Goal: Task Accomplishment & Management: Contribute content

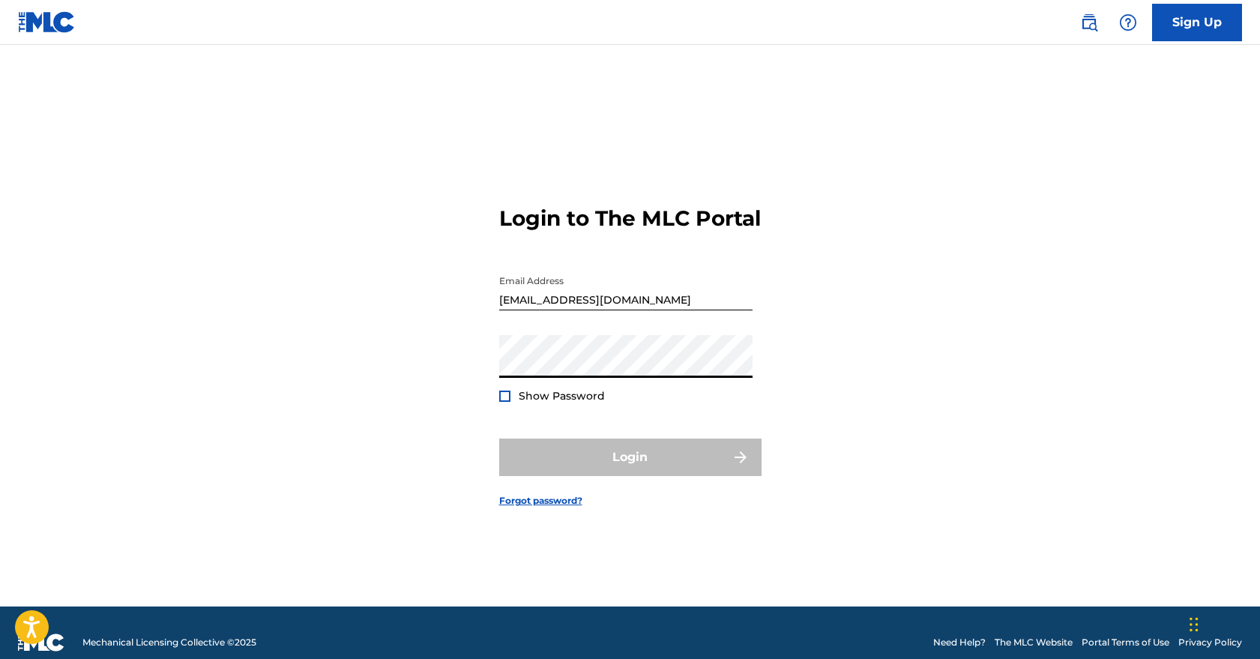
click at [703, 427] on form "Login to The MLC Portal Email Address [EMAIL_ADDRESS][DOMAIN_NAME] Password Sho…" at bounding box center [630, 344] width 262 height 524
click at [646, 304] on input "[EMAIL_ADDRESS][DOMAIN_NAME]" at bounding box center [625, 289] width 253 height 43
click at [747, 309] on input "[EMAIL_ADDRESS][DOMAIN_NAME]" at bounding box center [625, 289] width 253 height 43
click at [681, 310] on input "[EMAIL_ADDRESS][DOMAIN_NAME]" at bounding box center [625, 289] width 253 height 43
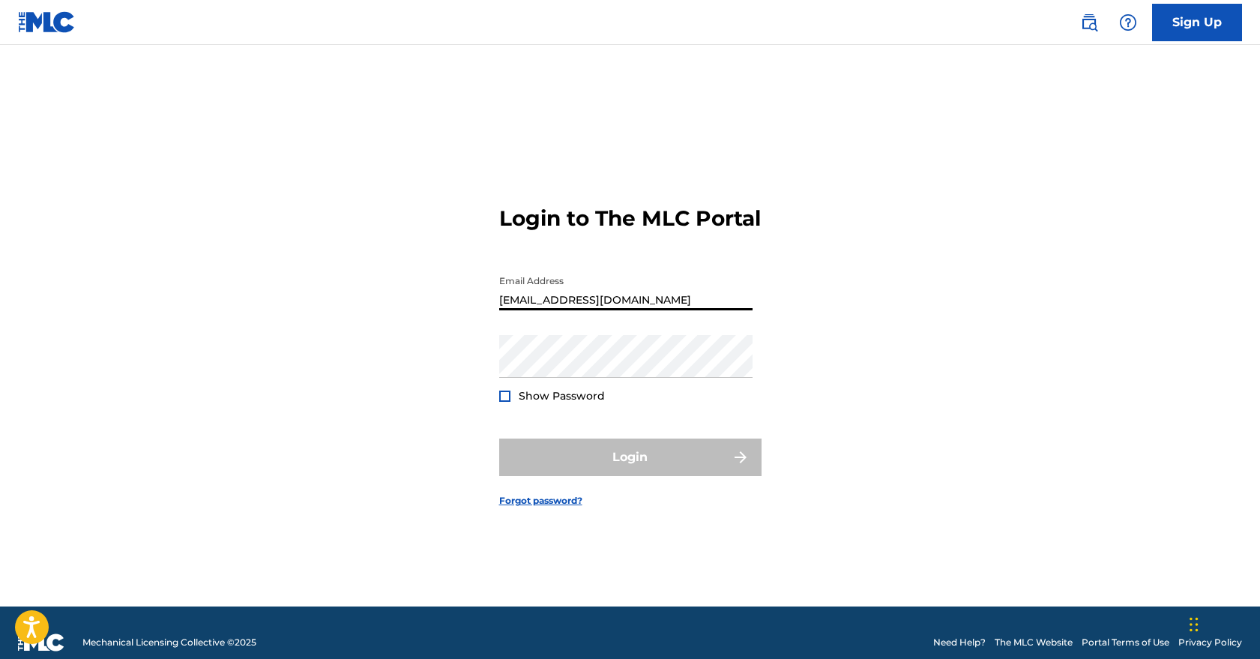
click at [681, 310] on input "[EMAIL_ADDRESS][DOMAIN_NAME]" at bounding box center [625, 289] width 253 height 43
click at [685, 310] on input "[EMAIL_ADDRESS][DOMAIN_NAME]" at bounding box center [625, 289] width 253 height 43
click at [847, 311] on div "Login to The MLC Portal Email Address [EMAIL_ADDRESS][DOMAIN_NAME] Password Sho…" at bounding box center [631, 344] width 1050 height 524
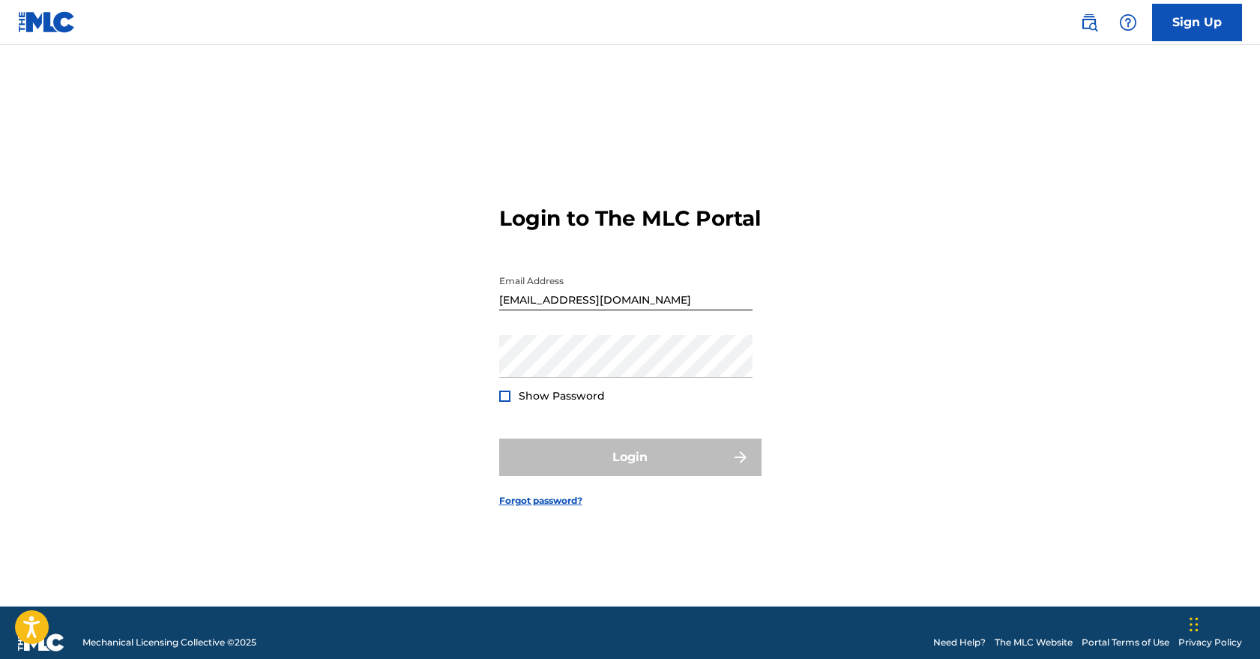
click at [705, 310] on input "[EMAIL_ADDRESS][DOMAIN_NAME]" at bounding box center [625, 289] width 253 height 43
click at [681, 310] on input "[EMAIL_ADDRESS][DOMAIN_NAME]" at bounding box center [625, 289] width 253 height 43
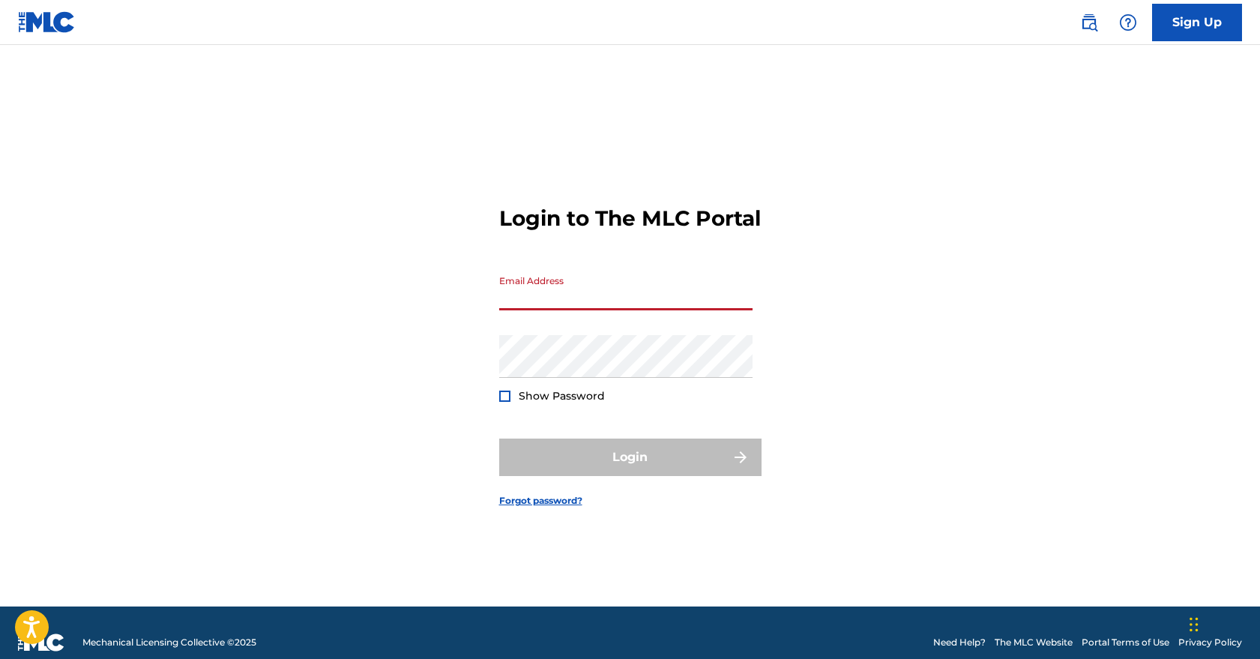
click at [788, 337] on div "Login to The MLC Portal Email Address Password Show Password Login Forgot passw…" at bounding box center [631, 344] width 1050 height 524
click at [717, 310] on input "Email Address" at bounding box center [625, 289] width 253 height 43
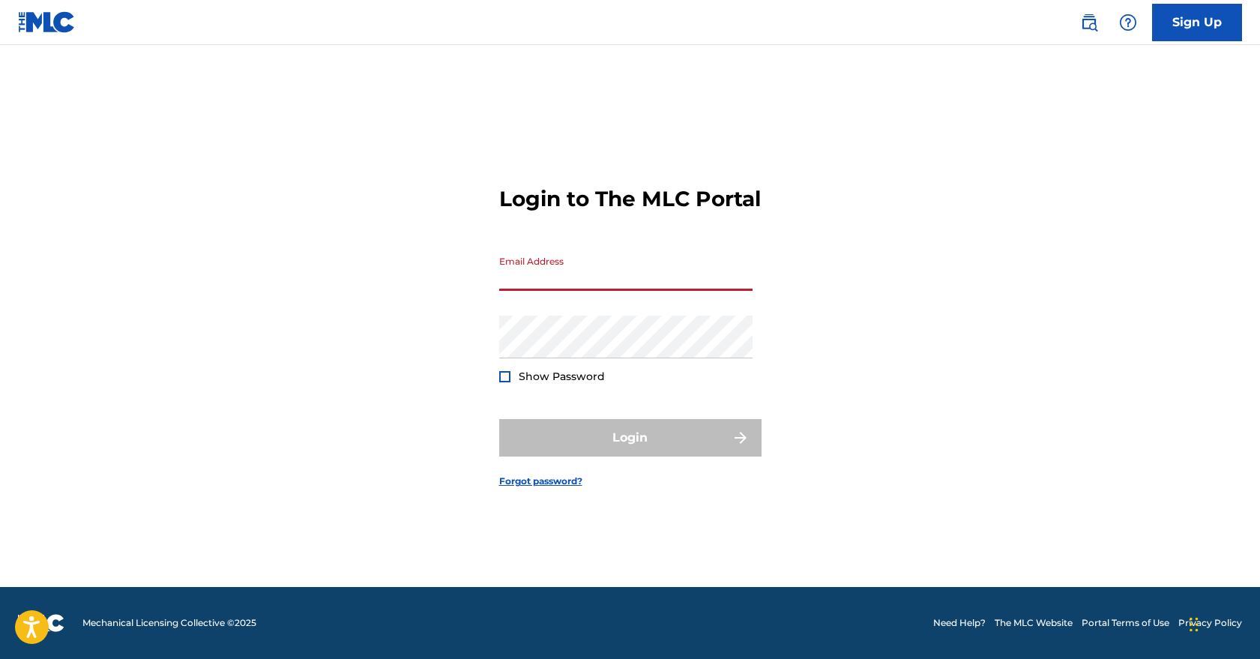
scroll to position [19, 0]
type input "[EMAIL_ADDRESS][DOMAIN_NAME]"
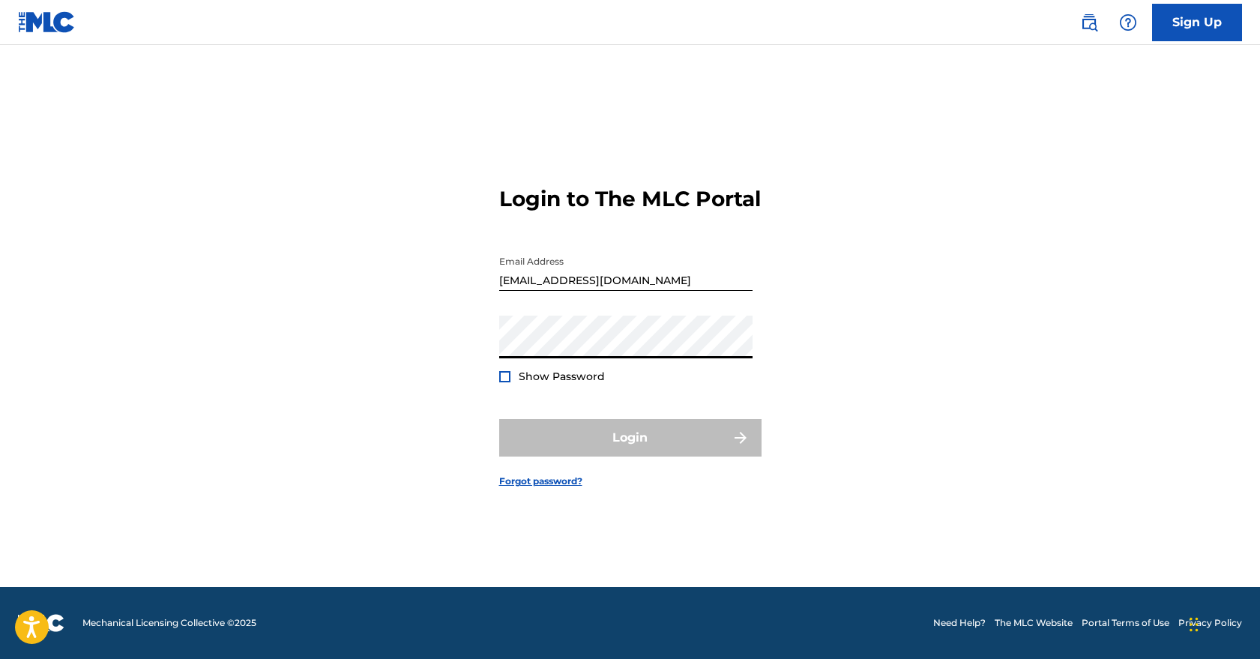
click at [732, 383] on div "Password Show Password" at bounding box center [625, 349] width 253 height 67
click at [527, 488] on link "Forgot password?" at bounding box center [540, 481] width 83 height 13
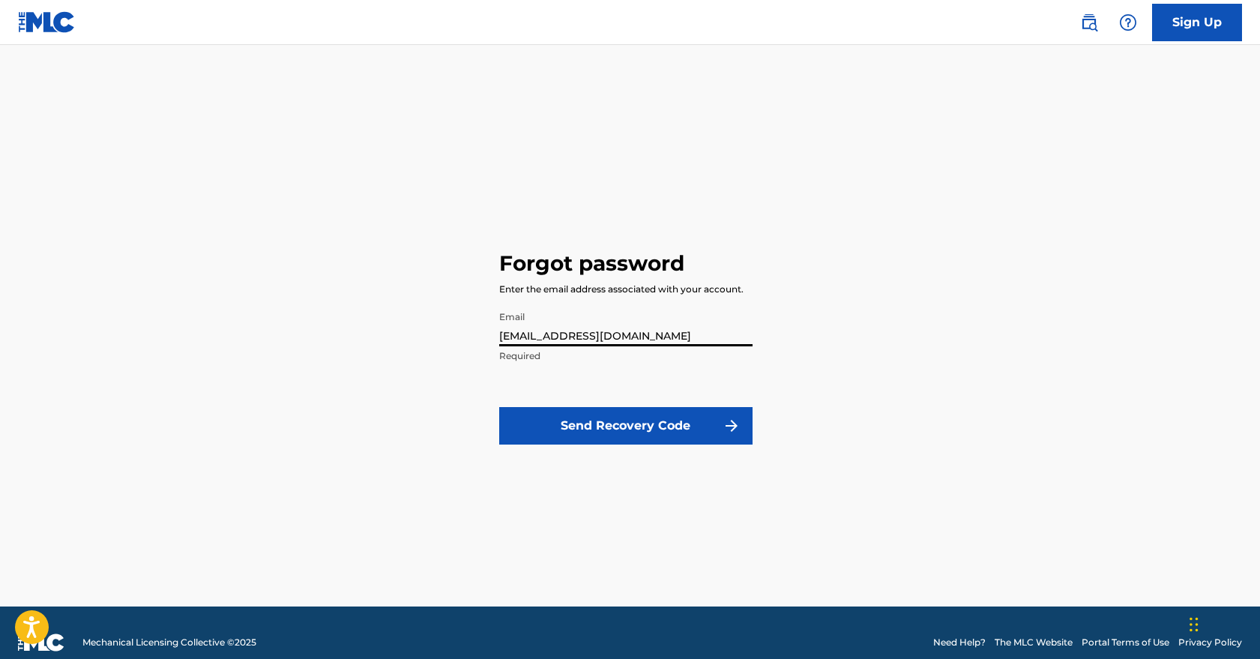
type input "[EMAIL_ADDRESS][DOMAIN_NAME]"
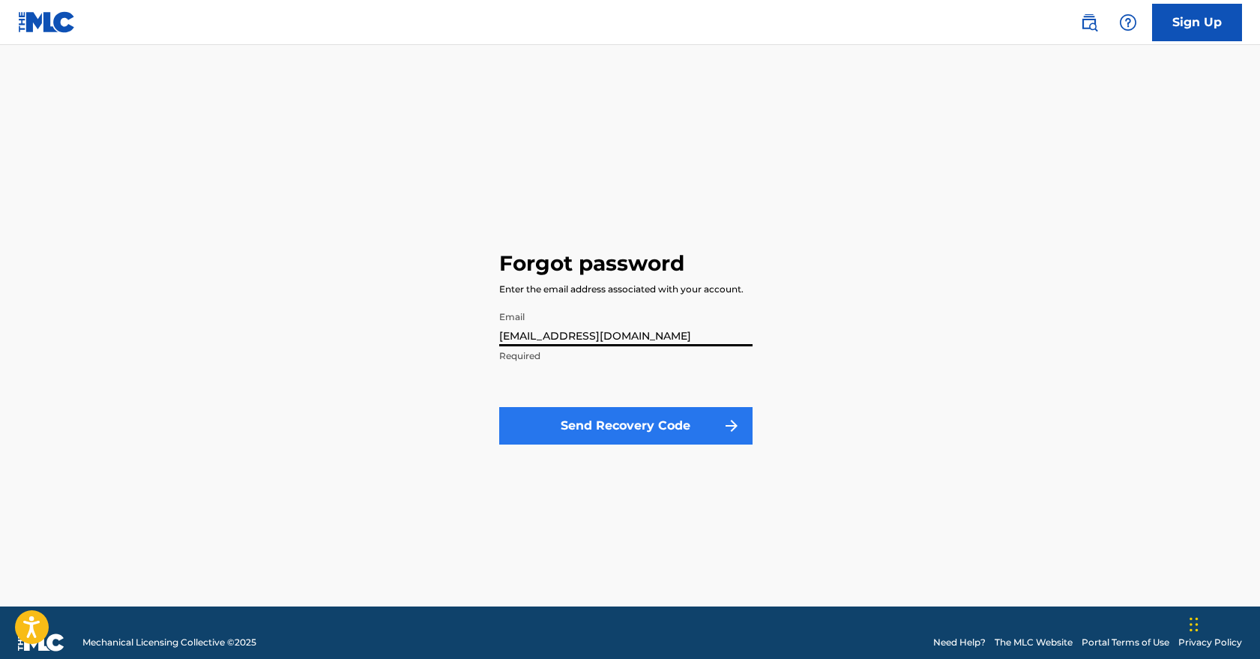
click at [605, 433] on button "Send Recovery Code" at bounding box center [625, 425] width 253 height 37
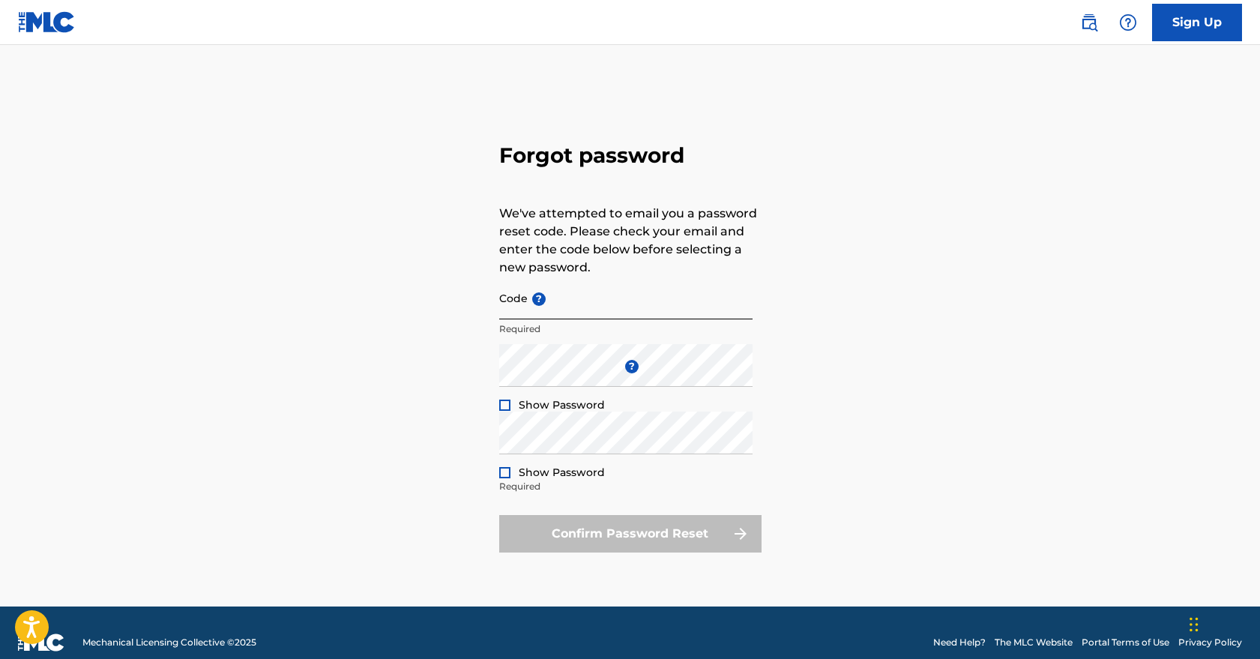
click at [620, 312] on input "Code ?" at bounding box center [625, 298] width 253 height 43
paste input "FP_e295b207e9b7665059bb1f3f584b"
type input "FP_e295b207e9b7665059bb1f3f584b"
click at [505, 402] on div at bounding box center [504, 405] width 11 height 11
click at [506, 472] on div at bounding box center [504, 472] width 11 height 11
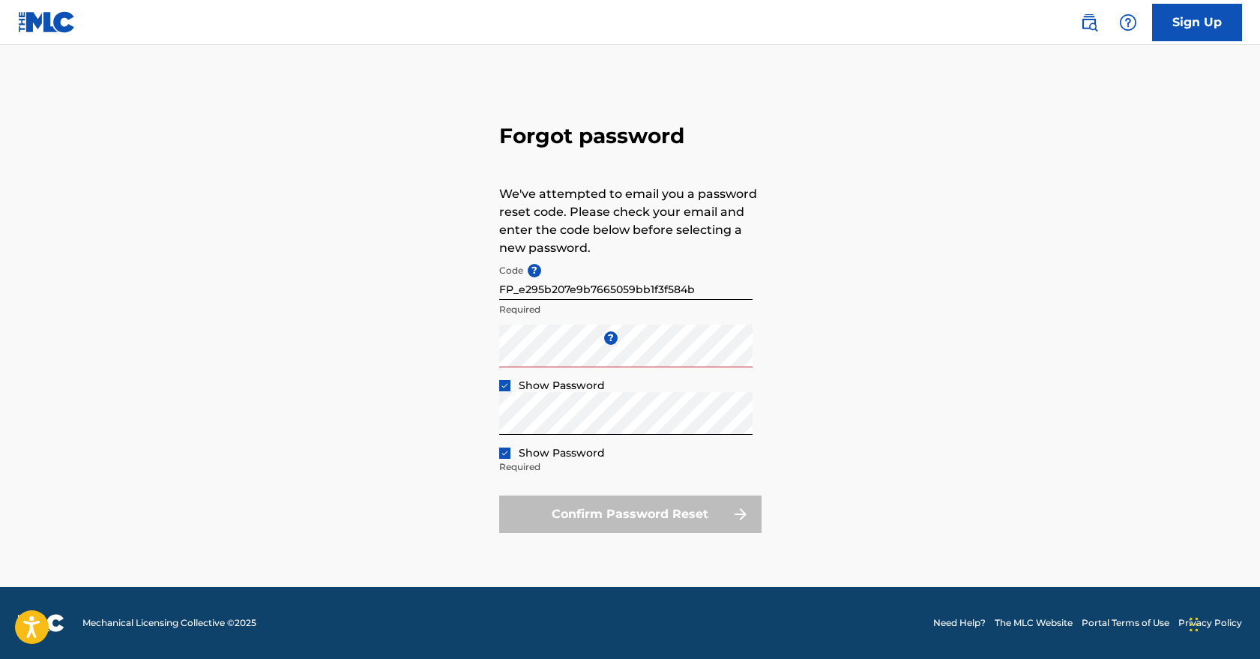
scroll to position [19, 0]
click at [723, 316] on p "Required" at bounding box center [625, 309] width 253 height 13
click at [735, 289] on input "FP_e295b207e9b7665059bb1f3f584b" at bounding box center [625, 278] width 253 height 43
click at [615, 514] on div "Confirm Password Reset" at bounding box center [630, 514] width 262 height 37
click at [763, 291] on div "Forgot password We've attempted to email you a password reset code. Please chec…" at bounding box center [631, 325] width 1050 height 524
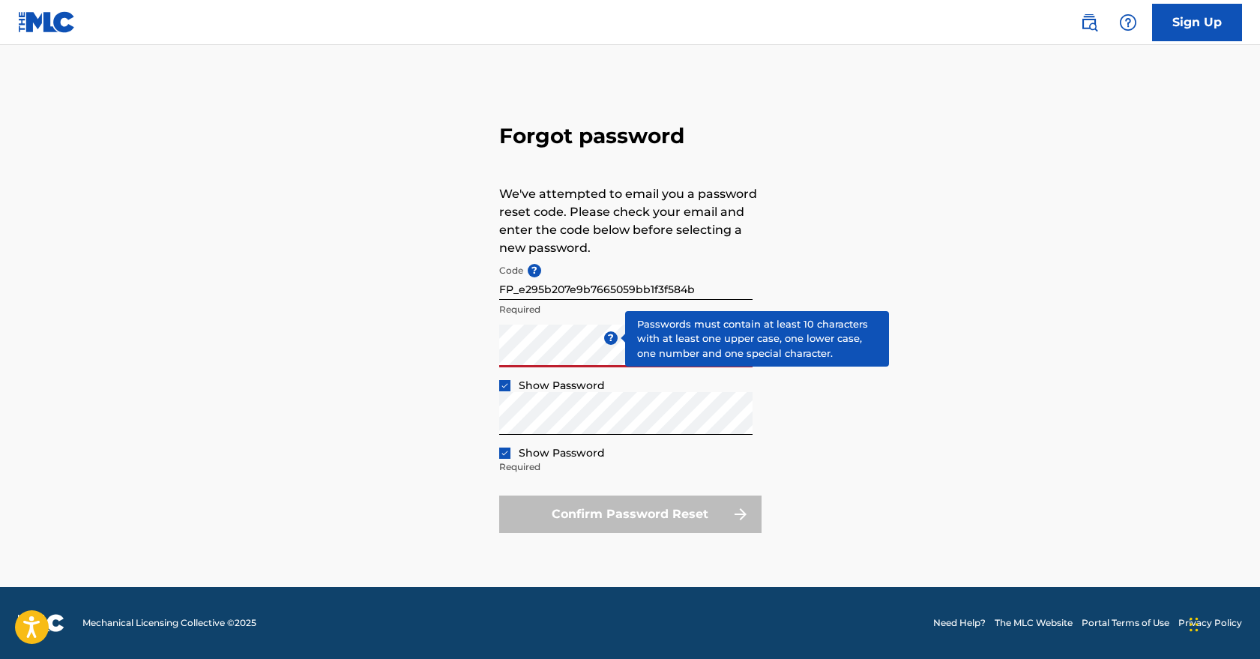
click at [608, 340] on span "?" at bounding box center [610, 337] width 13 height 13
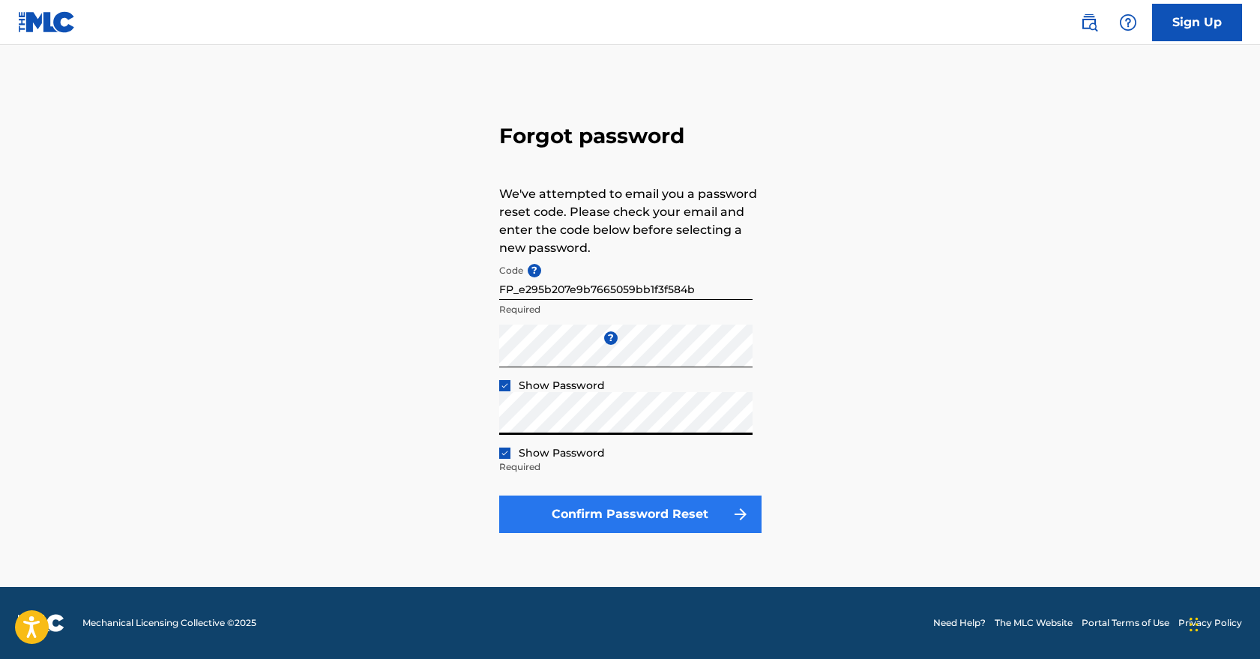
click at [678, 515] on button "Confirm Password Reset" at bounding box center [630, 514] width 262 height 37
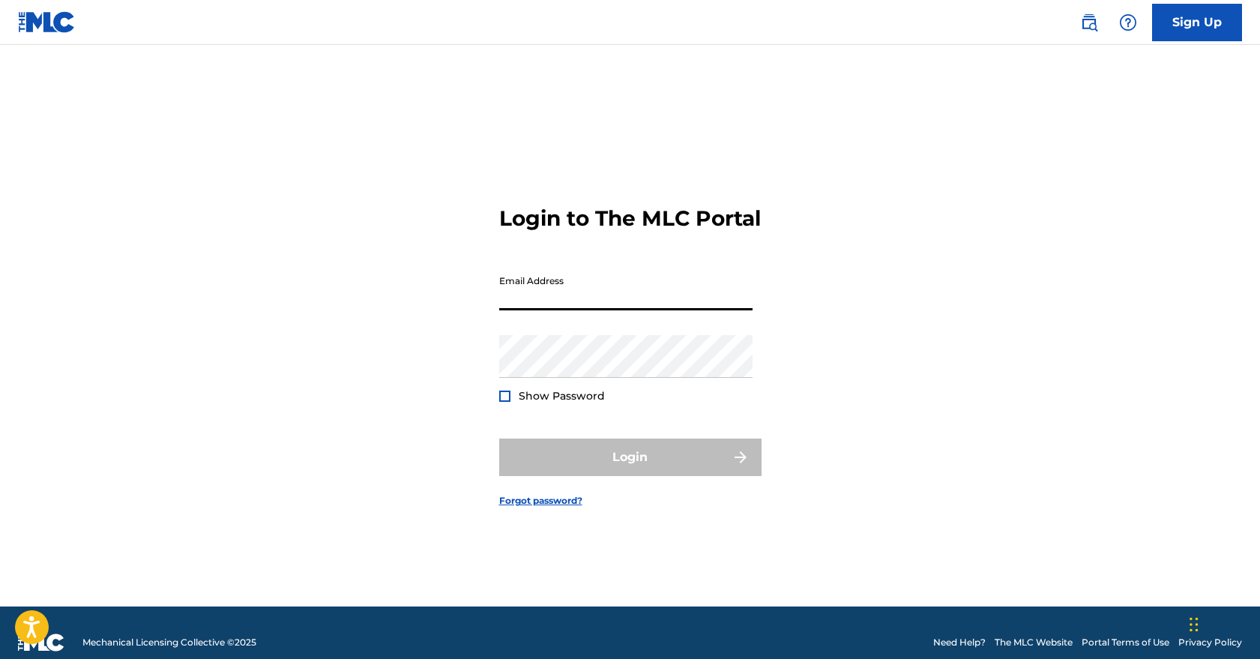
type input "FP_e295b207e9b7665059bb1f3f584b"
click at [630, 470] on button "Login" at bounding box center [630, 457] width 262 height 37
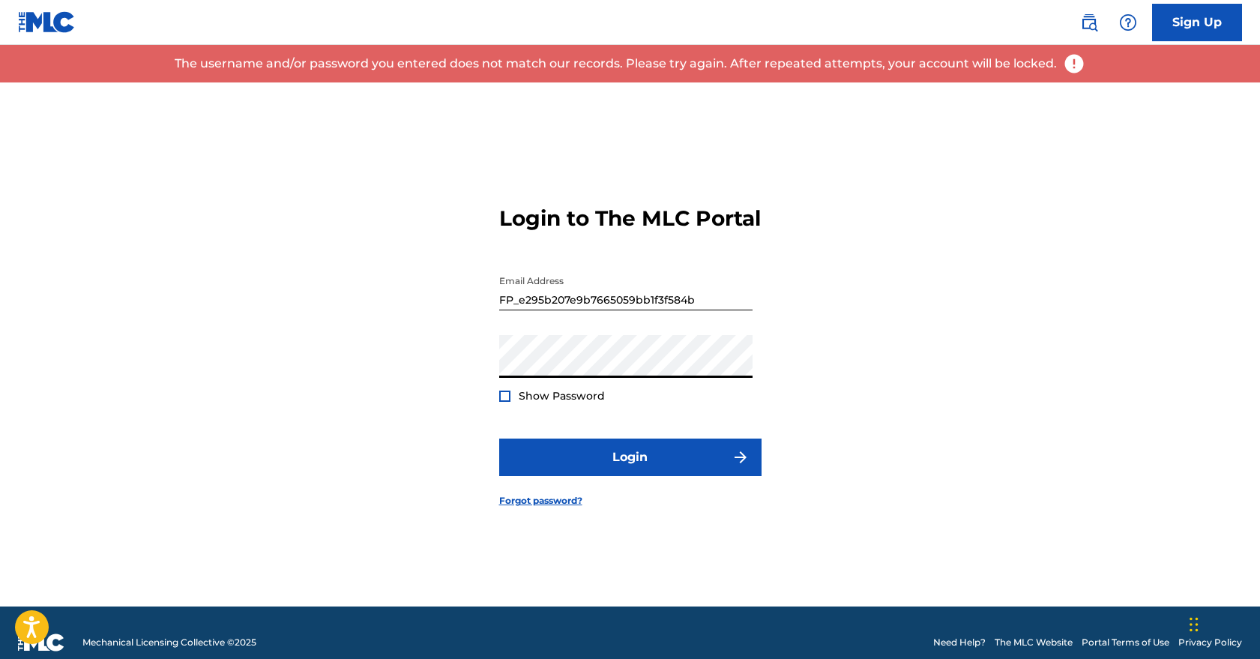
click at [598, 310] on input "FP_e295b207e9b7665059bb1f3f584b" at bounding box center [625, 289] width 253 height 43
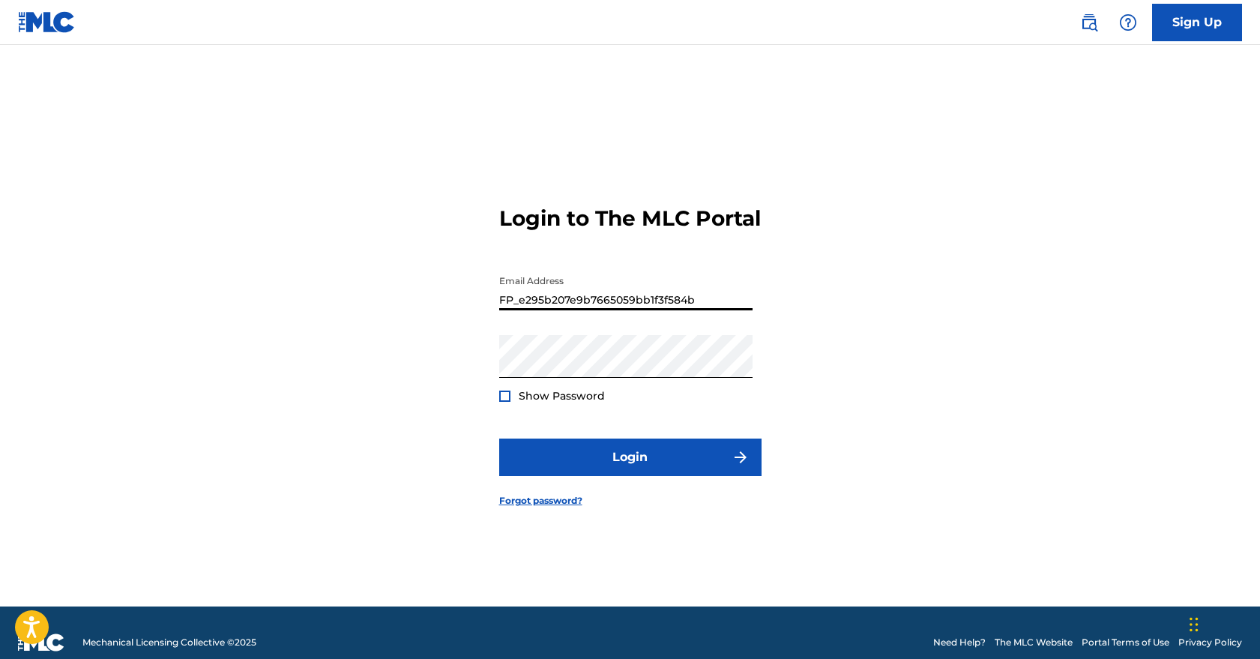
click at [598, 310] on input "FP_e295b207e9b7665059bb1f3f584b" at bounding box center [625, 289] width 253 height 43
type input "[EMAIL_ADDRESS][DOMAIN_NAME]"
click at [504, 402] on div at bounding box center [504, 396] width 11 height 11
click at [504, 400] on img at bounding box center [505, 396] width 8 height 8
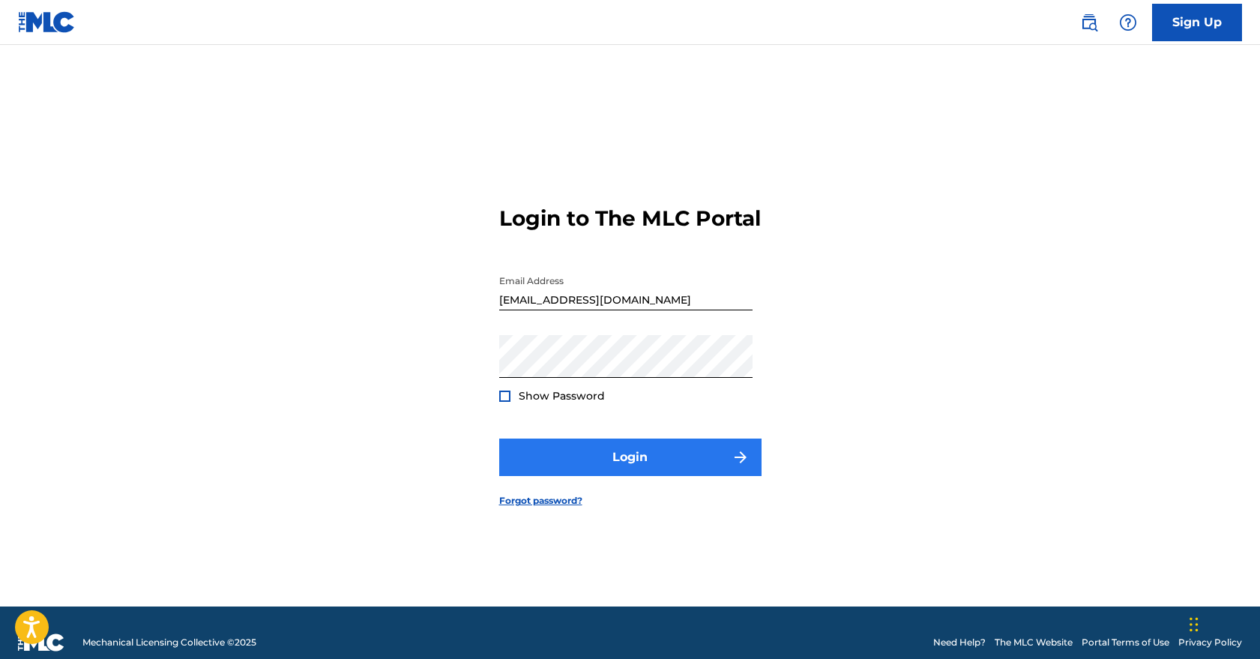
click at [626, 466] on button "Login" at bounding box center [630, 457] width 262 height 37
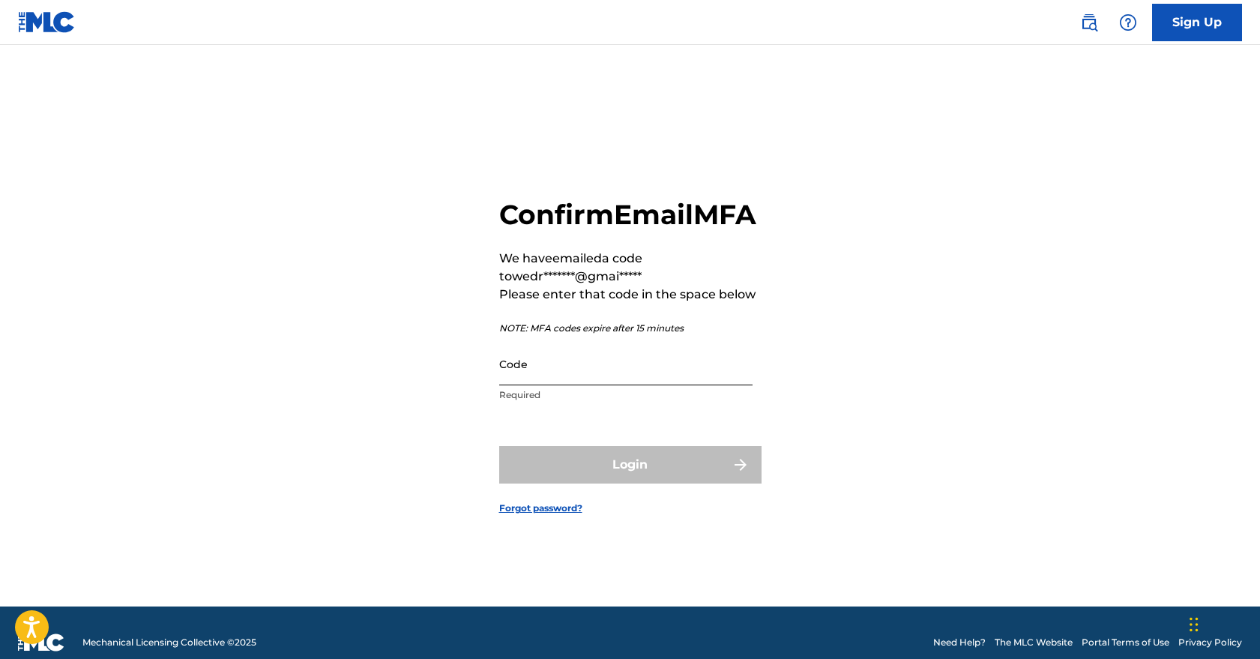
click at [579, 385] on input "Code" at bounding box center [625, 364] width 253 height 43
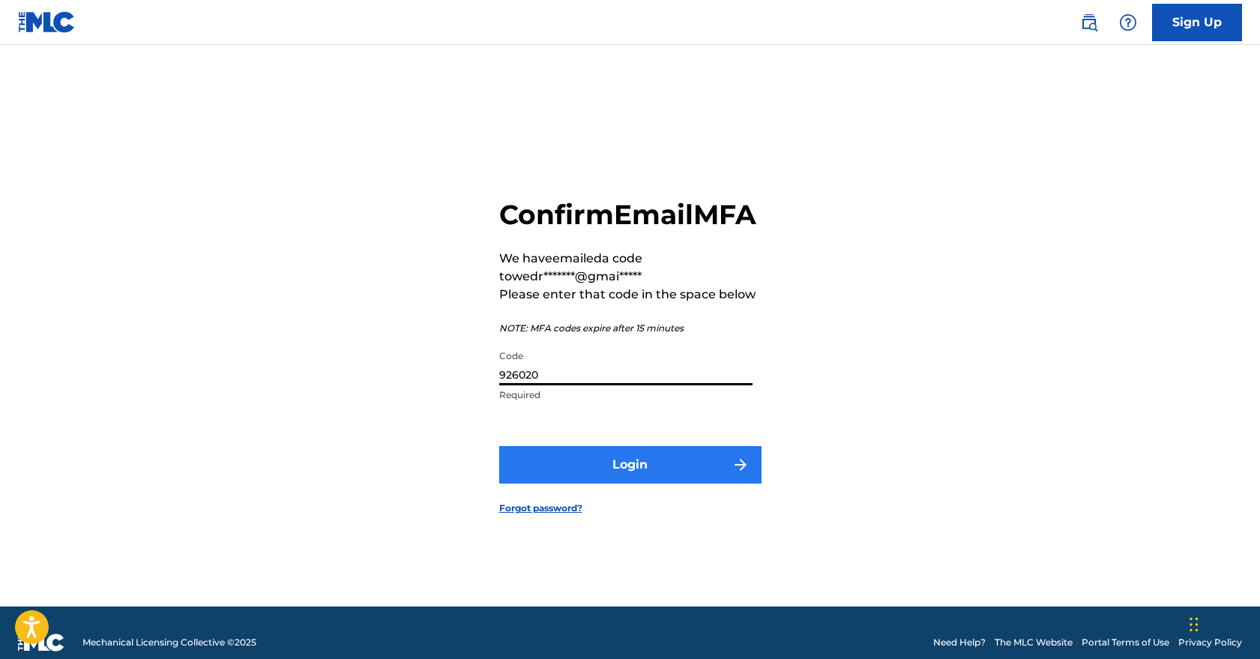
type input "926020"
click at [625, 475] on button "Login" at bounding box center [630, 464] width 262 height 37
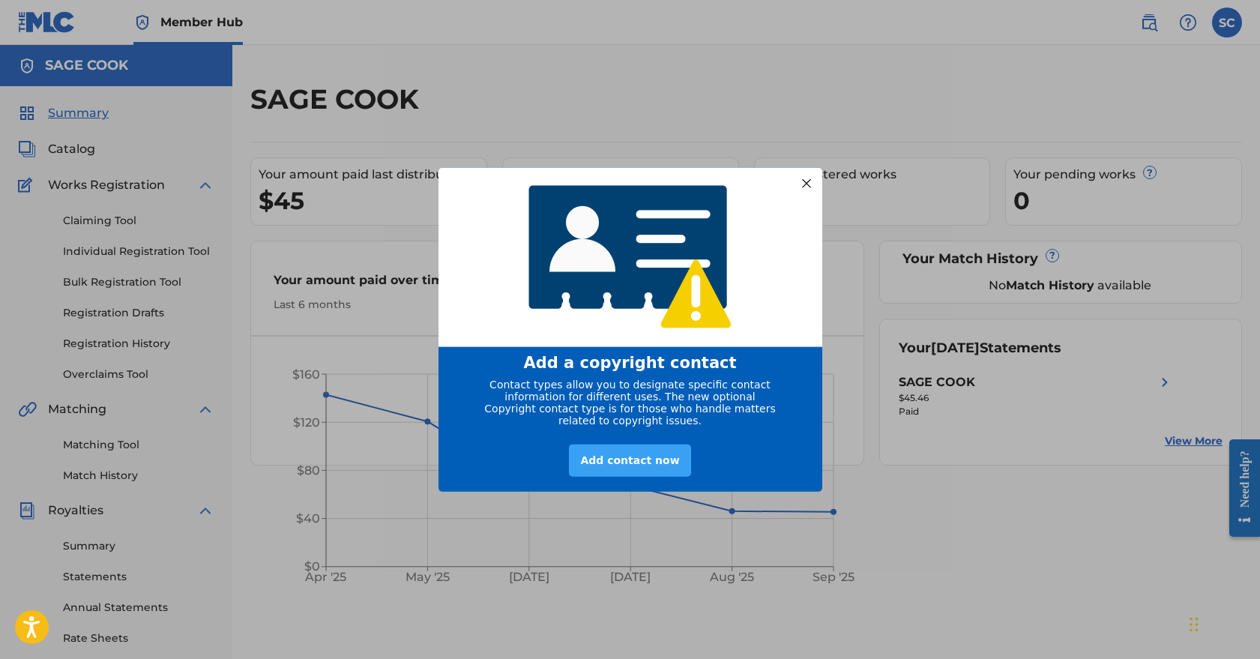
click at [637, 474] on div "Add contact now" at bounding box center [629, 461] width 121 height 32
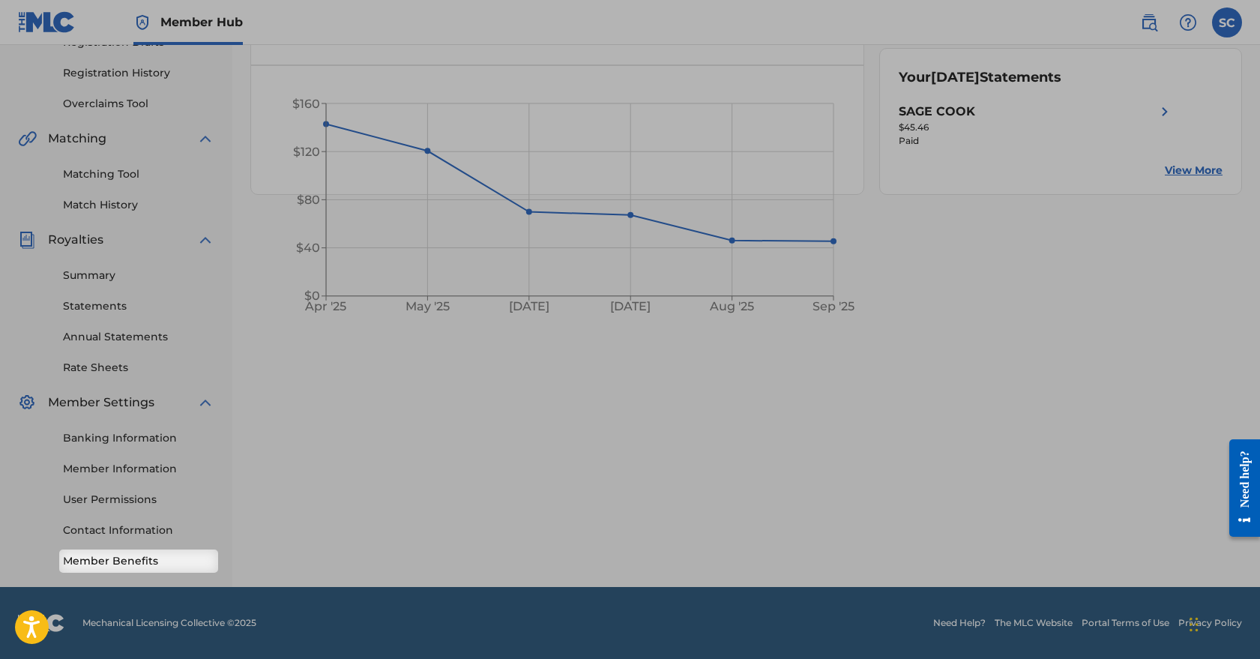
click at [182, 569] on div "Summary Catalog Works Registration Claiming Tool Individual Registration Tool B…" at bounding box center [116, 202] width 232 height 772
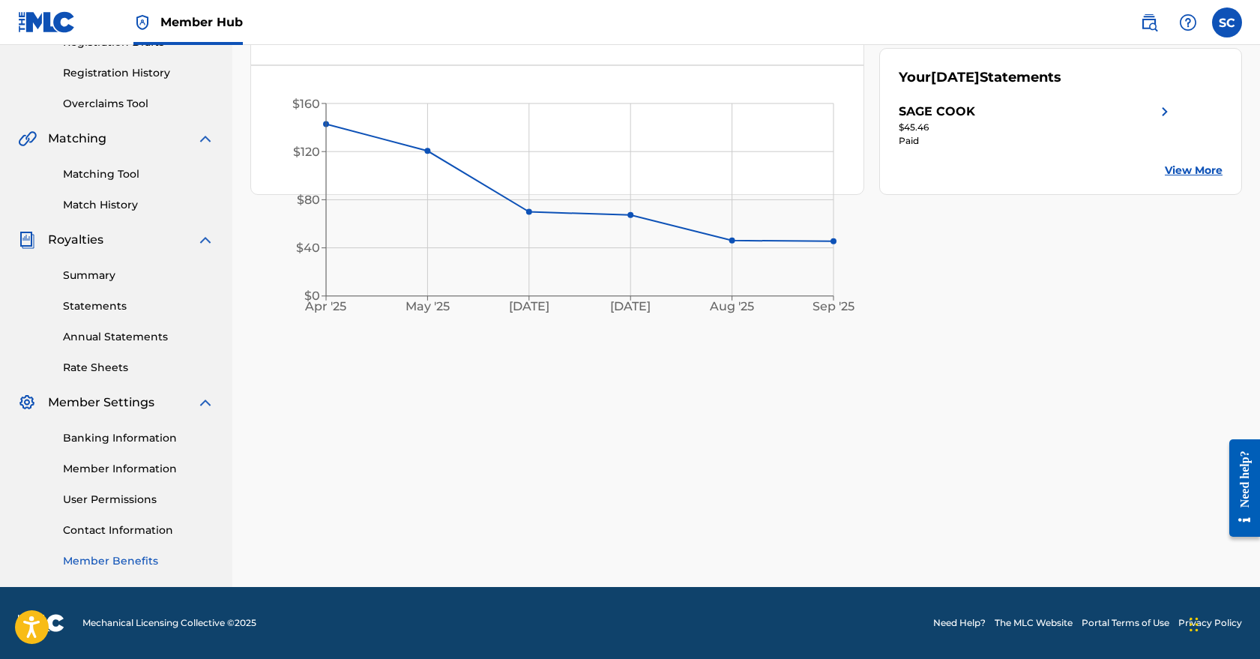
click at [139, 558] on link "Member Benefits" at bounding box center [138, 561] width 151 height 16
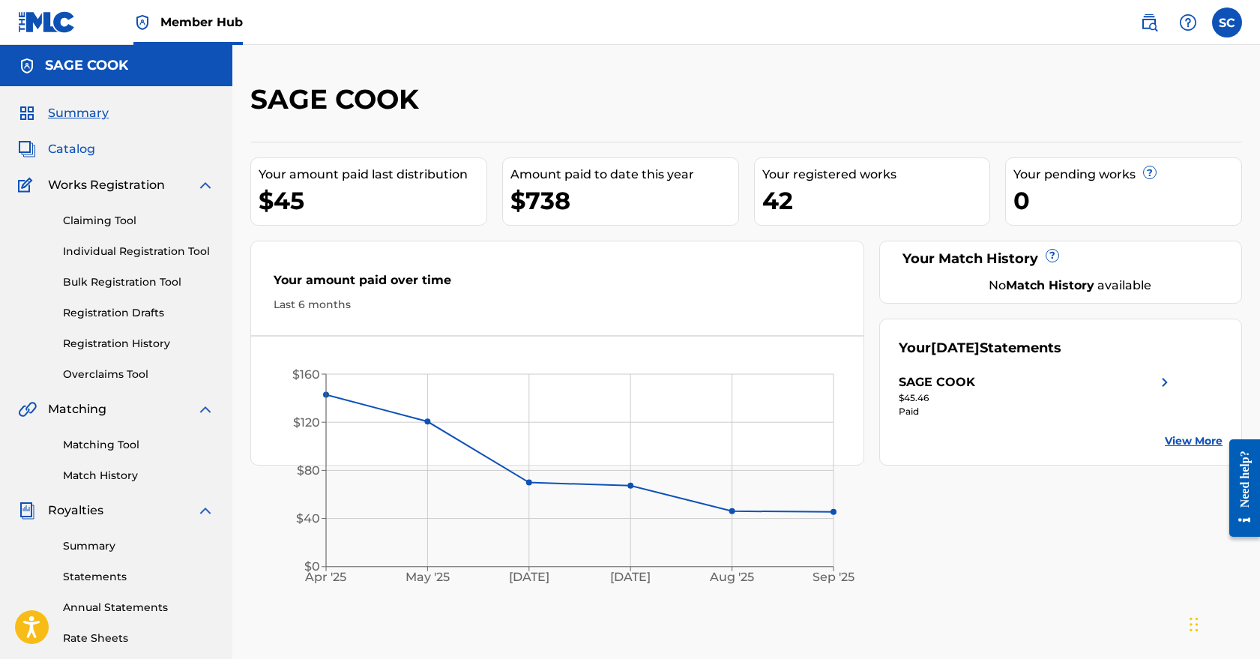
click at [91, 148] on span "Catalog" at bounding box center [71, 149] width 47 height 18
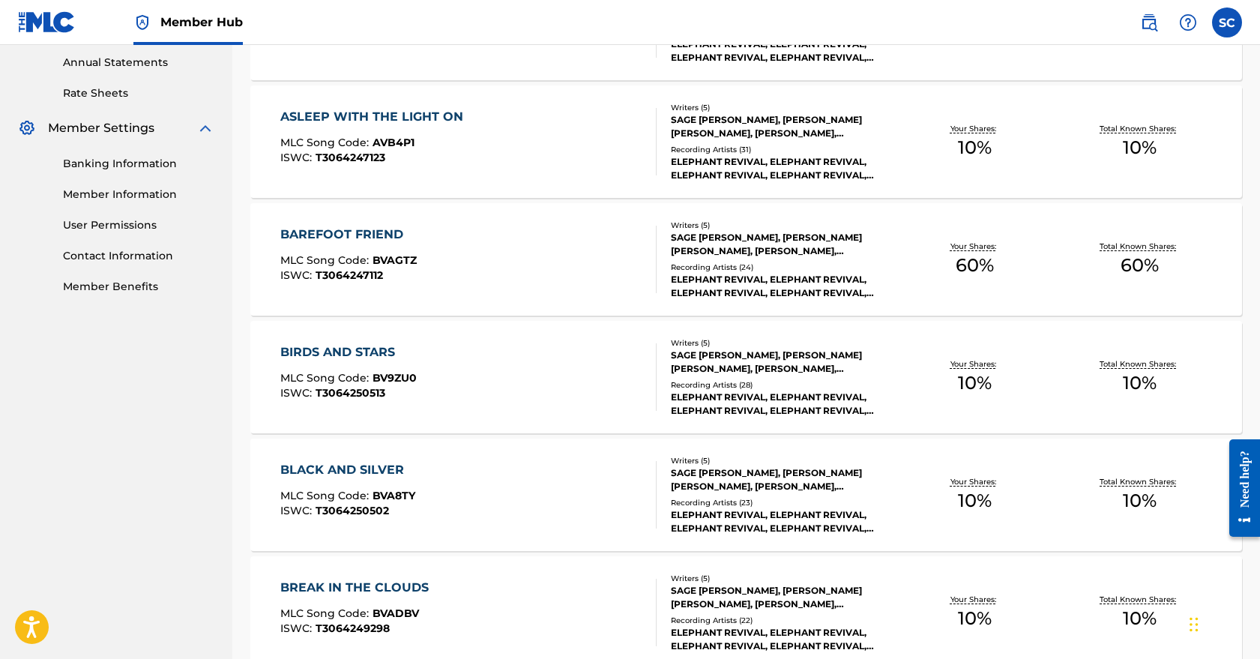
scroll to position [545, 0]
click at [492, 253] on div "BAREFOOT FRIEND MLC Song Code : BVAGTZ ISWC : T3064247112" at bounding box center [468, 259] width 377 height 67
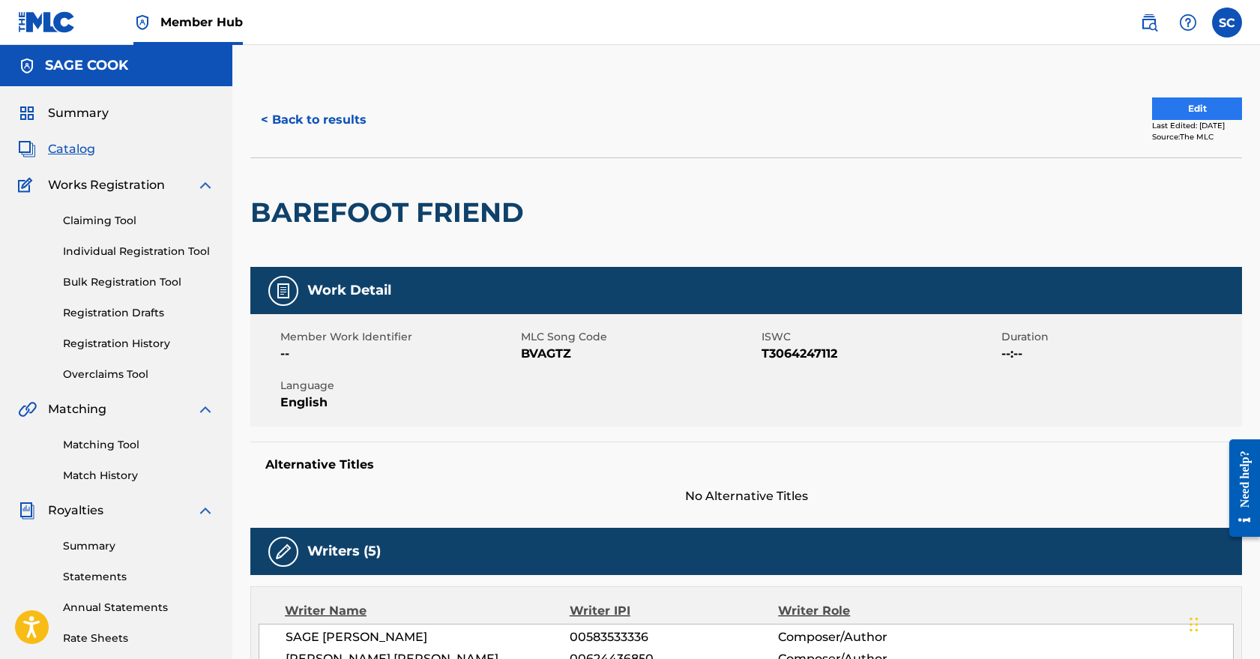
click at [1186, 109] on button "Edit" at bounding box center [1197, 108] width 90 height 22
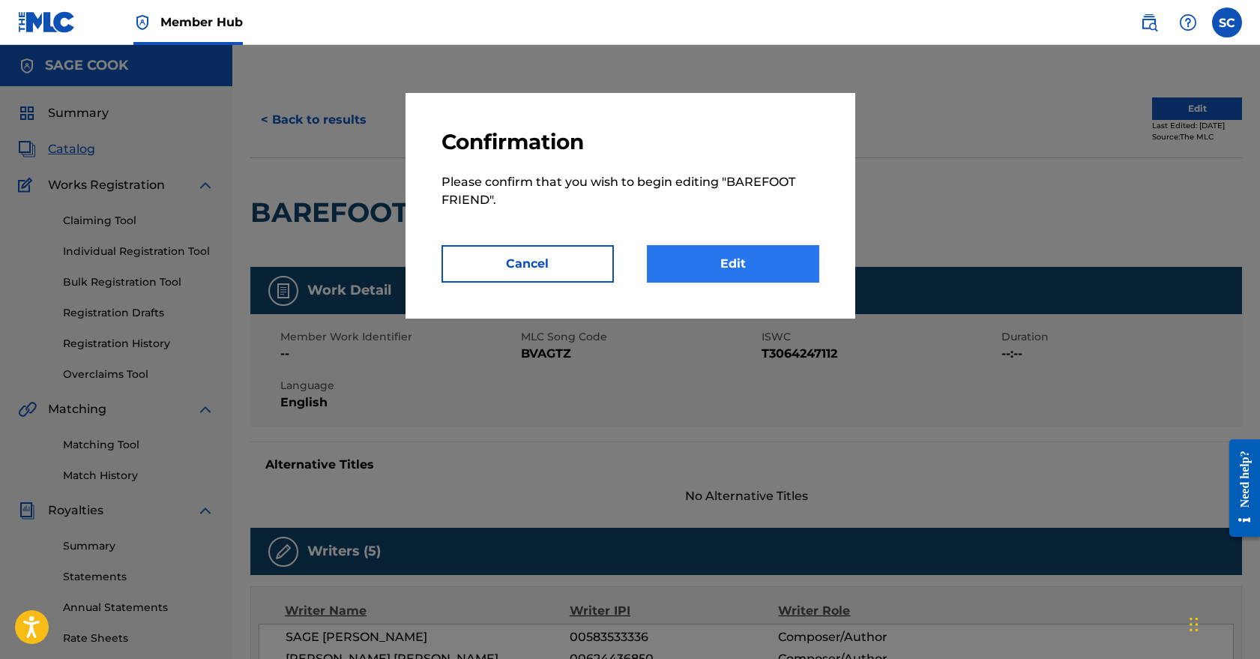
click at [761, 273] on link "Edit" at bounding box center [733, 263] width 172 height 37
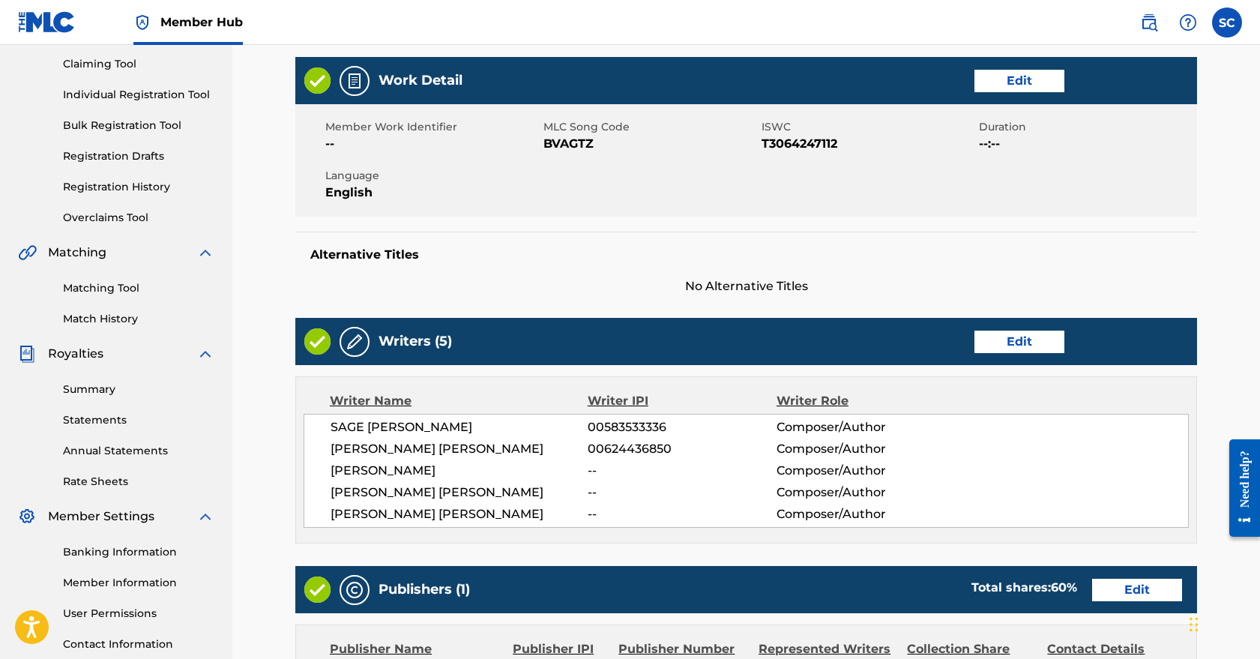
scroll to position [160, 0]
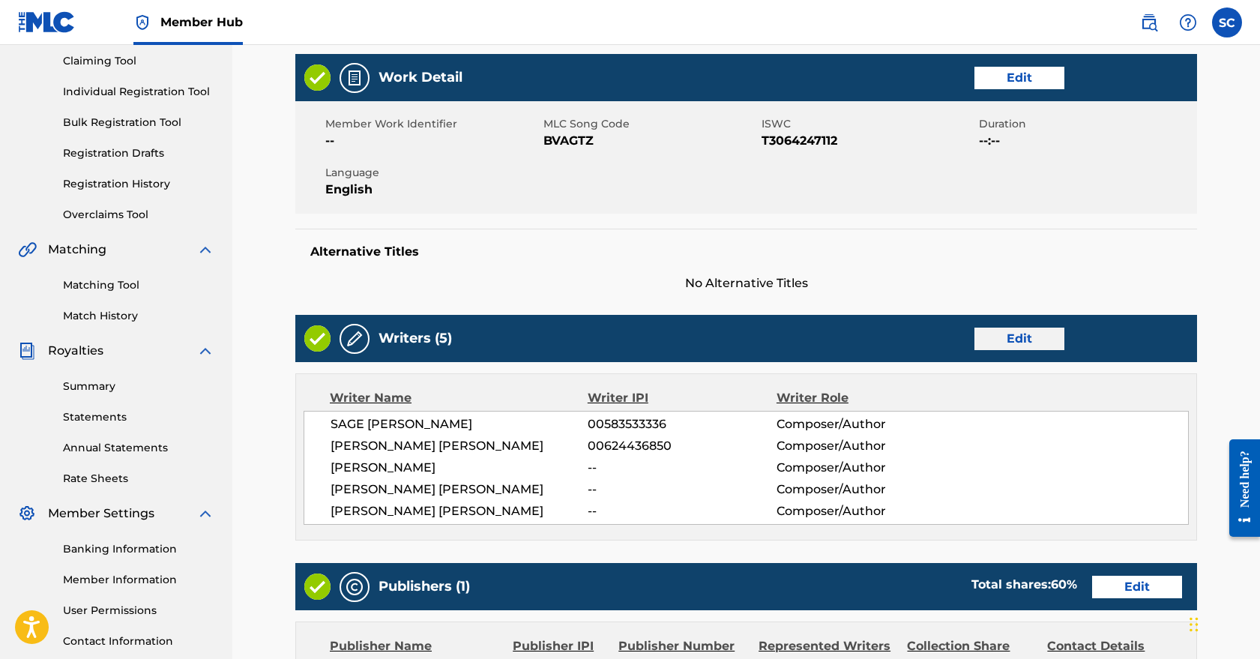
click at [1041, 338] on link "Edit" at bounding box center [1020, 339] width 90 height 22
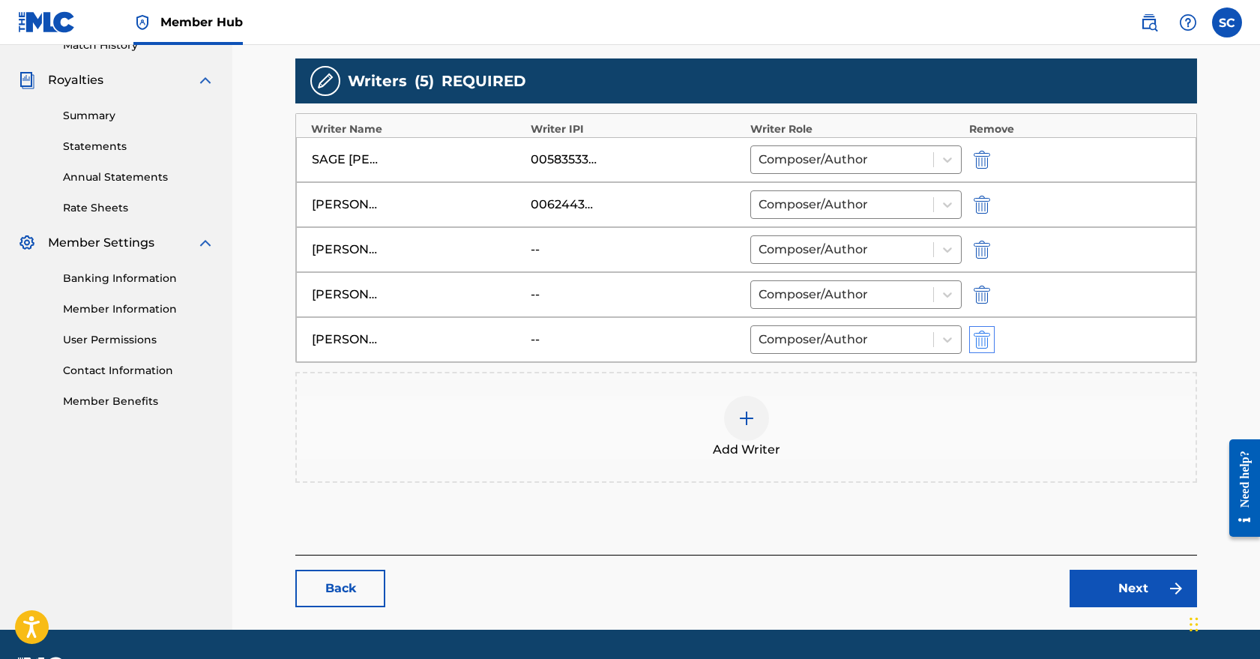
click at [982, 340] on img "submit" at bounding box center [982, 340] width 16 height 18
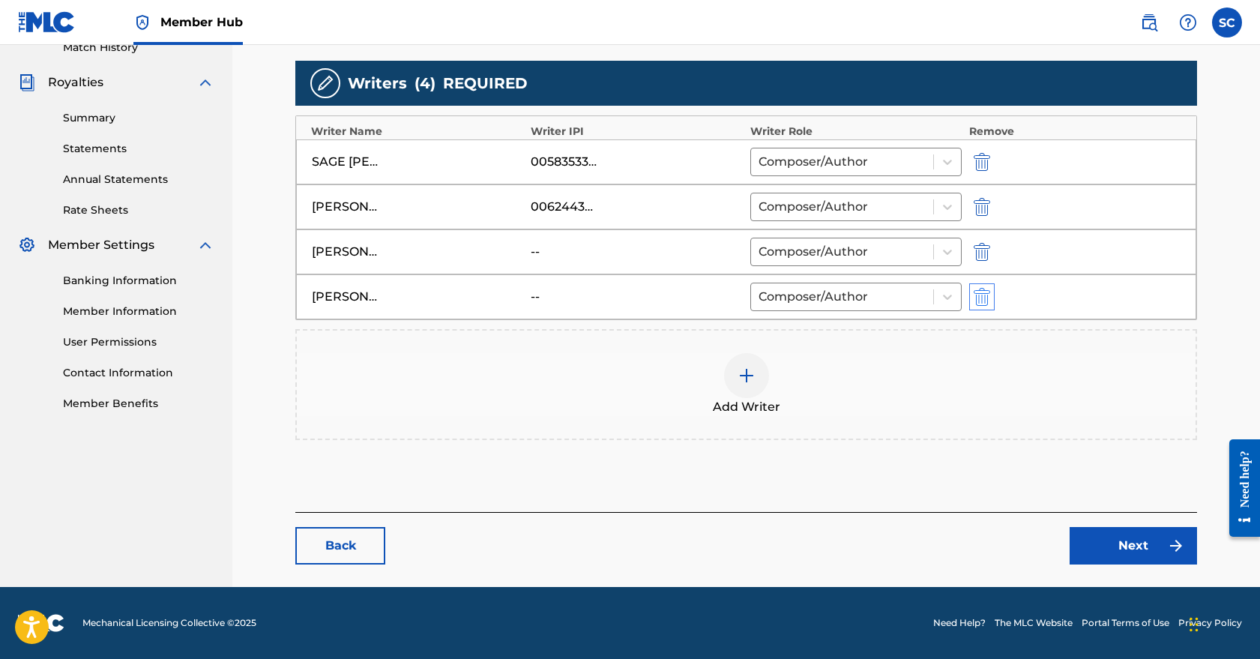
click at [980, 298] on img "submit" at bounding box center [982, 297] width 16 height 18
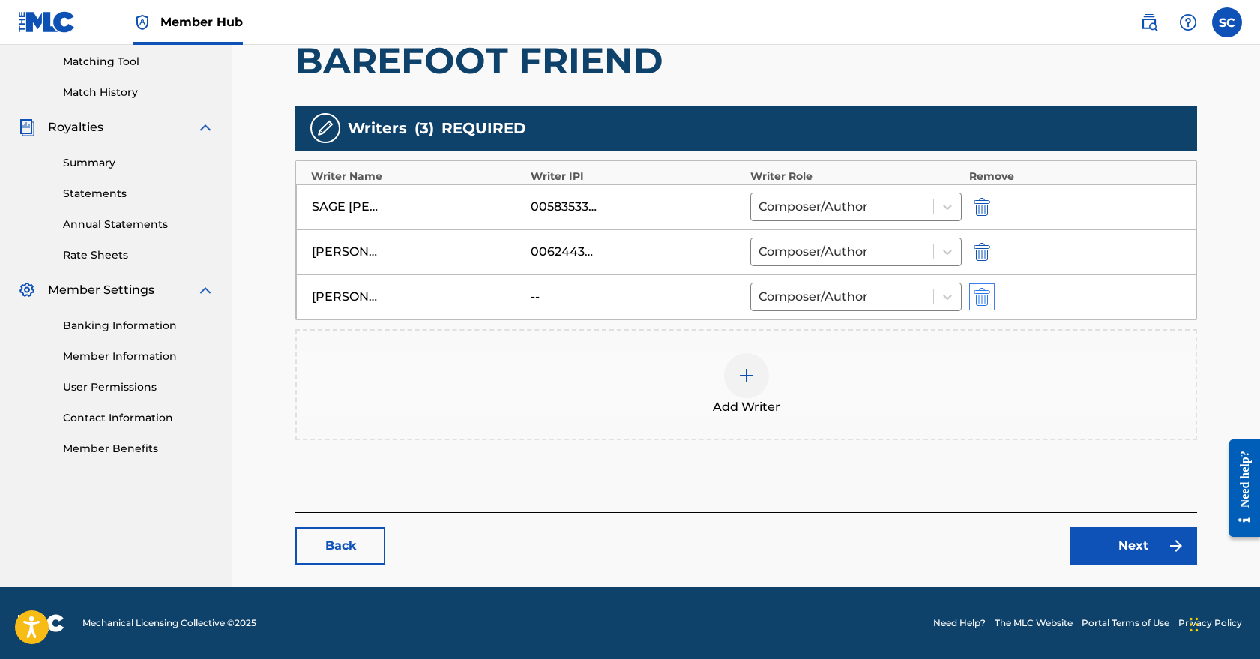
click at [985, 298] on img "submit" at bounding box center [982, 297] width 16 height 18
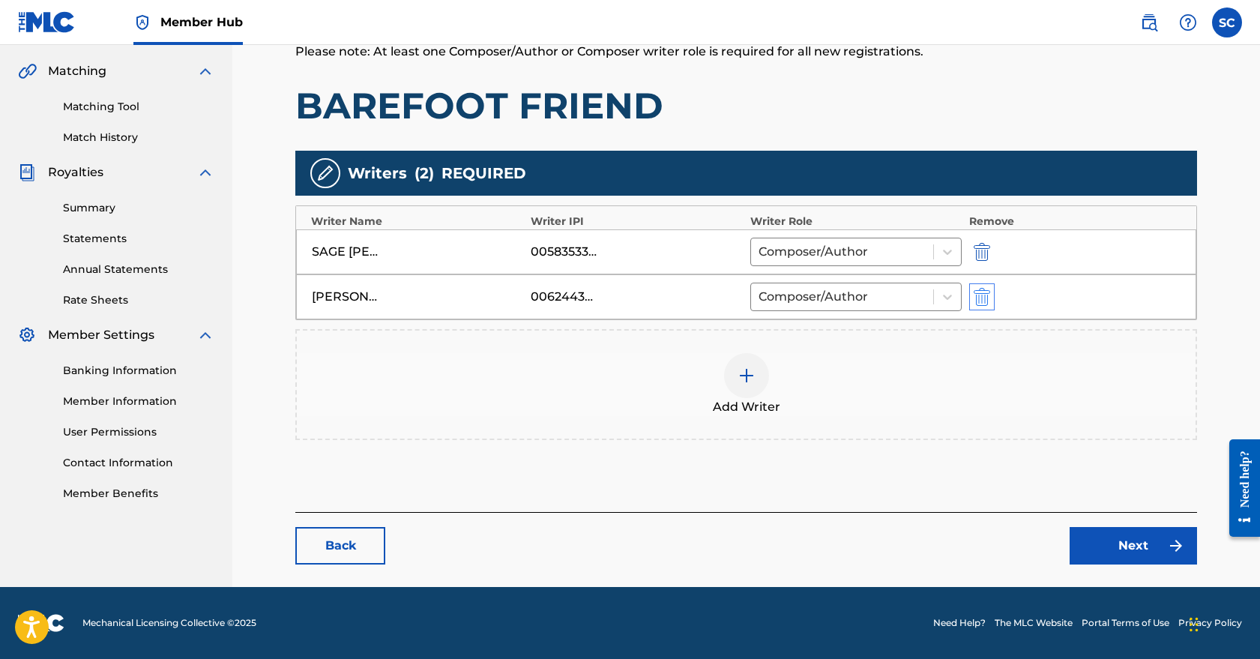
click at [984, 295] on img "submit" at bounding box center [982, 297] width 16 height 18
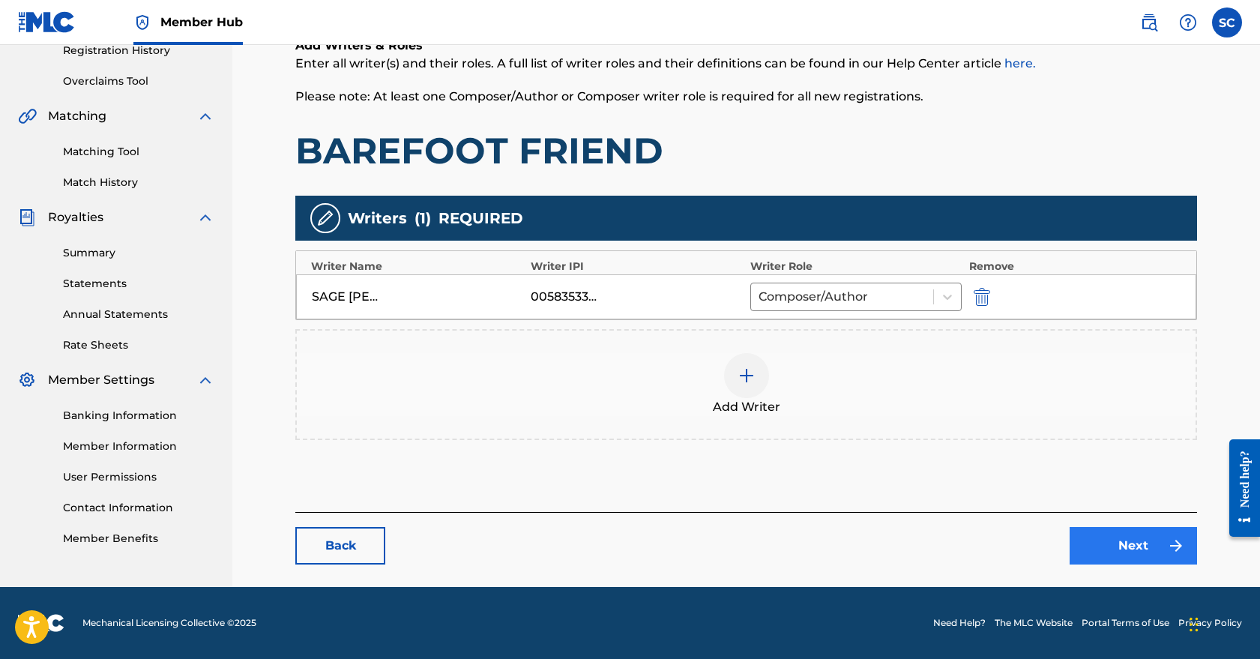
click at [1137, 547] on link "Next" at bounding box center [1133, 545] width 127 height 37
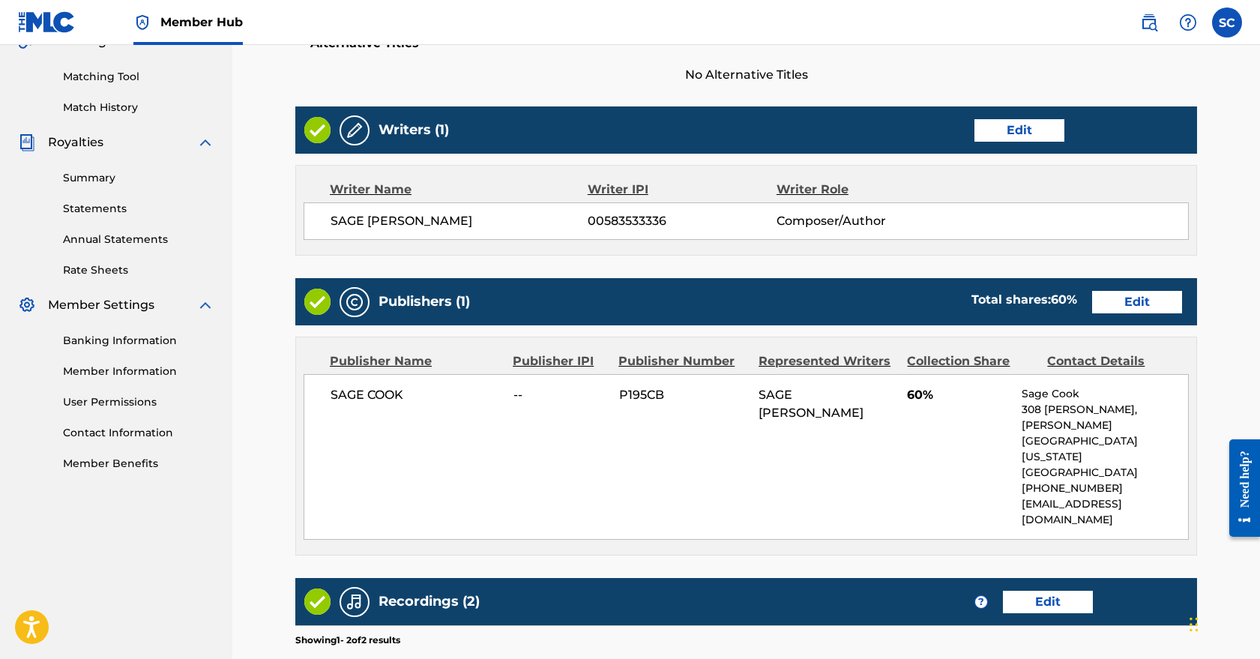
scroll to position [373, 0]
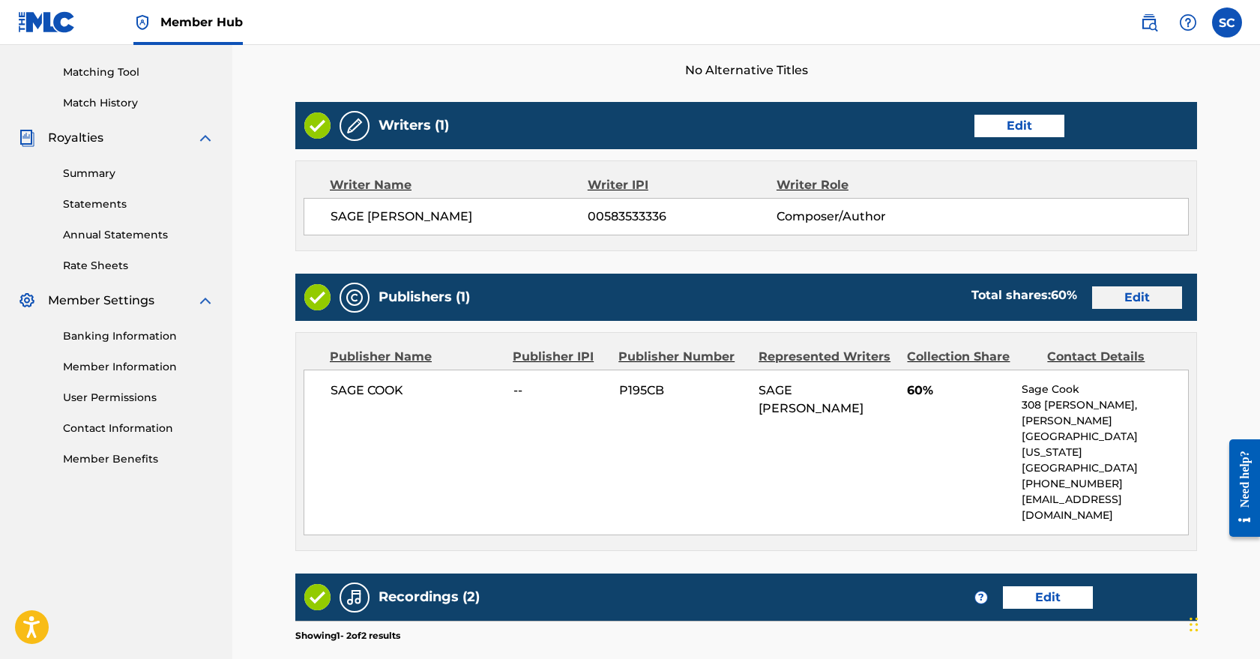
click at [1131, 298] on link "Edit" at bounding box center [1138, 297] width 90 height 22
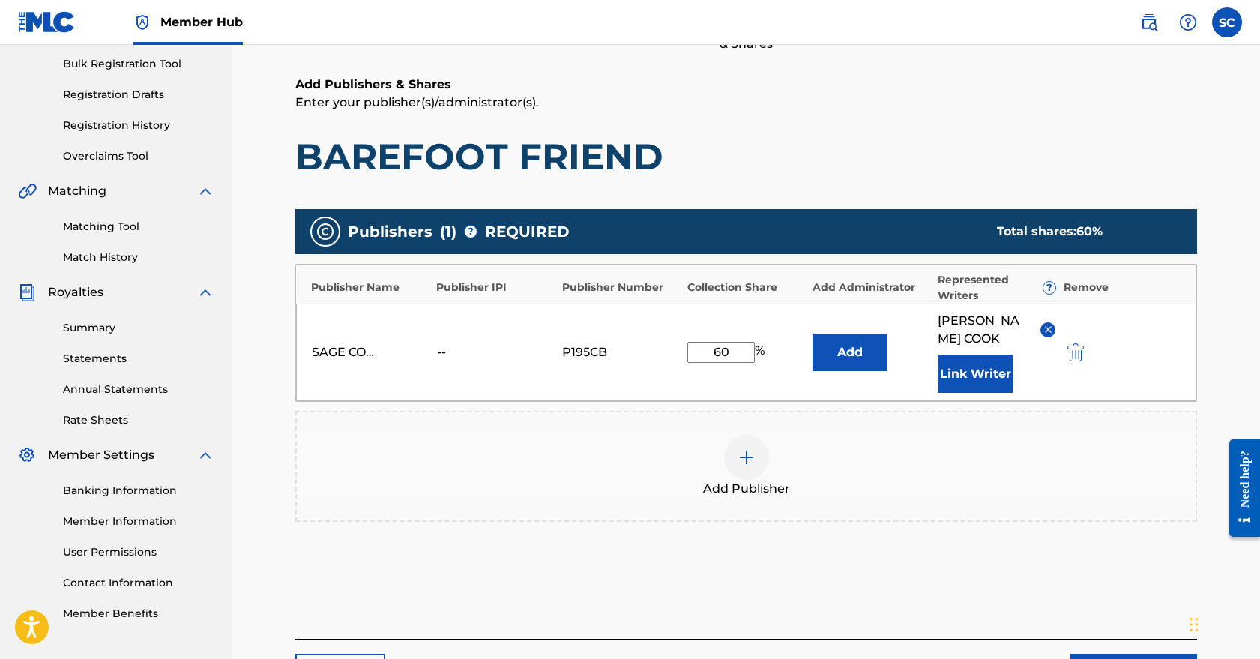
scroll to position [238, 0]
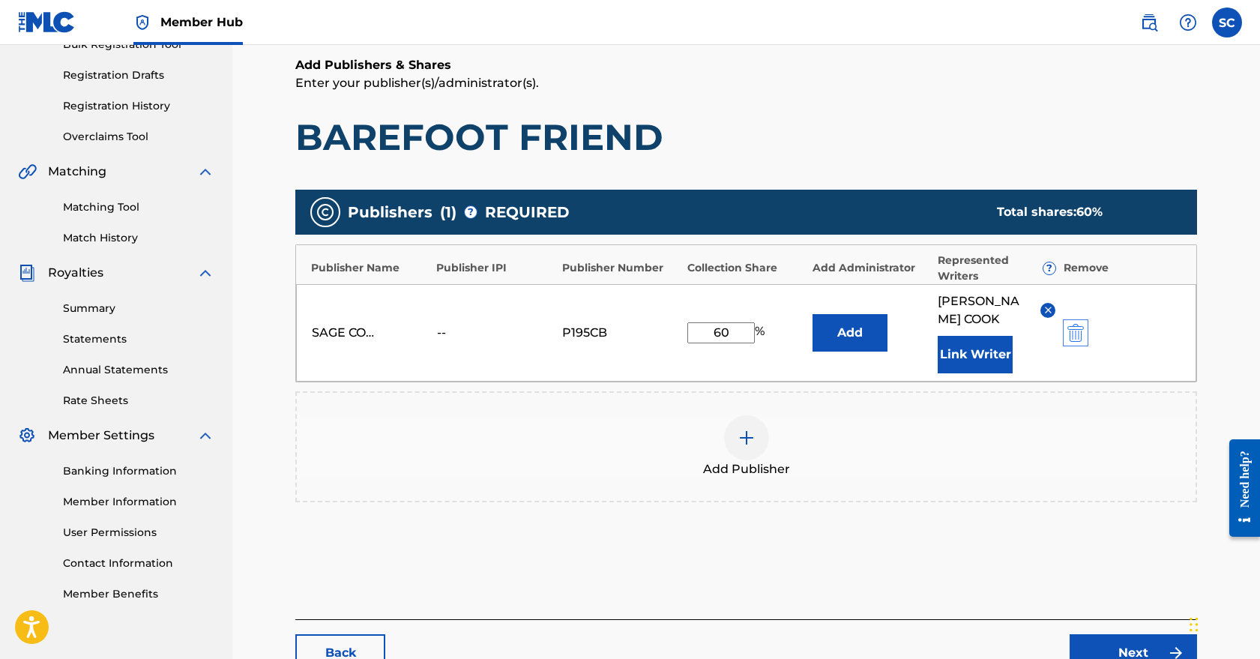
click at [1080, 327] on img "submit" at bounding box center [1076, 333] width 16 height 18
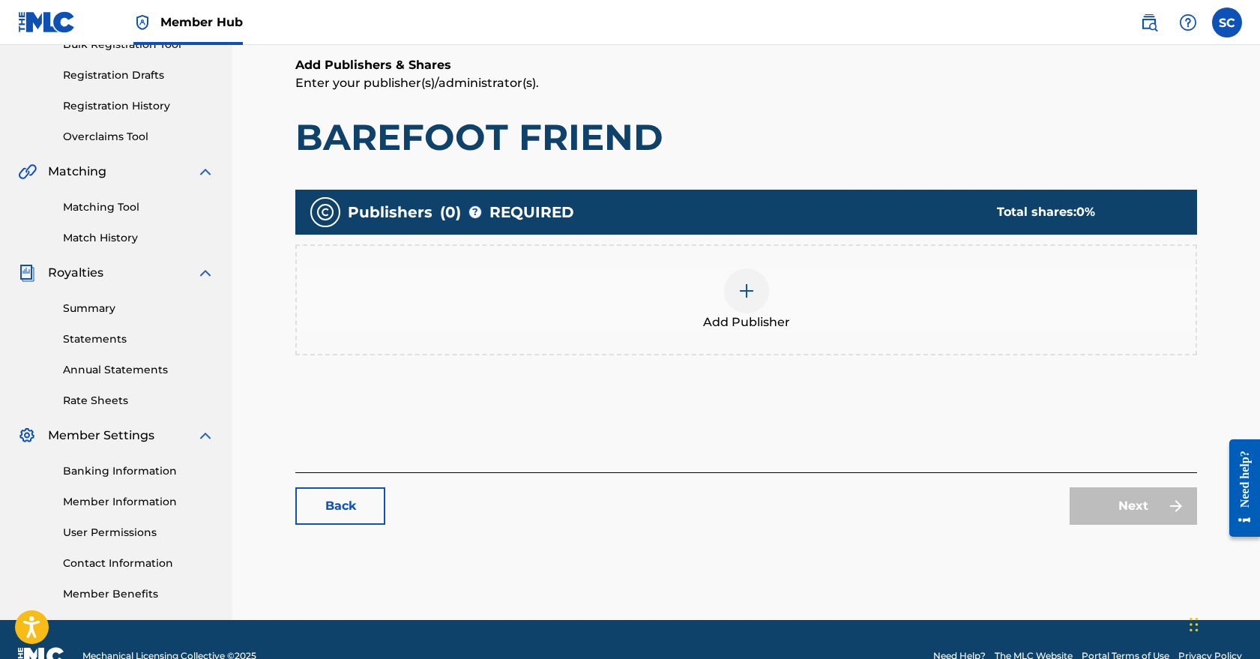
click at [738, 288] on img at bounding box center [747, 291] width 18 height 18
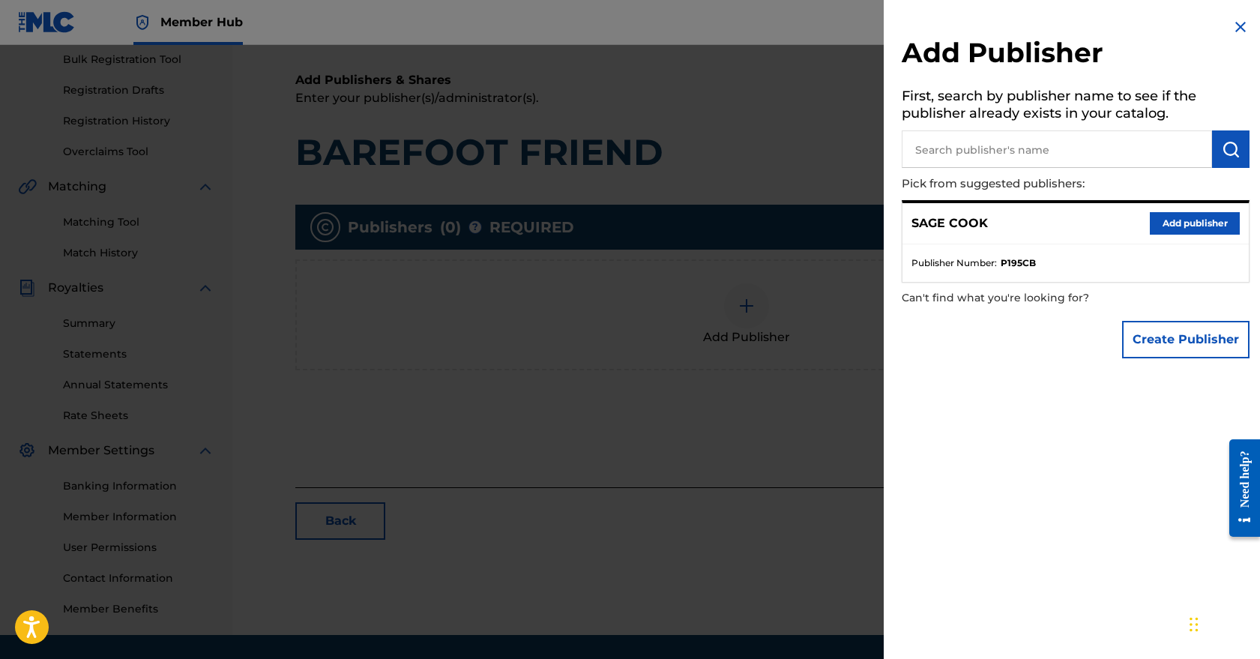
scroll to position [243, 0]
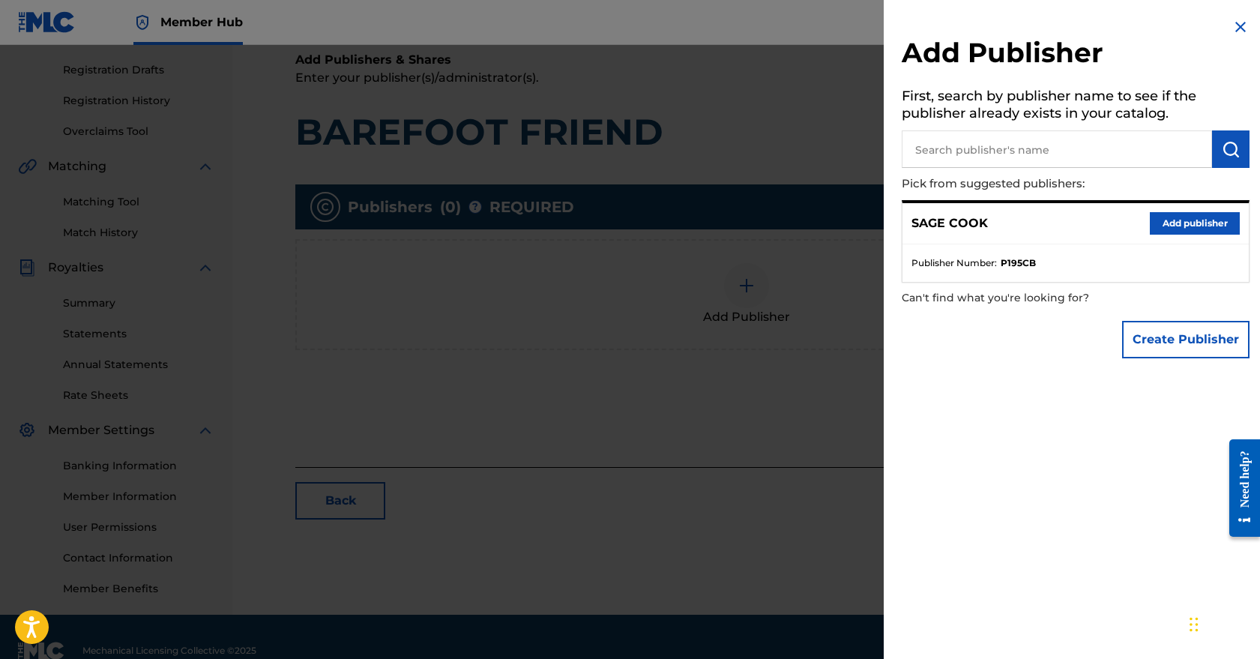
click at [1079, 154] on input "text" at bounding box center [1057, 148] width 310 height 37
type input "Light Matter Music"
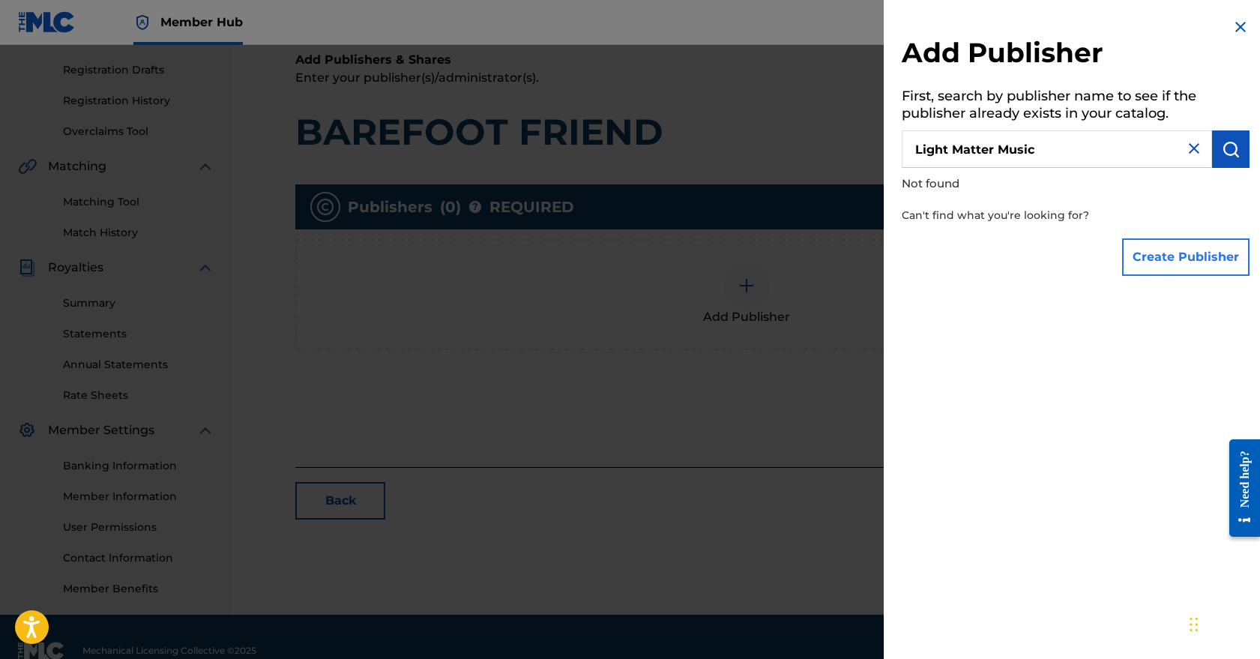
click at [1191, 256] on button "Create Publisher" at bounding box center [1186, 256] width 127 height 37
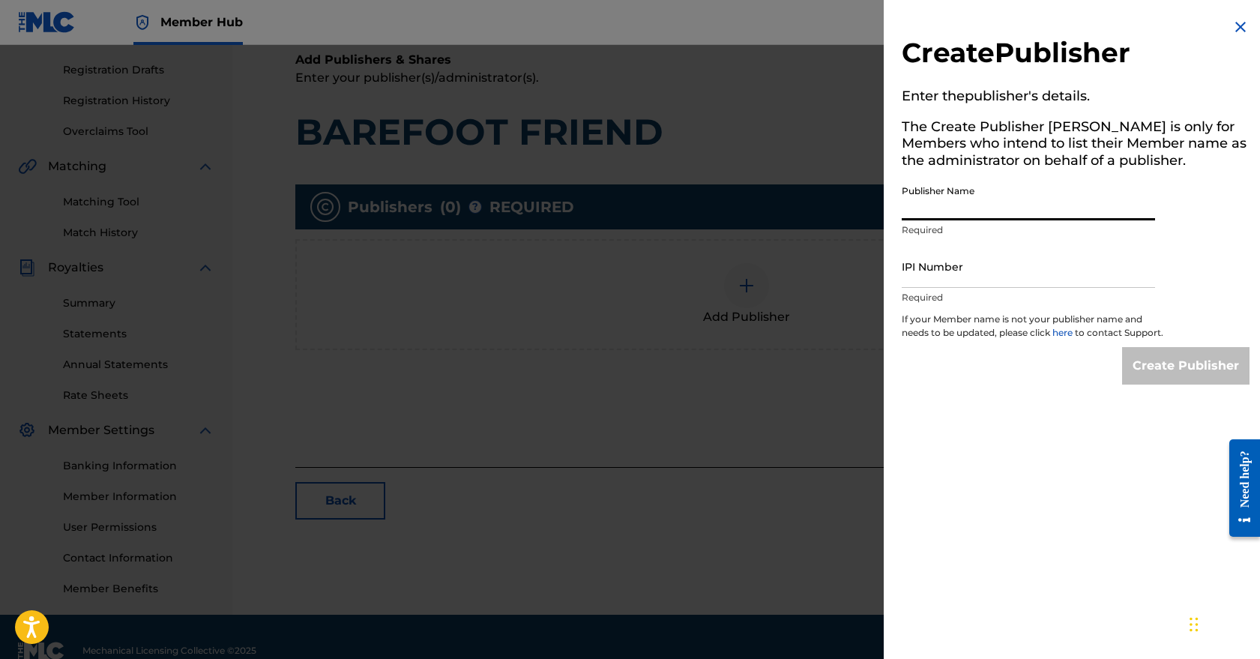
click at [982, 203] on input "Publisher Name" at bounding box center [1028, 199] width 253 height 43
type input "Light Matter Music"
click at [1015, 267] on input "IPI Number" at bounding box center [1028, 266] width 253 height 43
paste input "01139536153"
type input "01139536153"
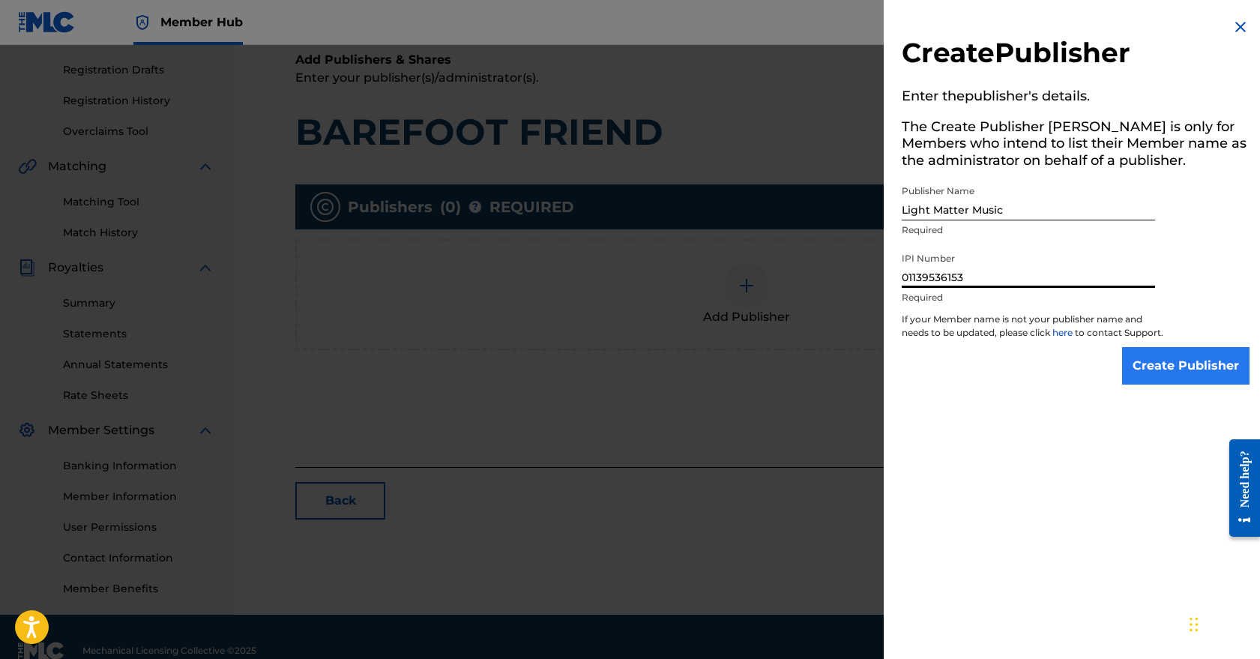
click at [1173, 371] on input "Create Publisher" at bounding box center [1186, 365] width 127 height 37
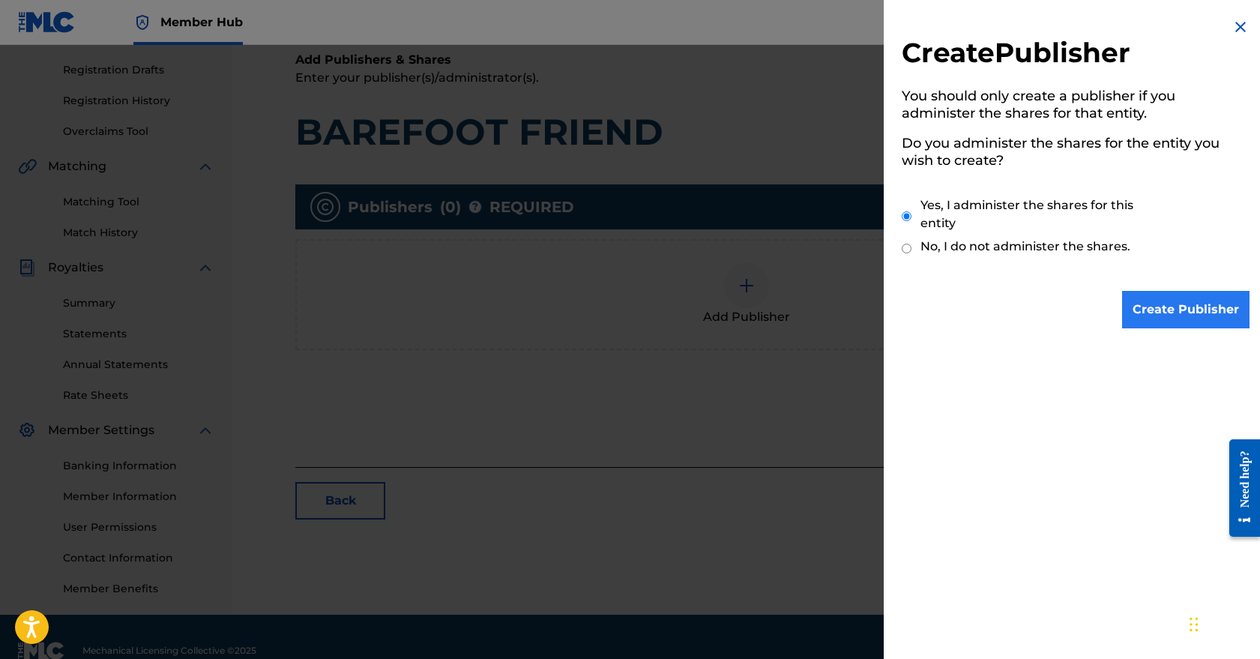
click at [1177, 313] on input "Create Publisher" at bounding box center [1186, 309] width 127 height 37
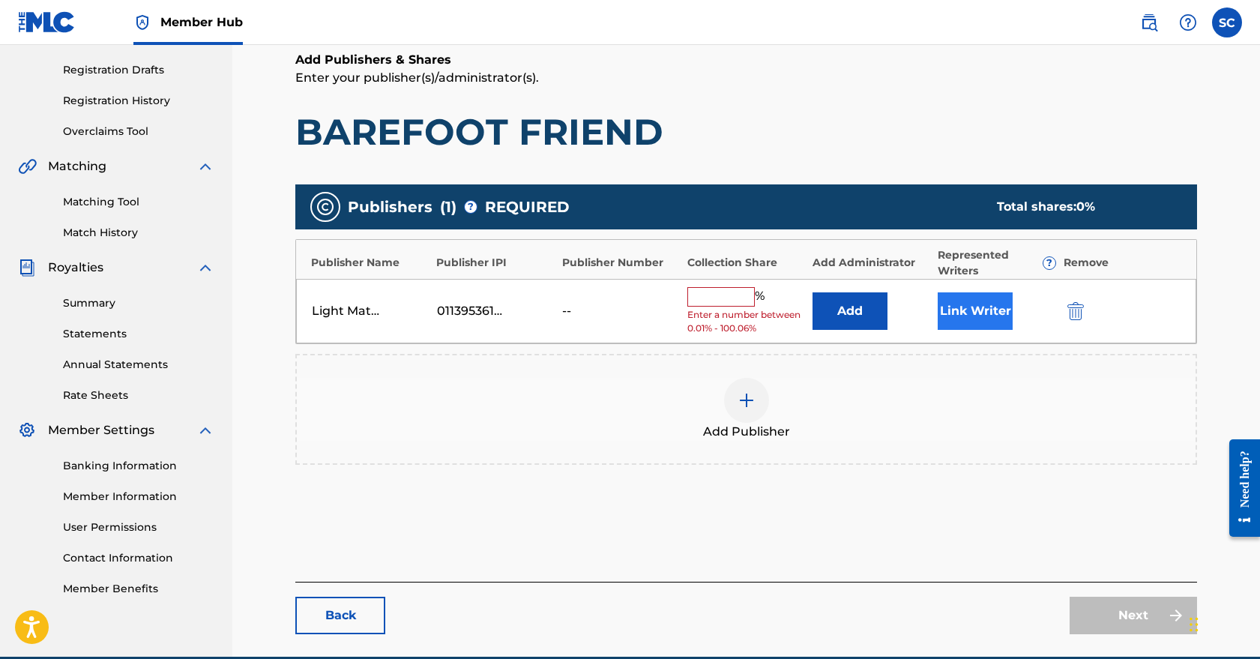
click at [974, 304] on button "Link Writer" at bounding box center [975, 310] width 75 height 37
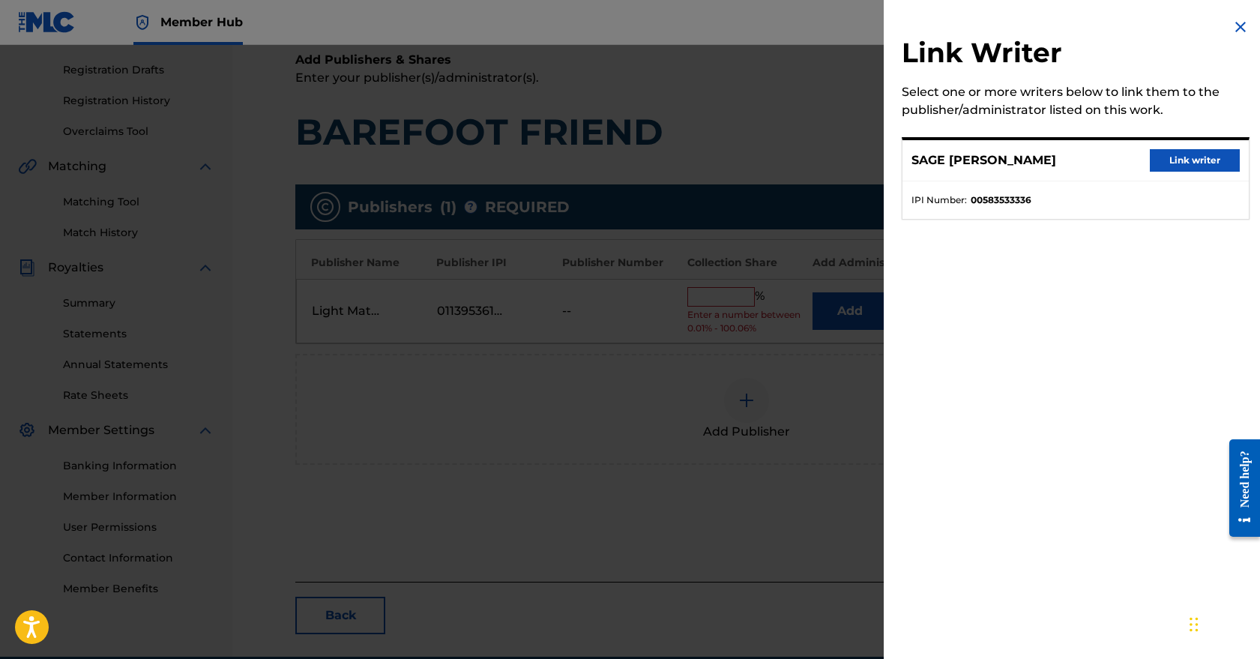
click at [994, 156] on p "SAGE [PERSON_NAME]" at bounding box center [984, 160] width 145 height 18
click at [1198, 159] on button "Link writer" at bounding box center [1195, 160] width 90 height 22
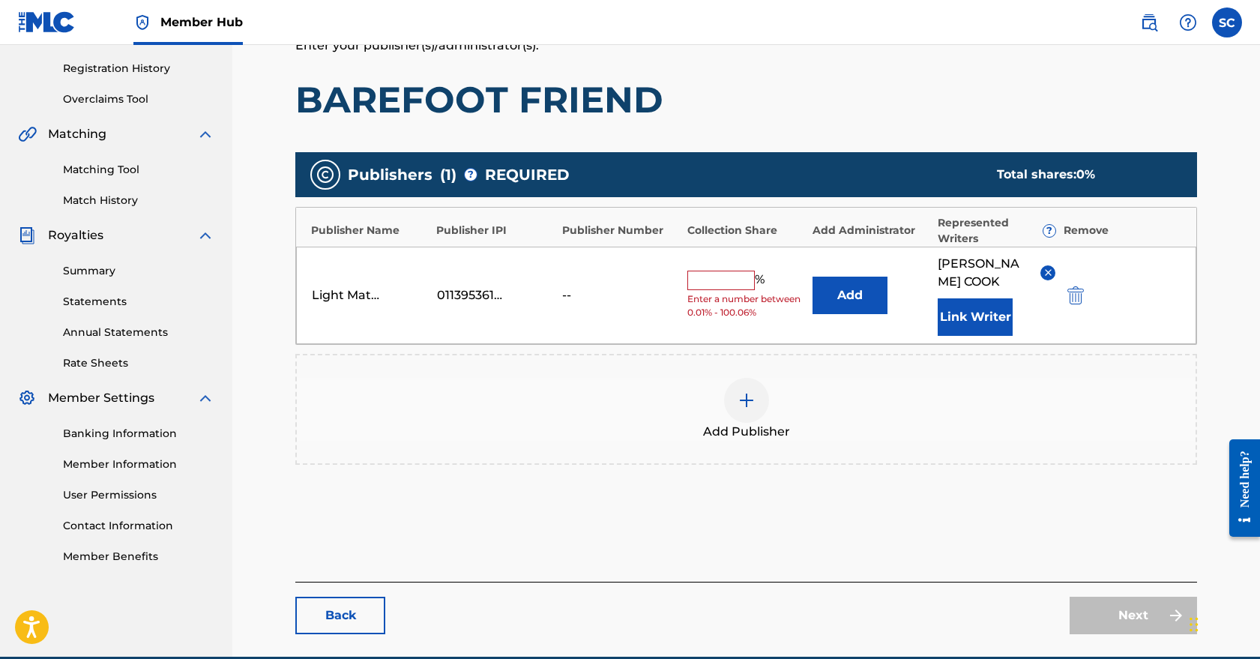
scroll to position [299, 0]
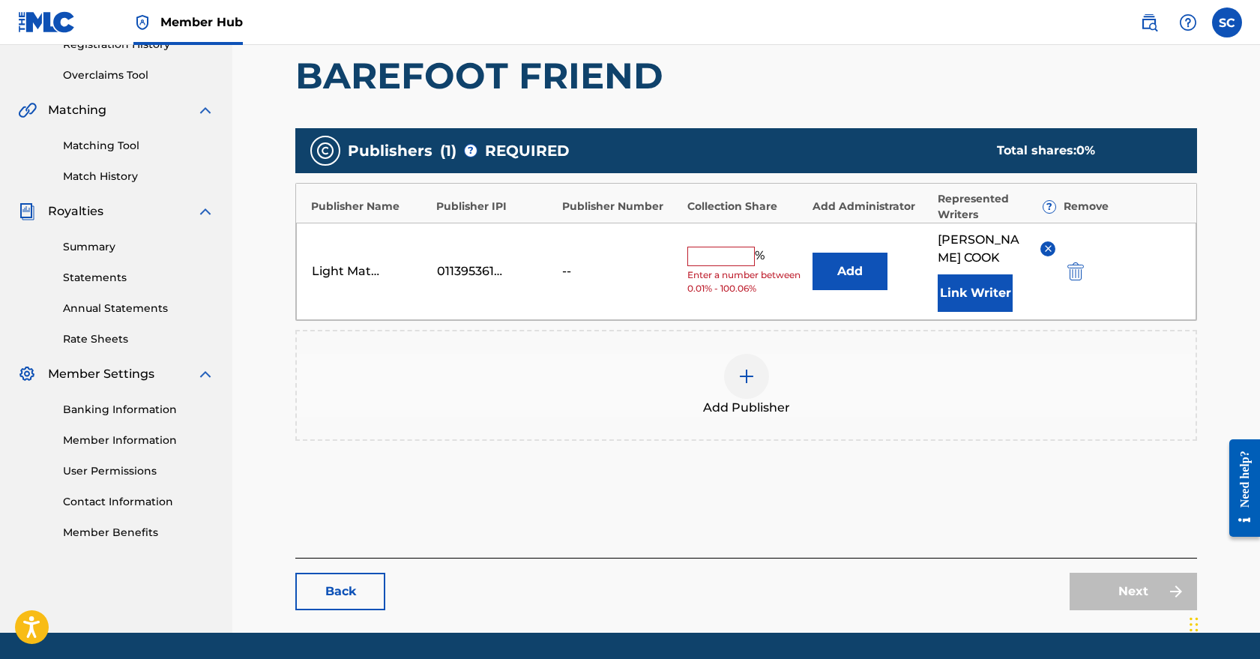
click at [701, 258] on input "text" at bounding box center [721, 256] width 67 height 19
type input "100"
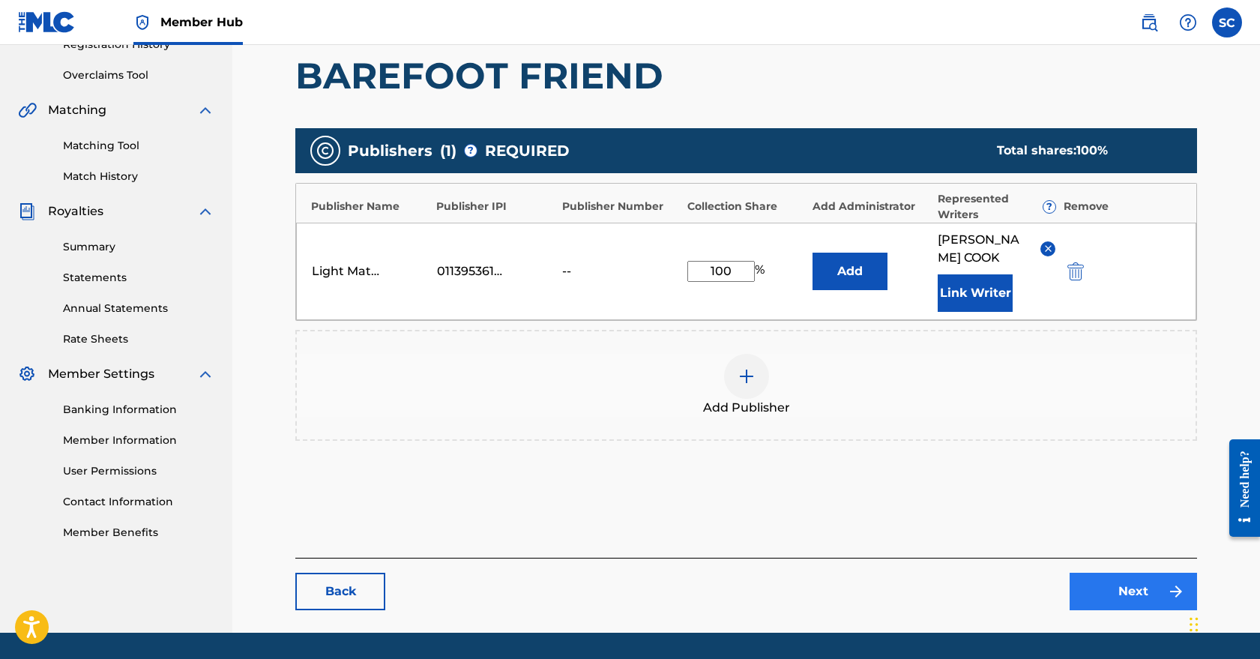
click at [1145, 589] on link "Next" at bounding box center [1133, 591] width 127 height 37
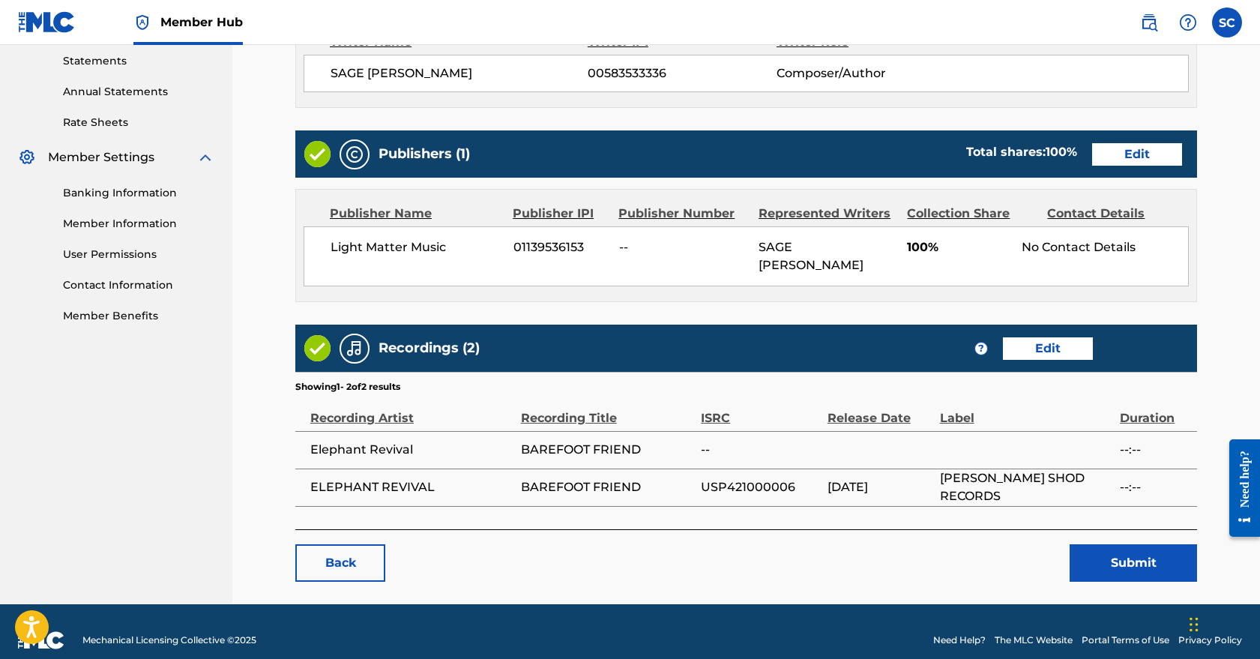
scroll to position [514, 0]
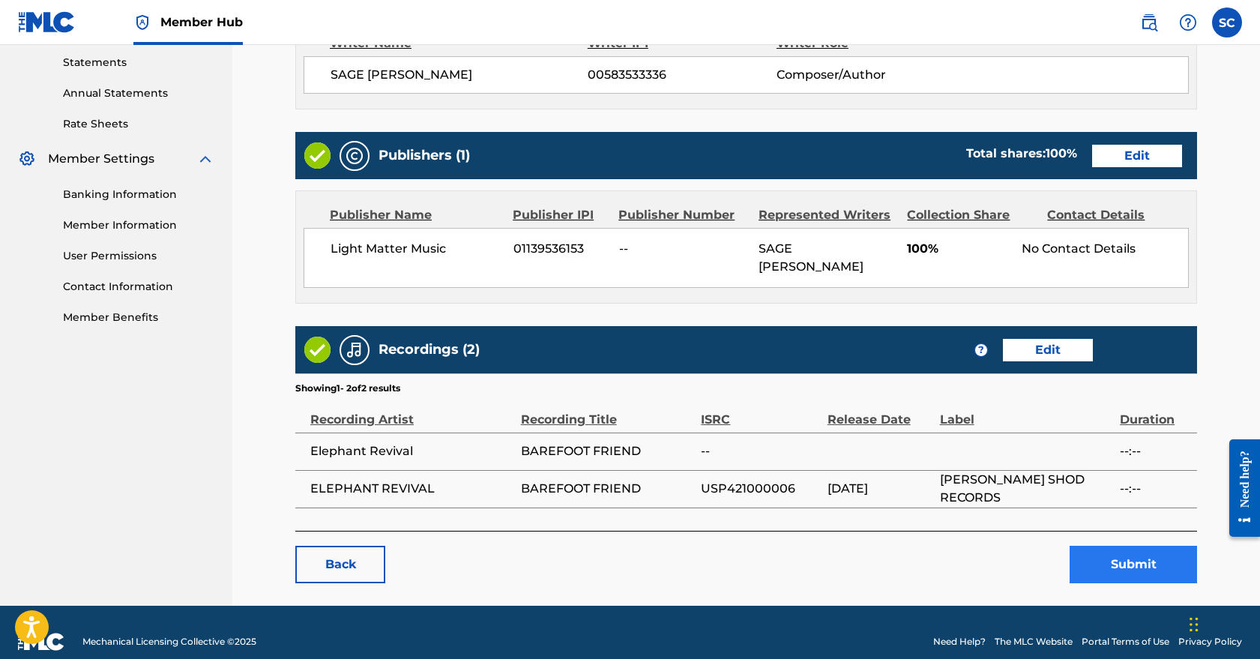
click at [1141, 546] on button "Submit" at bounding box center [1133, 564] width 127 height 37
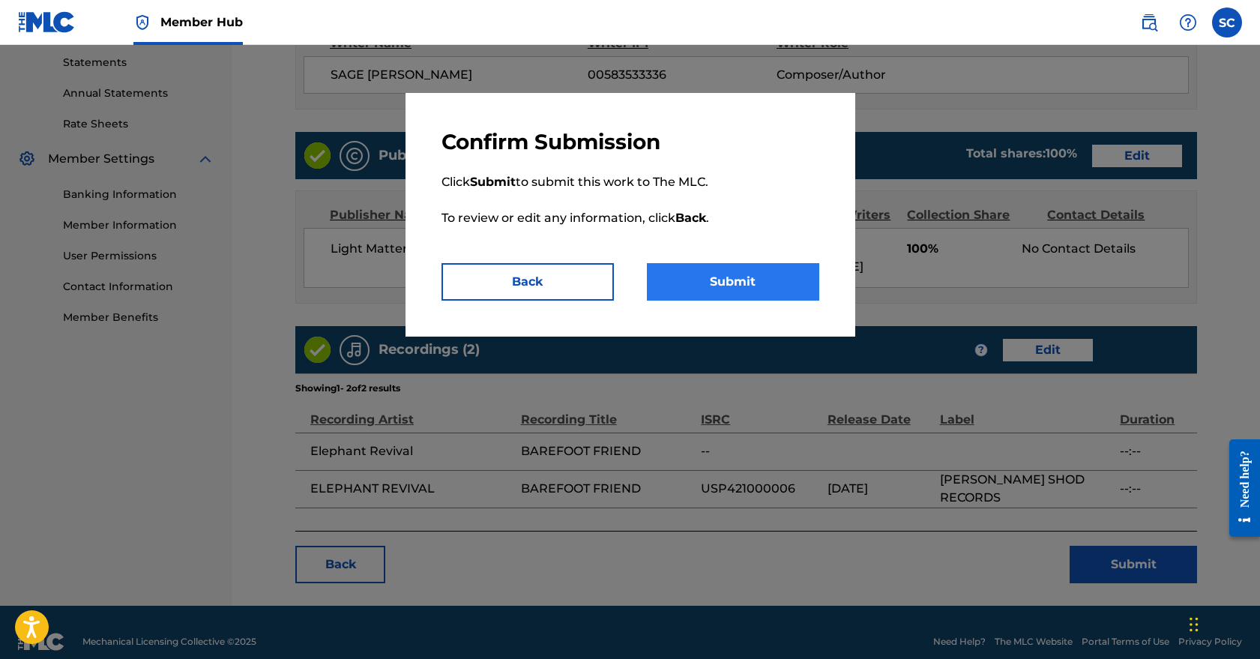
click at [742, 282] on button "Submit" at bounding box center [733, 281] width 172 height 37
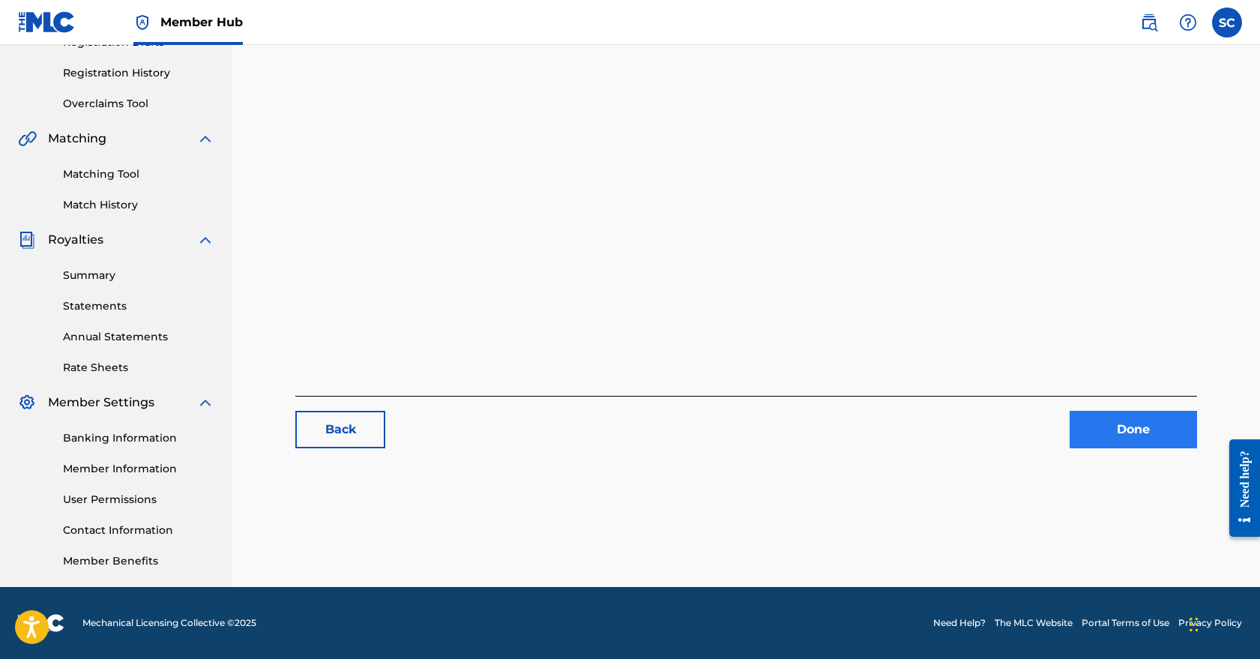
scroll to position [271, 0]
click at [1146, 424] on link "Done" at bounding box center [1133, 429] width 127 height 37
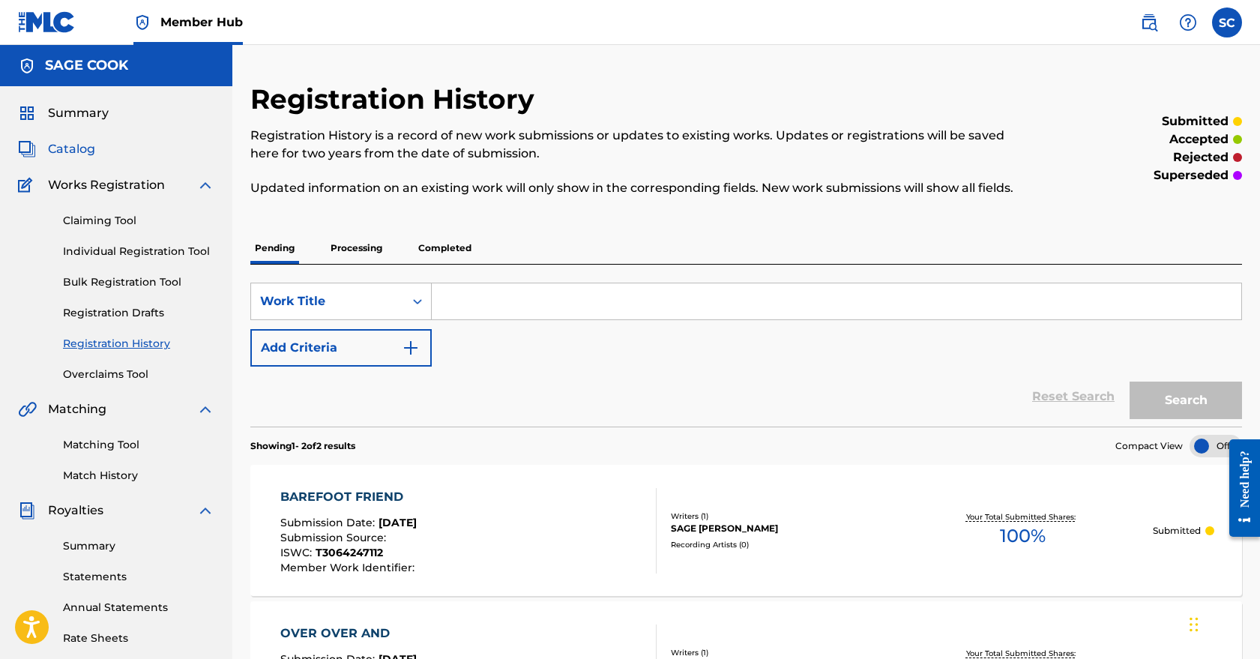
click at [82, 146] on span "Catalog" at bounding box center [71, 149] width 47 height 18
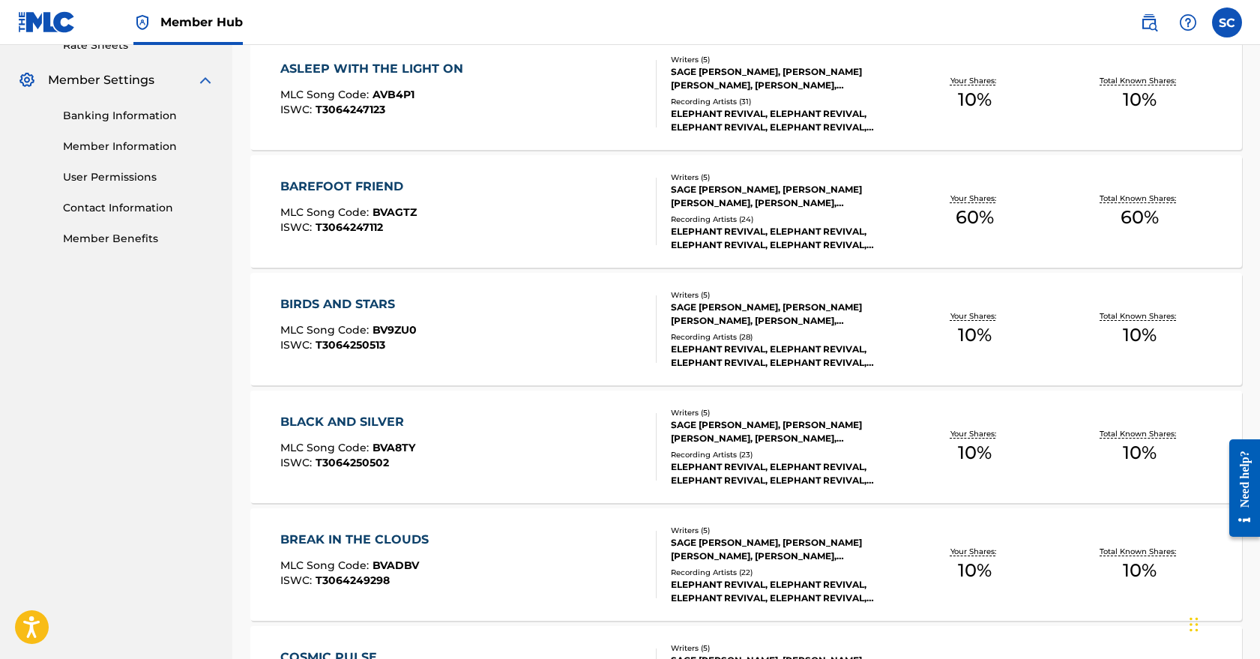
scroll to position [596, 0]
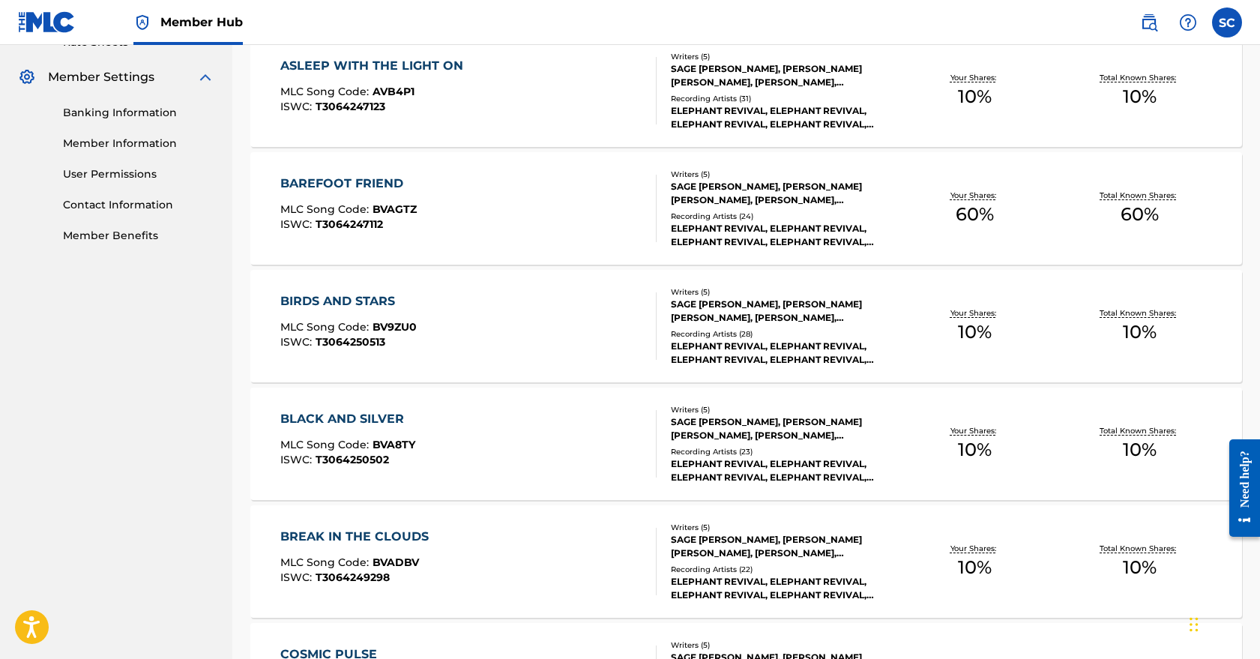
click at [568, 221] on div "BAREFOOT FRIEND MLC Song Code : BVAGTZ ISWC : T3064247112" at bounding box center [468, 208] width 377 height 67
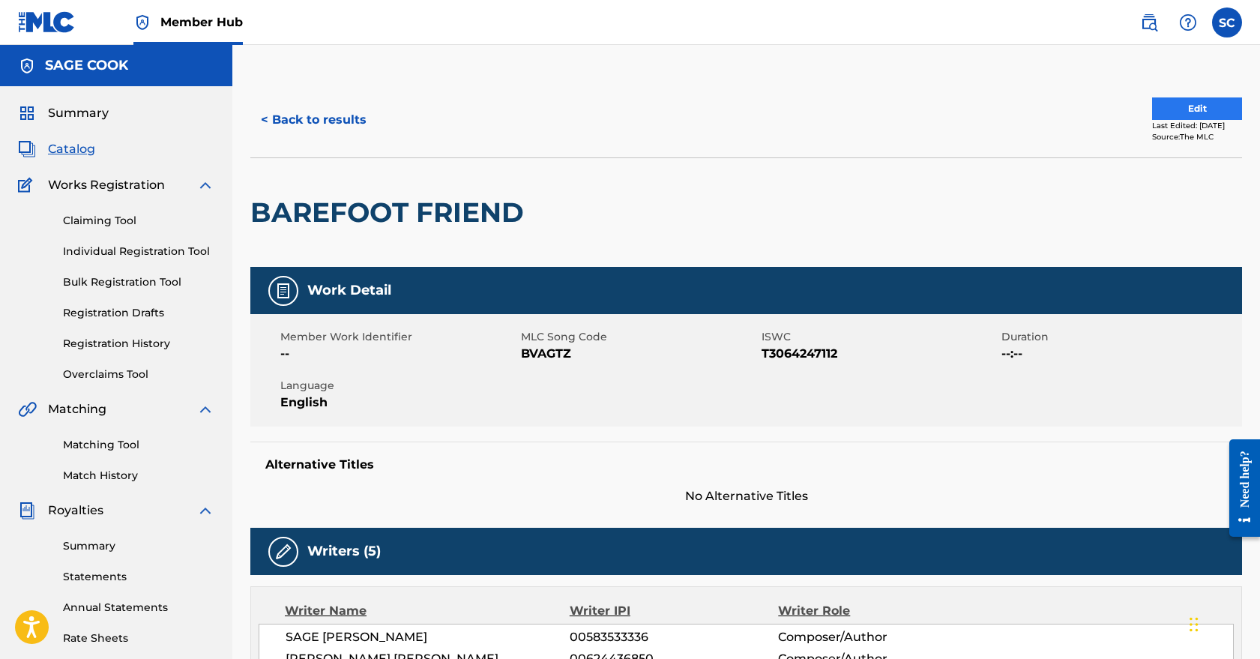
click at [1190, 109] on button "Edit" at bounding box center [1197, 108] width 90 height 22
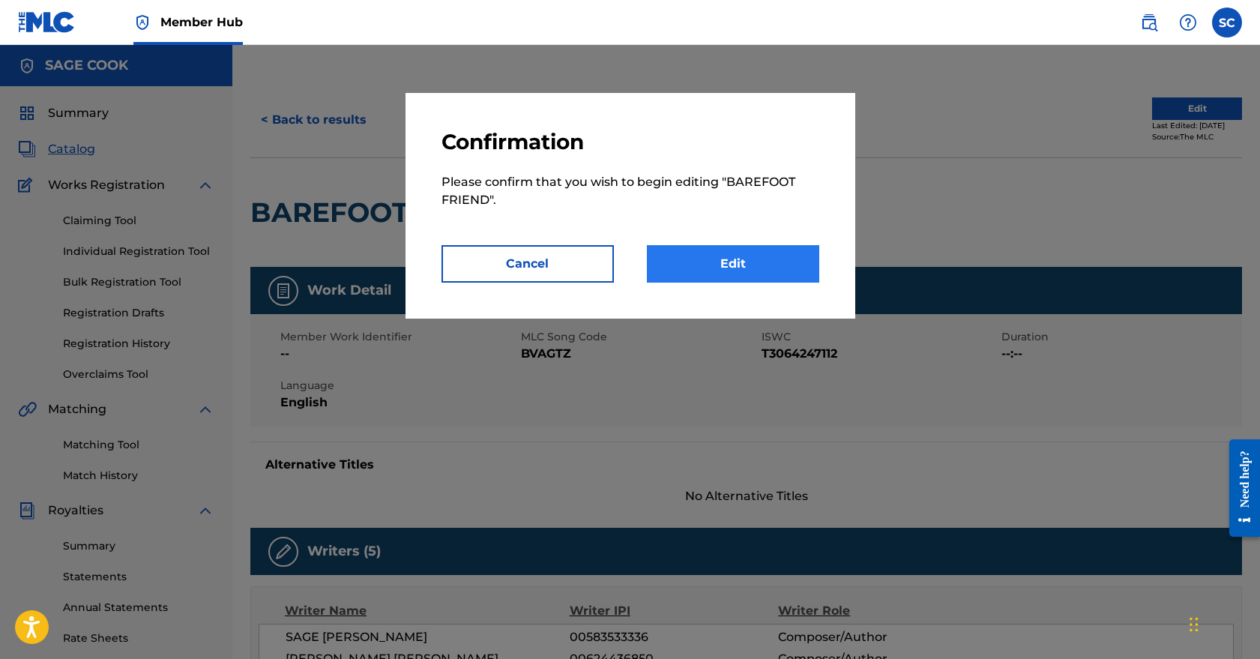
click at [772, 274] on link "Edit" at bounding box center [733, 263] width 172 height 37
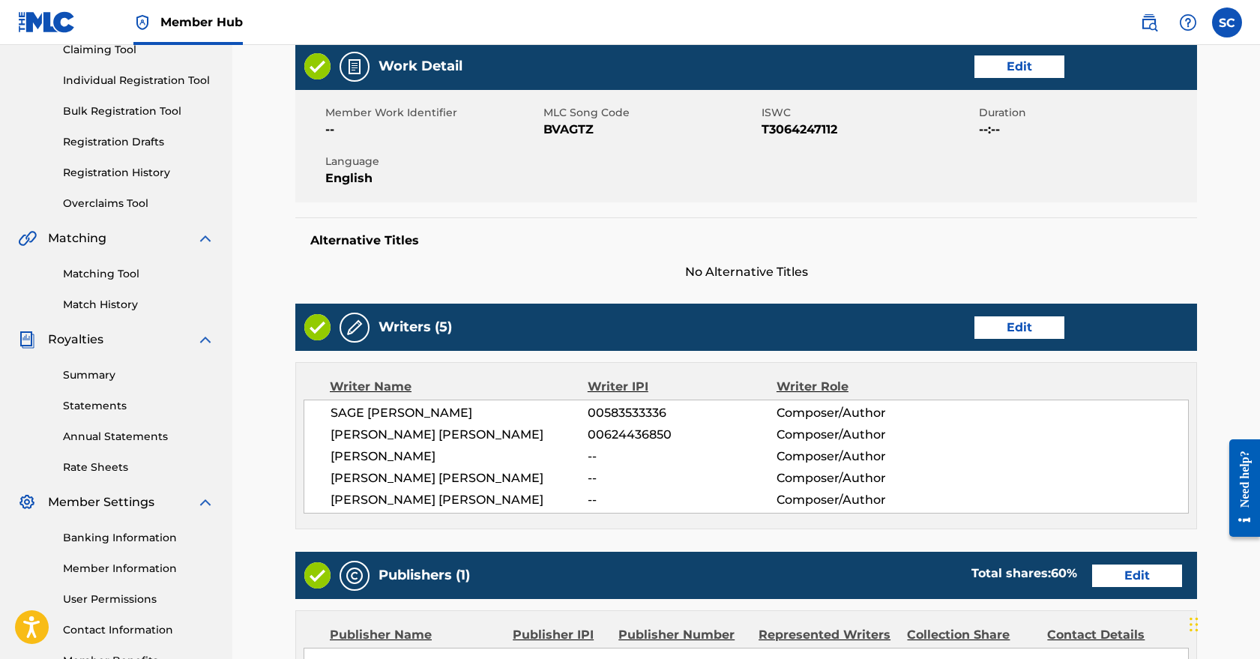
scroll to position [238, 0]
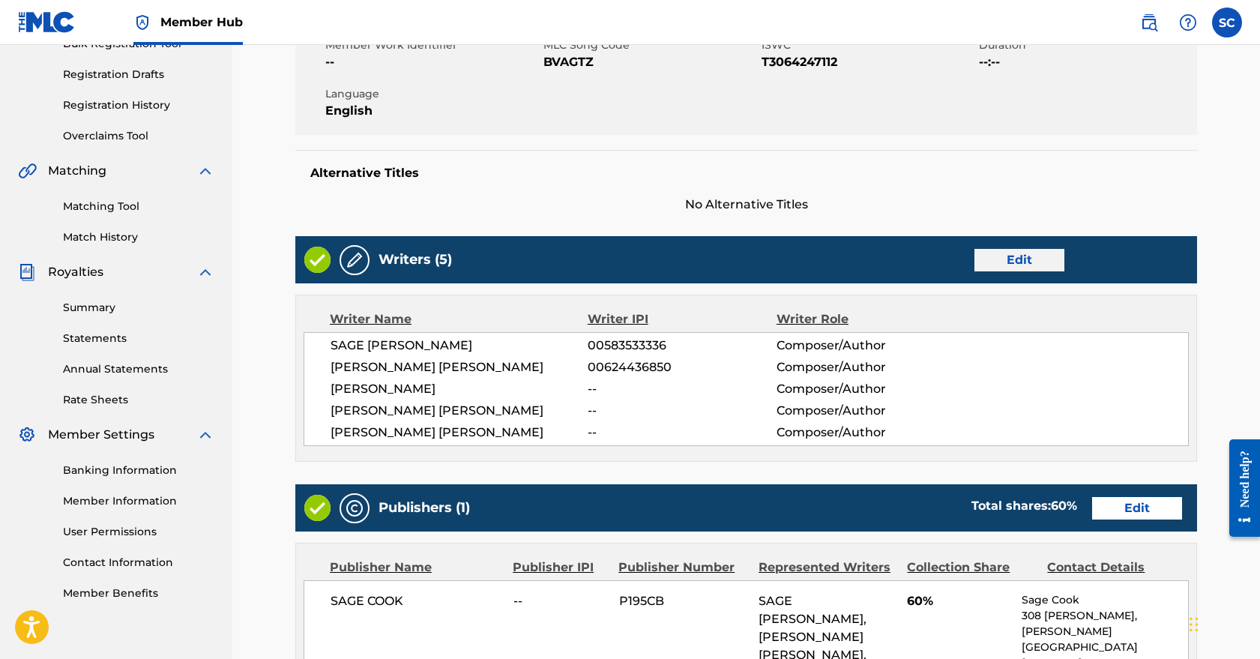
click at [1018, 256] on link "Edit" at bounding box center [1020, 260] width 90 height 22
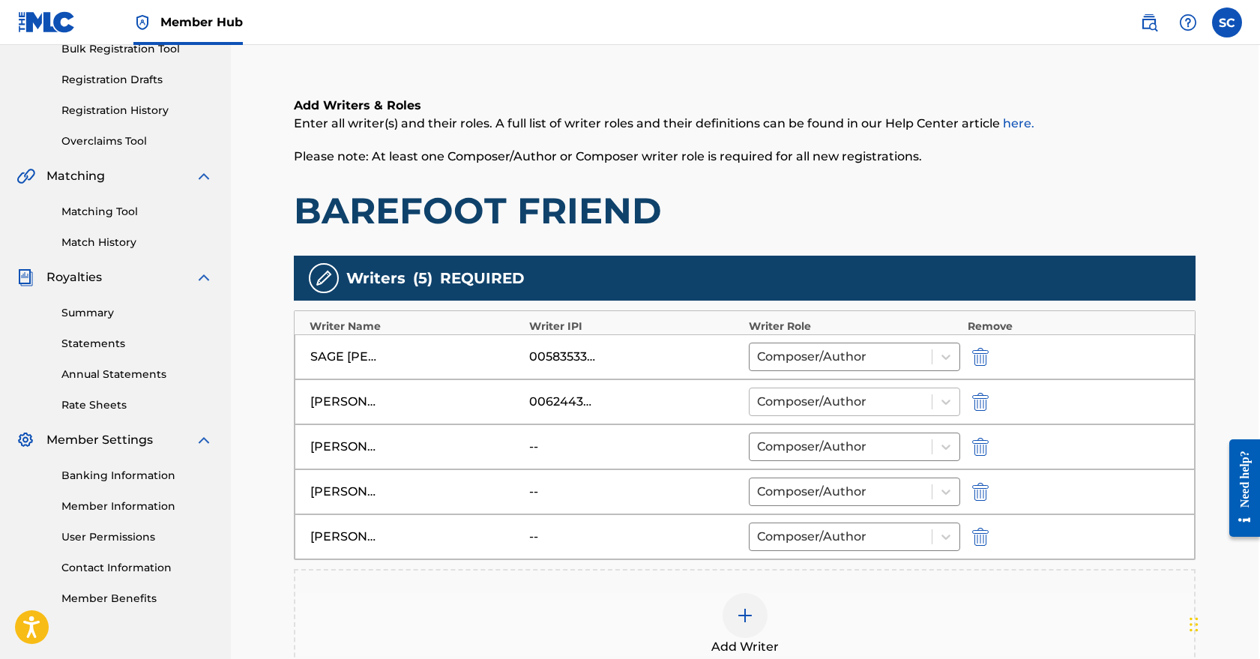
scroll to position [247, 1]
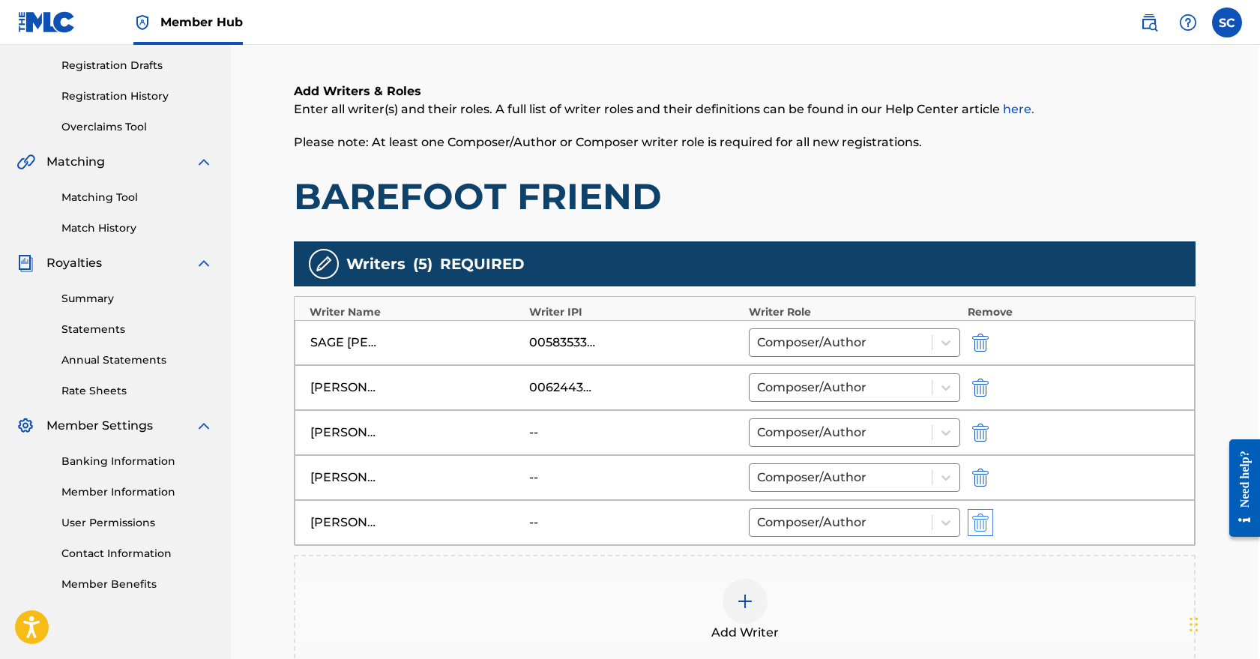
click at [983, 526] on img "submit" at bounding box center [981, 523] width 16 height 18
click at [982, 481] on img "submit" at bounding box center [981, 478] width 16 height 18
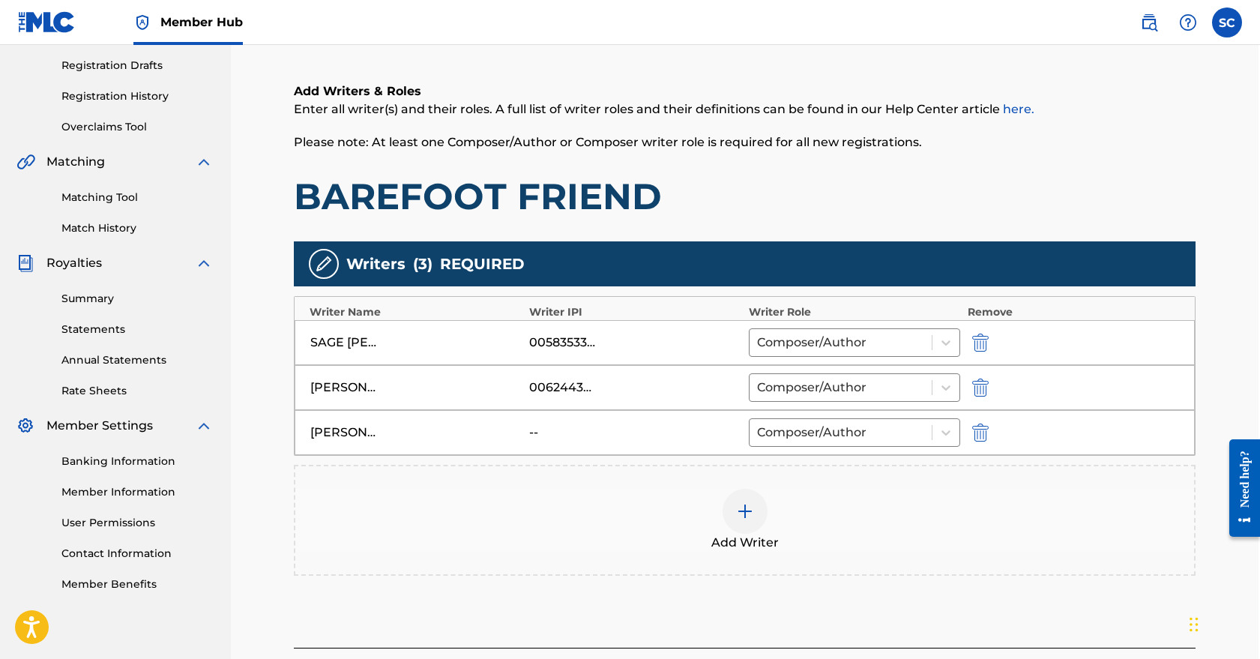
click at [985, 442] on div "[PERSON_NAME] -- Composer/Author" at bounding box center [745, 432] width 901 height 45
click at [978, 430] on img "submit" at bounding box center [981, 433] width 16 height 18
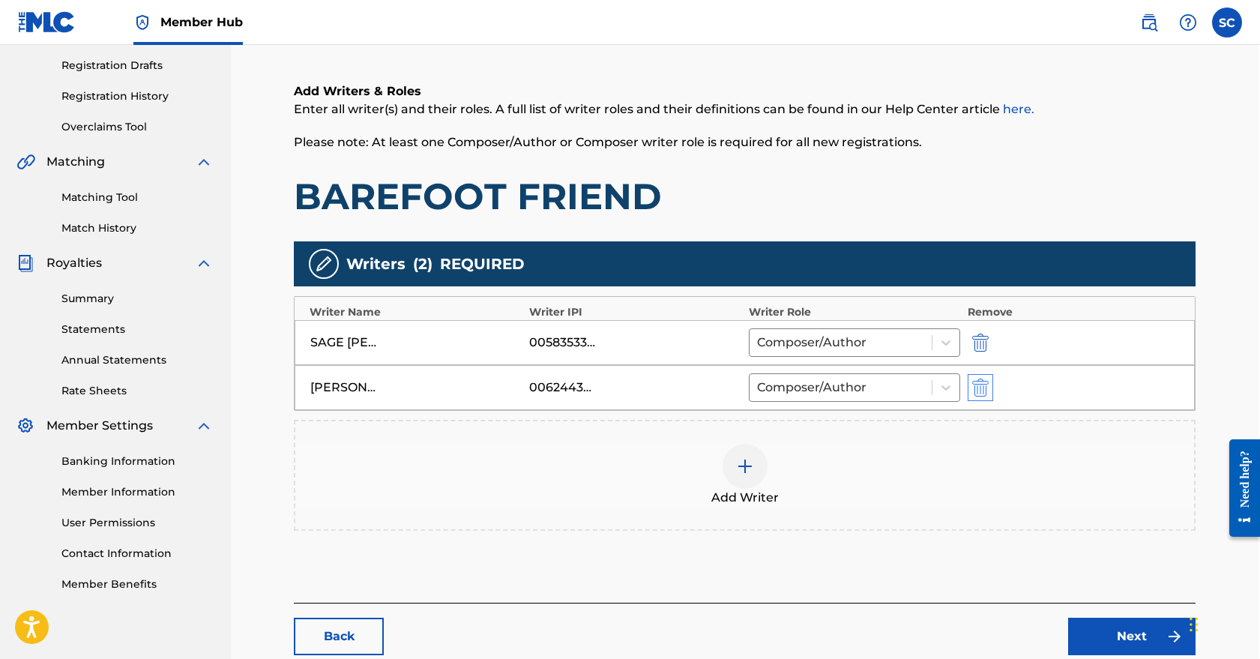
click at [973, 386] on img "submit" at bounding box center [981, 388] width 16 height 18
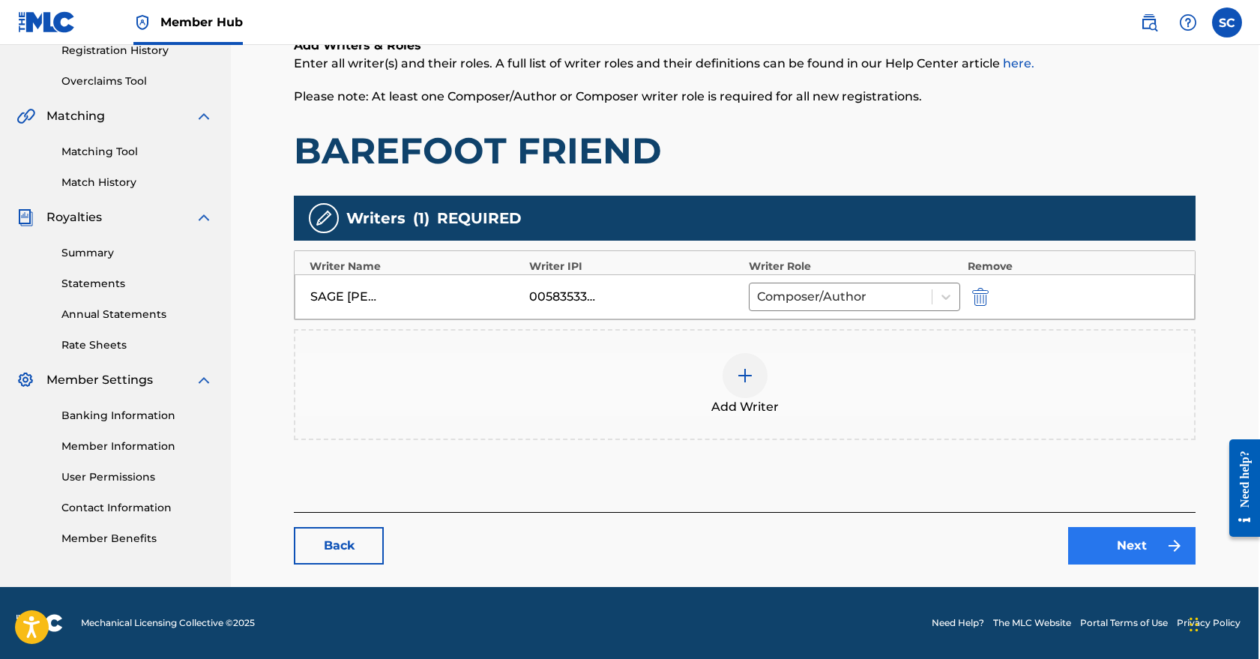
click at [1133, 547] on link "Next" at bounding box center [1132, 545] width 127 height 37
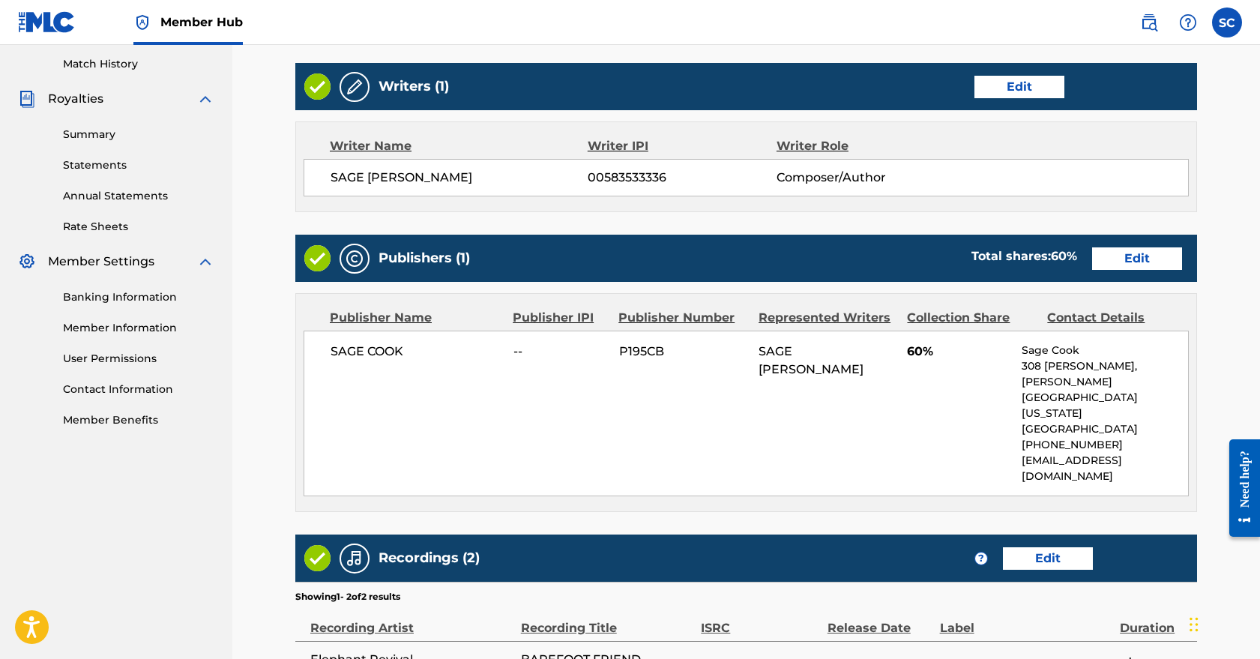
scroll to position [417, 0]
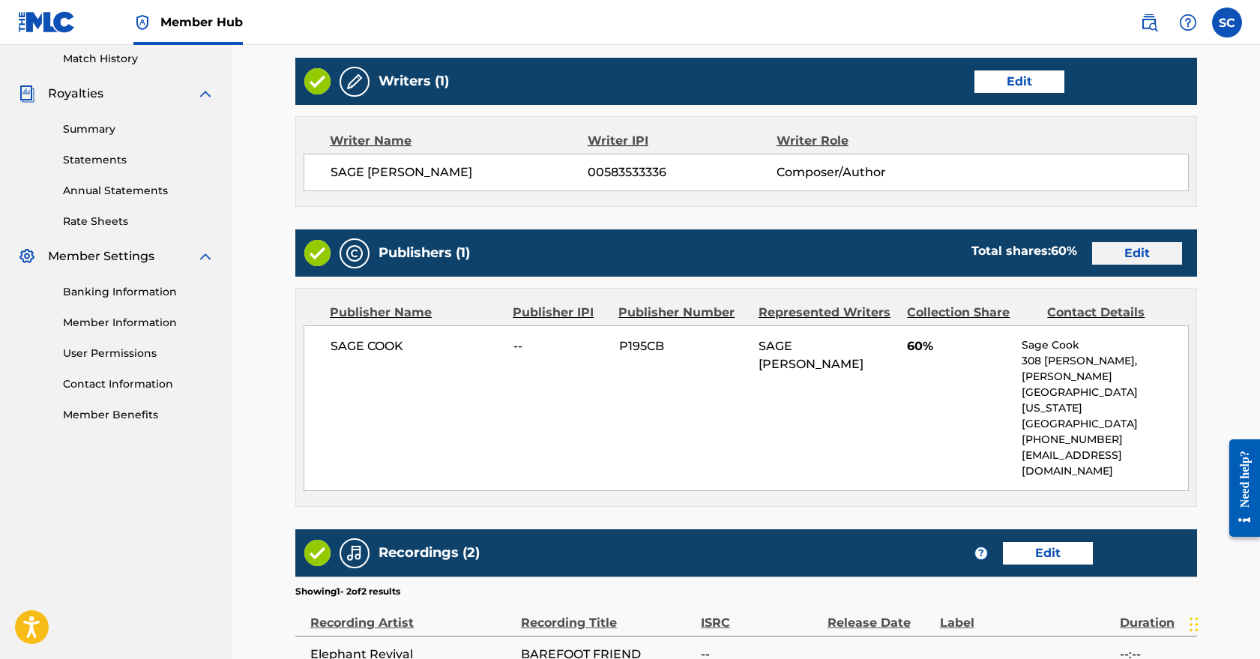
click at [1129, 249] on link "Edit" at bounding box center [1138, 253] width 90 height 22
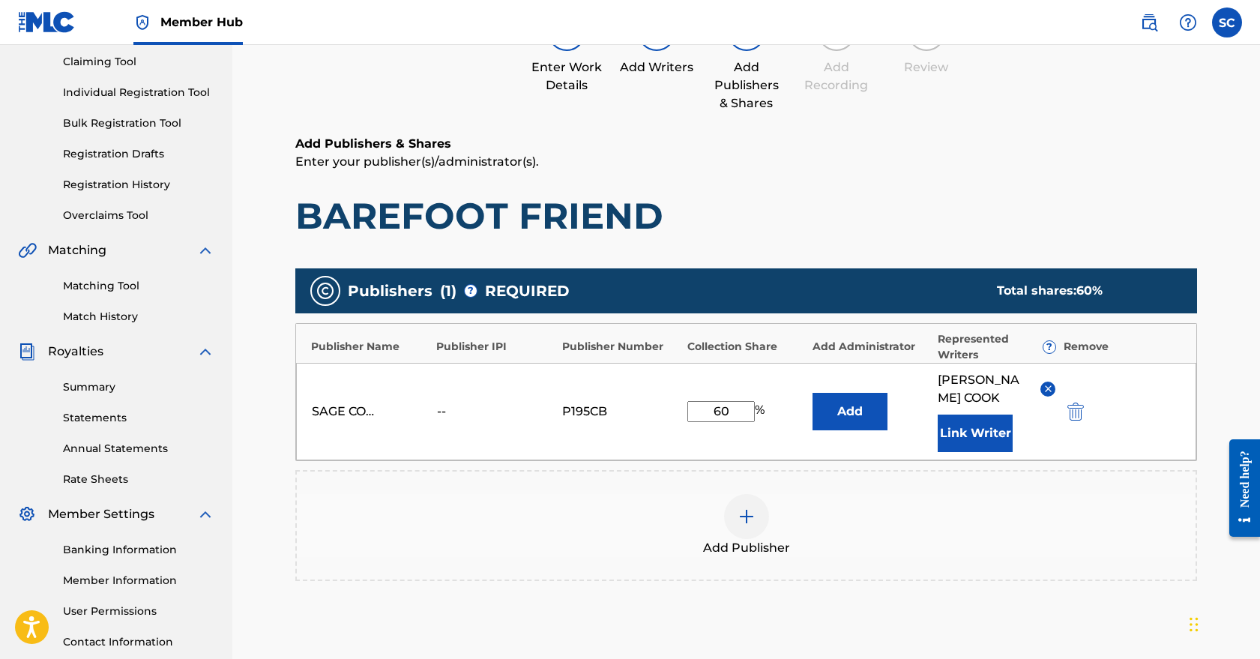
scroll to position [164, 0]
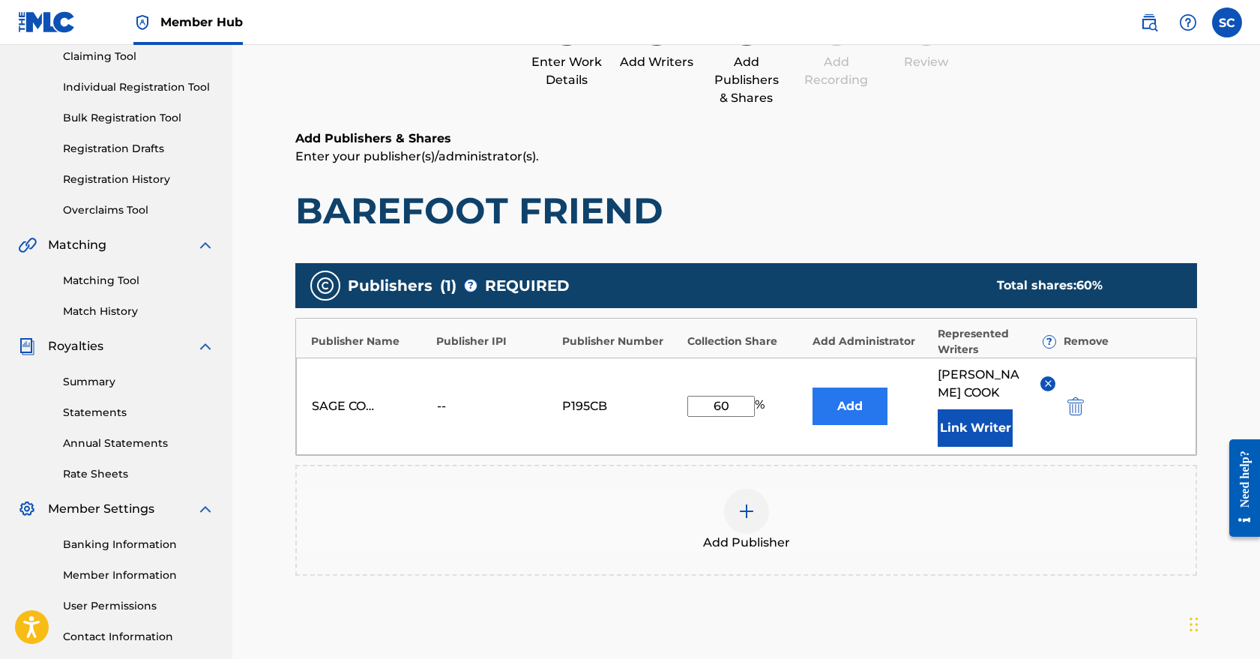
click at [840, 406] on button "Add" at bounding box center [850, 406] width 75 height 37
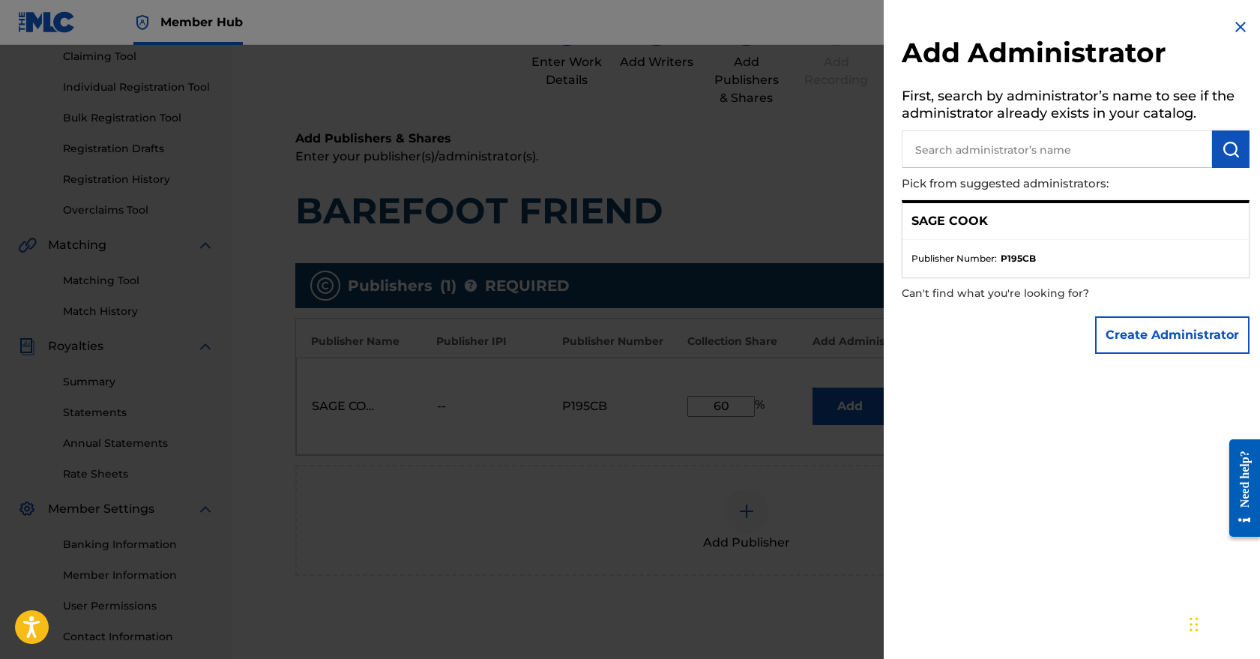
click at [1236, 28] on img at bounding box center [1241, 27] width 18 height 18
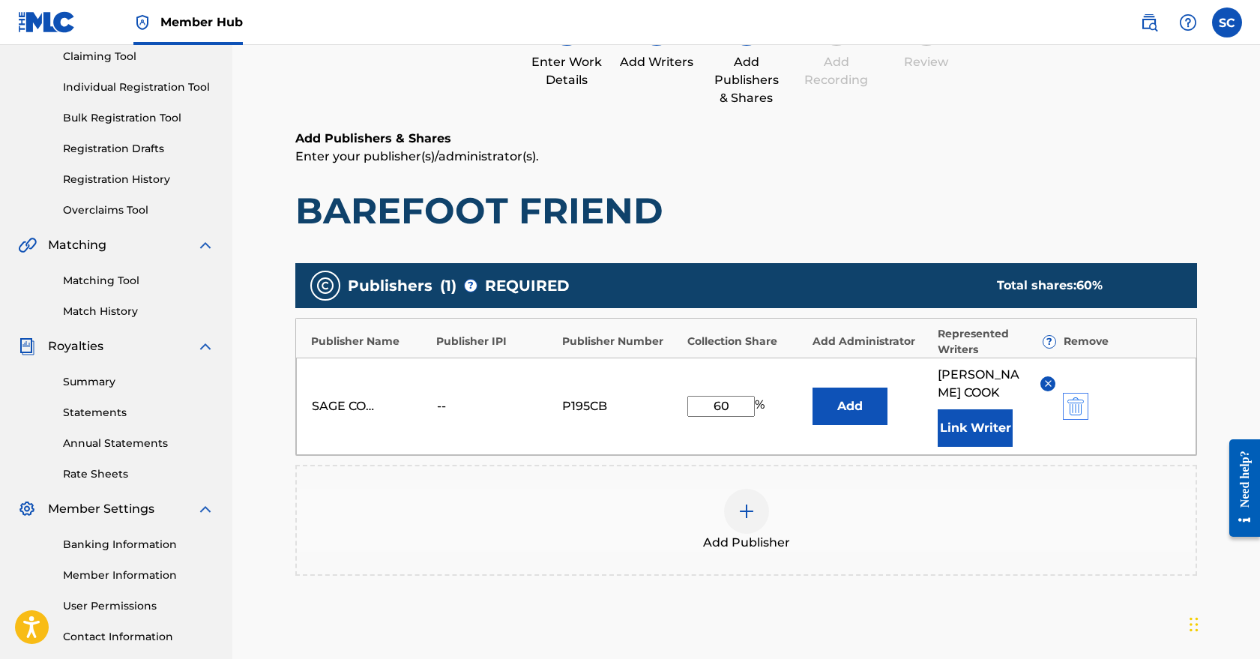
click at [1072, 398] on img "submit" at bounding box center [1076, 406] width 16 height 18
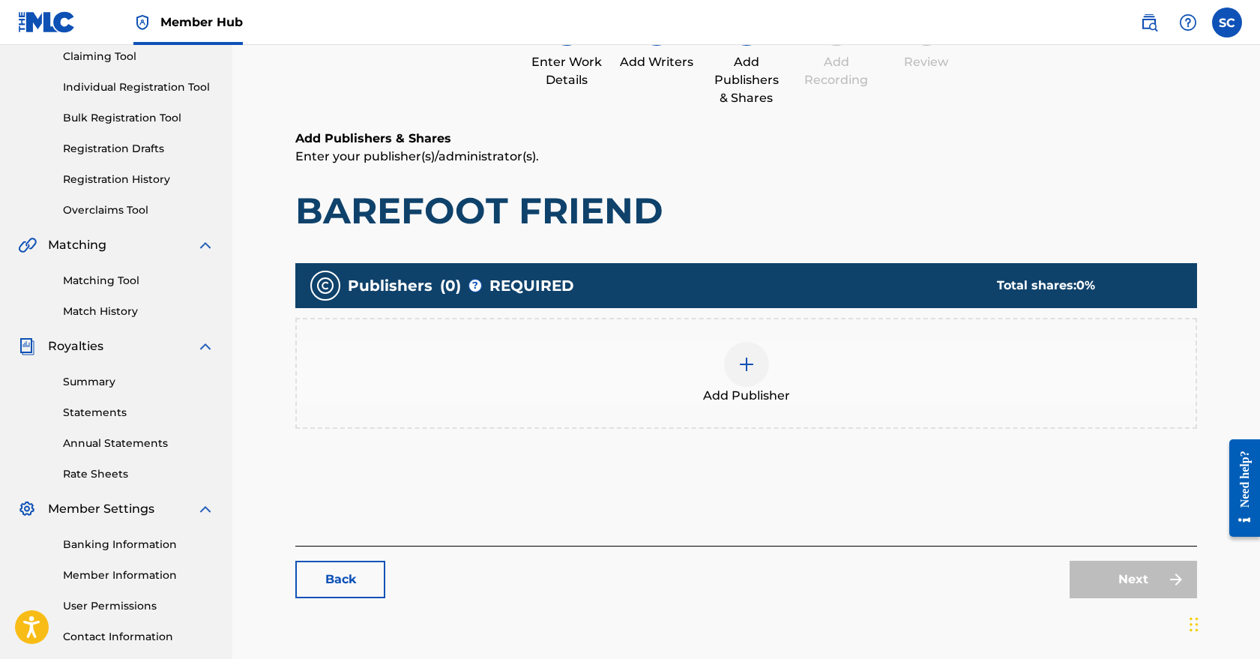
click at [741, 381] on div at bounding box center [746, 364] width 45 height 45
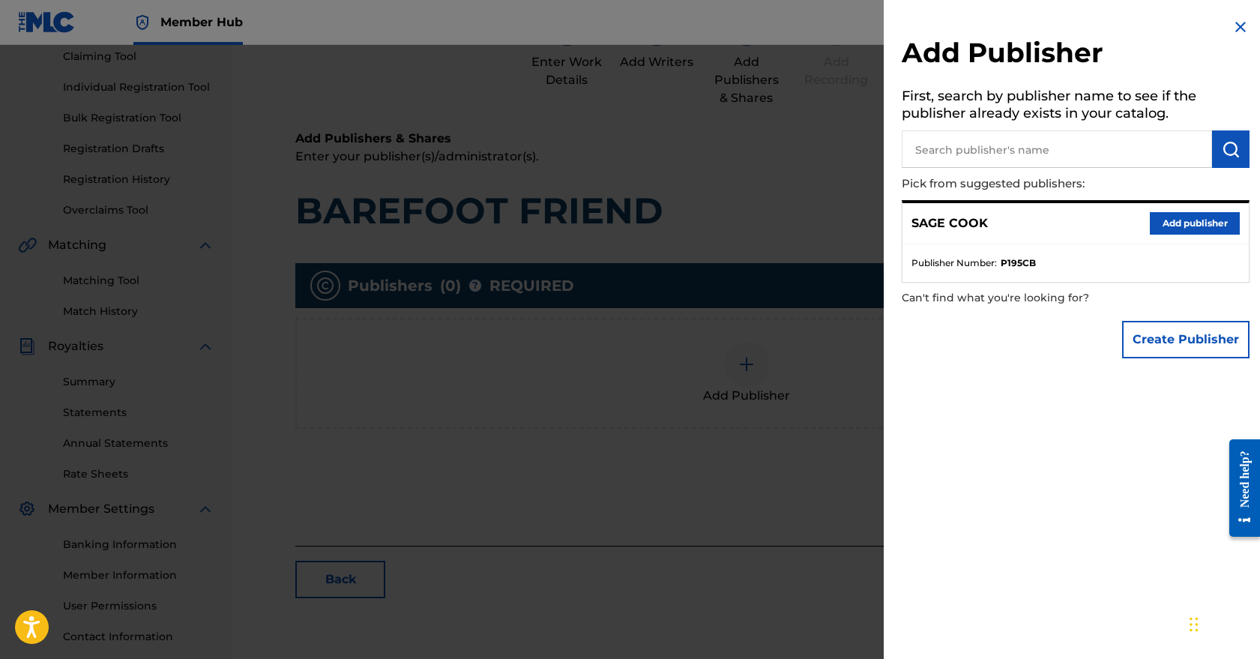
click at [981, 151] on input "text" at bounding box center [1057, 148] width 310 height 37
type input "Light Matter Music"
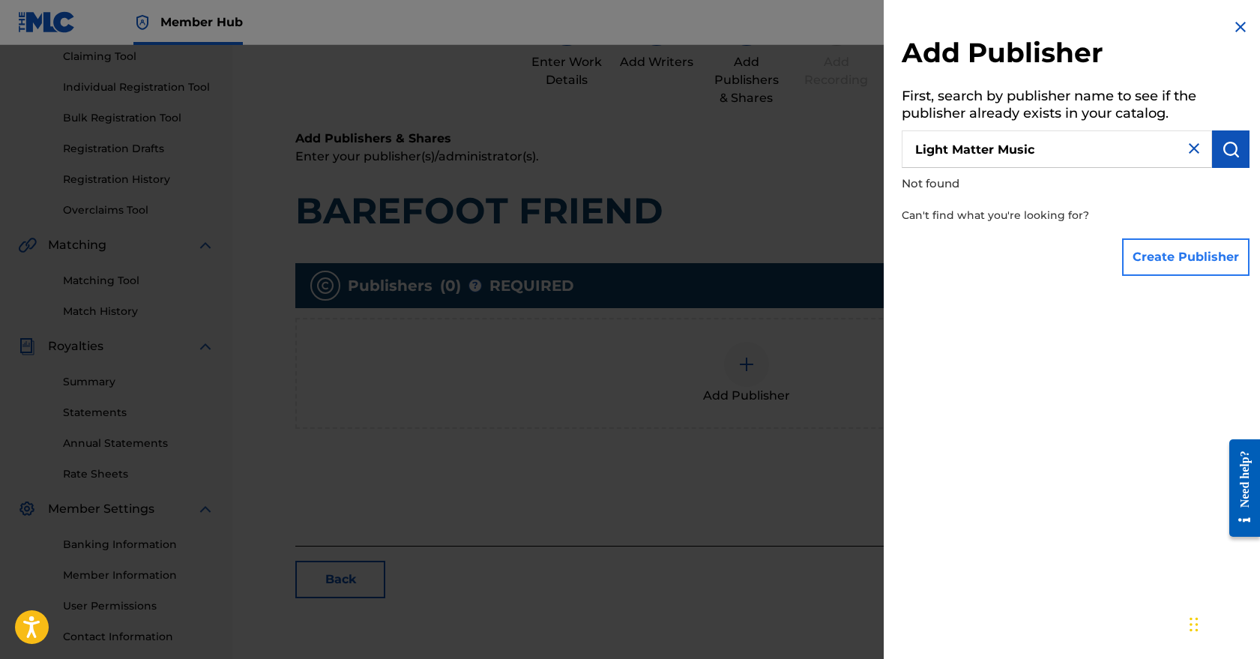
click at [1173, 261] on button "Create Publisher" at bounding box center [1186, 256] width 127 height 37
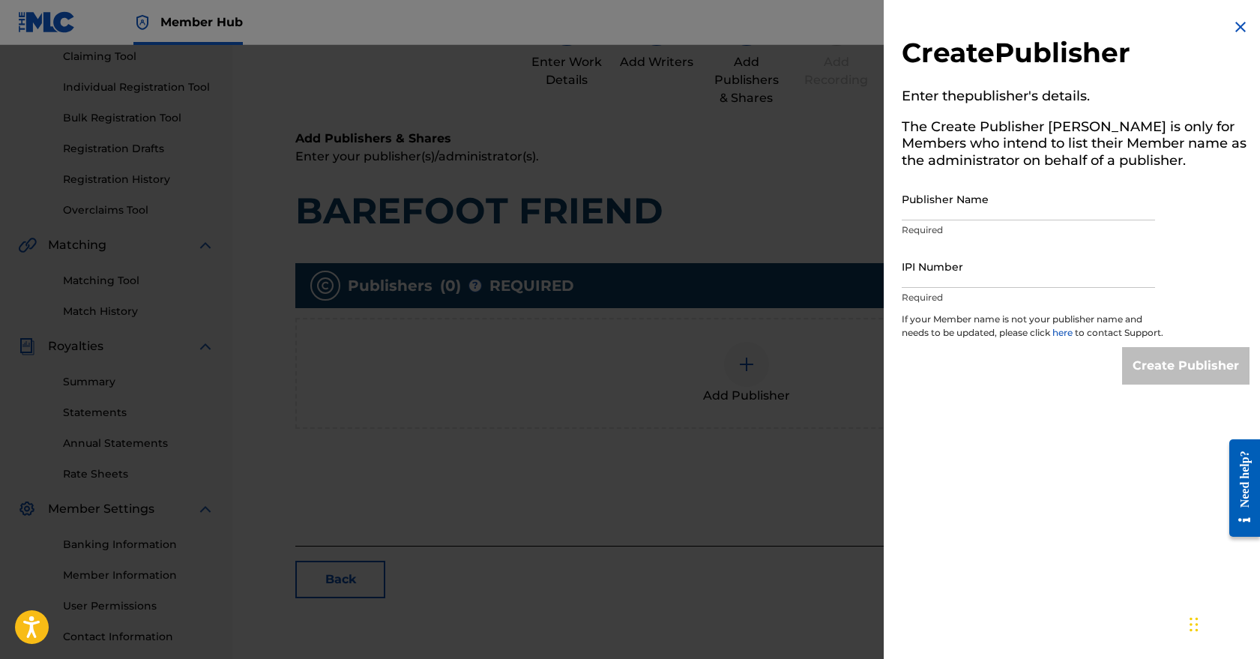
click at [969, 220] on div "Publisher Name Required" at bounding box center [1028, 211] width 253 height 67
click at [966, 202] on input "Publisher Name" at bounding box center [1028, 199] width 253 height 43
type input "Light Matter Music"
click at [982, 274] on input "IPI Number" at bounding box center [1028, 266] width 253 height 43
paste input "01139536153"
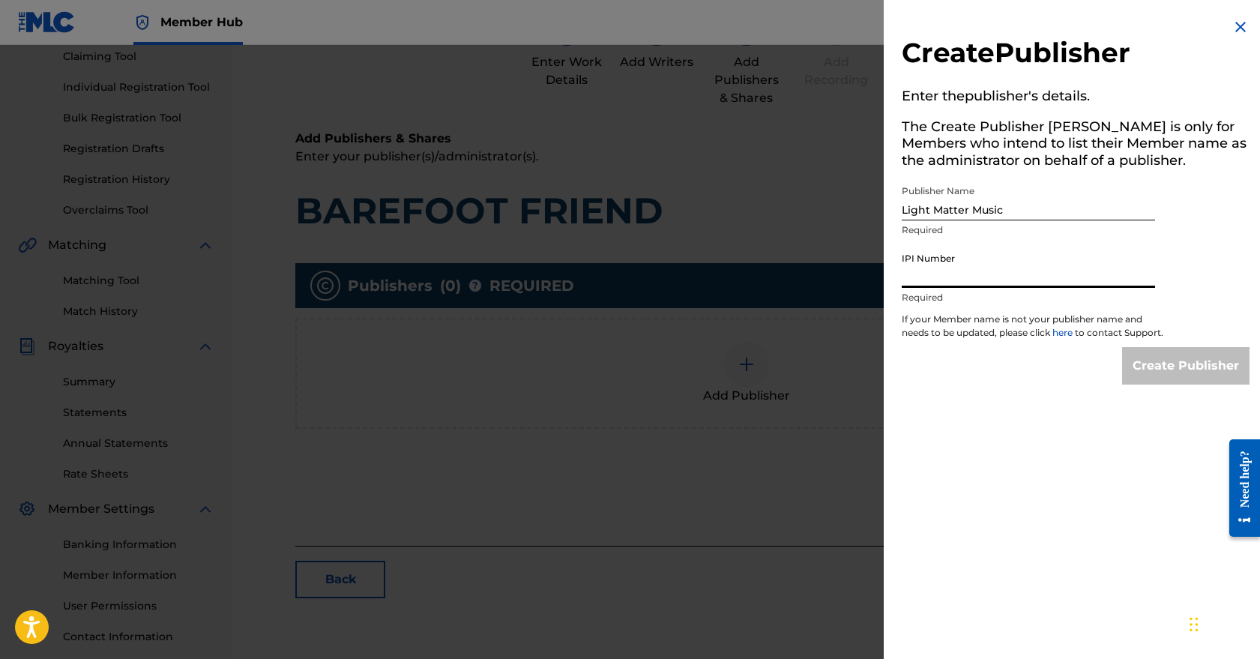
type input "01139536153"
click at [1170, 378] on input "Create Publisher" at bounding box center [1186, 365] width 127 height 37
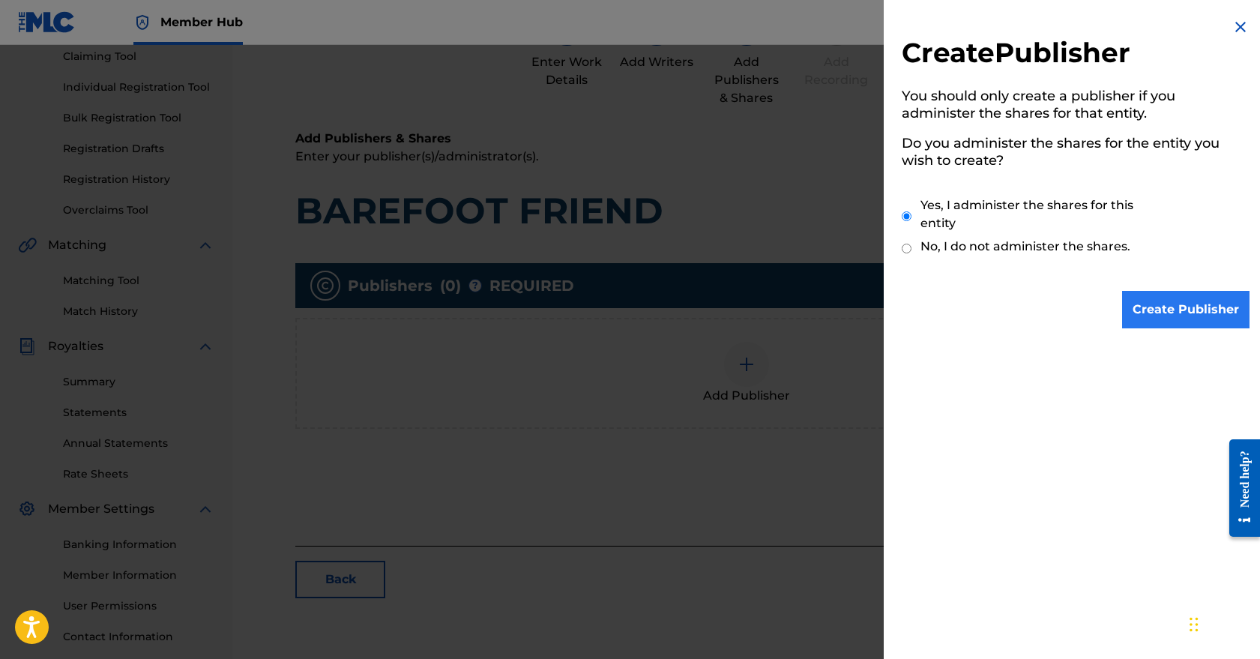
click at [1182, 305] on input "Create Publisher" at bounding box center [1186, 309] width 127 height 37
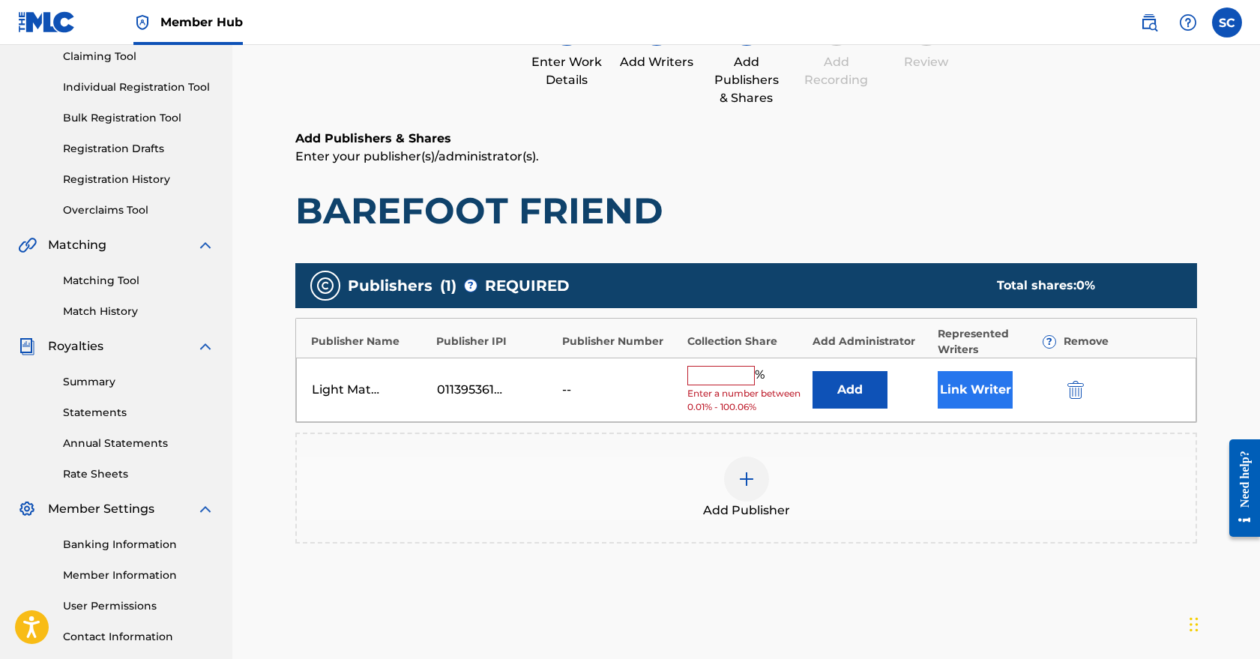
click at [988, 391] on button "Link Writer" at bounding box center [975, 389] width 75 height 37
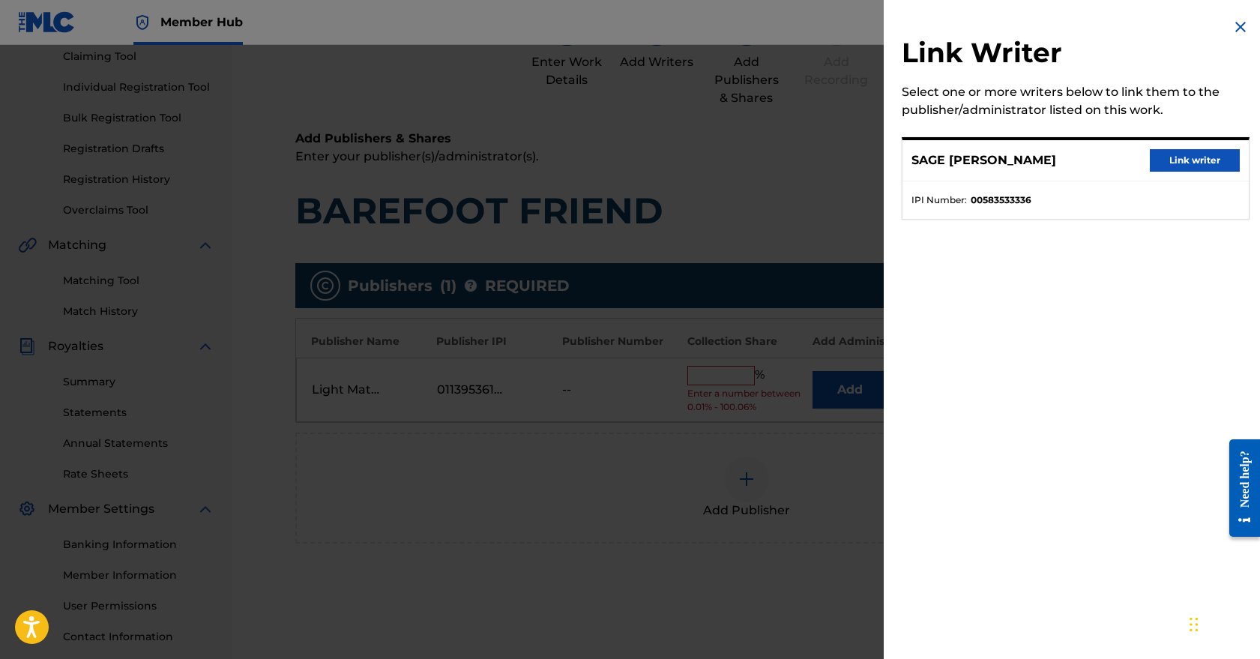
click at [1003, 170] on div "SAGE [PERSON_NAME] Link writer" at bounding box center [1076, 160] width 346 height 41
click at [1185, 163] on button "Link writer" at bounding box center [1195, 160] width 90 height 22
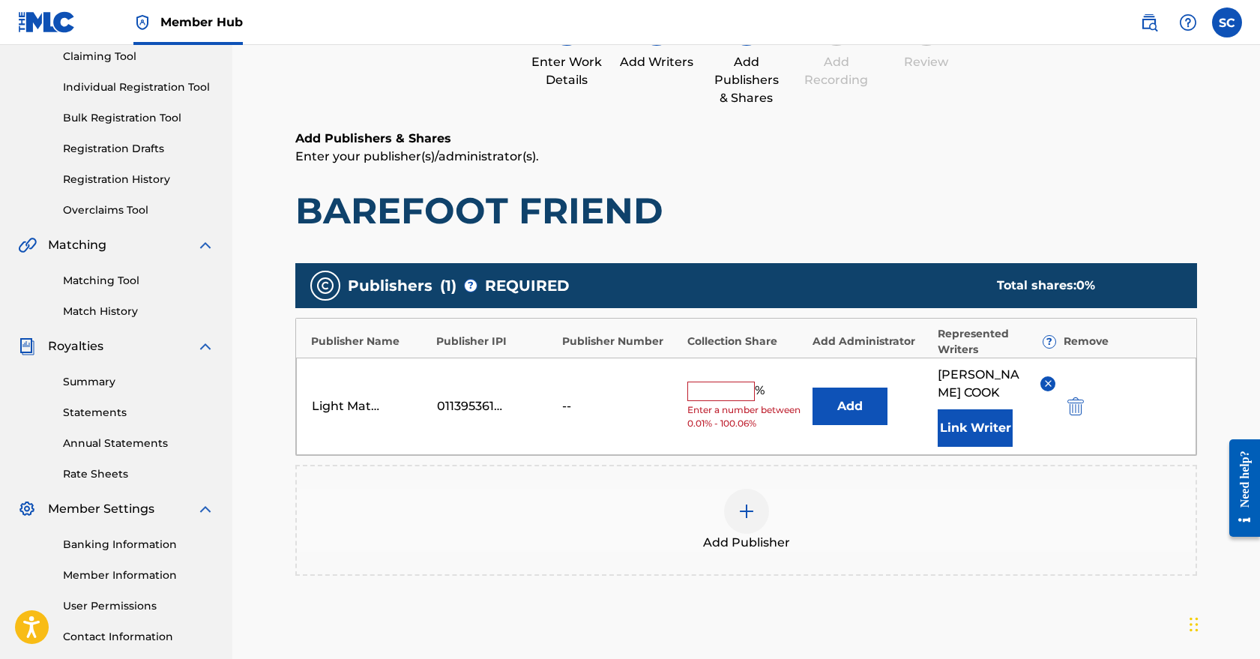
click at [727, 391] on input "text" at bounding box center [721, 391] width 67 height 19
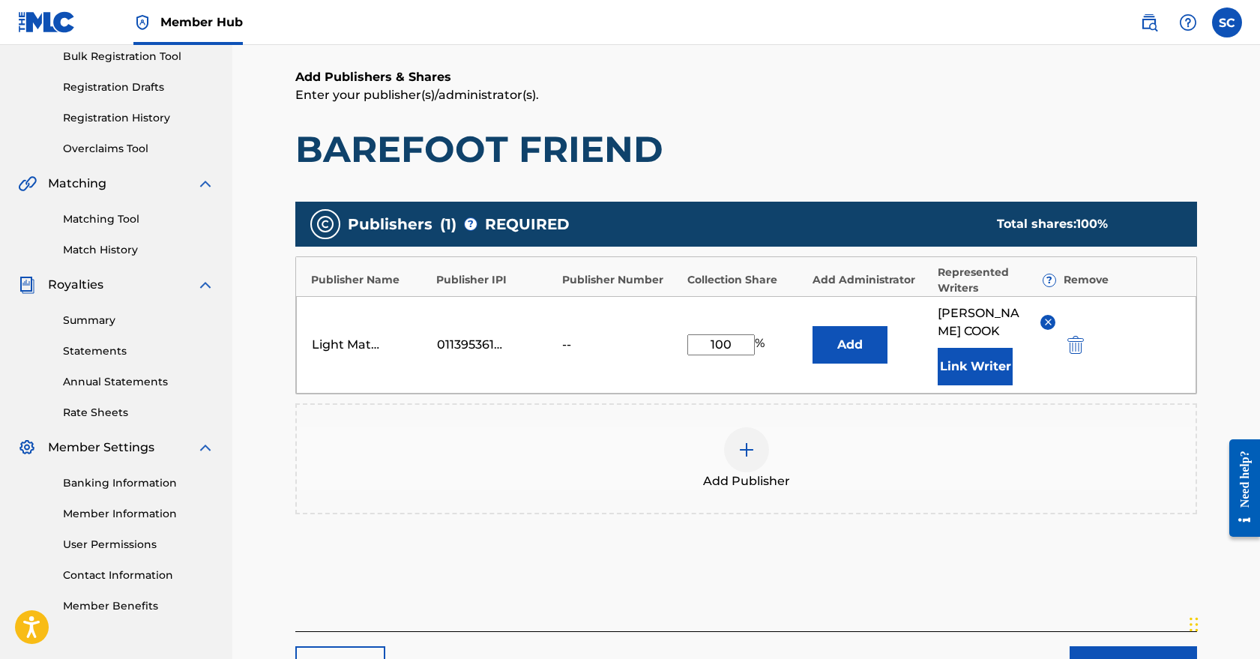
scroll to position [262, 0]
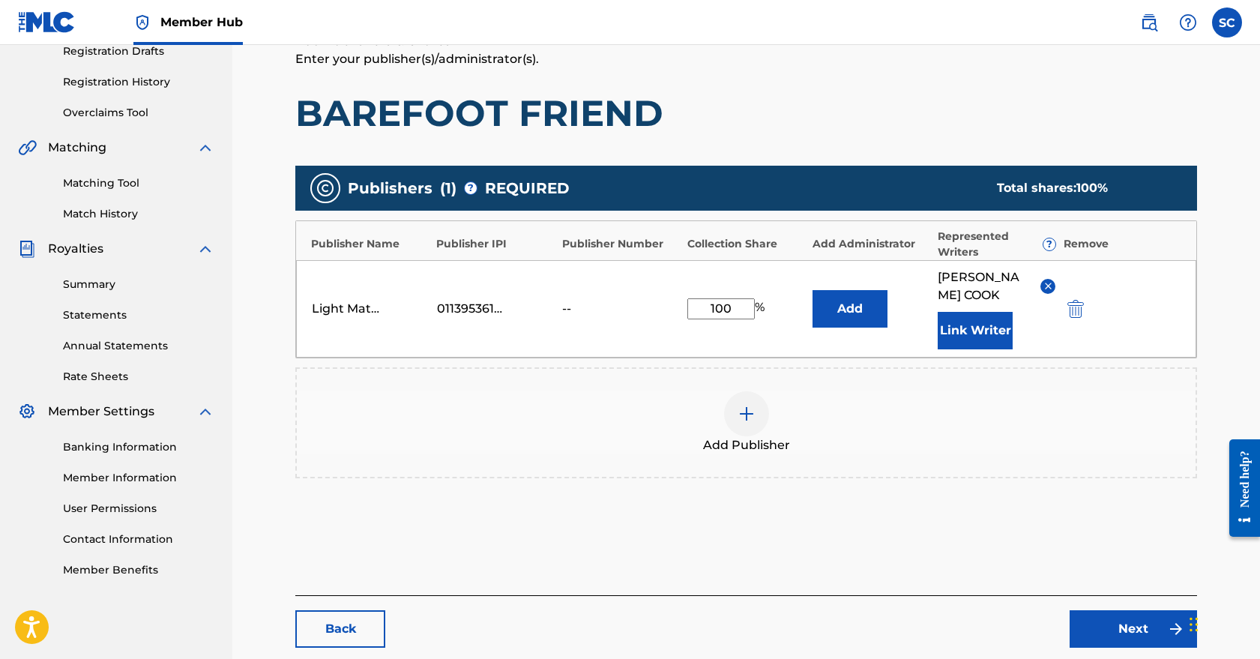
type input "100"
click at [952, 421] on div "Add Publisher" at bounding box center [746, 422] width 899 height 63
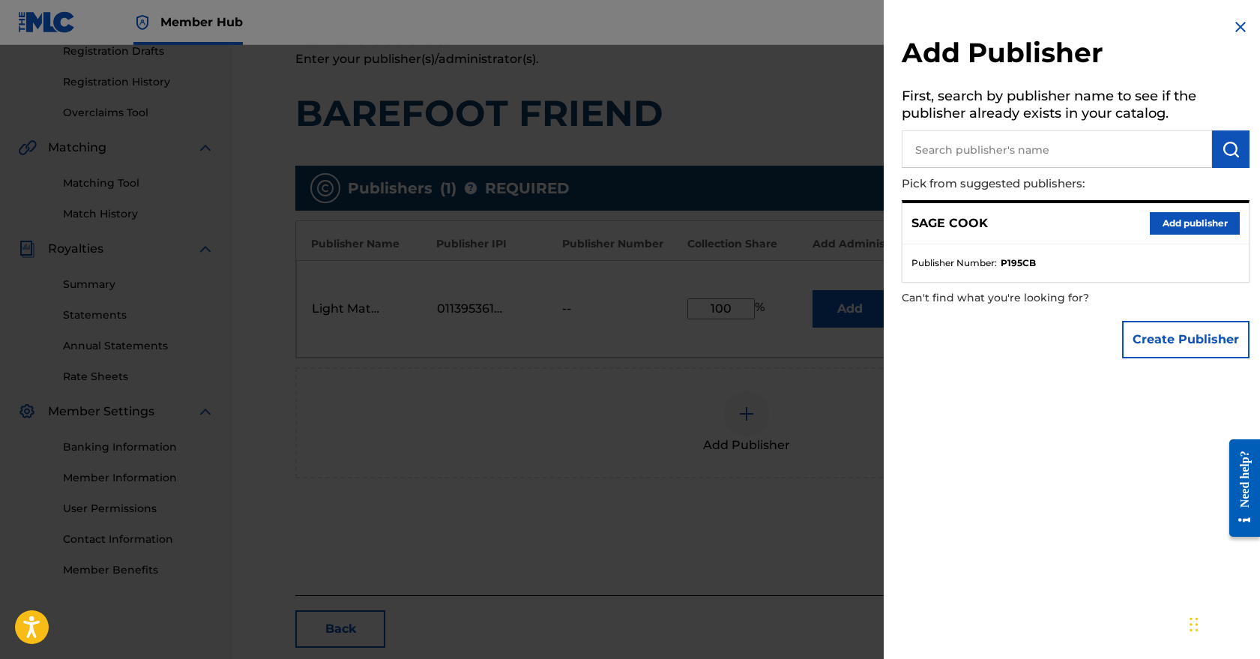
click at [1236, 25] on img at bounding box center [1241, 27] width 18 height 18
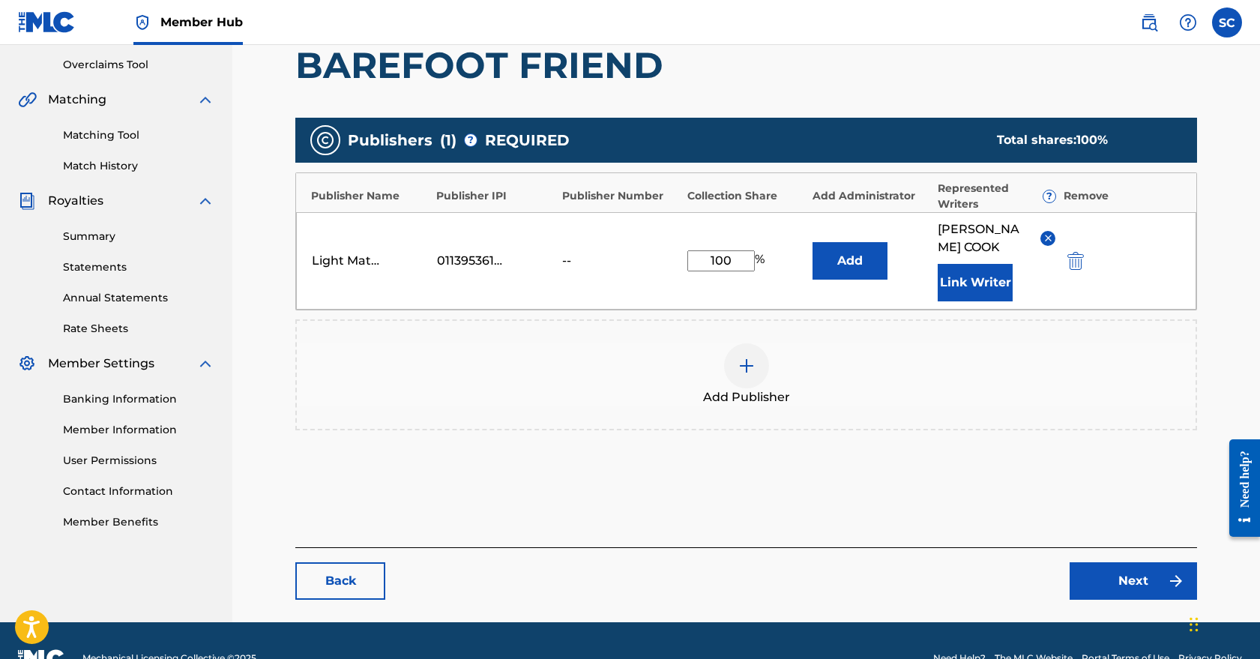
scroll to position [322, 0]
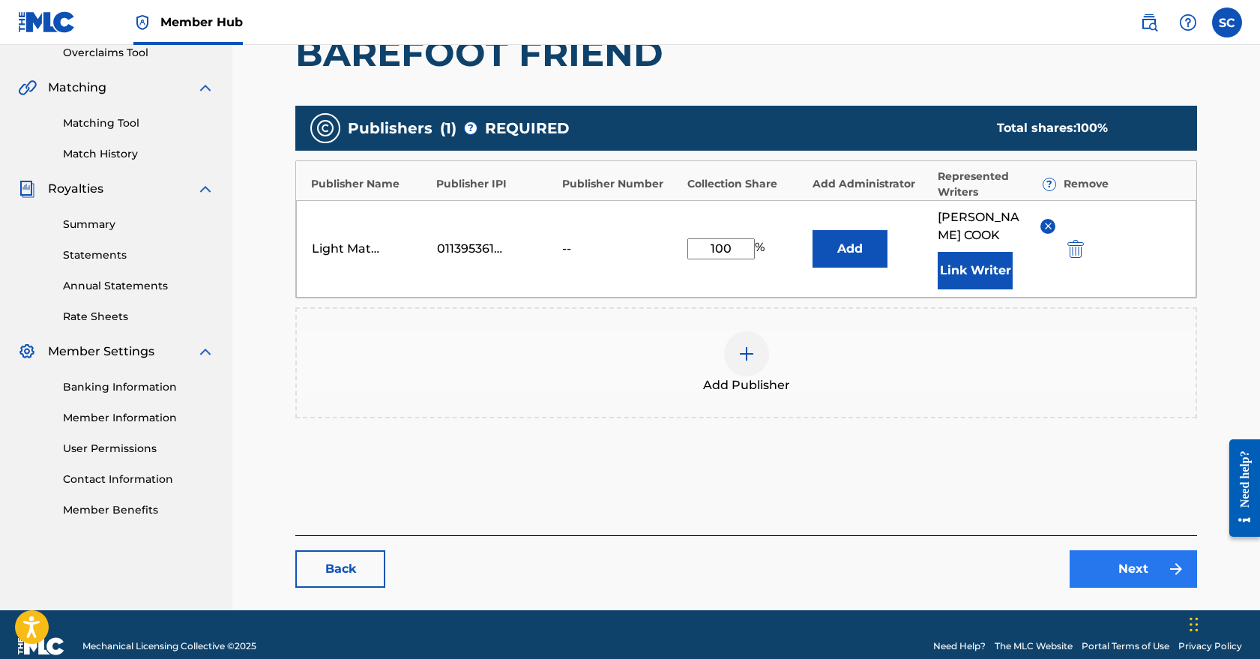
click at [1112, 576] on link "Next" at bounding box center [1133, 568] width 127 height 37
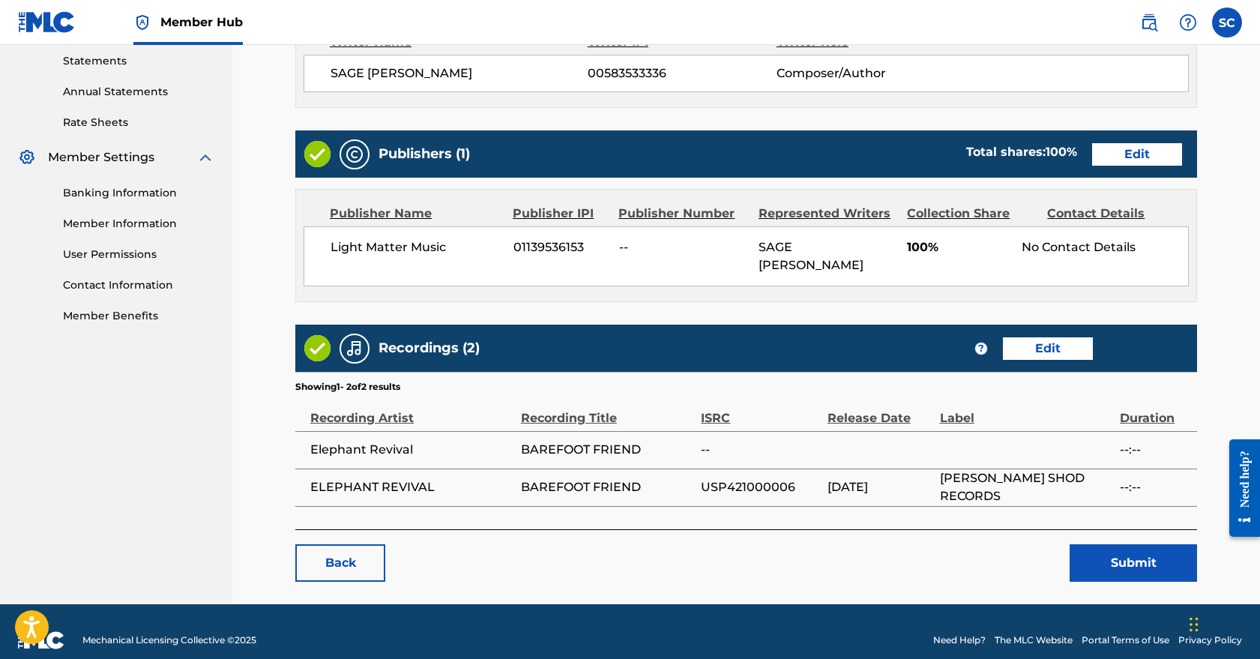
scroll to position [514, 0]
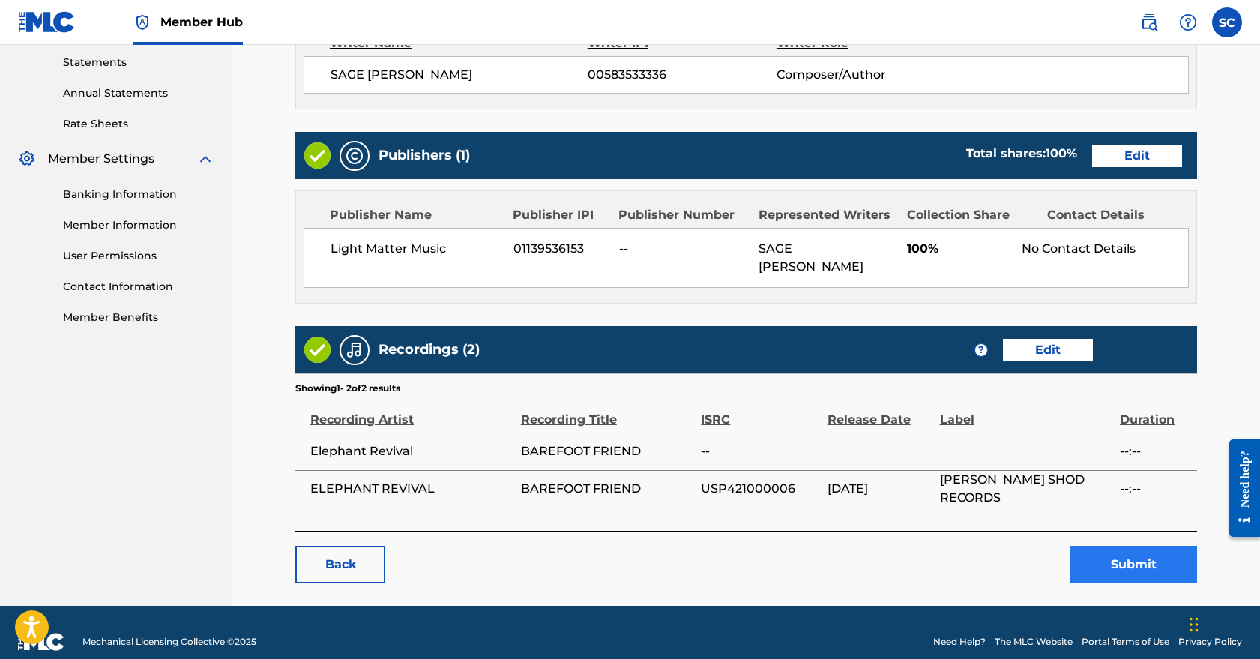
click at [1134, 546] on button "Submit" at bounding box center [1133, 564] width 127 height 37
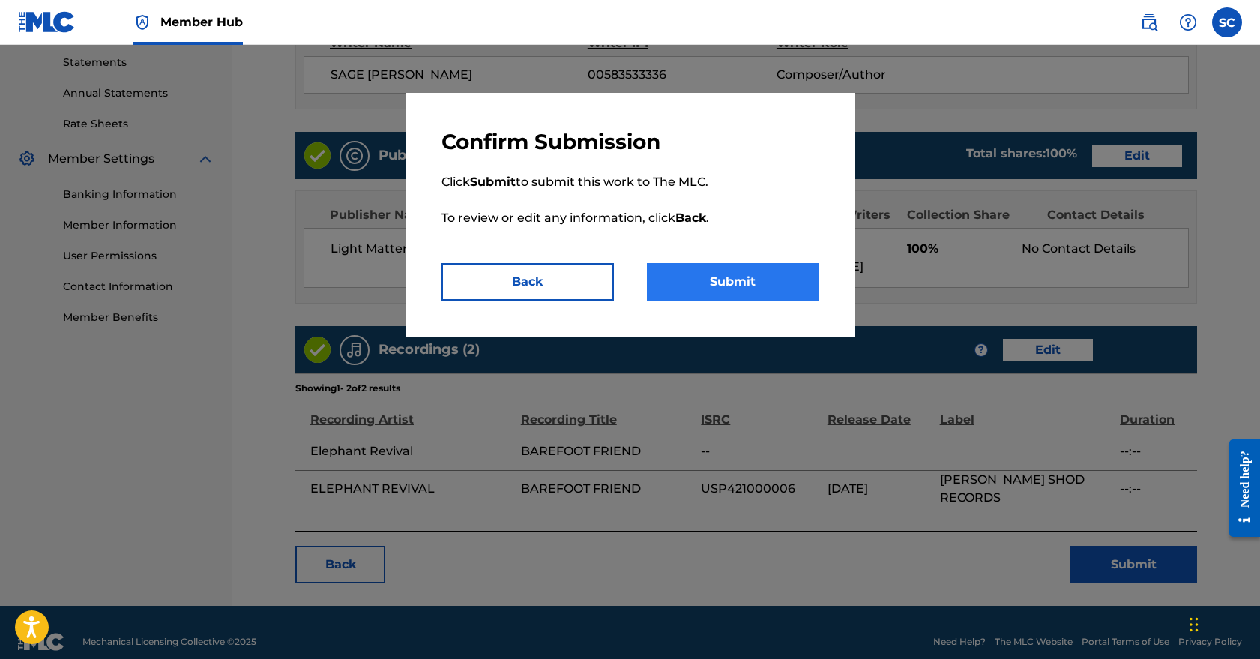
click at [747, 276] on button "Submit" at bounding box center [733, 281] width 172 height 37
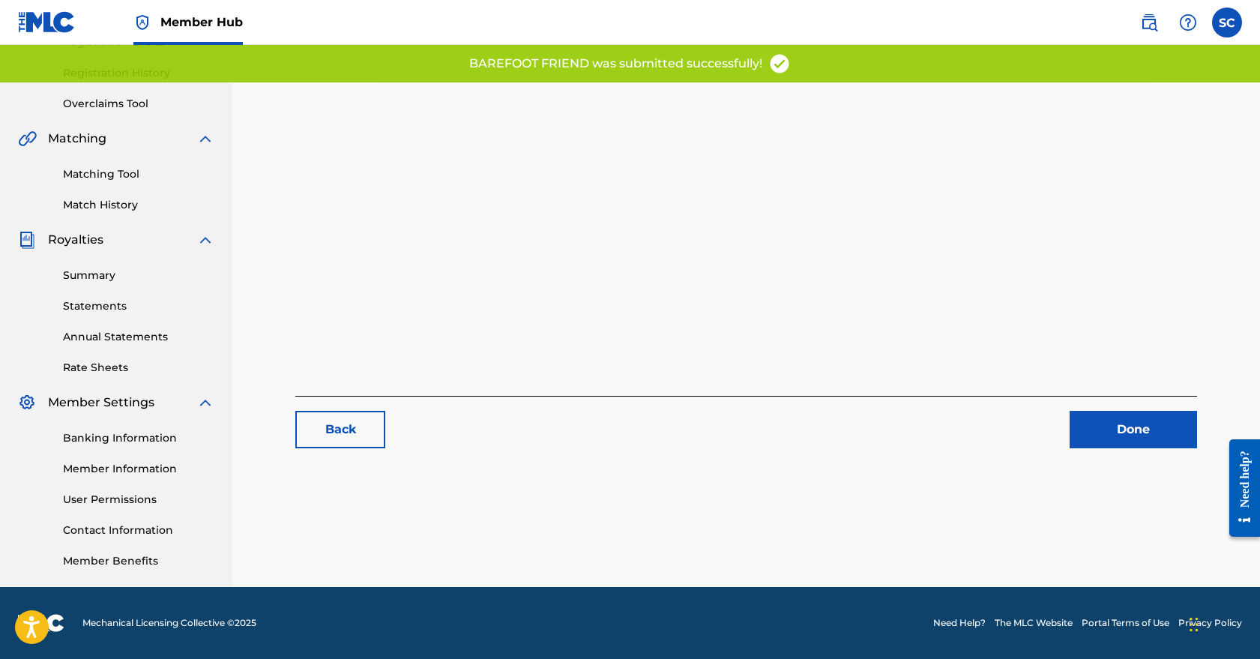
scroll to position [271, 0]
click at [1128, 433] on link "Done" at bounding box center [1133, 429] width 127 height 37
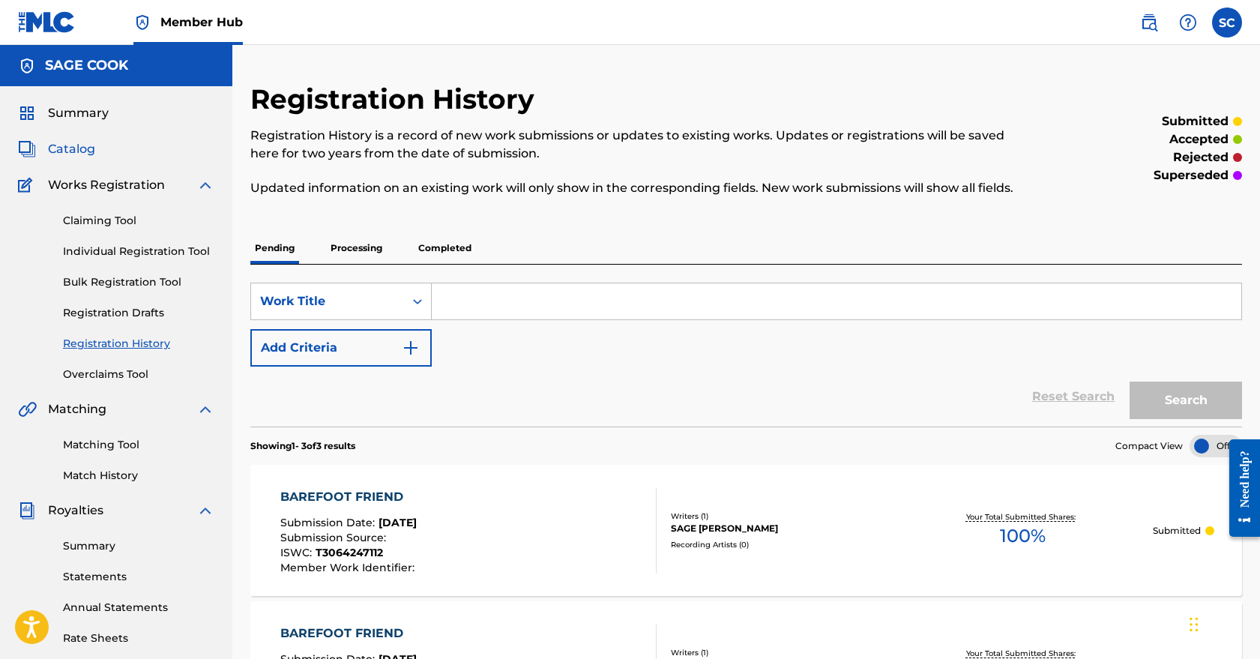
click at [84, 149] on span "Catalog" at bounding box center [71, 149] width 47 height 18
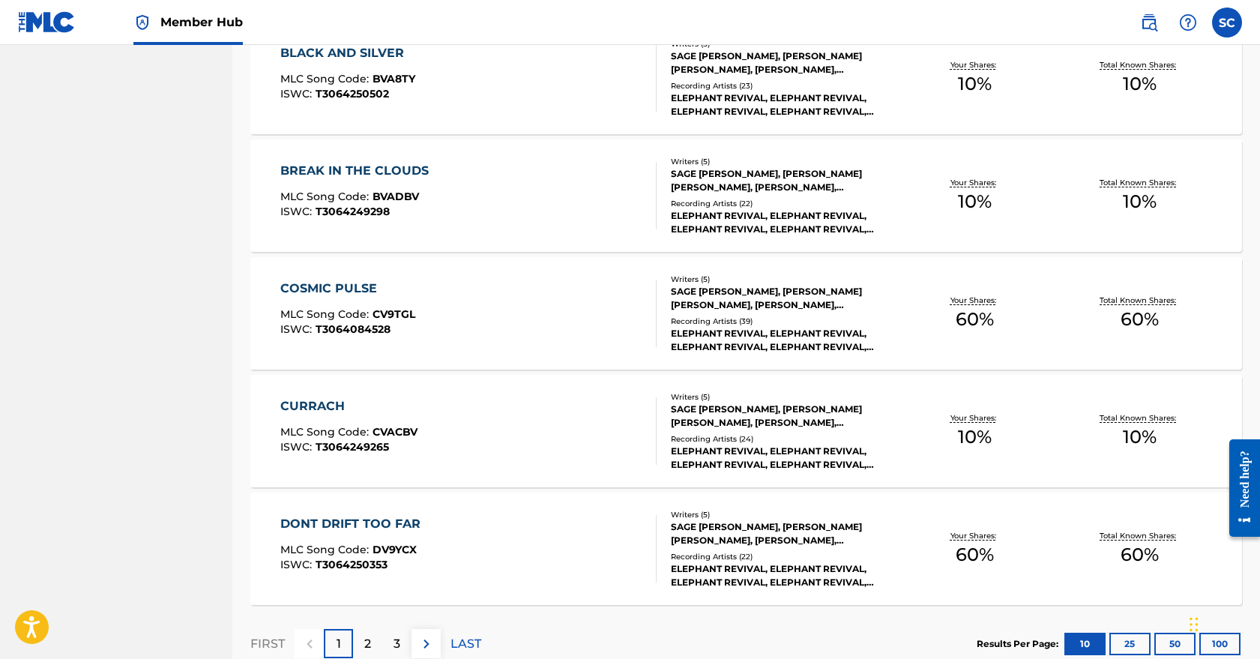
scroll to position [970, 0]
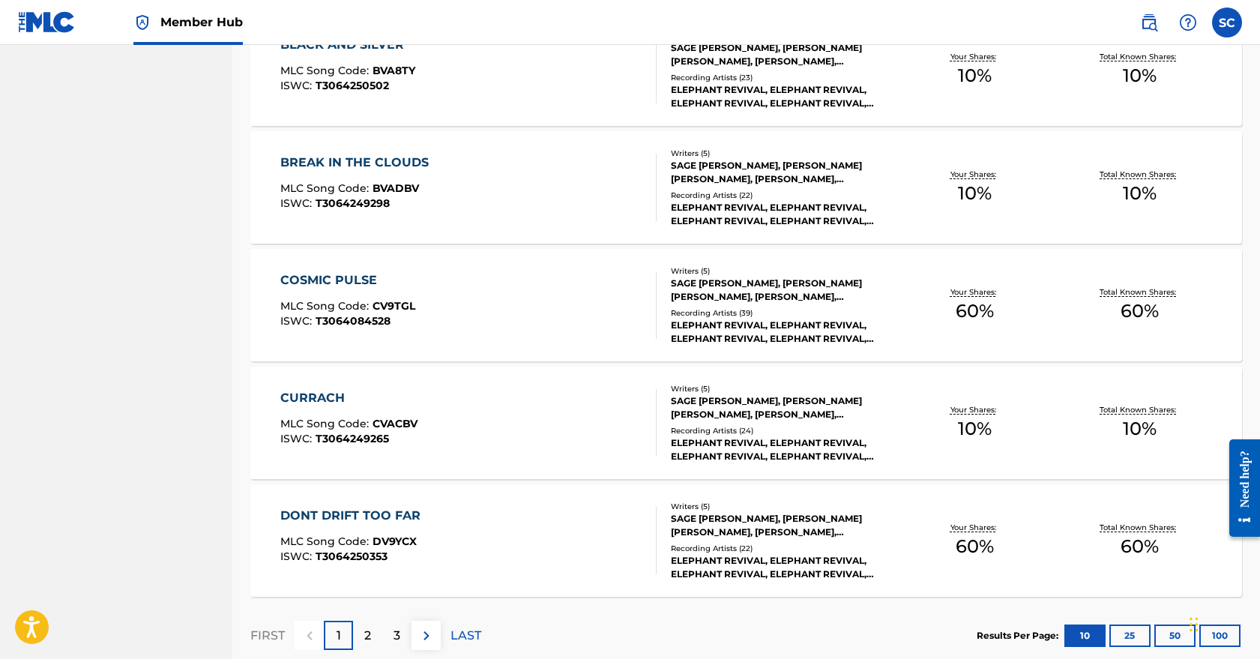
click at [444, 323] on div "COSMIC PULSE MLC Song Code : CV9TGL ISWC : T3064084528" at bounding box center [468, 304] width 377 height 67
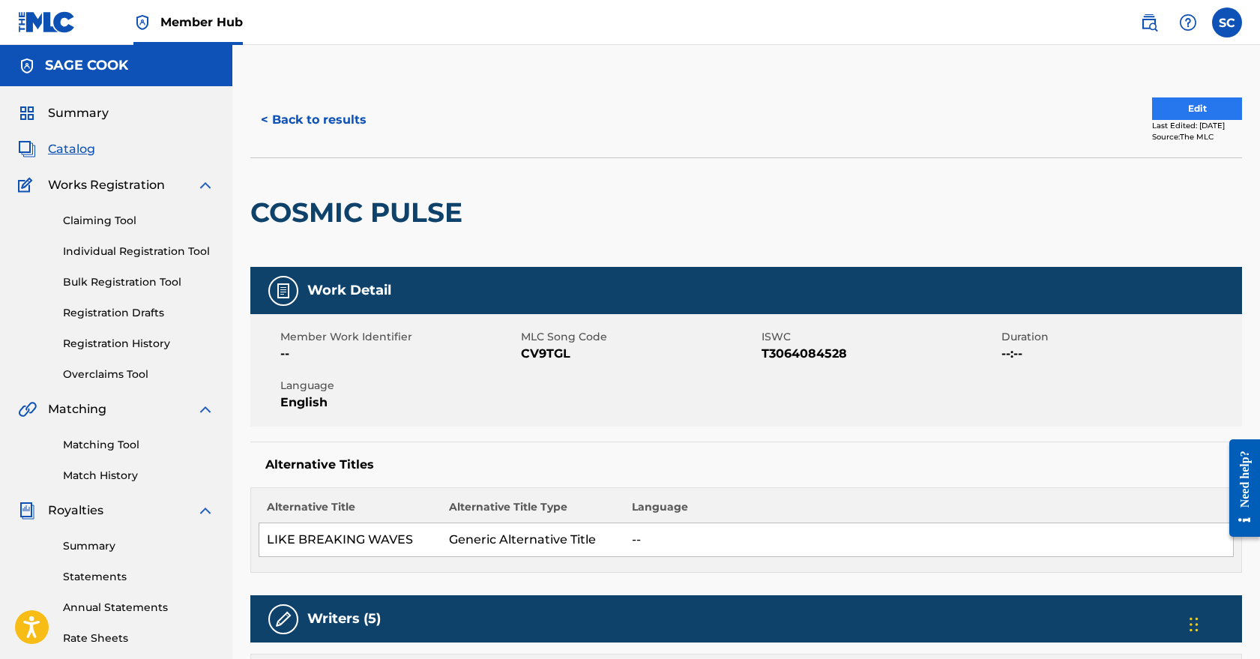
click at [1179, 115] on button "Edit" at bounding box center [1197, 108] width 90 height 22
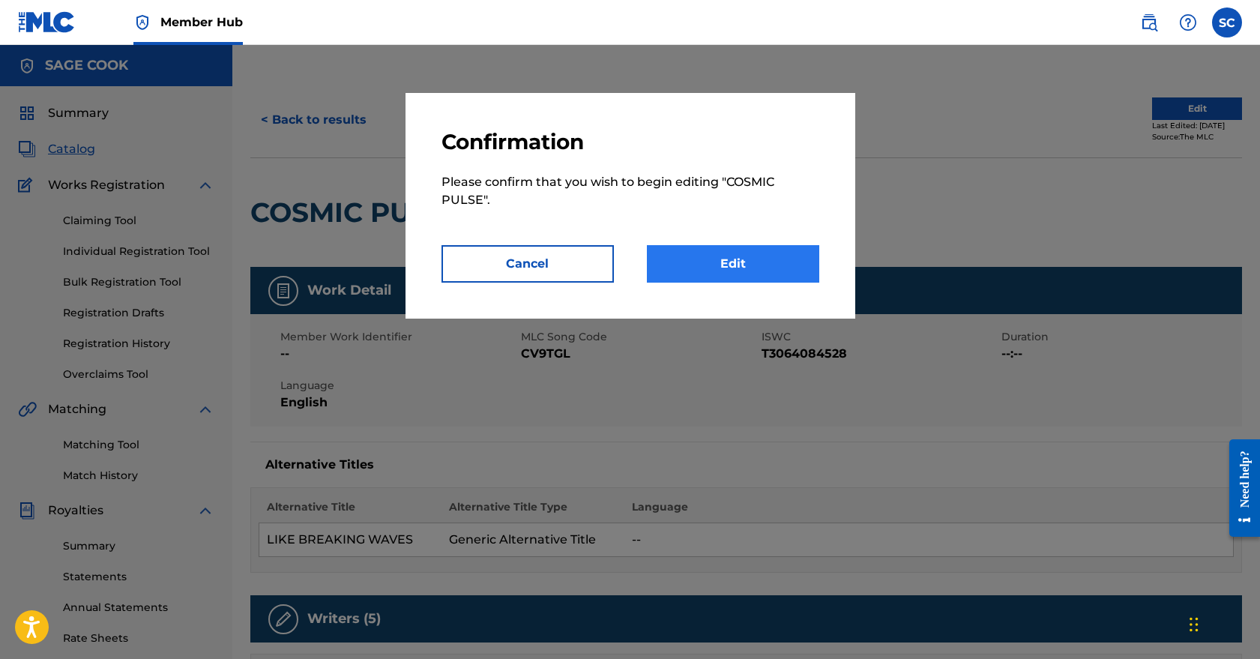
click at [740, 265] on link "Edit" at bounding box center [733, 263] width 172 height 37
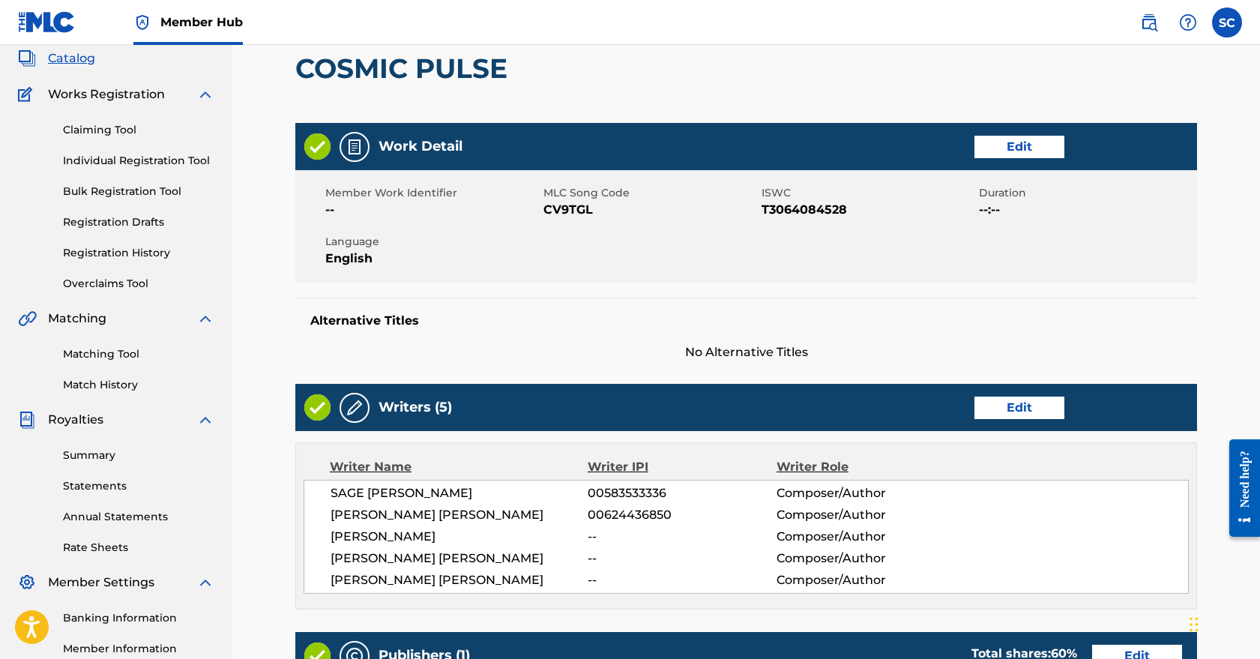
scroll to position [151, 0]
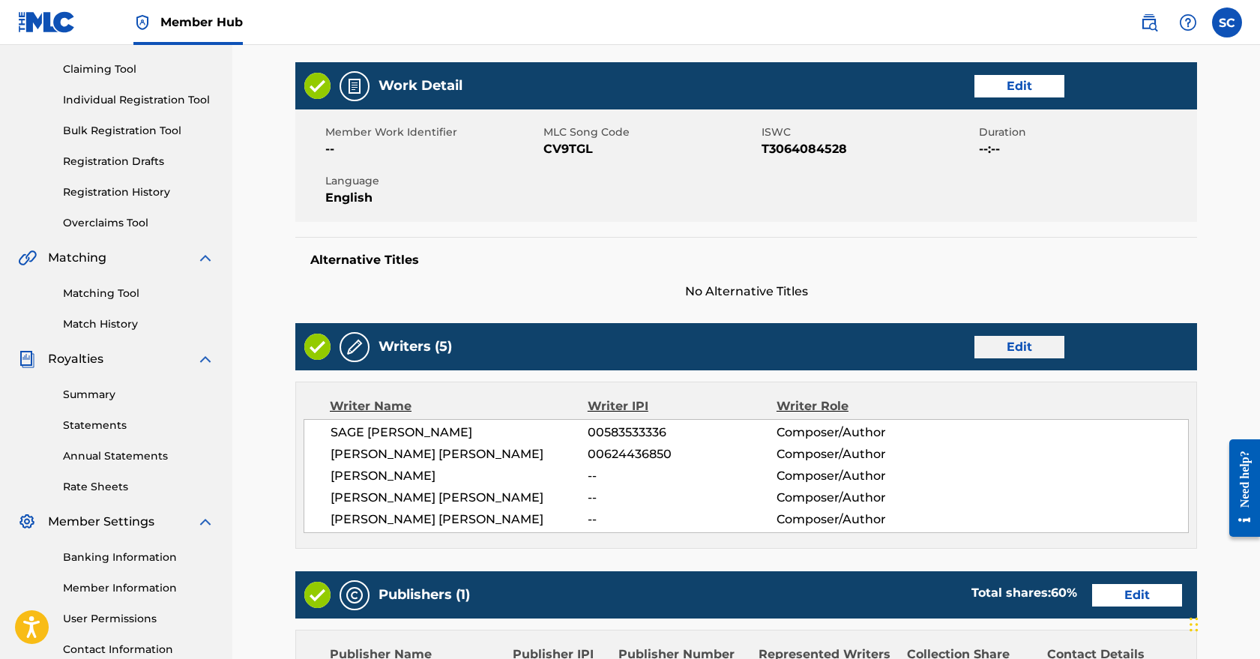
click at [1032, 341] on link "Edit" at bounding box center [1020, 347] width 90 height 22
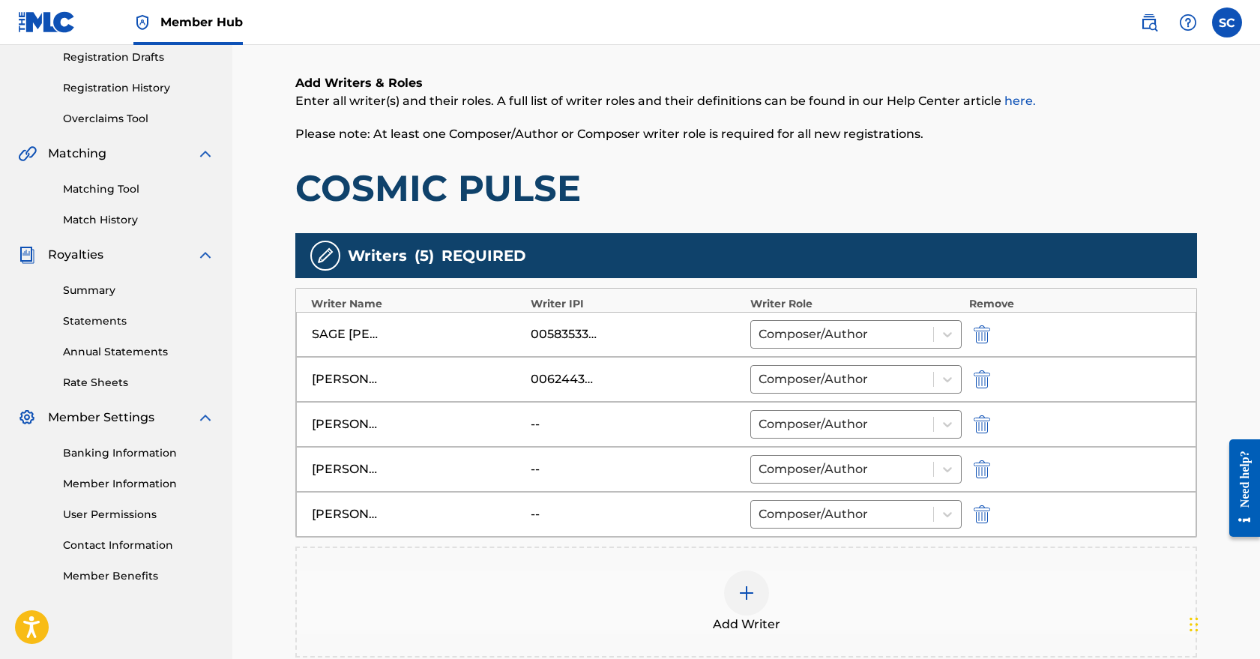
scroll to position [291, 0]
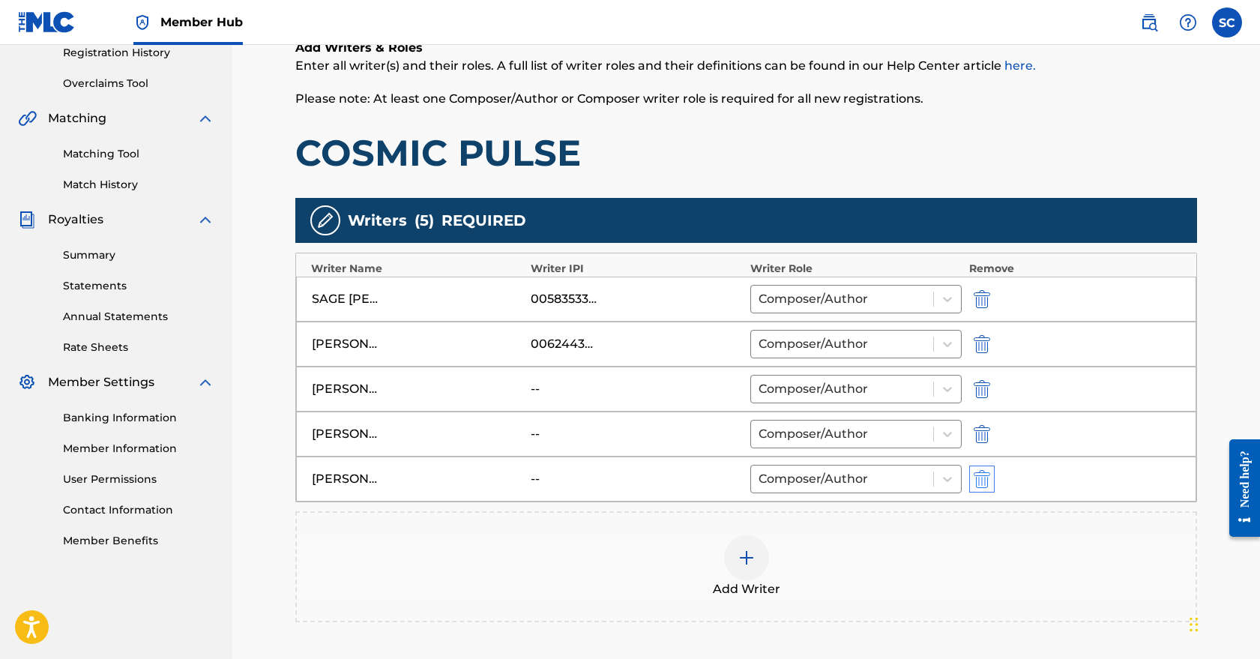
click at [974, 481] on img "submit" at bounding box center [982, 479] width 16 height 18
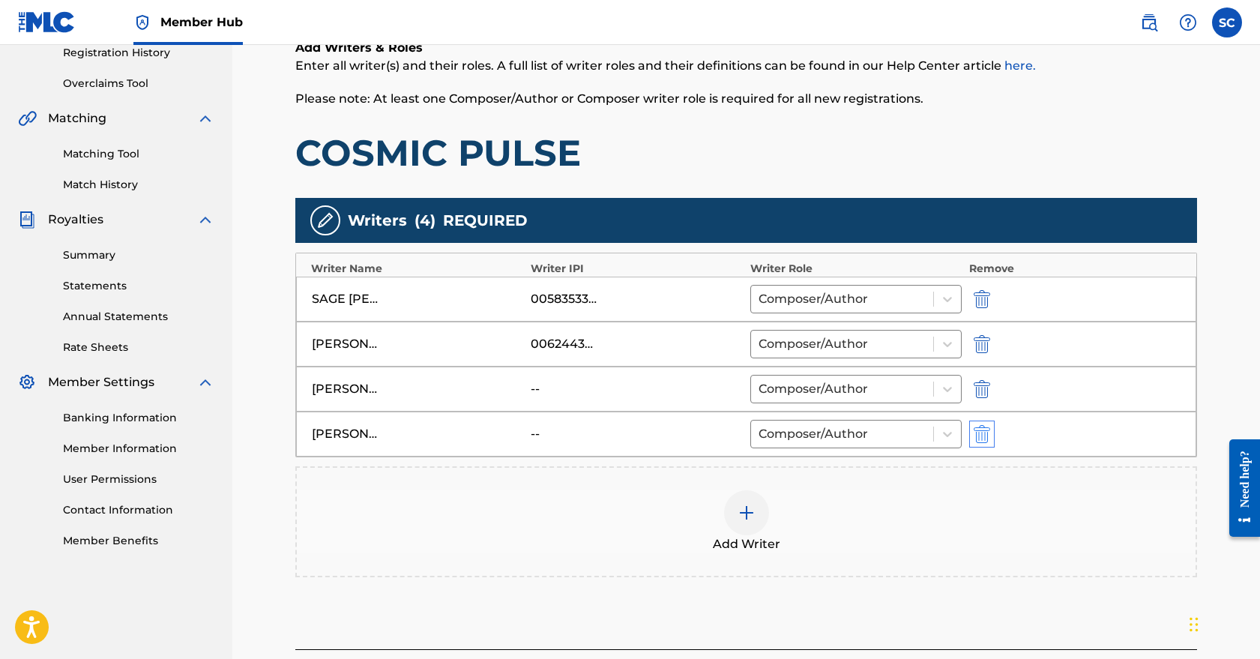
click at [977, 439] on img "submit" at bounding box center [982, 434] width 16 height 18
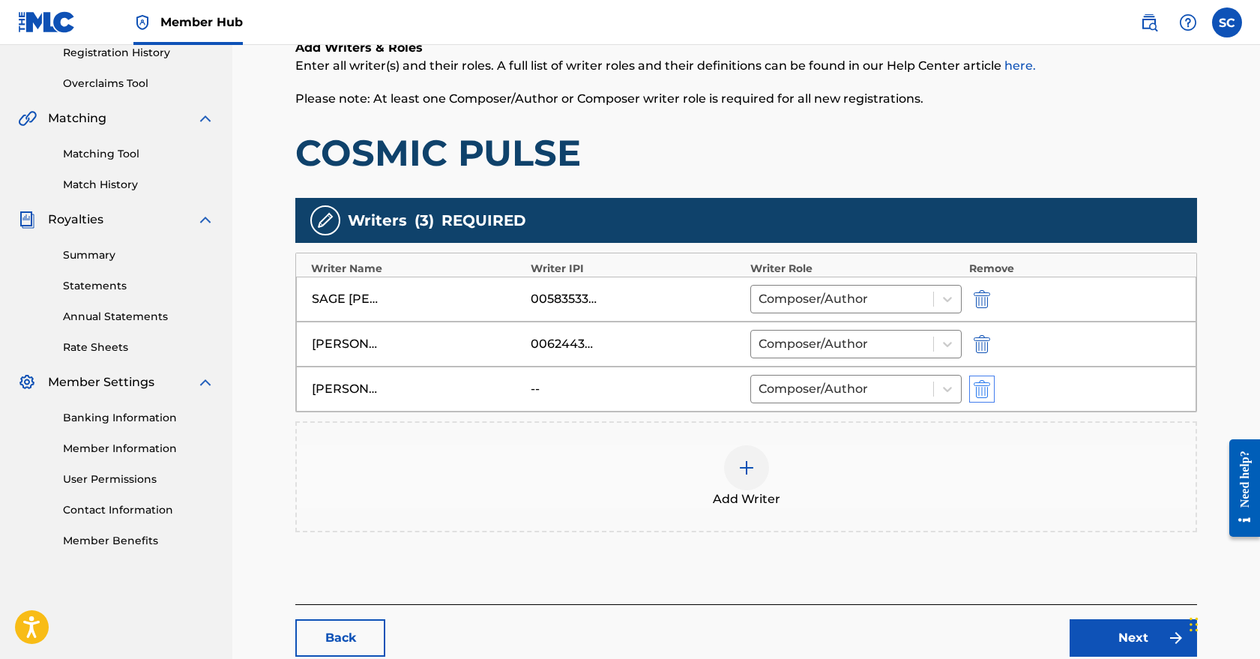
click at [975, 395] on img "submit" at bounding box center [982, 389] width 16 height 18
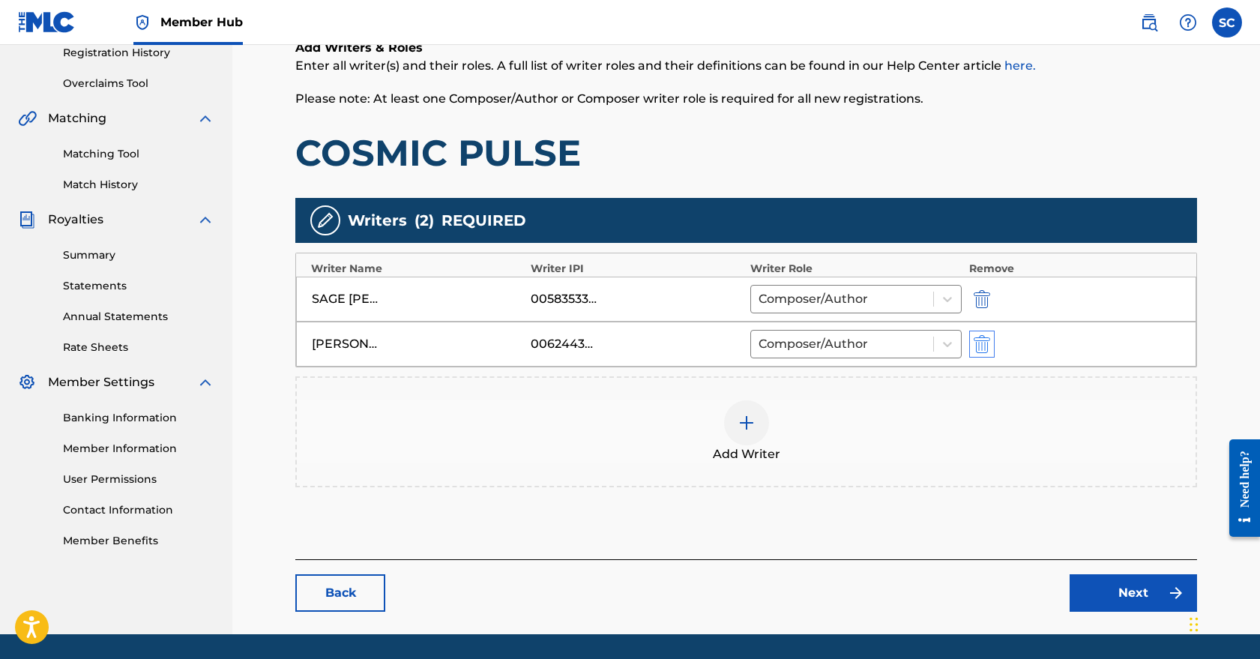
click at [980, 342] on img "submit" at bounding box center [982, 344] width 16 height 18
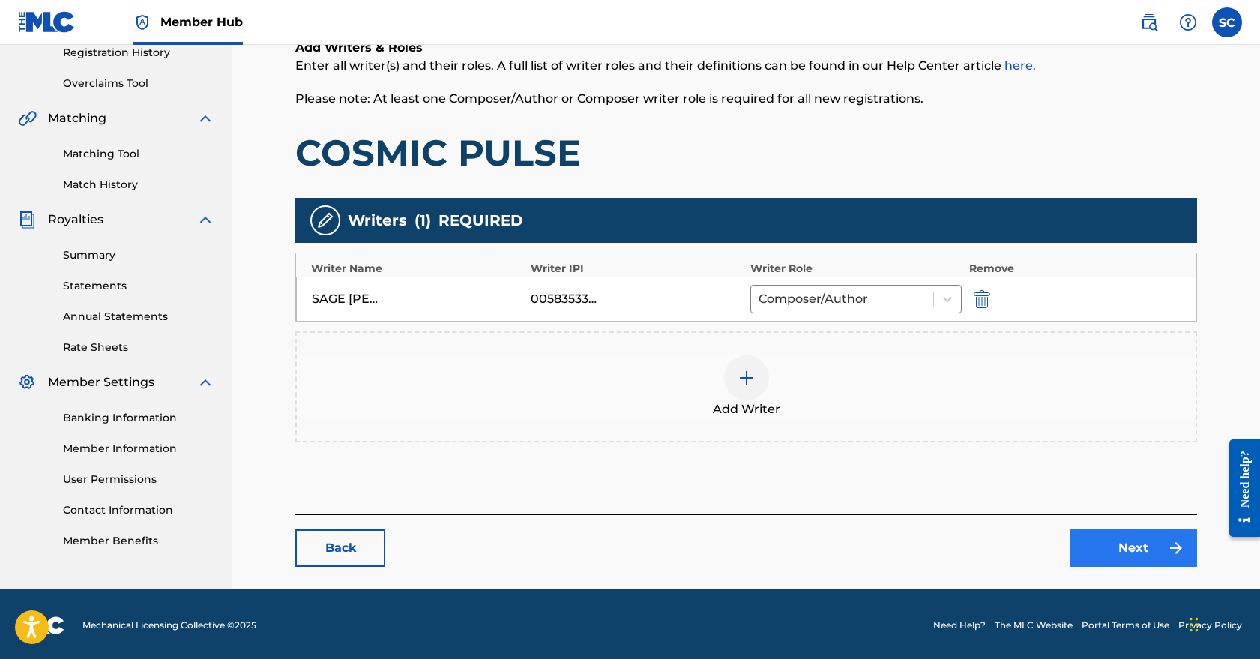
click at [1138, 544] on link "Next" at bounding box center [1133, 547] width 127 height 37
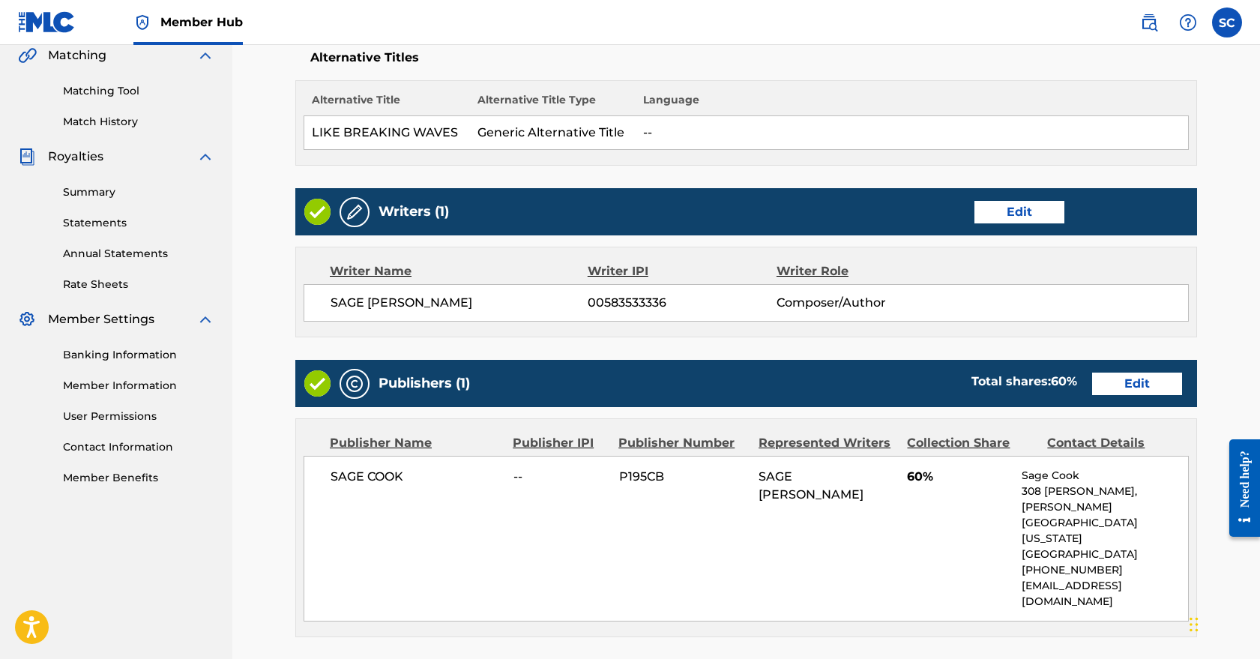
scroll to position [355, 0]
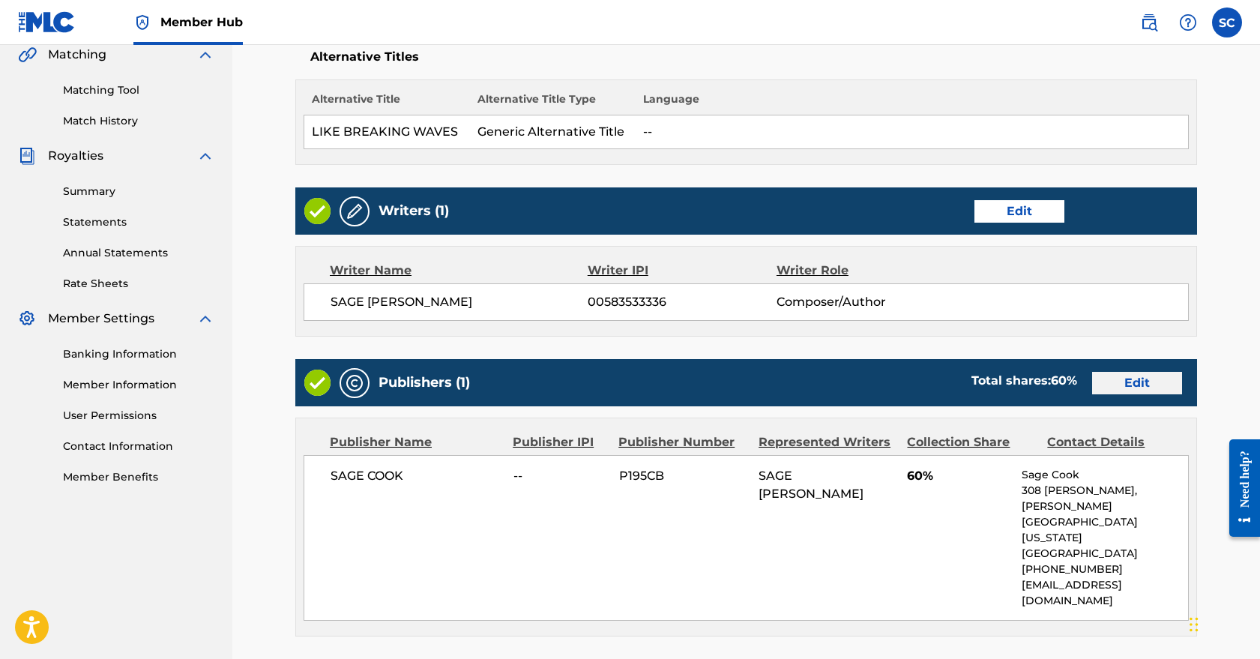
click at [1129, 385] on link "Edit" at bounding box center [1138, 383] width 90 height 22
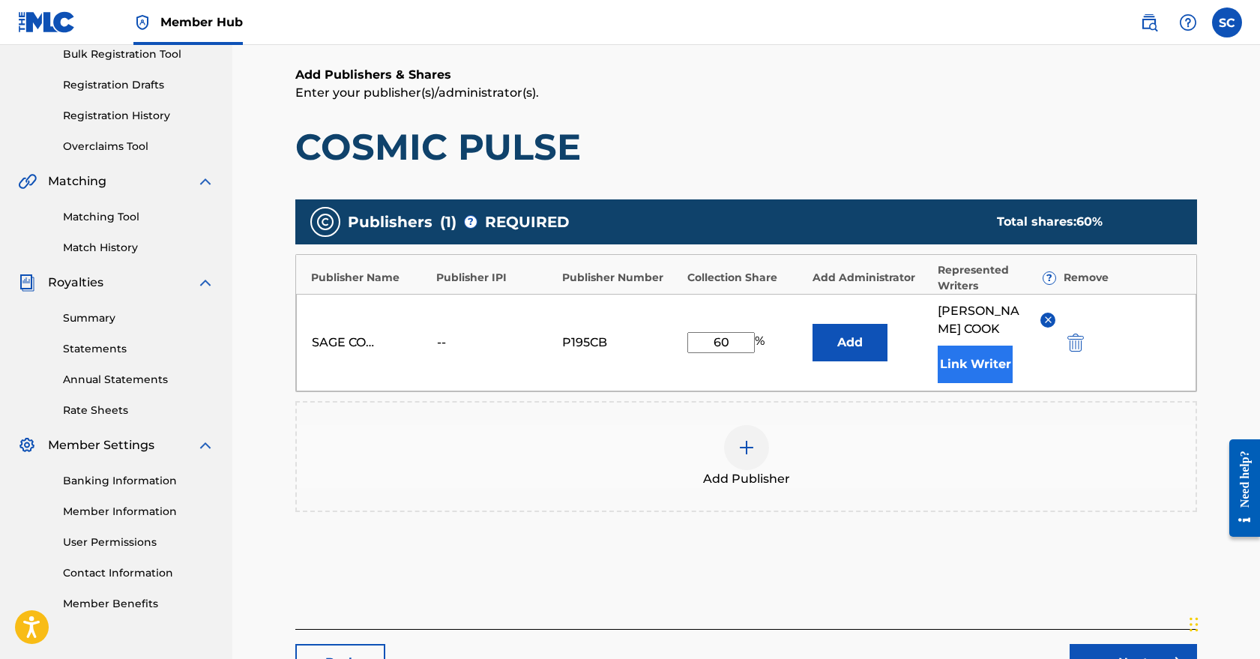
scroll to position [229, 0]
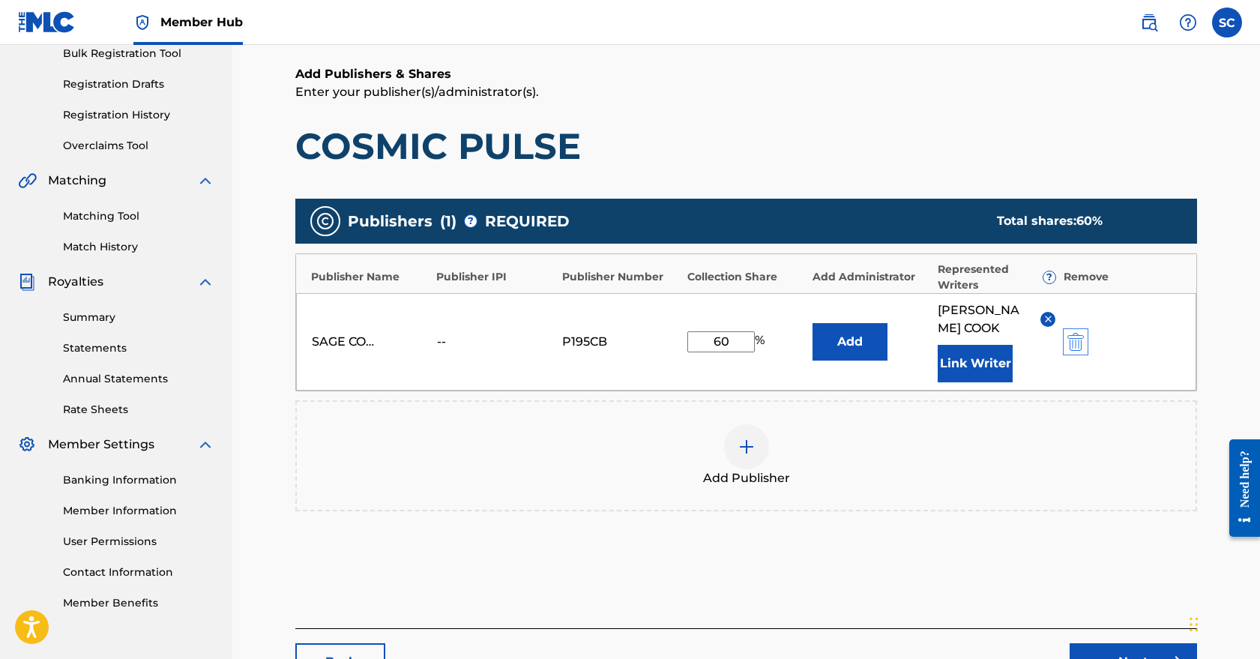
click at [1070, 337] on img "submit" at bounding box center [1076, 342] width 16 height 18
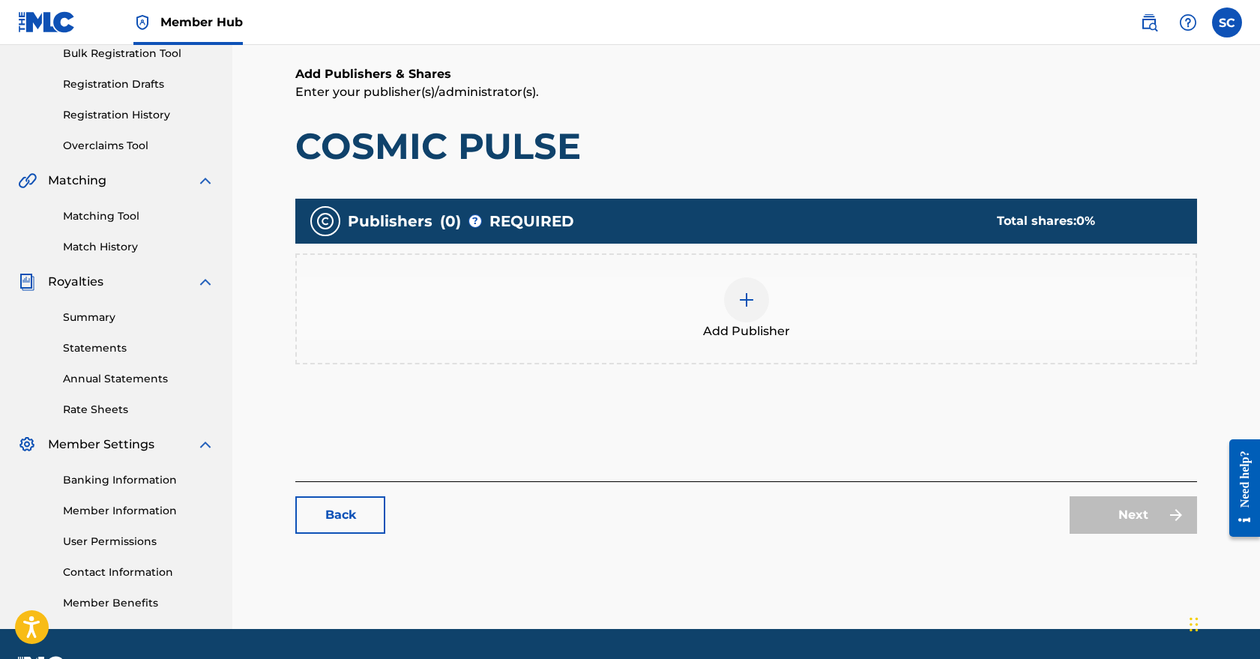
click at [742, 306] on img at bounding box center [747, 300] width 18 height 18
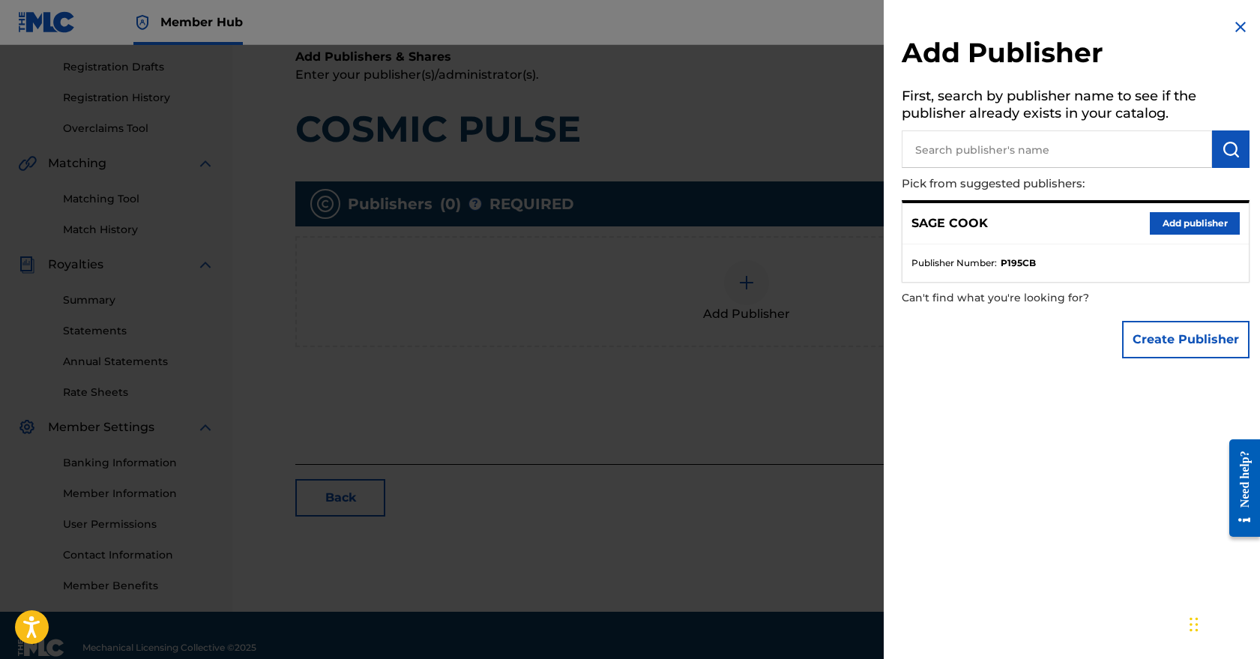
scroll to position [217, 0]
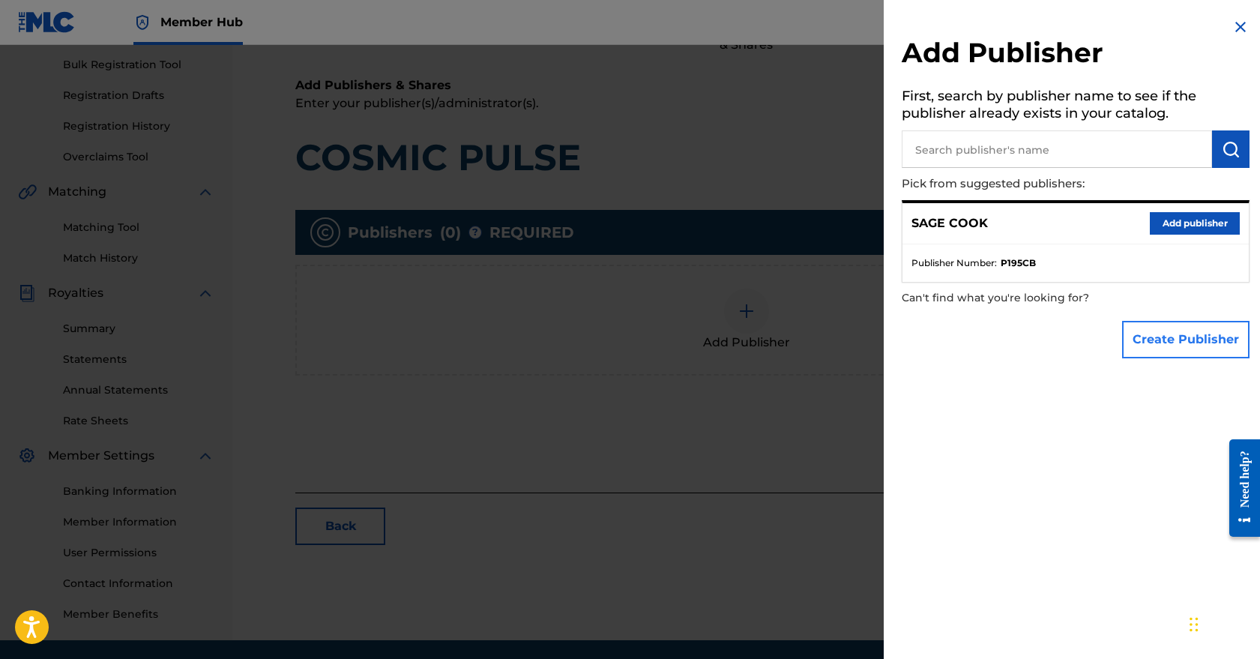
click at [1182, 338] on button "Create Publisher" at bounding box center [1186, 339] width 127 height 37
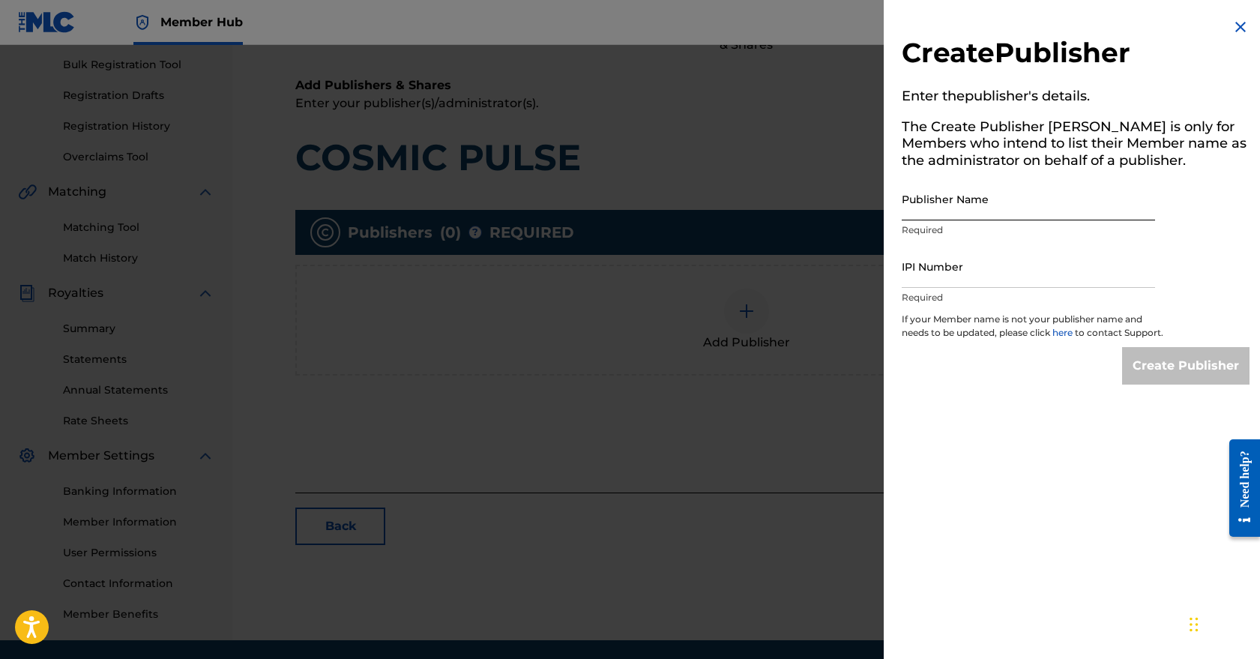
click at [1037, 195] on input "Publisher Name" at bounding box center [1028, 199] width 253 height 43
type input "Light Matter Music"
paste input "01139536153"
type input "01139536153"
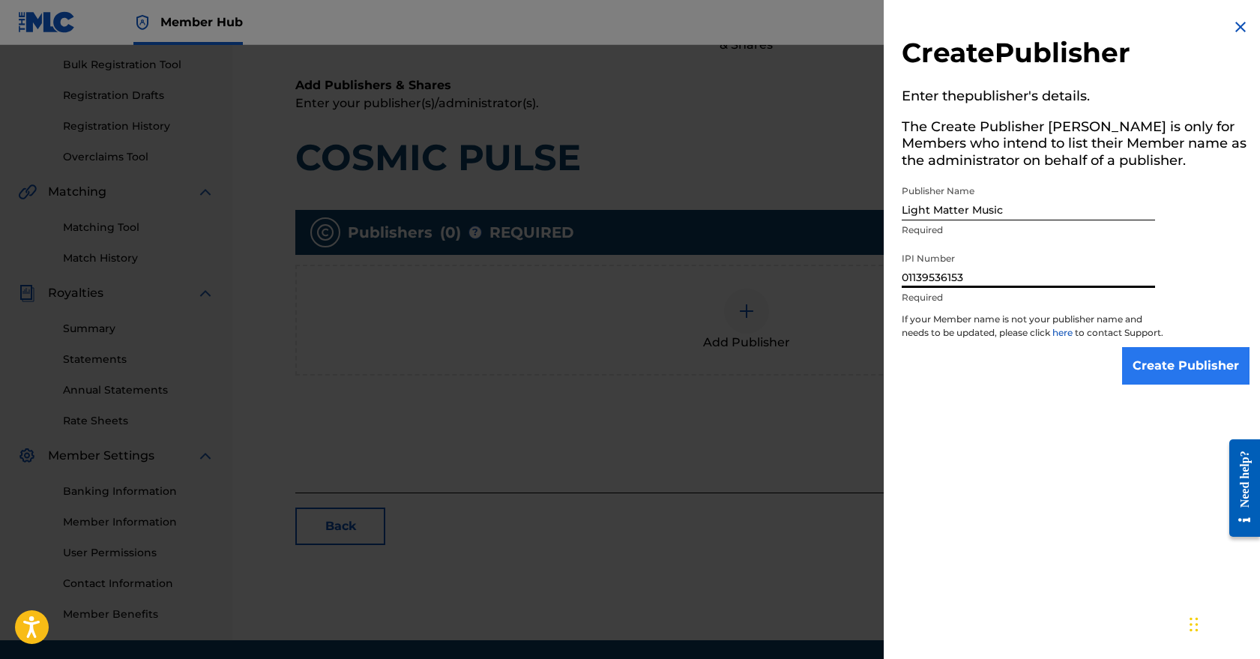
click at [1188, 364] on input "Create Publisher" at bounding box center [1186, 365] width 127 height 37
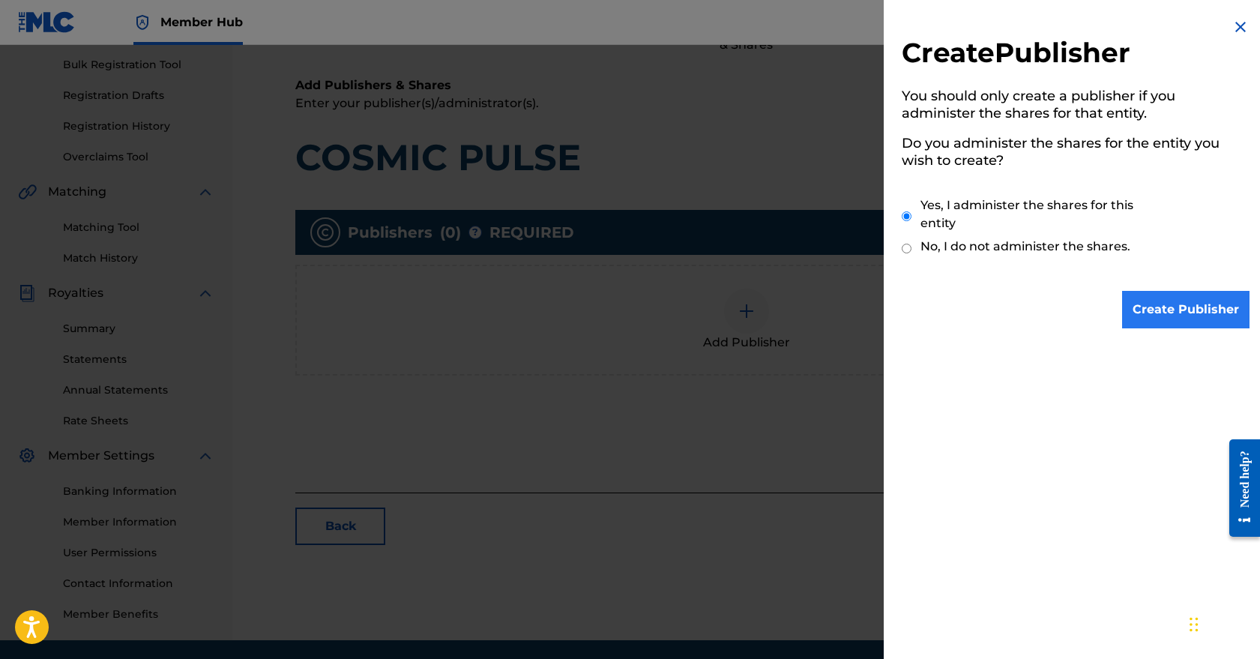
click at [1173, 313] on input "Create Publisher" at bounding box center [1186, 309] width 127 height 37
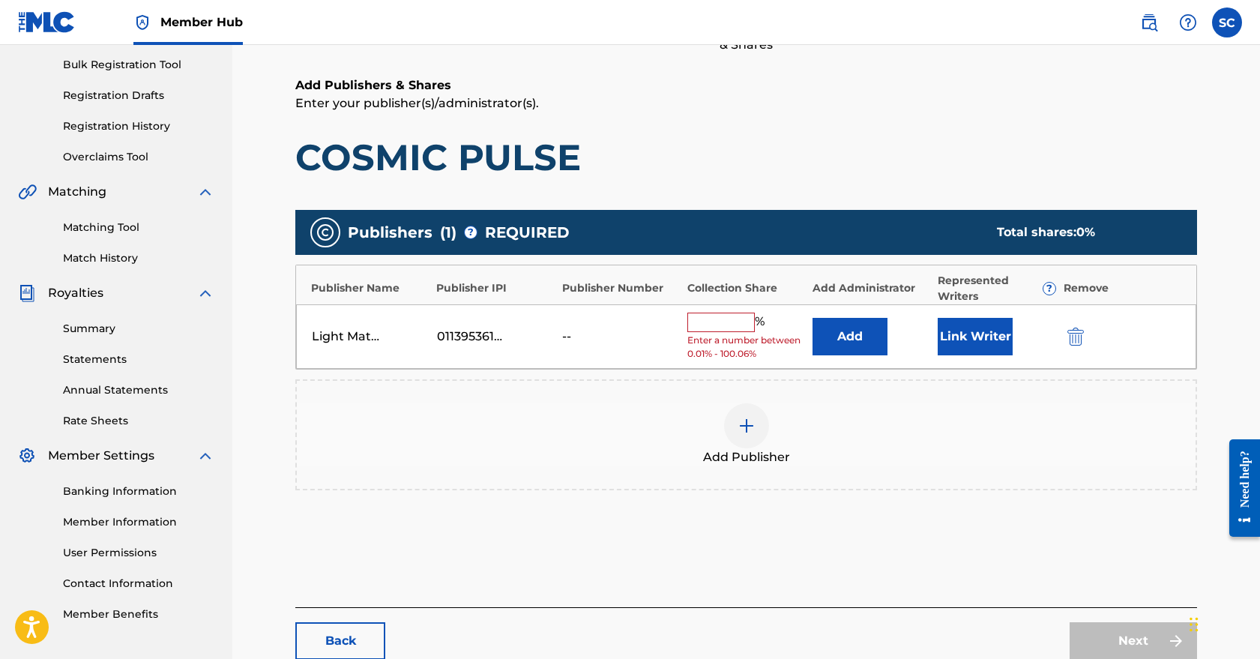
click at [697, 318] on input "text" at bounding box center [721, 322] width 67 height 19
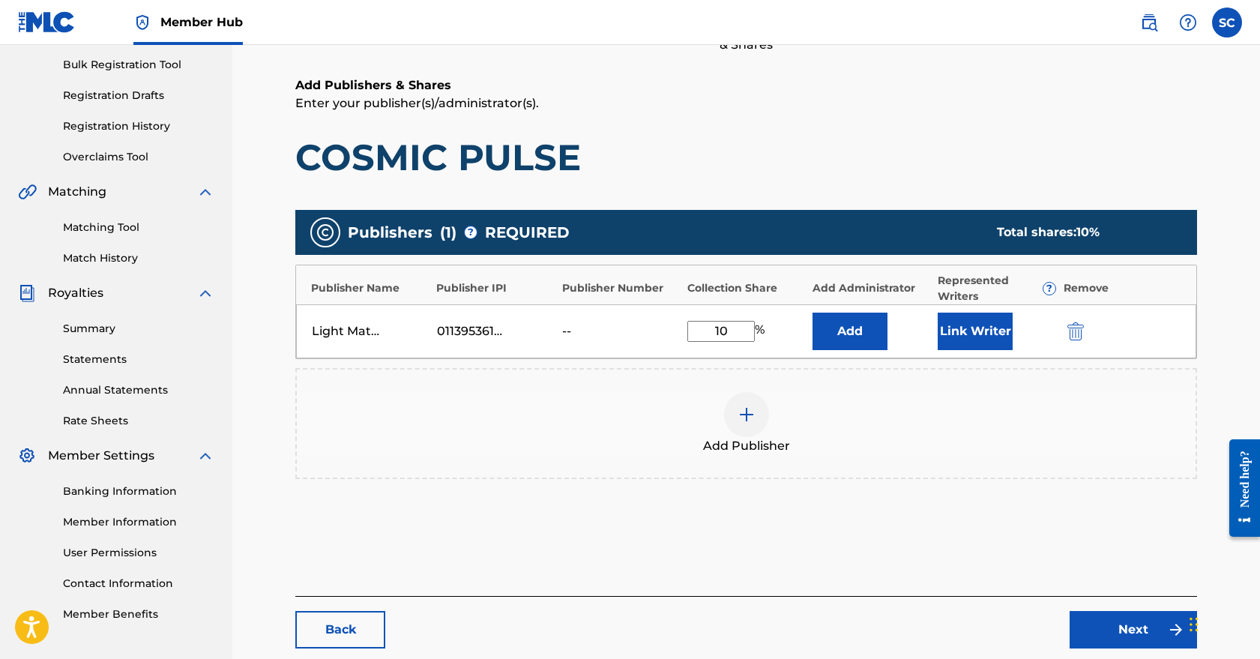
type input "100"
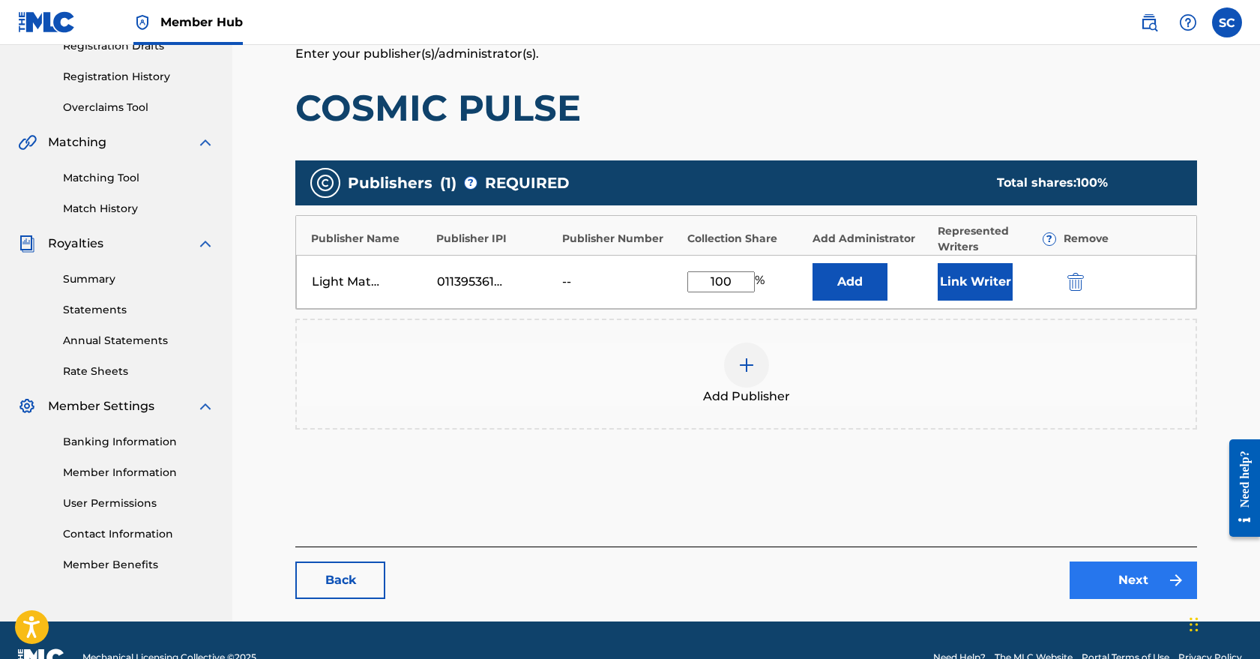
scroll to position [268, 0]
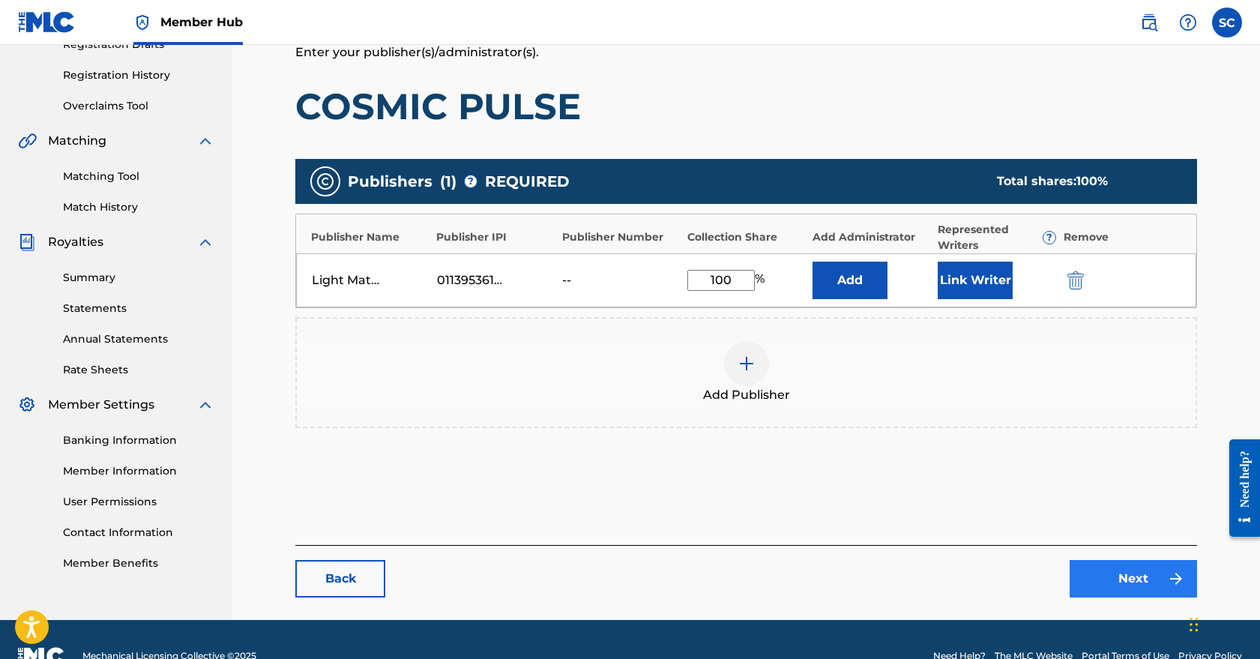
click at [1136, 584] on link "Next" at bounding box center [1133, 578] width 127 height 37
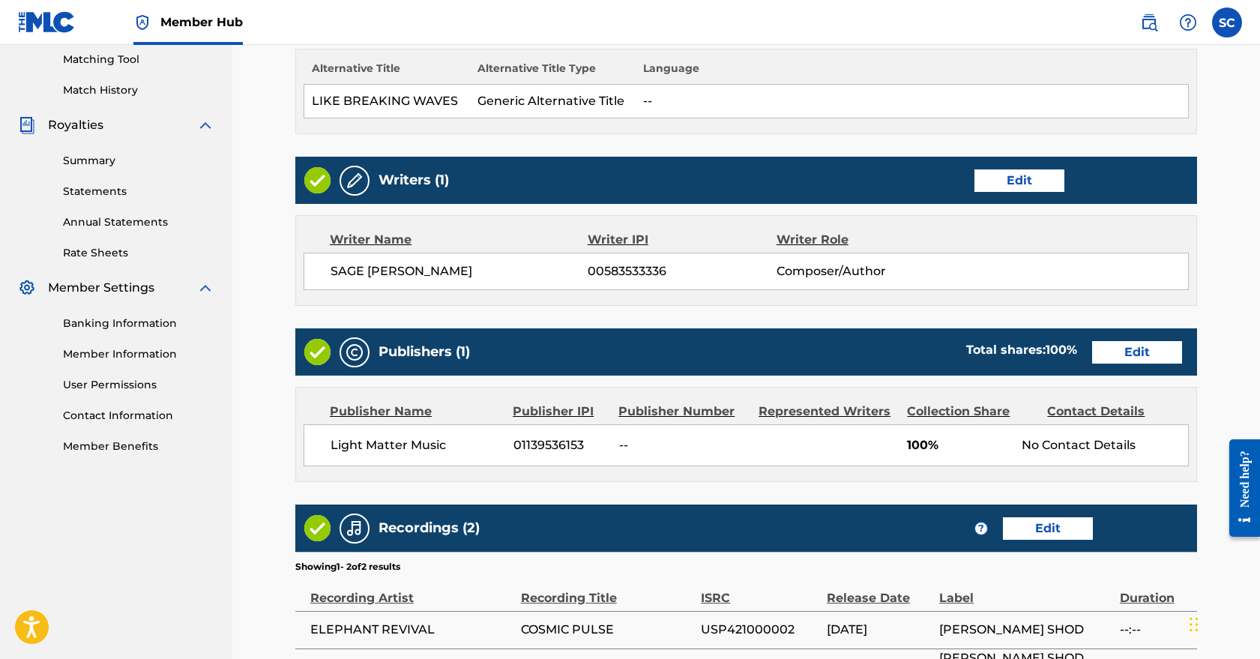
scroll to position [380, 0]
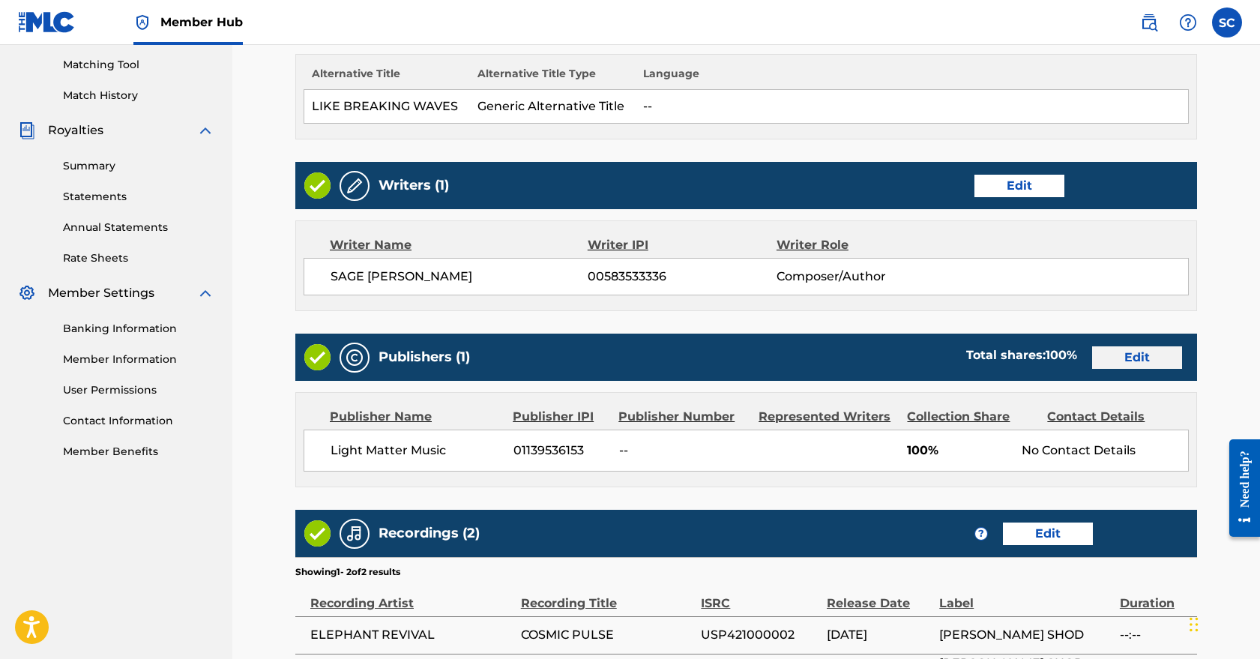
click at [1132, 355] on link "Edit" at bounding box center [1138, 357] width 90 height 22
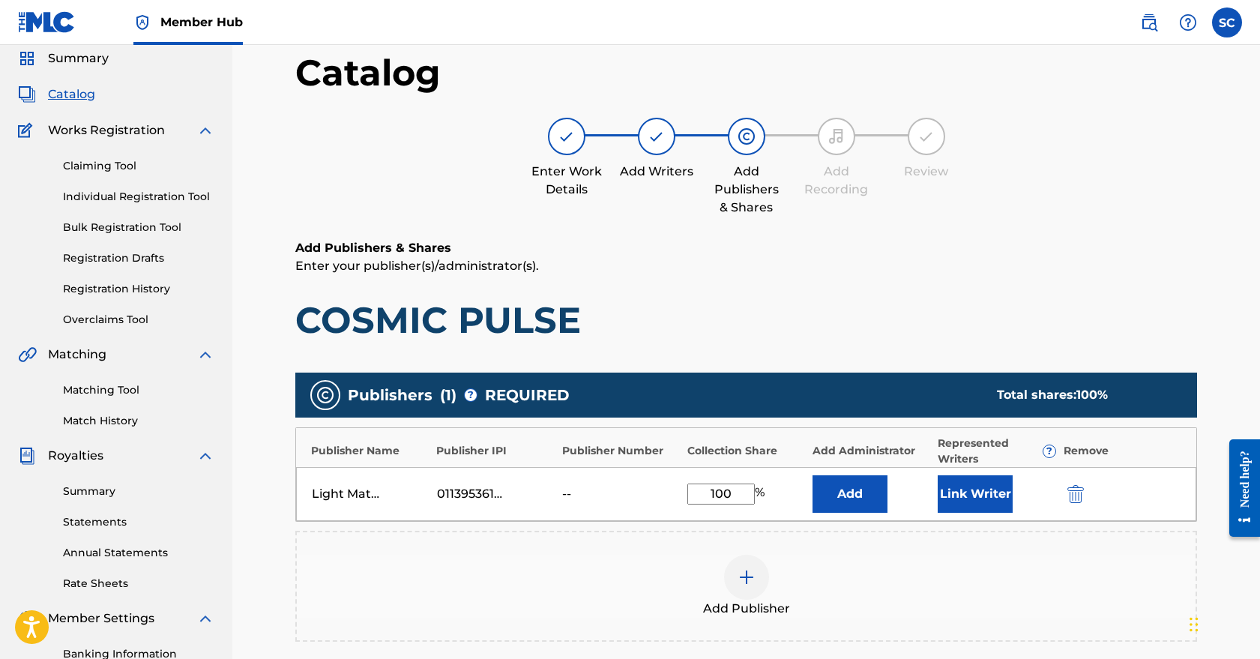
scroll to position [112, 0]
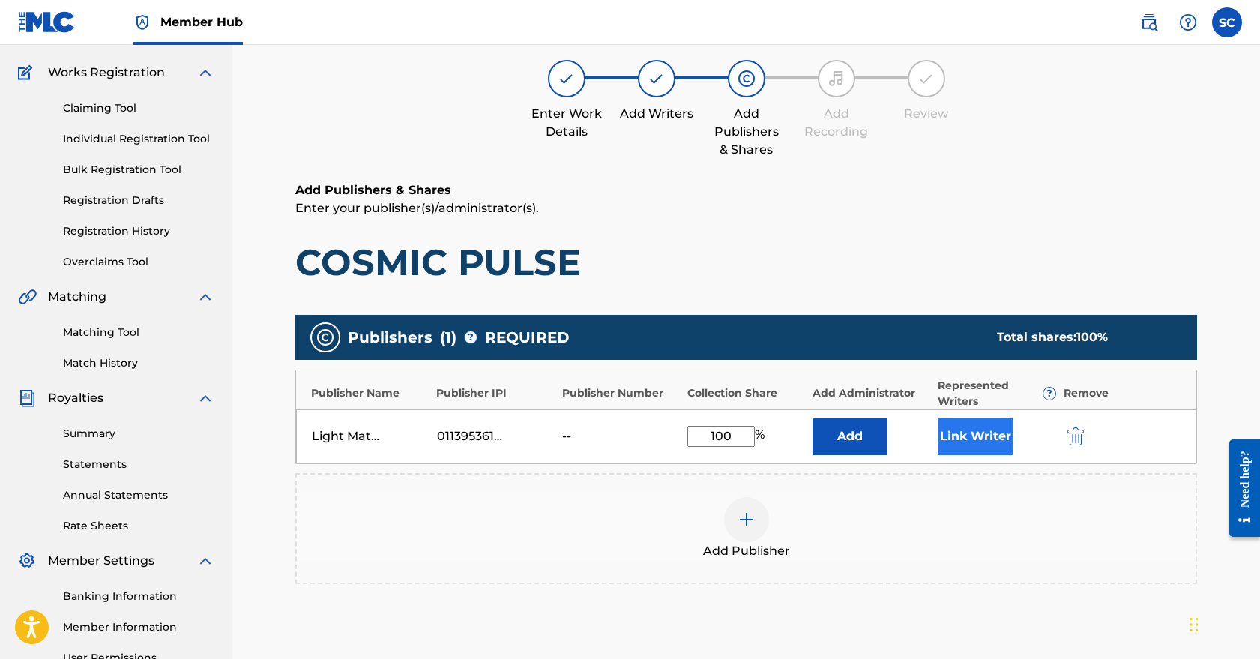
click at [977, 427] on button "Link Writer" at bounding box center [975, 436] width 75 height 37
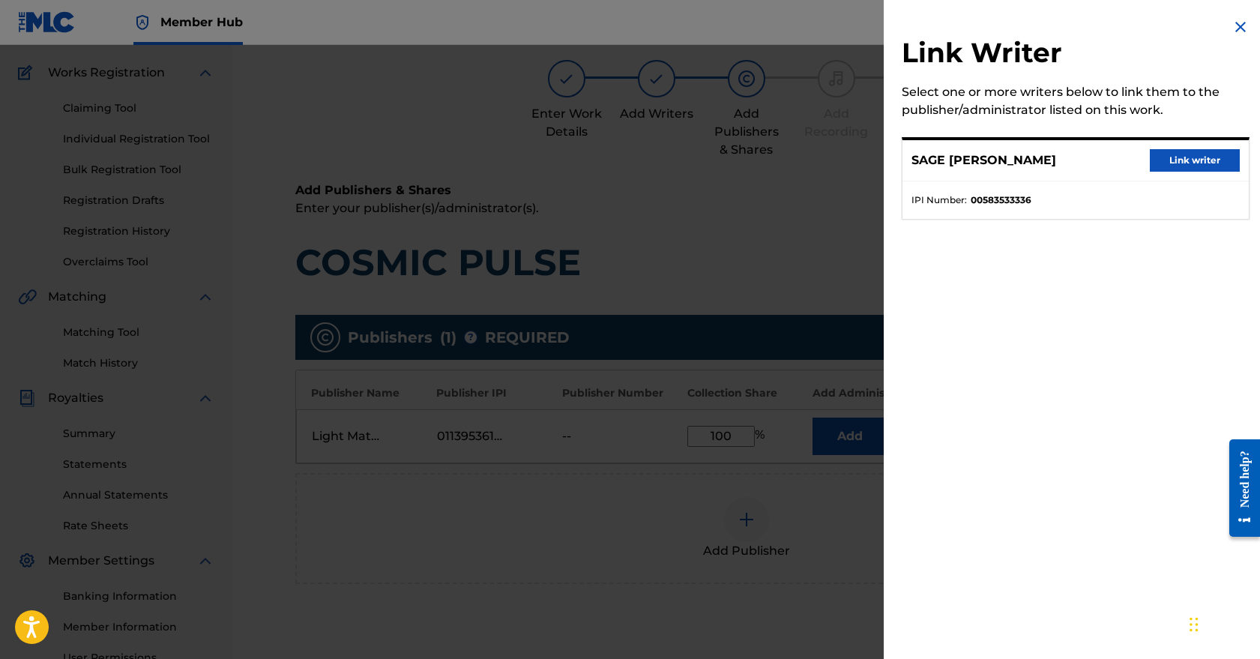
click at [1042, 162] on p "SAGE [PERSON_NAME]" at bounding box center [984, 160] width 145 height 18
click at [1197, 162] on button "Link writer" at bounding box center [1195, 160] width 90 height 22
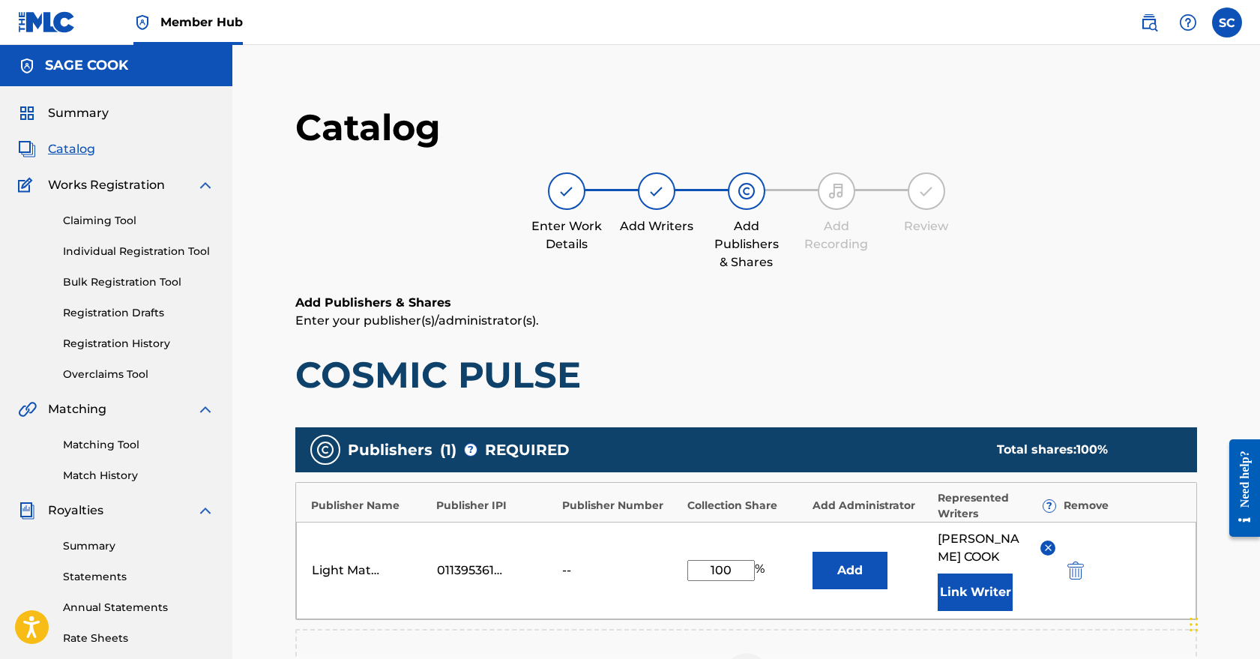
scroll to position [0, 0]
click at [76, 146] on span "Catalog" at bounding box center [71, 149] width 47 height 18
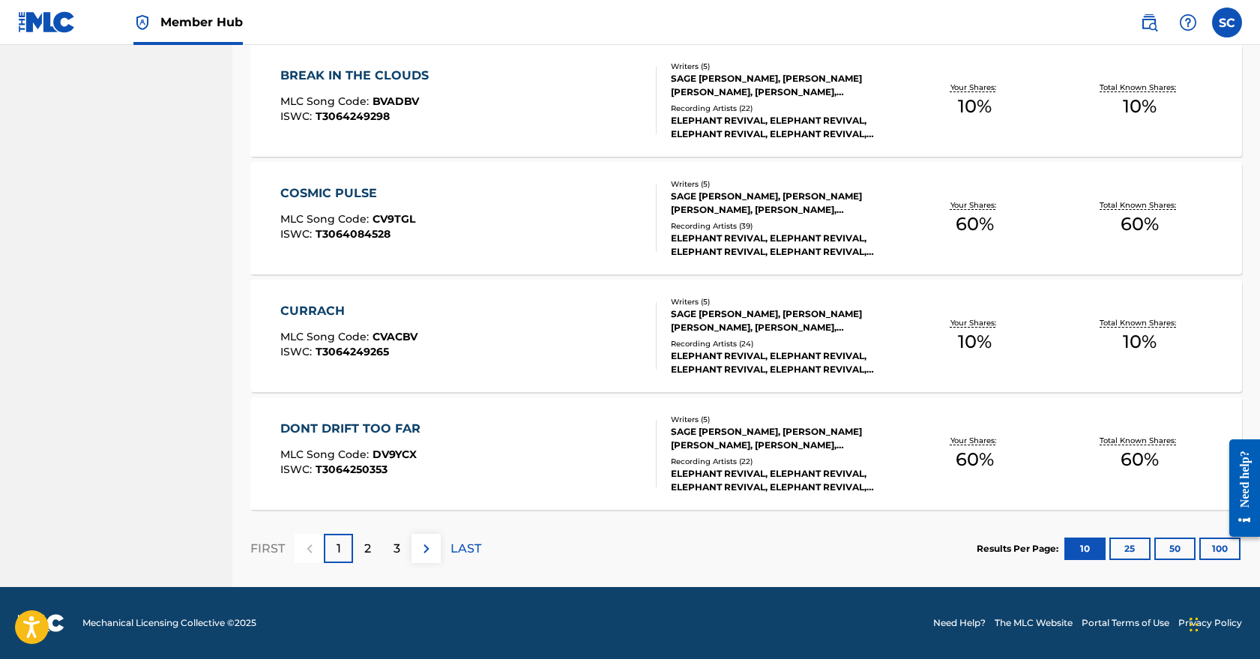
scroll to position [1057, 0]
click at [1219, 544] on div at bounding box center [1239, 488] width 42 height 128
click at [1216, 553] on button "100" at bounding box center [1220, 549] width 41 height 22
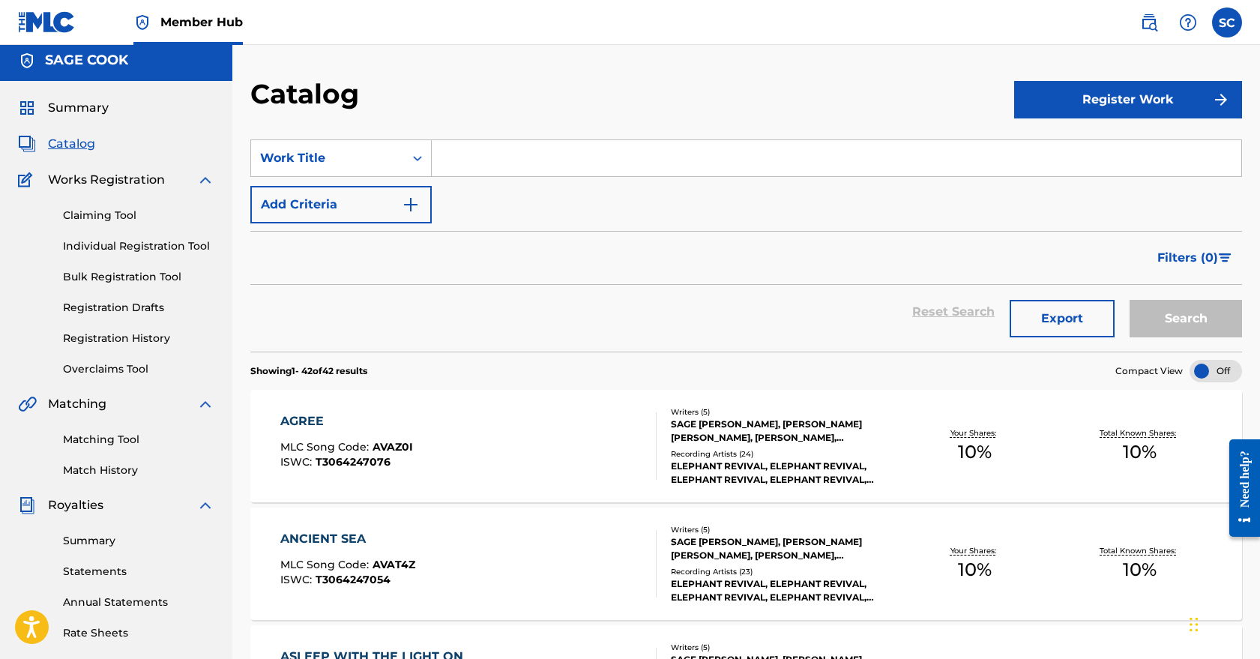
scroll to position [25, 0]
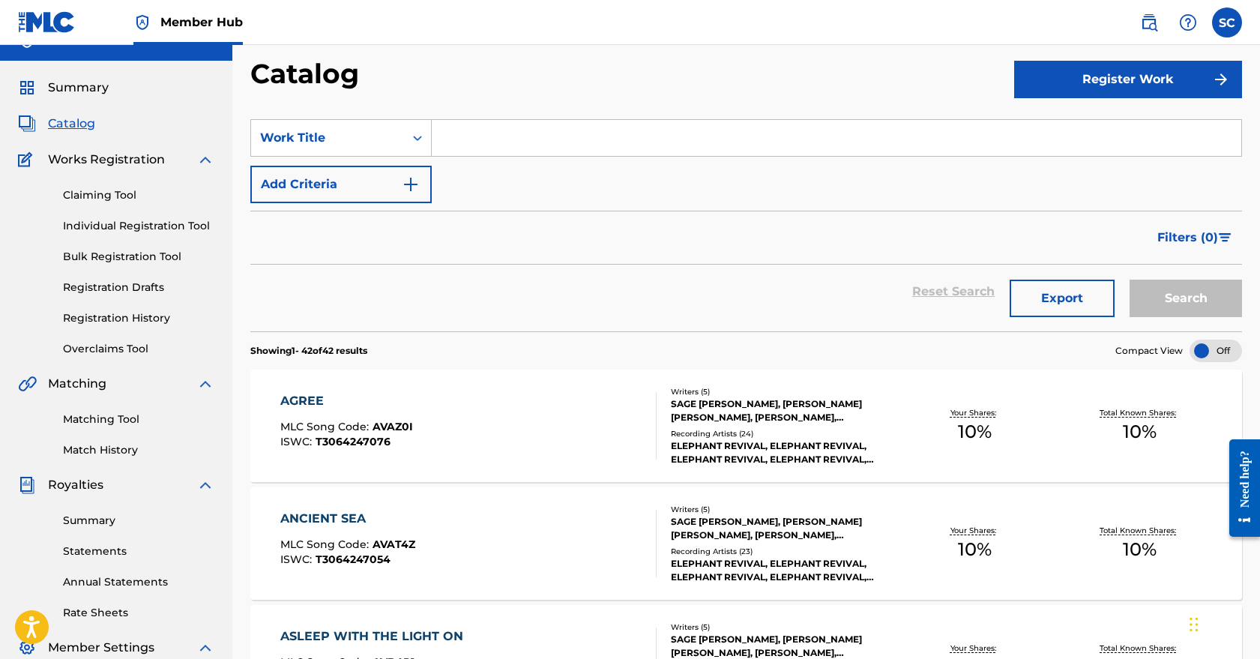
click at [526, 412] on div "AGREE MLC Song Code : AVAZ0I ISWC : T3064247076" at bounding box center [468, 425] width 377 height 67
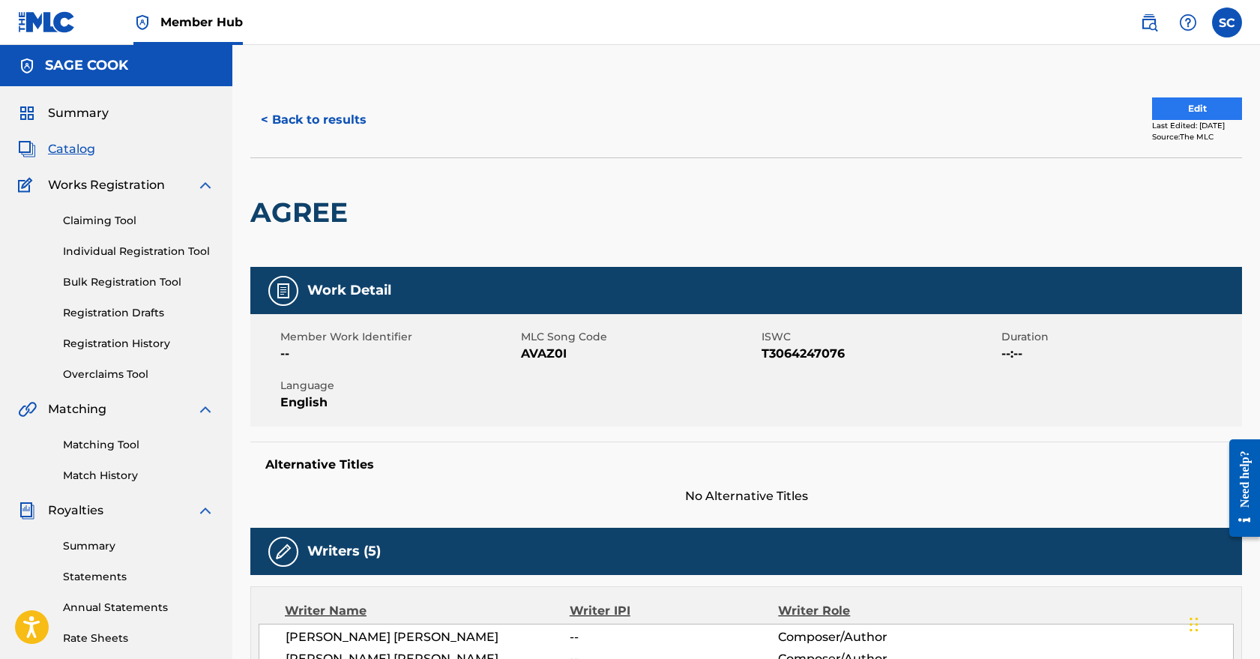
click at [1184, 104] on button "Edit" at bounding box center [1197, 108] width 90 height 22
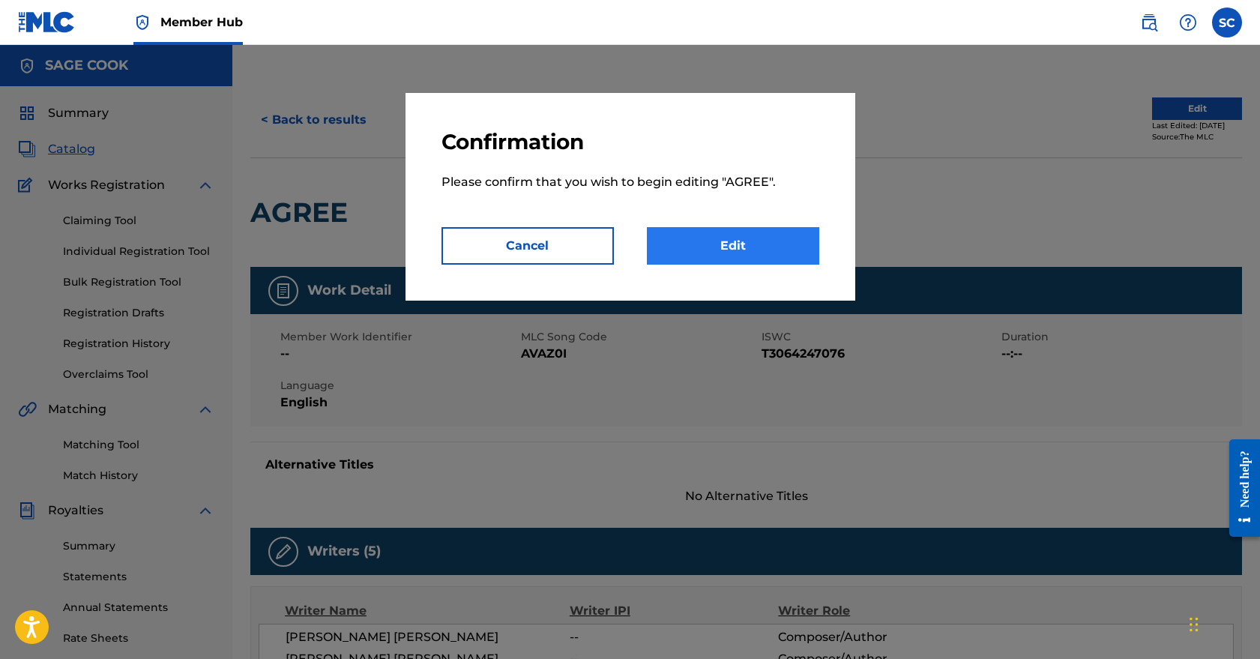
click at [733, 237] on link "Edit" at bounding box center [733, 245] width 172 height 37
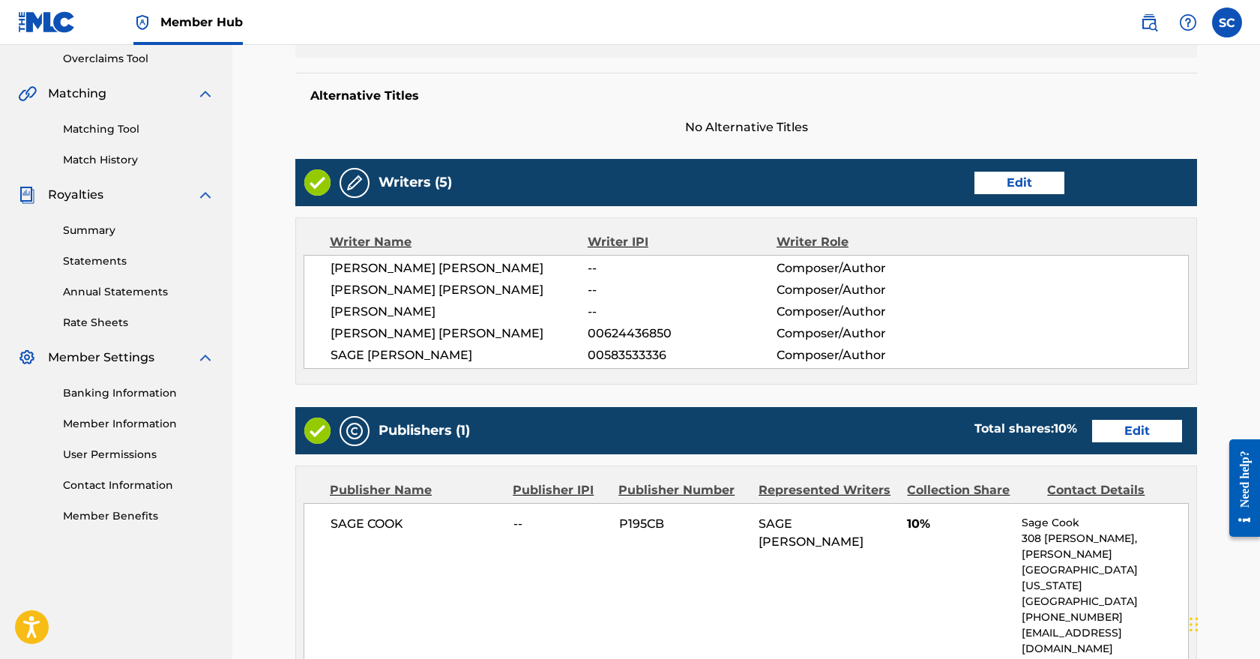
scroll to position [253, 0]
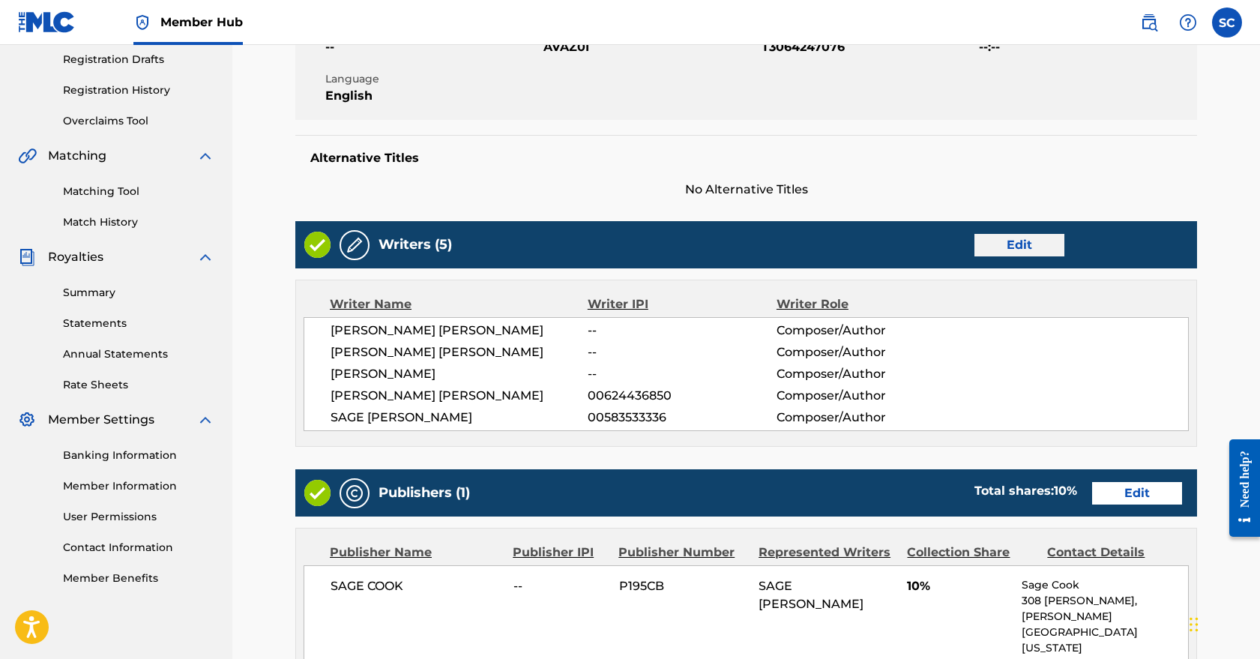
click at [1019, 244] on link "Edit" at bounding box center [1020, 245] width 90 height 22
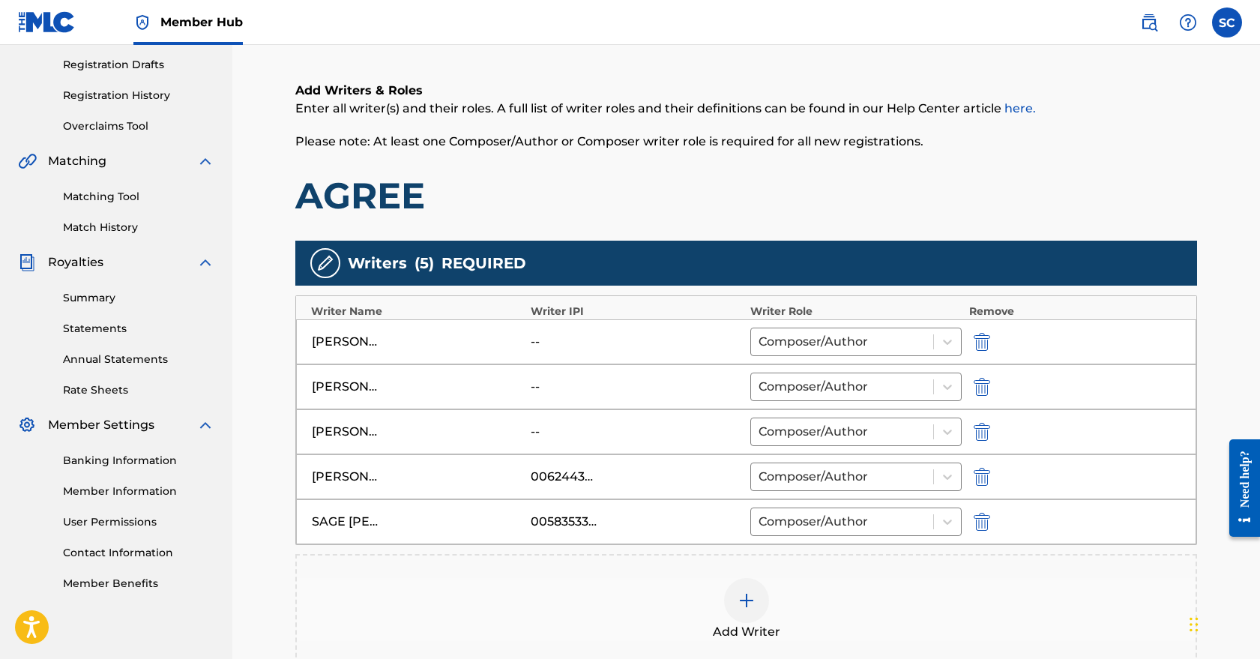
scroll to position [329, 0]
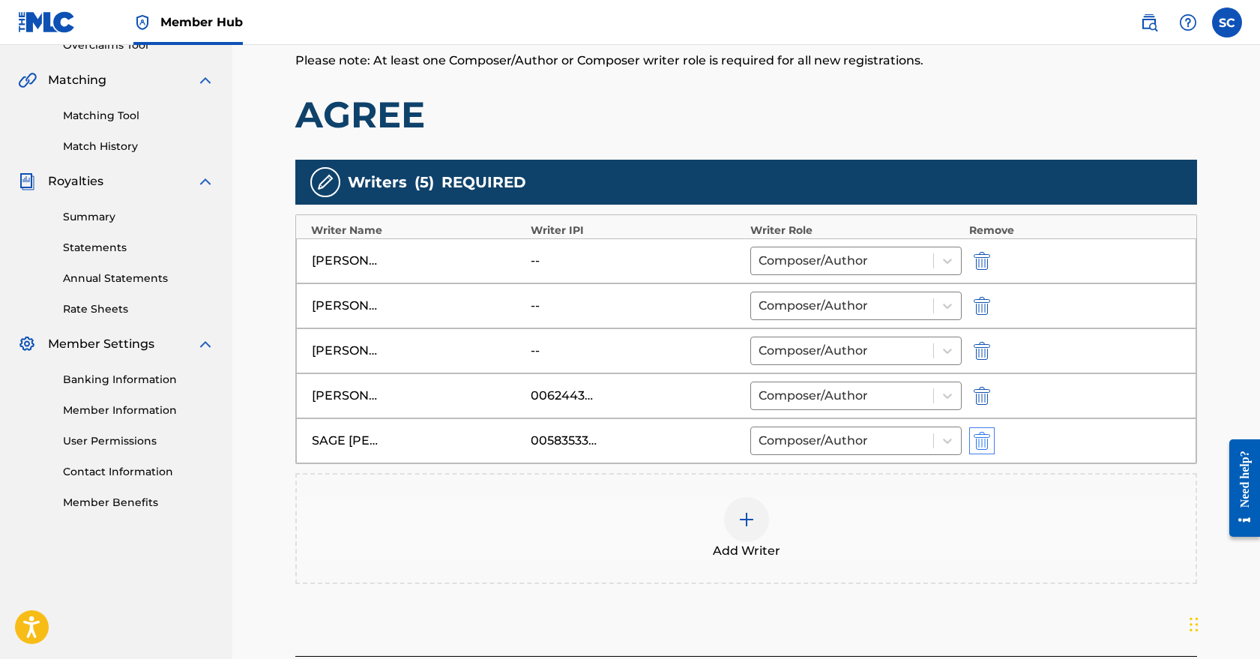
click at [982, 439] on img "submit" at bounding box center [982, 441] width 16 height 18
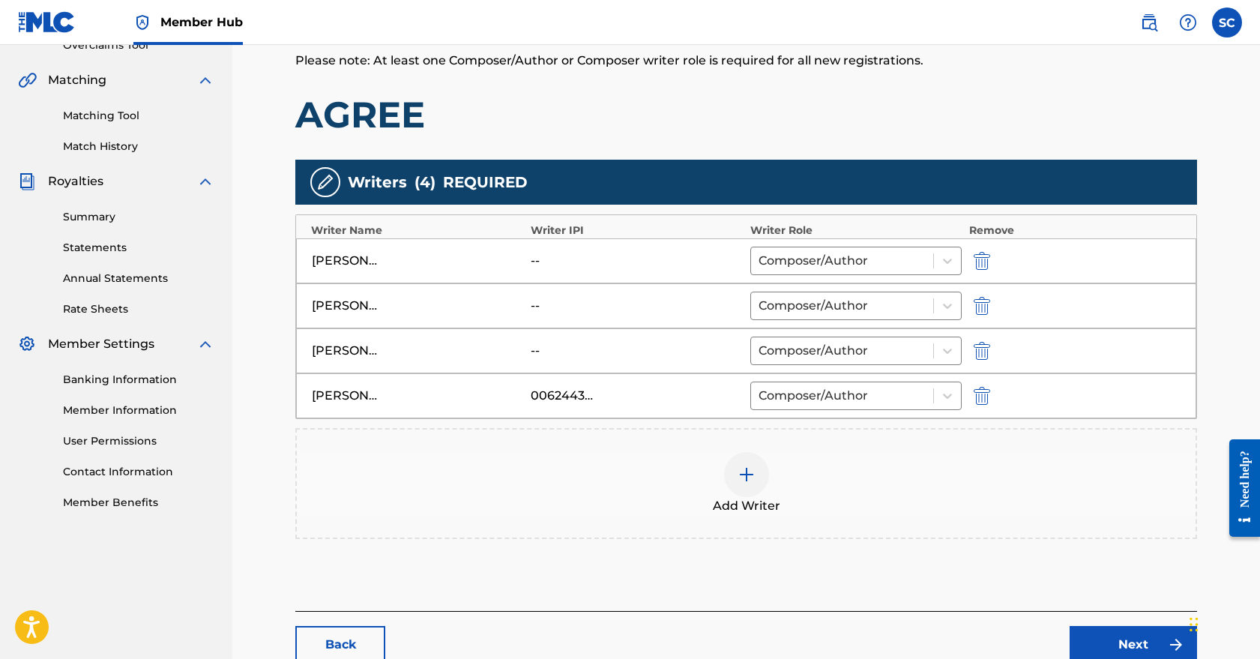
click at [983, 383] on div "[PERSON_NAME] [PERSON_NAME] 00624436850 Composer/Author" at bounding box center [746, 395] width 901 height 45
click at [984, 394] on img "submit" at bounding box center [982, 396] width 16 height 18
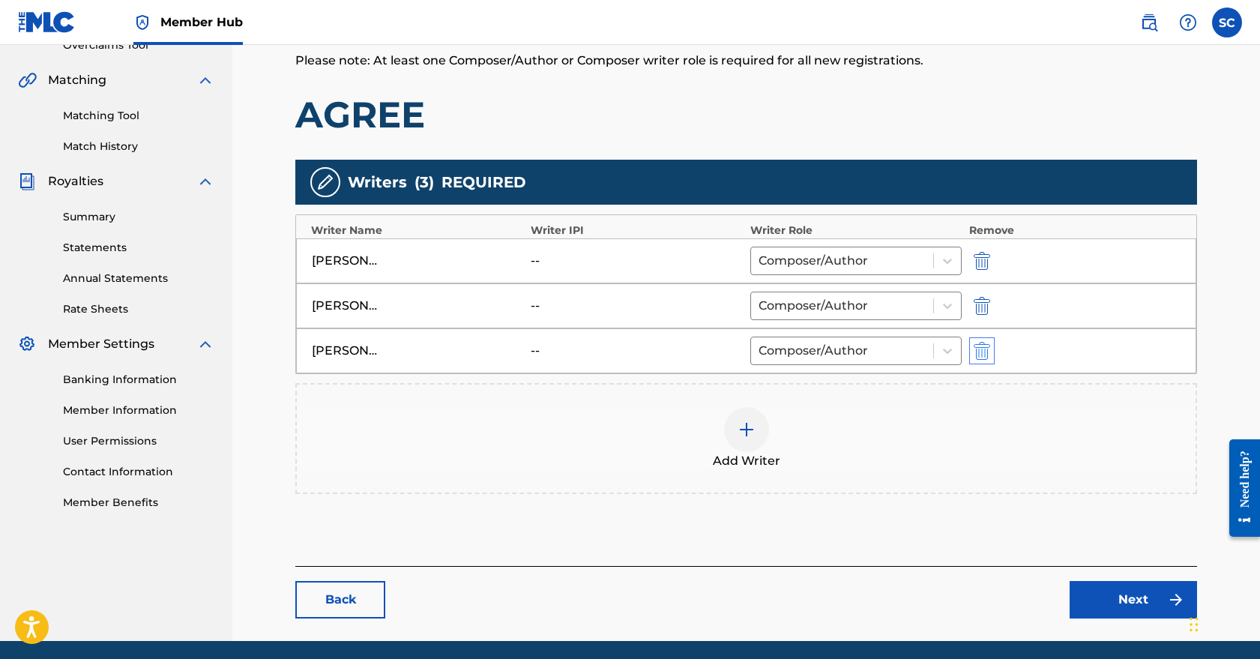
click at [982, 353] on img "submit" at bounding box center [982, 351] width 16 height 18
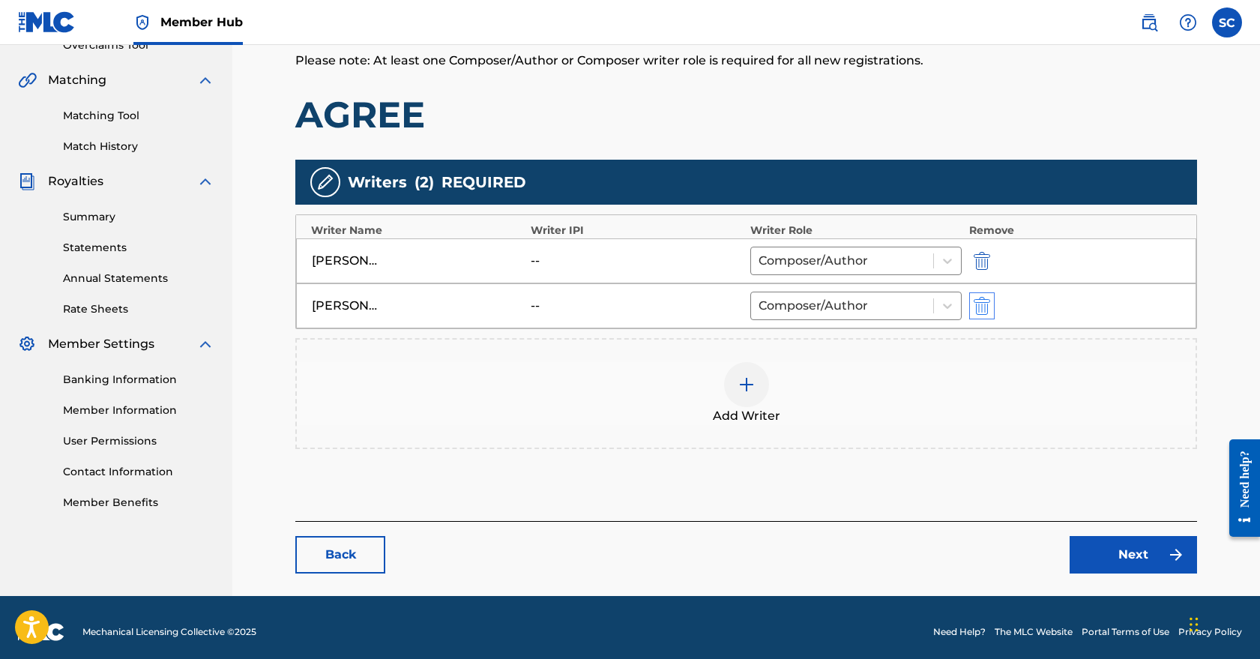
click at [981, 311] on img "submit" at bounding box center [982, 306] width 16 height 18
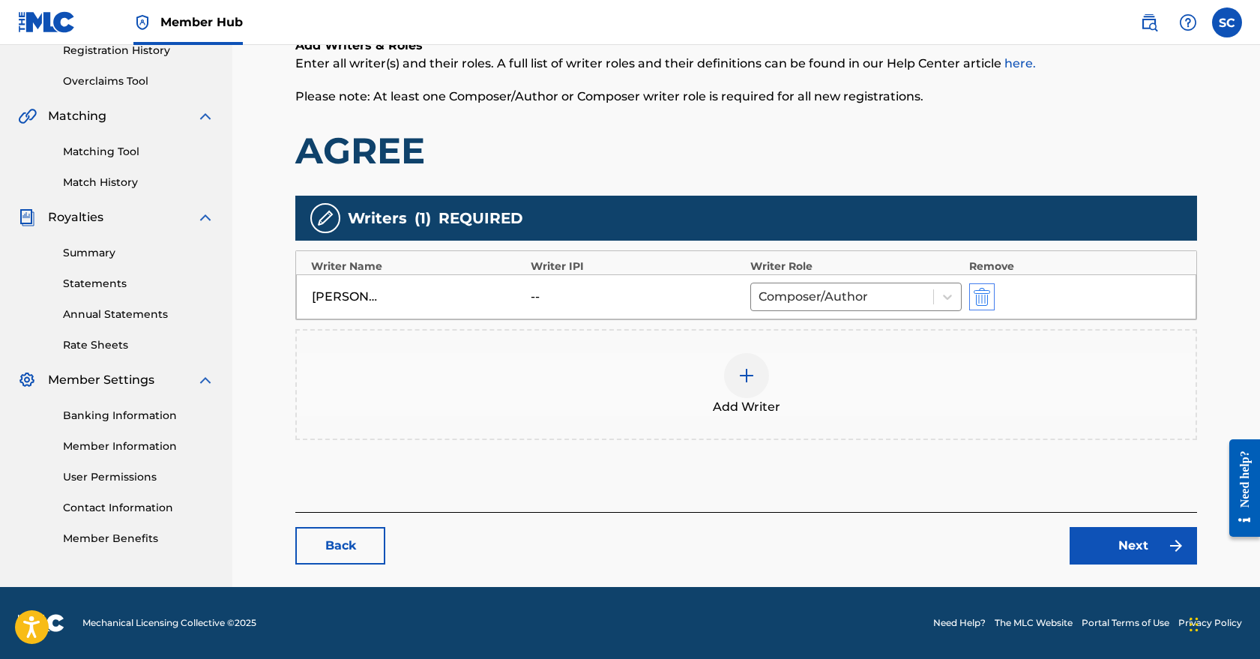
click at [982, 293] on img "submit" at bounding box center [982, 297] width 16 height 18
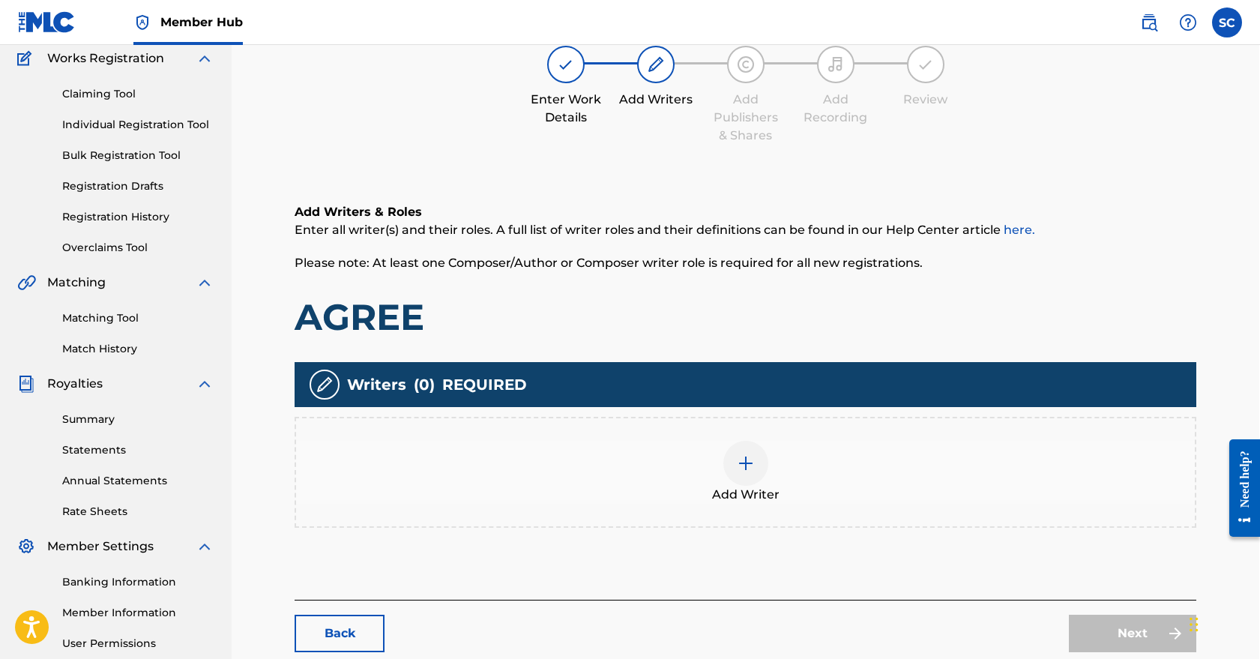
scroll to position [72, 1]
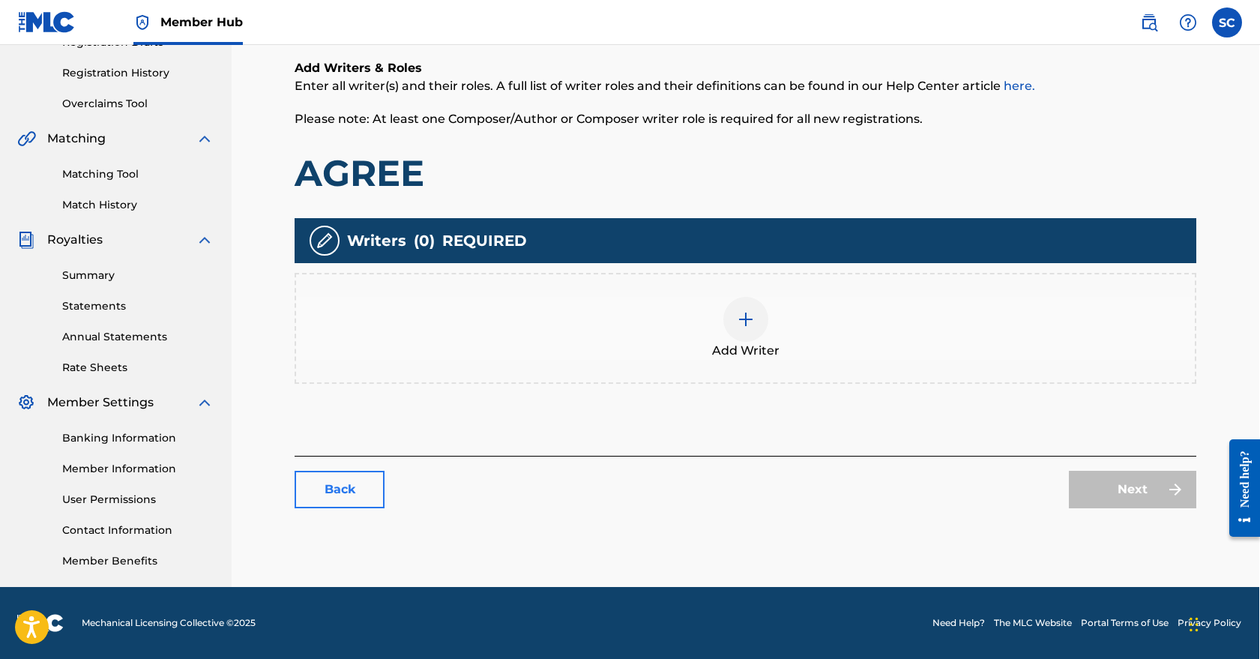
click at [348, 494] on link "Back" at bounding box center [340, 489] width 90 height 37
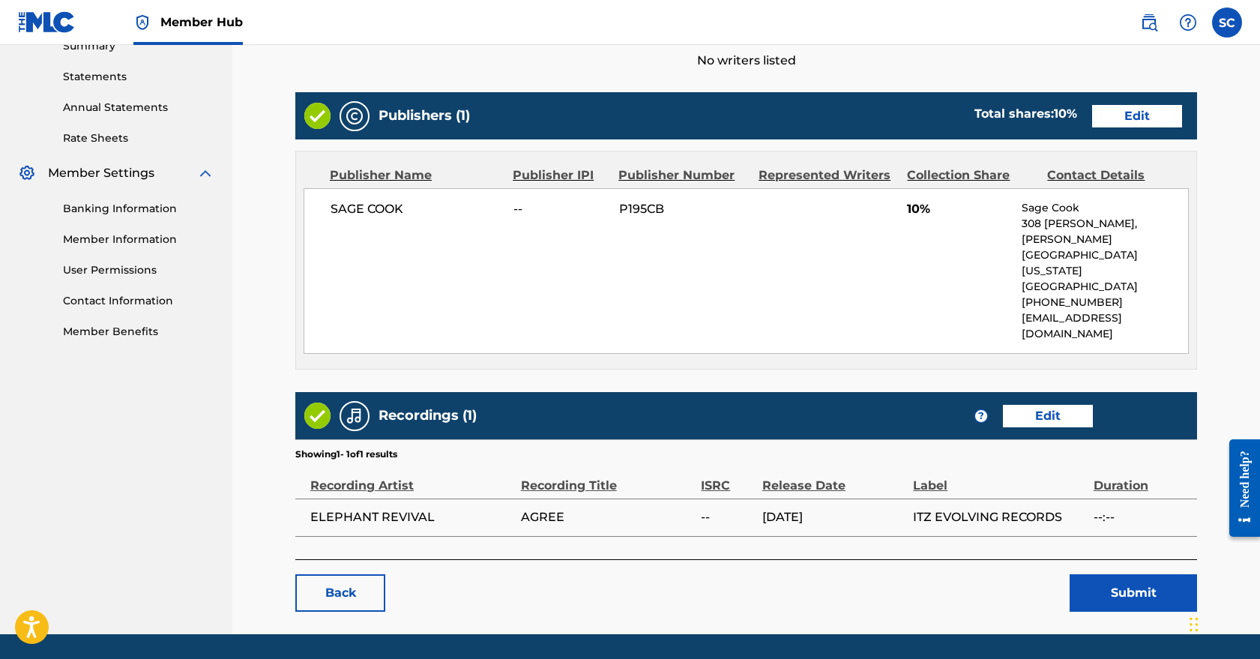
scroll to position [499, 0]
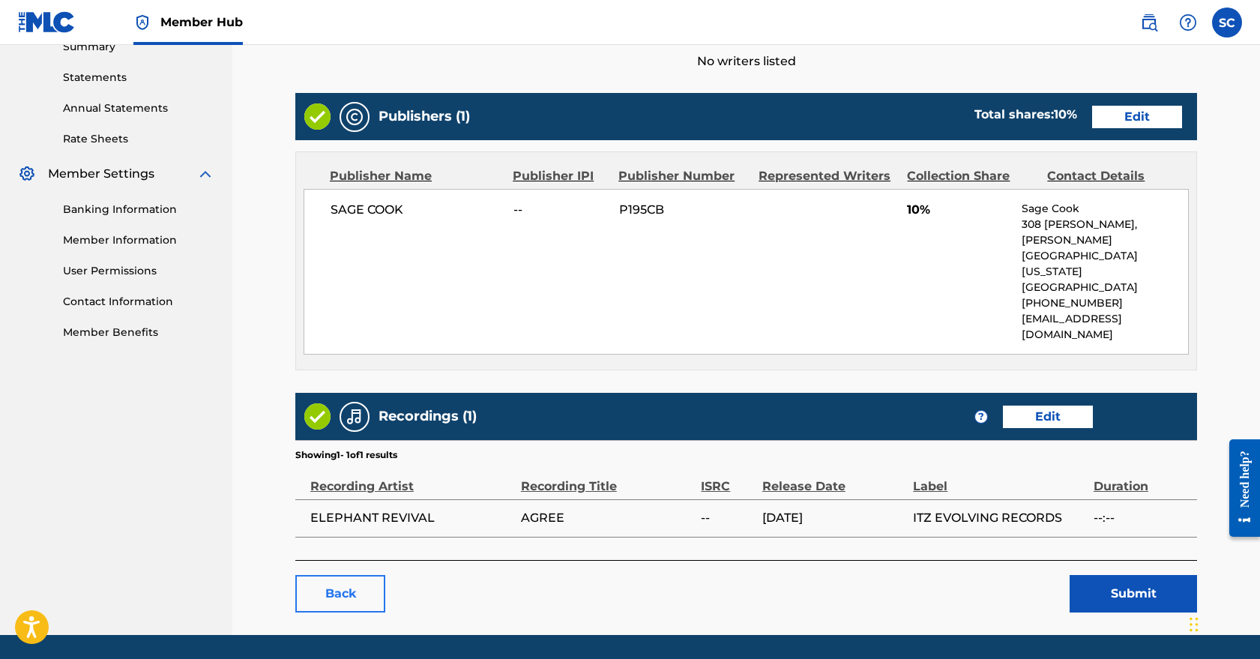
click at [333, 575] on link "Back" at bounding box center [340, 593] width 90 height 37
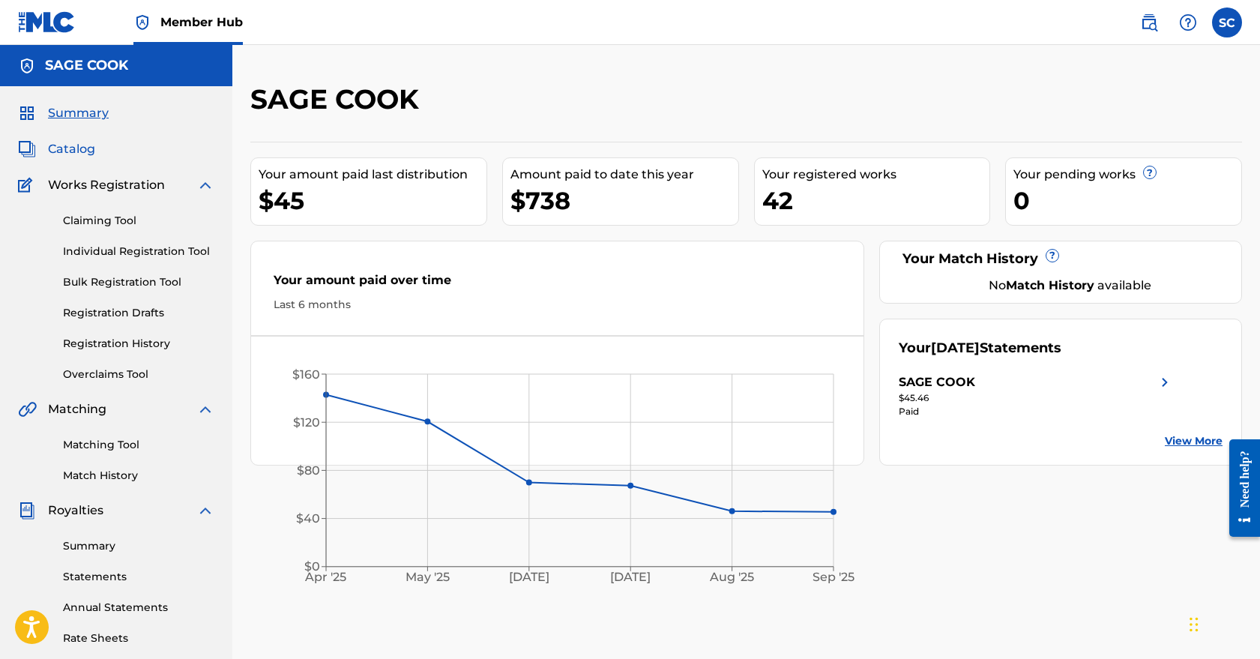
click at [77, 148] on span "Catalog" at bounding box center [71, 149] width 47 height 18
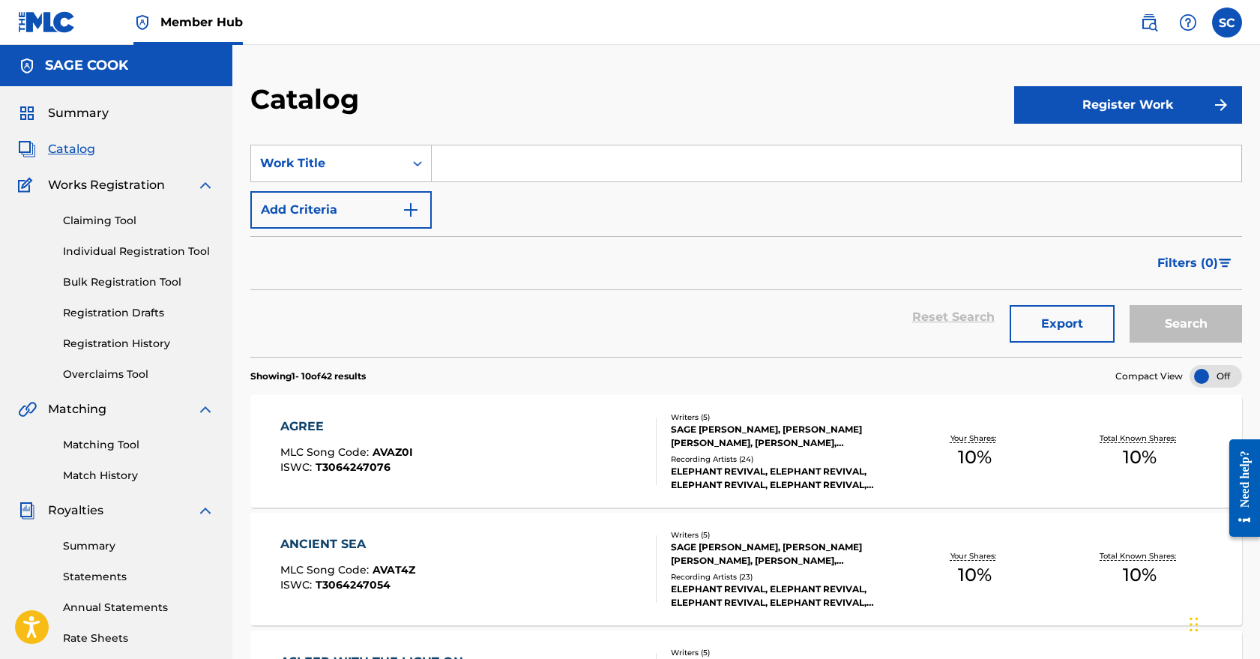
click at [571, 448] on div "AGREE MLC Song Code : AVAZ0I ISWC : T3064247076" at bounding box center [468, 451] width 377 height 67
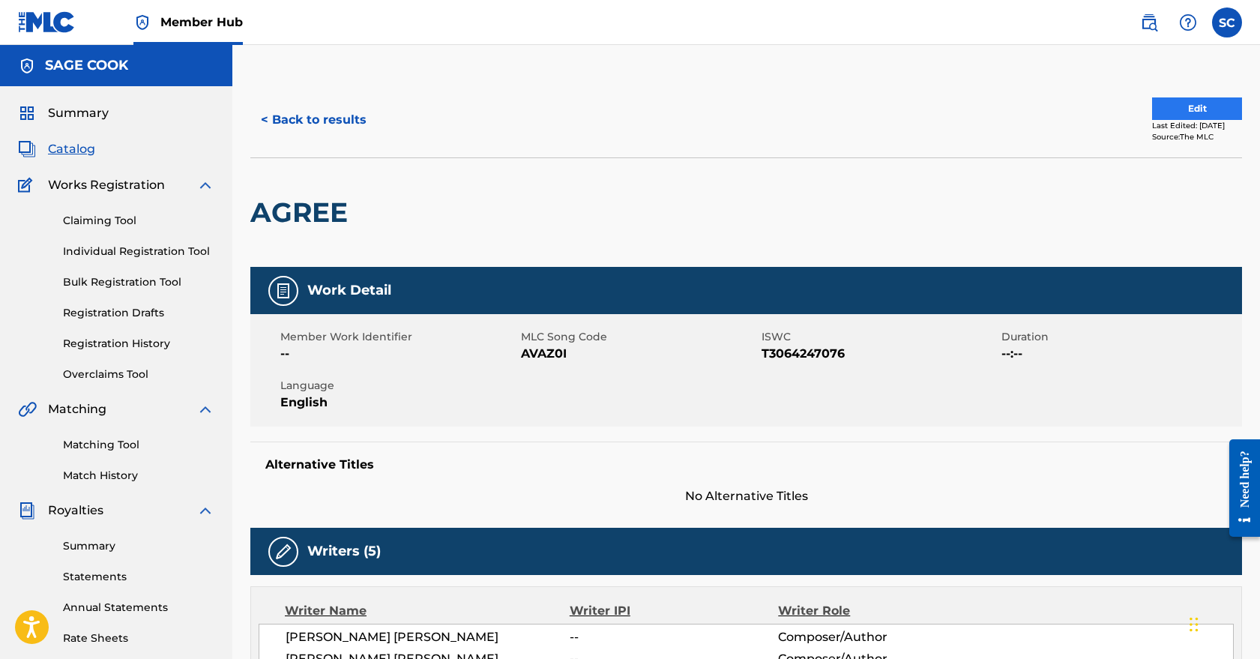
click at [1200, 114] on button "Edit" at bounding box center [1197, 108] width 90 height 22
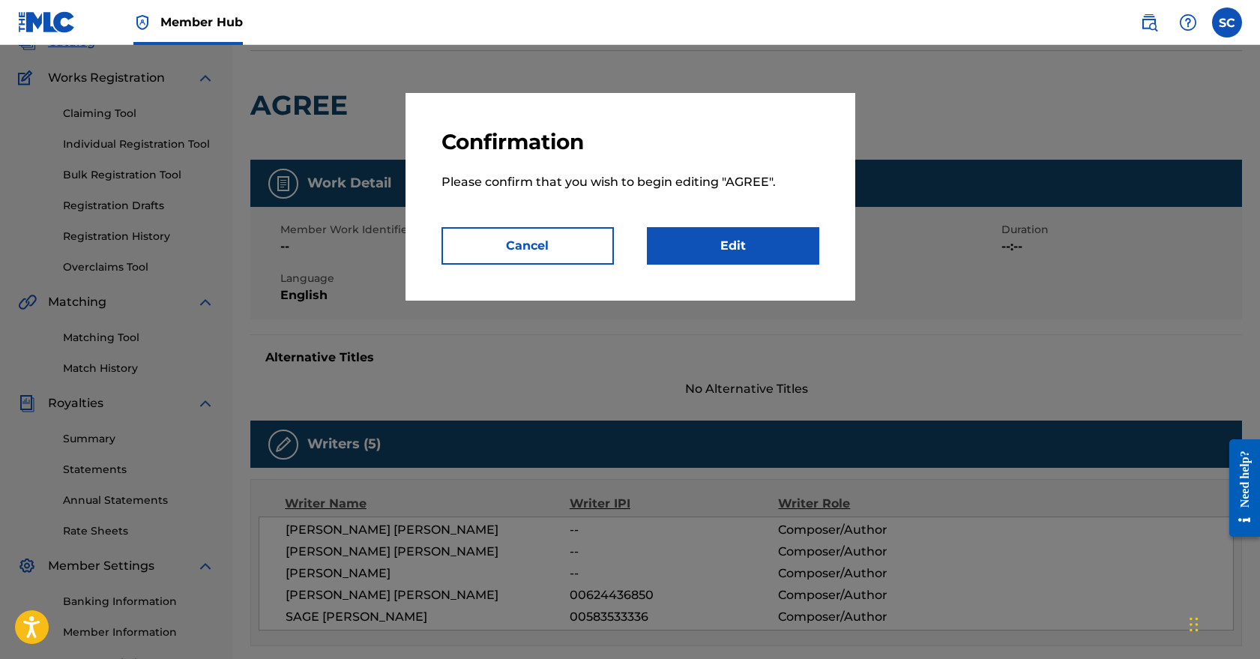
scroll to position [137, 0]
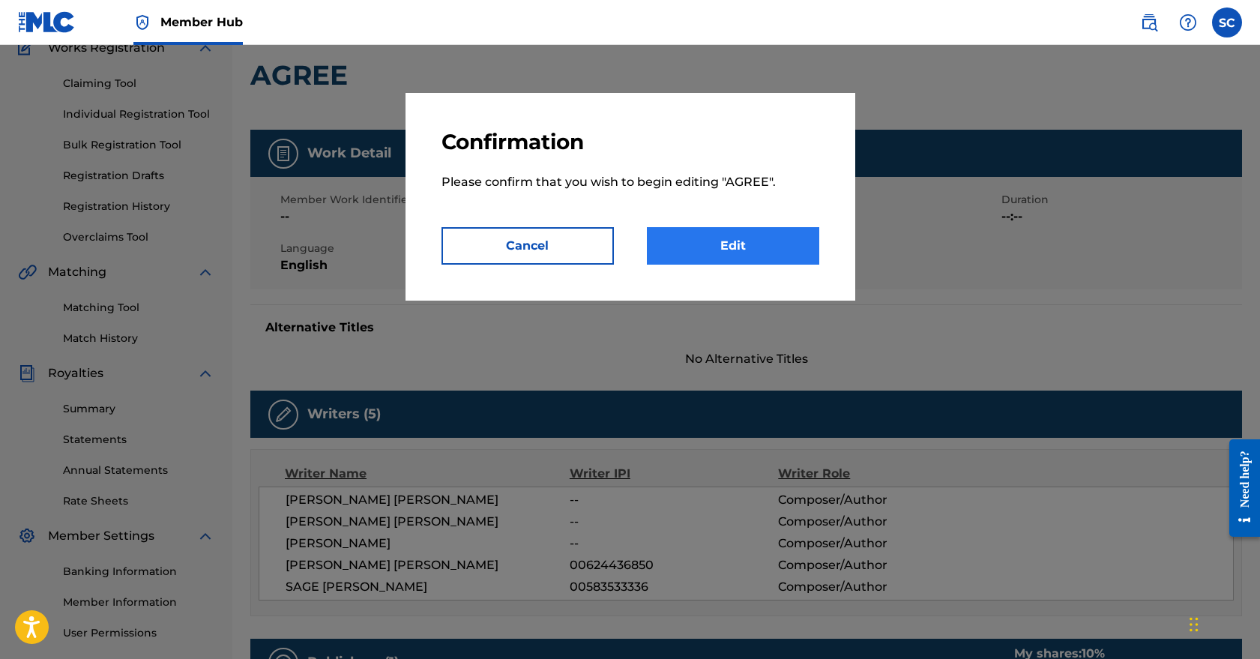
click at [714, 248] on link "Edit" at bounding box center [733, 245] width 172 height 37
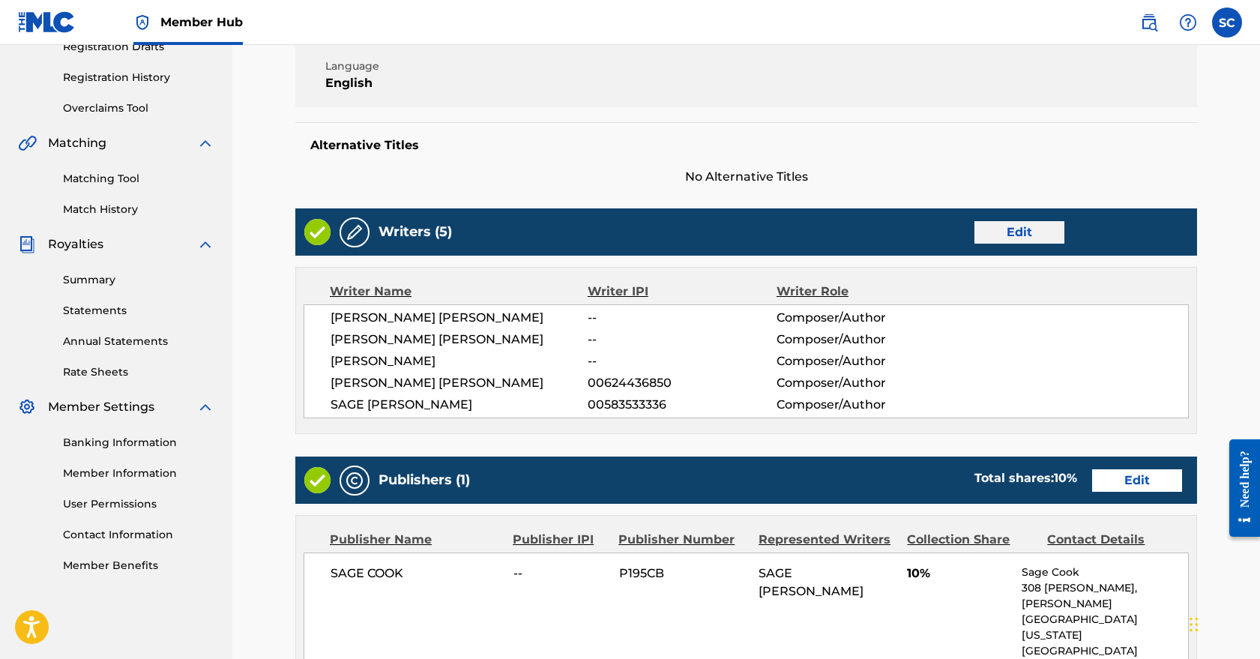
scroll to position [267, 0]
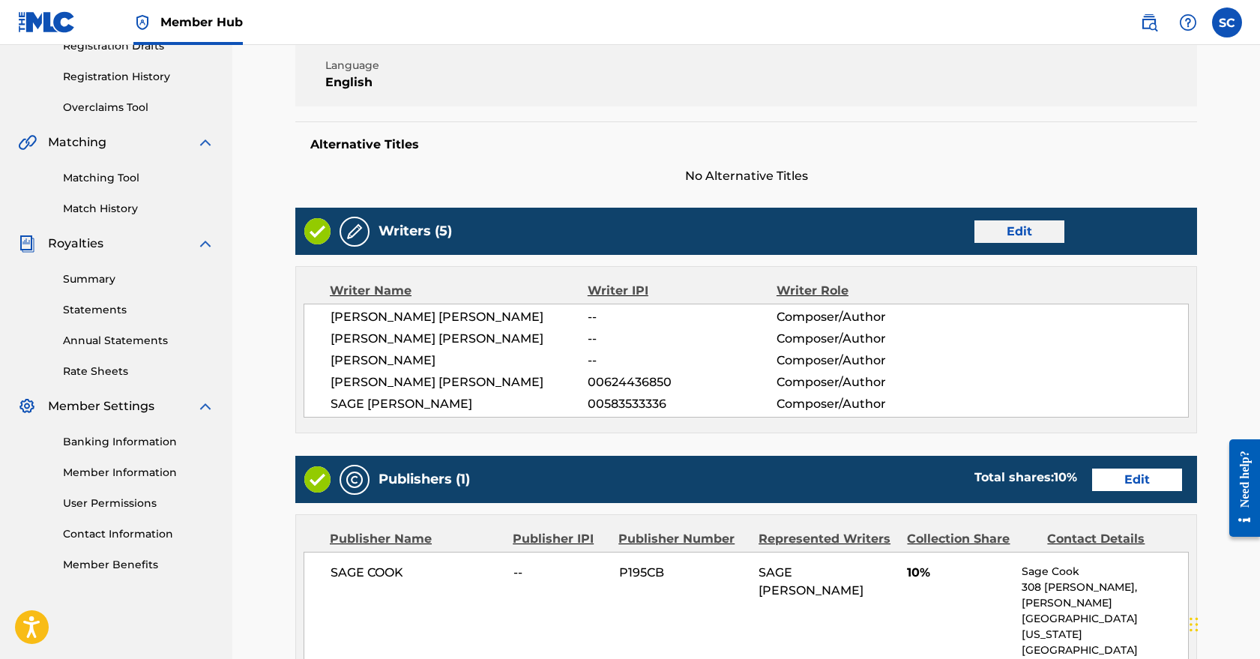
click at [1030, 229] on link "Edit" at bounding box center [1020, 231] width 90 height 22
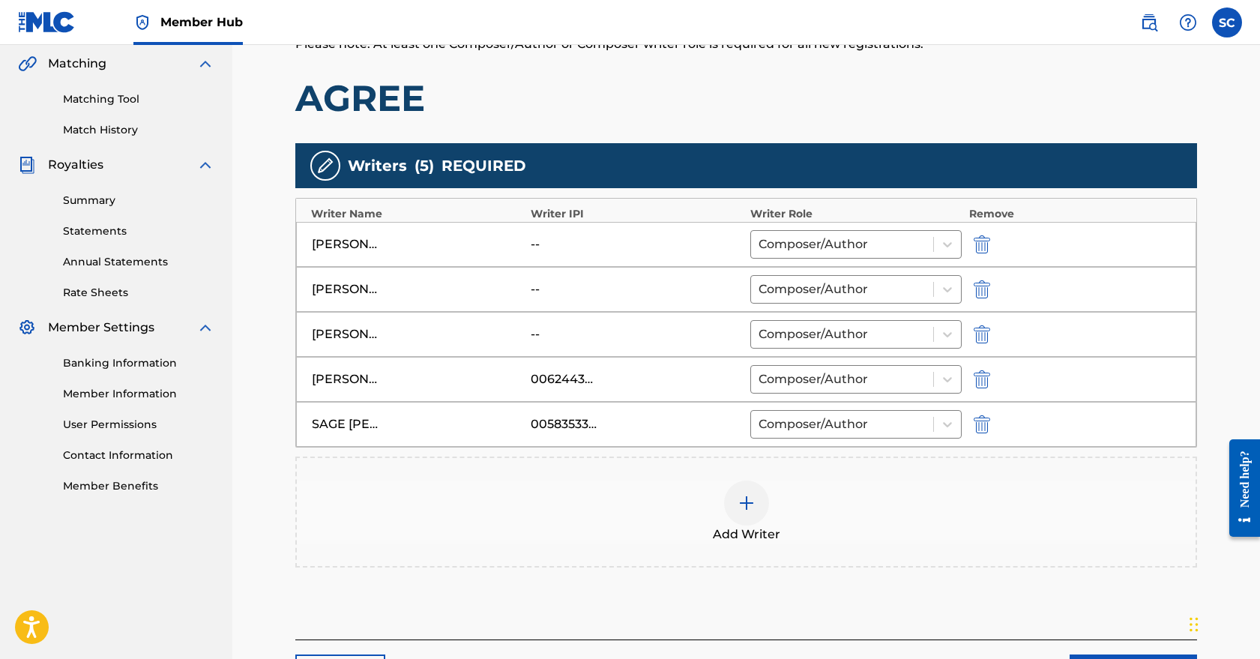
scroll to position [469, 0]
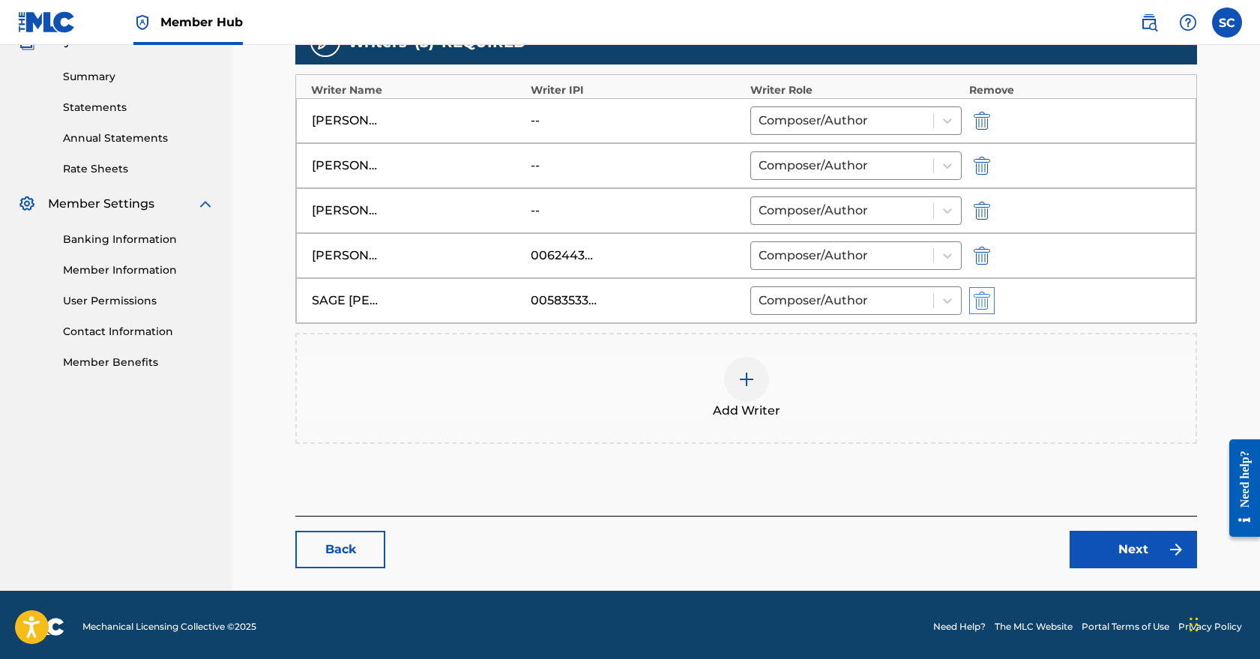
click at [986, 302] on img "submit" at bounding box center [982, 301] width 16 height 18
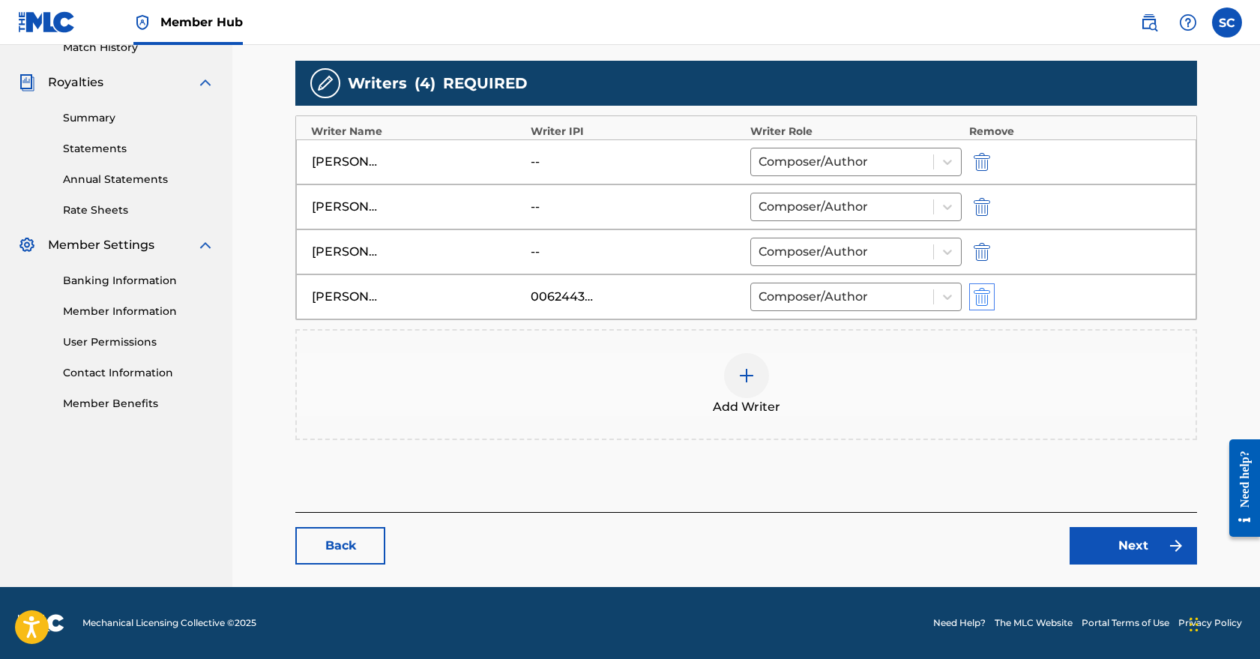
click at [982, 300] on img "submit" at bounding box center [982, 297] width 16 height 18
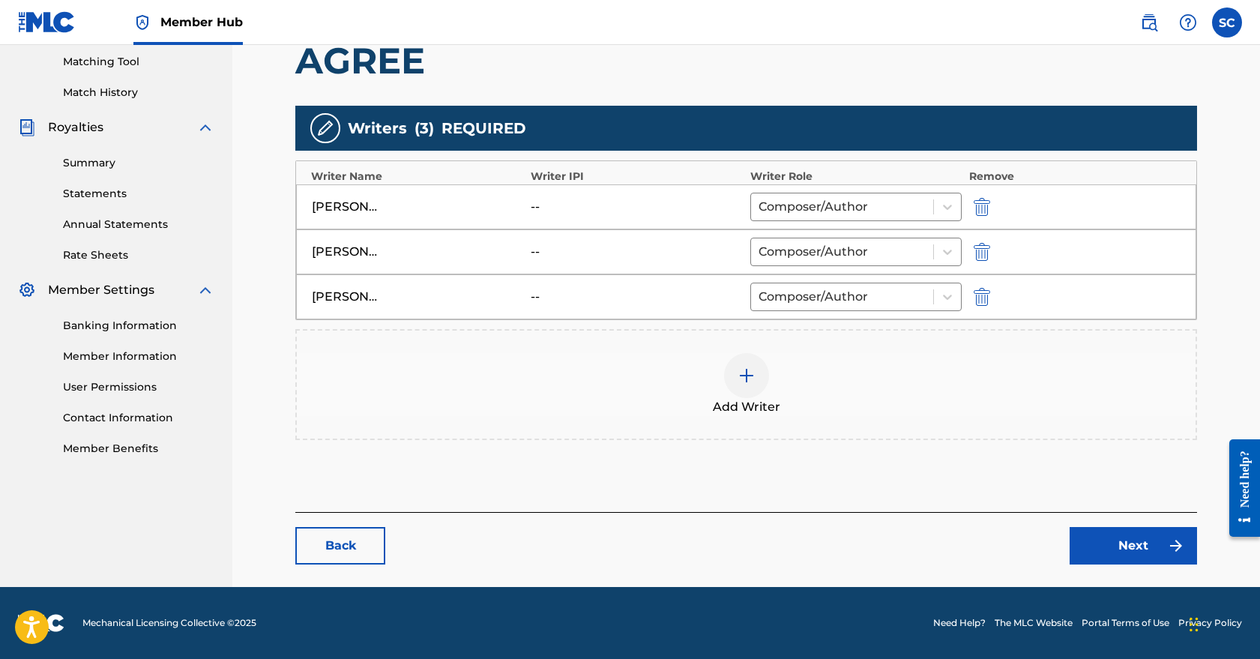
scroll to position [383, 0]
click at [982, 301] on img "submit" at bounding box center [982, 297] width 16 height 18
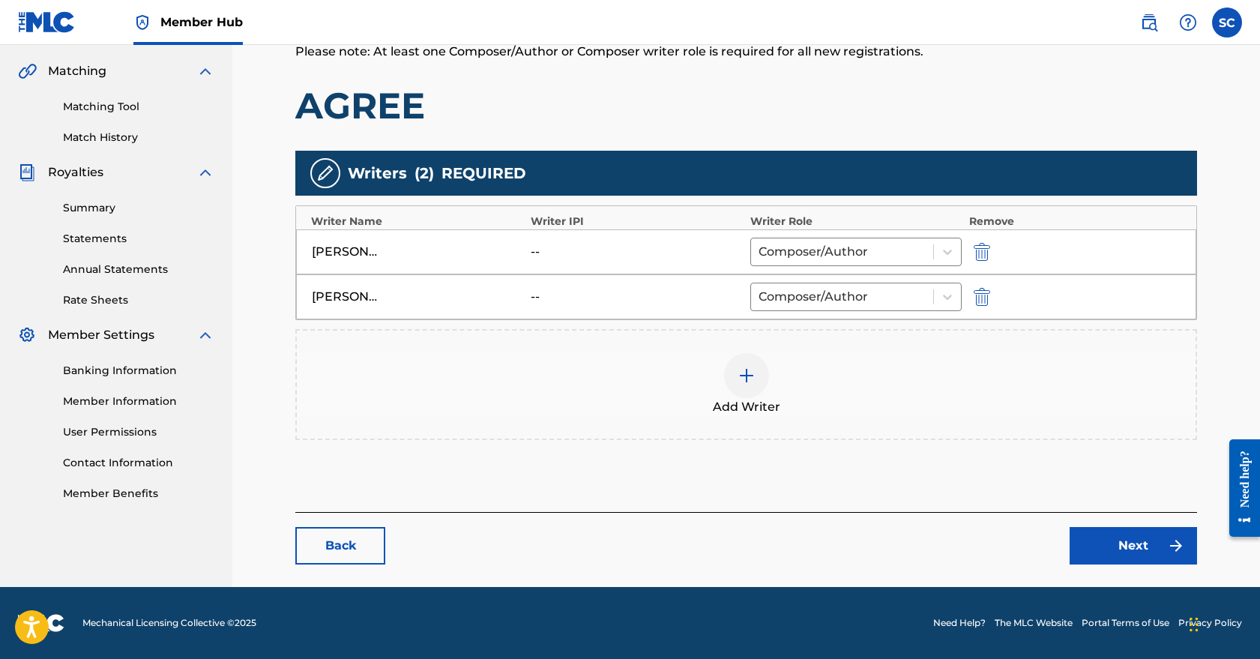
scroll to position [338, 0]
click at [984, 296] on img "submit" at bounding box center [982, 297] width 16 height 18
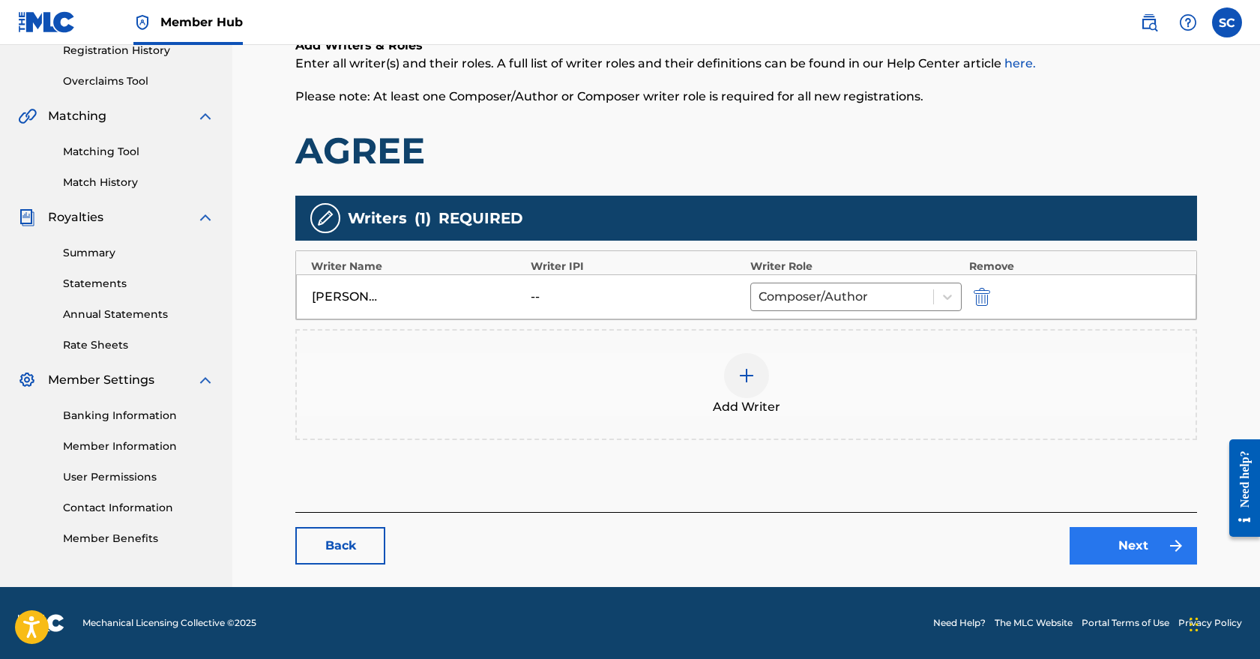
click at [1139, 547] on link "Next" at bounding box center [1133, 545] width 127 height 37
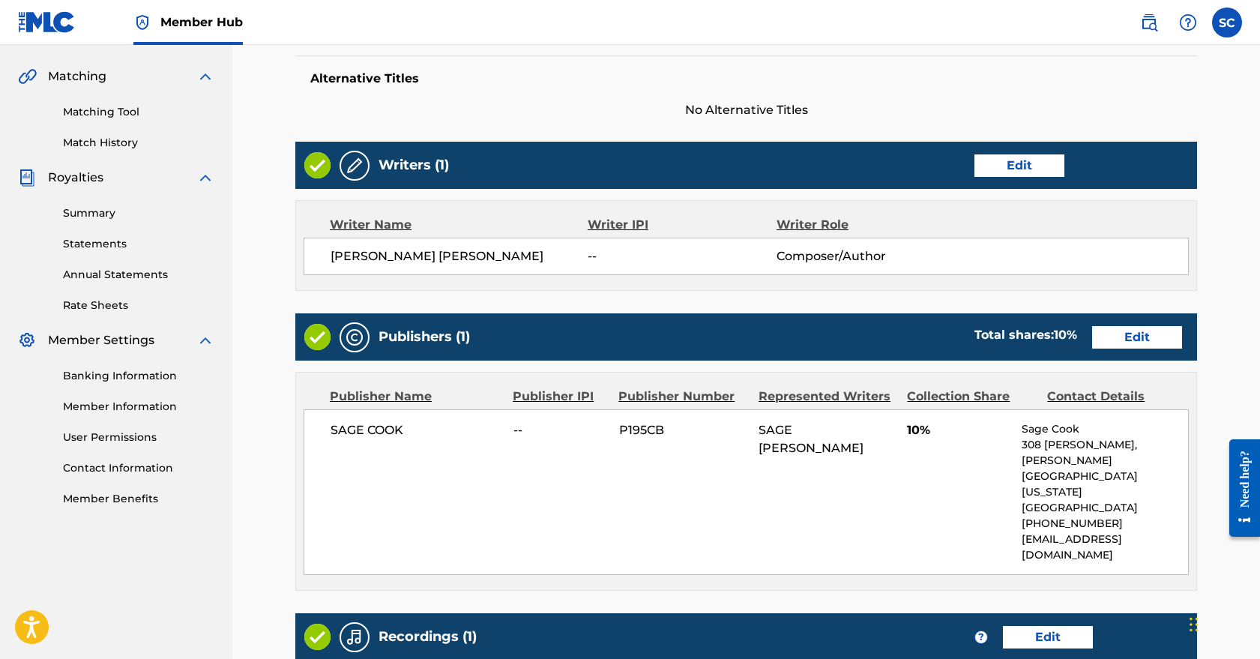
scroll to position [382, 0]
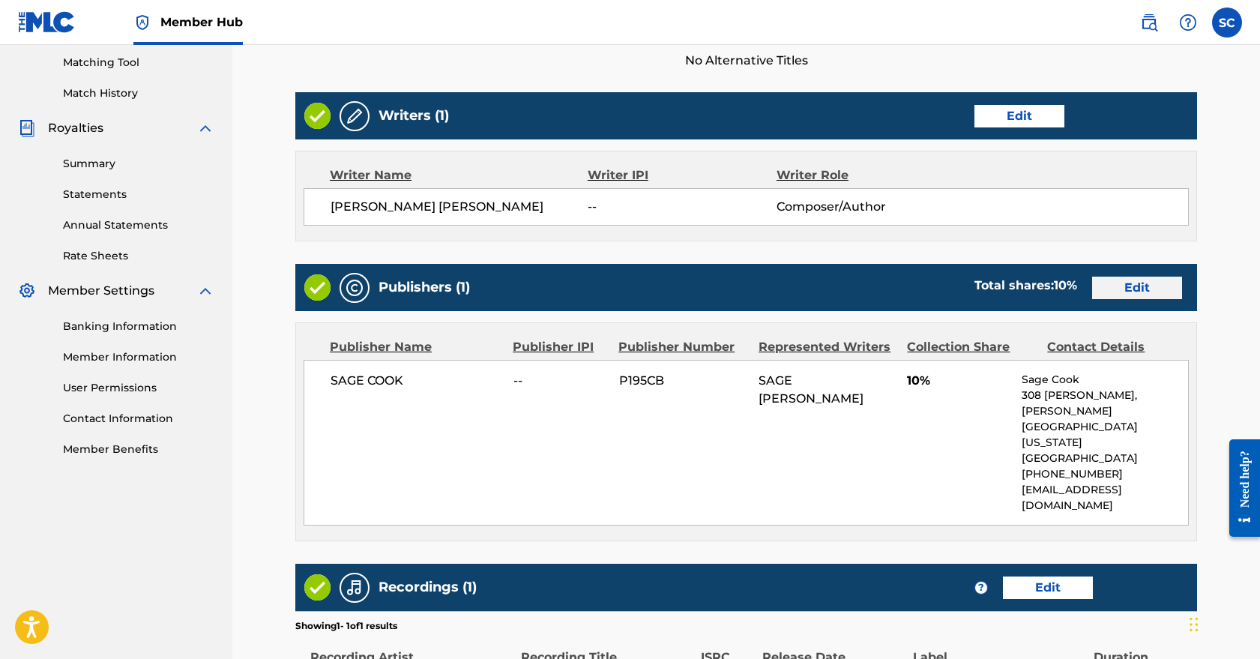
click at [1129, 295] on link "Edit" at bounding box center [1138, 288] width 90 height 22
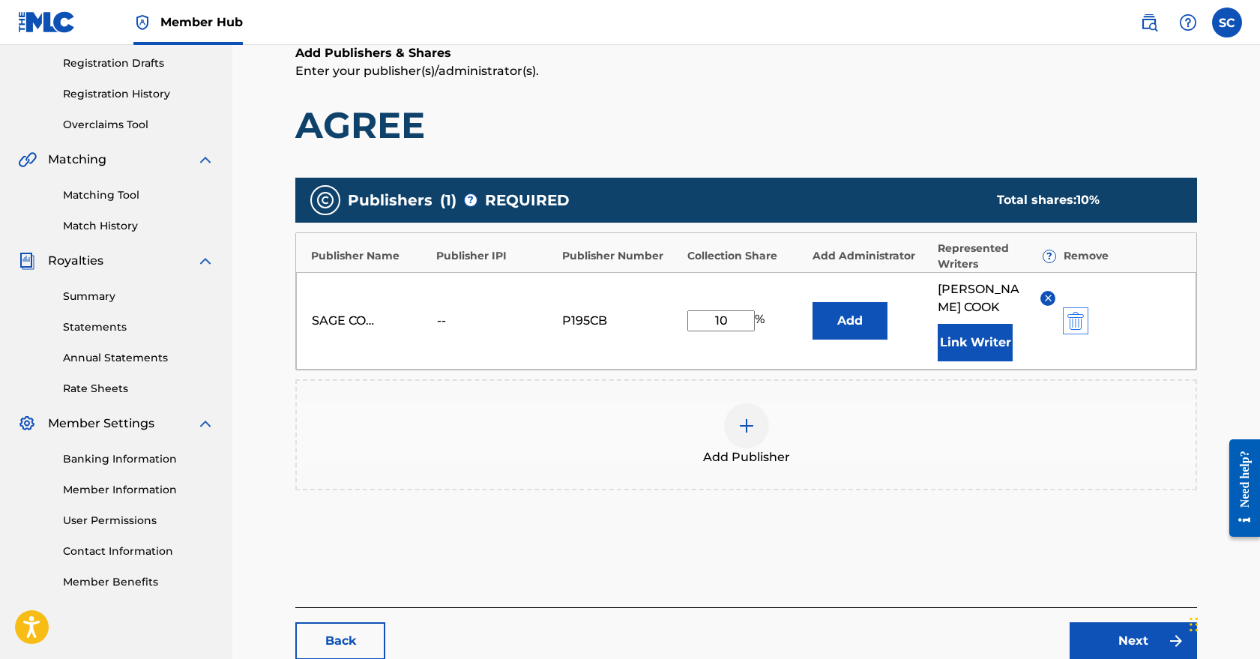
click at [1075, 319] on img "submit" at bounding box center [1076, 321] width 16 height 18
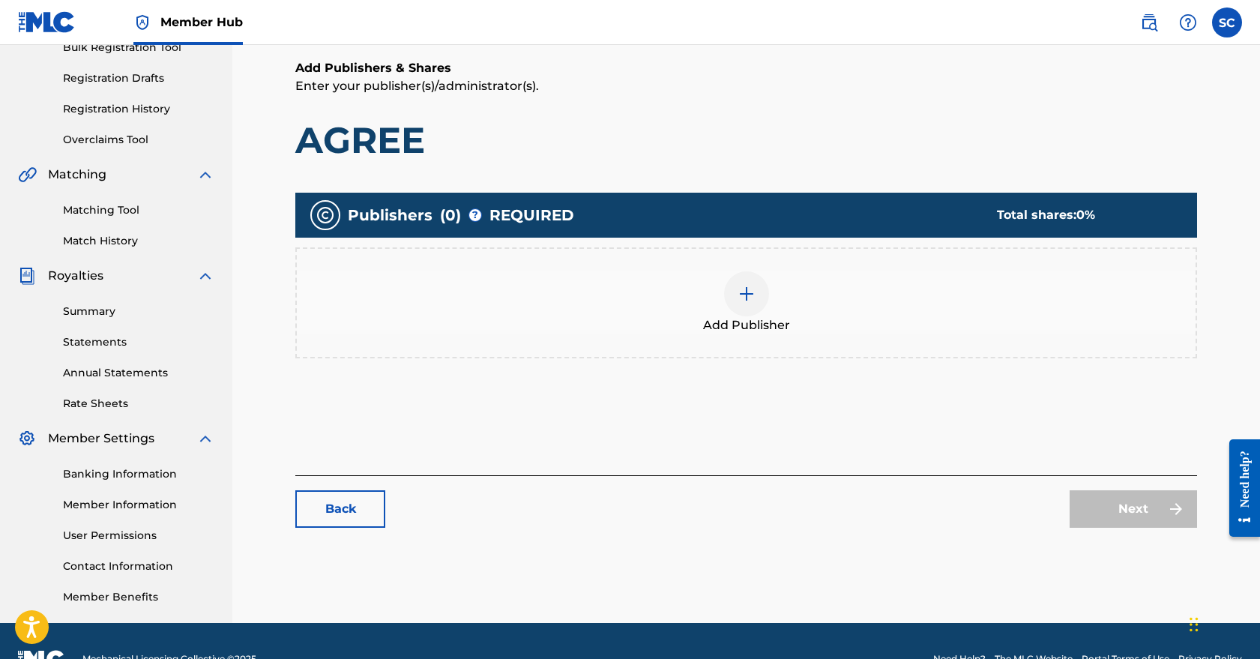
click at [746, 304] on div at bounding box center [746, 293] width 45 height 45
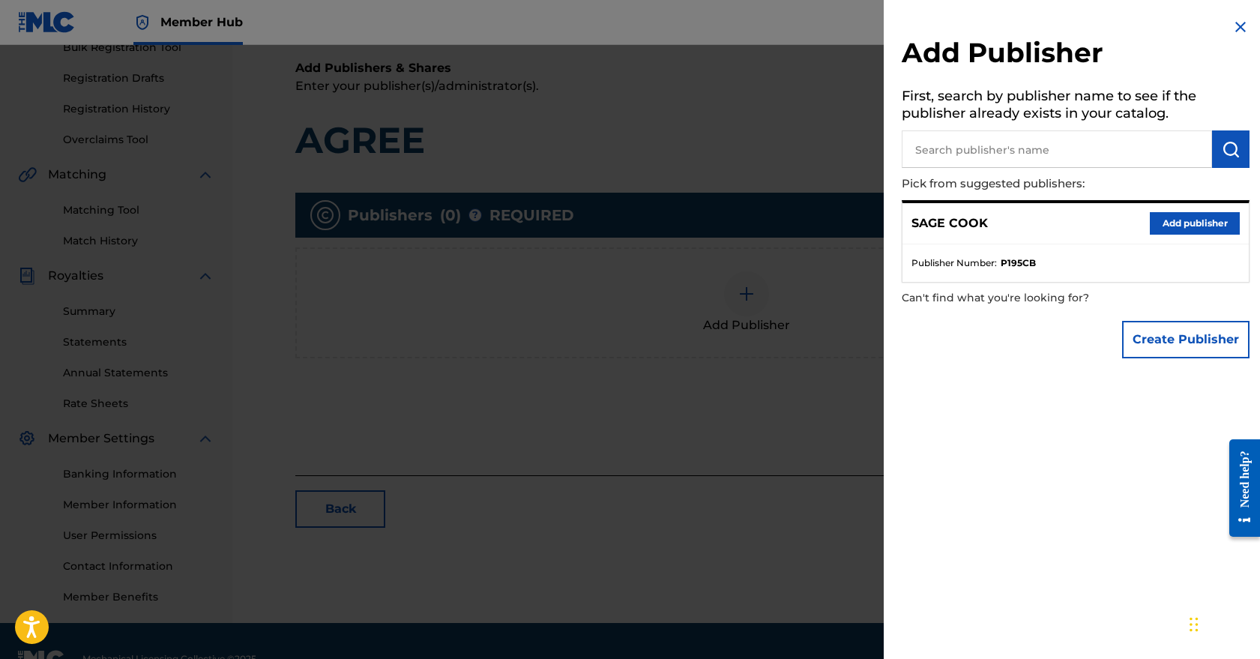
click at [1087, 155] on input "text" at bounding box center [1057, 148] width 310 height 37
type input "Ambedo"
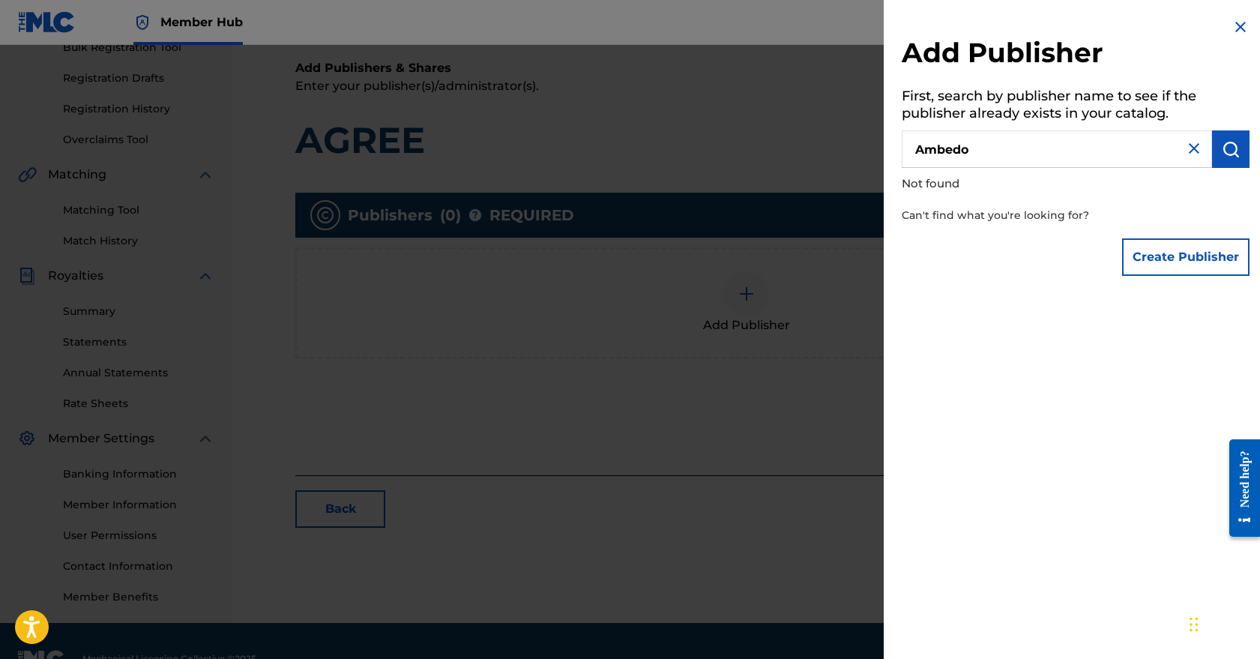
click at [1185, 145] on img at bounding box center [1194, 148] width 18 height 18
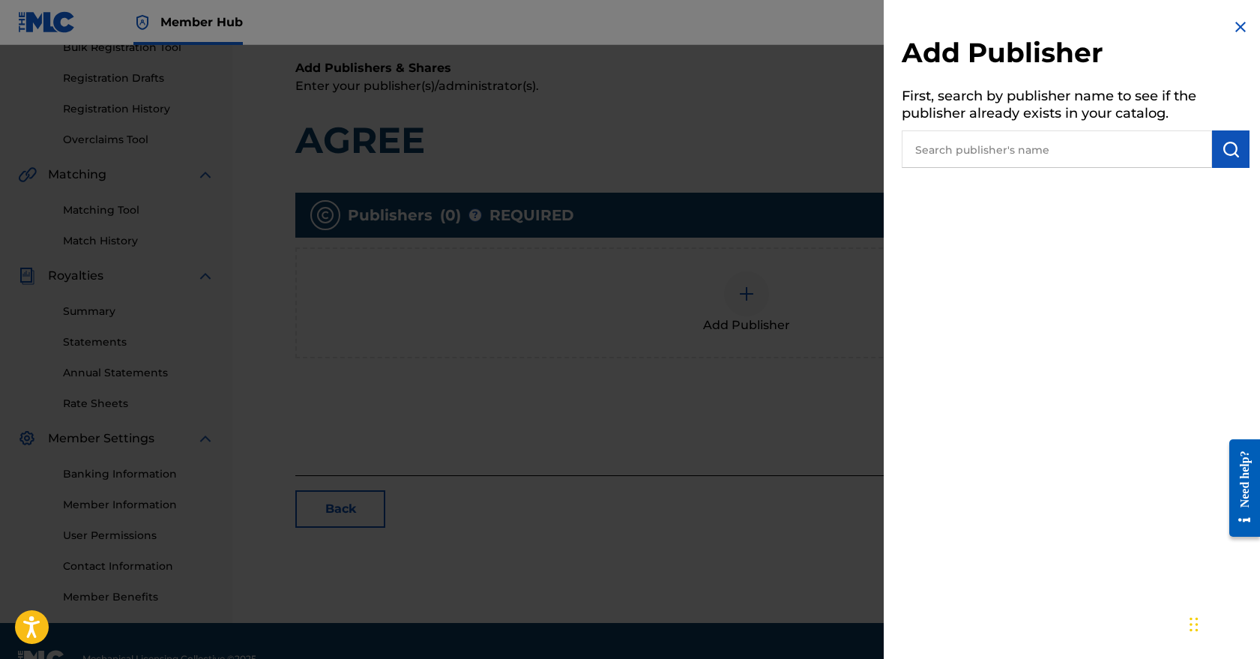
click at [1237, 31] on img at bounding box center [1241, 27] width 18 height 18
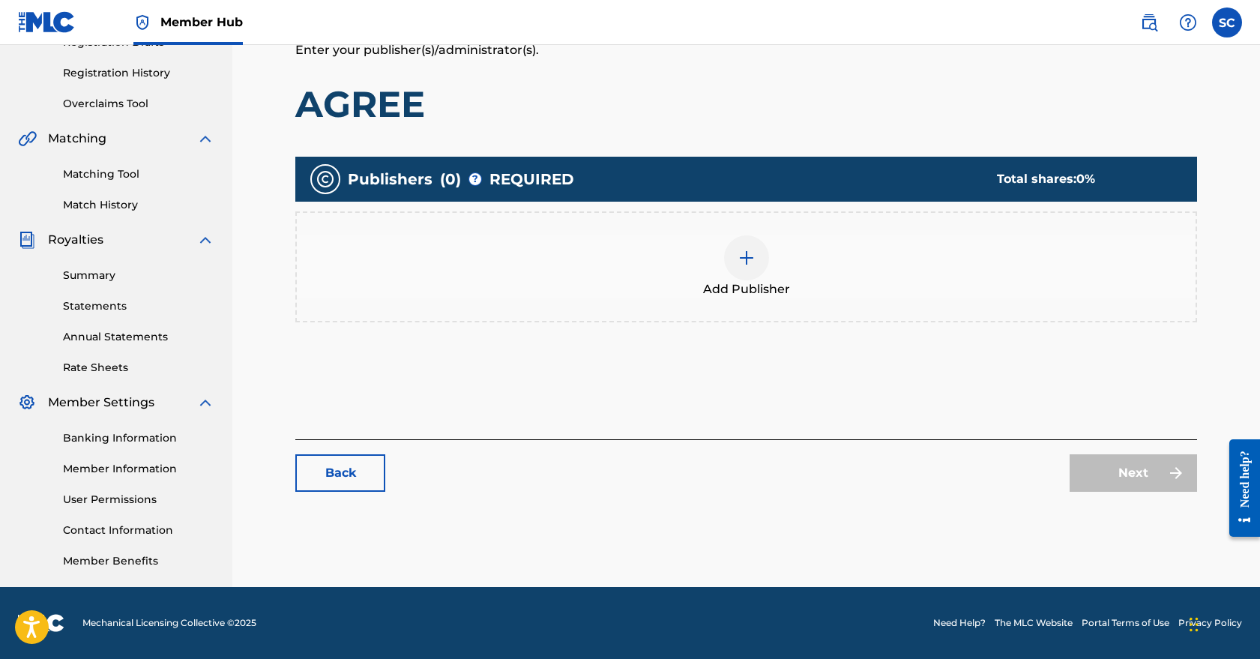
scroll to position [271, 0]
click at [347, 463] on link "Back" at bounding box center [340, 472] width 90 height 37
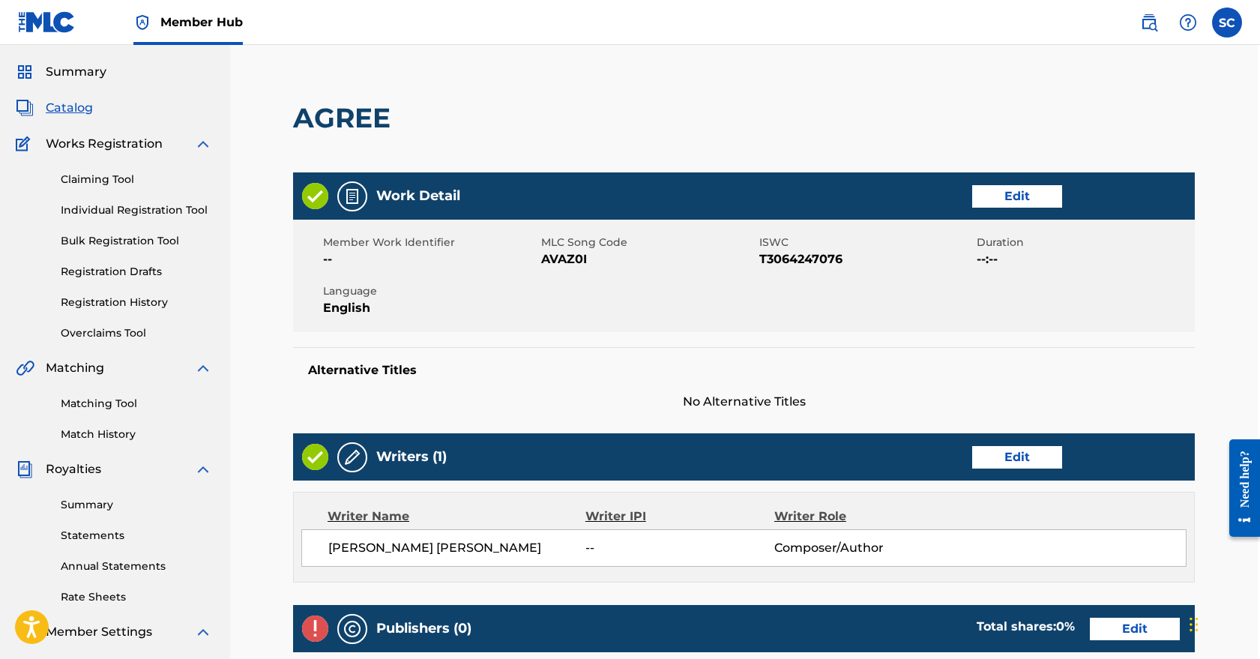
scroll to position [0, 2]
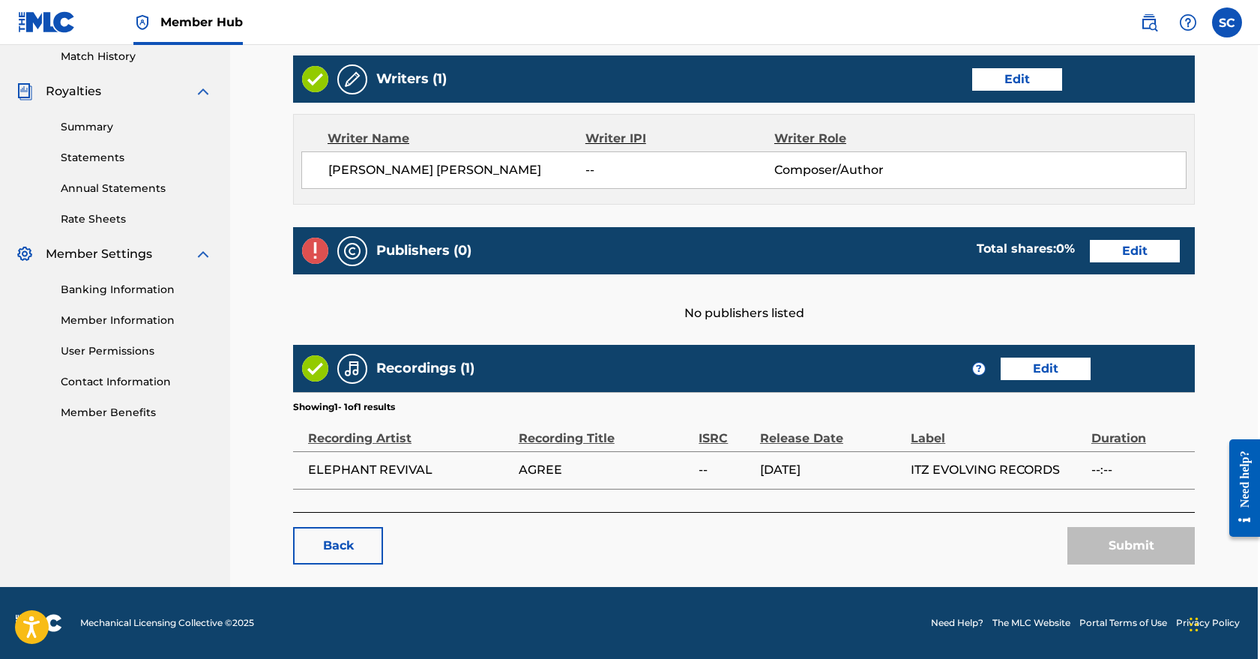
click at [1158, 537] on div "Submit" at bounding box center [1131, 545] width 127 height 37
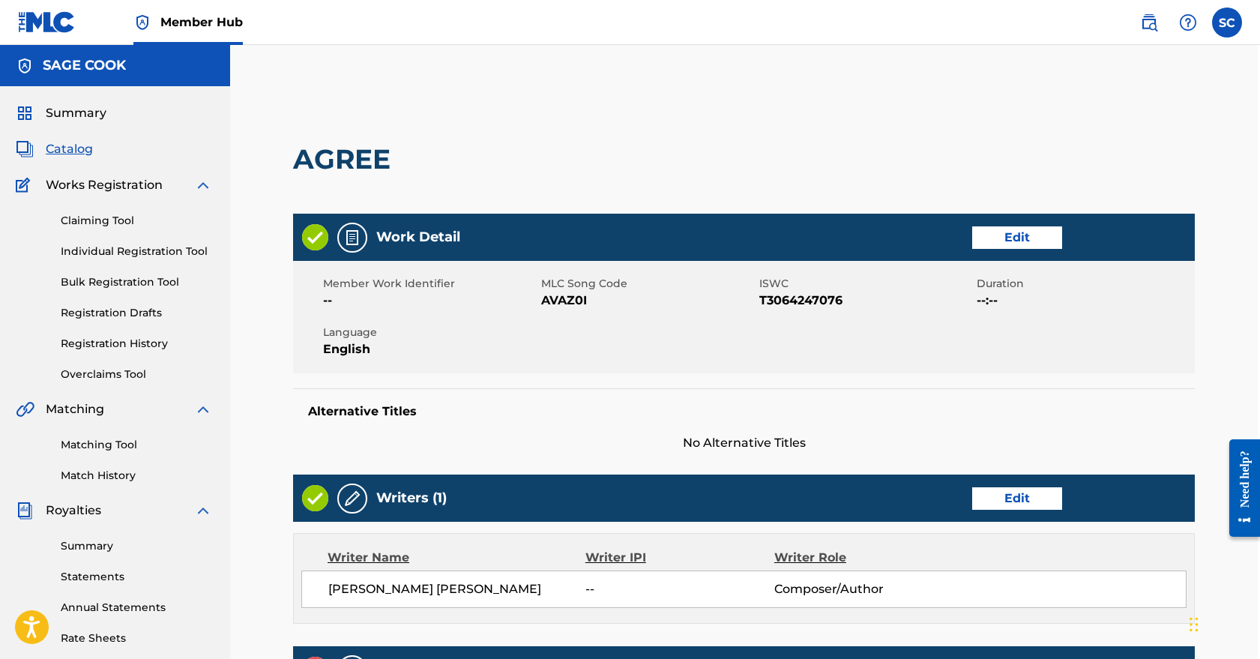
scroll to position [-1, 2]
click at [1235, 23] on label at bounding box center [1227, 22] width 30 height 30
click at [1227, 22] on input "SC Sage Cook [EMAIL_ADDRESS][DOMAIN_NAME] Notification Preferences Profile Log …" at bounding box center [1227, 22] width 0 height 0
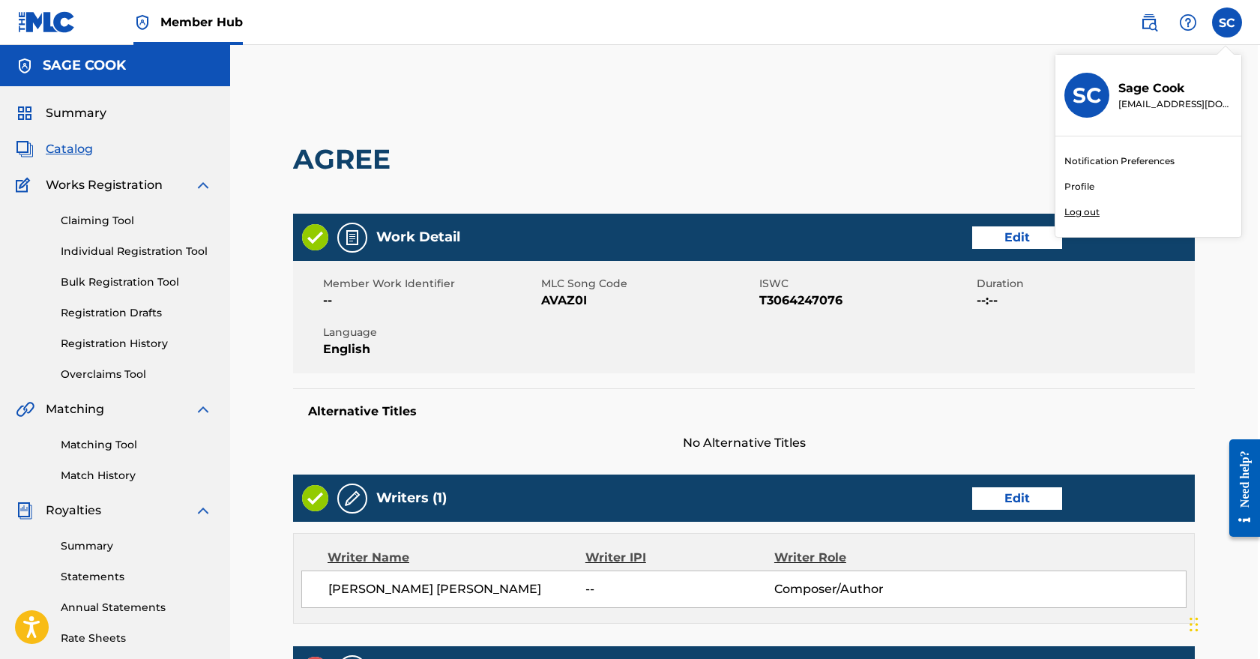
click at [866, 147] on div "AGREE" at bounding box center [744, 159] width 902 height 109
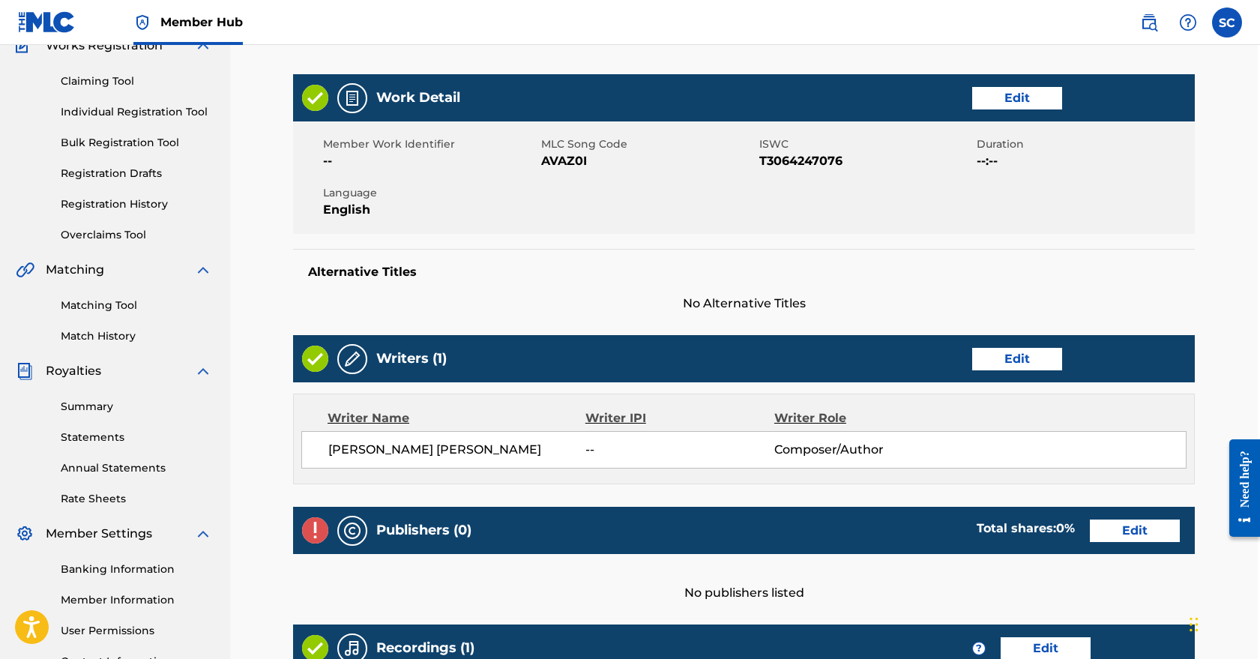
scroll to position [157, 2]
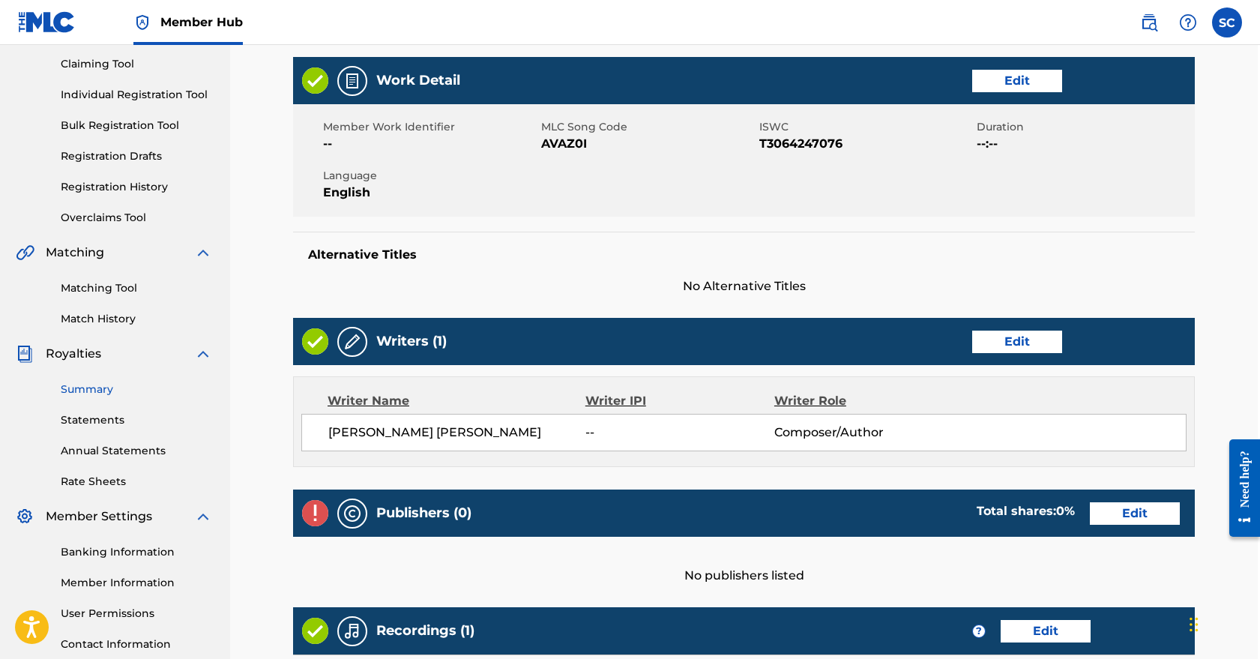
click at [94, 391] on link "Summary" at bounding box center [136, 390] width 151 height 16
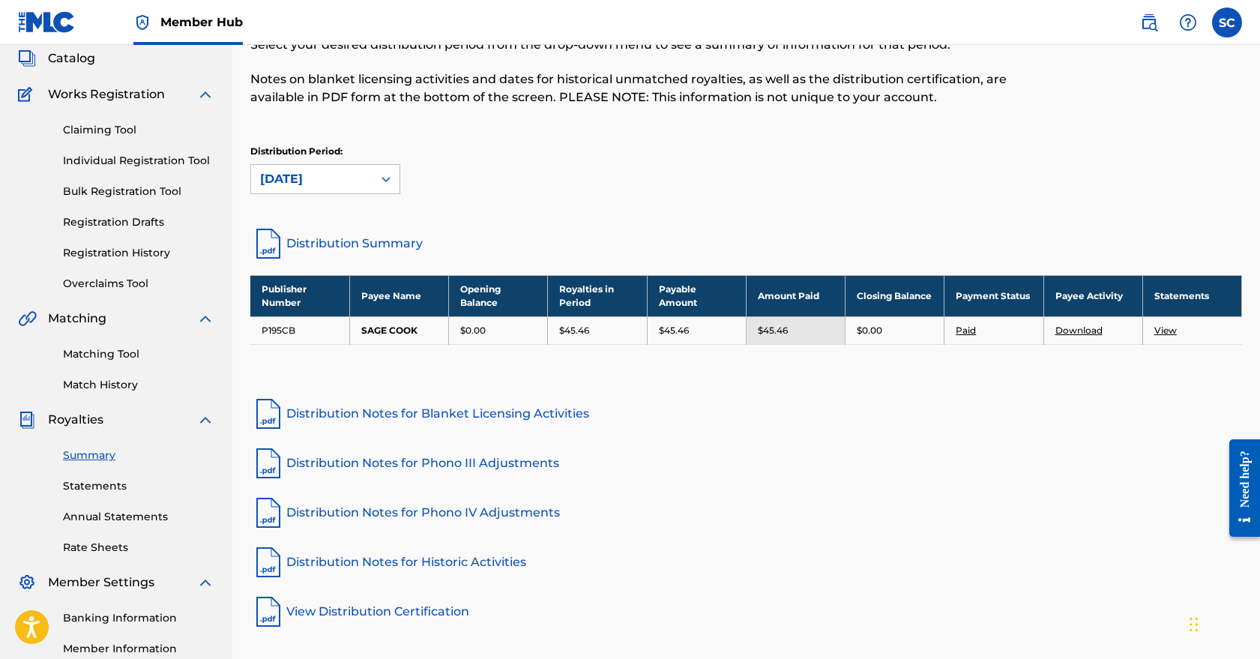
scroll to position [107, 0]
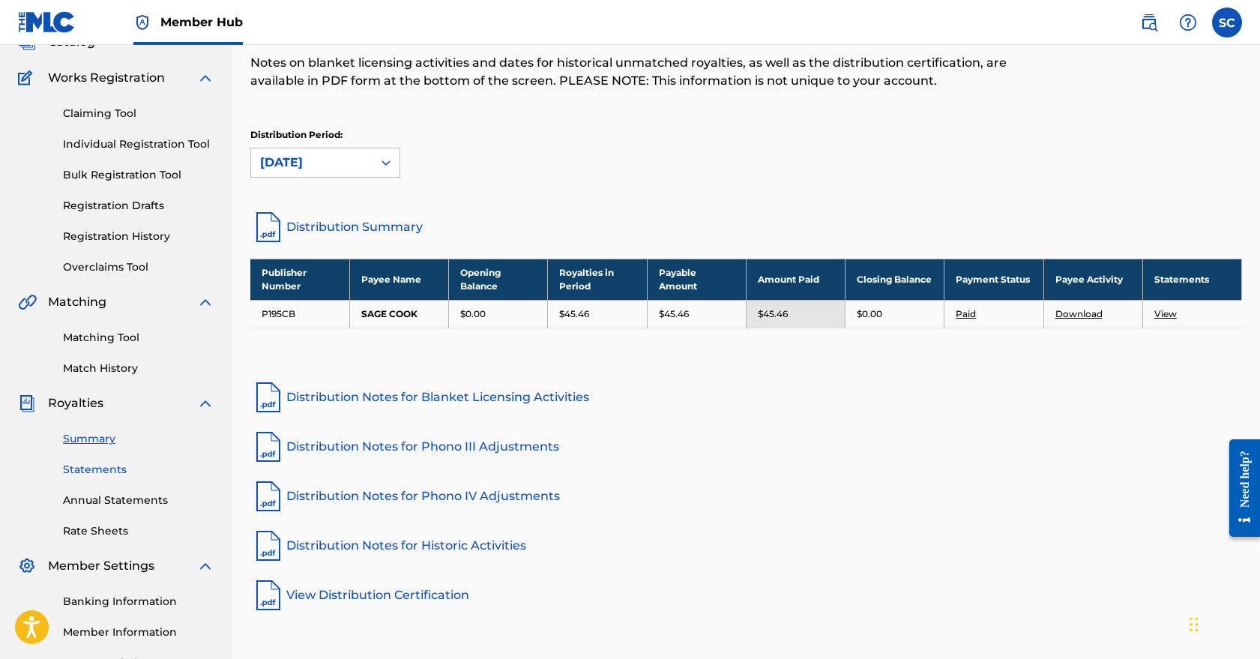
click at [96, 469] on link "Statements" at bounding box center [138, 470] width 151 height 16
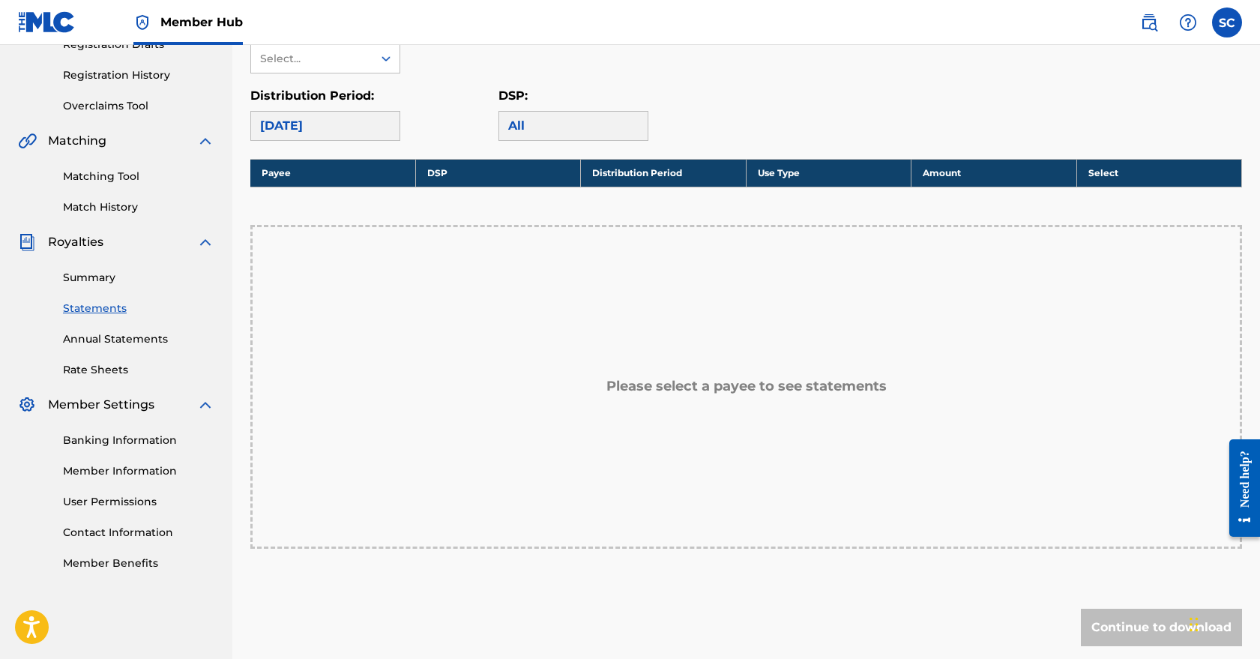
scroll to position [119, 0]
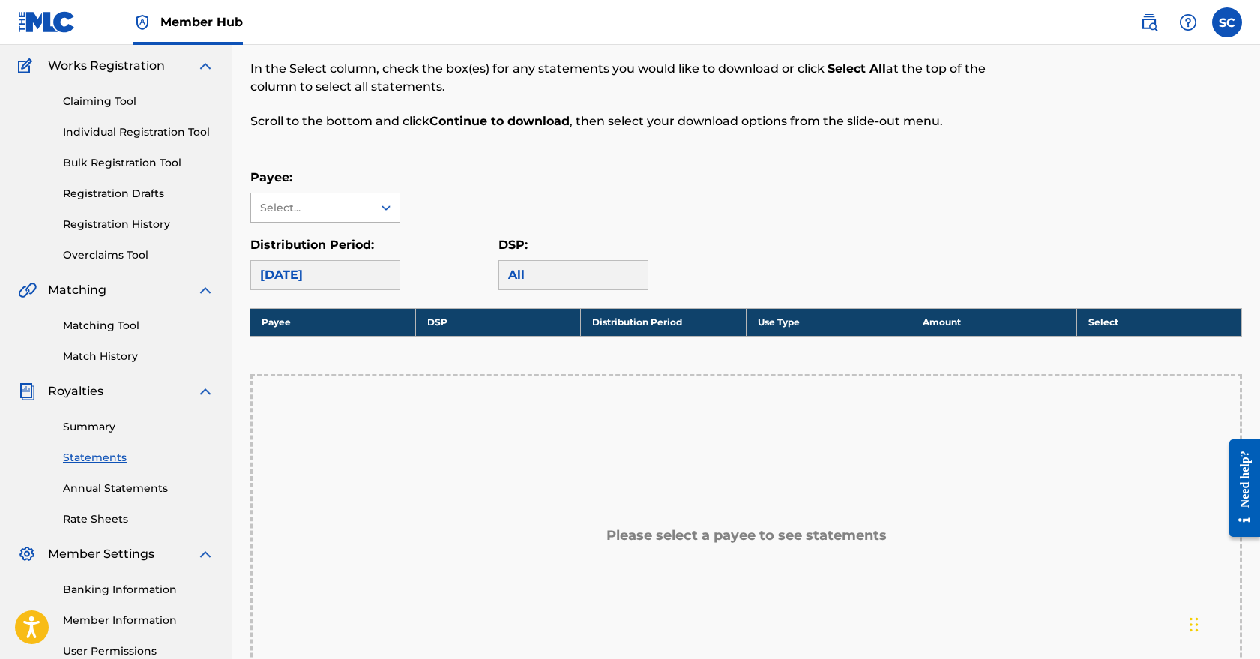
click at [370, 208] on div "Select..." at bounding box center [311, 207] width 121 height 28
click at [353, 241] on div "SAGE COOK" at bounding box center [325, 241] width 148 height 37
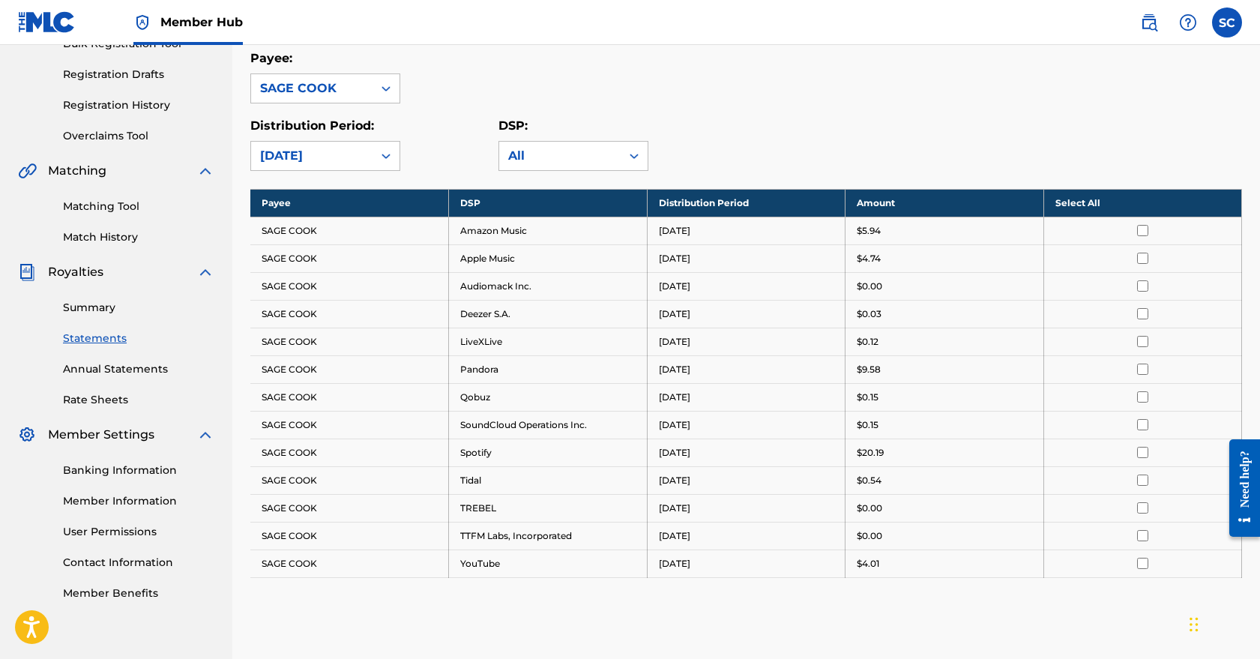
scroll to position [256, 0]
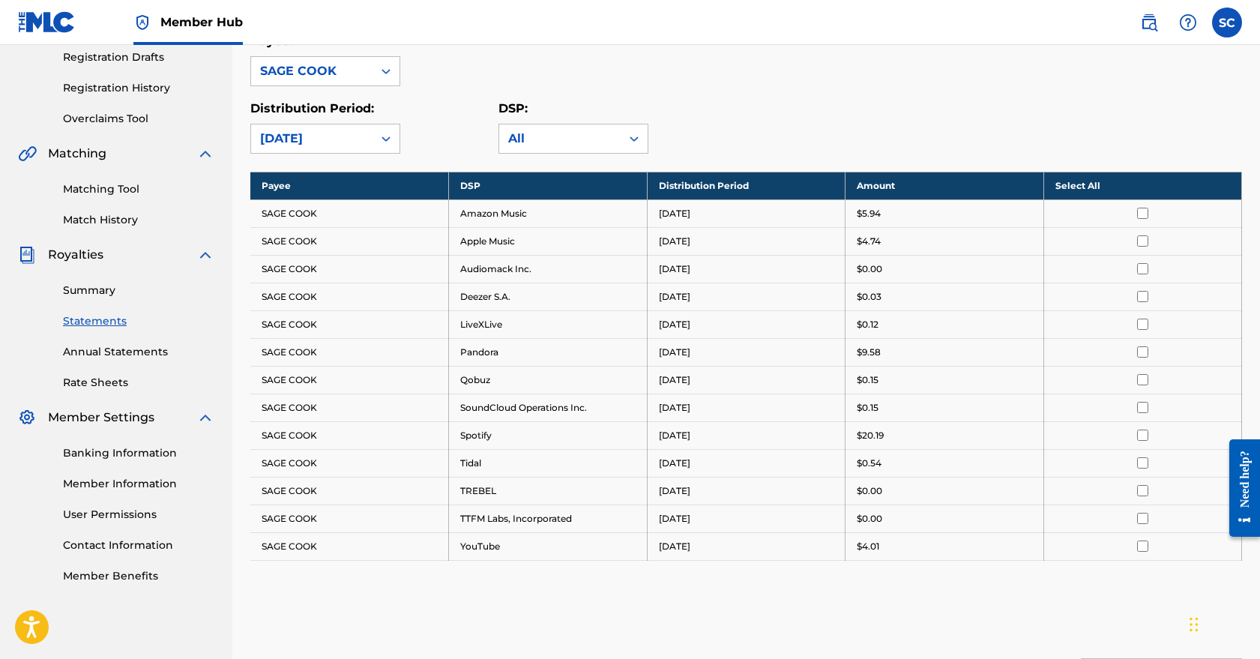
click at [28, 346] on div "Summary Statements Annual Statements Rate Sheets" at bounding box center [116, 327] width 196 height 127
click at [104, 353] on link "Annual Statements" at bounding box center [138, 352] width 151 height 16
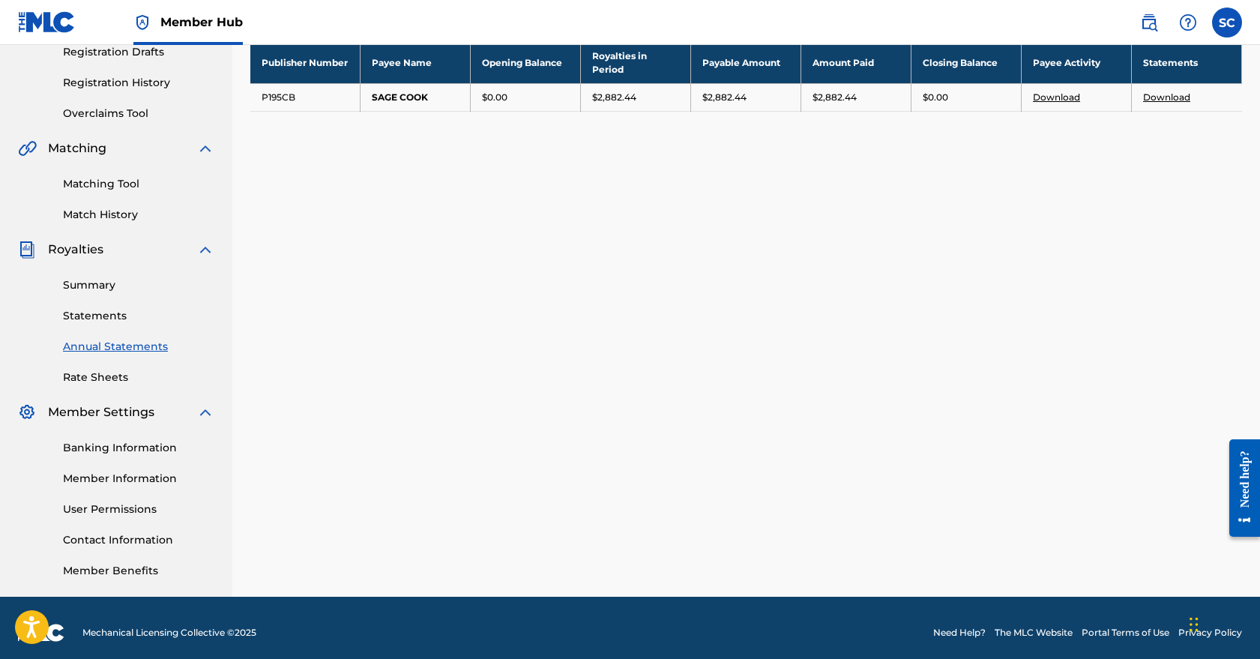
scroll to position [266, 0]
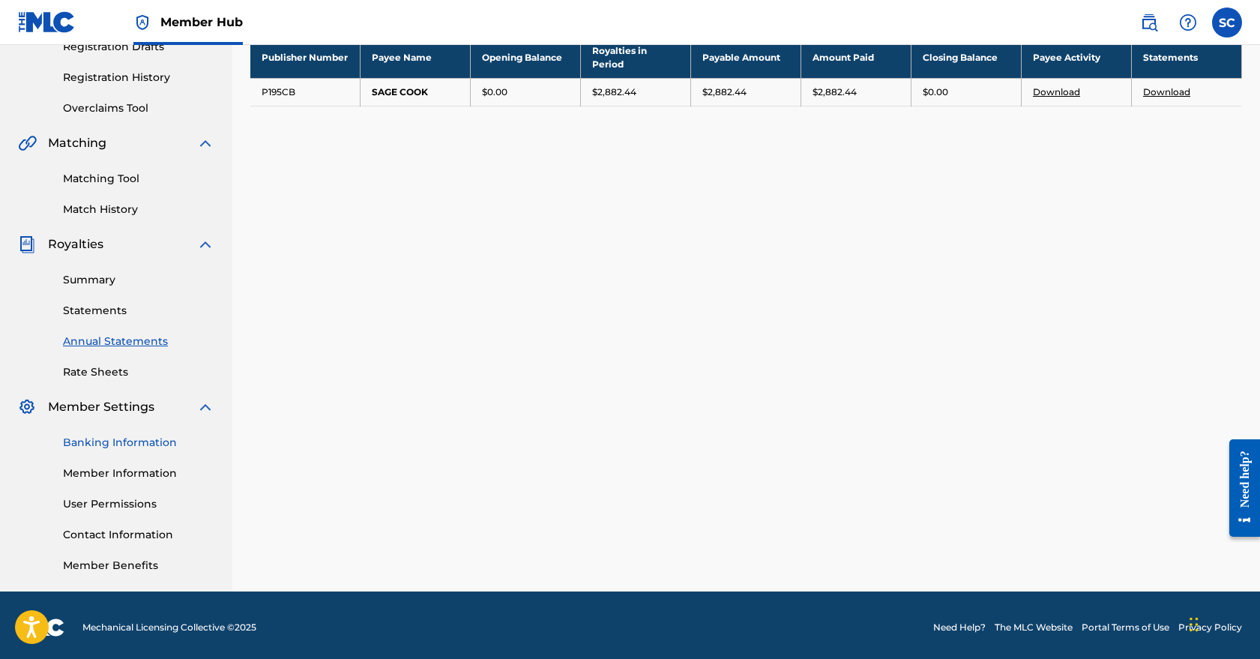
click at [122, 445] on link "Banking Information" at bounding box center [138, 443] width 151 height 16
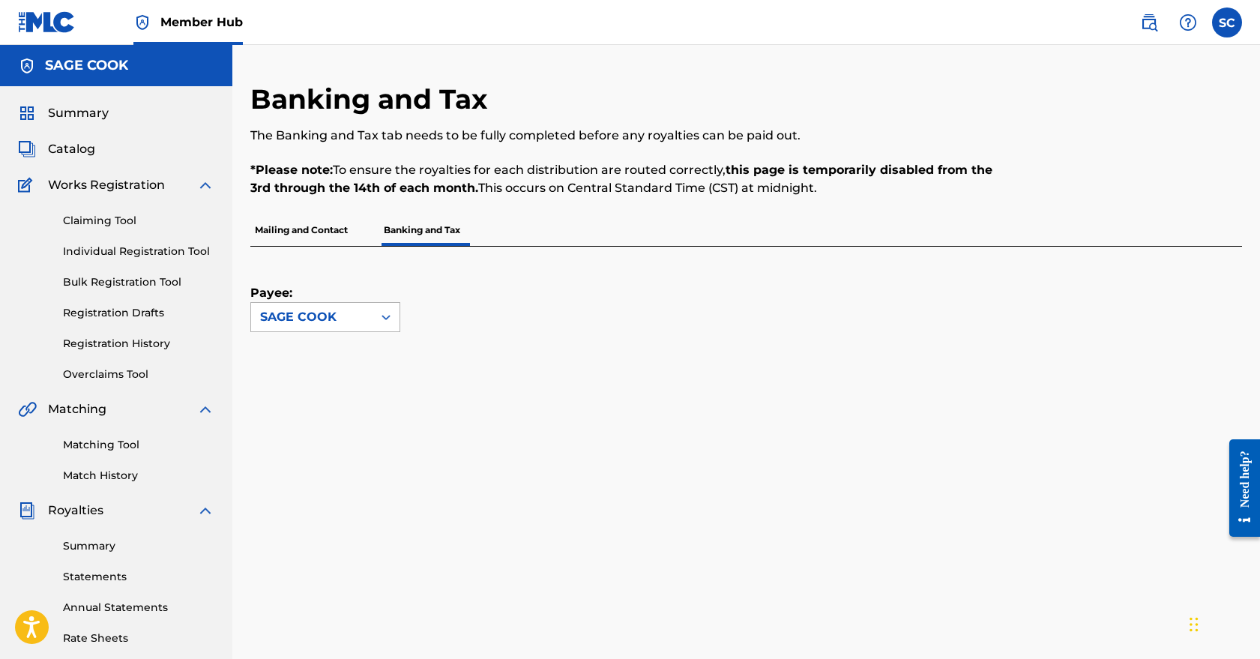
click at [382, 313] on icon at bounding box center [386, 317] width 15 height 15
click at [449, 304] on div "Payee: [PERSON_NAME] selected, 1 of 1. 1 result available. Use Up and Down to c…" at bounding box center [728, 289] width 956 height 85
click at [312, 232] on p "Mailing and Contact" at bounding box center [301, 229] width 102 height 31
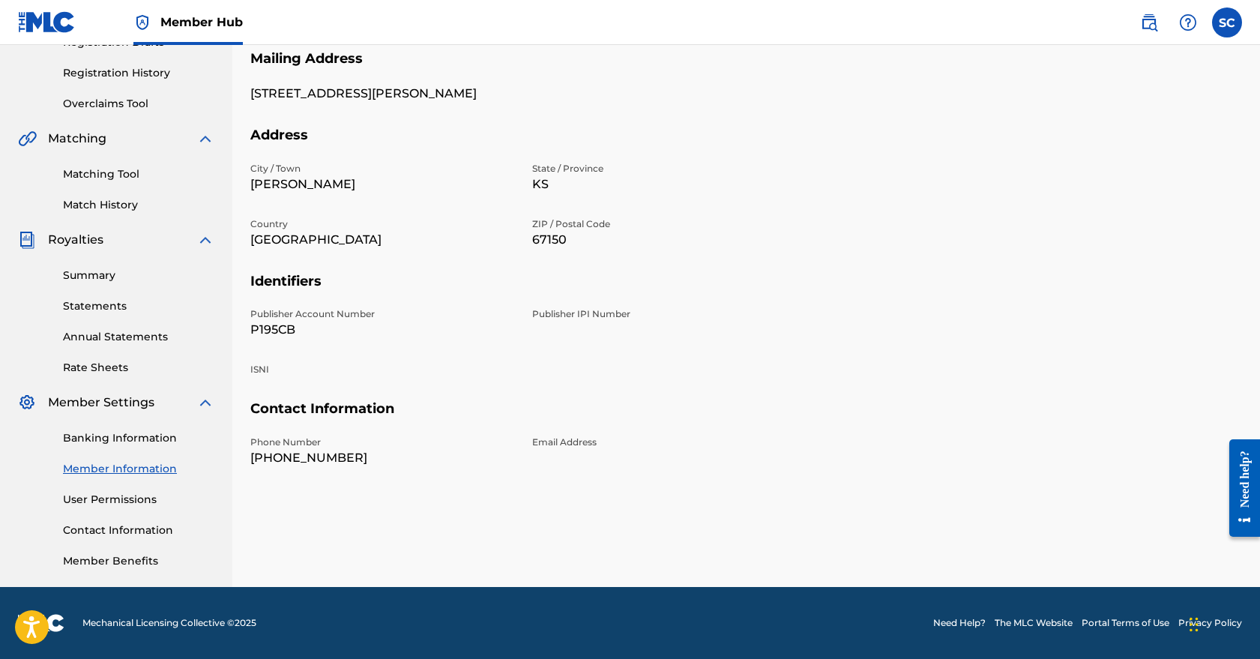
scroll to position [271, 0]
click at [595, 326] on div "Publisher IPI Number" at bounding box center [664, 322] width 264 height 31
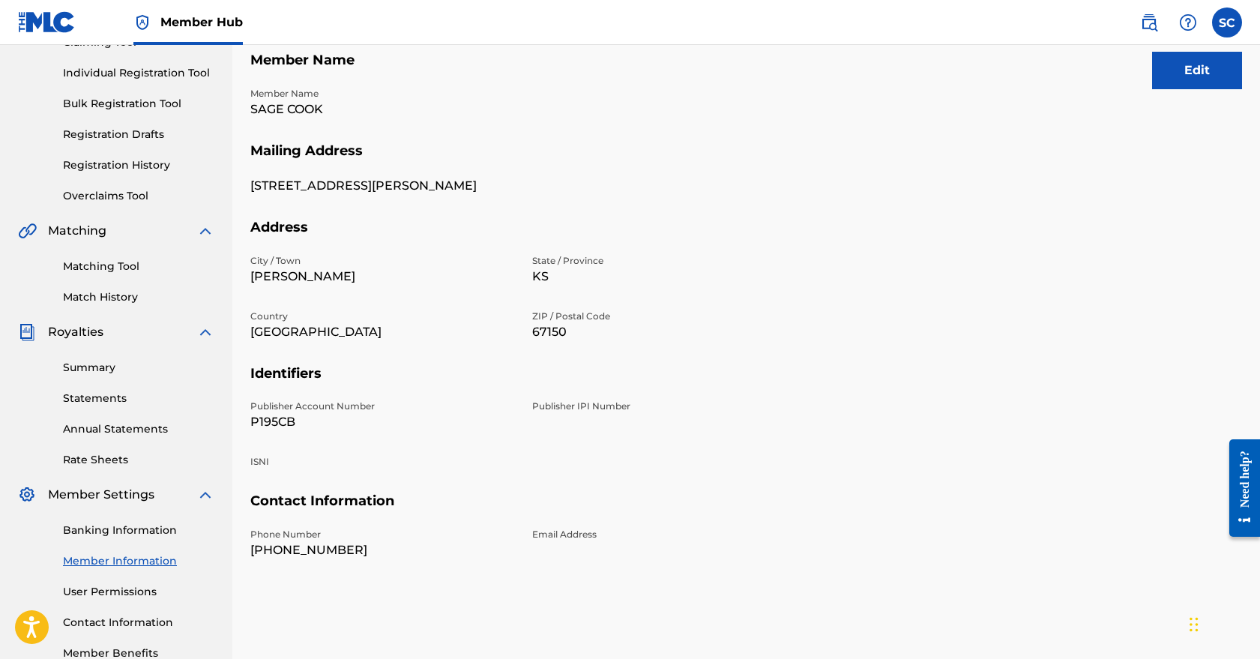
scroll to position [30, 0]
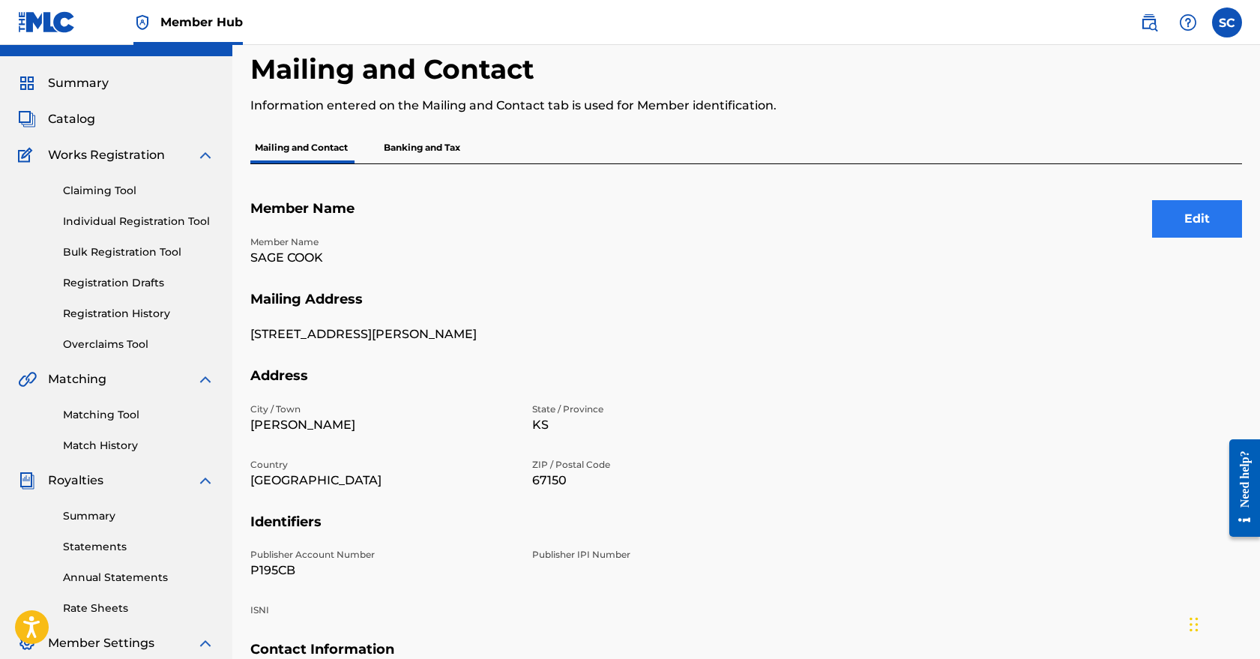
click at [1187, 226] on button "Edit" at bounding box center [1197, 218] width 90 height 37
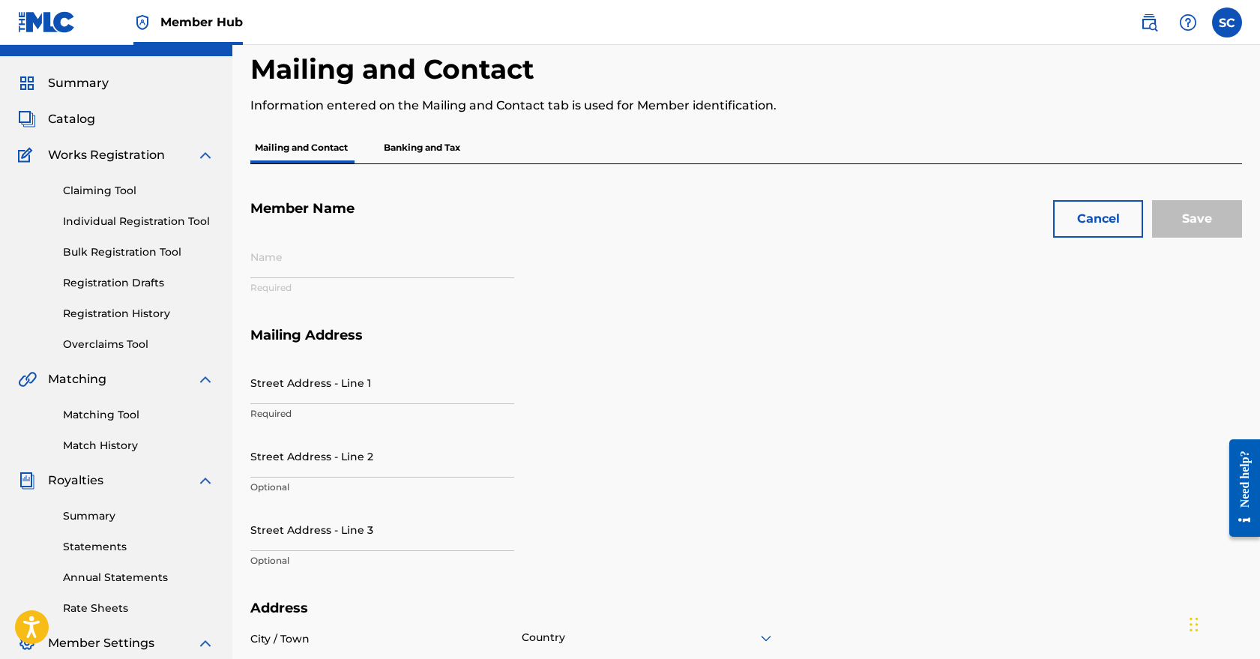
type input "SAGE COOK"
type input "[STREET_ADDRESS][PERSON_NAME]"
type input "[PERSON_NAME]"
type input "67150"
type input "P195CB"
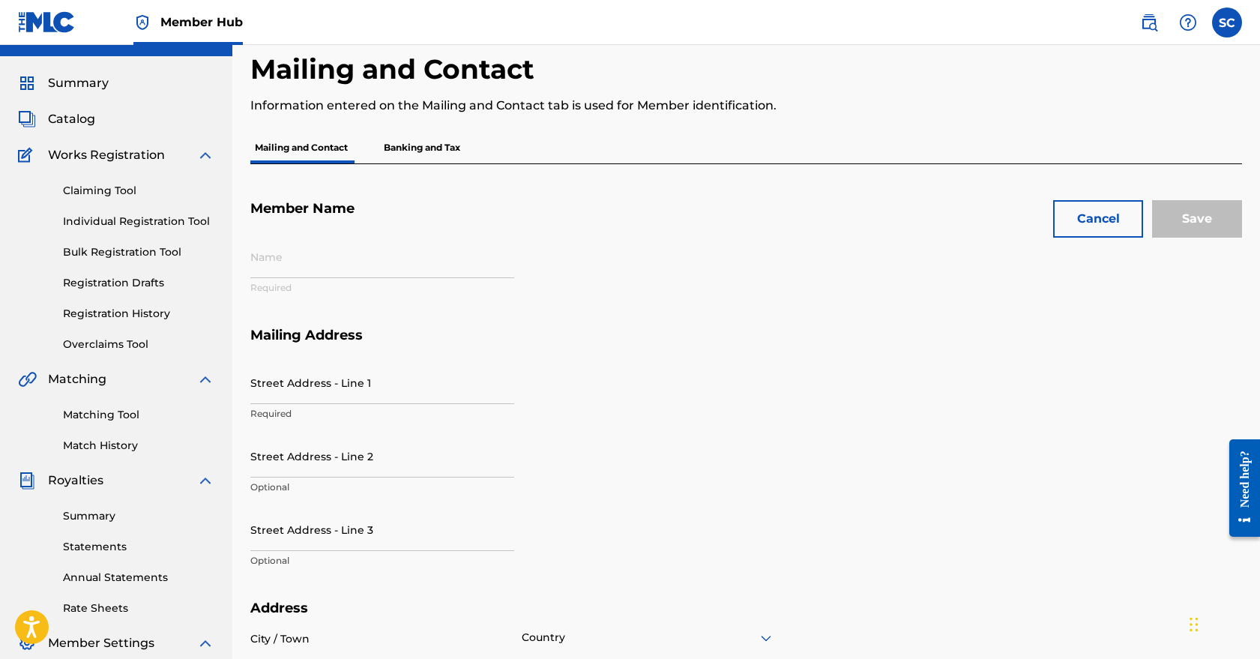
type input "316"
type input "8325757"
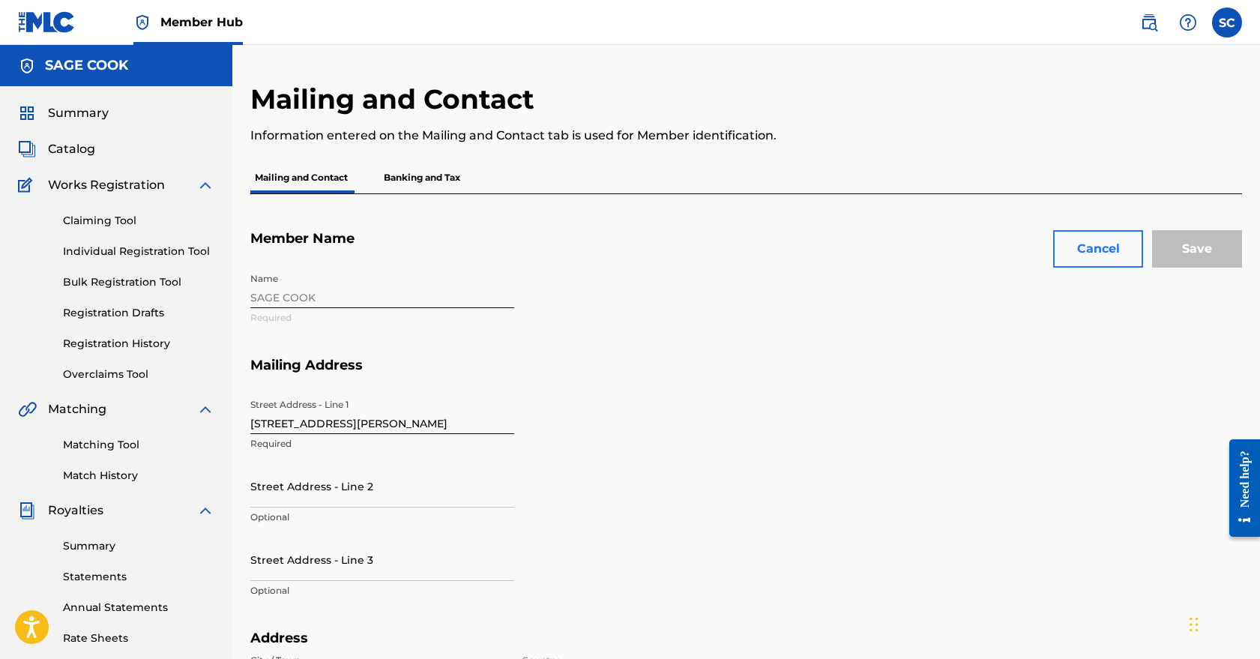
scroll to position [0, 0]
click at [1111, 254] on button "Cancel" at bounding box center [1099, 248] width 90 height 37
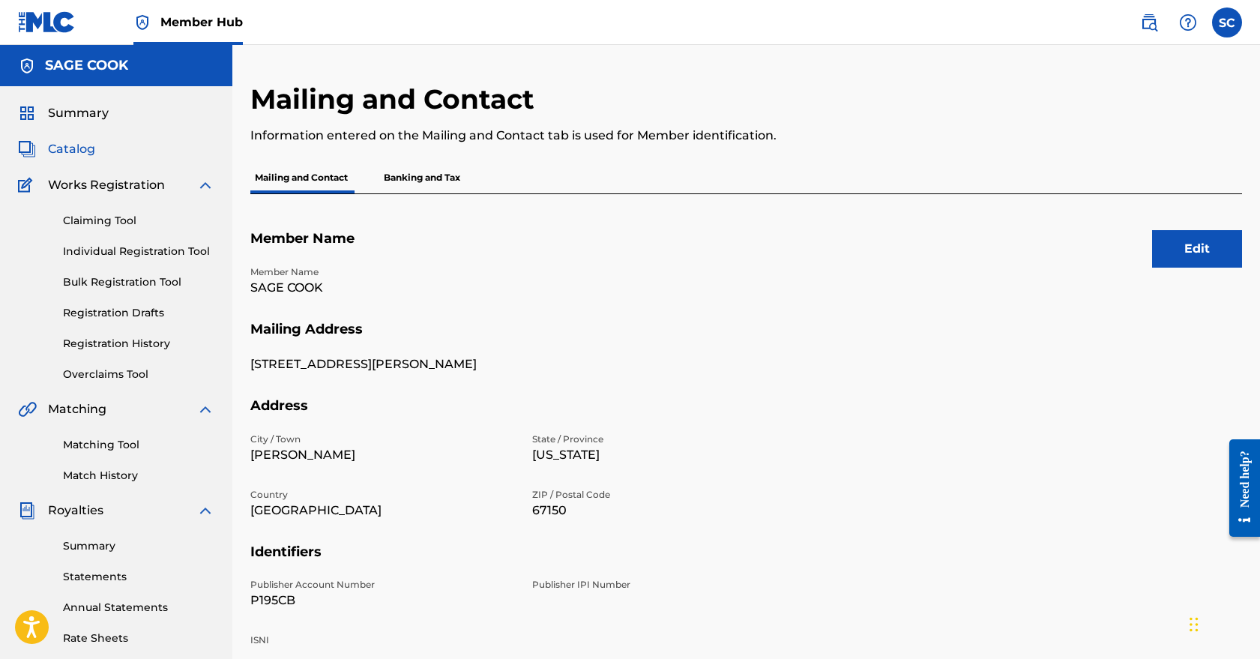
click at [80, 157] on span "Catalog" at bounding box center [71, 149] width 47 height 18
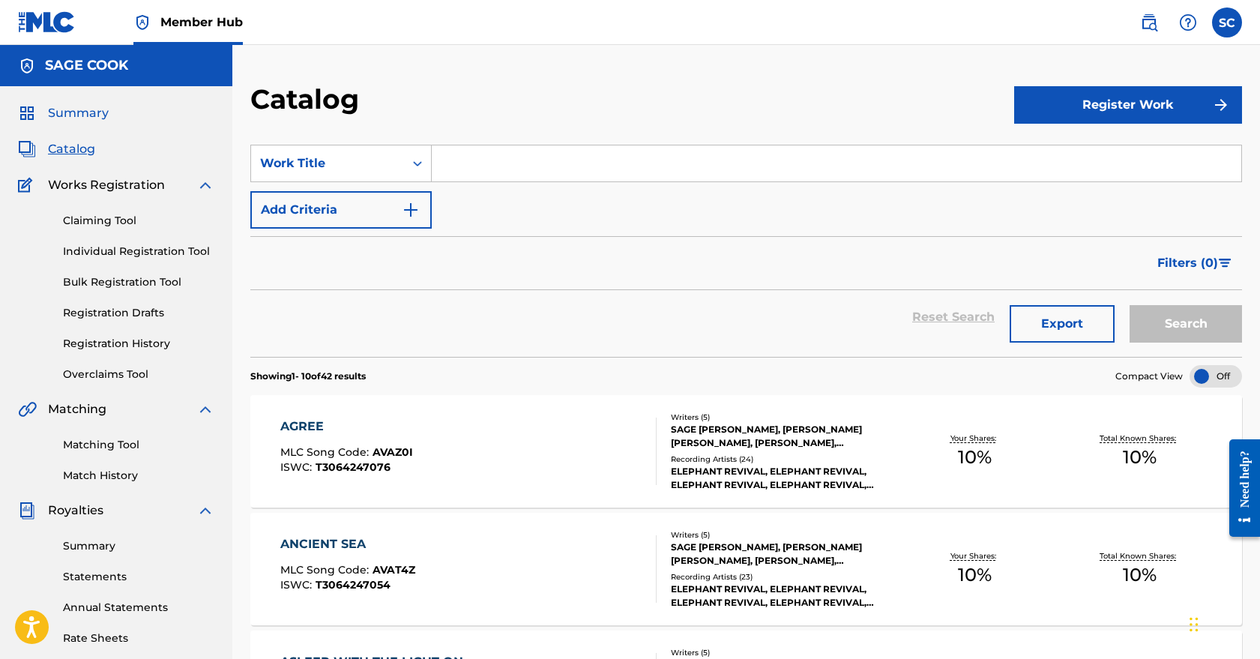
click at [104, 118] on span "Summary" at bounding box center [78, 113] width 61 height 18
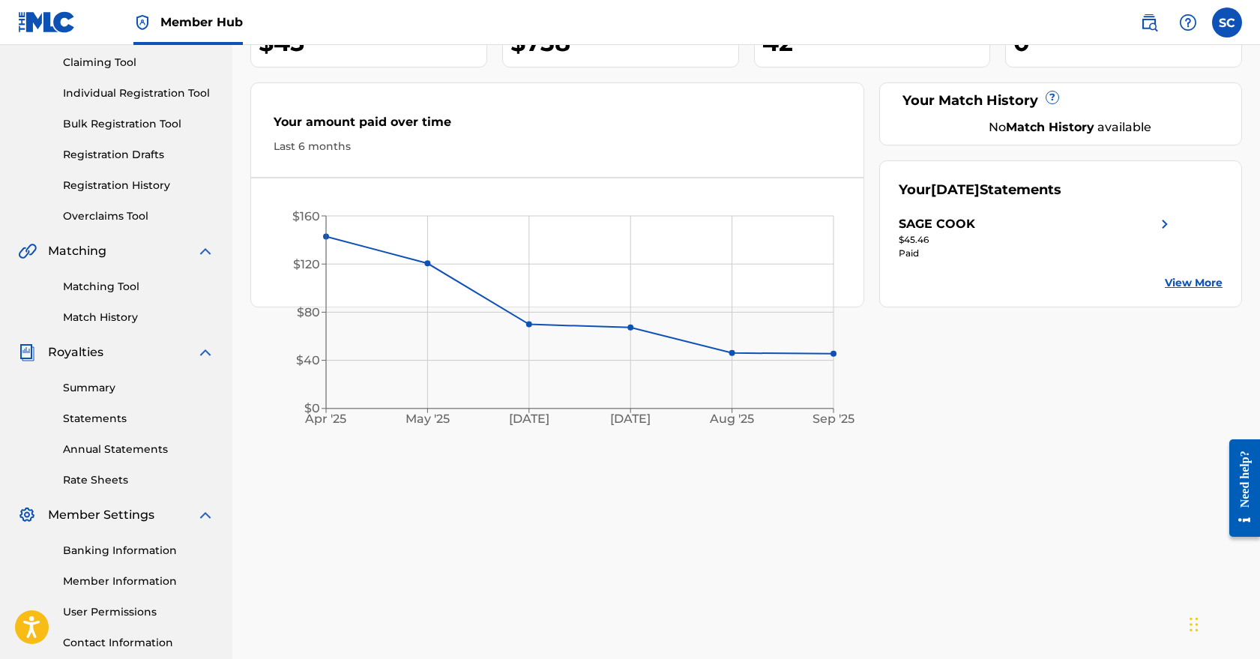
scroll to position [61, 0]
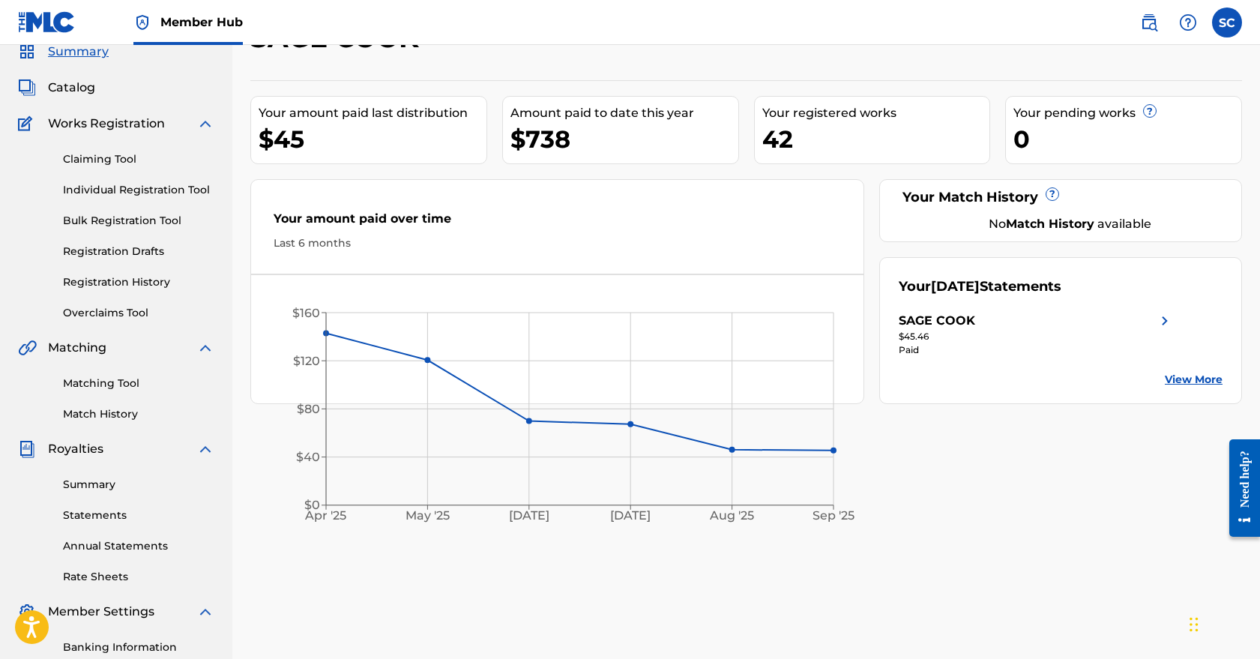
click at [1194, 379] on link "View More" at bounding box center [1194, 380] width 58 height 16
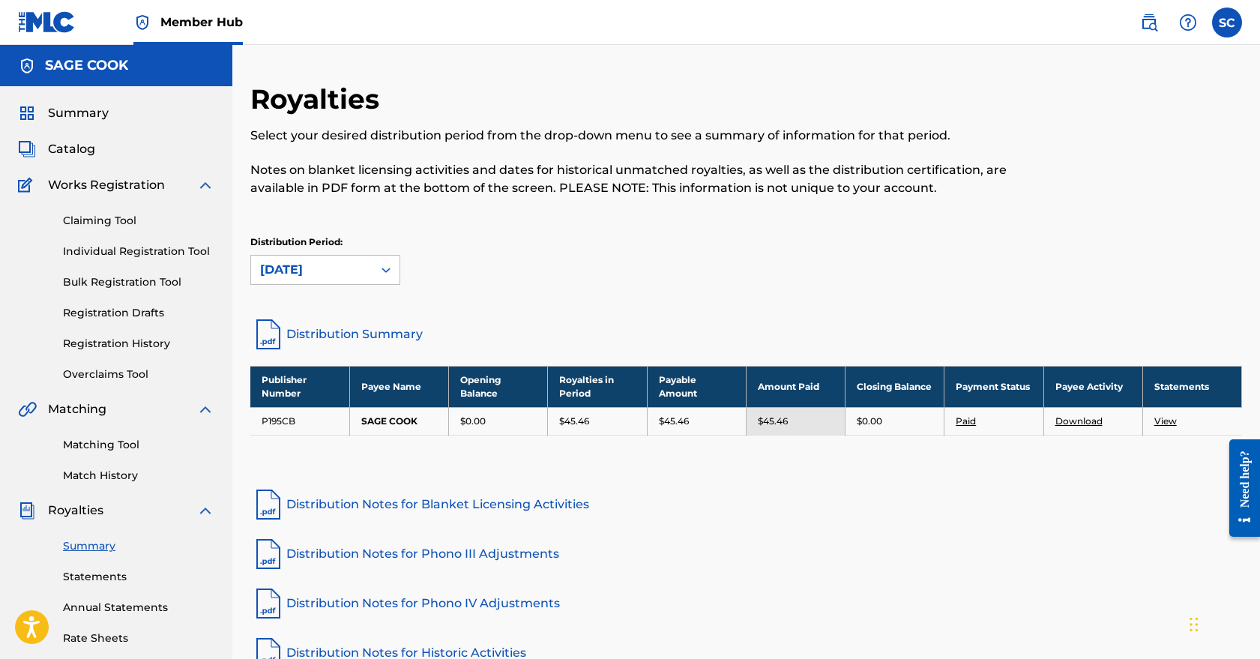
click at [208, 184] on img at bounding box center [205, 185] width 18 height 18
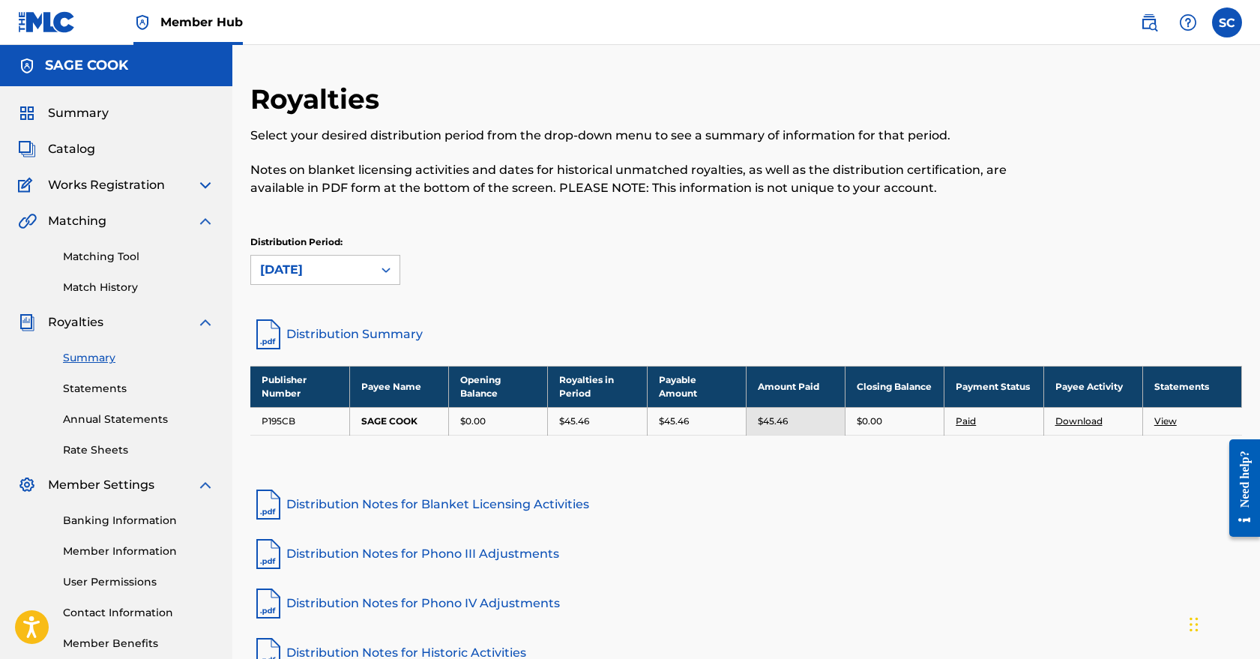
click at [208, 184] on img at bounding box center [205, 185] width 18 height 18
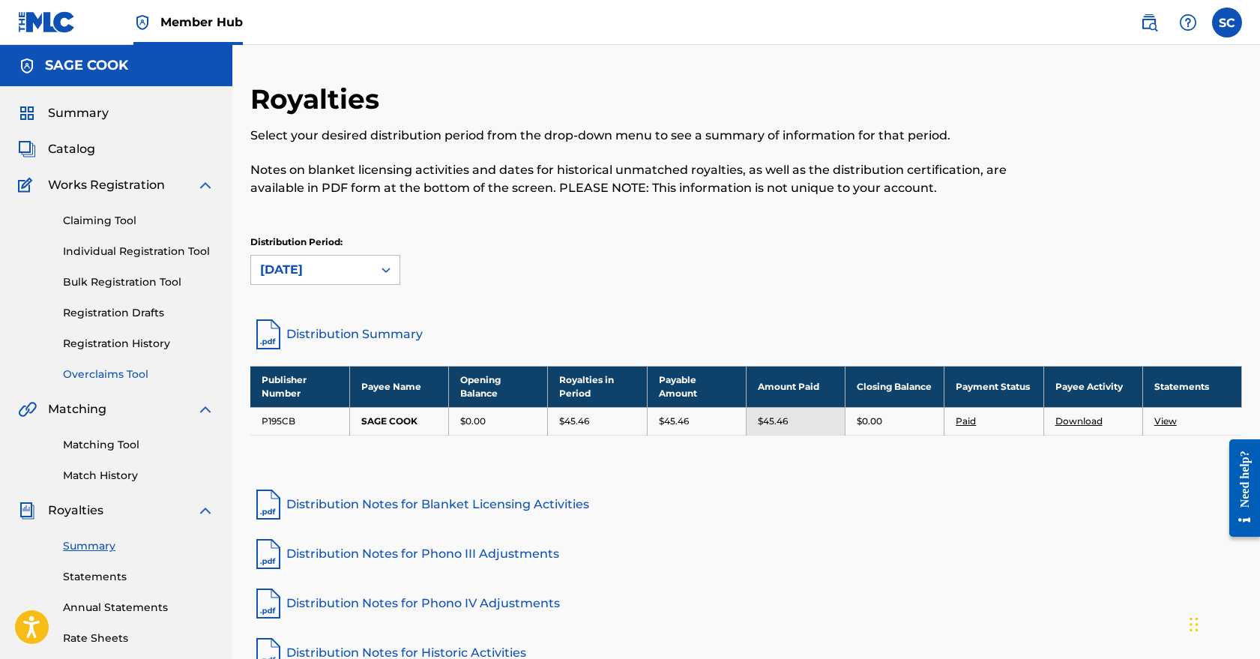
click at [102, 373] on link "Overclaims Tool" at bounding box center [138, 375] width 151 height 16
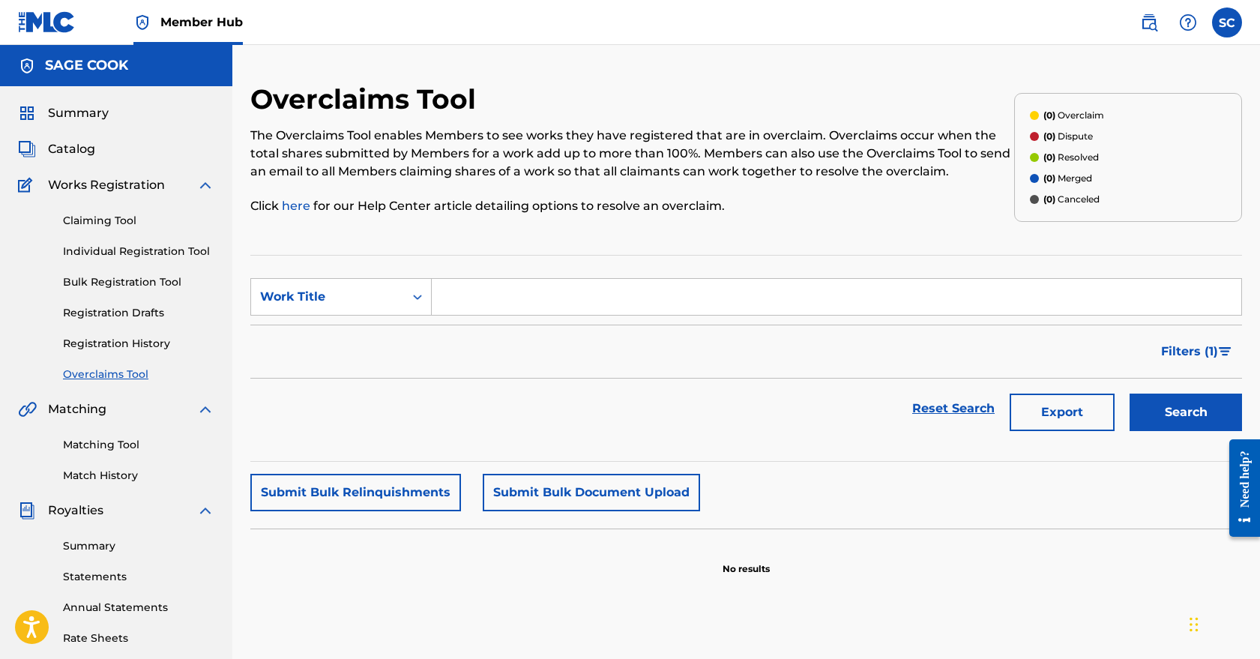
click at [469, 304] on input "Search Form" at bounding box center [837, 297] width 810 height 36
click at [1186, 412] on button "Search" at bounding box center [1186, 412] width 112 height 37
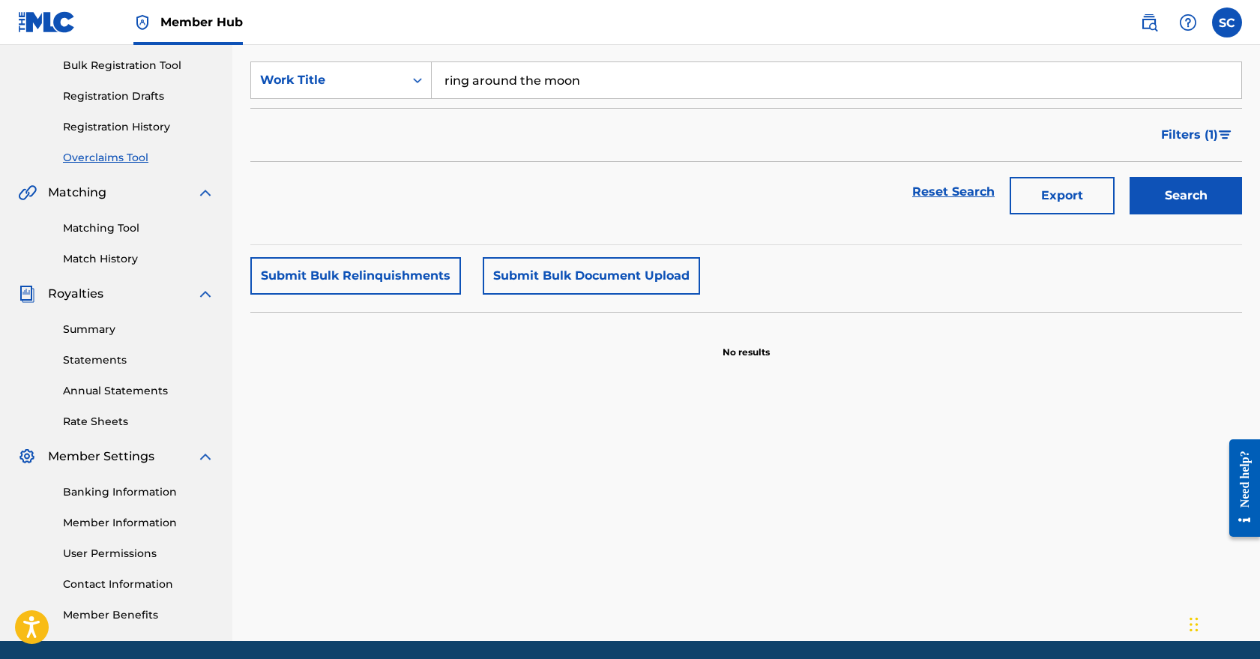
scroll to position [10, 0]
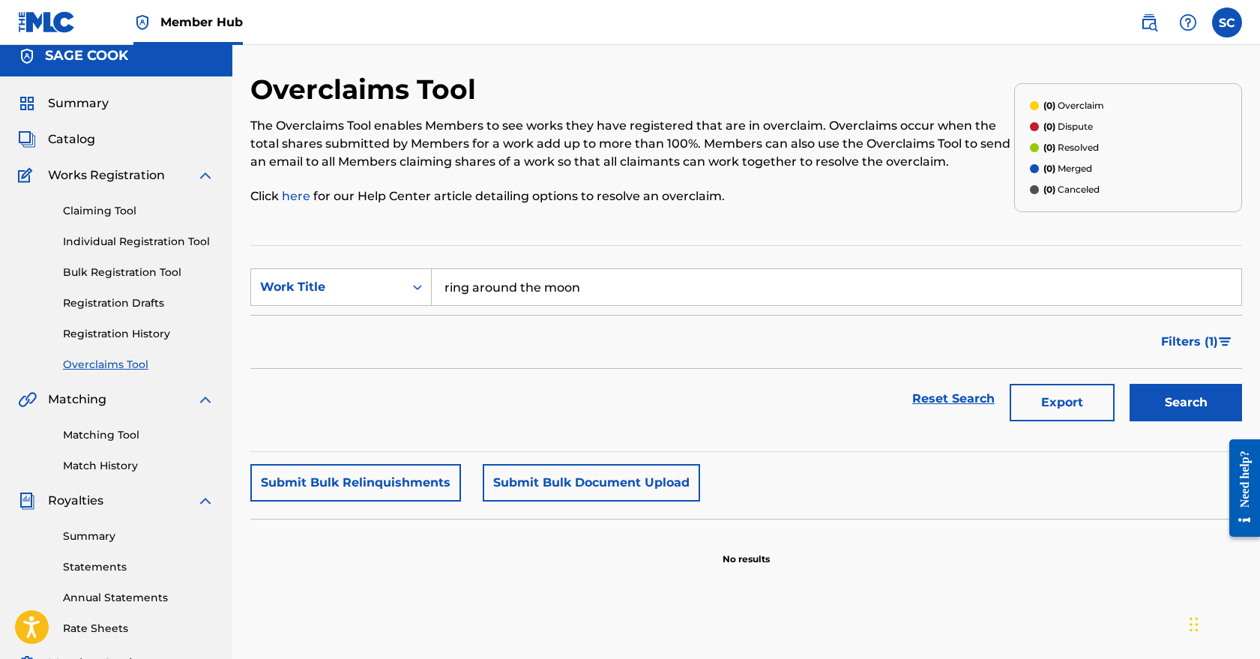
click at [538, 291] on input "ring around the moon" at bounding box center [837, 287] width 810 height 36
click at [1186, 403] on button "Search" at bounding box center [1186, 402] width 112 height 37
click at [585, 290] on input "barefoot friends" at bounding box center [837, 287] width 810 height 36
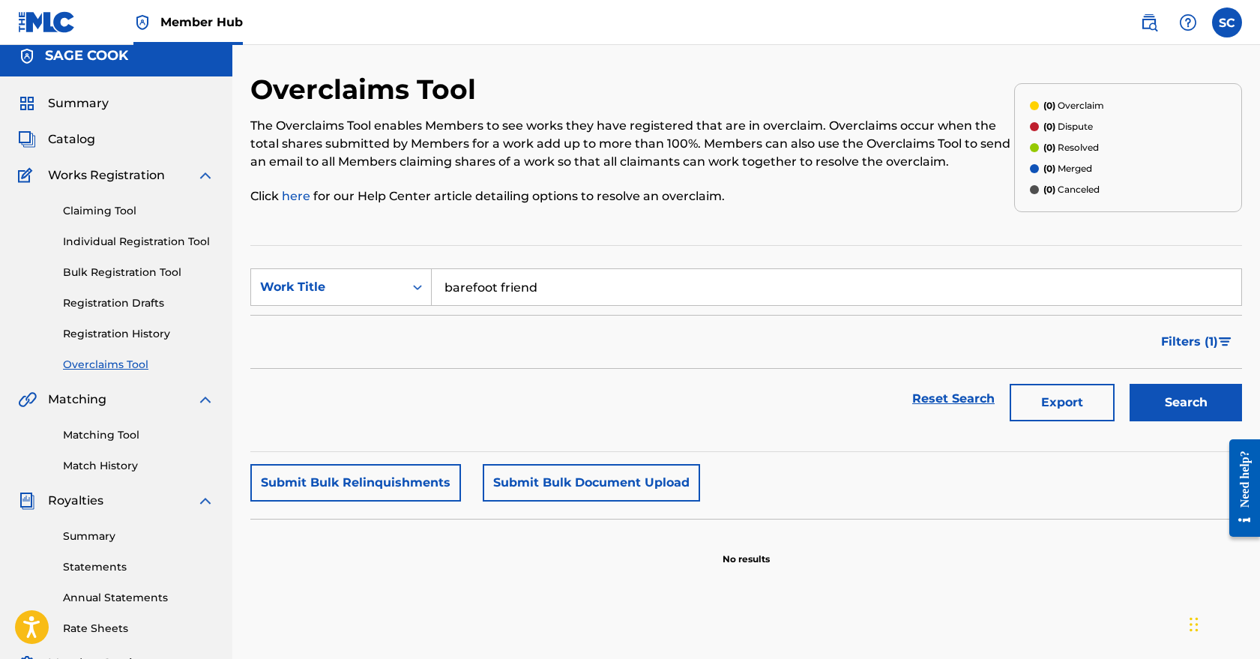
type input "barefoot friend"
click at [1186, 403] on button "Search" at bounding box center [1186, 402] width 112 height 37
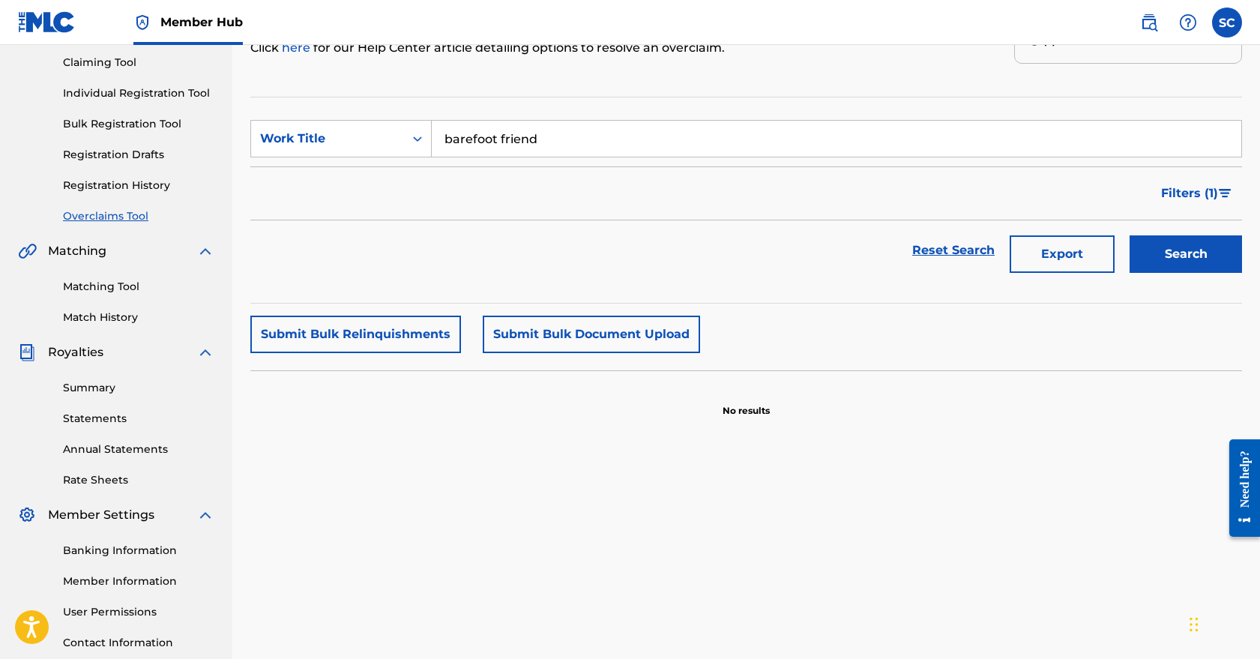
scroll to position [171, 0]
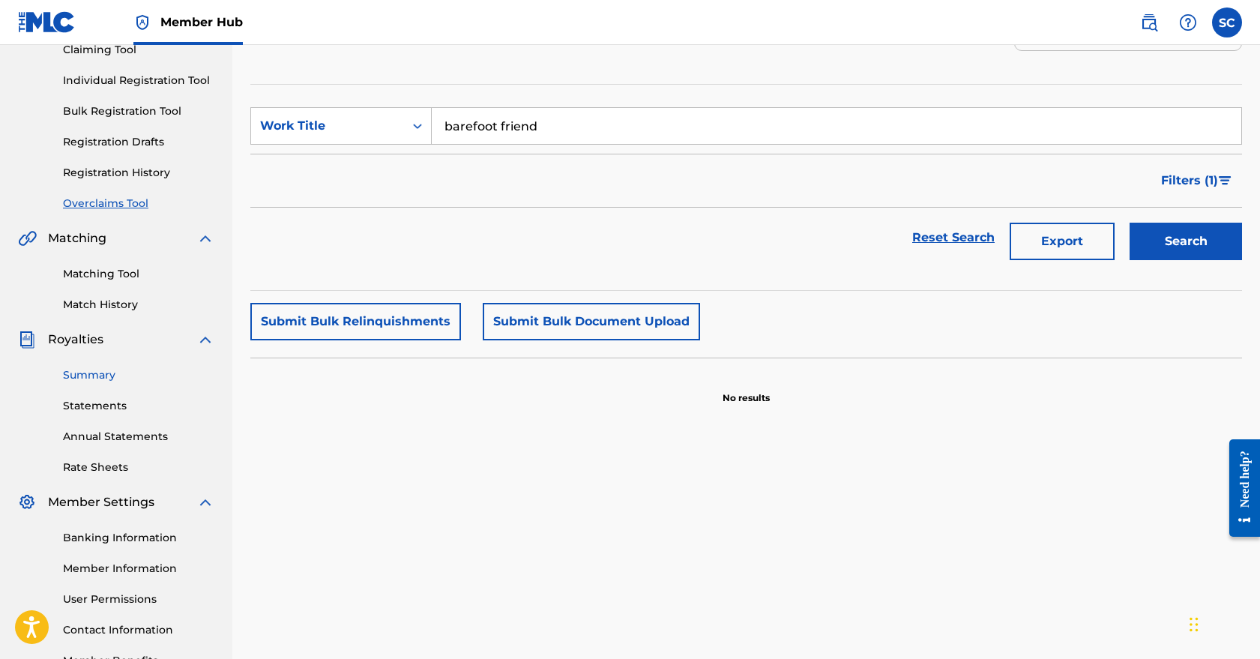
click at [103, 376] on link "Summary" at bounding box center [138, 375] width 151 height 16
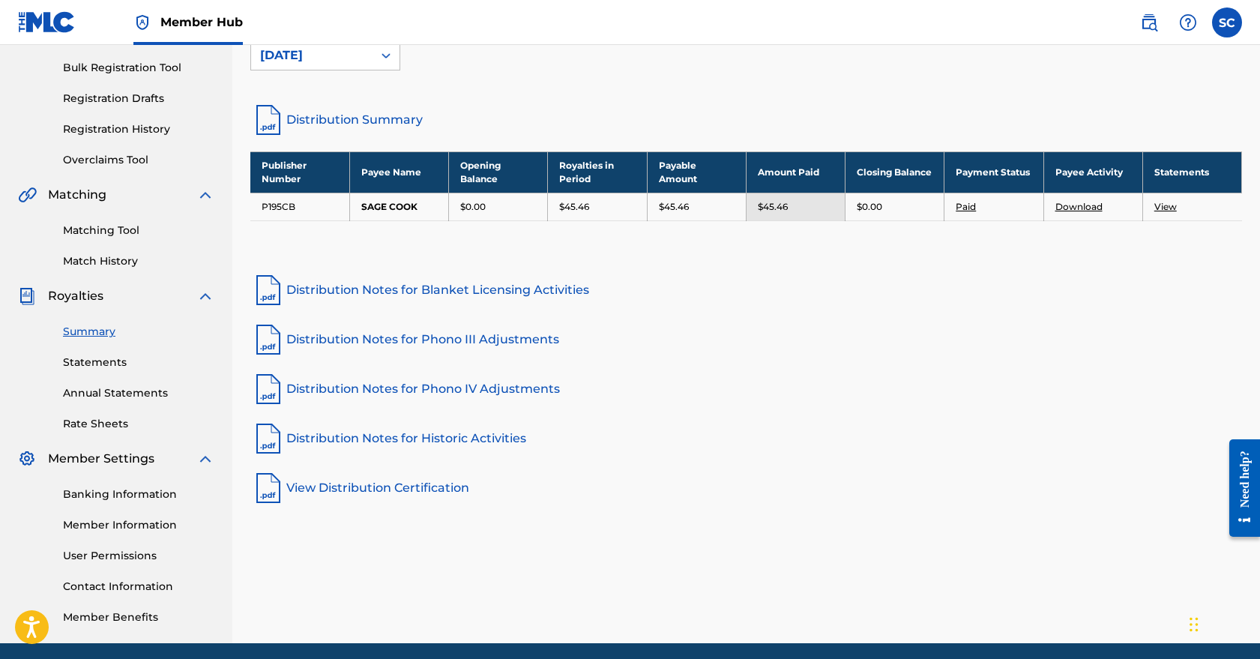
scroll to position [230, 0]
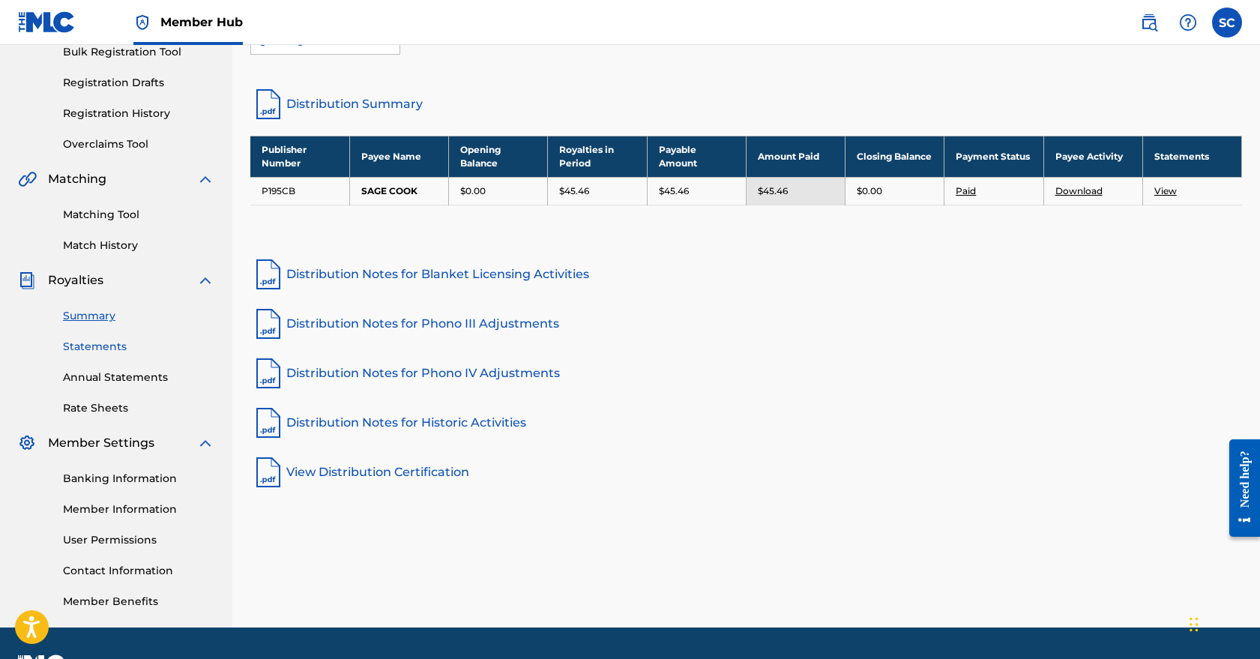
click at [115, 342] on link "Statements" at bounding box center [138, 347] width 151 height 16
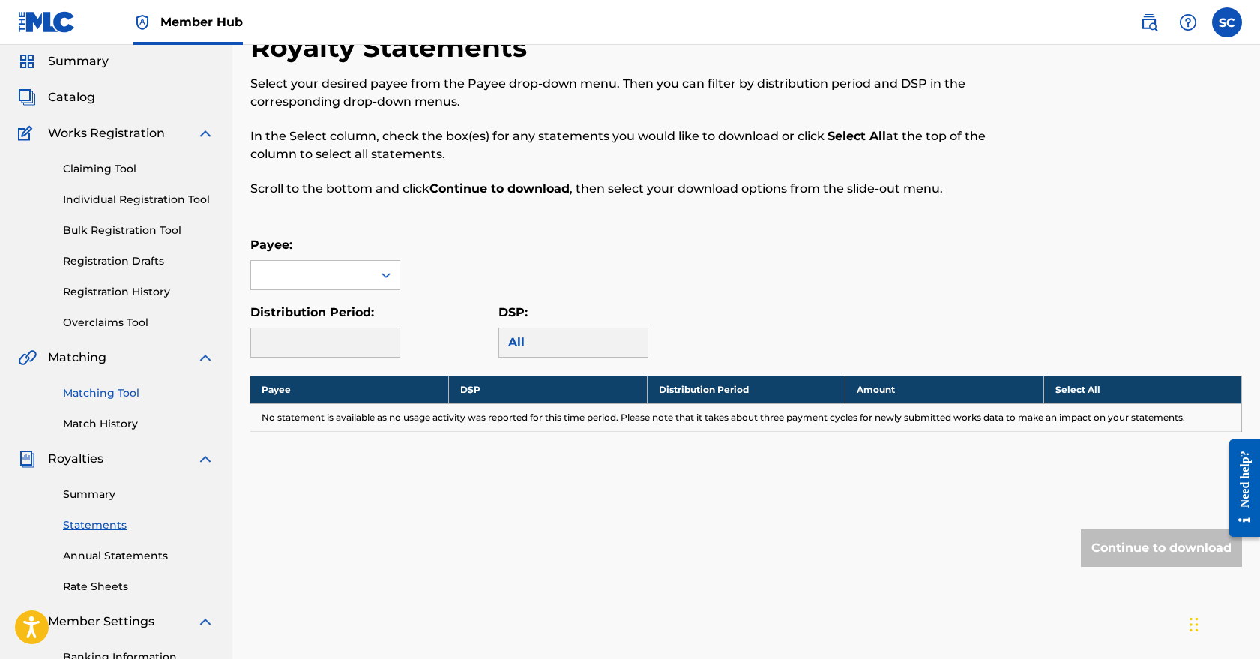
scroll to position [151, 0]
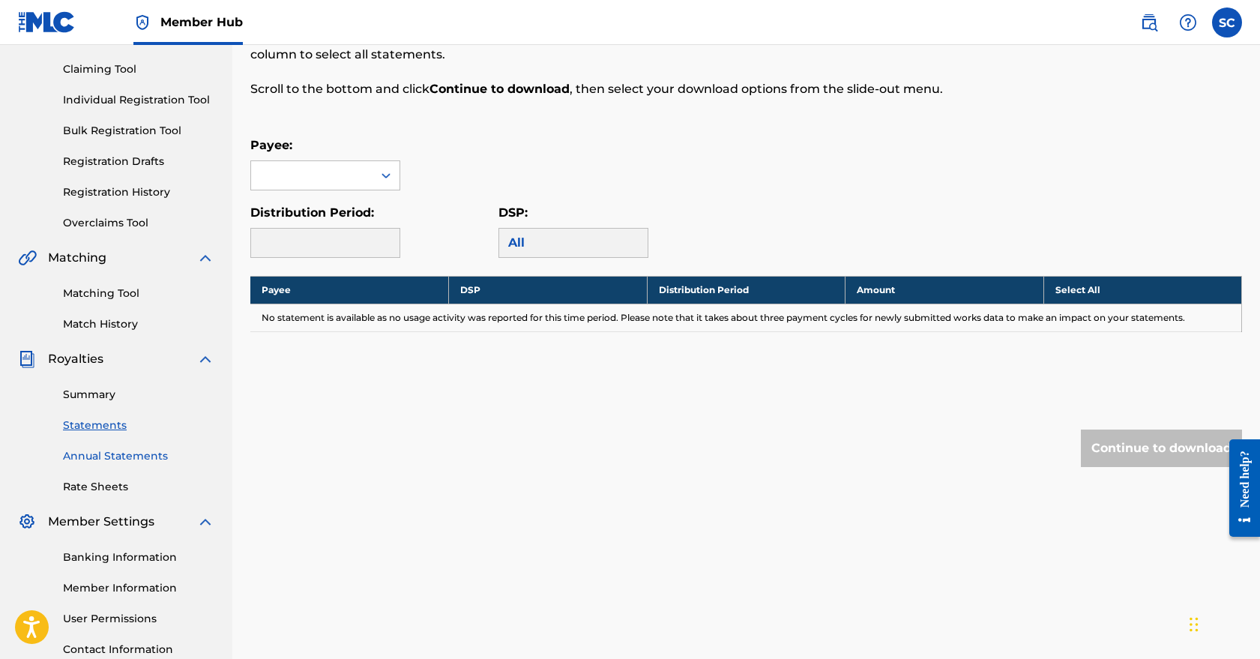
click at [118, 454] on link "Annual Statements" at bounding box center [138, 456] width 151 height 16
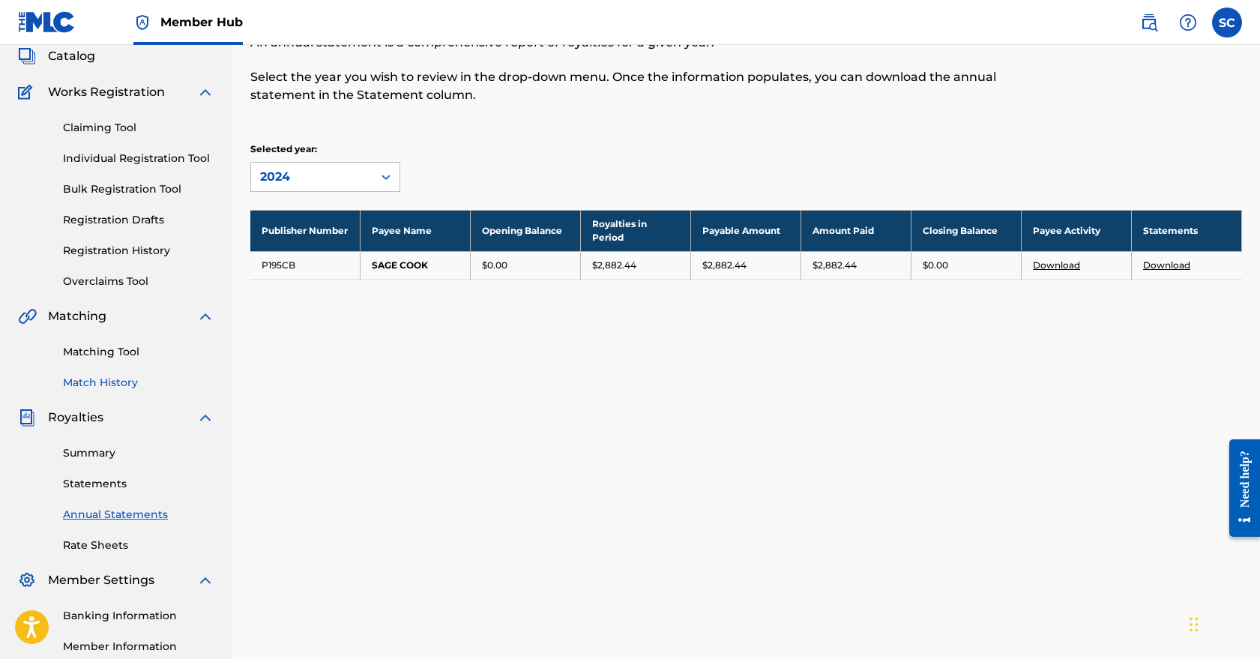
scroll to position [115, 0]
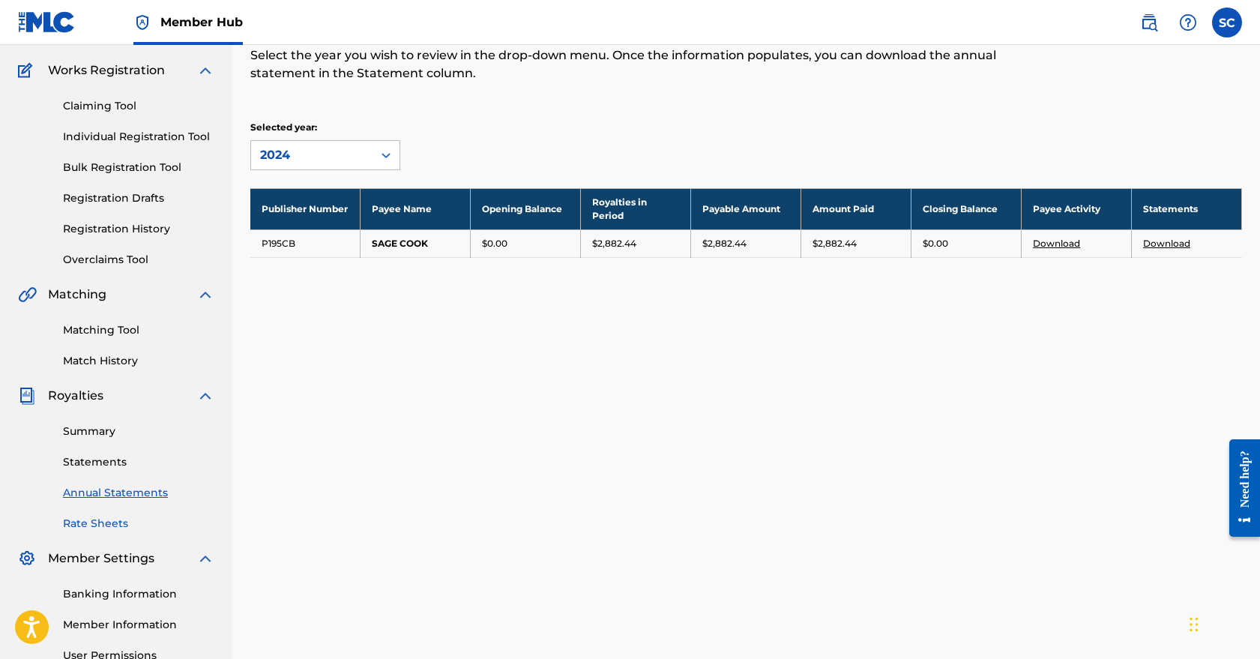
click at [110, 523] on link "Rate Sheets" at bounding box center [138, 524] width 151 height 16
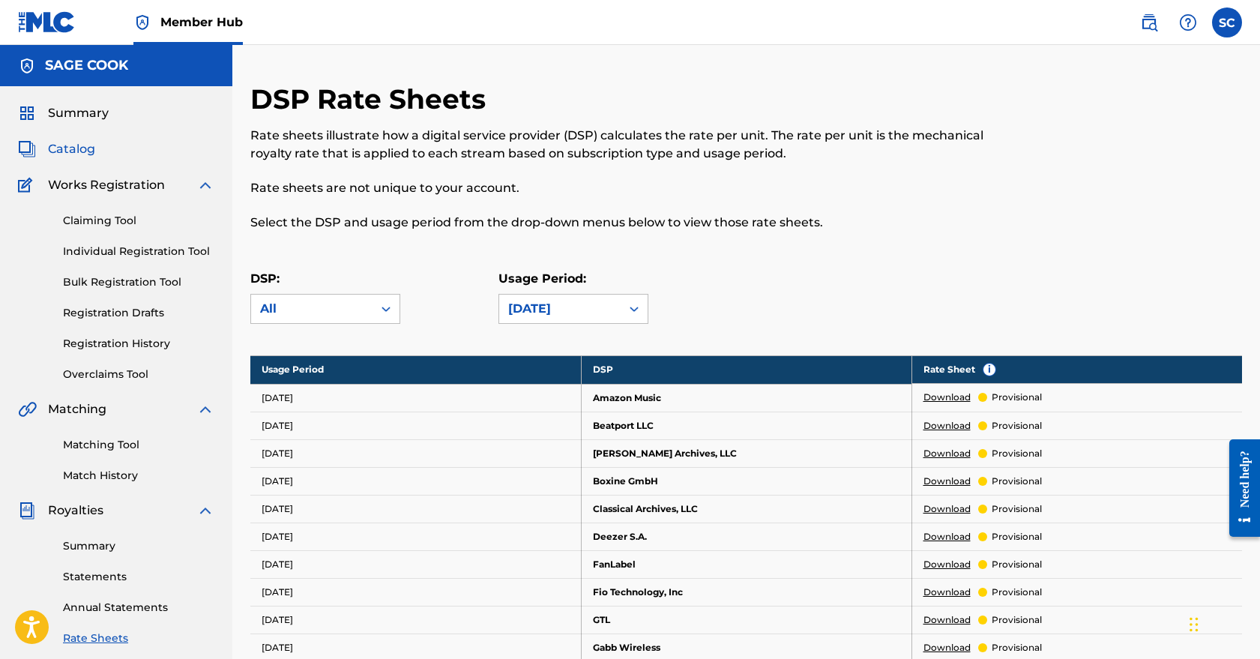
click at [88, 154] on span "Catalog" at bounding box center [71, 149] width 47 height 18
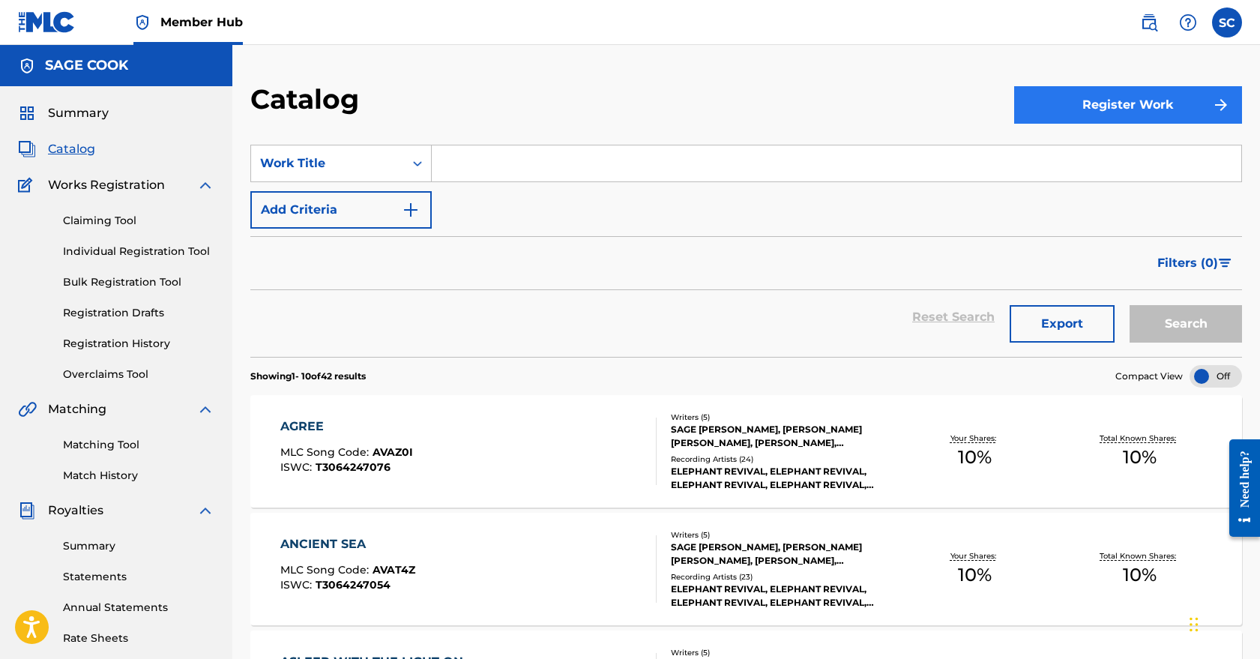
click at [1111, 101] on button "Register Work" at bounding box center [1129, 104] width 228 height 37
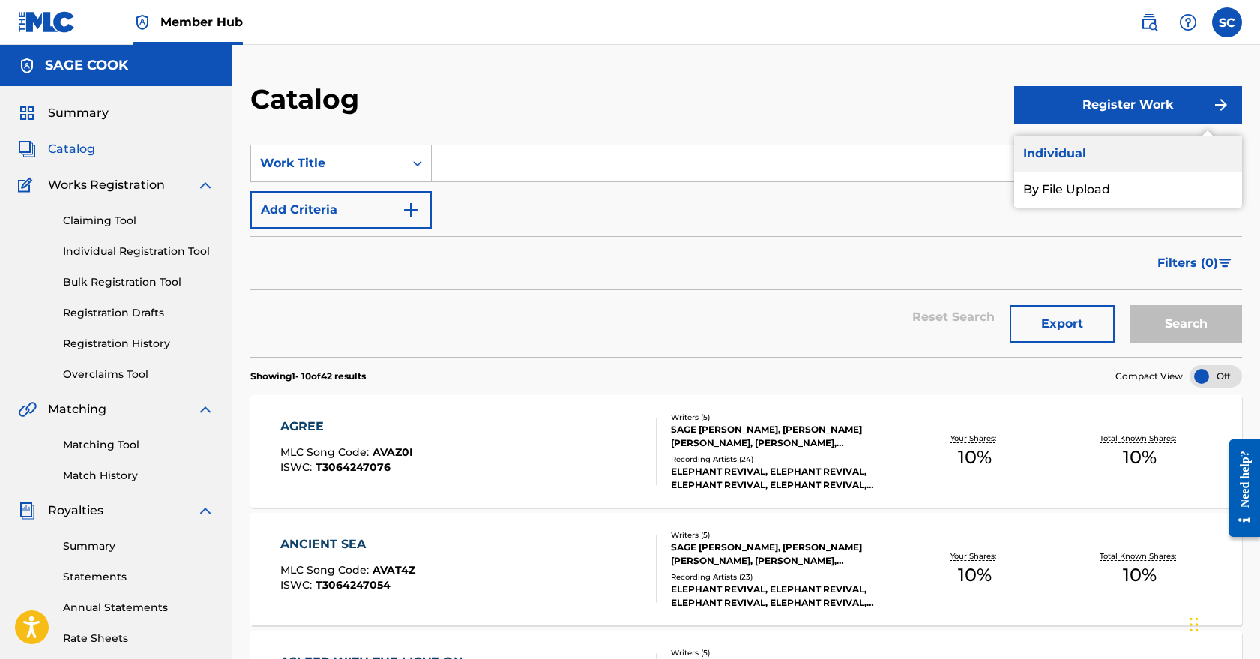
click at [1065, 152] on link "Individual" at bounding box center [1129, 154] width 228 height 36
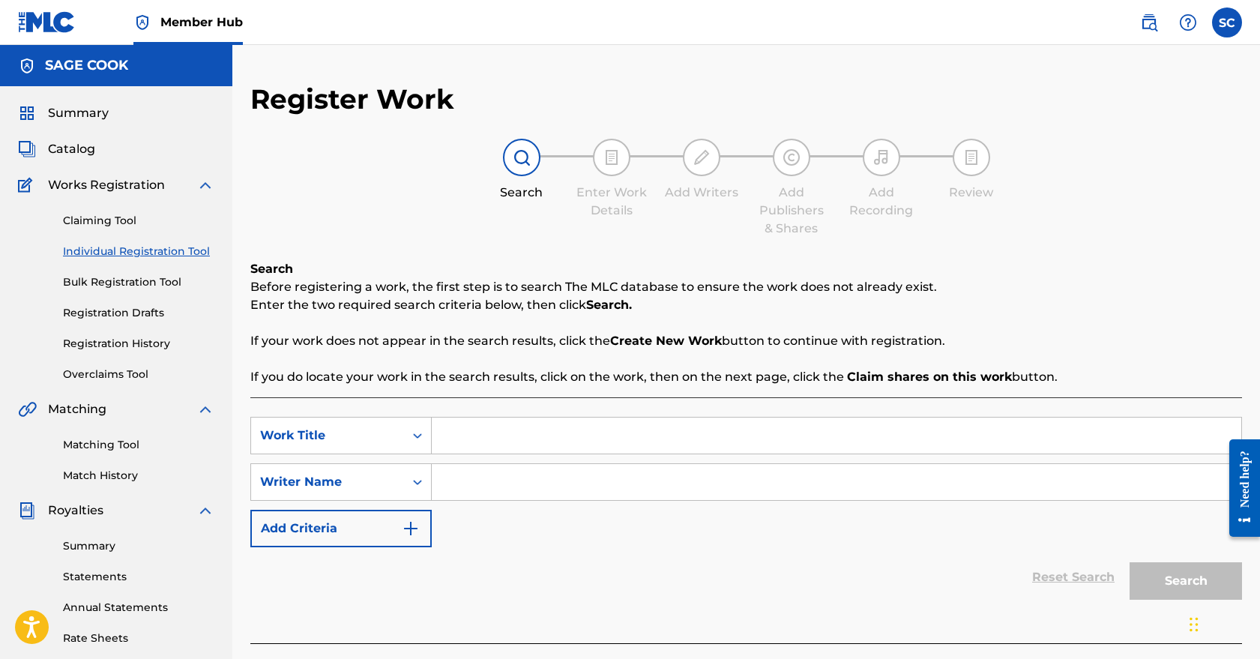
click at [577, 444] on input "Search Form" at bounding box center [837, 436] width 810 height 36
type input "The Morning Sun"
click at [606, 481] on input "Search Form" at bounding box center [837, 482] width 810 height 36
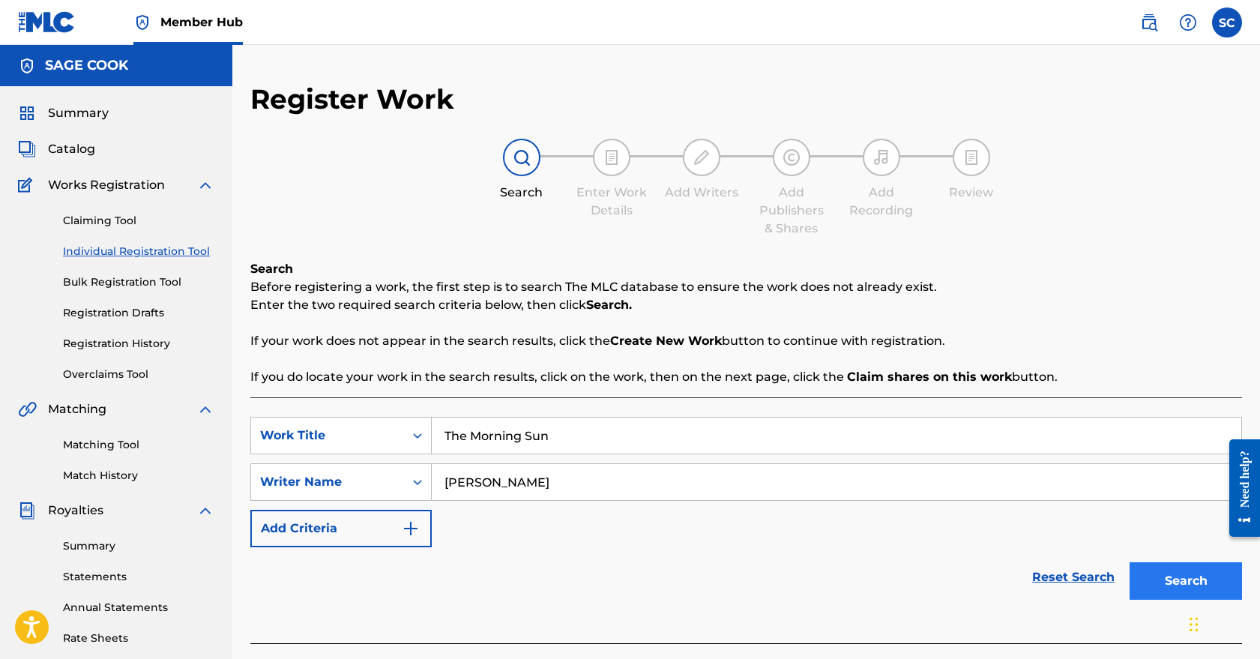
type input "[PERSON_NAME]"
click at [1164, 580] on button "Search" at bounding box center [1186, 580] width 112 height 37
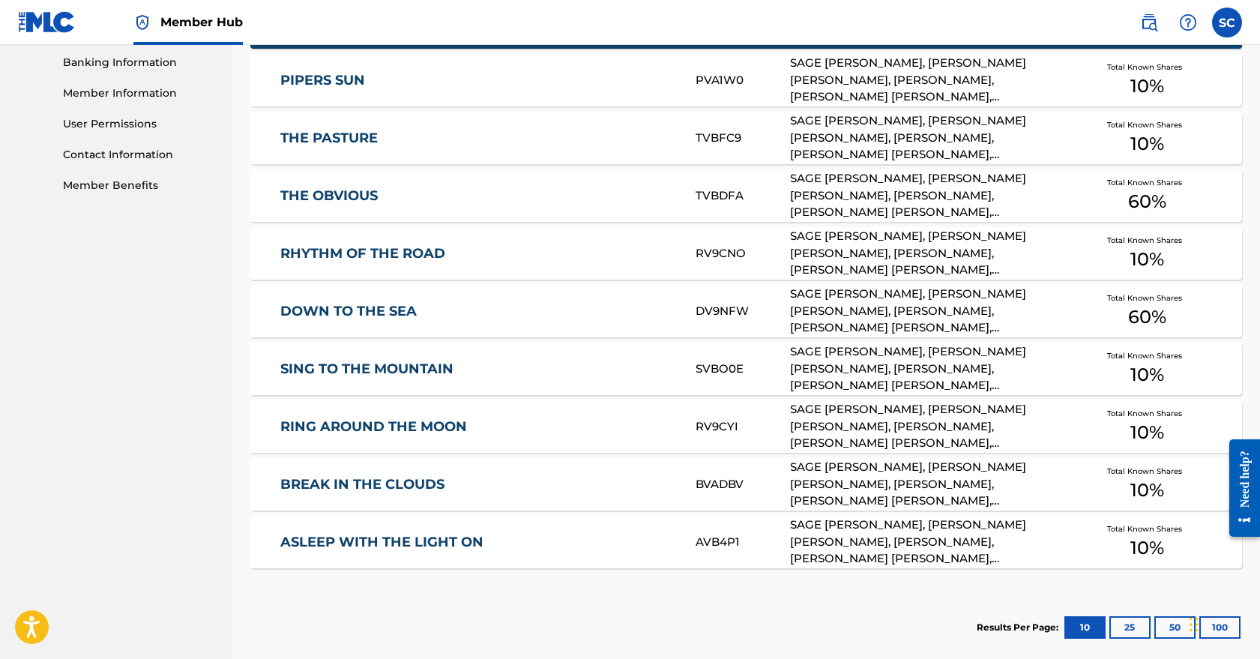
scroll to position [645, 0]
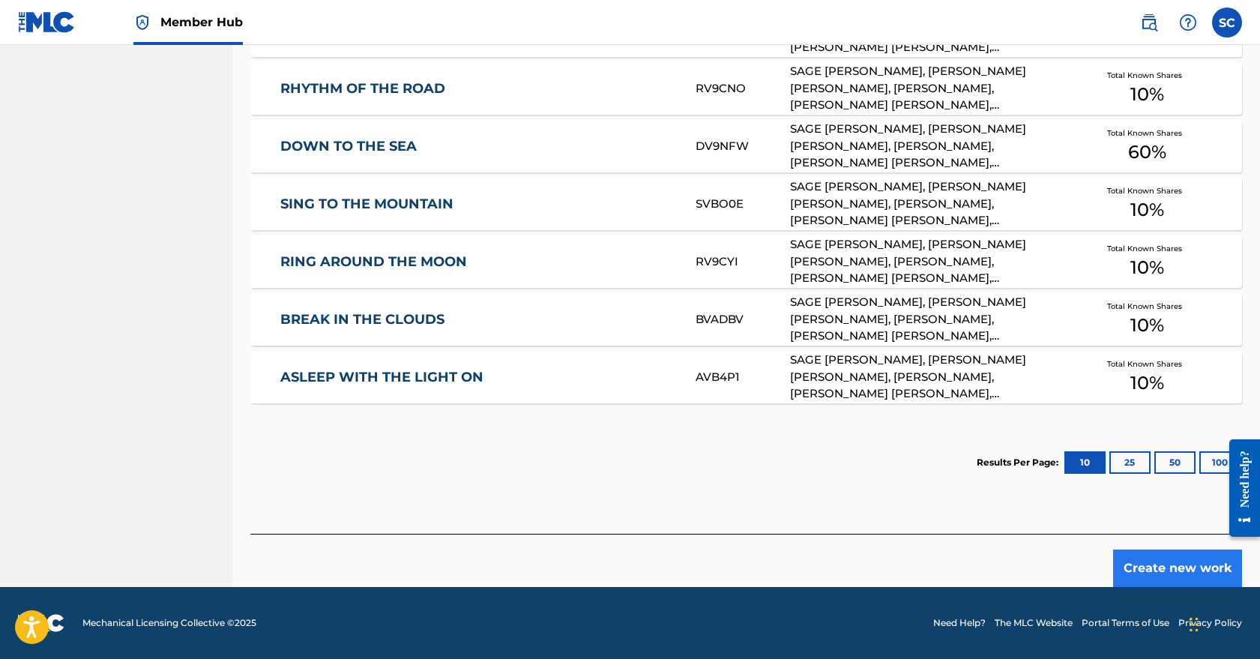
click at [1170, 566] on button "Create new work" at bounding box center [1178, 568] width 129 height 37
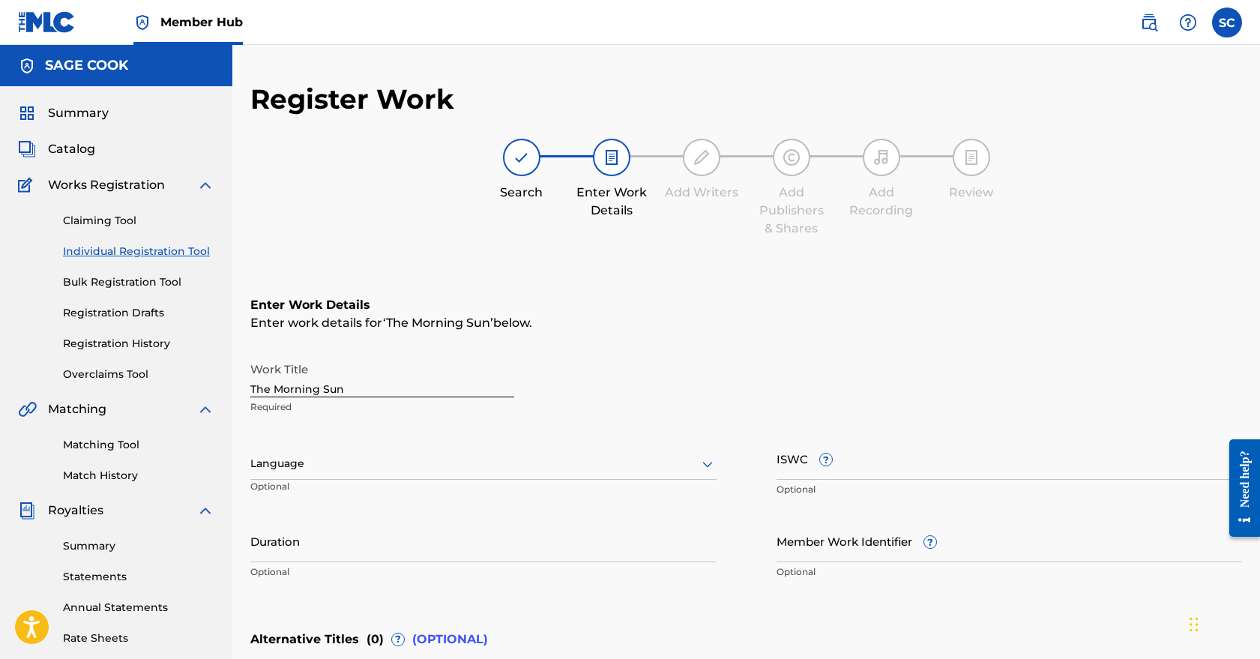
scroll to position [0, 0]
click at [380, 455] on div at bounding box center [483, 463] width 466 height 19
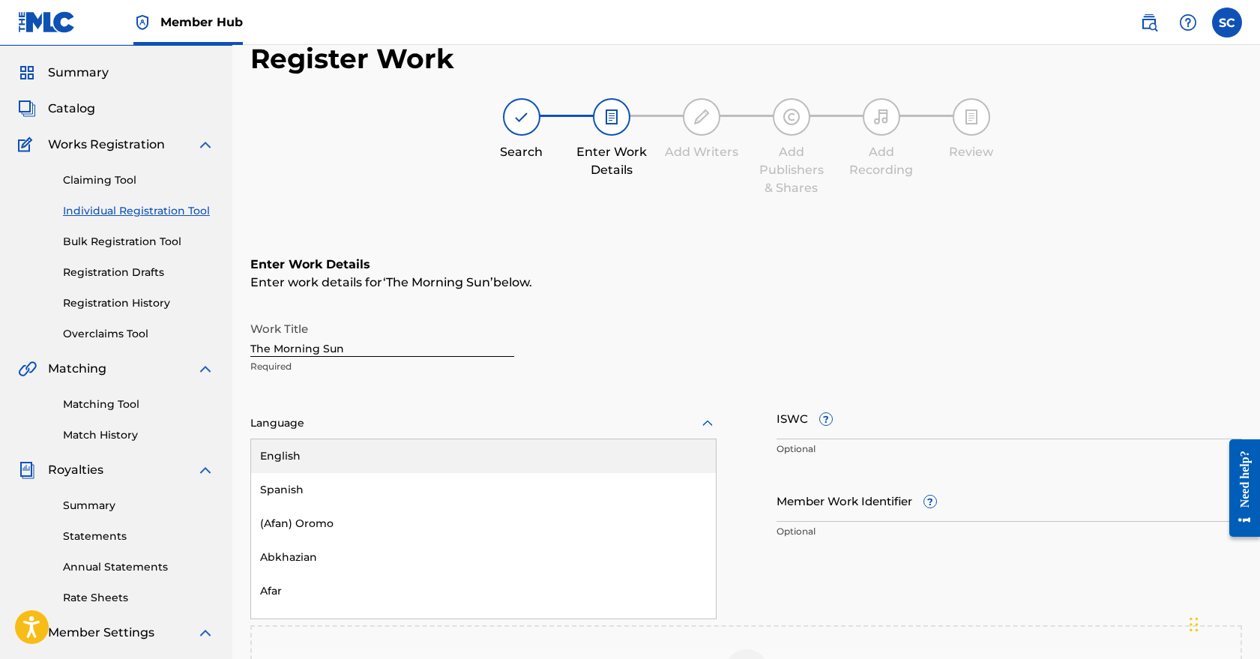
scroll to position [46, 0]
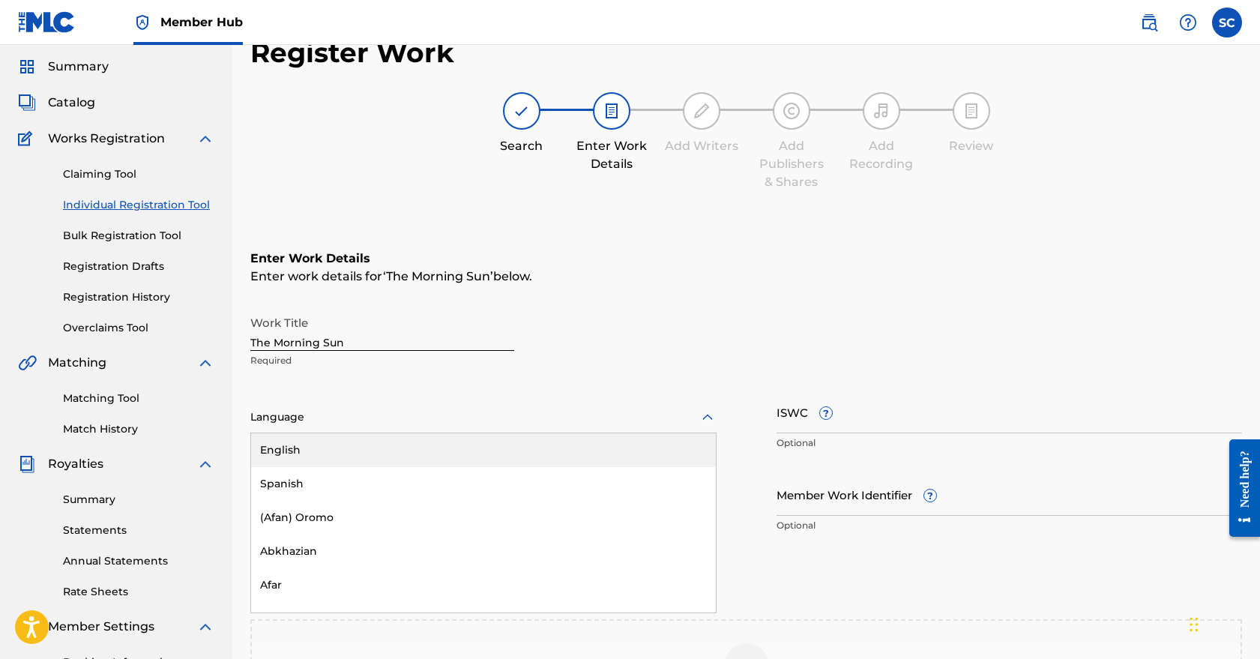
click at [373, 454] on div "English" at bounding box center [483, 450] width 465 height 34
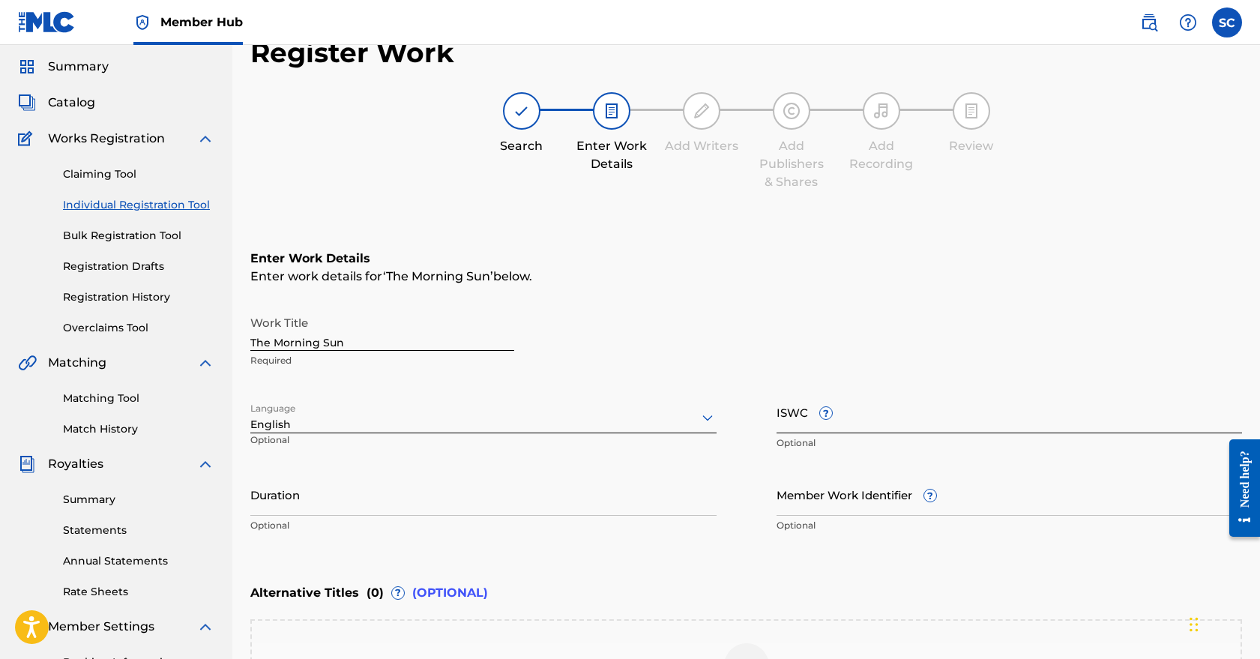
click at [859, 421] on input "ISWC ?" at bounding box center [1010, 412] width 466 height 43
paste input "T-324.462.451-5"
type input "T-324.462.451-5"
click at [442, 505] on input "Duration" at bounding box center [483, 494] width 466 height 43
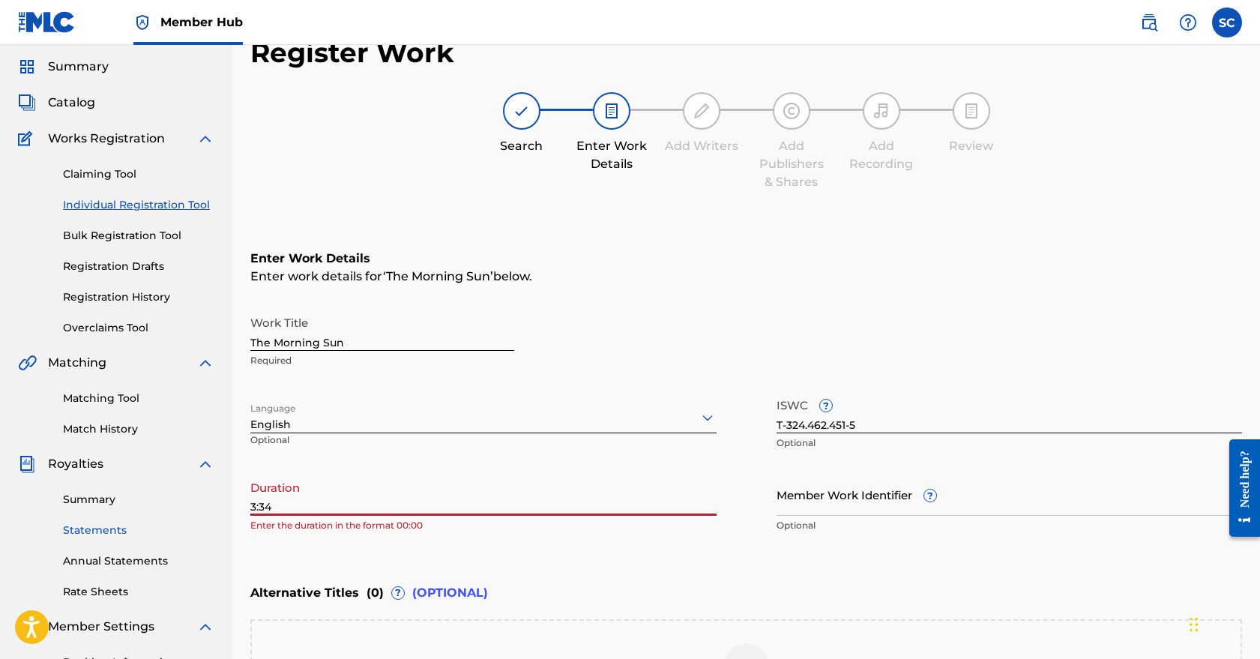
type input "03:34"
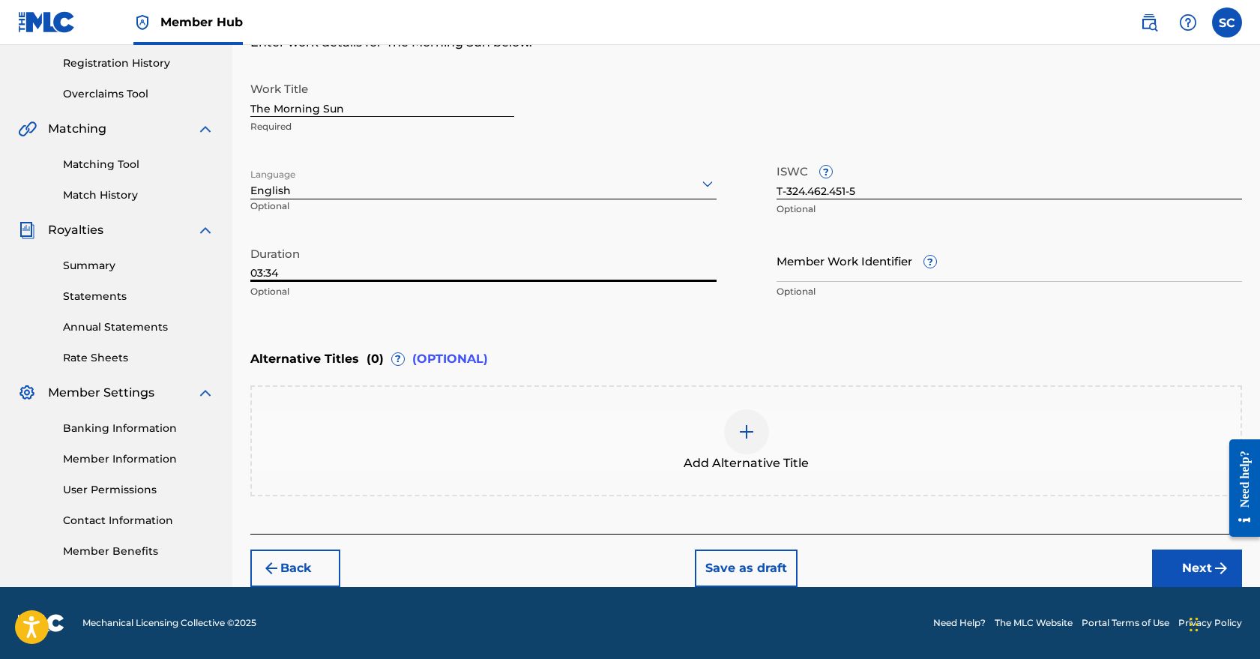
scroll to position [280, 0]
click at [1205, 571] on button "Next" at bounding box center [1197, 568] width 90 height 37
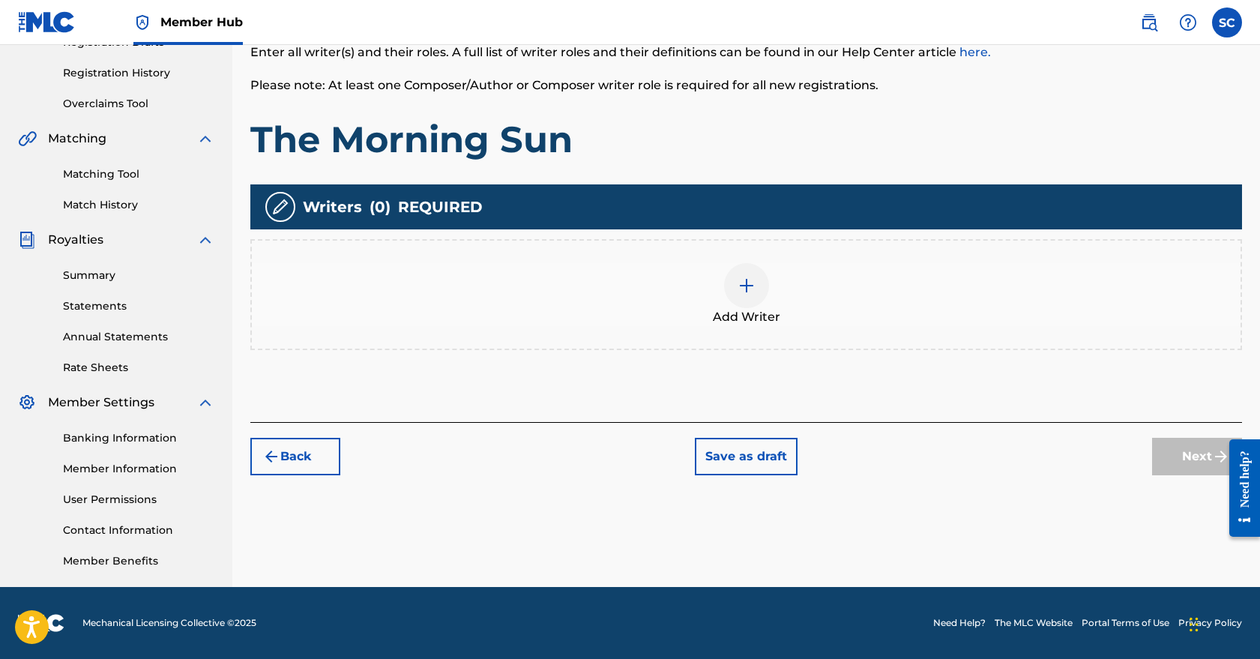
scroll to position [271, 0]
click at [750, 289] on img at bounding box center [747, 286] width 18 height 18
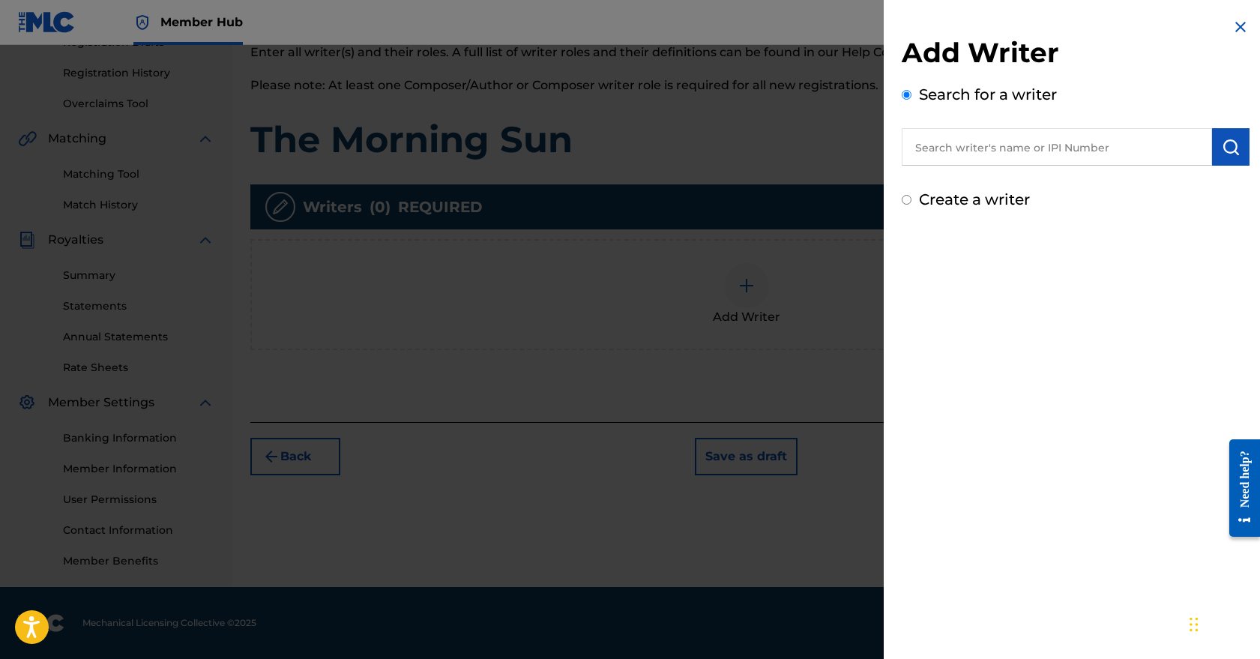
click at [999, 145] on input "text" at bounding box center [1057, 146] width 310 height 37
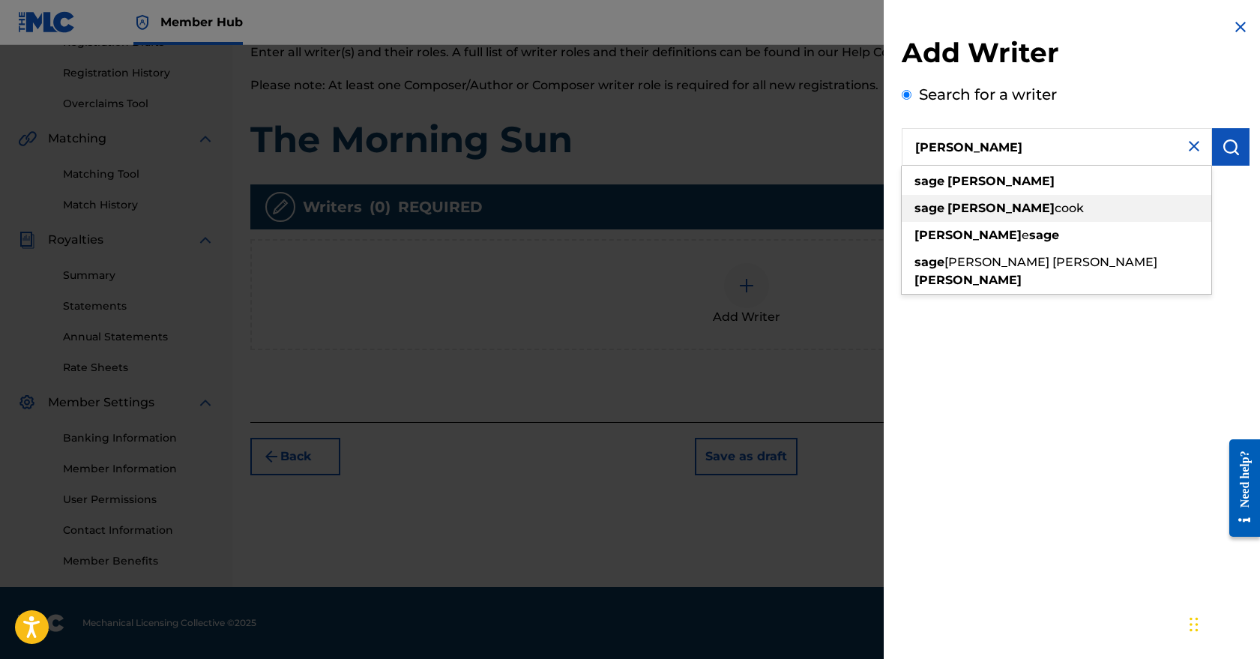
click at [1055, 211] on span "cook" at bounding box center [1069, 208] width 29 height 14
type input "sage [PERSON_NAME]"
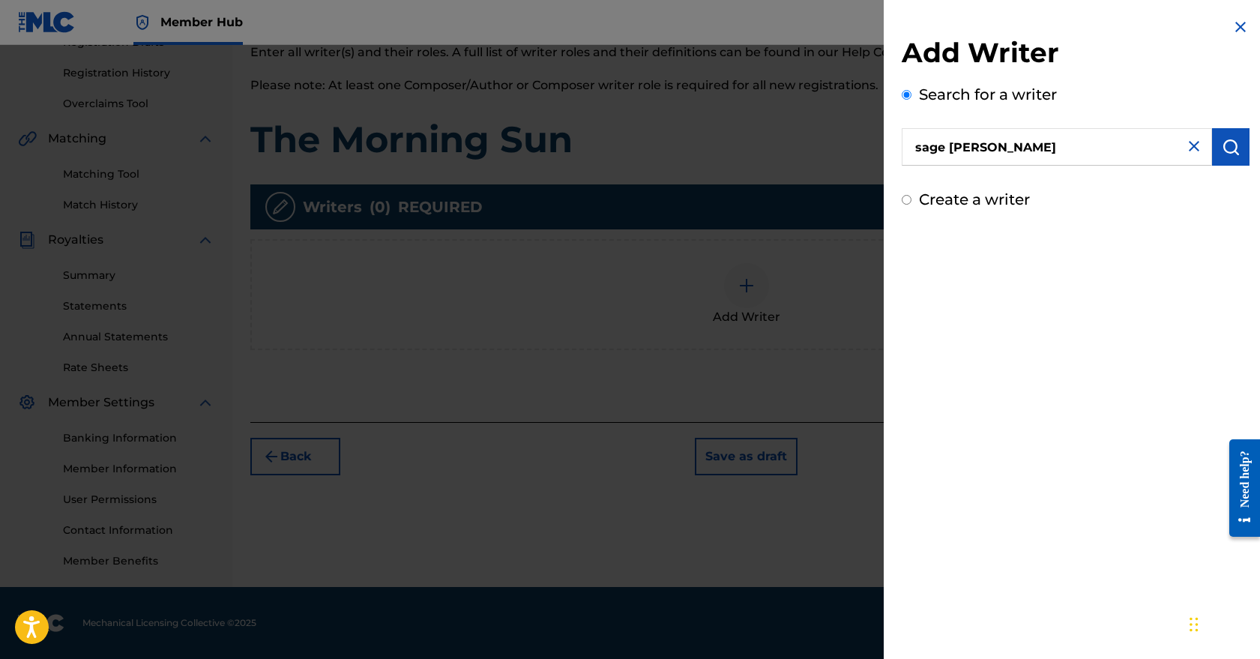
click at [1079, 152] on input "sage [PERSON_NAME]" at bounding box center [1057, 146] width 310 height 37
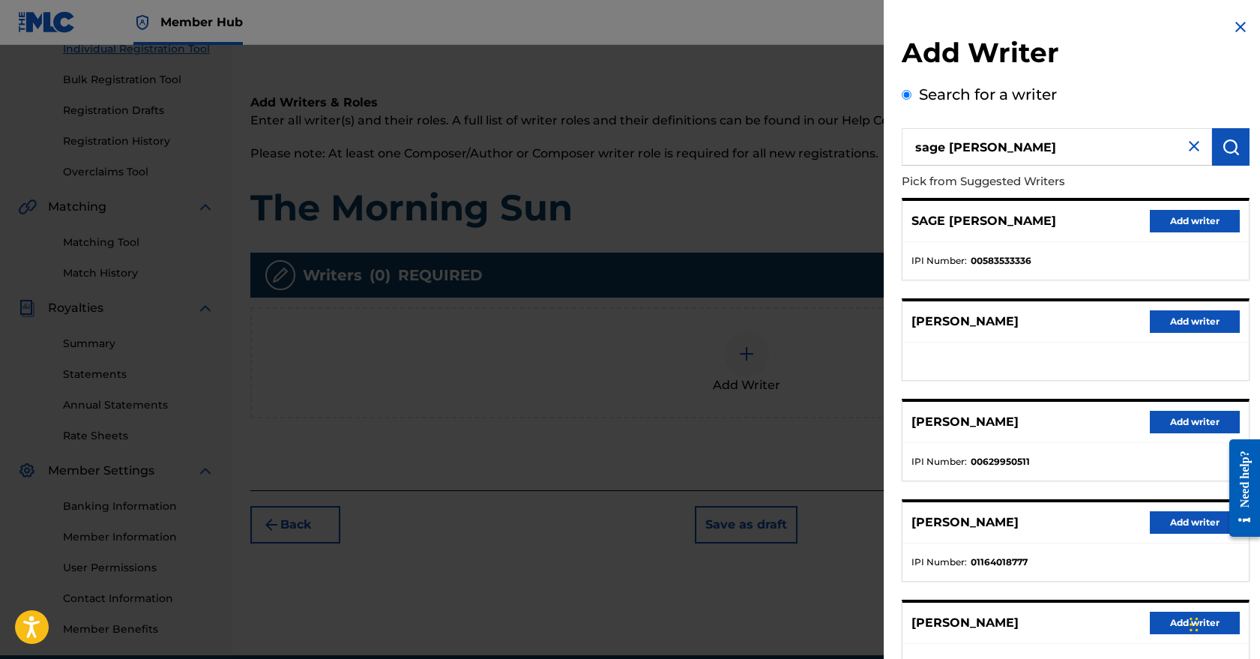
scroll to position [196, 0]
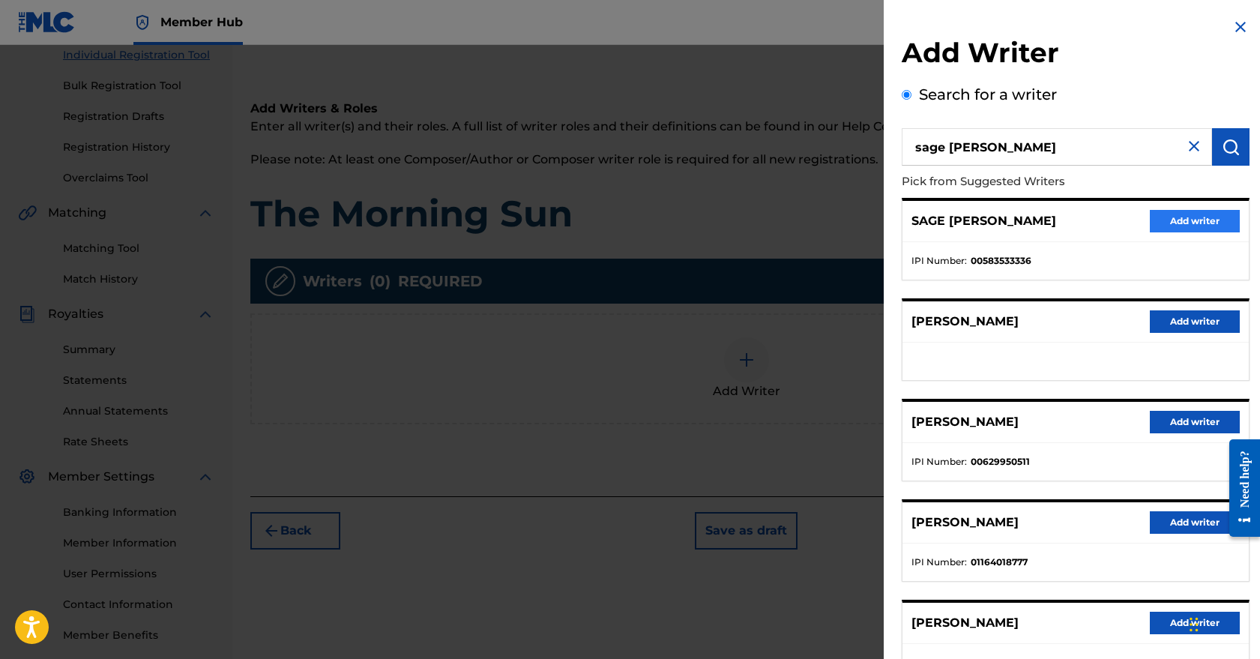
click at [1188, 218] on button "Add writer" at bounding box center [1195, 221] width 90 height 22
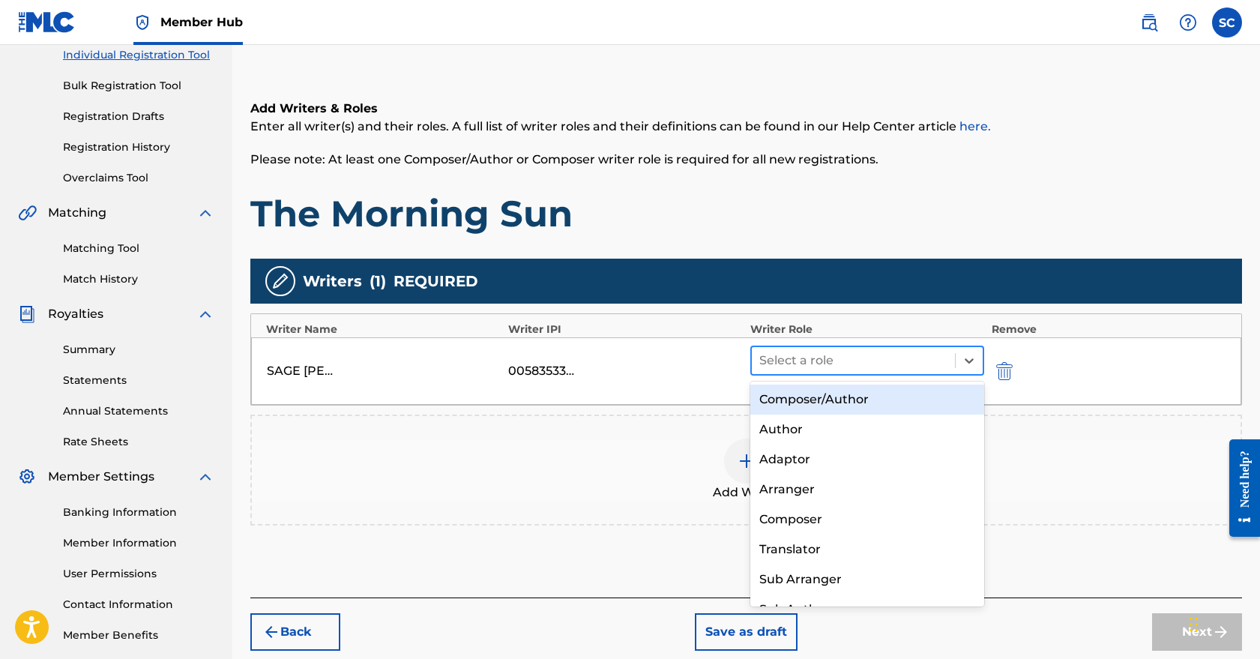
click at [805, 360] on div at bounding box center [854, 360] width 188 height 21
click at [808, 400] on div "Composer/Author" at bounding box center [868, 400] width 234 height 30
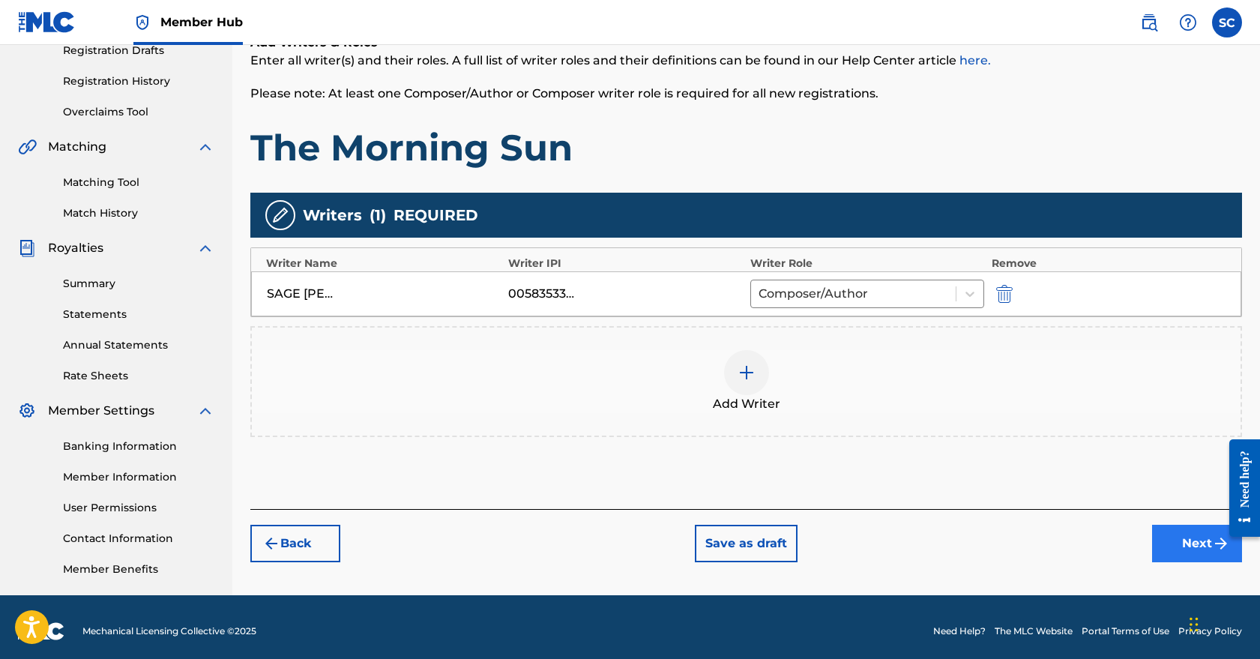
click at [1185, 535] on button "Next" at bounding box center [1197, 543] width 90 height 37
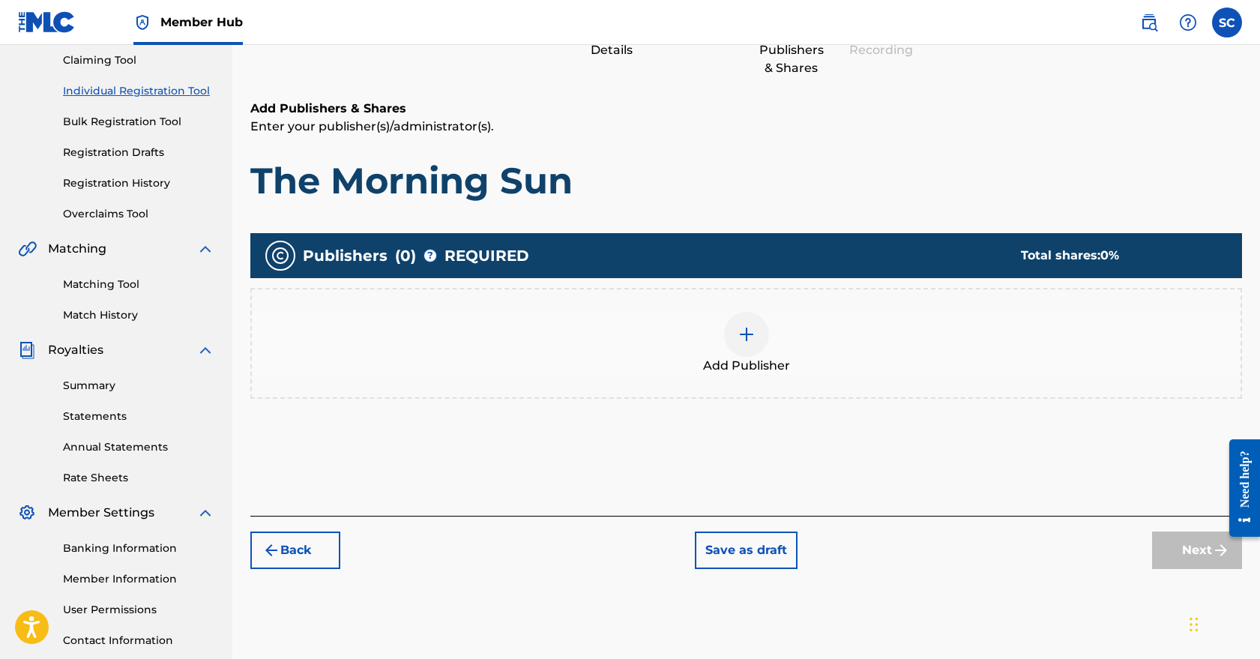
scroll to position [172, 0]
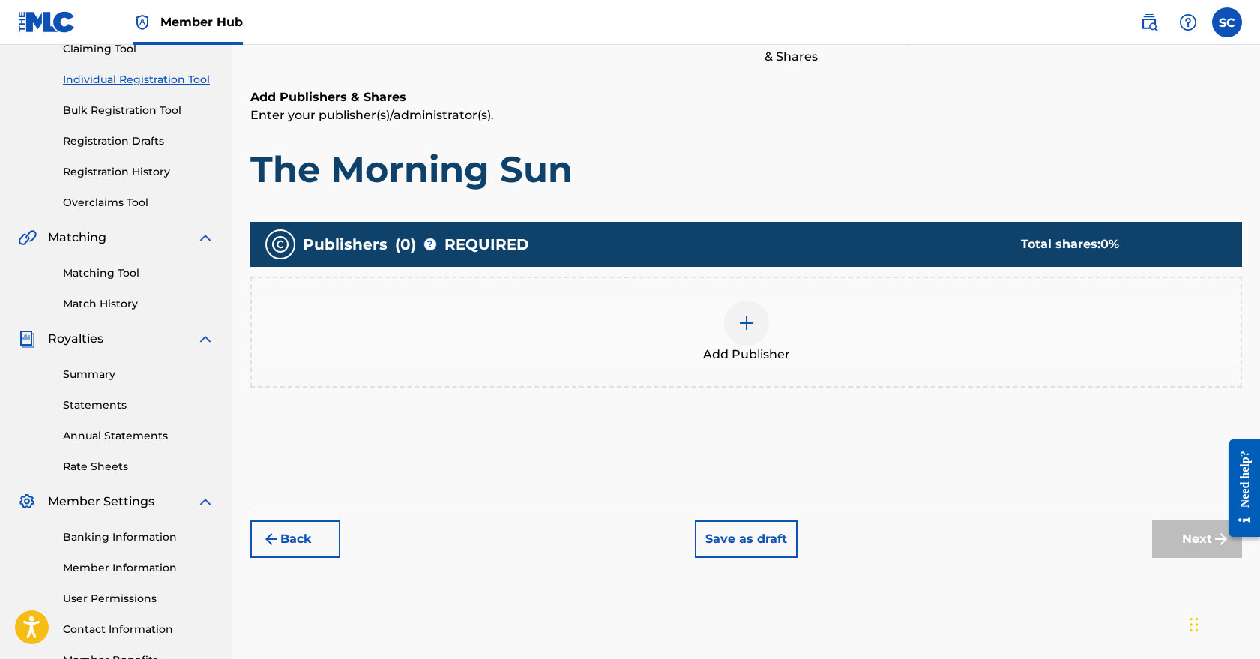
click at [757, 316] on div at bounding box center [746, 323] width 45 height 45
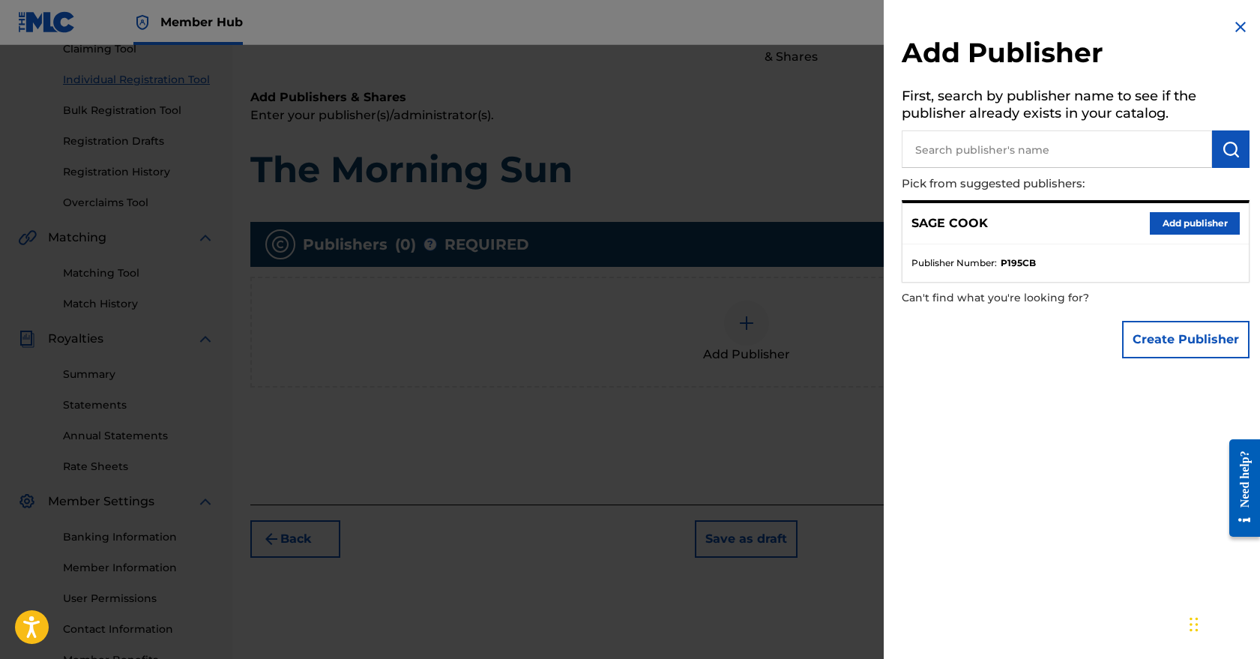
click at [1026, 259] on strong "P195CB" at bounding box center [1018, 262] width 35 height 13
click at [1033, 337] on div "Create Publisher" at bounding box center [1076, 339] width 348 height 52
click at [1234, 22] on img at bounding box center [1241, 27] width 18 height 18
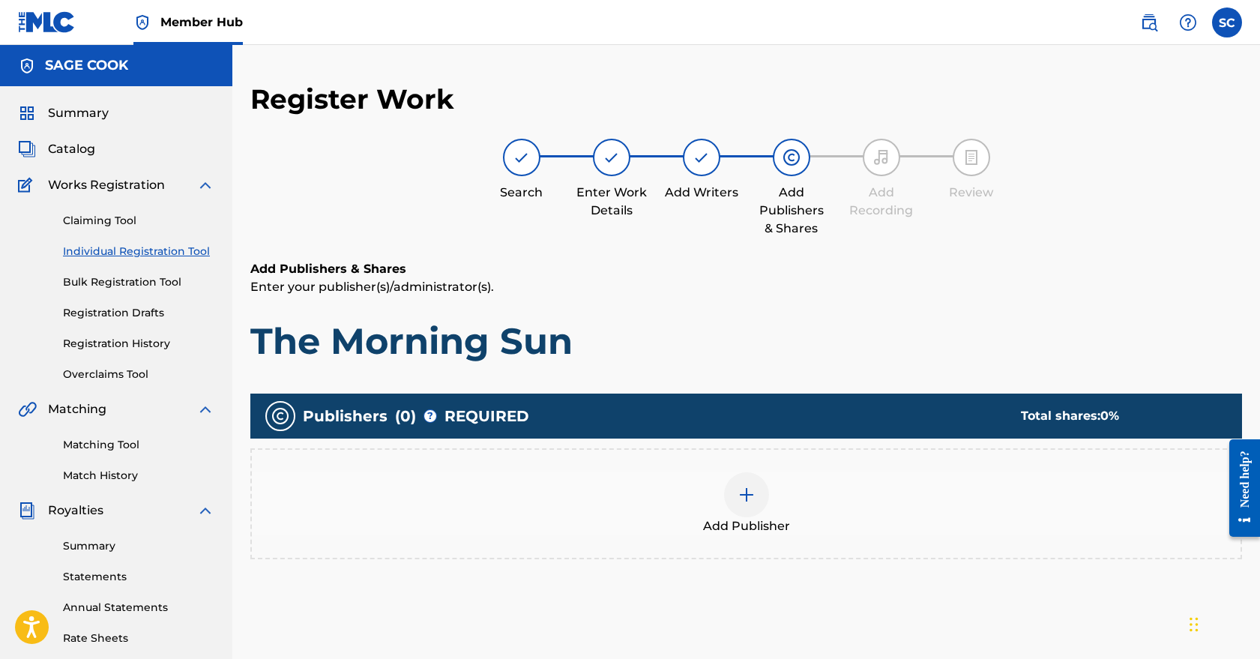
scroll to position [0, 0]
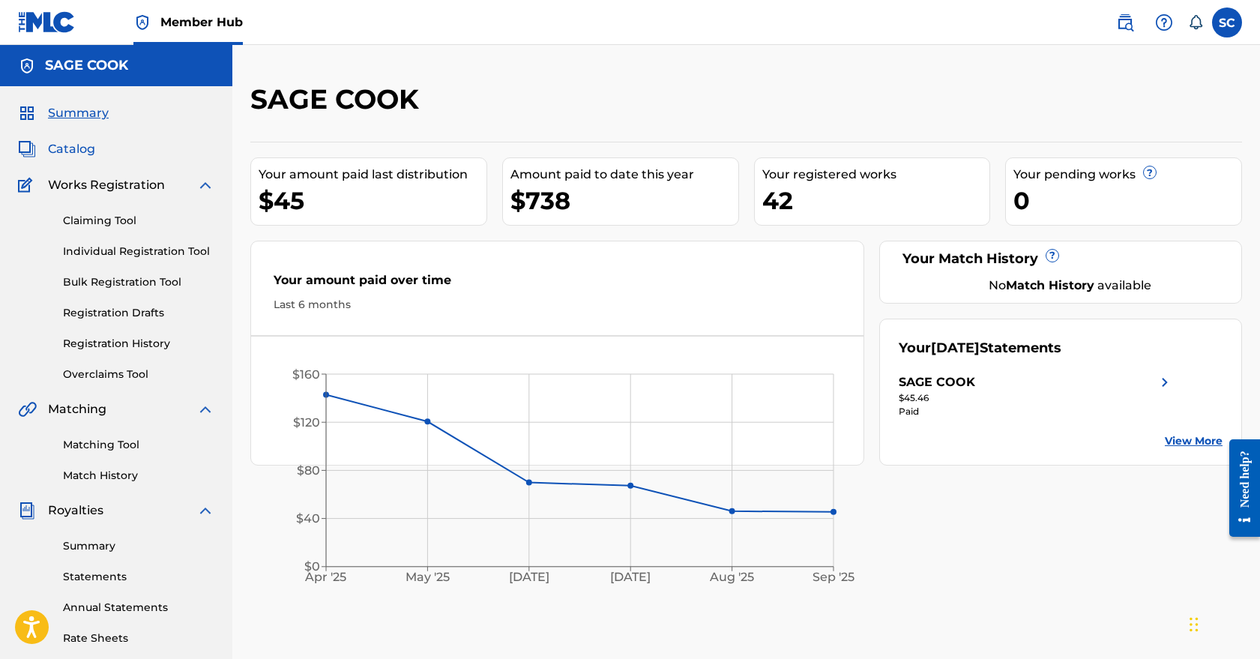
click at [70, 149] on span "Catalog" at bounding box center [71, 149] width 47 height 18
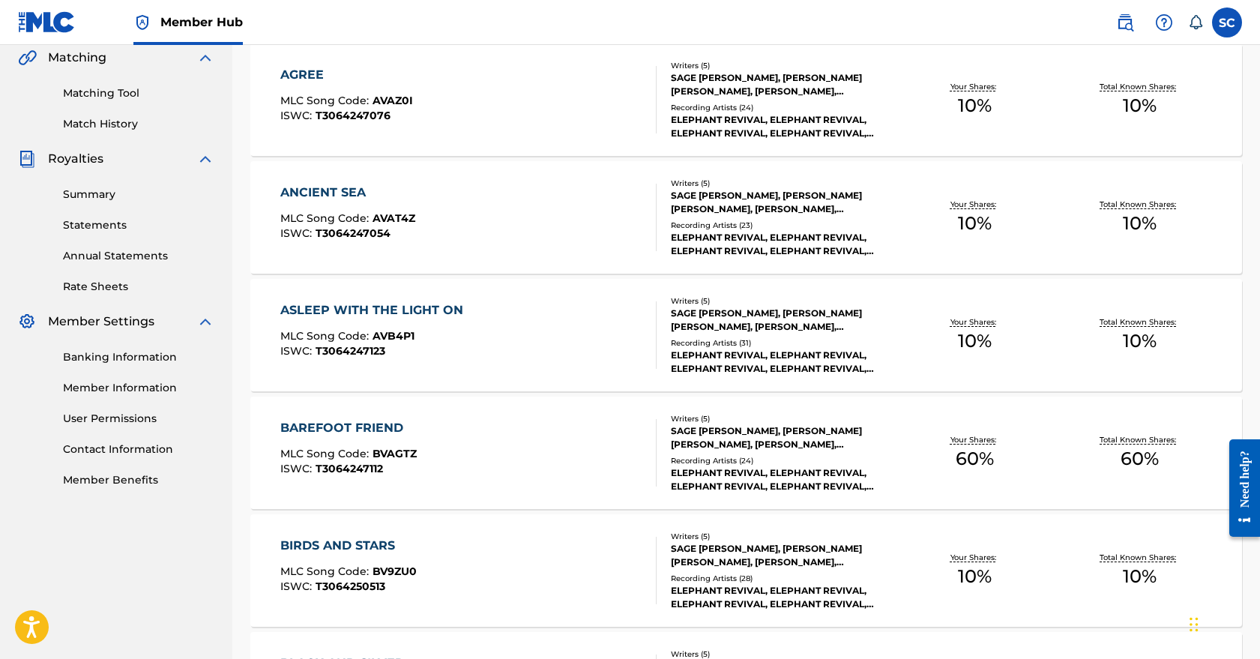
scroll to position [28, 0]
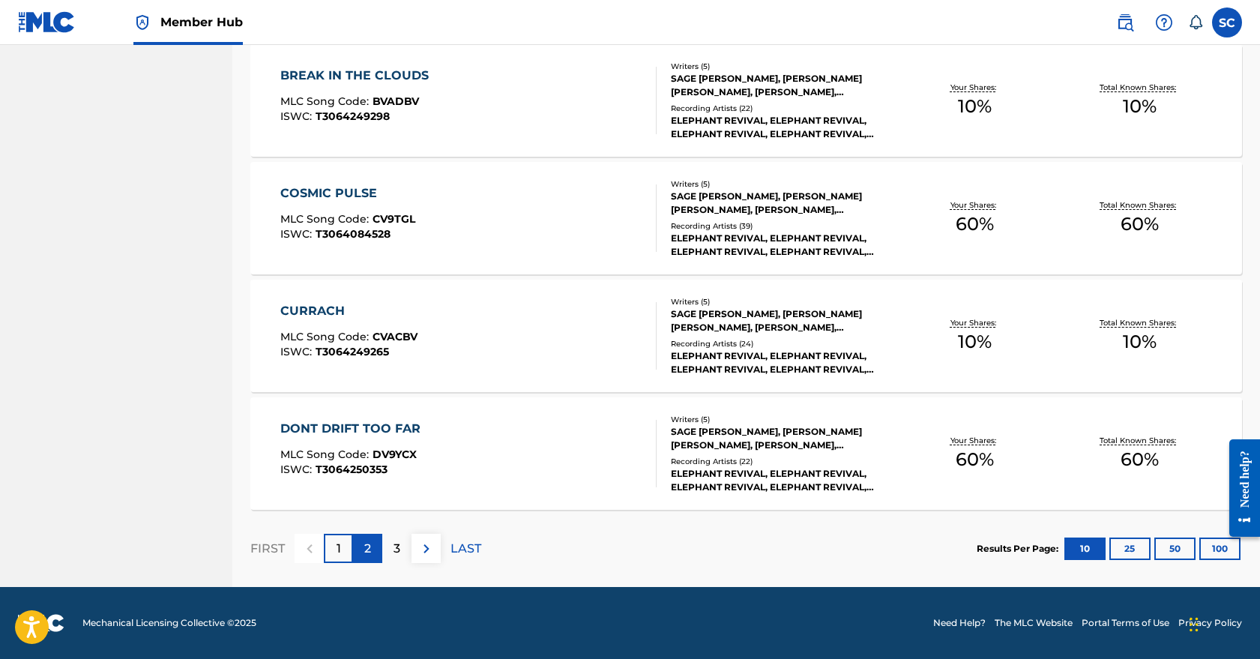
click at [363, 553] on div "2" at bounding box center [367, 548] width 29 height 29
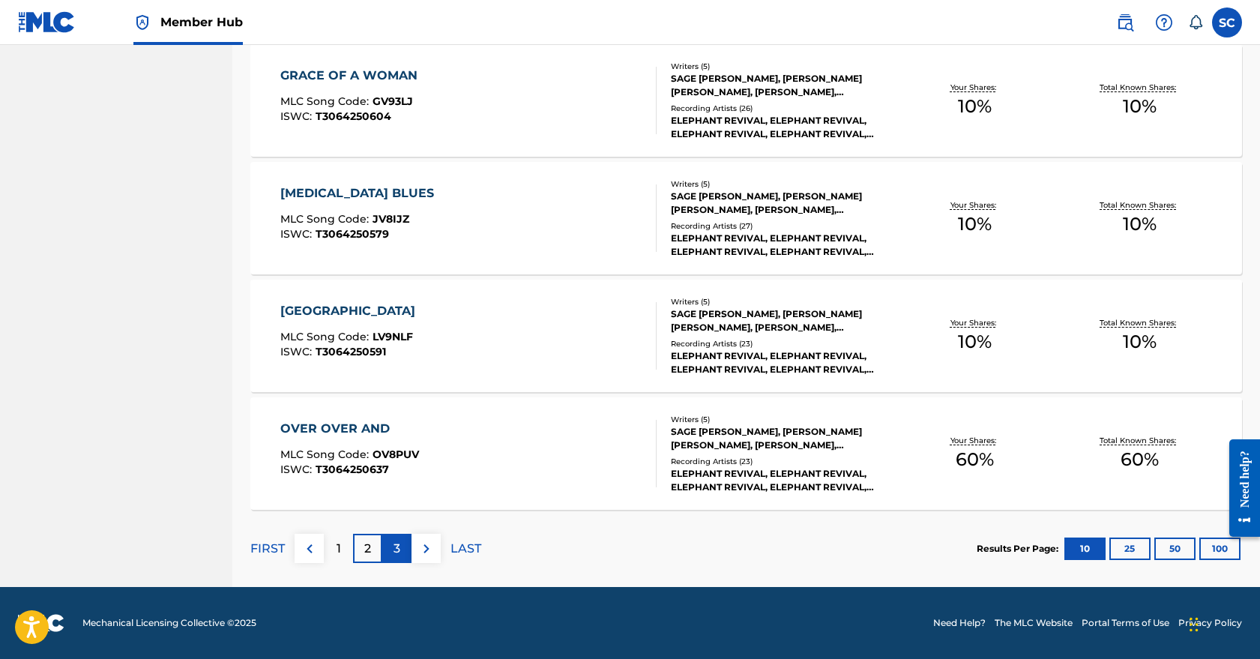
scroll to position [1057, 0]
click at [400, 439] on div "OVER OVER AND MLC Song Code : OV8PUV ISWC : T3064250637" at bounding box center [349, 453] width 139 height 67
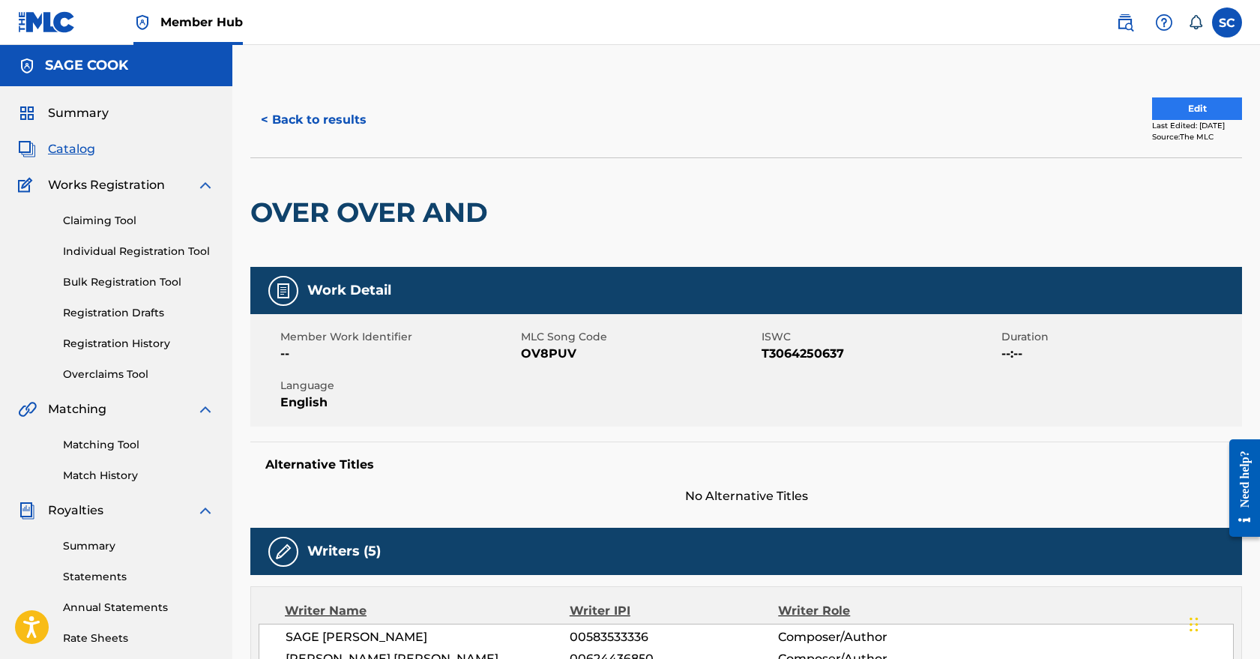
click at [1181, 105] on button "Edit" at bounding box center [1197, 108] width 90 height 22
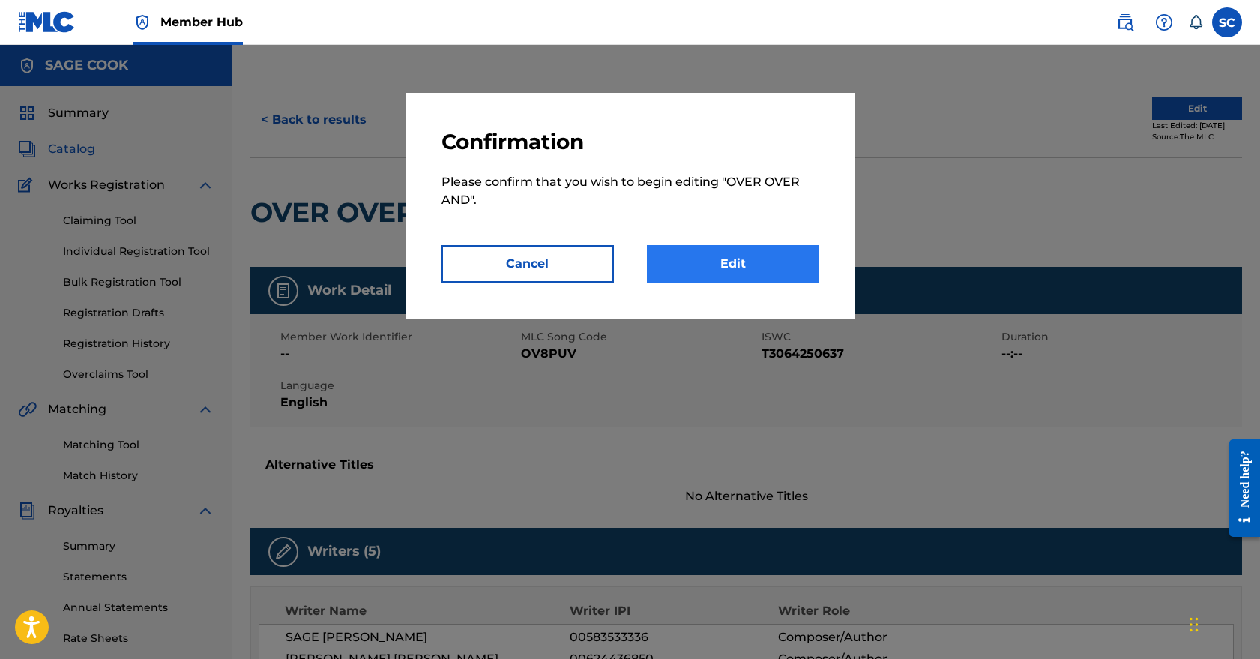
click at [739, 265] on link "Edit" at bounding box center [733, 263] width 172 height 37
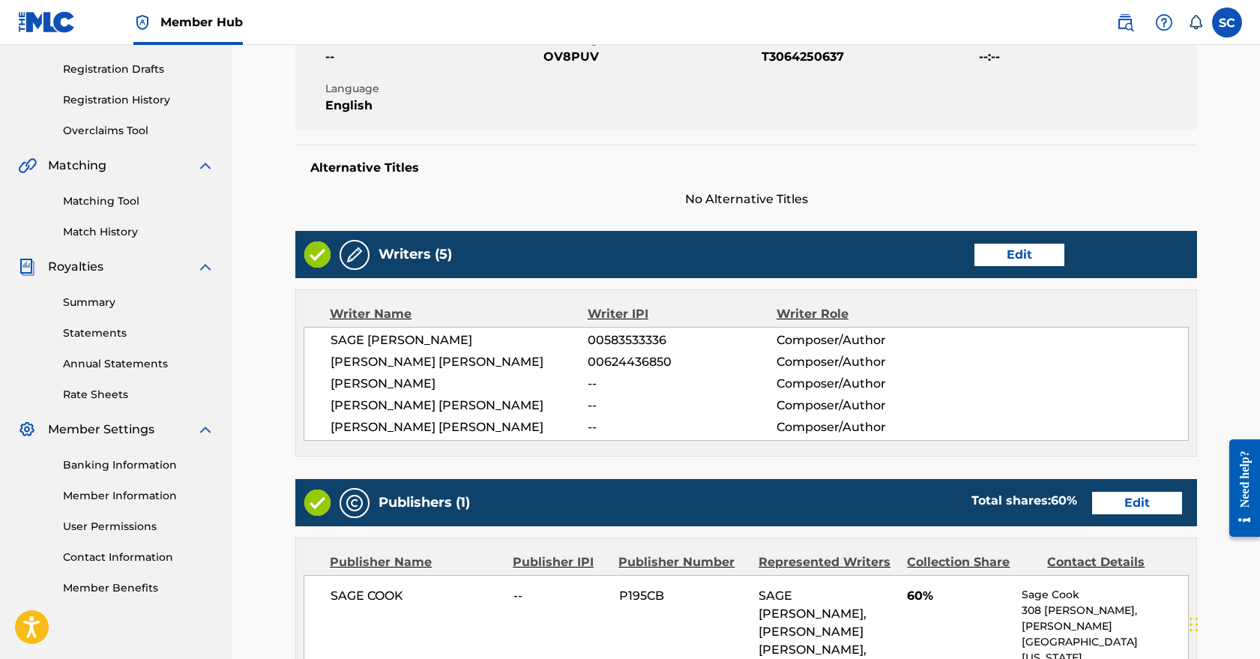
scroll to position [256, 0]
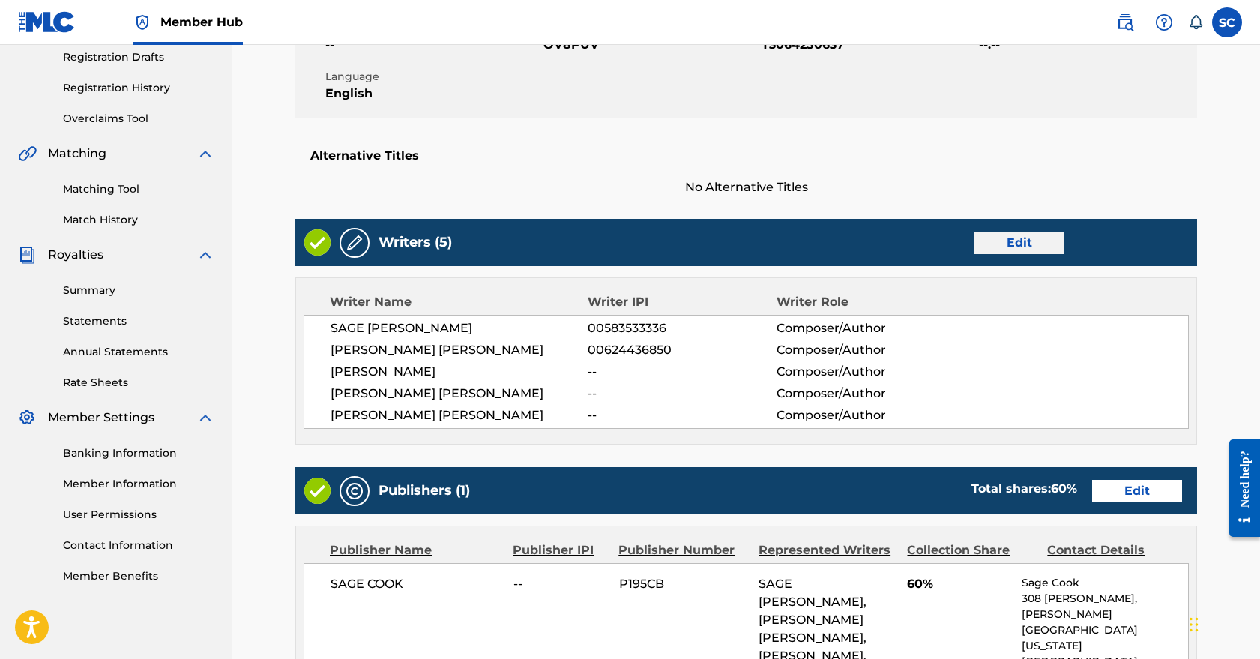
click at [1028, 244] on link "Edit" at bounding box center [1020, 243] width 90 height 22
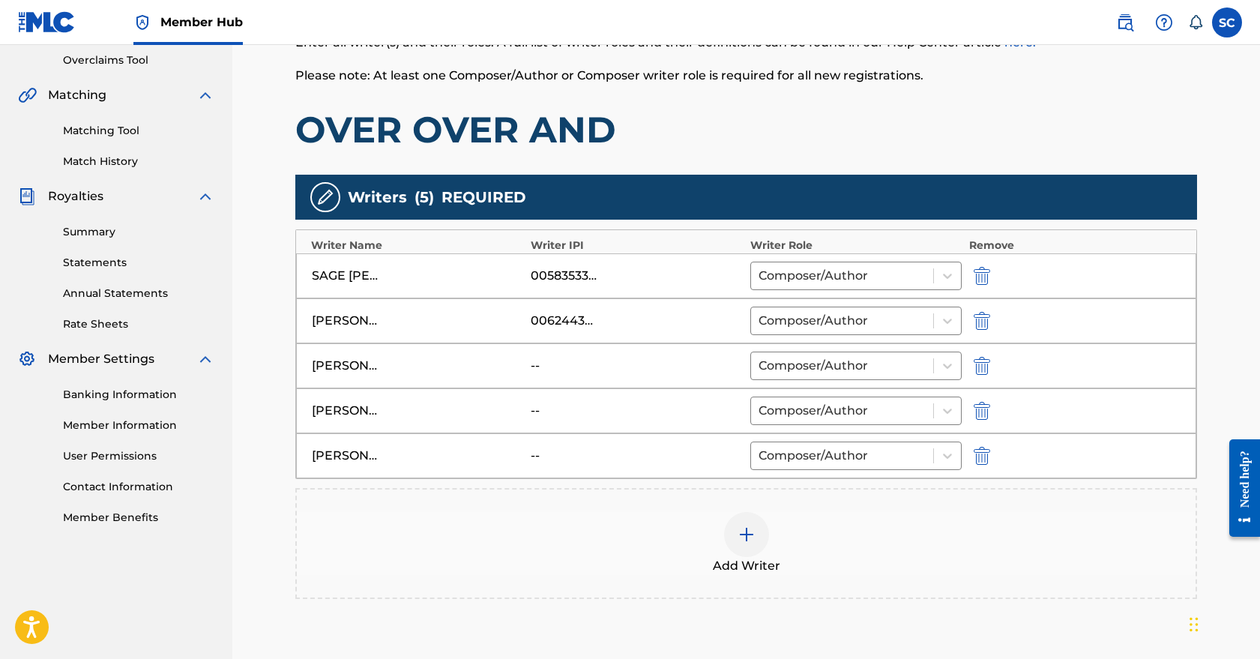
scroll to position [318, 0]
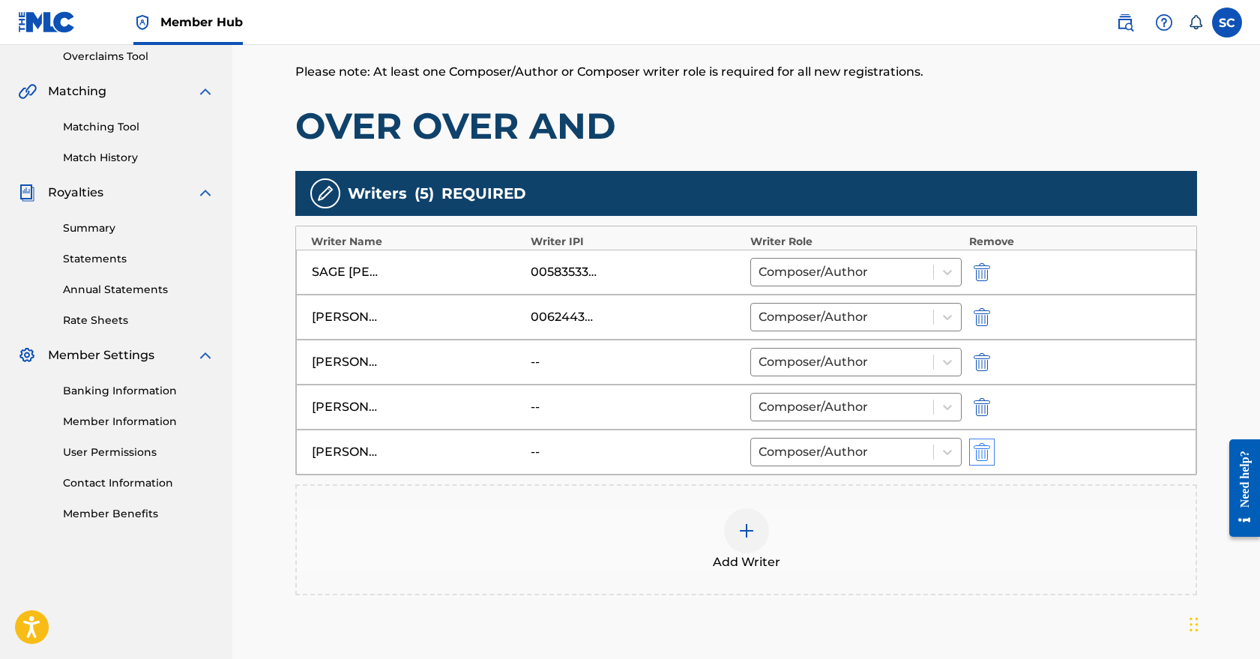
click at [982, 455] on img "submit" at bounding box center [982, 452] width 16 height 18
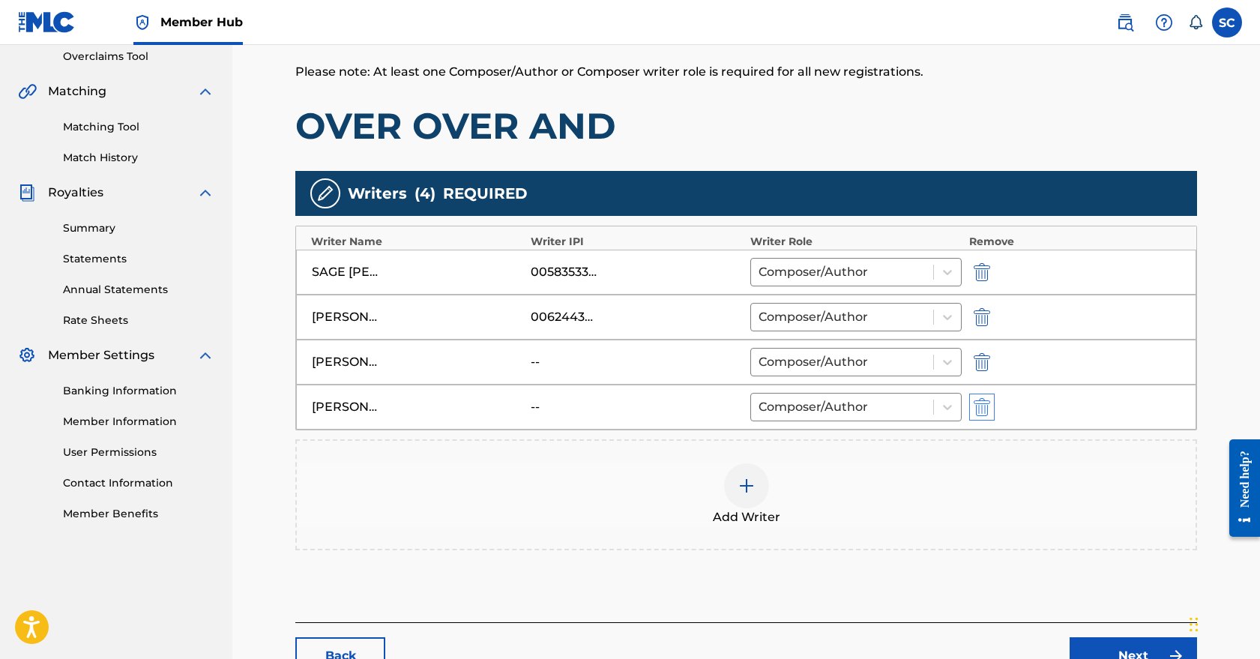
click at [976, 414] on img "submit" at bounding box center [982, 407] width 16 height 18
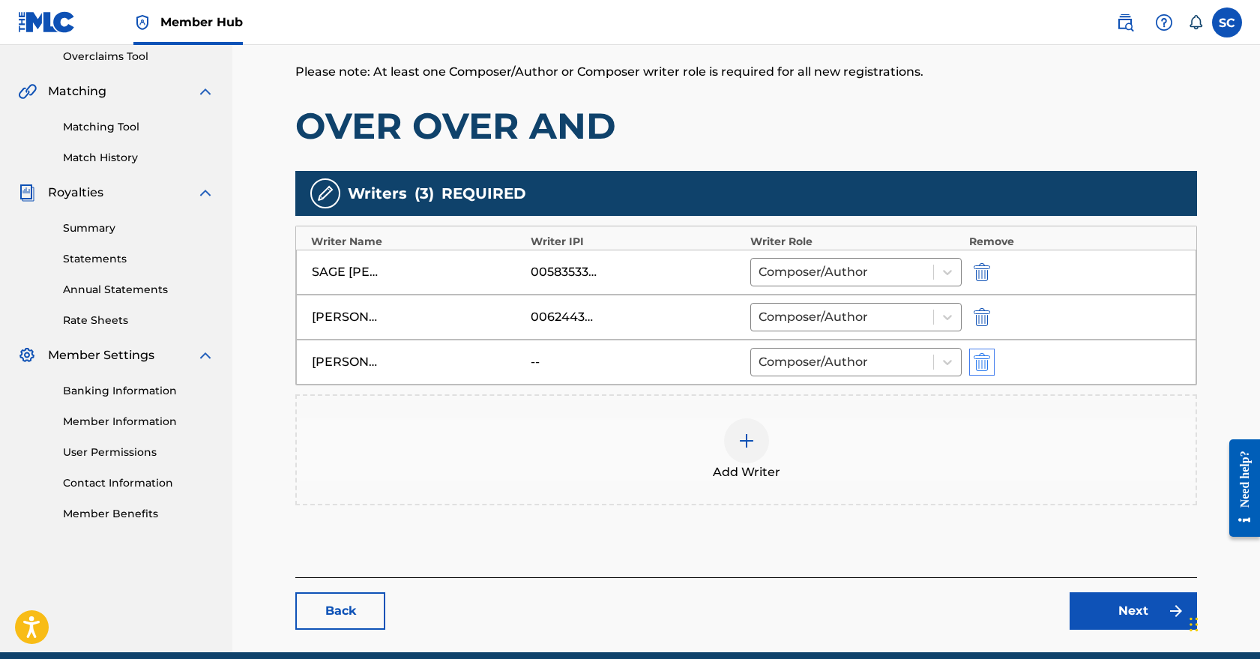
click at [979, 361] on img "submit" at bounding box center [982, 362] width 16 height 18
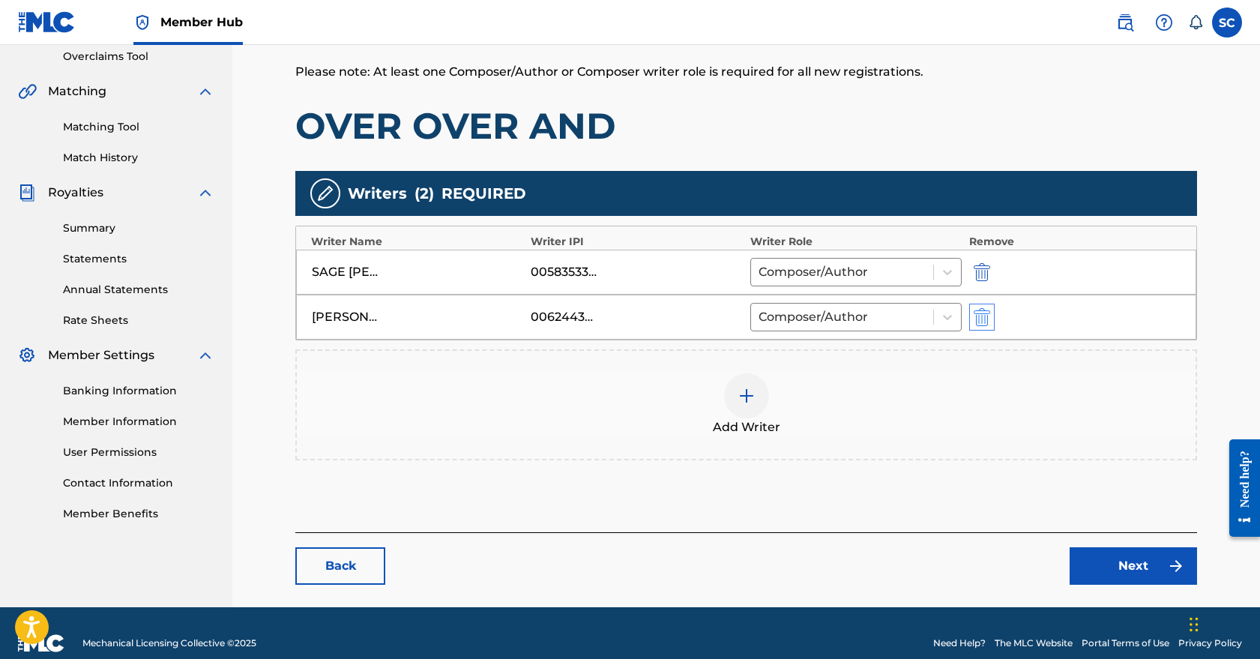
click at [982, 320] on img "submit" at bounding box center [982, 317] width 16 height 18
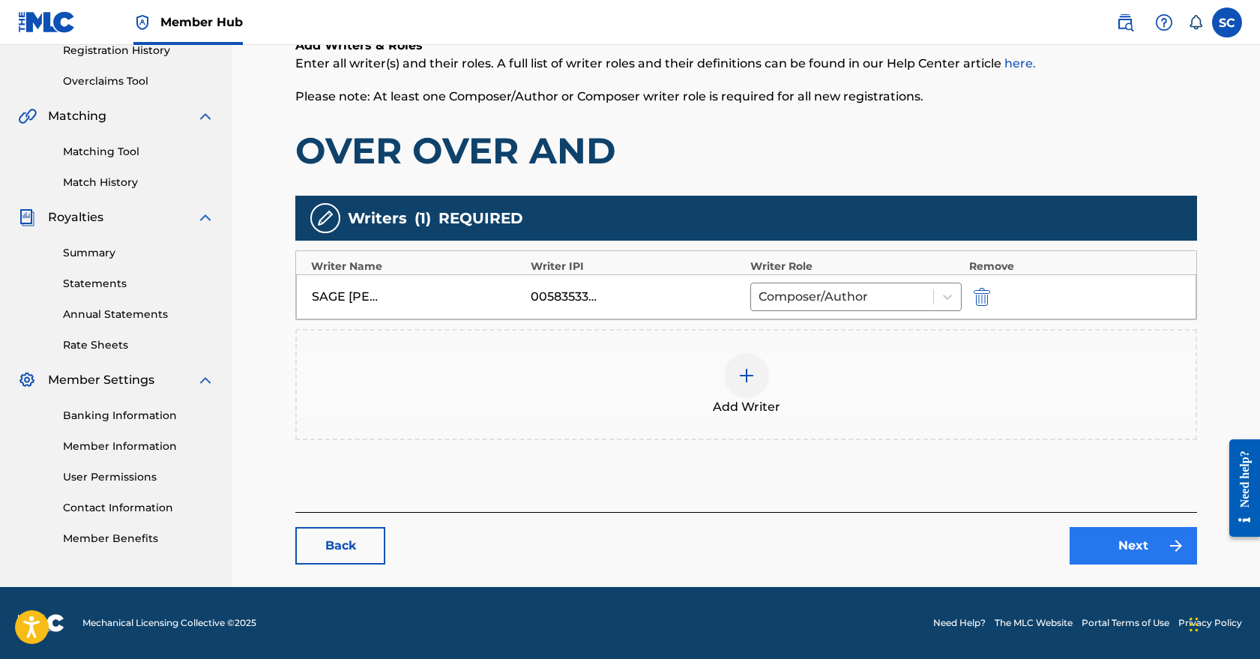
click at [1131, 542] on link "Next" at bounding box center [1133, 545] width 127 height 37
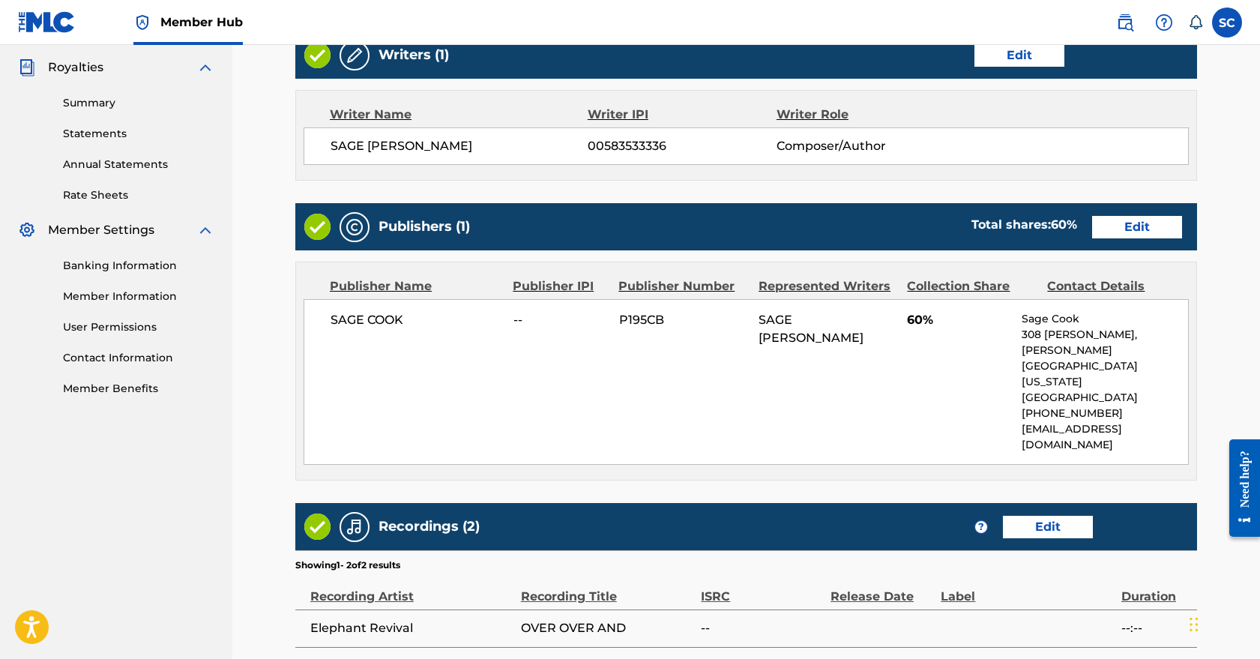
scroll to position [444, 0]
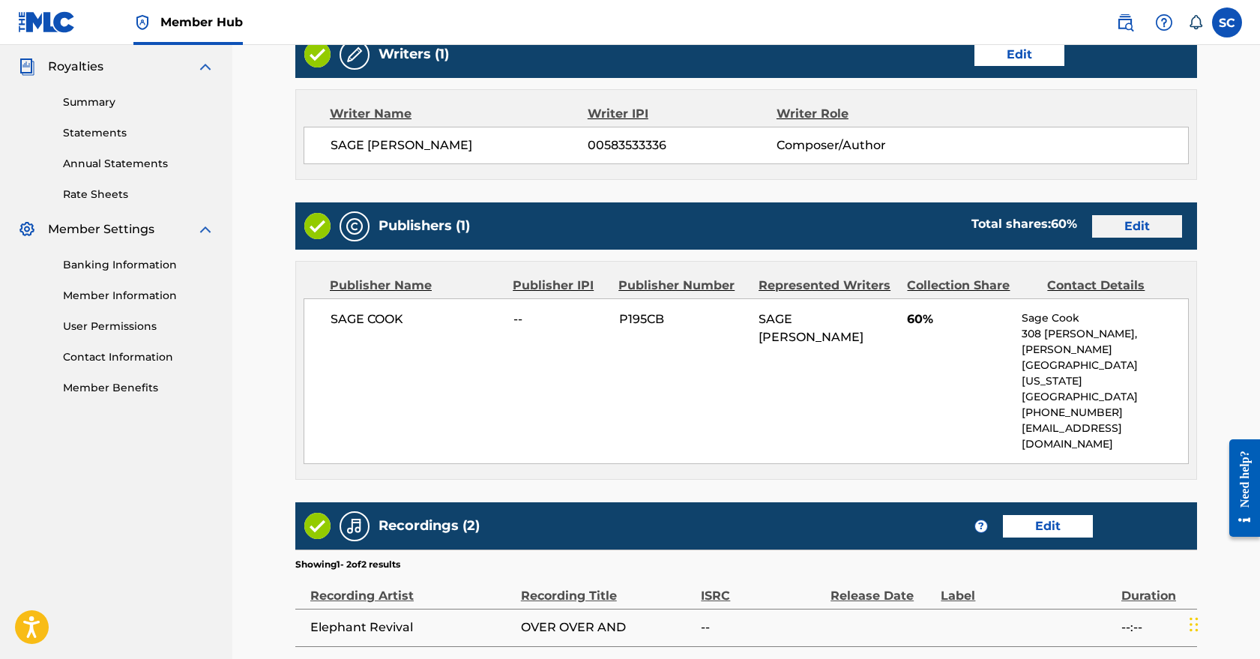
click at [1135, 226] on link "Edit" at bounding box center [1138, 226] width 90 height 22
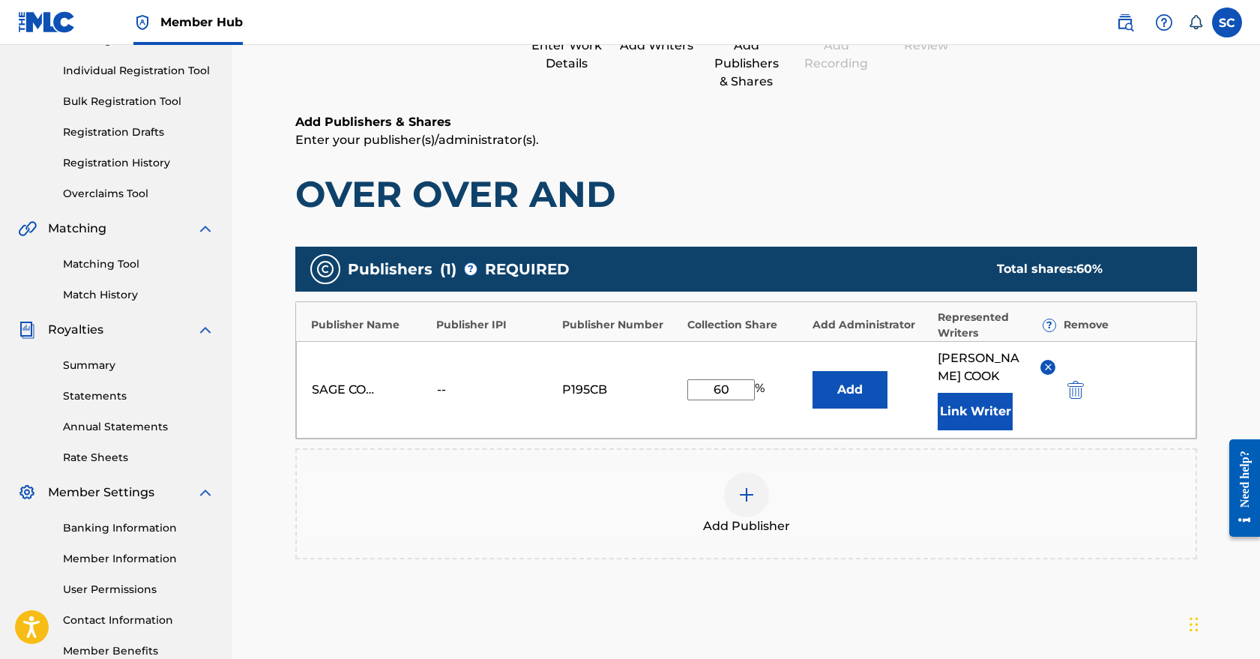
scroll to position [292, 0]
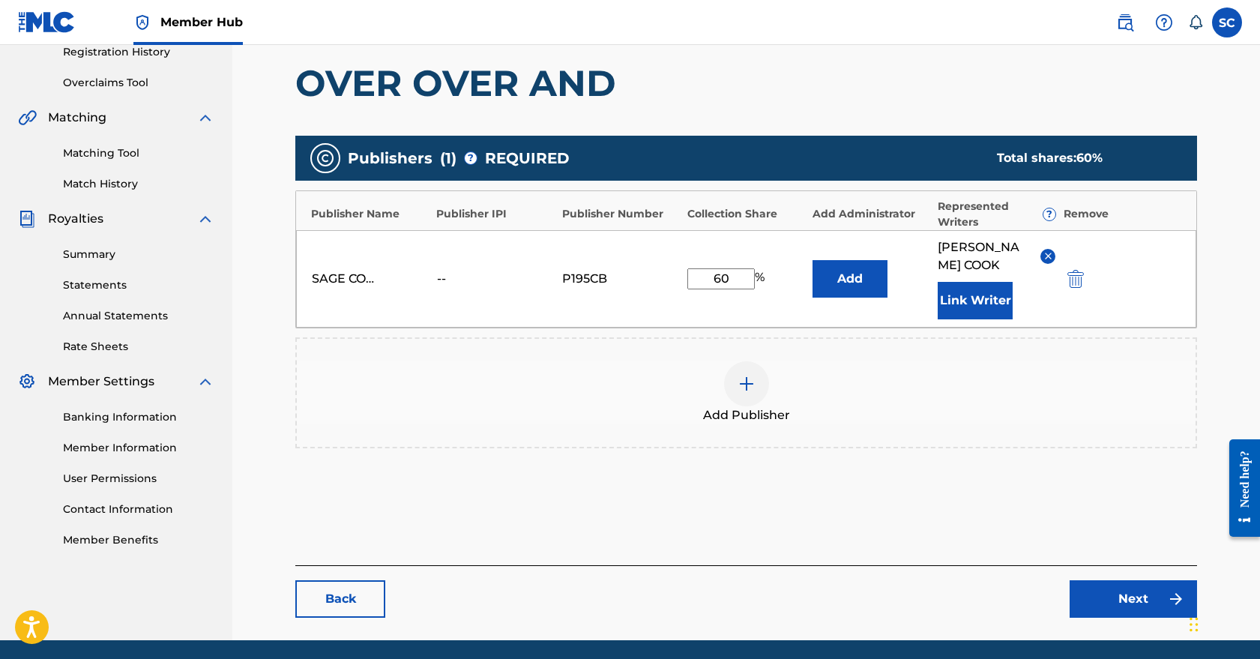
click at [445, 283] on div "--" at bounding box center [470, 279] width 67 height 18
click at [334, 269] on div "SAGE COOK -- P195CB 60 % Add SAGE THOMAS COOK Link Writer" at bounding box center [746, 278] width 901 height 97
click at [346, 283] on div "SAGE COOK" at bounding box center [345, 279] width 67 height 18
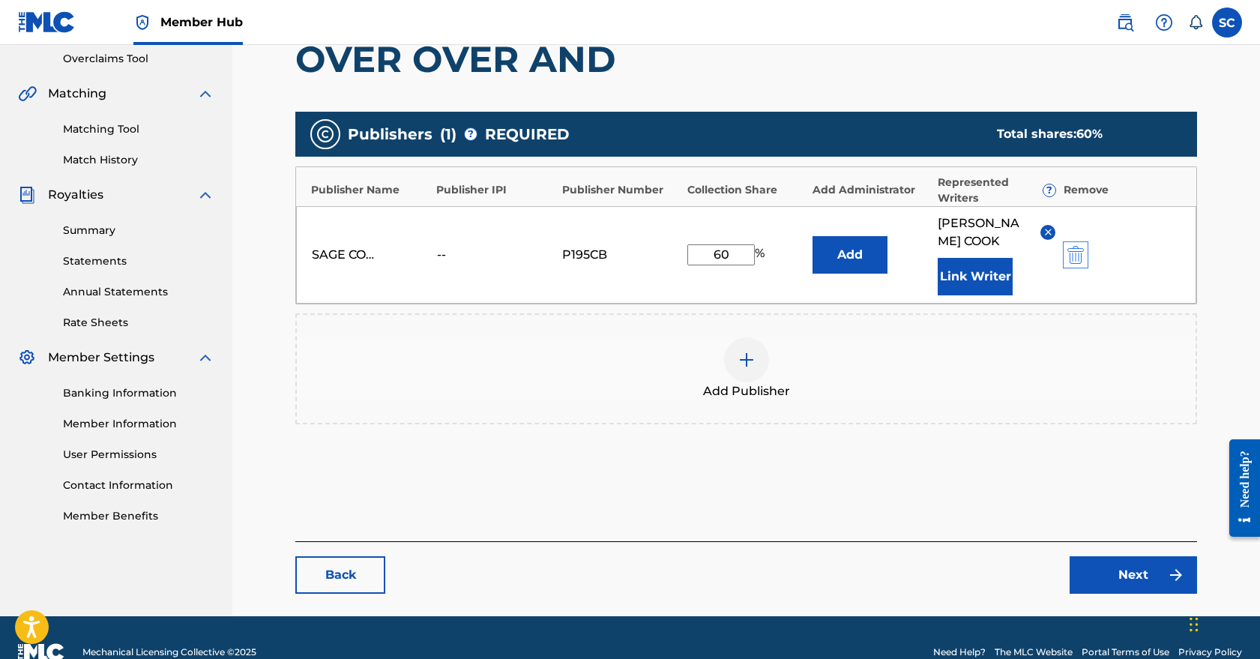
click at [1076, 256] on img "submit" at bounding box center [1076, 255] width 16 height 18
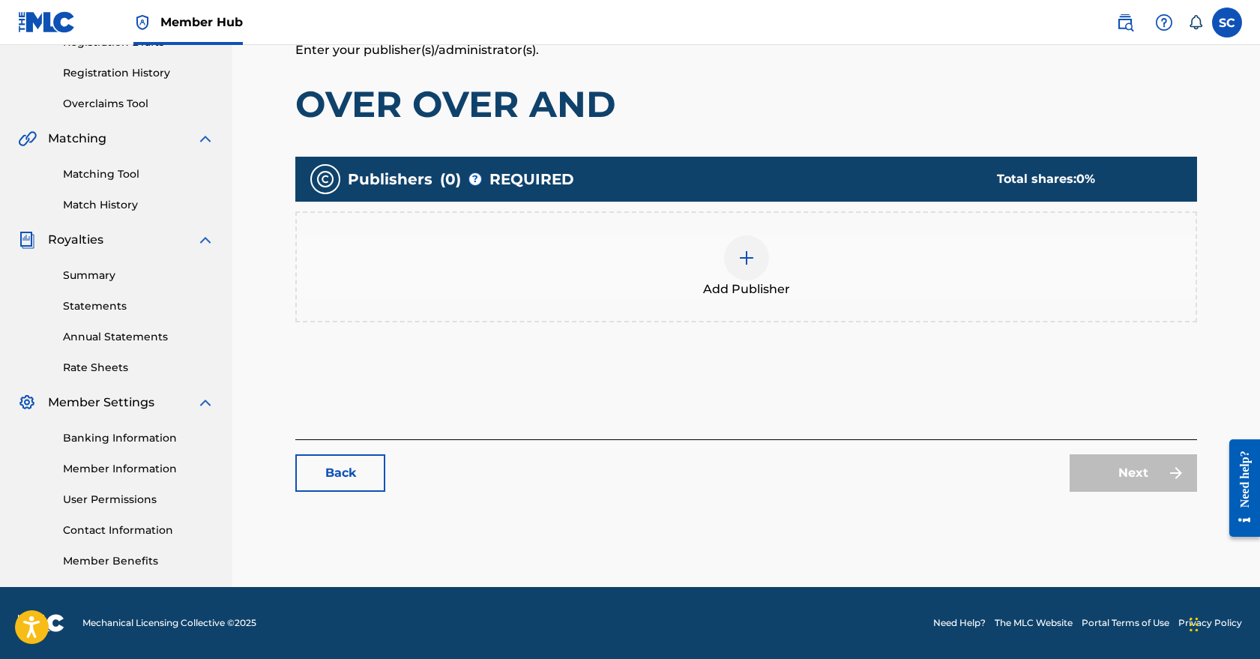
click at [745, 249] on img at bounding box center [747, 258] width 18 height 18
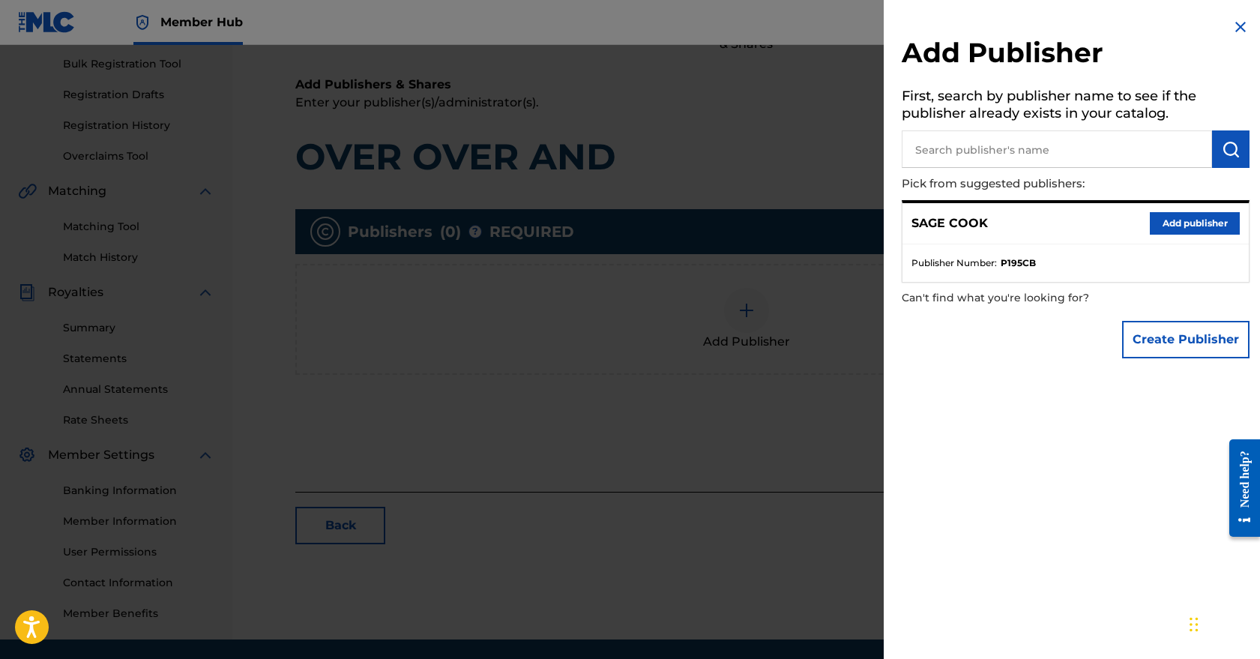
scroll to position [208, 0]
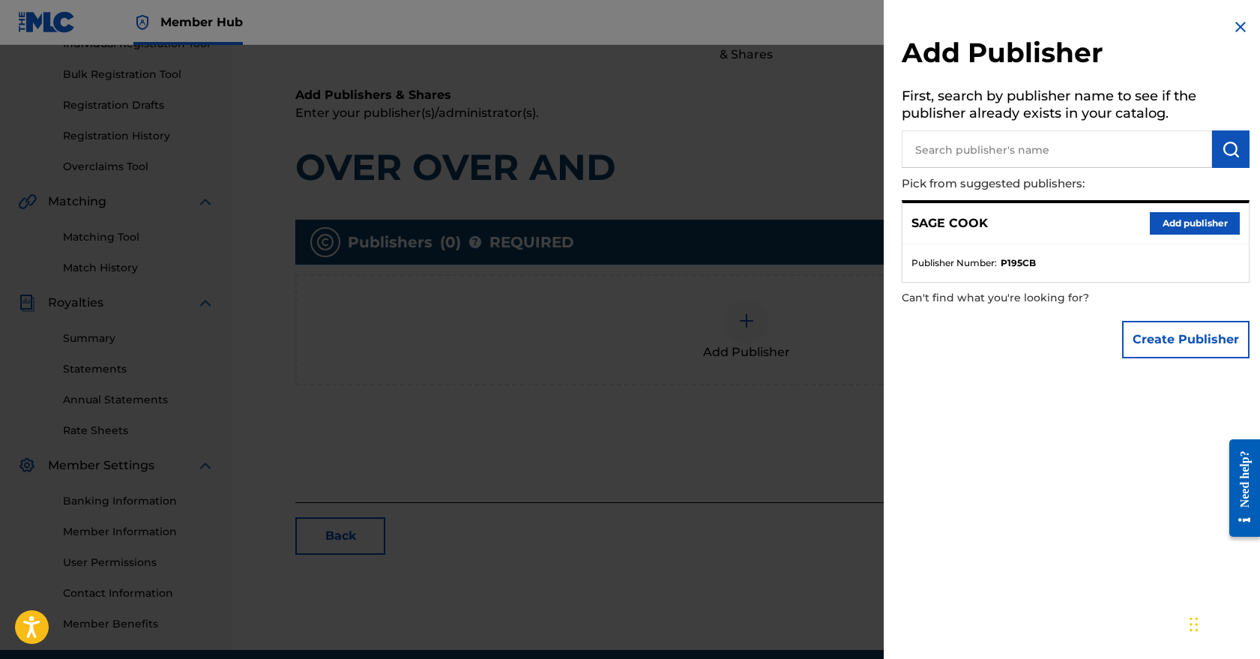
click at [1017, 145] on input "text" at bounding box center [1057, 148] width 310 height 37
type input "Light Matter Music"
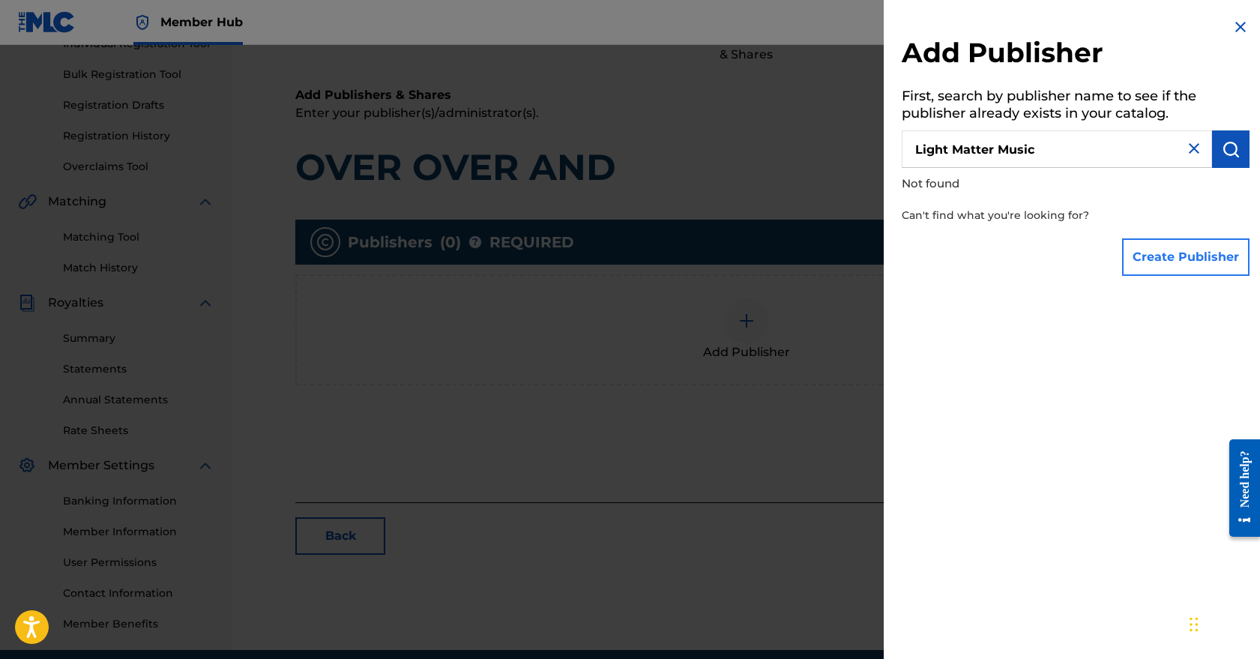
click at [1196, 269] on button "Create Publisher" at bounding box center [1186, 256] width 127 height 37
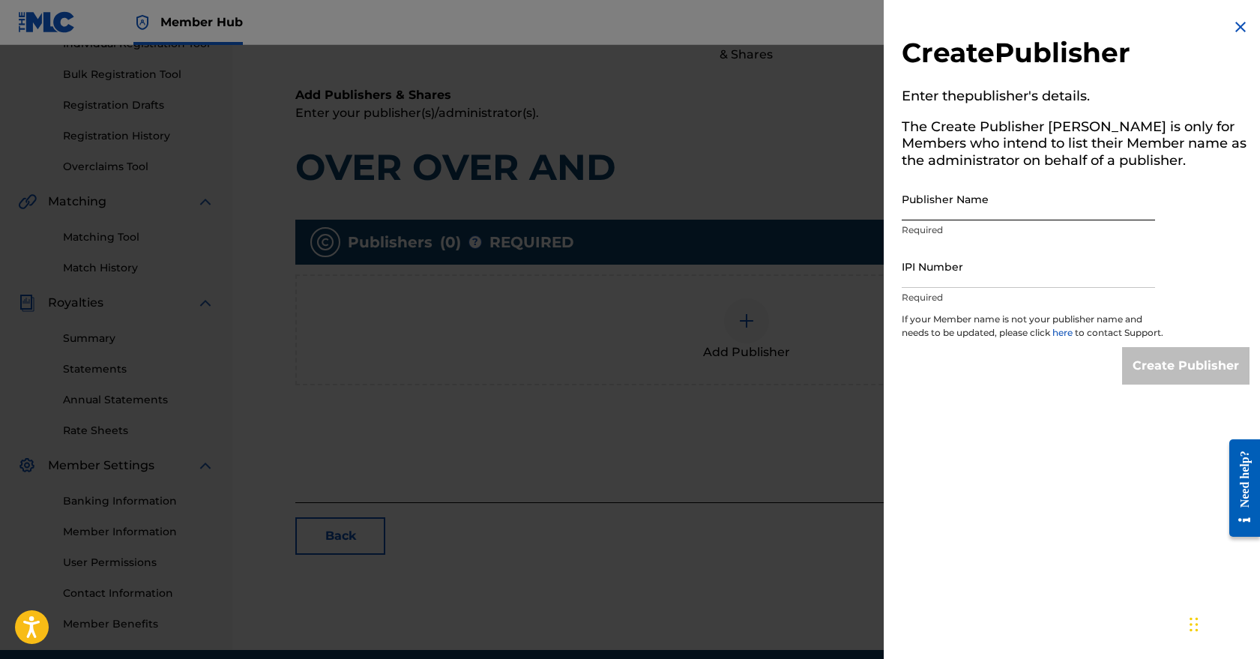
click at [978, 201] on input "Publisher Name" at bounding box center [1028, 199] width 253 height 43
type input "Light Matter Music"
click at [996, 268] on input "IPI Number" at bounding box center [1028, 266] width 253 height 43
paste input "01139536153"
type input "01139536153"
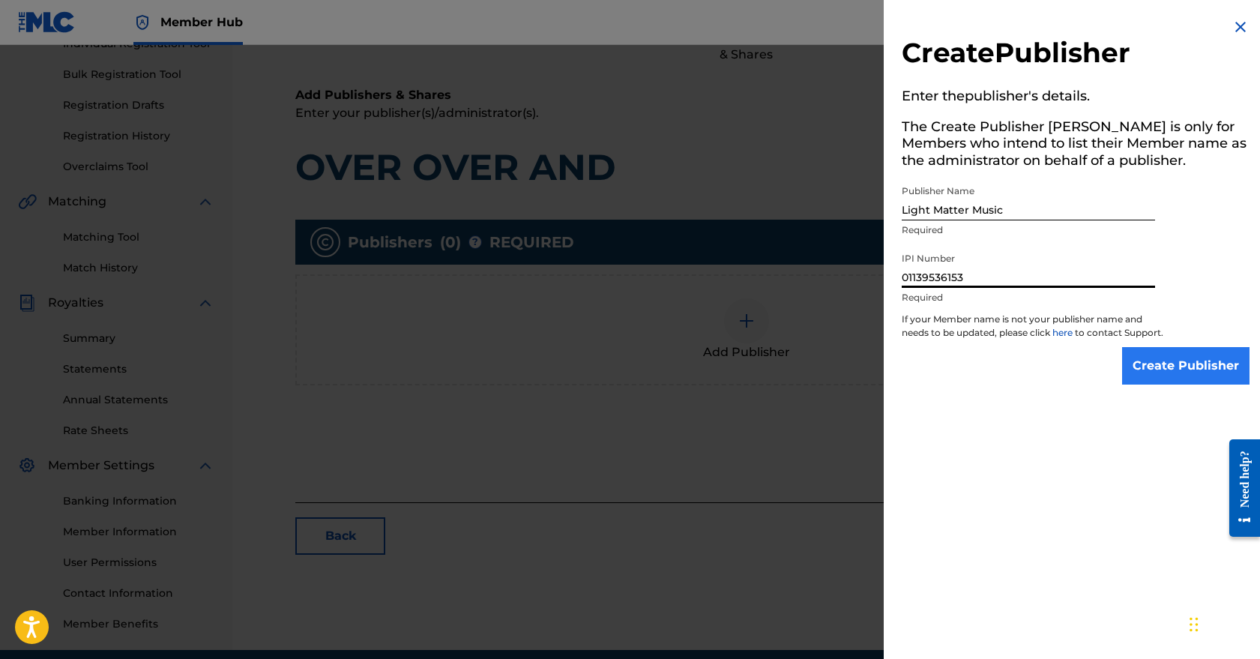
click at [1184, 374] on input "Create Publisher" at bounding box center [1186, 365] width 127 height 37
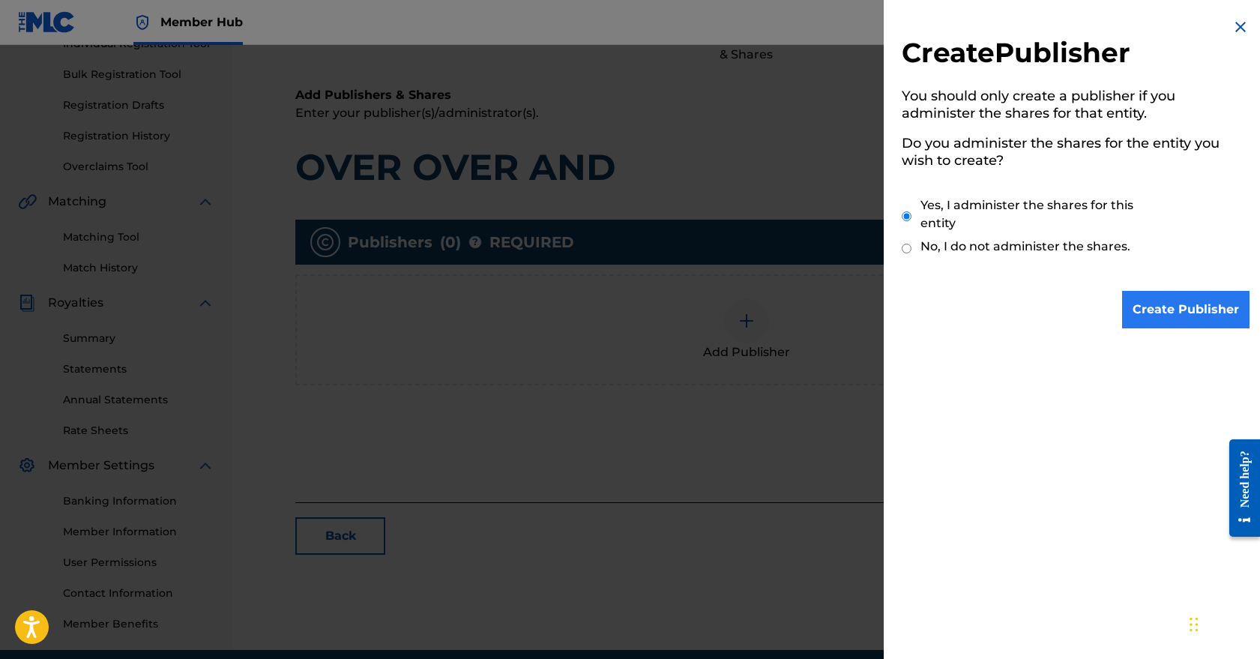
click at [1182, 313] on input "Create Publisher" at bounding box center [1186, 309] width 127 height 37
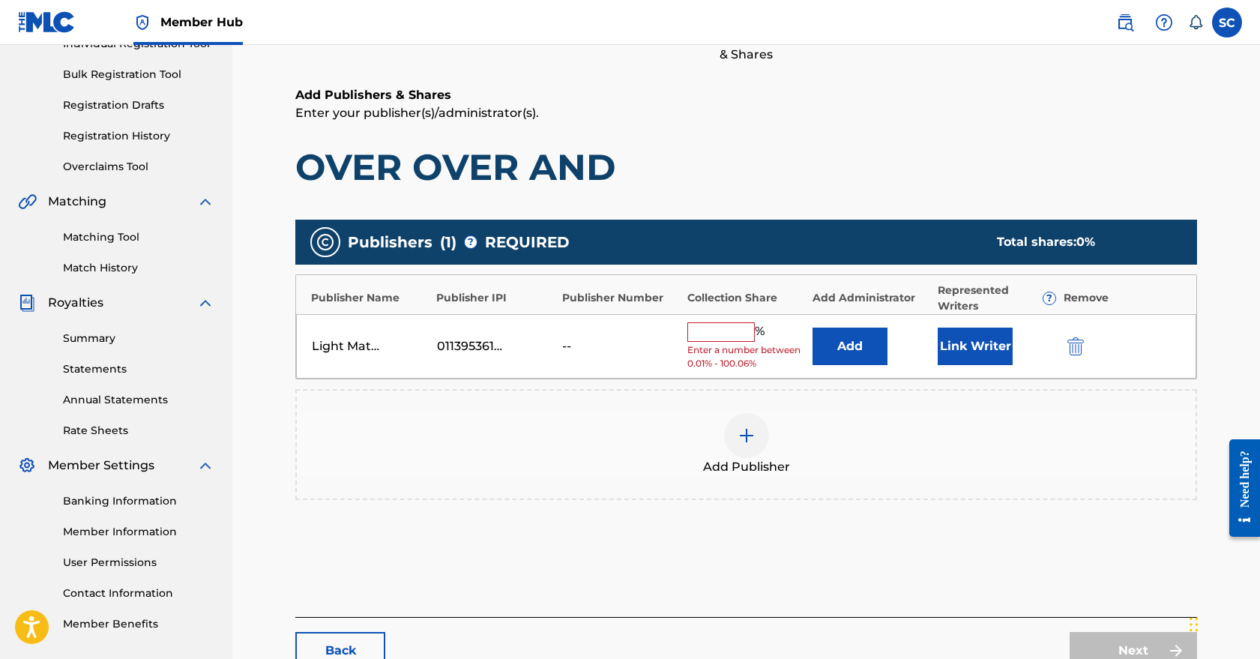
click at [721, 331] on input "text" at bounding box center [721, 331] width 67 height 19
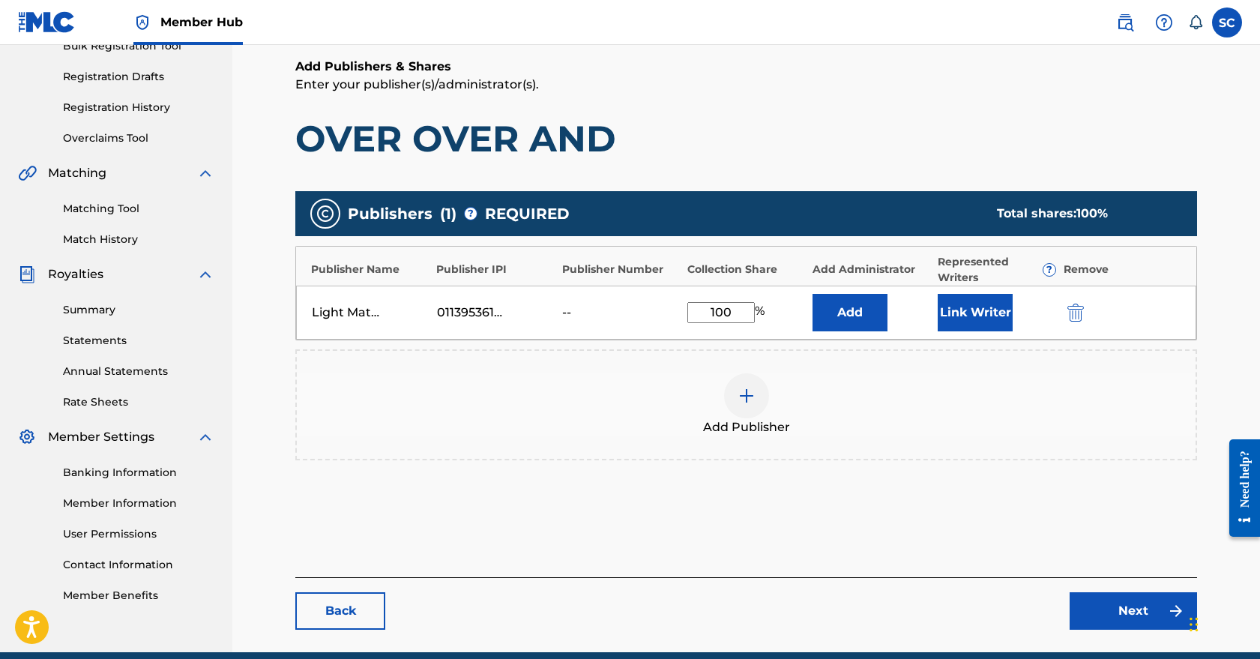
scroll to position [241, 0]
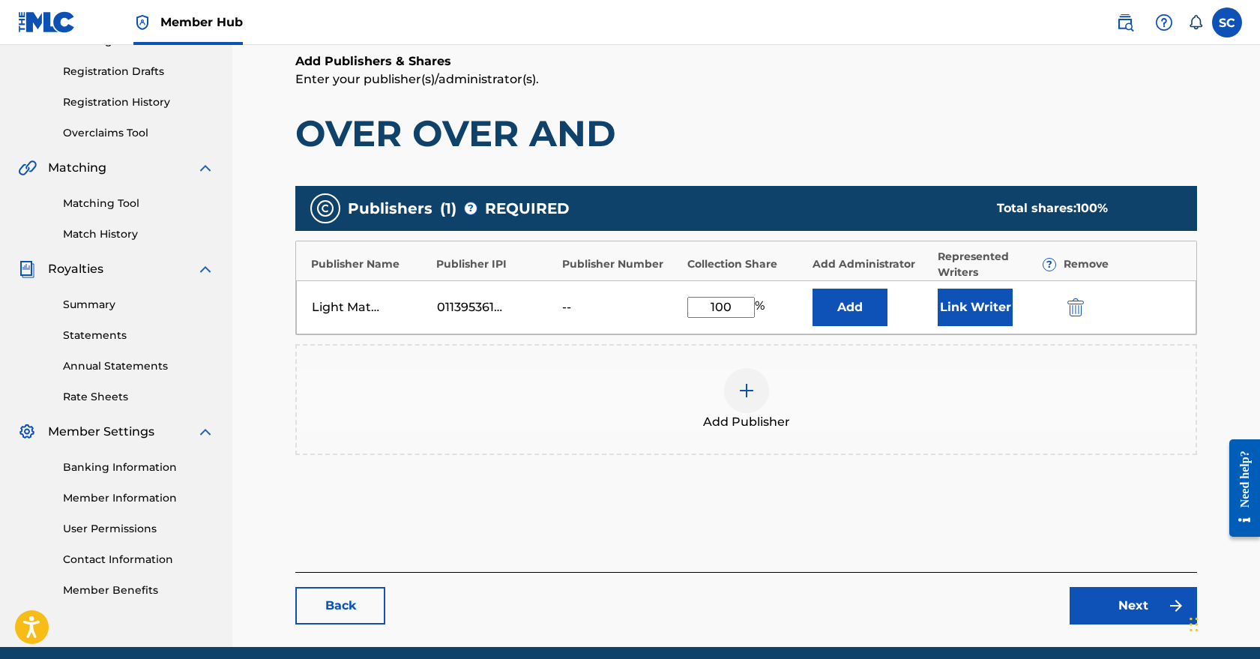
type input "100"
click at [850, 307] on button "Add" at bounding box center [850, 307] width 75 height 37
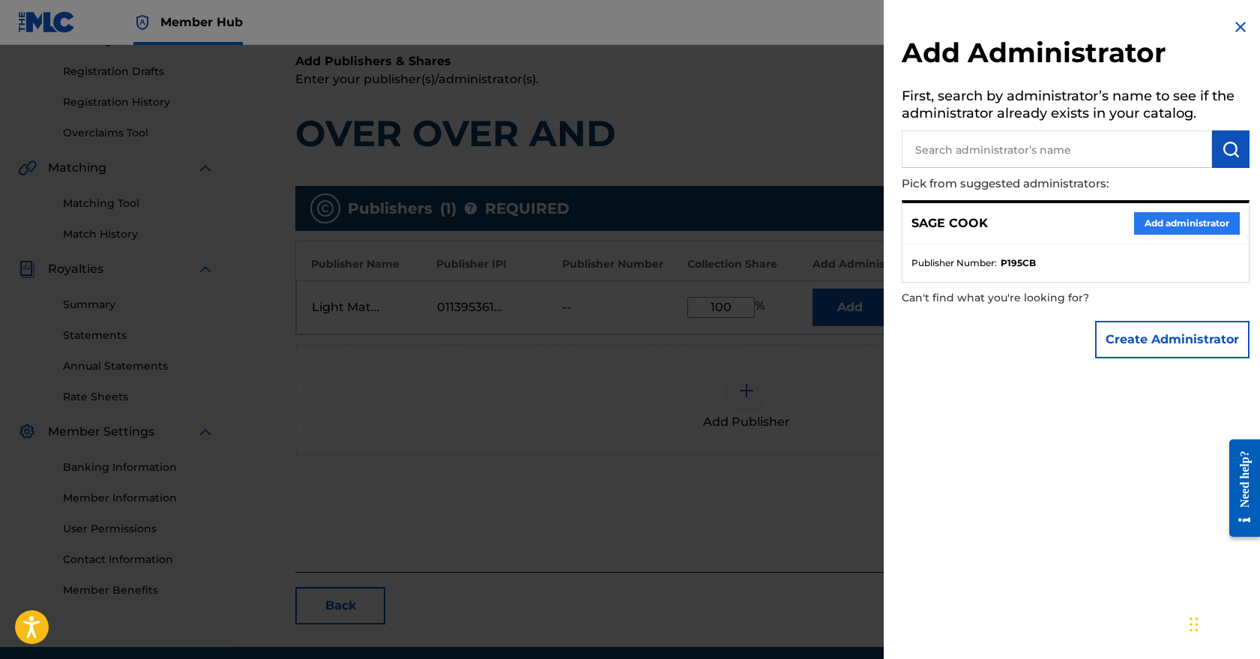
click at [1170, 220] on button "Add administrator" at bounding box center [1188, 223] width 106 height 22
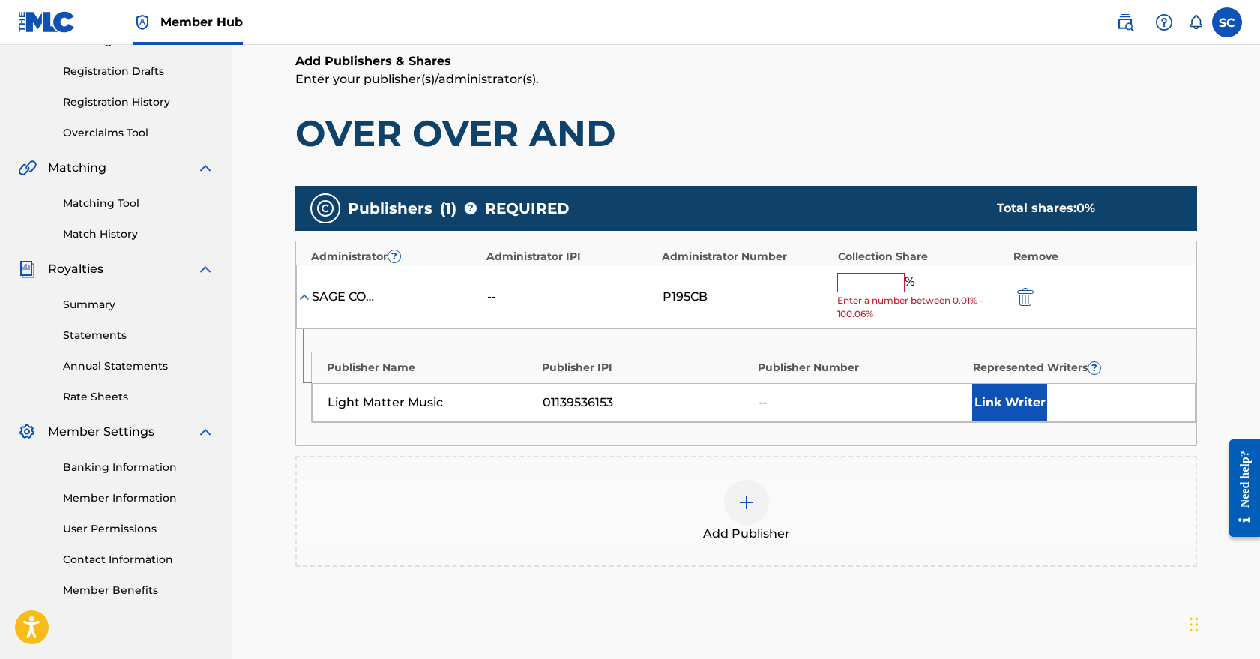
click at [842, 147] on h1 "OVER OVER AND" at bounding box center [746, 133] width 902 height 45
click at [902, 401] on div "--" at bounding box center [862, 403] width 208 height 18
click at [1003, 400] on button "Link Writer" at bounding box center [1010, 402] width 75 height 37
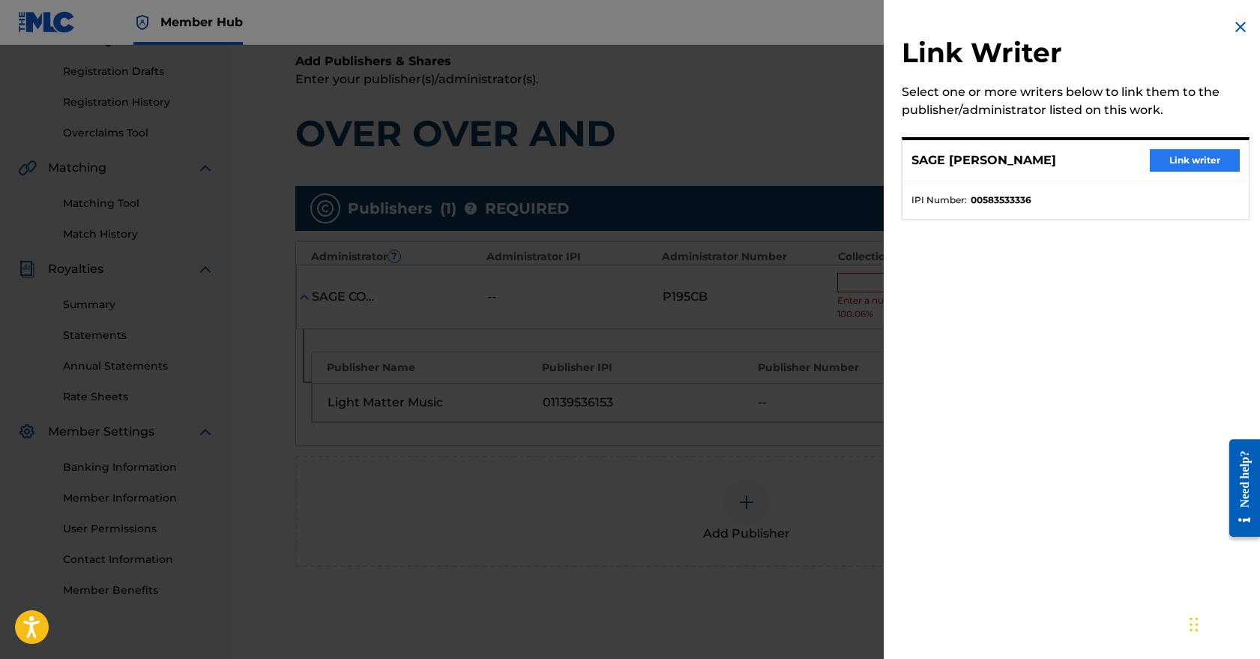
click at [1184, 154] on button "Link writer" at bounding box center [1195, 160] width 90 height 22
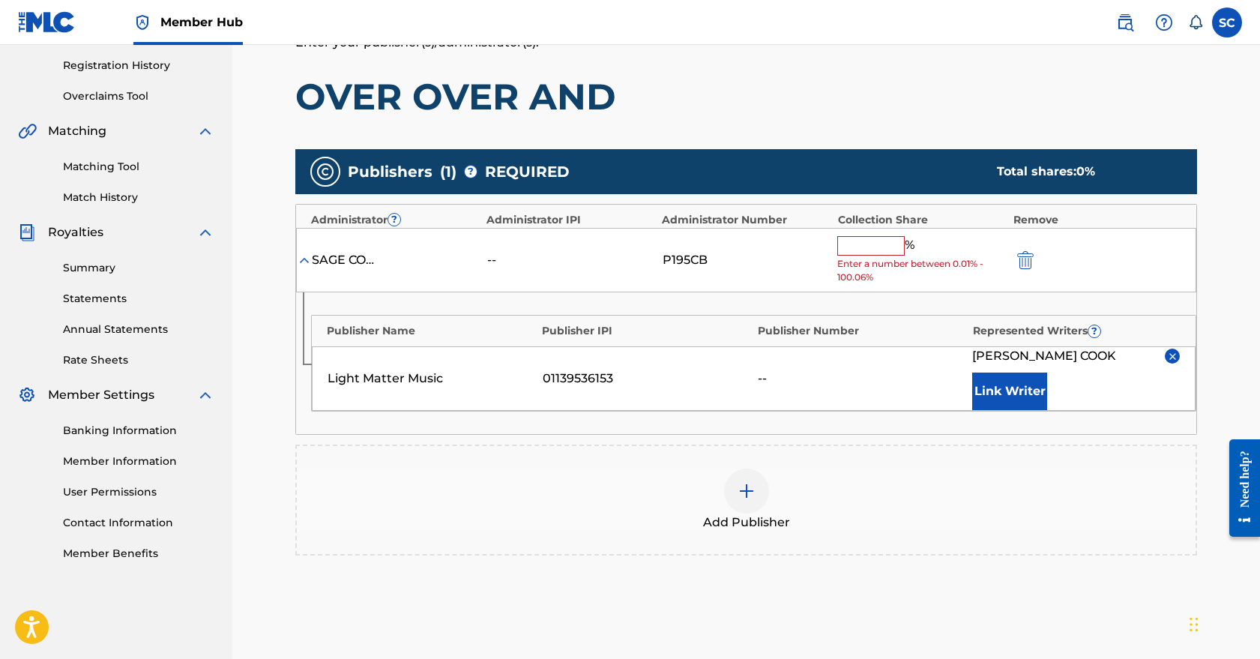
scroll to position [253, 0]
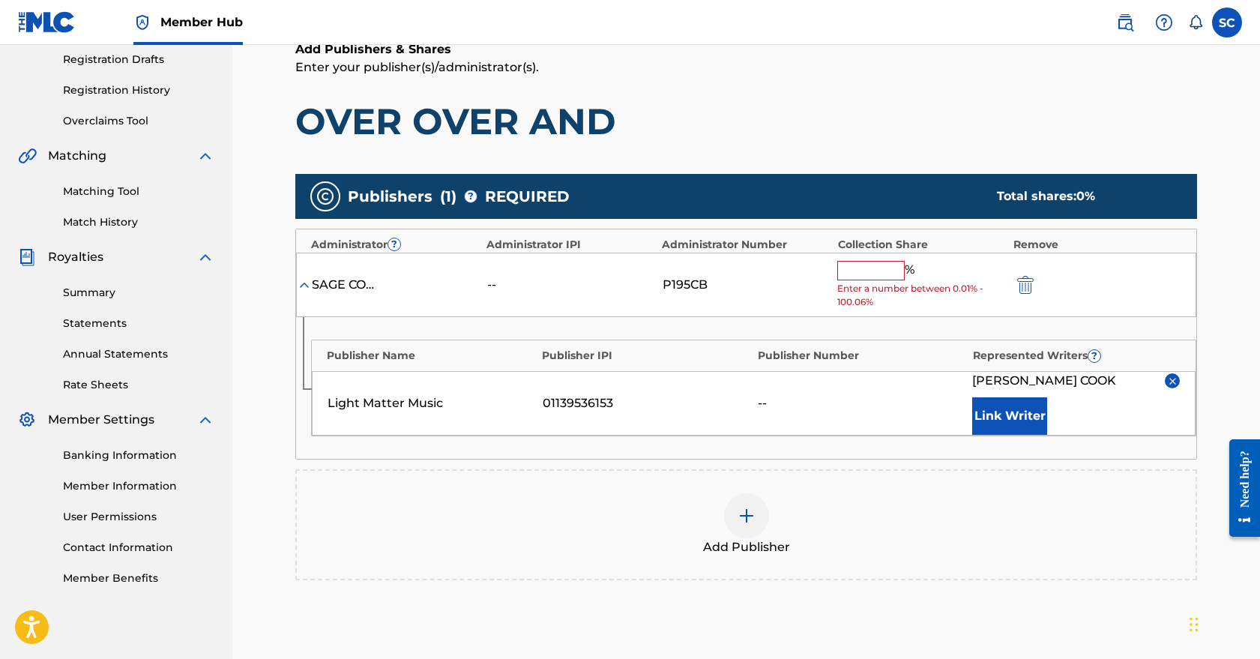
click at [880, 269] on input "text" at bounding box center [871, 270] width 67 height 19
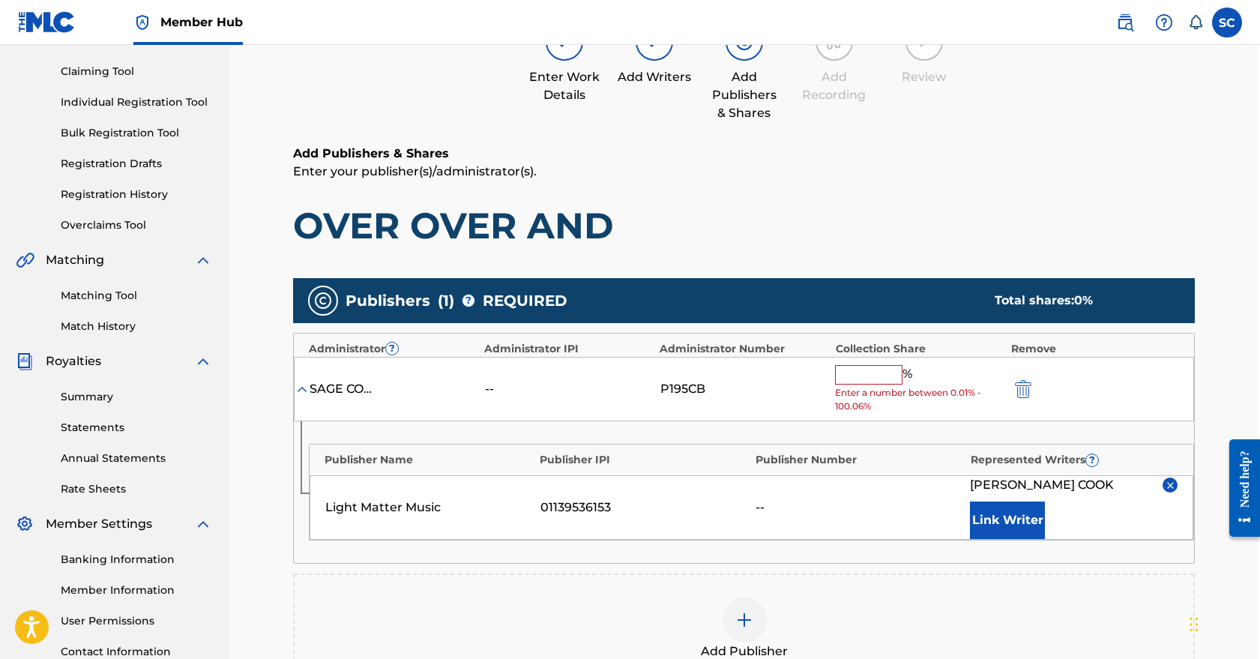
scroll to position [148, 2]
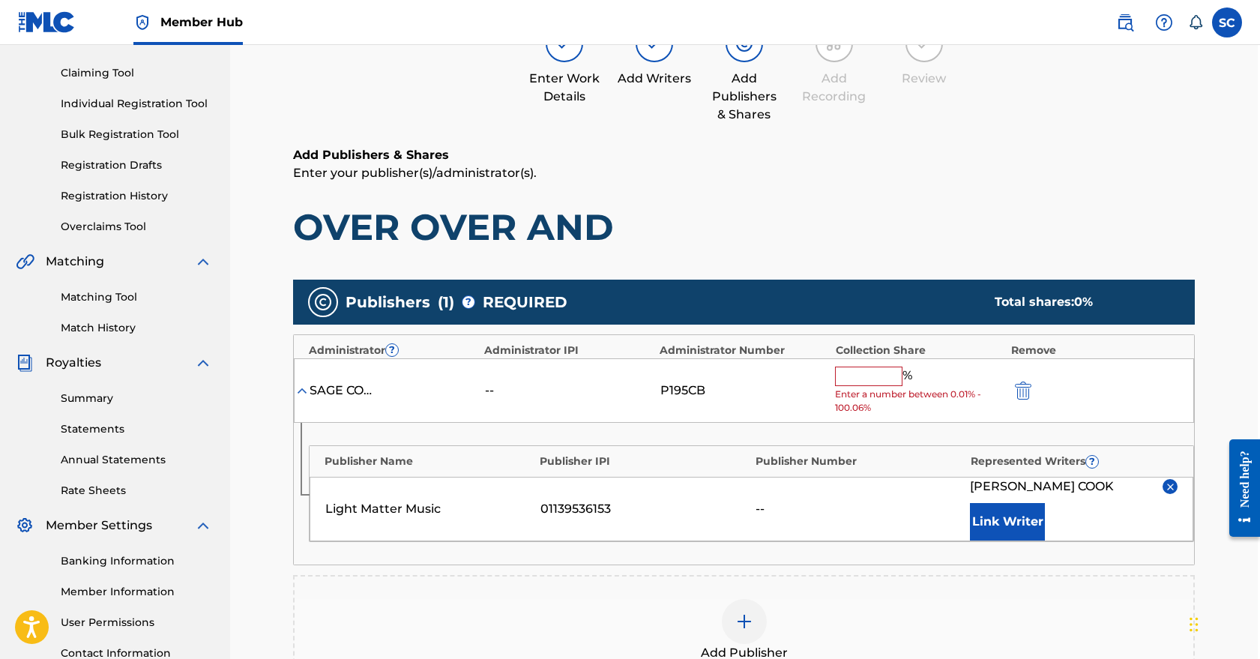
click at [300, 391] on img at bounding box center [302, 390] width 15 height 15
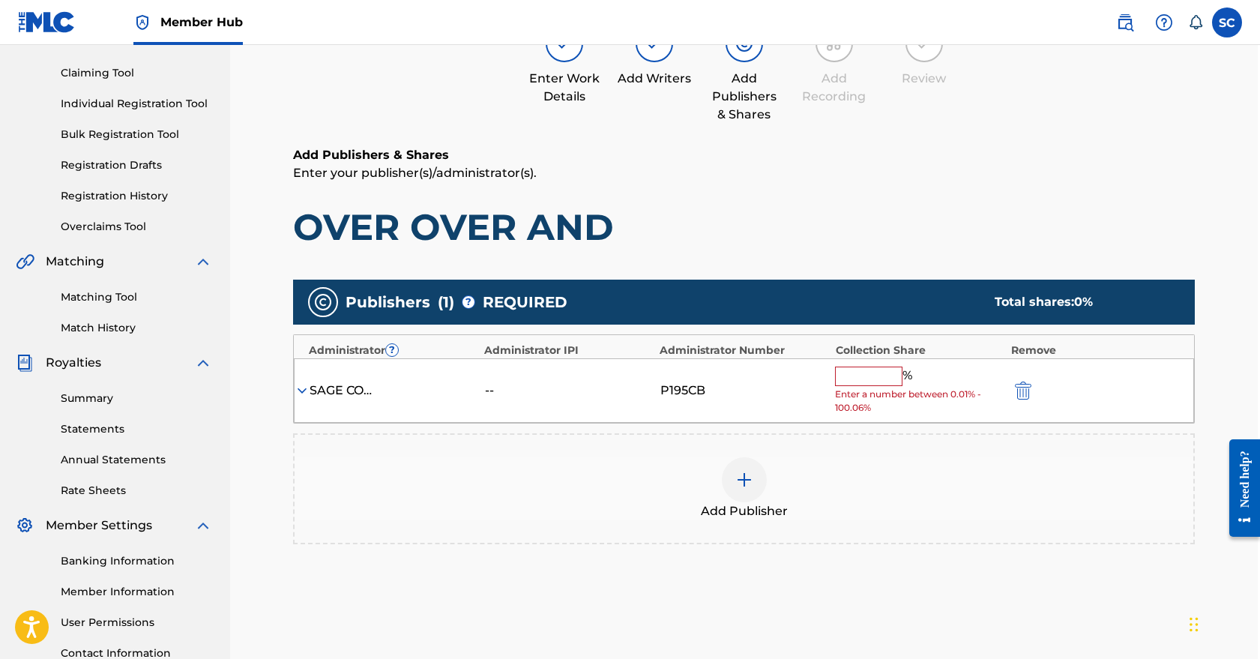
click at [300, 391] on img at bounding box center [302, 390] width 15 height 15
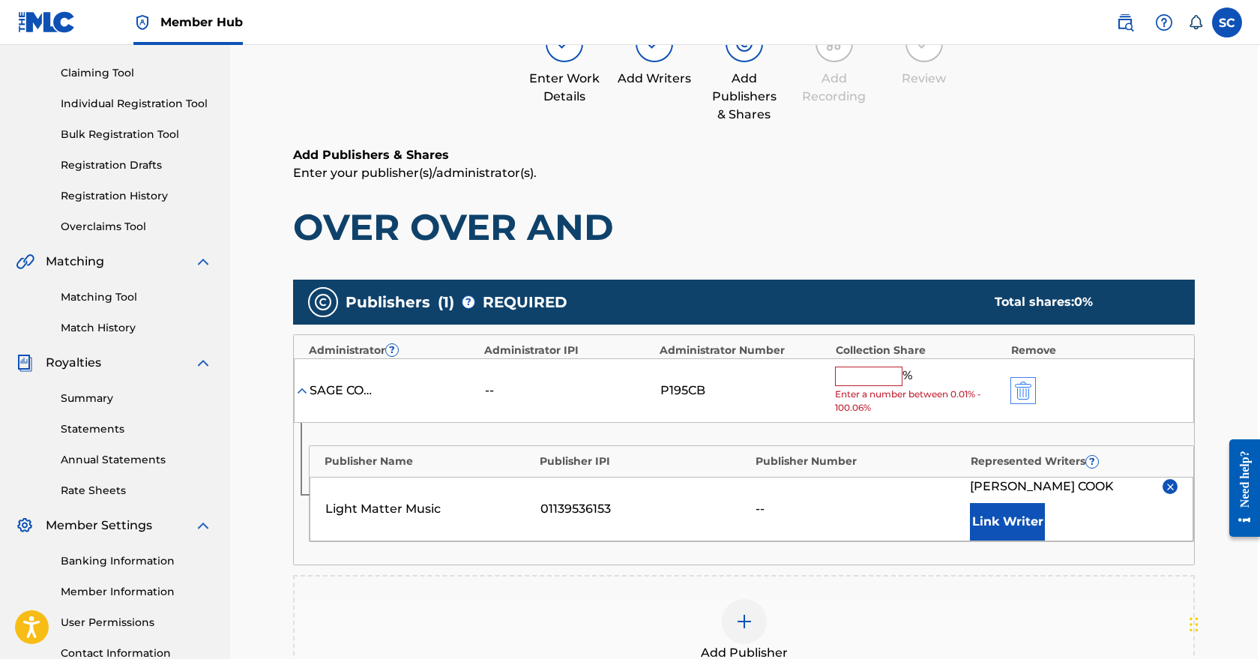
click at [1028, 390] on img "submit" at bounding box center [1023, 391] width 16 height 18
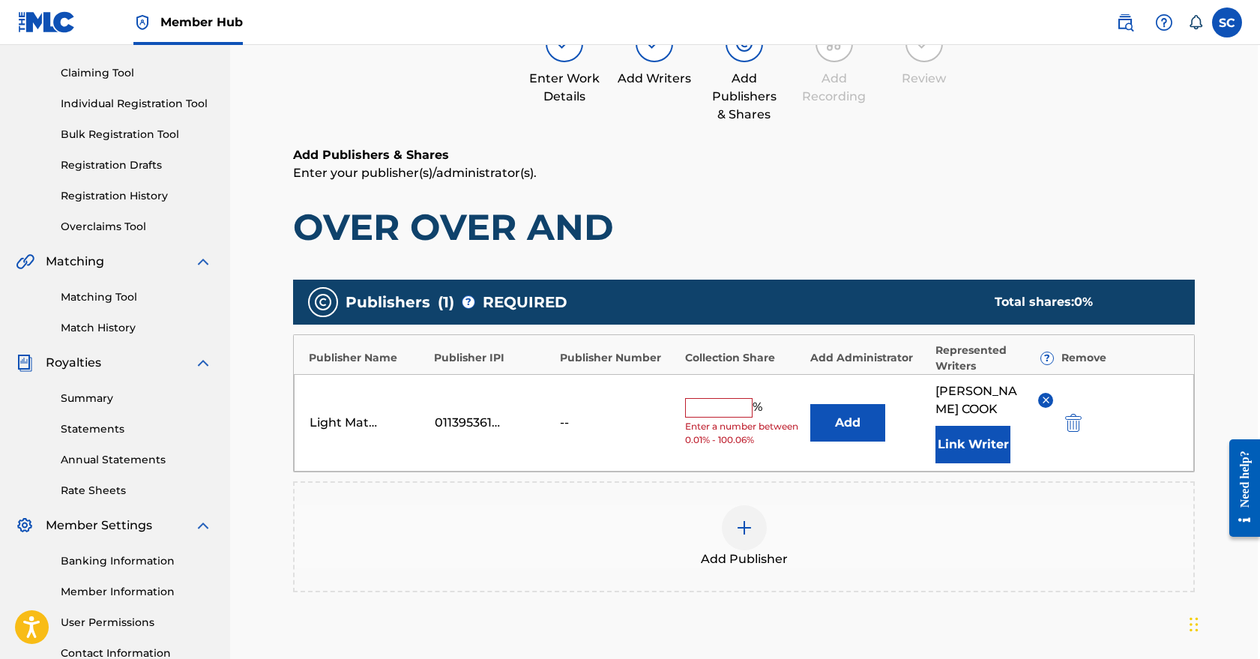
click at [714, 409] on input "text" at bounding box center [718, 407] width 67 height 19
type input "100"
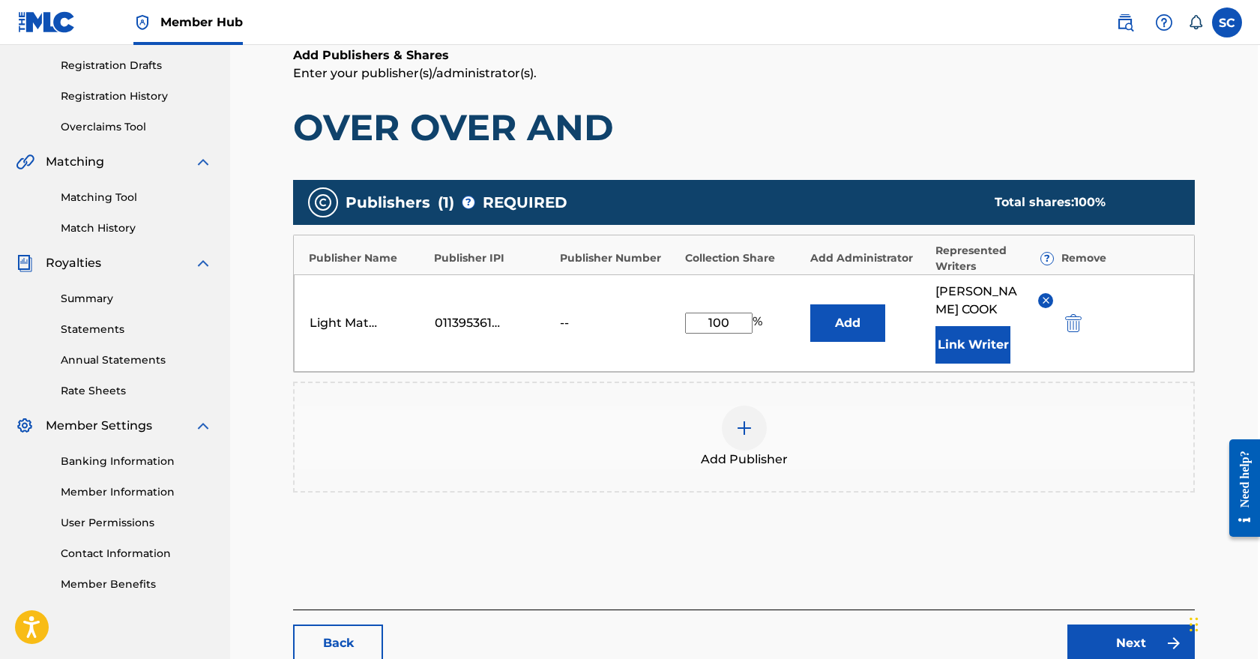
scroll to position [297, 2]
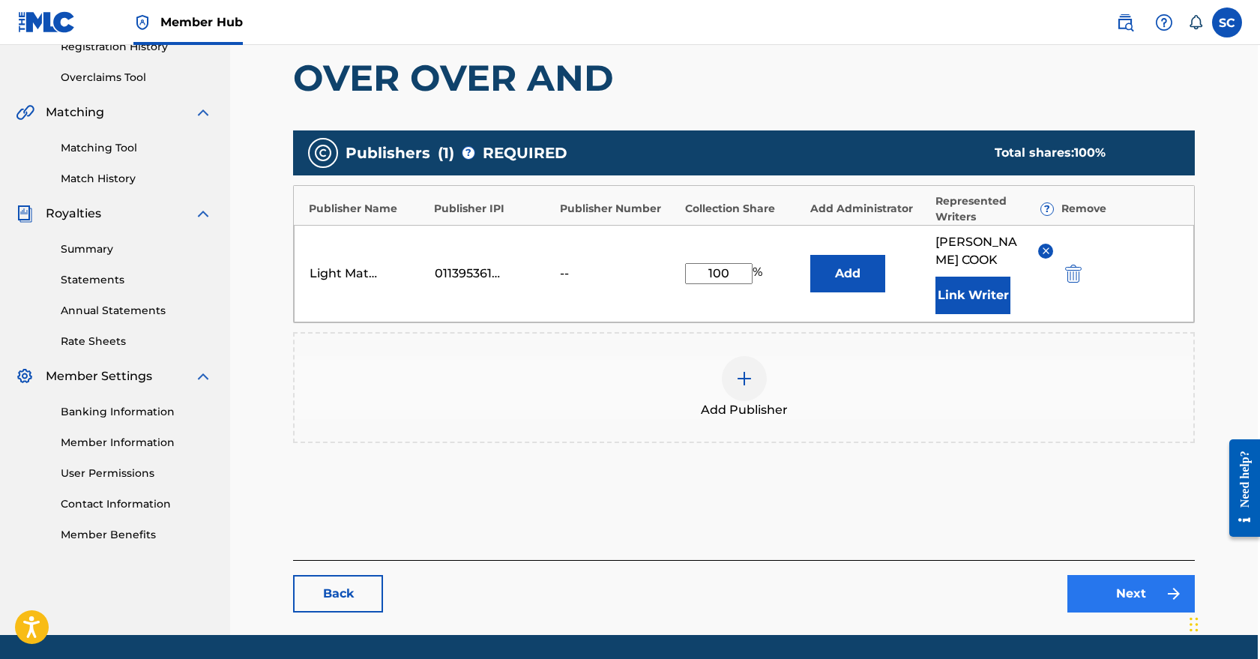
click at [1138, 589] on link "Next" at bounding box center [1131, 593] width 127 height 37
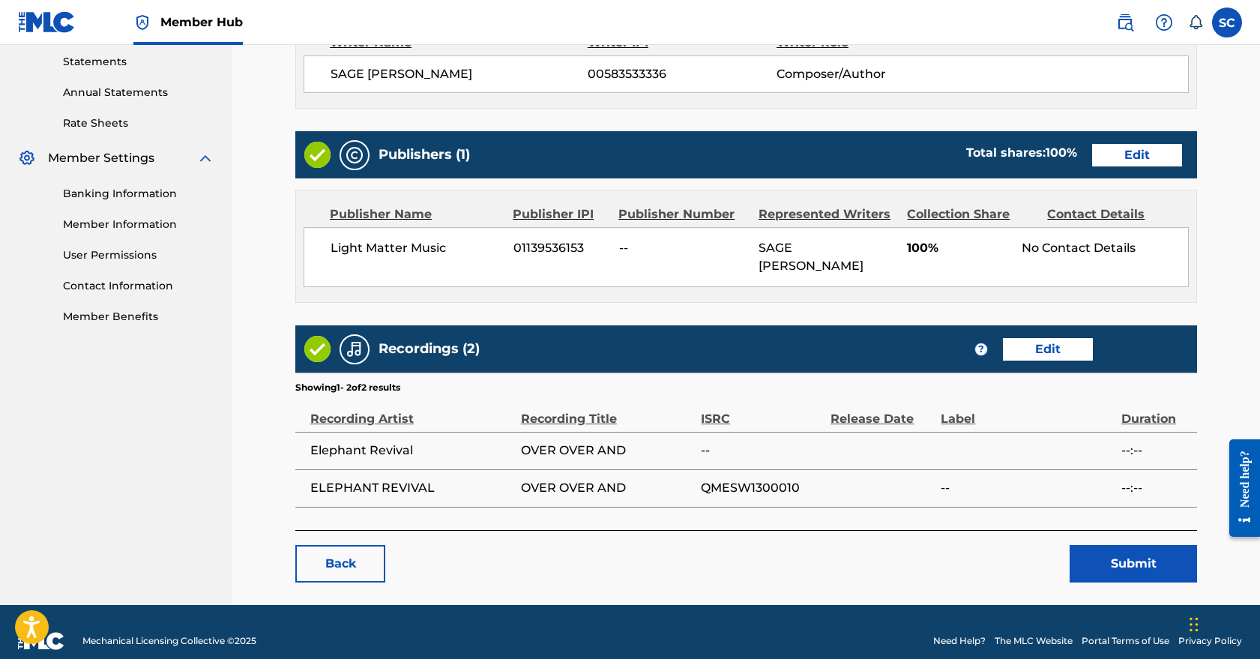
scroll to position [514, 0]
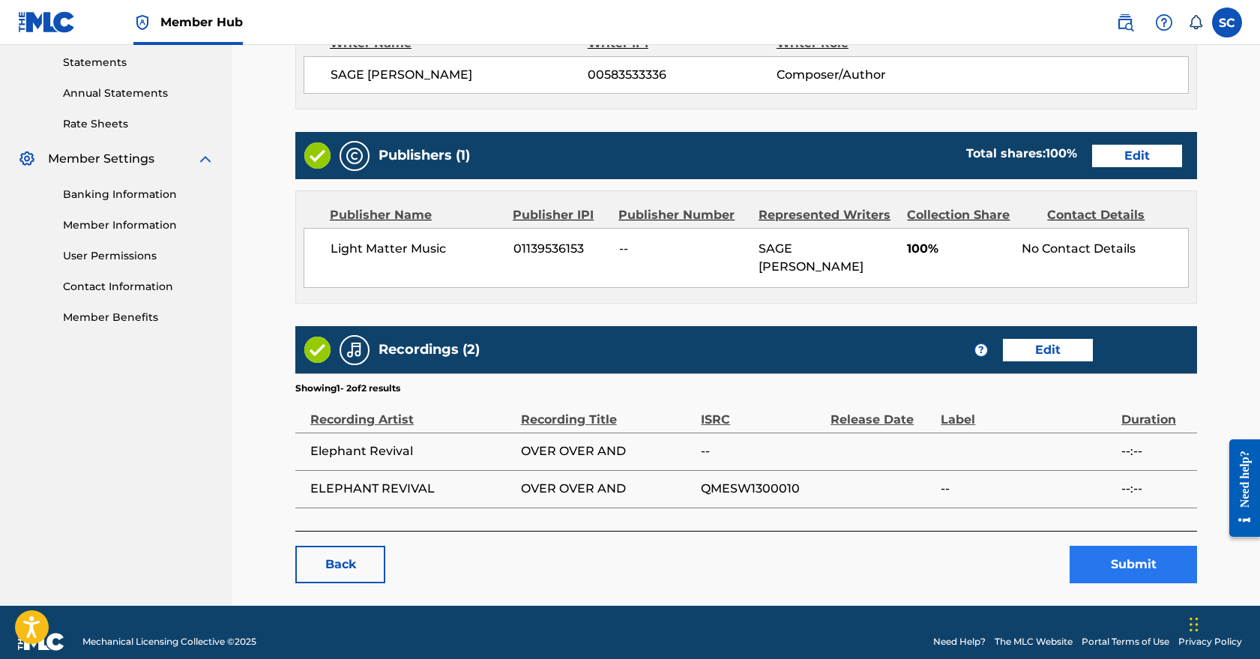
click at [1165, 546] on button "Submit" at bounding box center [1133, 564] width 127 height 37
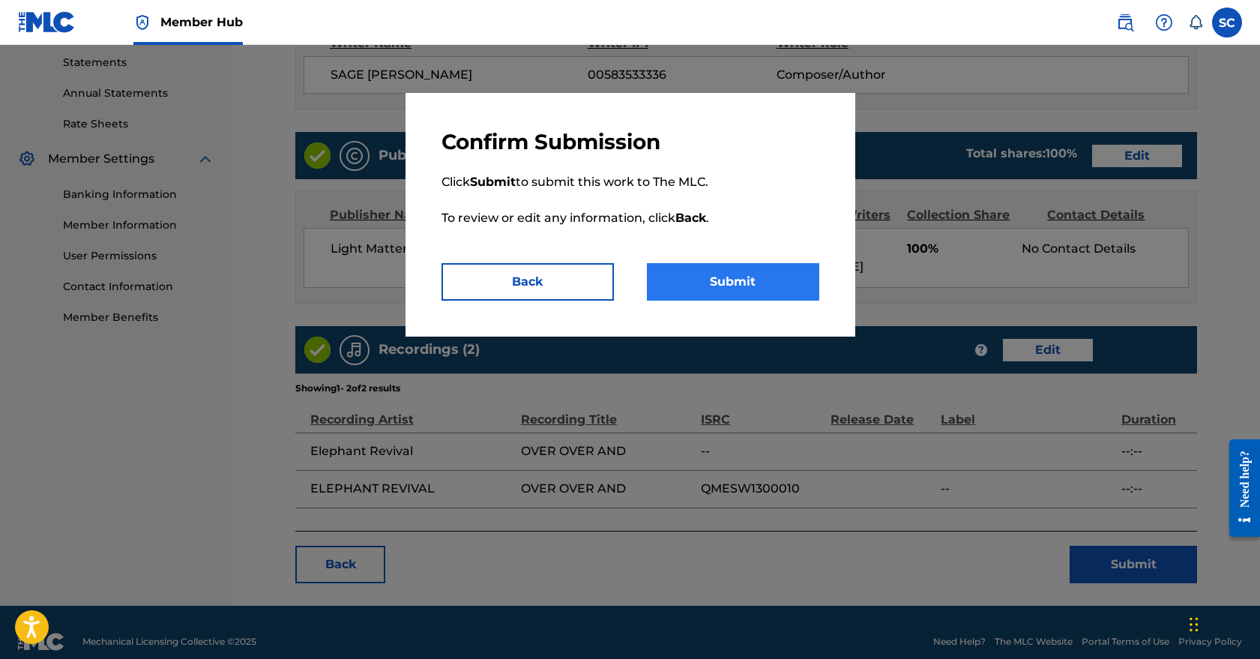
click at [739, 278] on button "Submit" at bounding box center [733, 281] width 172 height 37
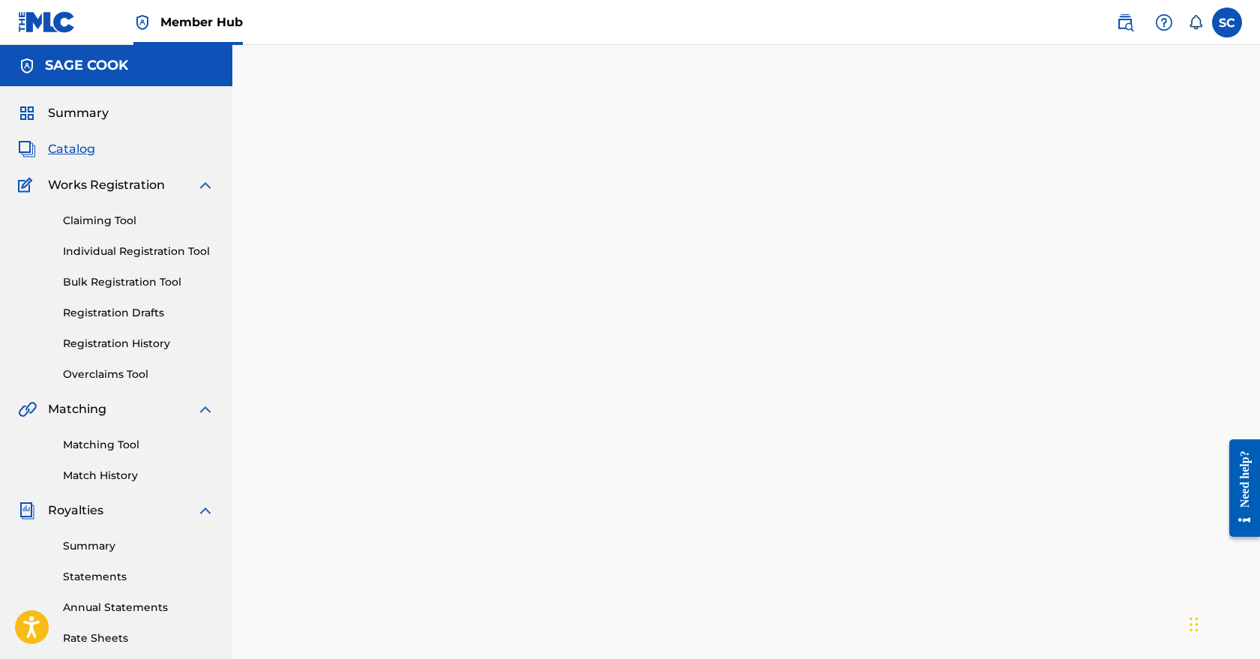
click at [83, 152] on span "Catalog" at bounding box center [71, 149] width 47 height 18
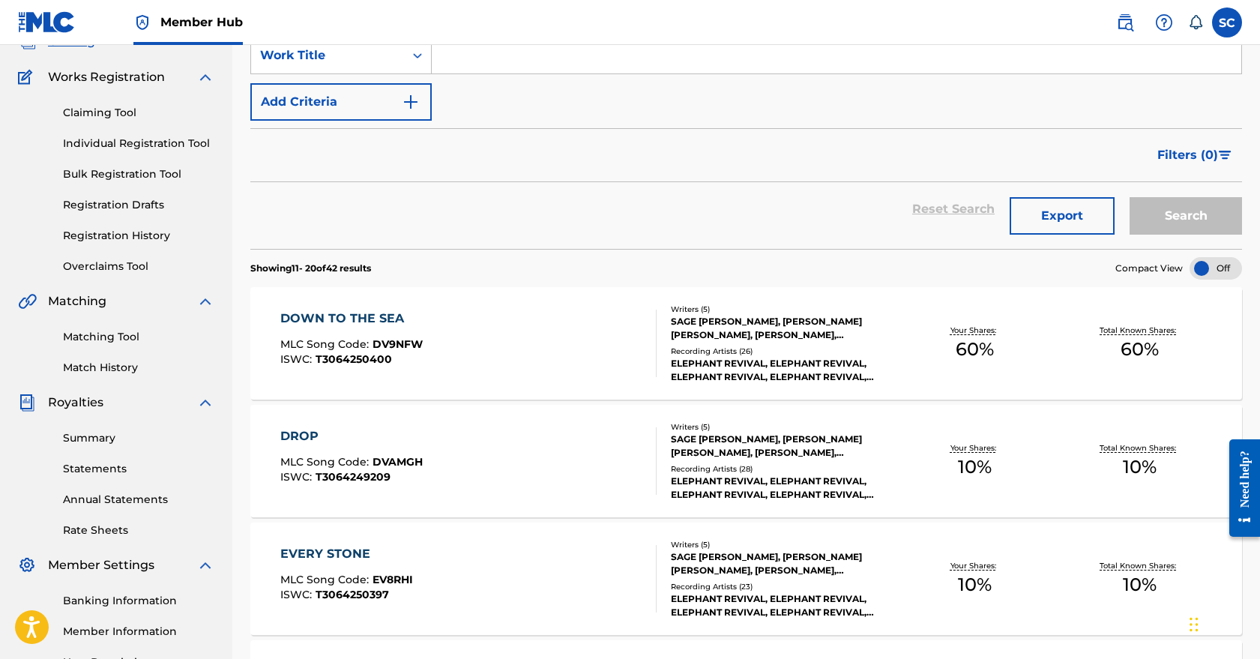
scroll to position [118, 0]
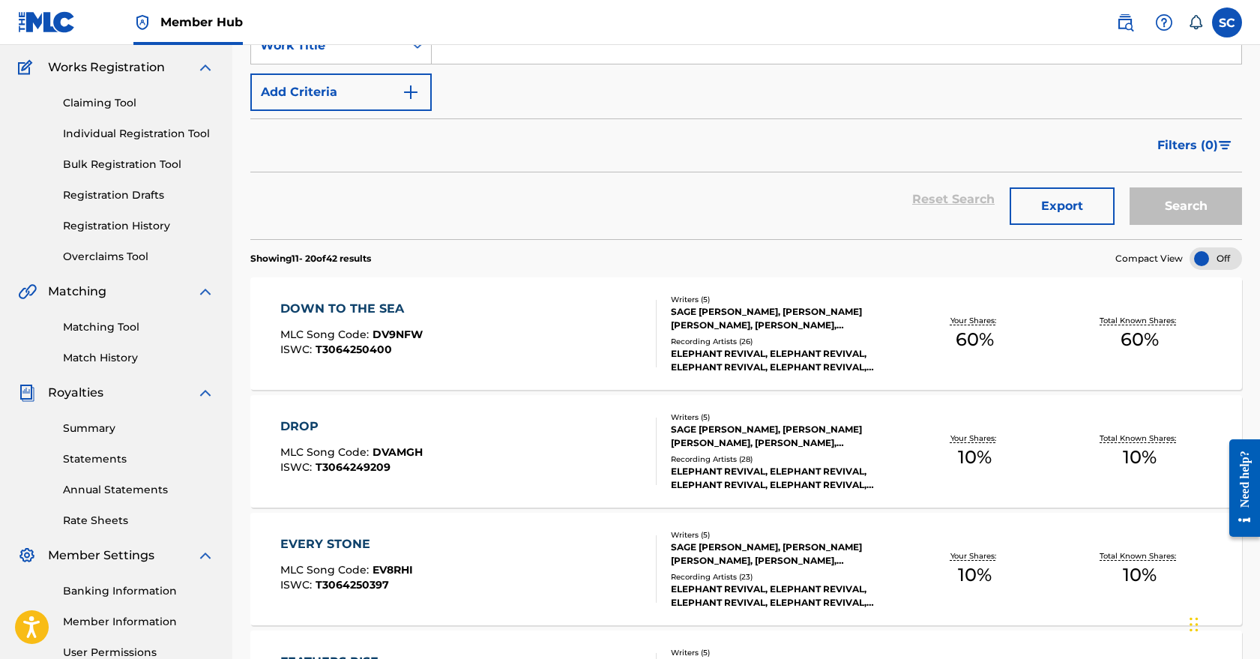
click at [523, 339] on div "DOWN TO THE SEA MLC Song Code : DV9NFW ISWC : T3064250400" at bounding box center [468, 333] width 377 height 67
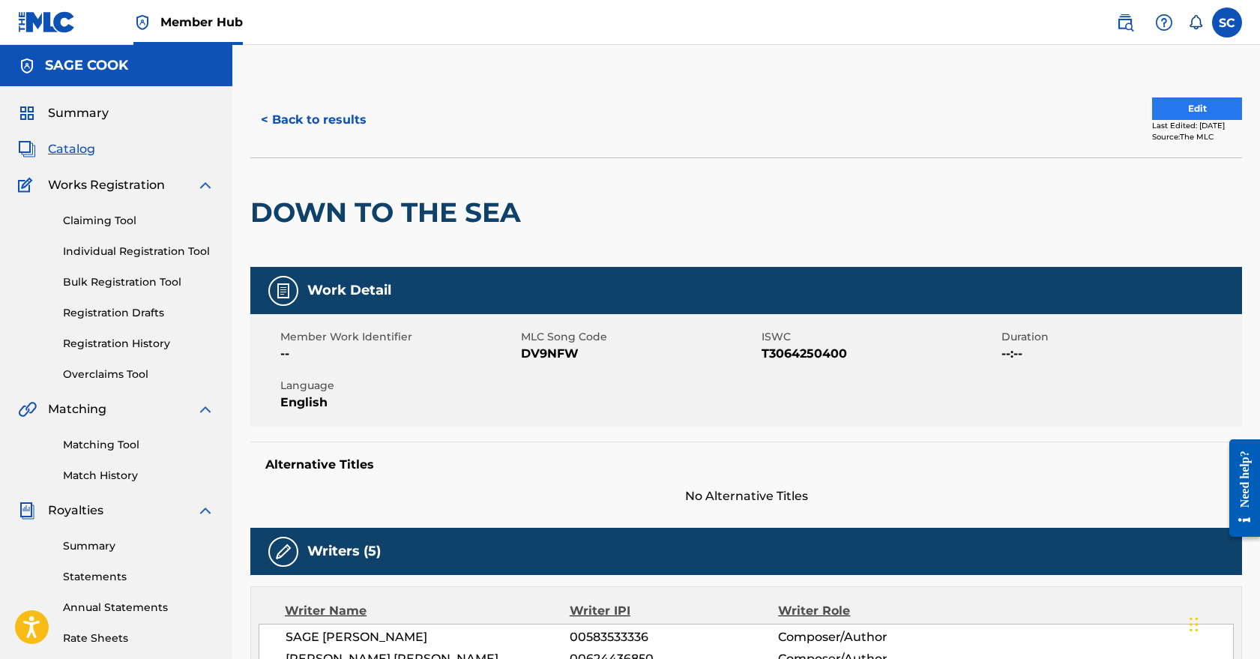
click at [1191, 109] on button "Edit" at bounding box center [1197, 108] width 90 height 22
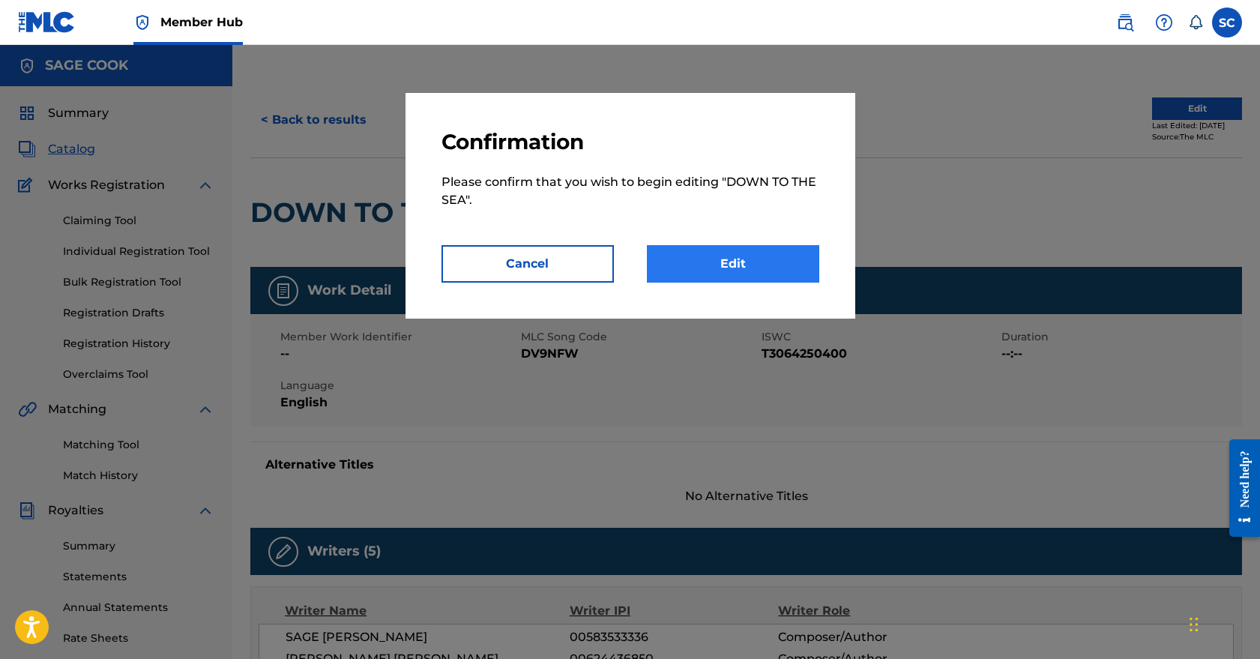
click at [758, 270] on link "Edit" at bounding box center [733, 263] width 172 height 37
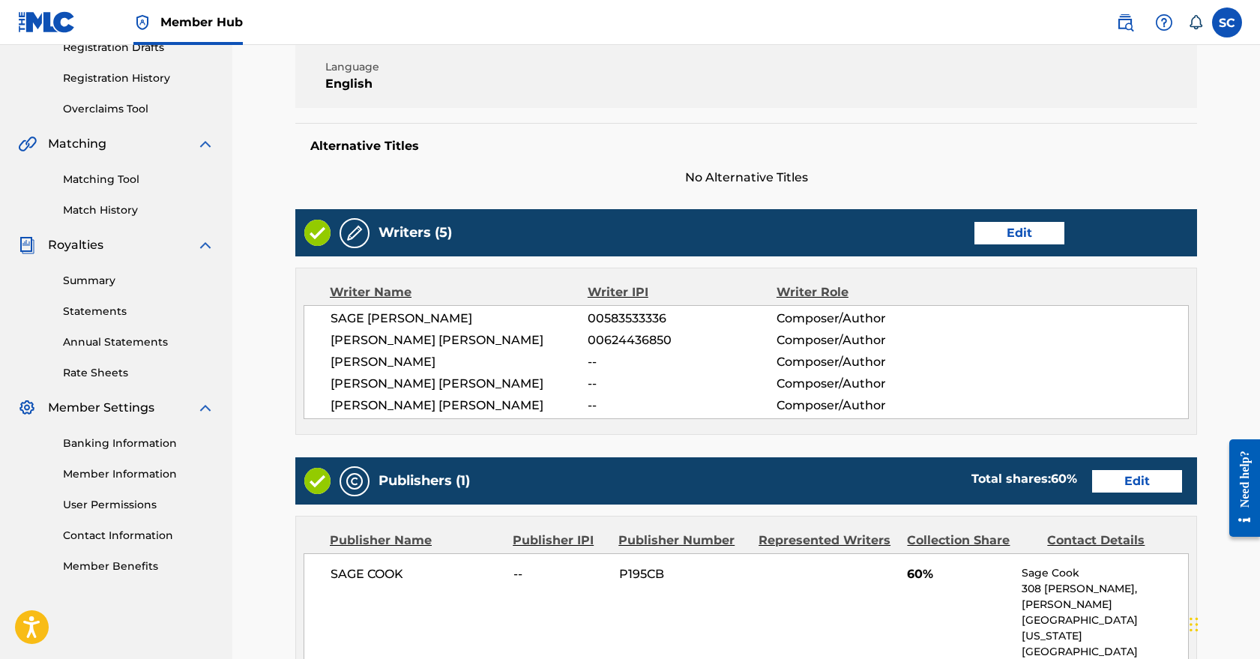
scroll to position [301, 0]
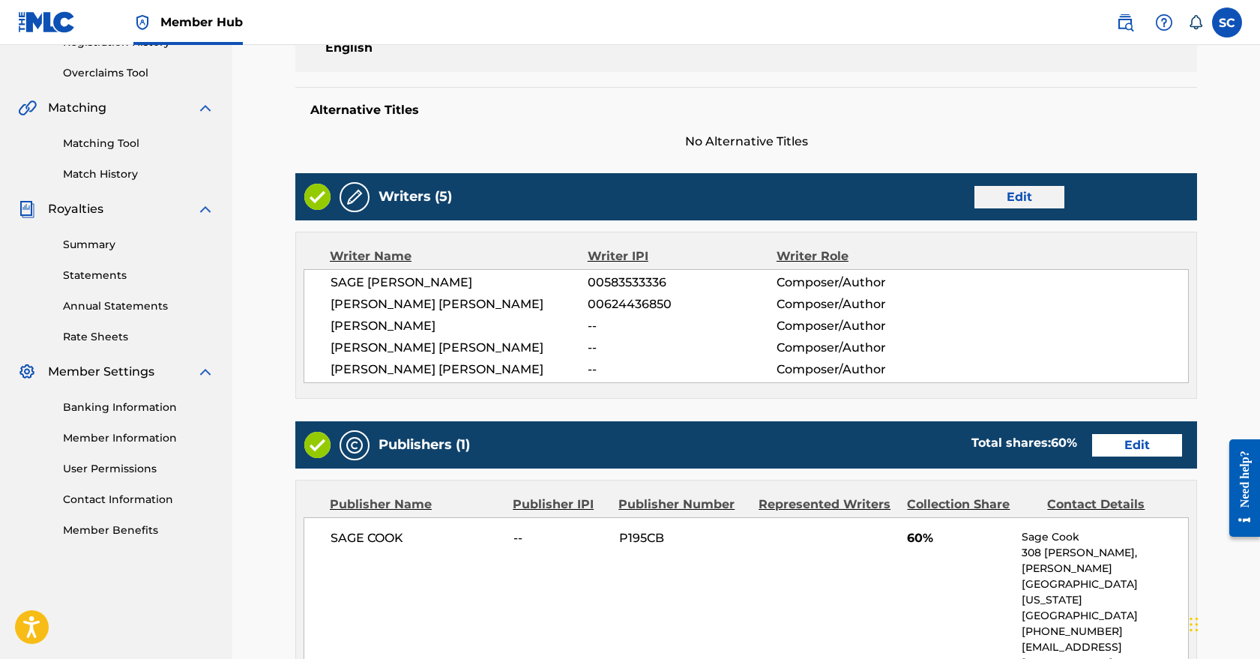
click at [1022, 201] on link "Edit" at bounding box center [1020, 197] width 90 height 22
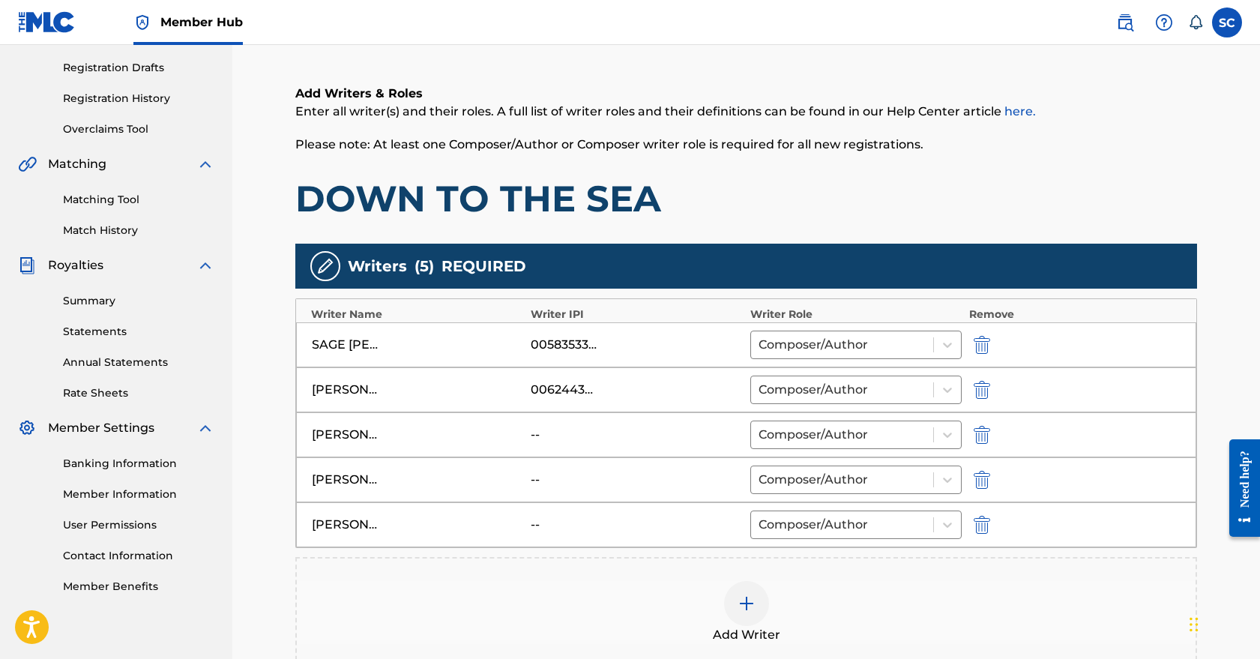
scroll to position [388, 0]
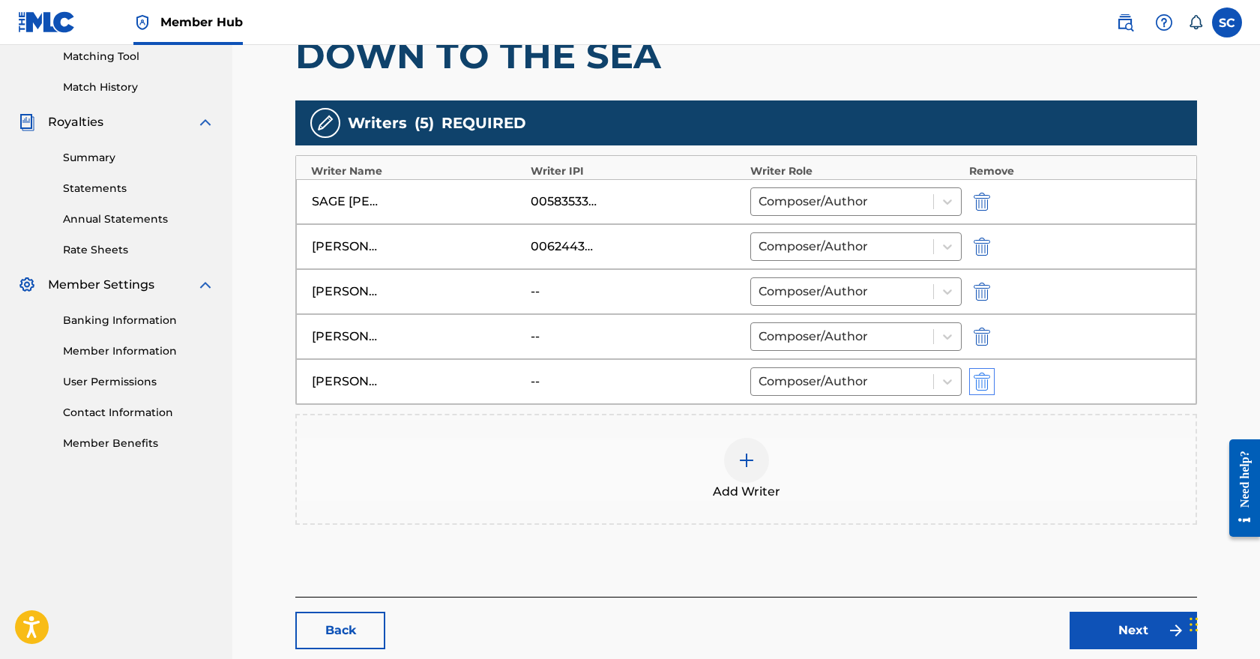
click at [983, 385] on img "submit" at bounding box center [982, 382] width 16 height 18
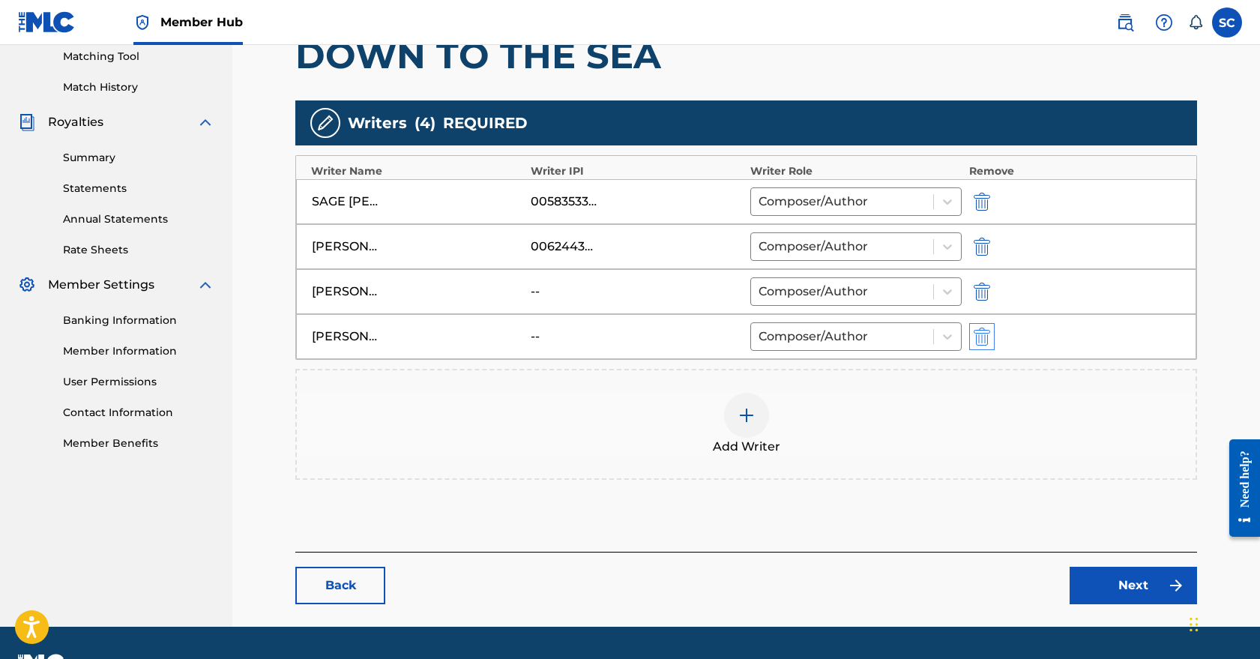
click at [979, 343] on img "submit" at bounding box center [982, 337] width 16 height 18
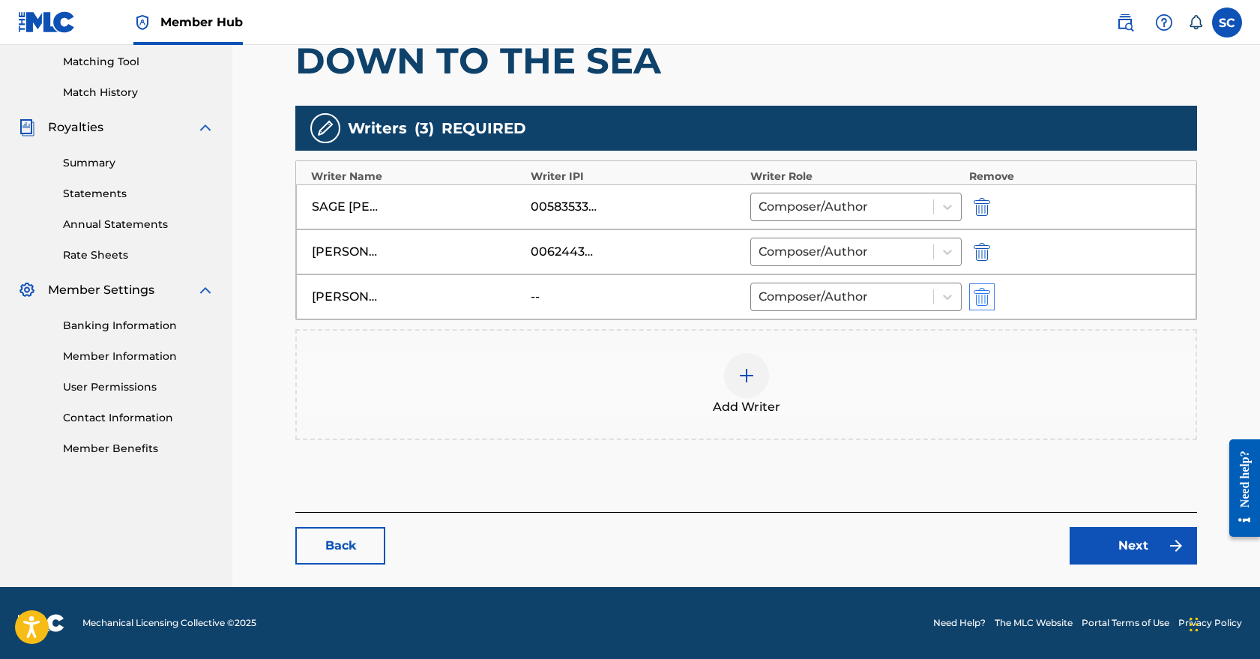
click at [980, 301] on img "submit" at bounding box center [982, 297] width 16 height 18
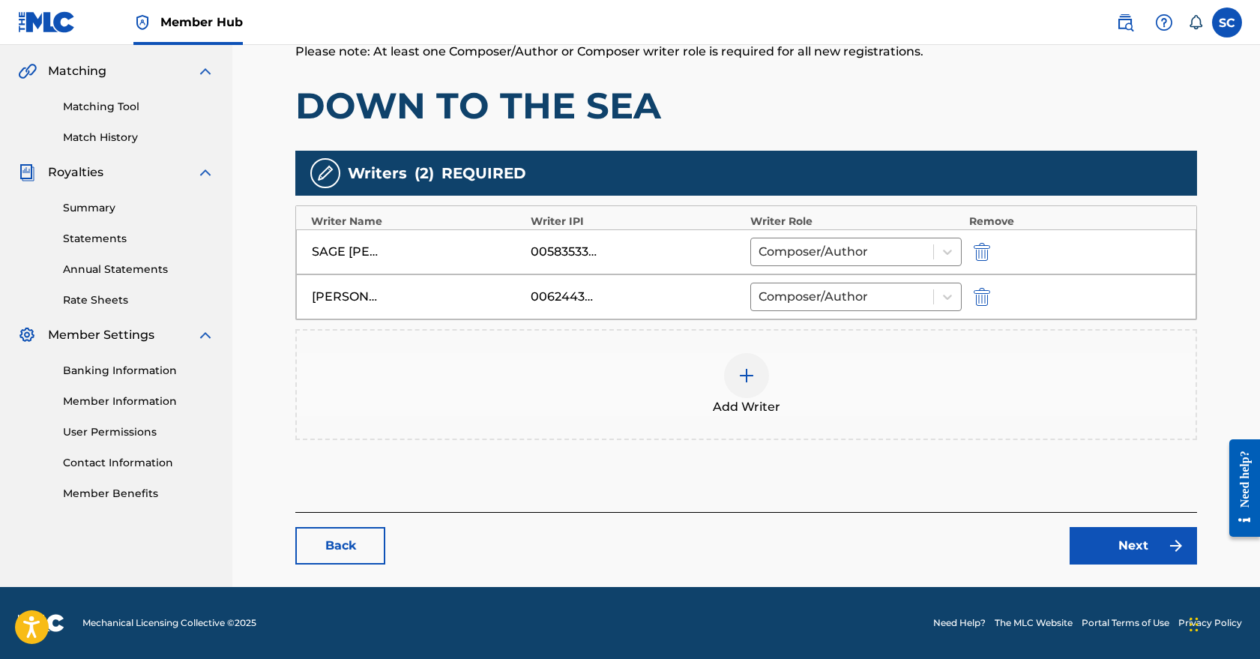
scroll to position [338, 0]
click at [980, 294] on img "submit" at bounding box center [982, 297] width 16 height 18
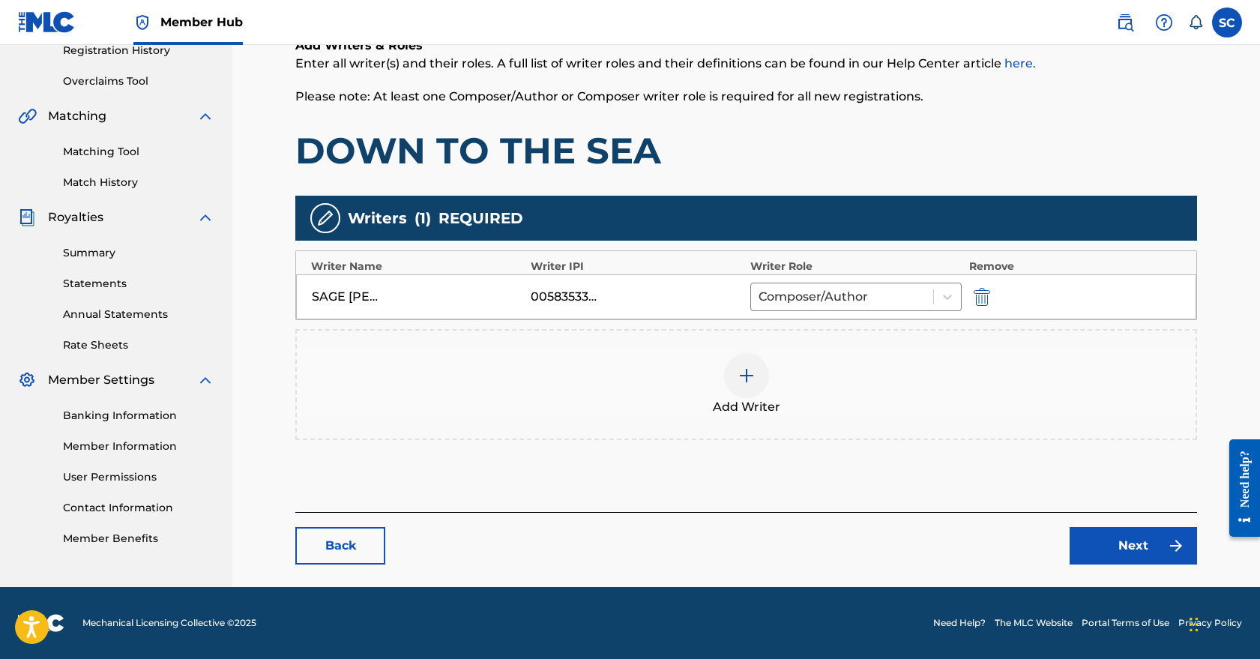
scroll to position [293, 0]
click at [1120, 538] on link "Next" at bounding box center [1133, 545] width 127 height 37
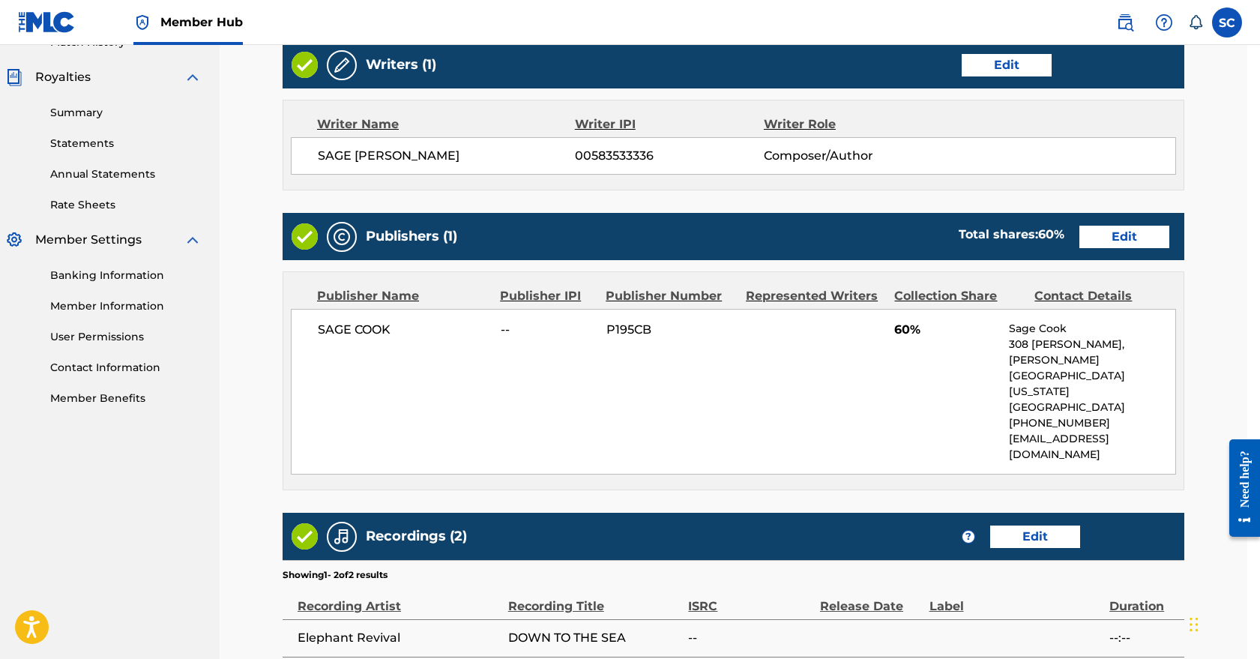
scroll to position [441, 13]
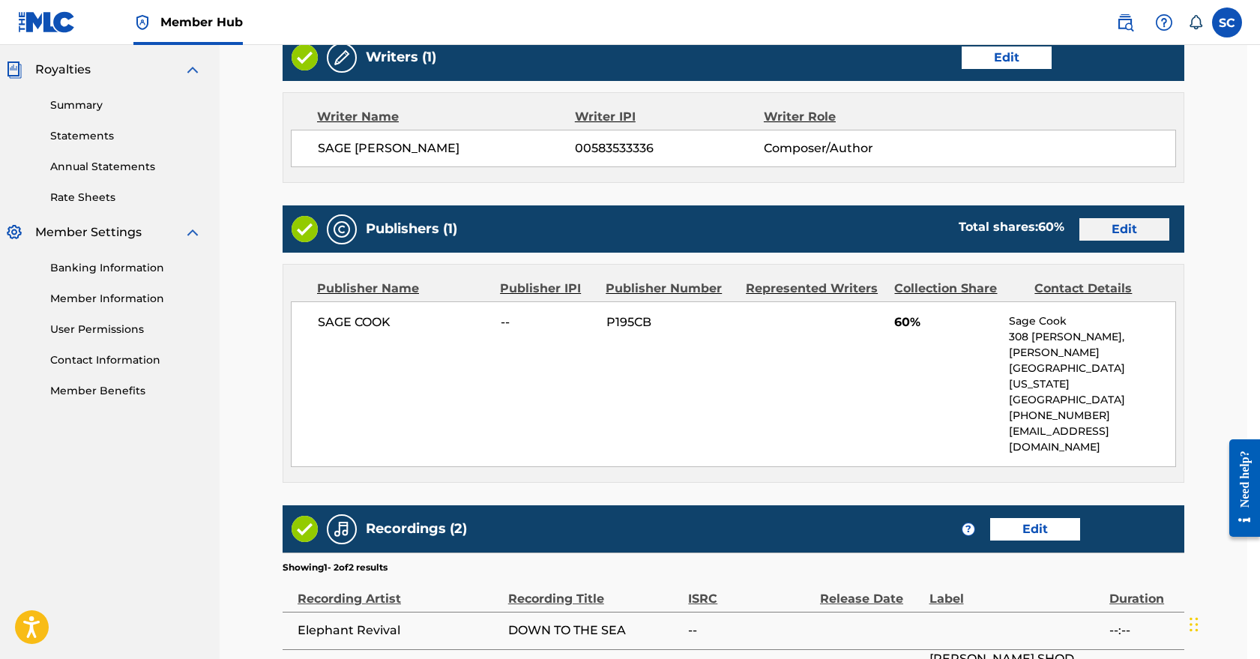
click at [1136, 230] on link "Edit" at bounding box center [1125, 229] width 90 height 22
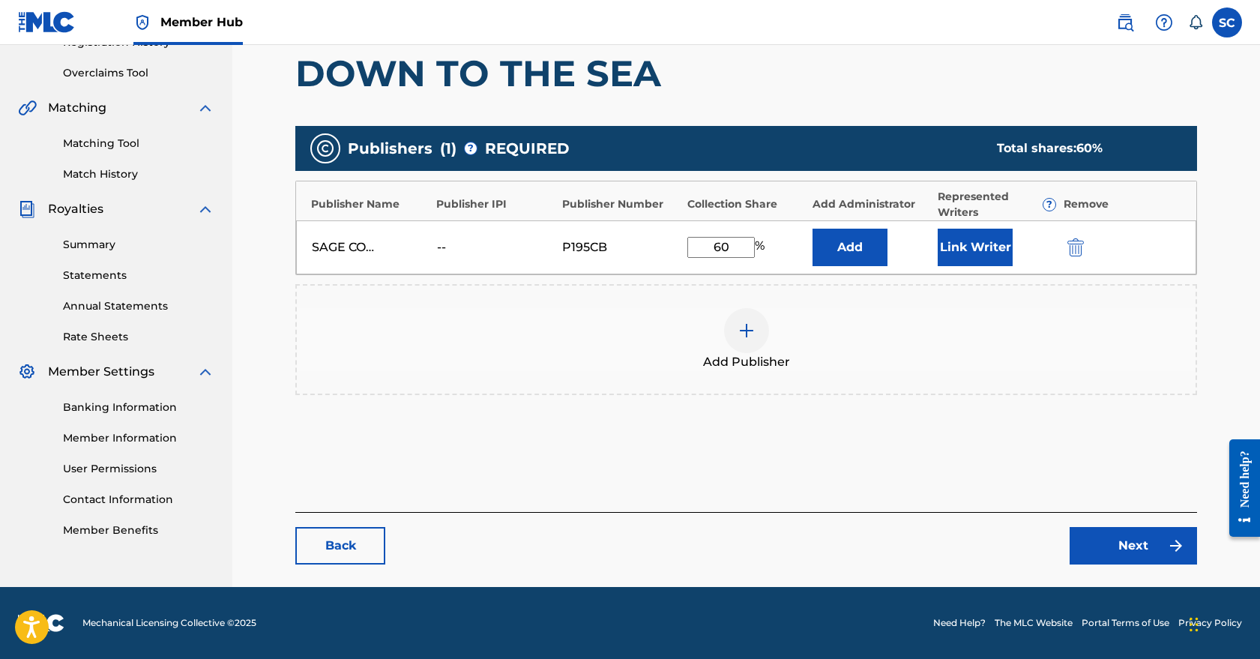
scroll to position [301, 0]
click at [1072, 248] on img "submit" at bounding box center [1076, 247] width 16 height 18
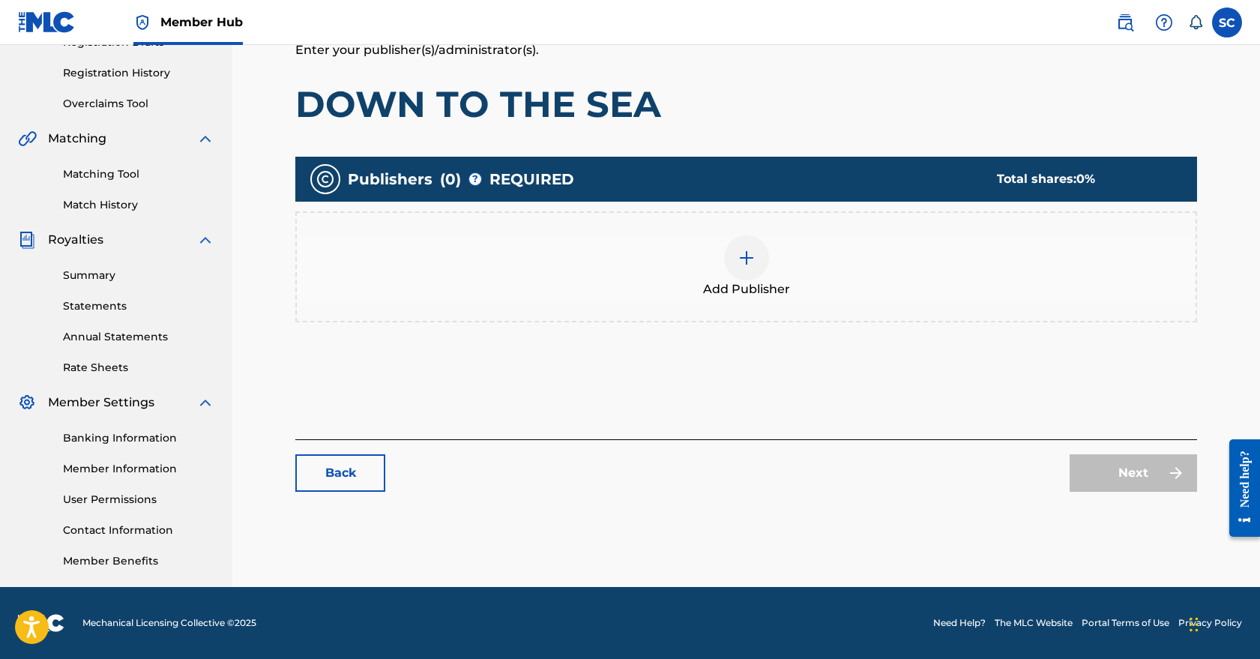
click at [733, 263] on div at bounding box center [746, 257] width 45 height 45
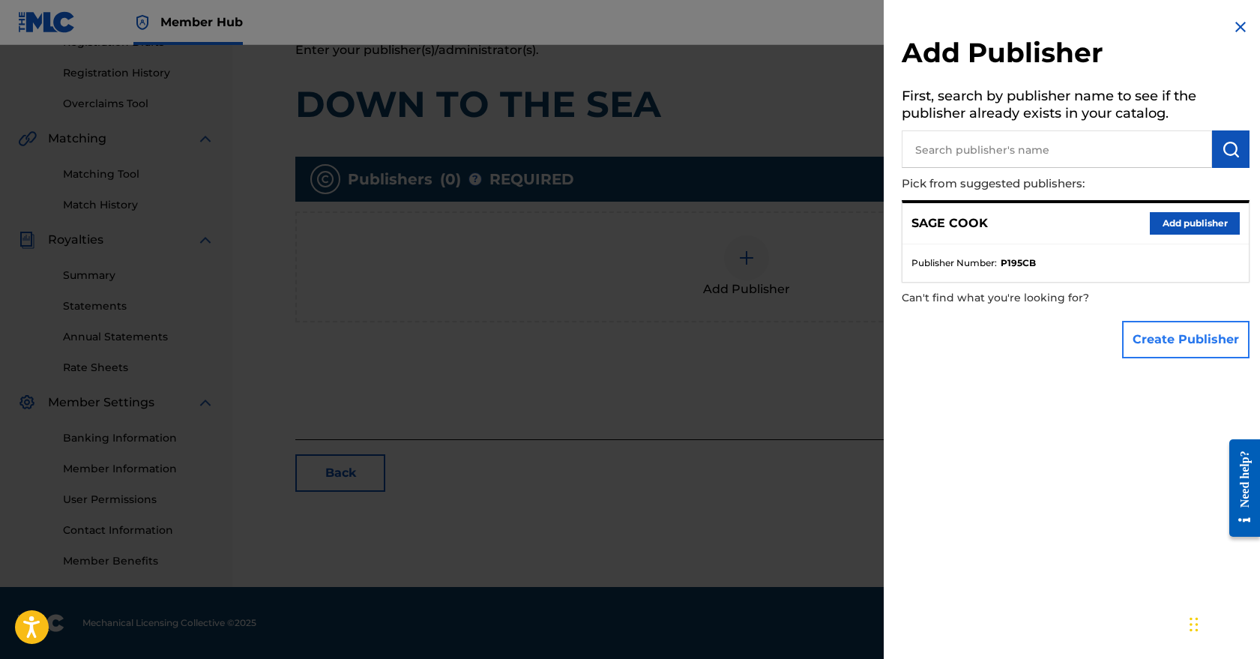
click at [1173, 337] on button "Create Publisher" at bounding box center [1186, 339] width 127 height 37
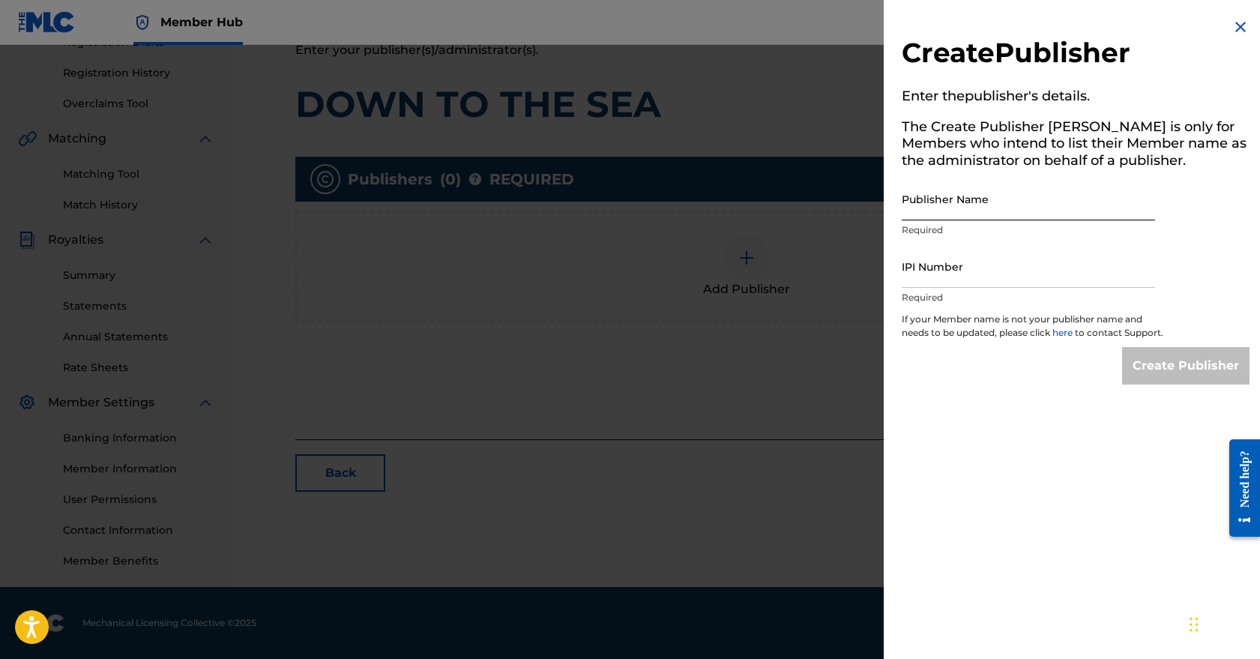
click at [969, 211] on input "Publisher Name" at bounding box center [1028, 199] width 253 height 43
type input "Light Matter Music"
click at [990, 271] on input "IPI Number" at bounding box center [1028, 266] width 253 height 43
paste input "01139536153"
type input "01139536153"
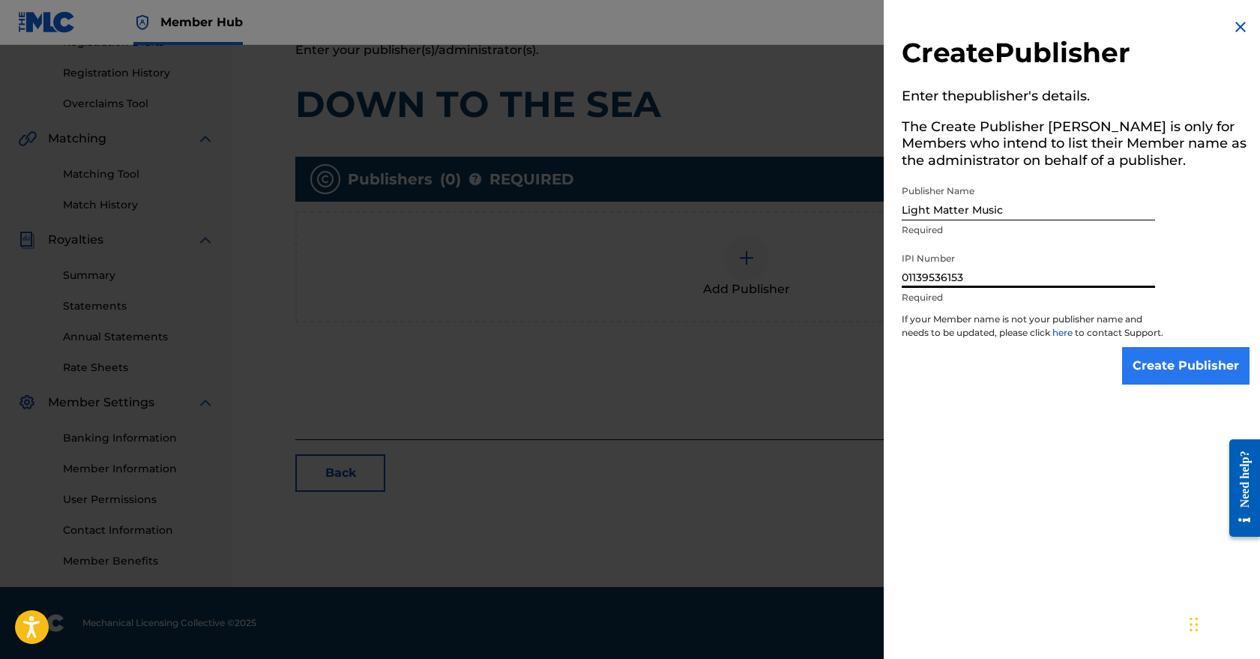
click at [1163, 385] on input "Create Publisher" at bounding box center [1186, 365] width 127 height 37
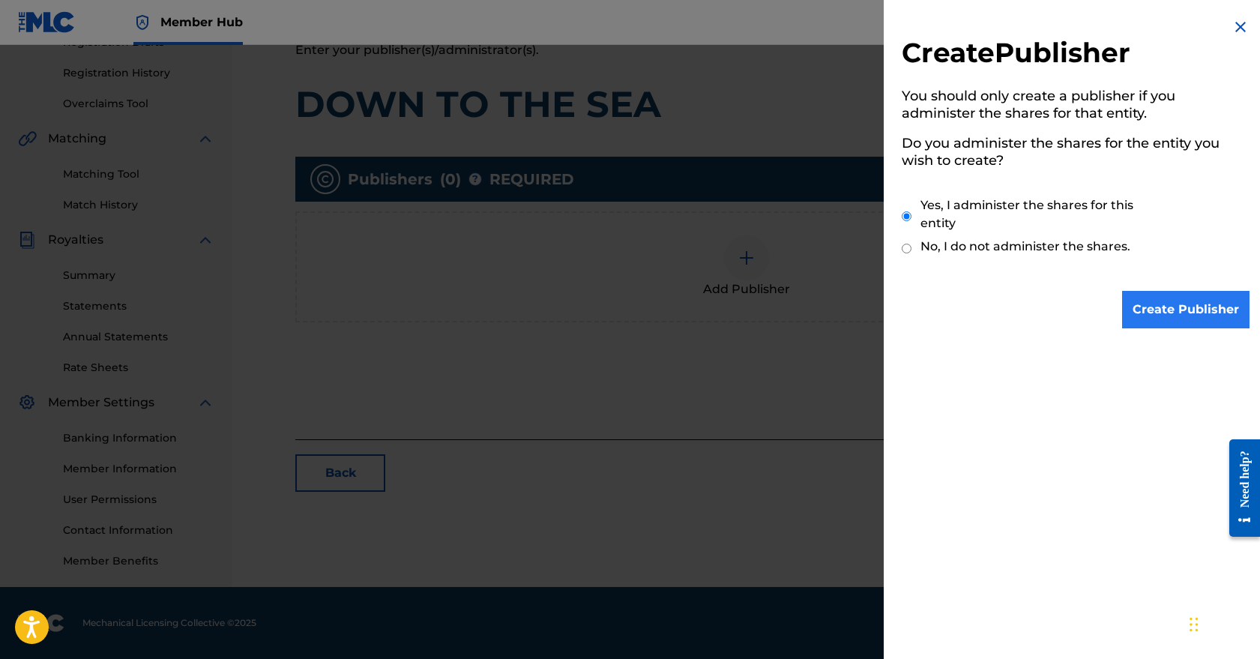
click at [1172, 309] on input "Create Publisher" at bounding box center [1186, 309] width 127 height 37
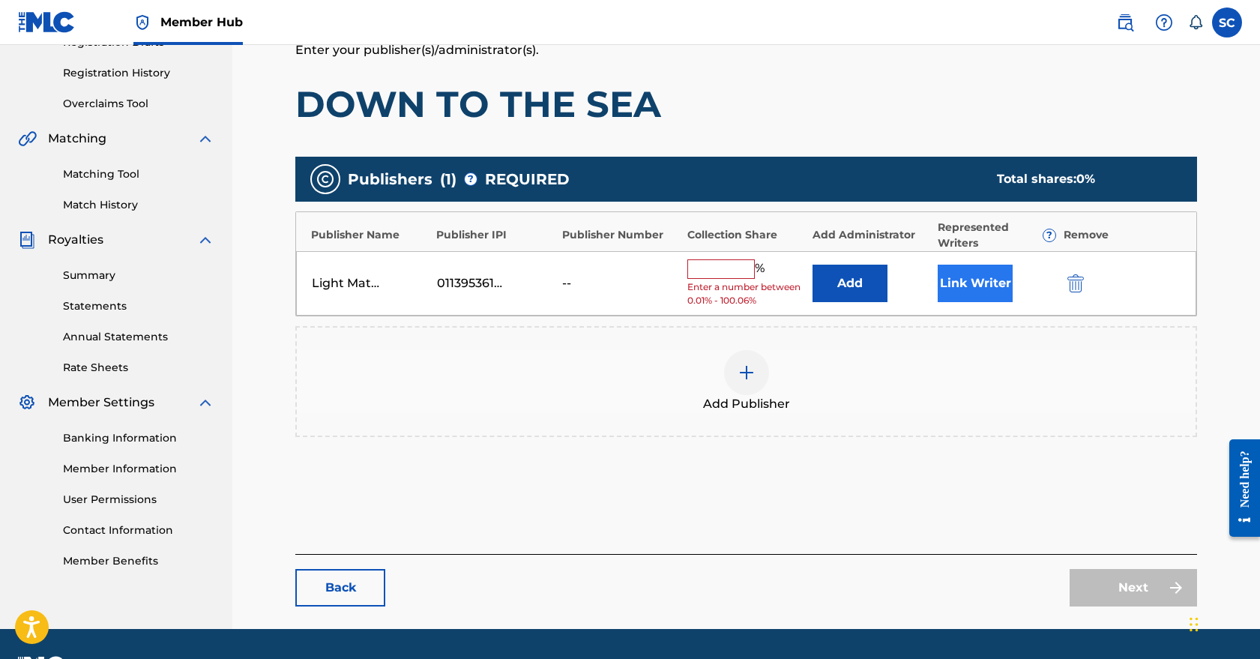
click at [970, 283] on button "Link Writer" at bounding box center [975, 283] width 75 height 37
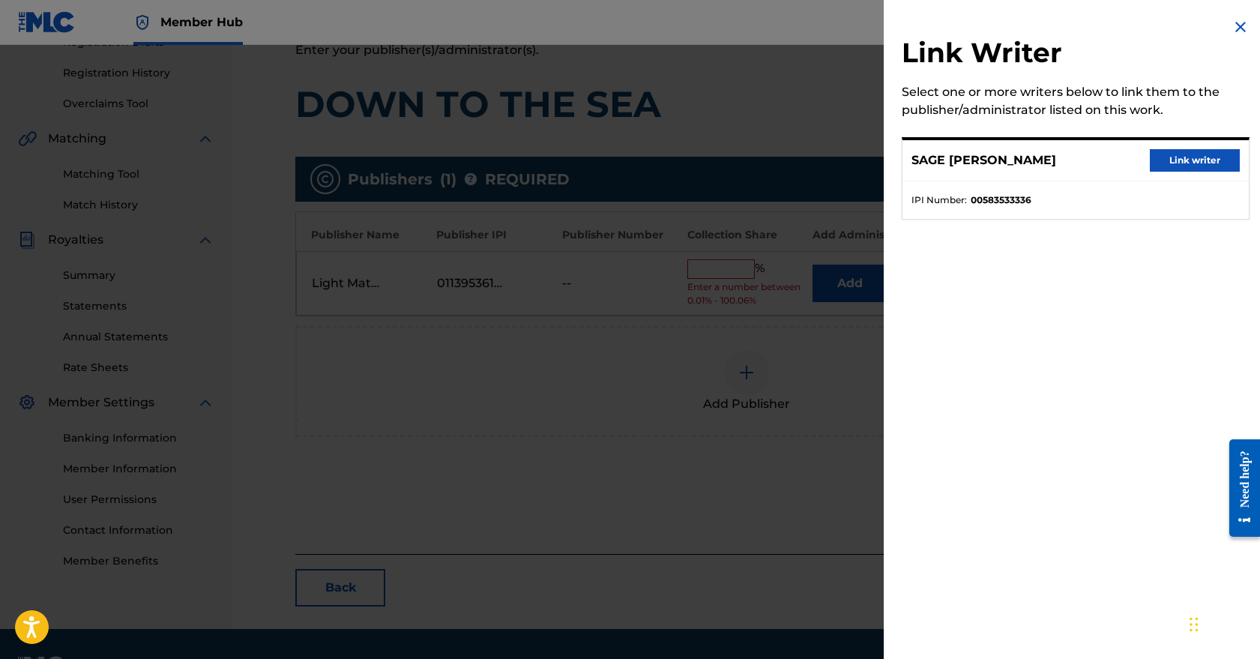
click at [964, 154] on p "SAGE [PERSON_NAME]" at bounding box center [984, 160] width 145 height 18
click at [1215, 158] on button "Link writer" at bounding box center [1195, 160] width 90 height 22
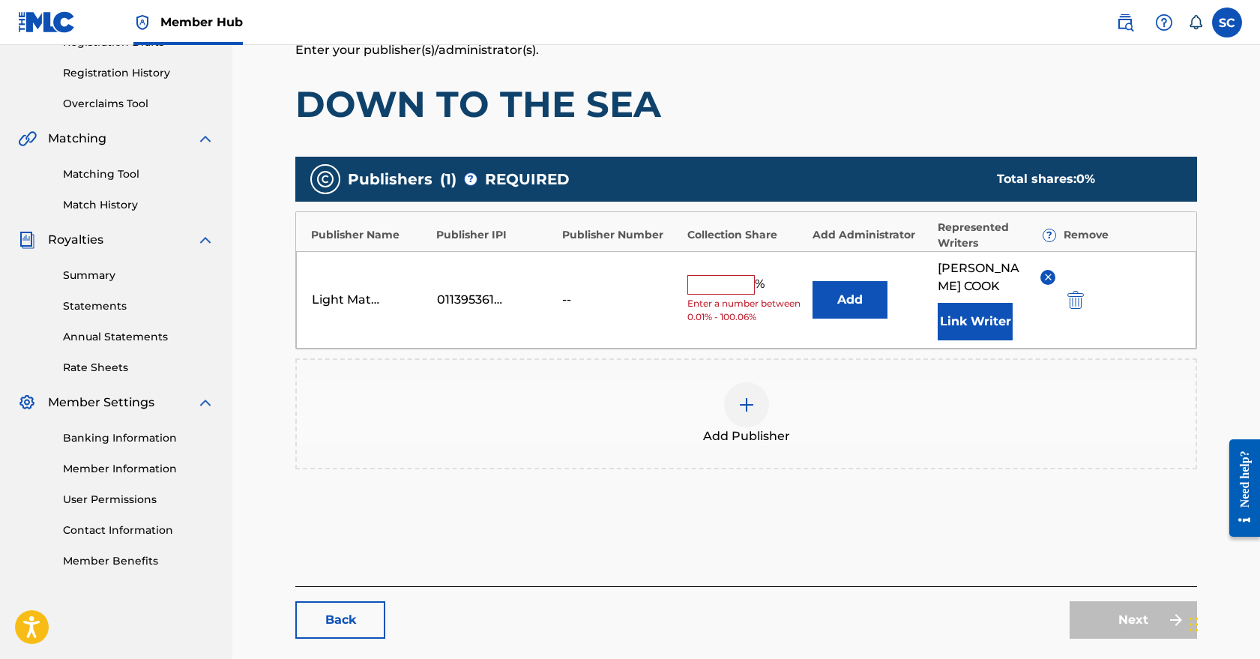
click at [717, 289] on input "text" at bounding box center [721, 284] width 67 height 19
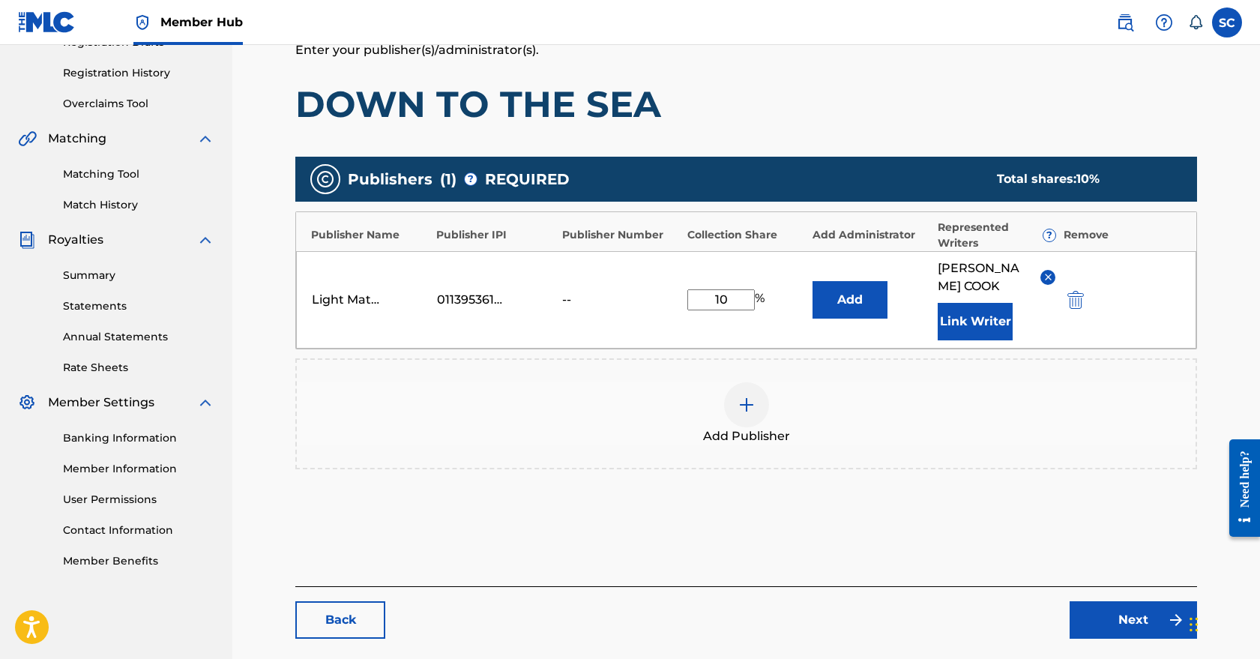
type input "100"
click at [1133, 619] on link "Next" at bounding box center [1133, 619] width 127 height 37
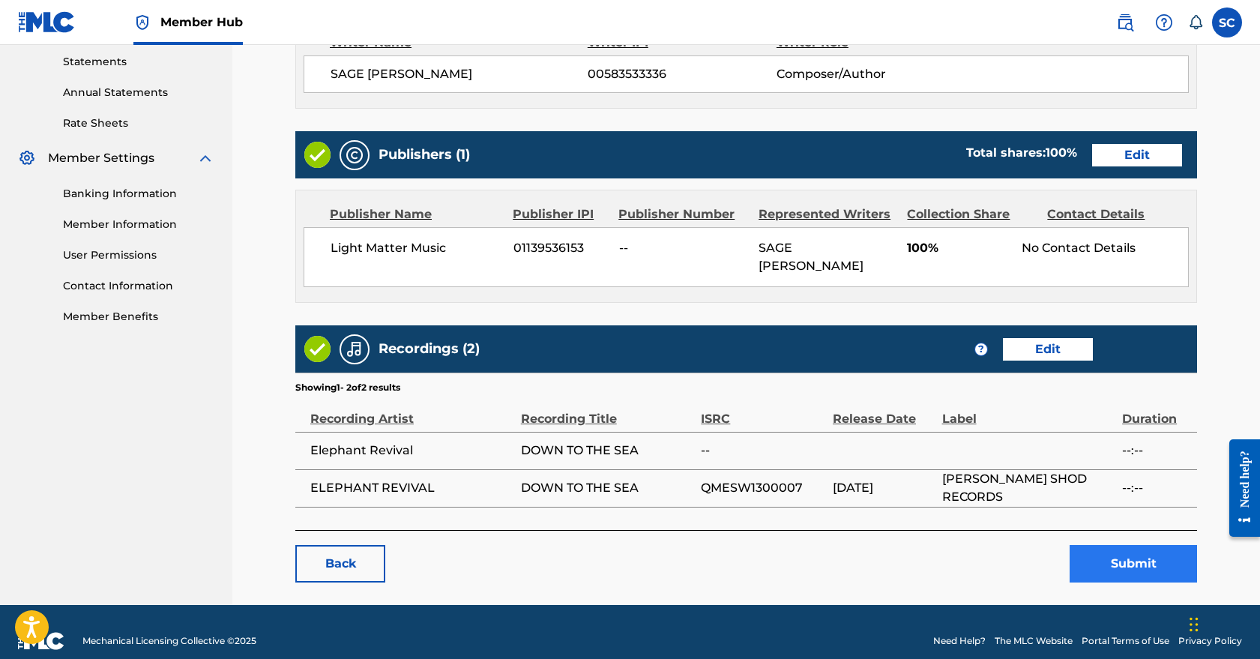
scroll to position [514, 0]
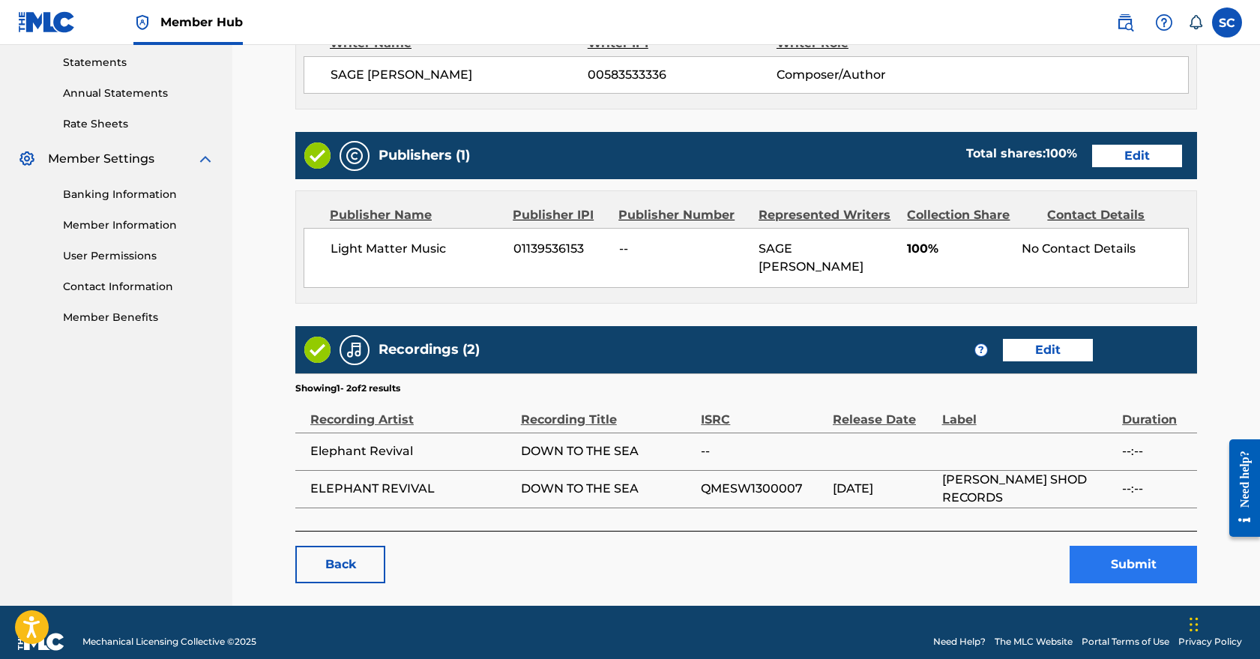
click at [1139, 546] on button "Submit" at bounding box center [1133, 564] width 127 height 37
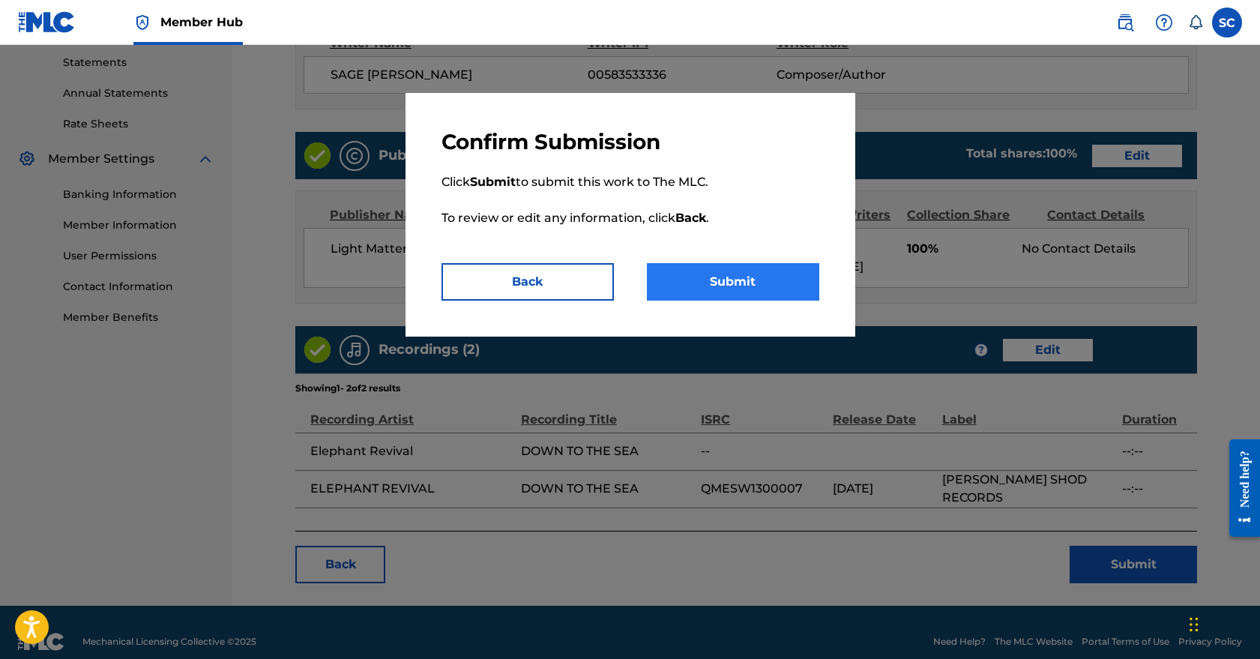
click at [745, 280] on button "Submit" at bounding box center [733, 281] width 172 height 37
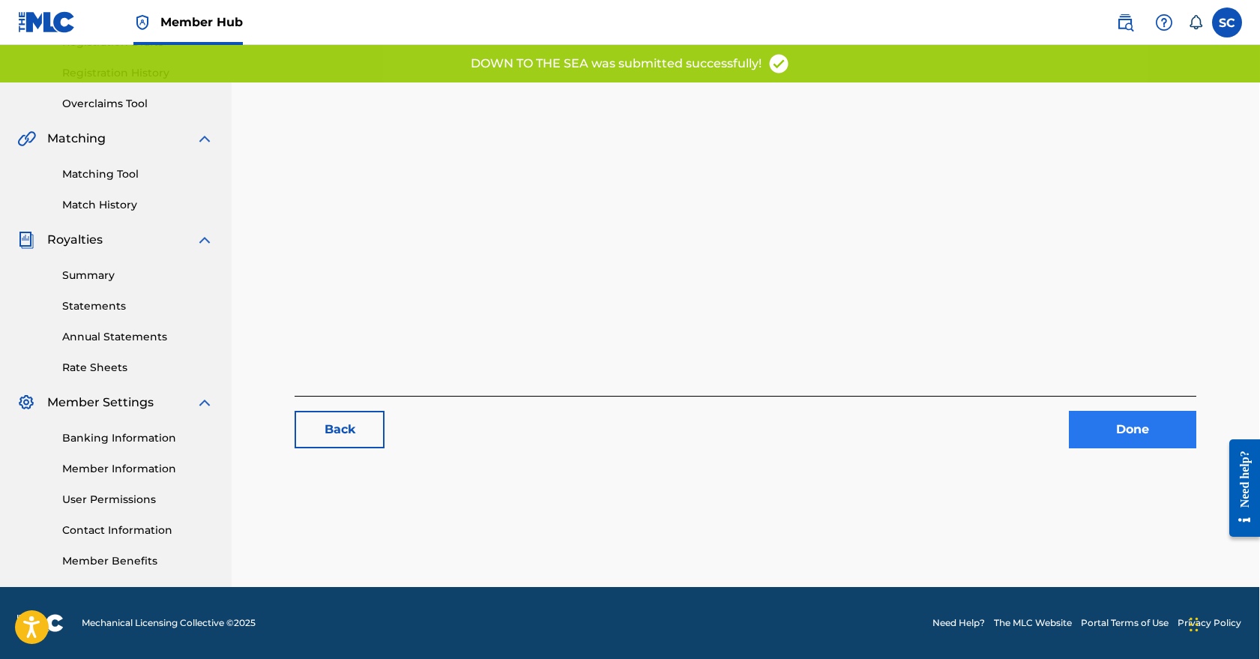
click at [1123, 426] on link "Done" at bounding box center [1132, 429] width 127 height 37
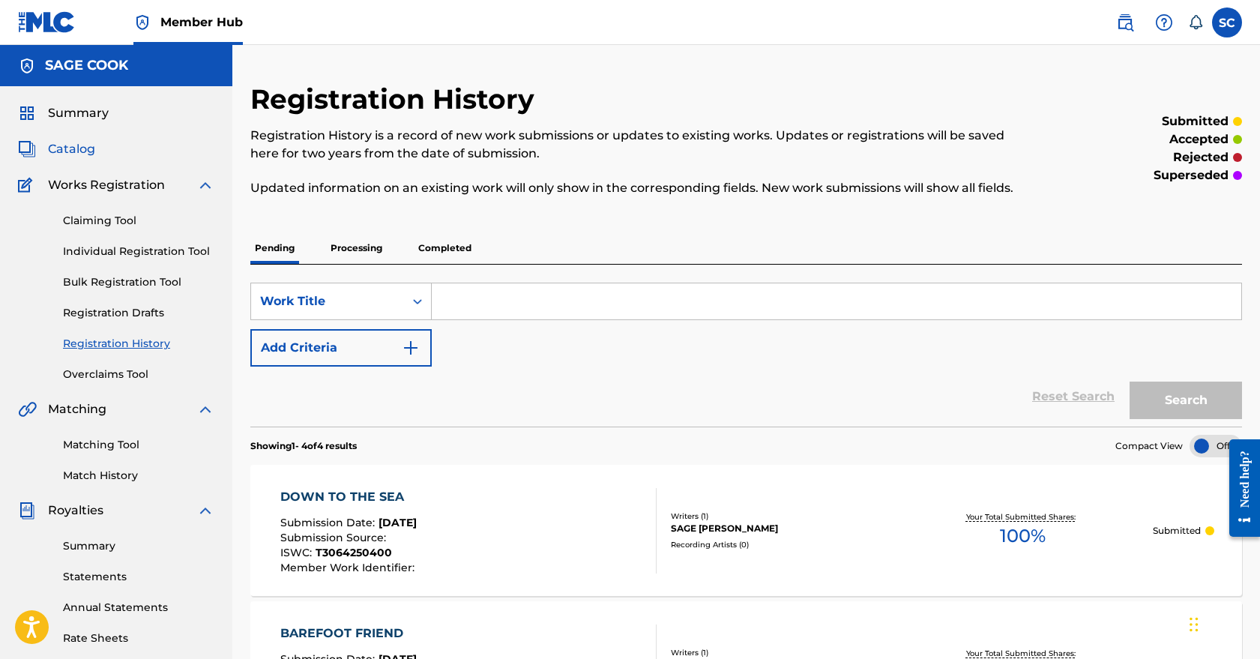
click at [70, 148] on span "Catalog" at bounding box center [71, 149] width 47 height 18
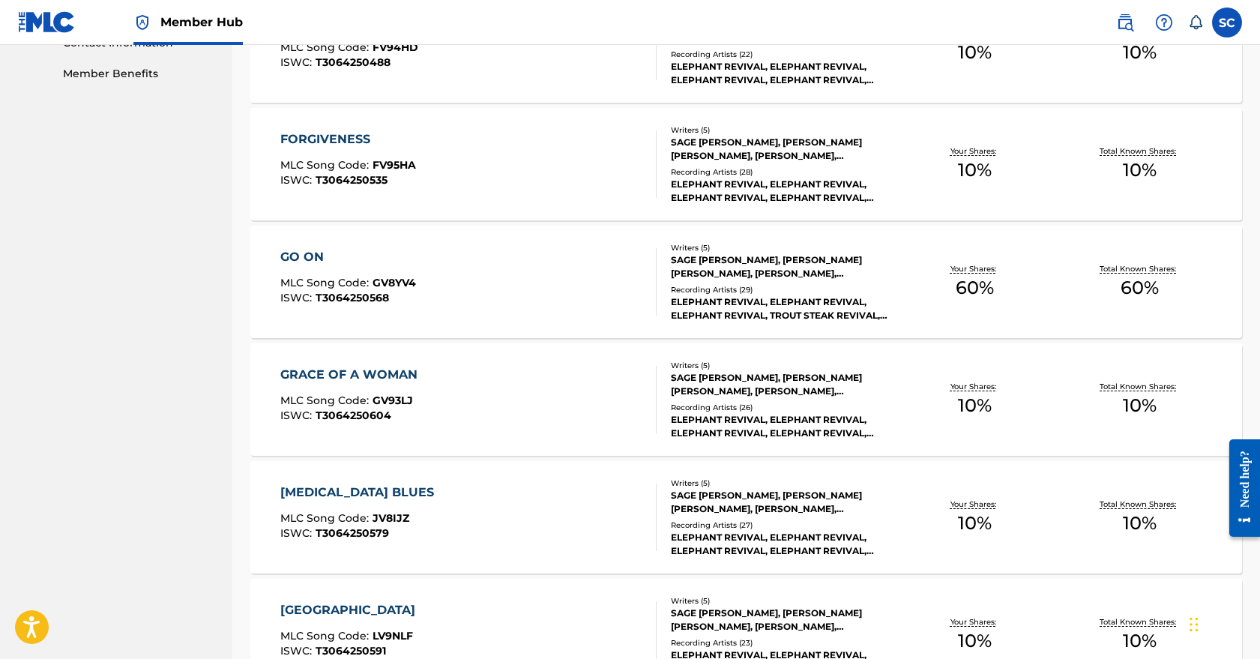
scroll to position [781, 0]
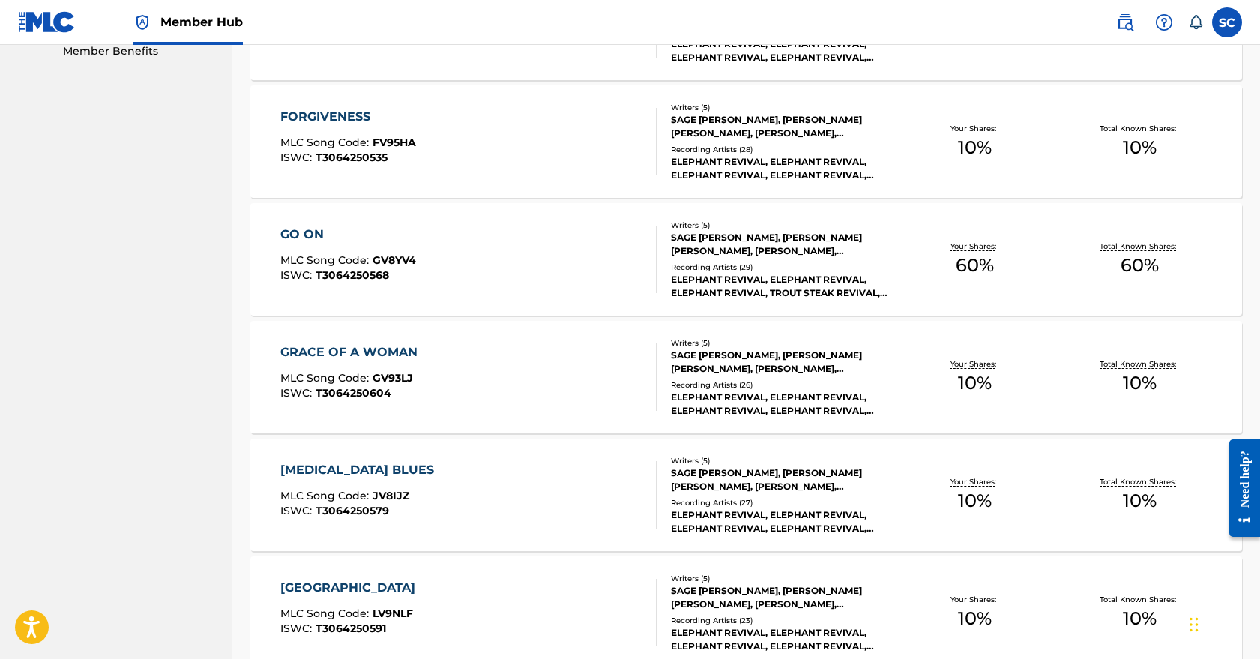
click at [545, 261] on div "GO ON MLC Song Code : GV8YV4 ISWC : T3064250568" at bounding box center [468, 259] width 377 height 67
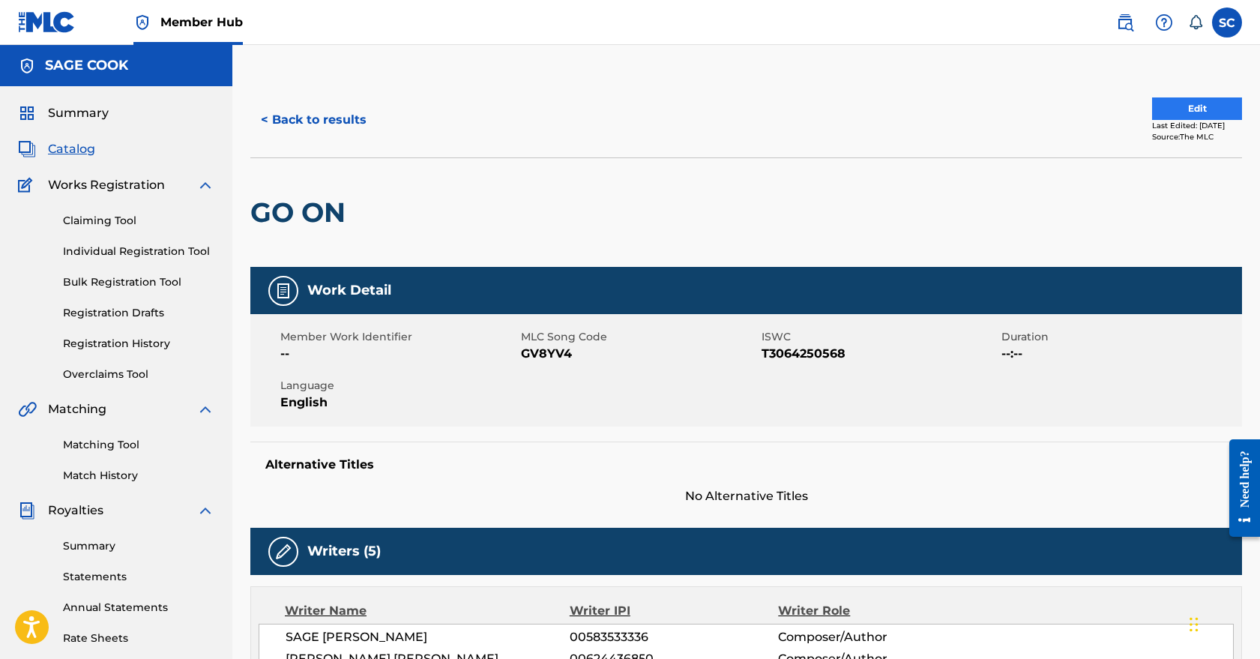
click at [1178, 103] on button "Edit" at bounding box center [1197, 108] width 90 height 22
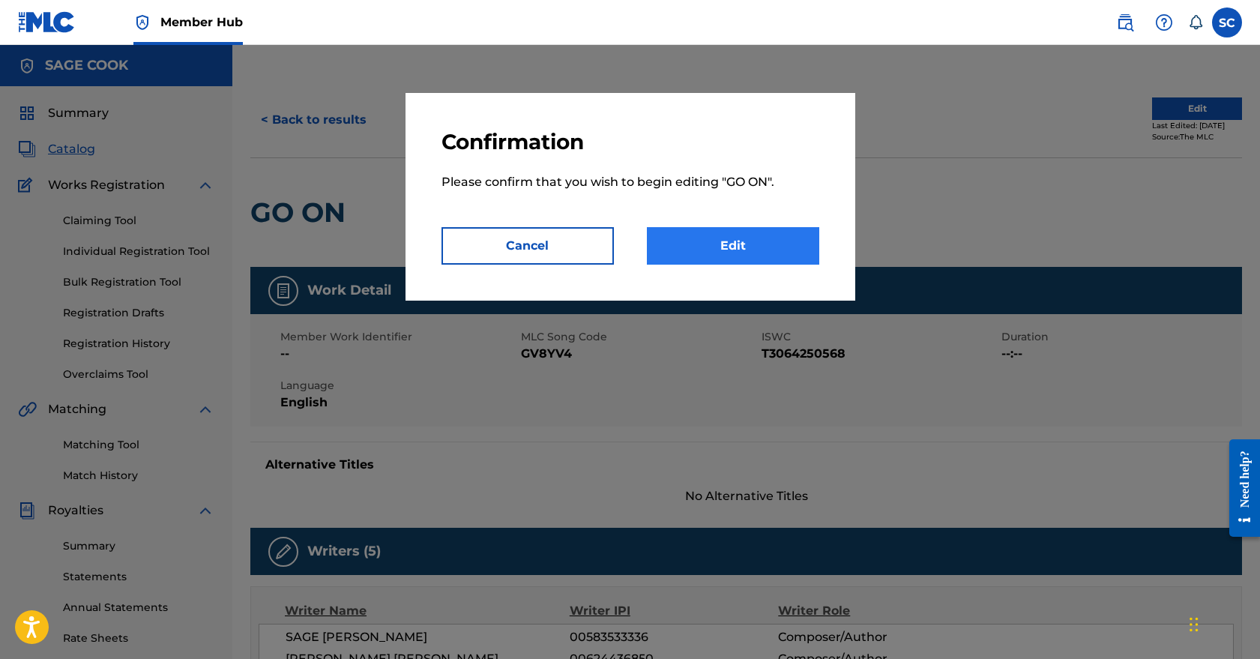
click at [725, 255] on link "Edit" at bounding box center [733, 245] width 172 height 37
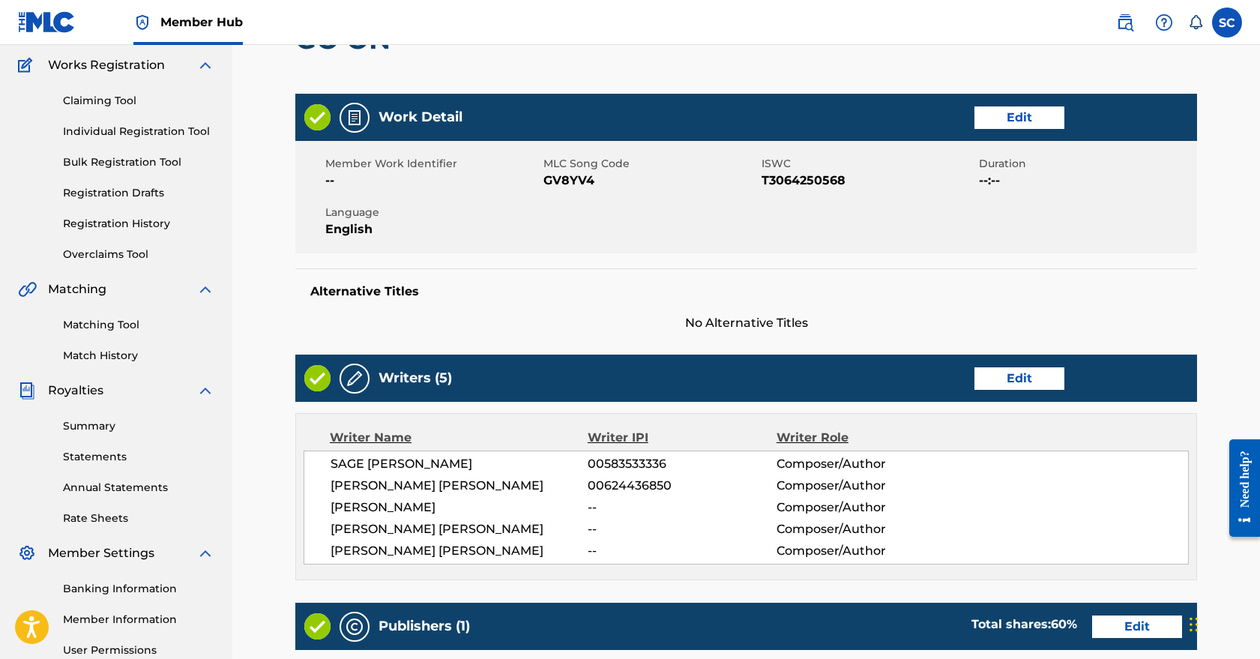
scroll to position [132, 0]
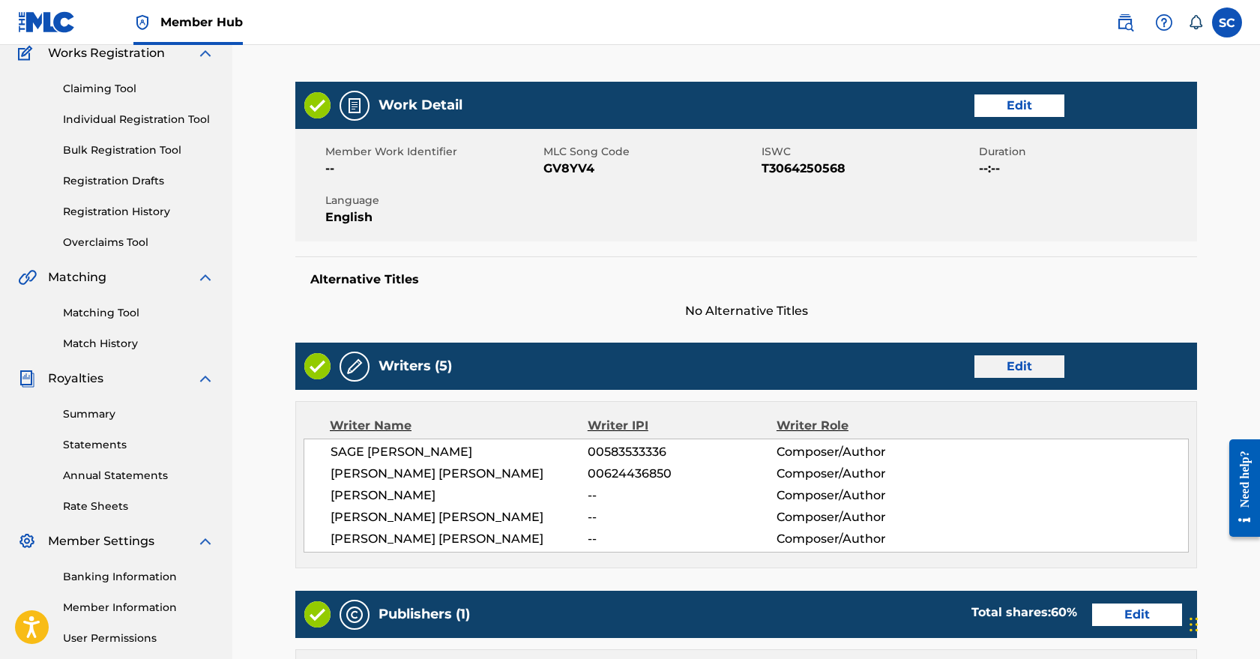
click at [1033, 370] on link "Edit" at bounding box center [1020, 366] width 90 height 22
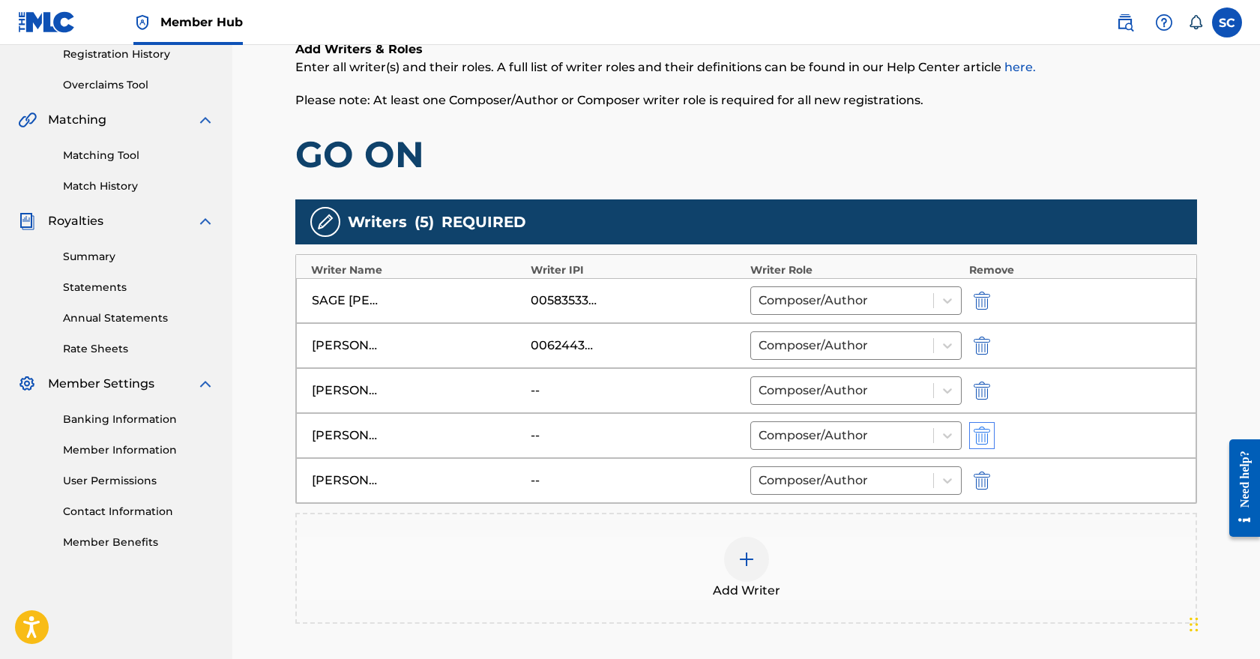
scroll to position [313, 0]
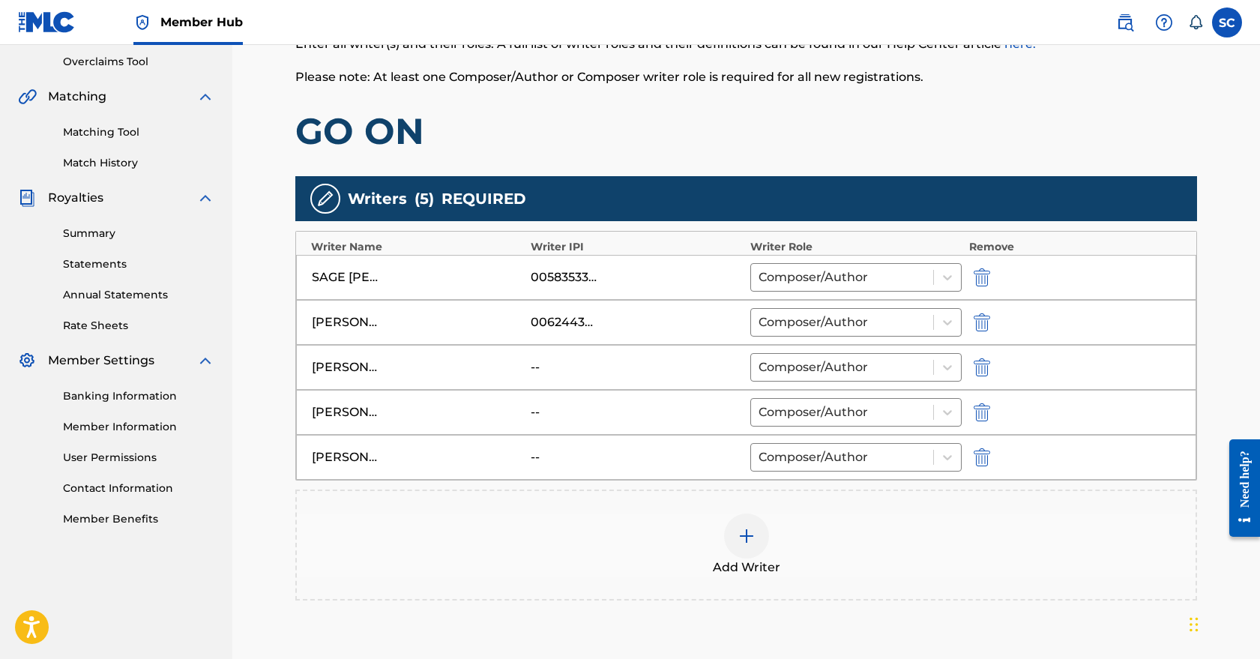
click at [983, 472] on div "DANIEL EDWARD RODRIGUEZ -- Composer/Author" at bounding box center [746, 457] width 901 height 45
click at [982, 452] on img "submit" at bounding box center [982, 457] width 16 height 18
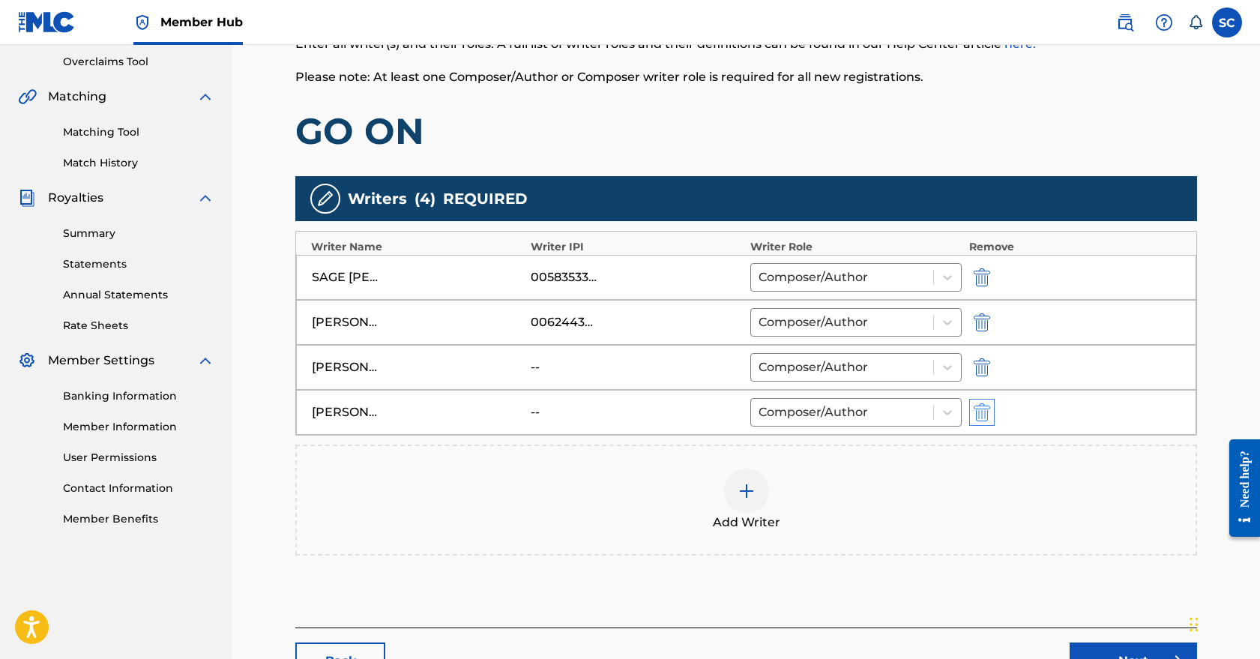
click at [982, 413] on img "submit" at bounding box center [982, 412] width 16 height 18
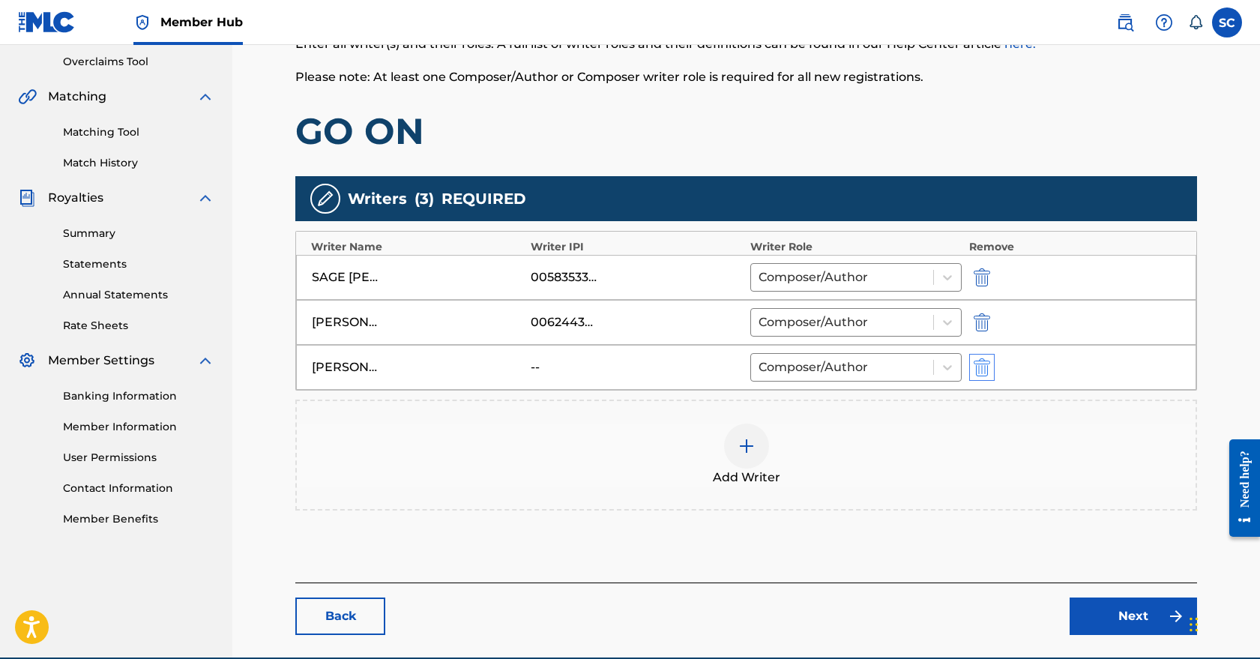
click at [984, 370] on img "submit" at bounding box center [982, 367] width 16 height 18
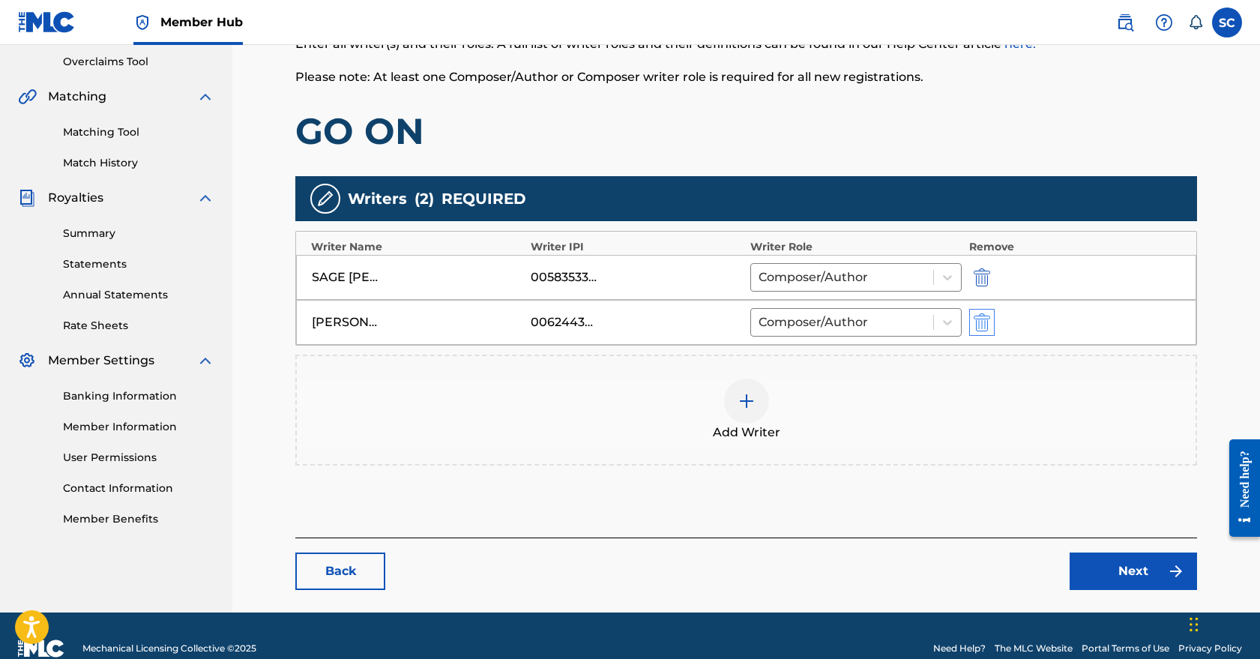
click at [978, 328] on img "submit" at bounding box center [982, 322] width 16 height 18
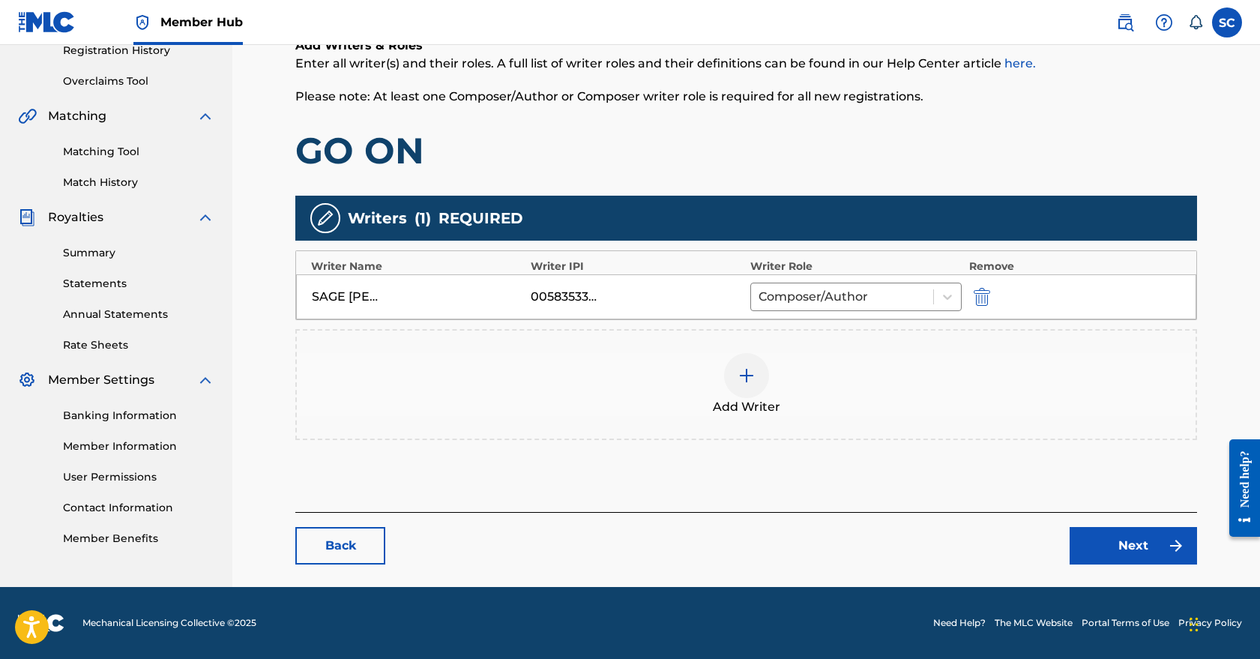
scroll to position [293, 0]
click at [1133, 546] on link "Next" at bounding box center [1133, 545] width 127 height 37
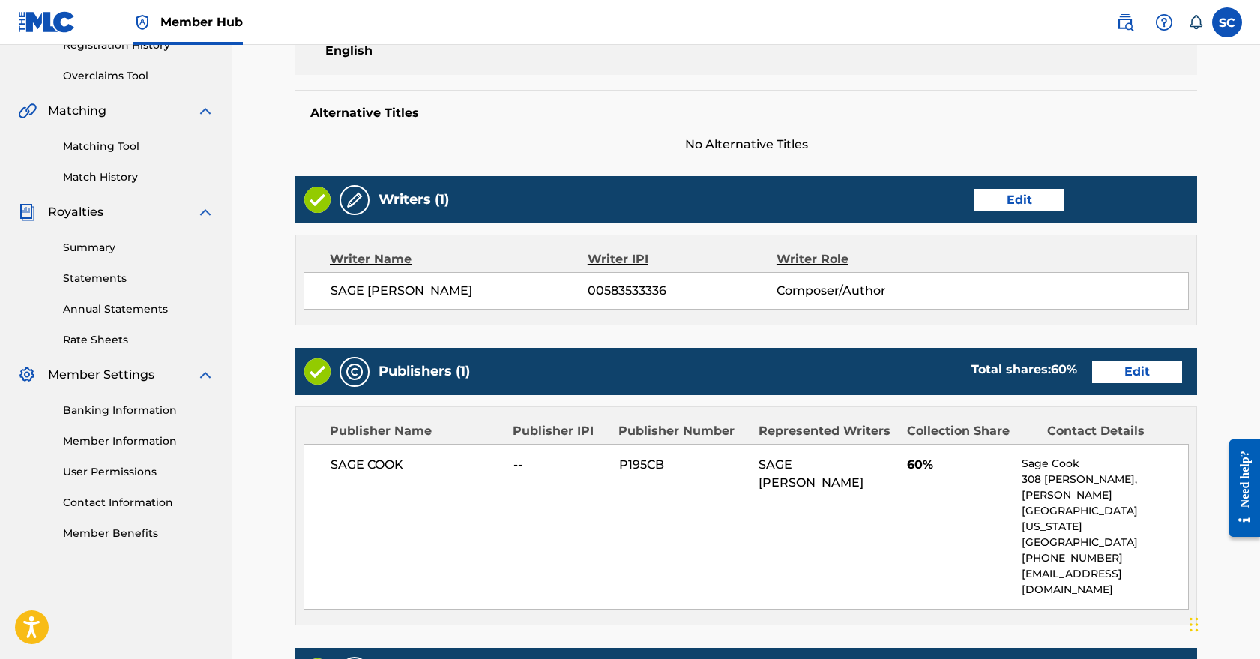
scroll to position [401, 0]
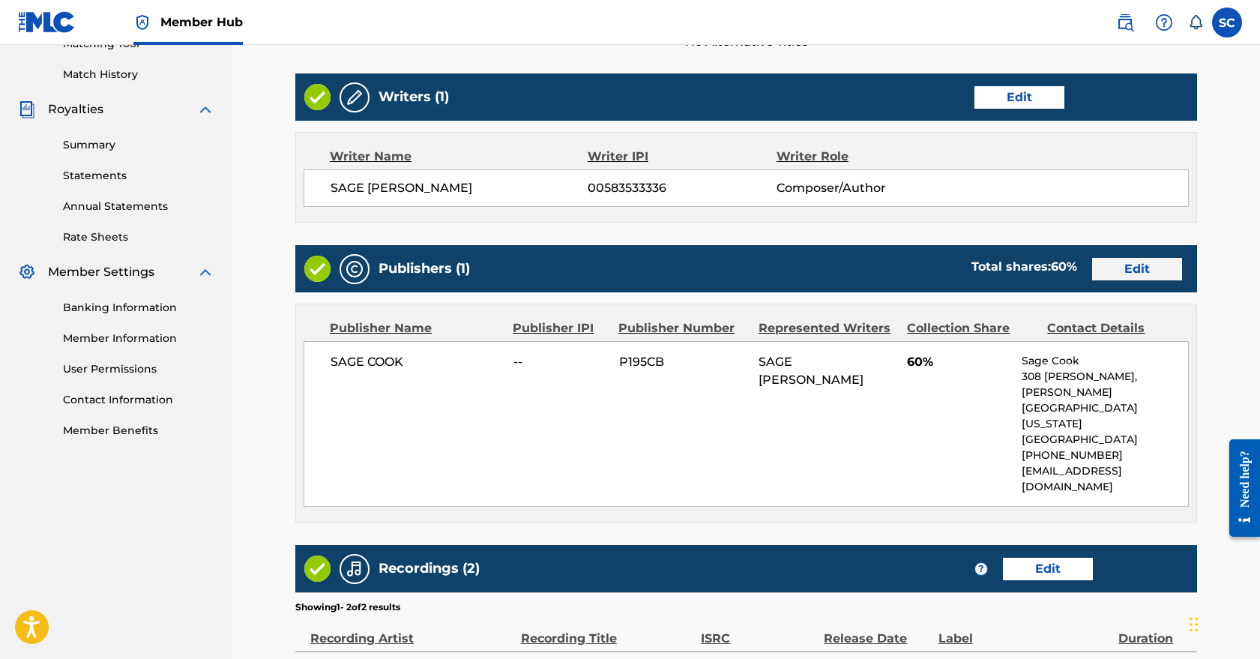
click at [1135, 266] on link "Edit" at bounding box center [1138, 269] width 90 height 22
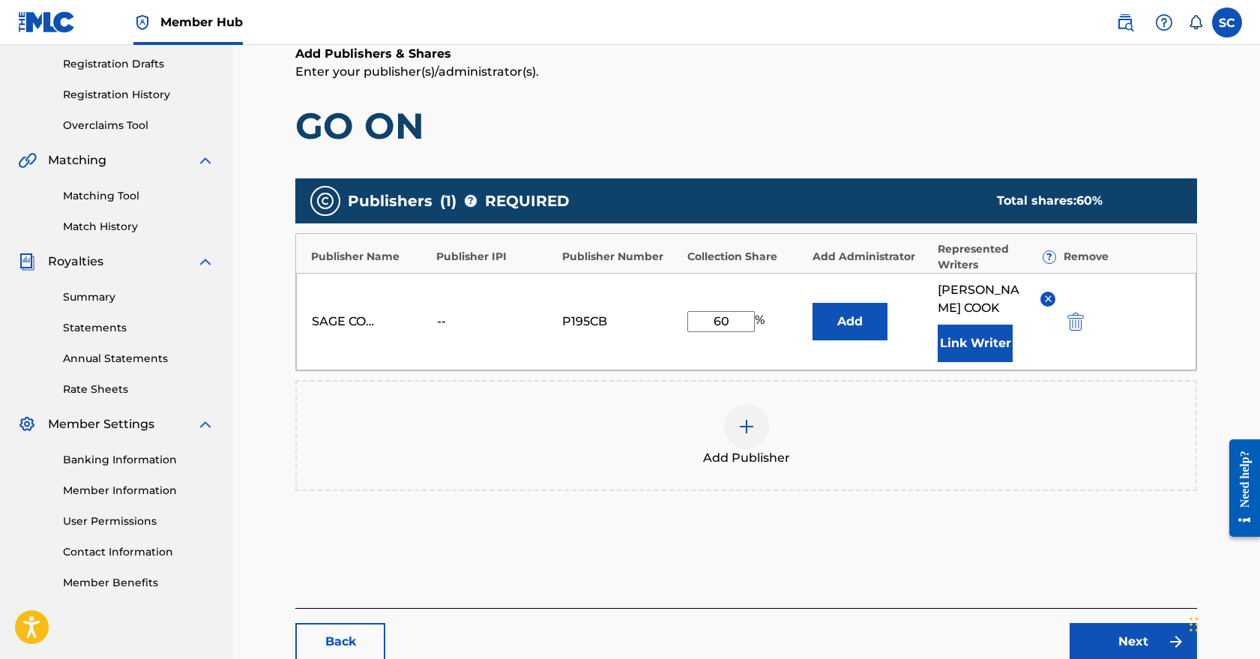
scroll to position [253, 0]
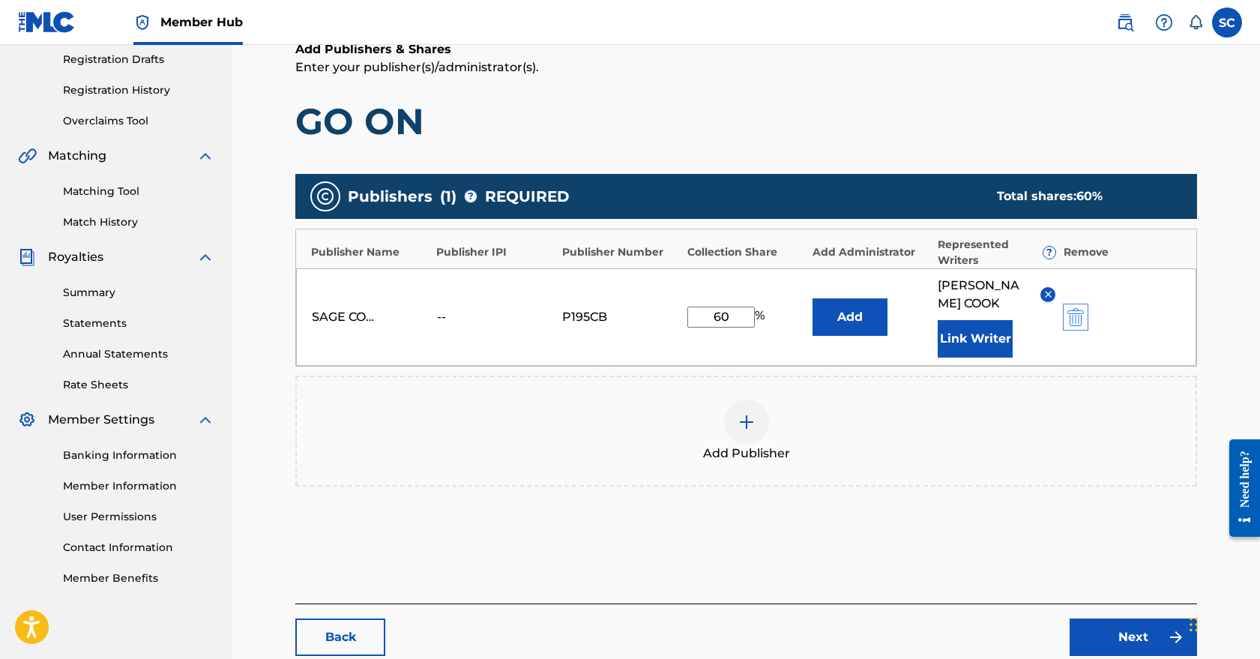
click at [1071, 316] on img "submit" at bounding box center [1076, 317] width 16 height 18
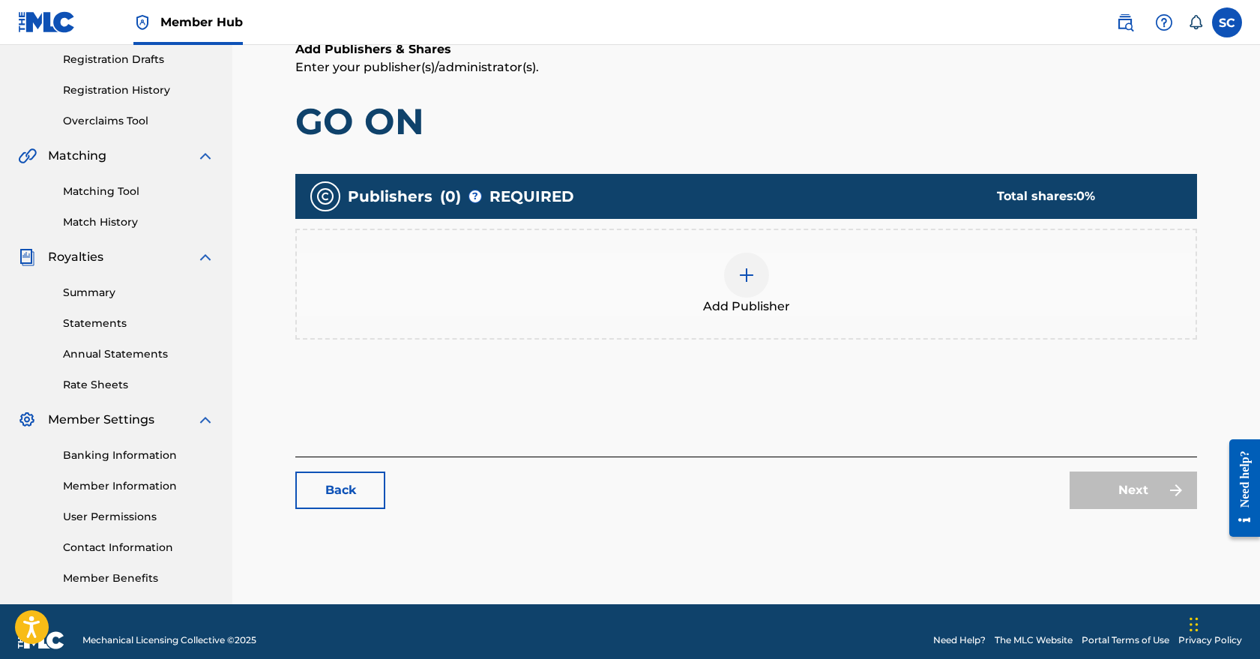
click at [748, 286] on div at bounding box center [746, 275] width 45 height 45
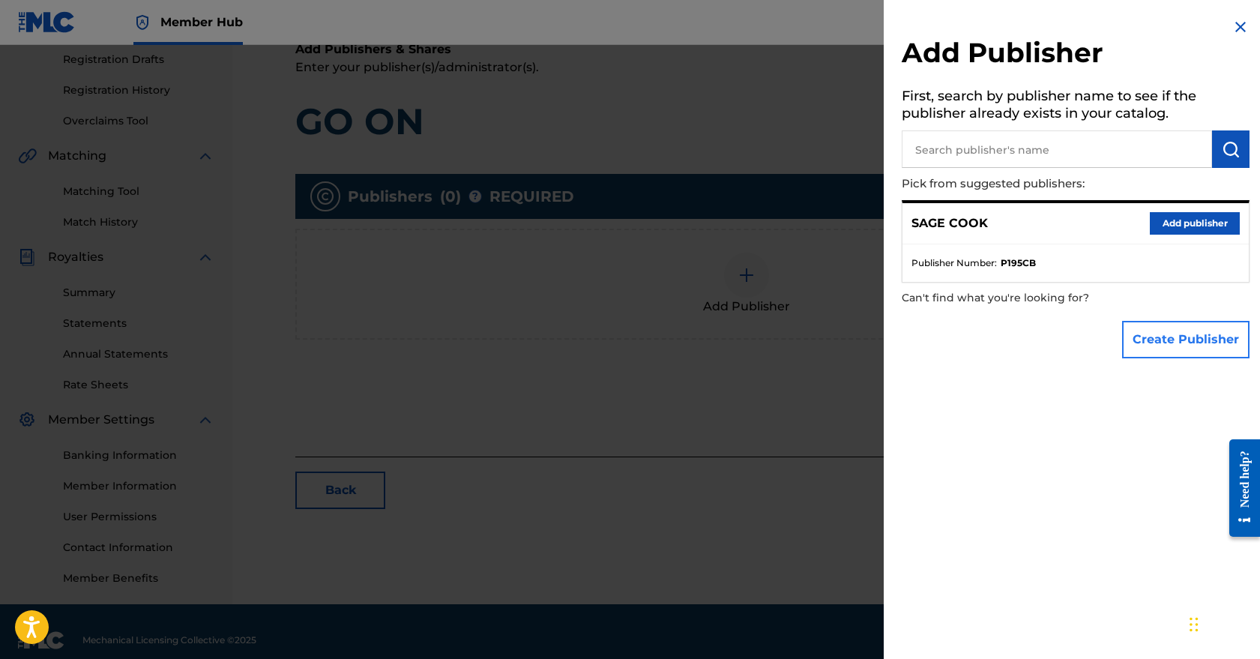
click at [1152, 334] on button "Create Publisher" at bounding box center [1186, 339] width 127 height 37
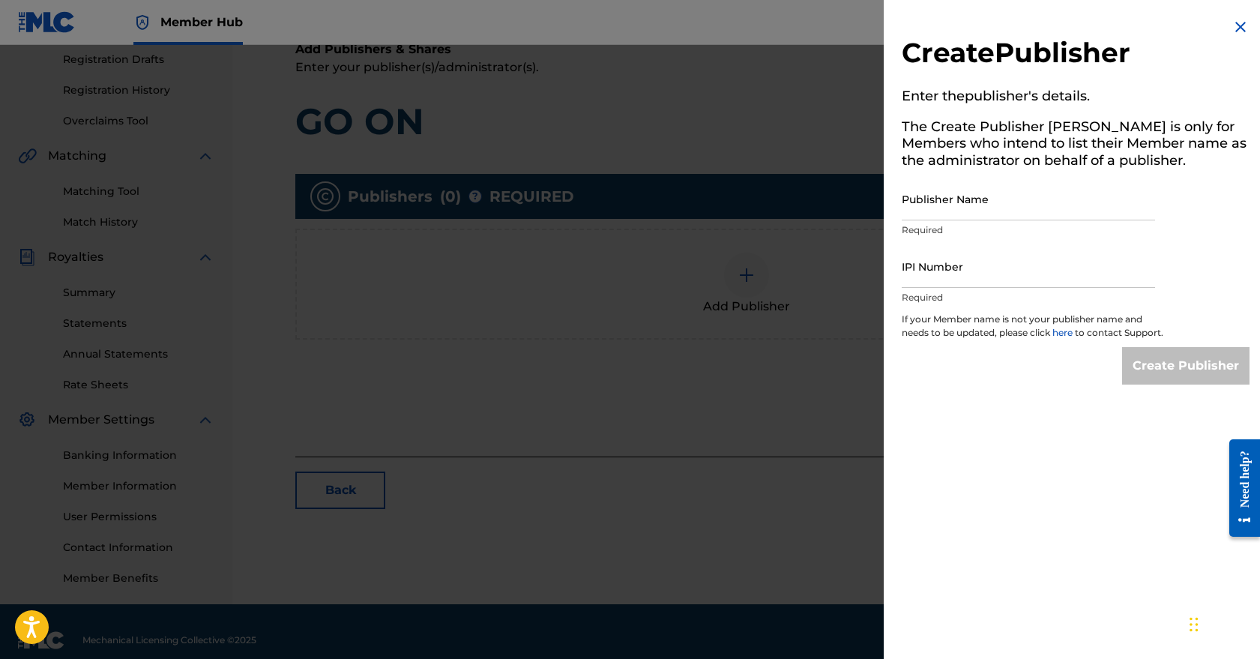
click at [961, 220] on div "Publisher Name Required" at bounding box center [1028, 211] width 253 height 67
click at [954, 205] on input "Publisher Name" at bounding box center [1028, 199] width 253 height 43
type input "Light Matter Music"
click at [970, 272] on input "IPI Number" at bounding box center [1028, 266] width 253 height 43
paste input "01139536153"
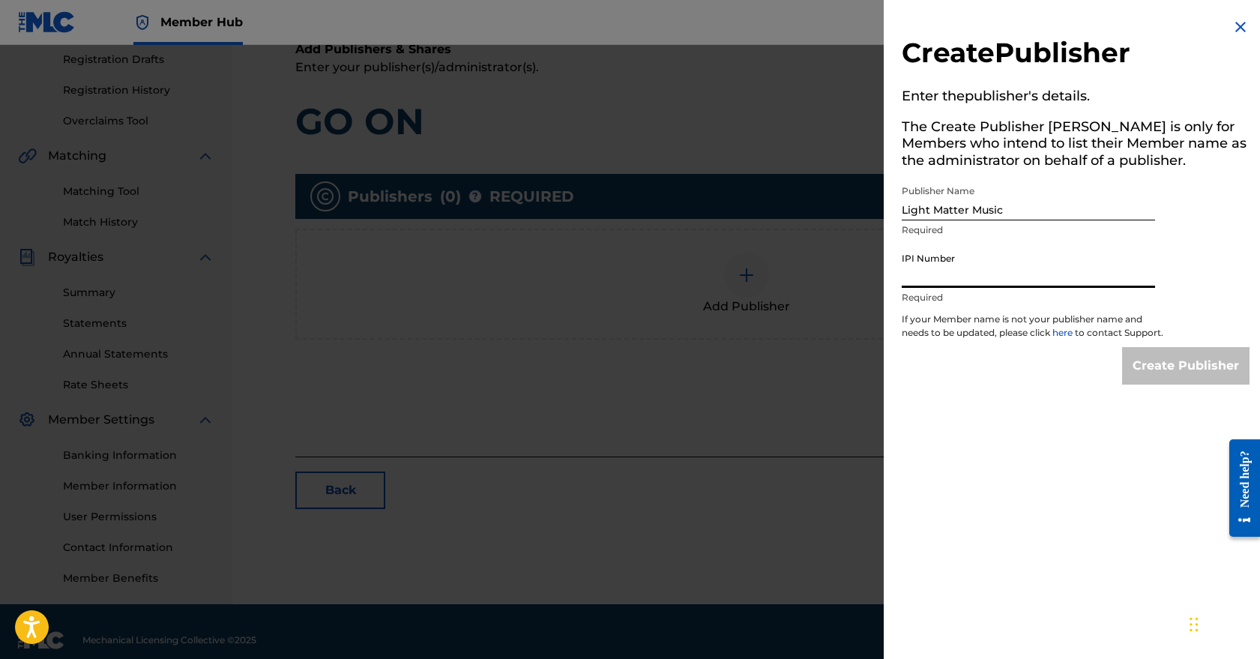
type input "01139536153"
click at [1180, 378] on input "Create Publisher" at bounding box center [1186, 365] width 127 height 37
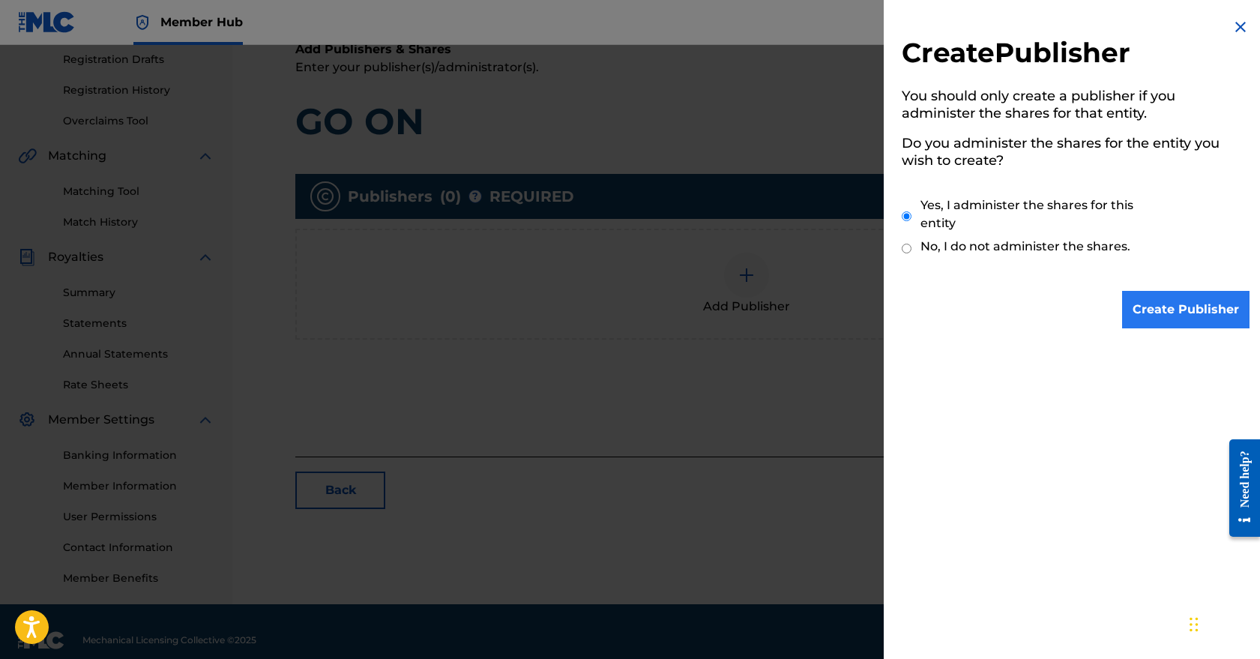
click at [1172, 313] on input "Create Publisher" at bounding box center [1186, 309] width 127 height 37
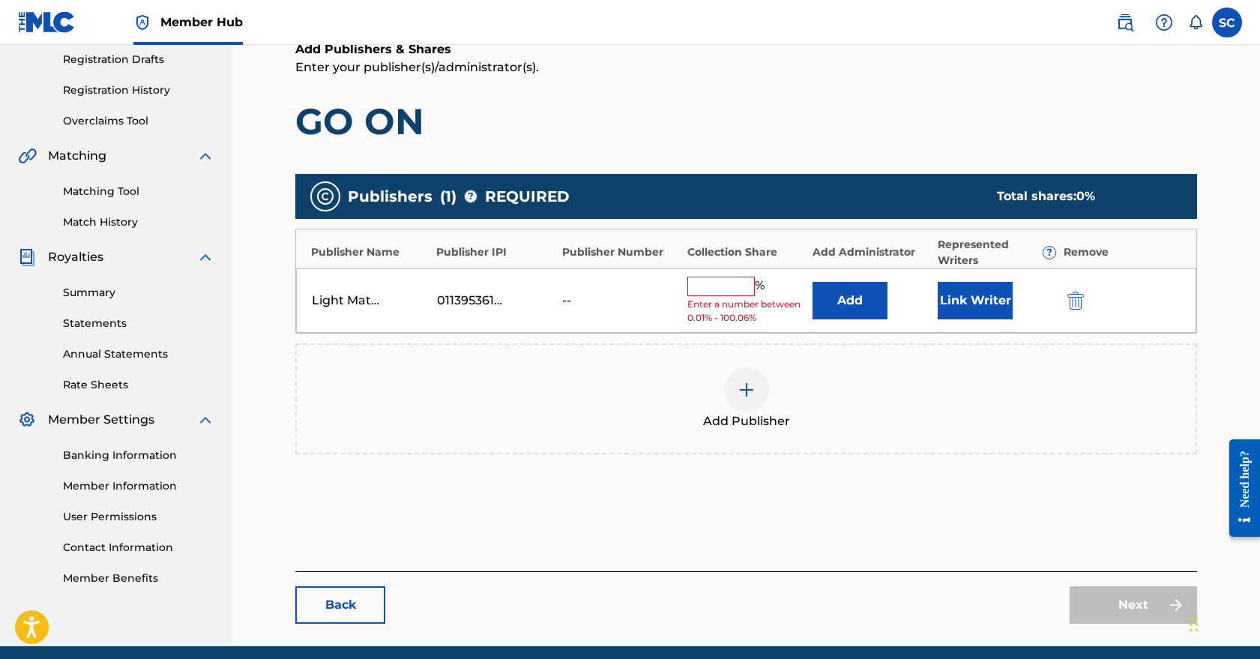
click at [709, 286] on input "text" at bounding box center [721, 286] width 67 height 19
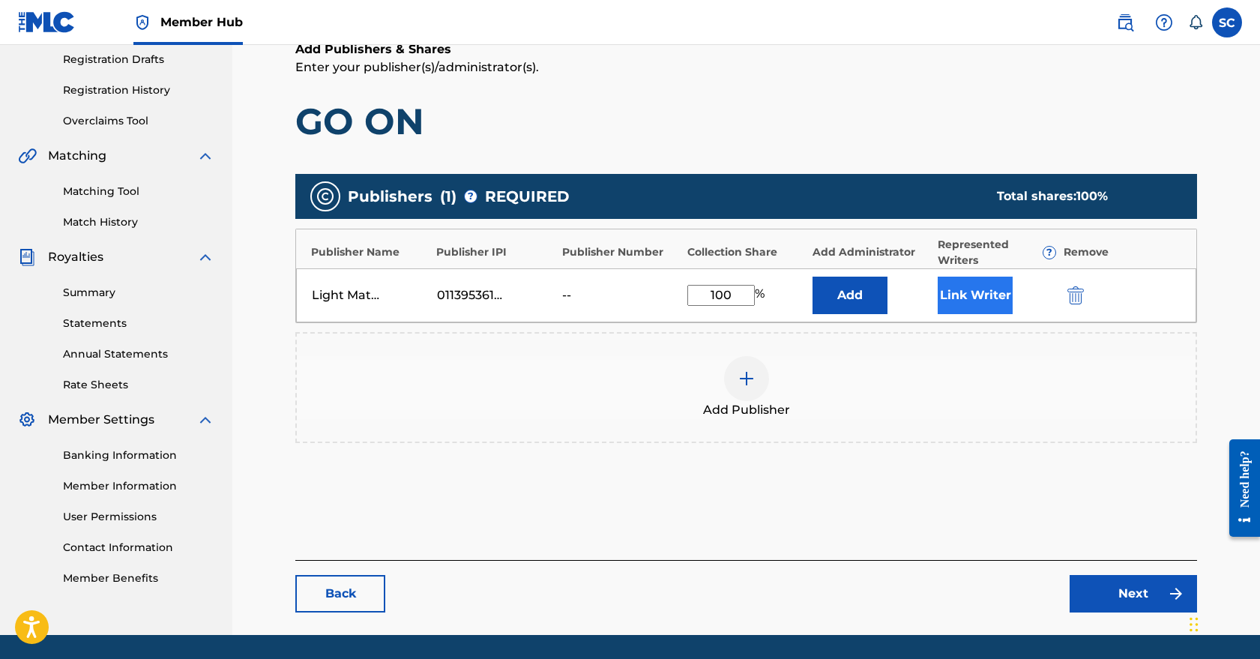
type input "100"
click at [980, 308] on button "Link Writer" at bounding box center [975, 295] width 75 height 37
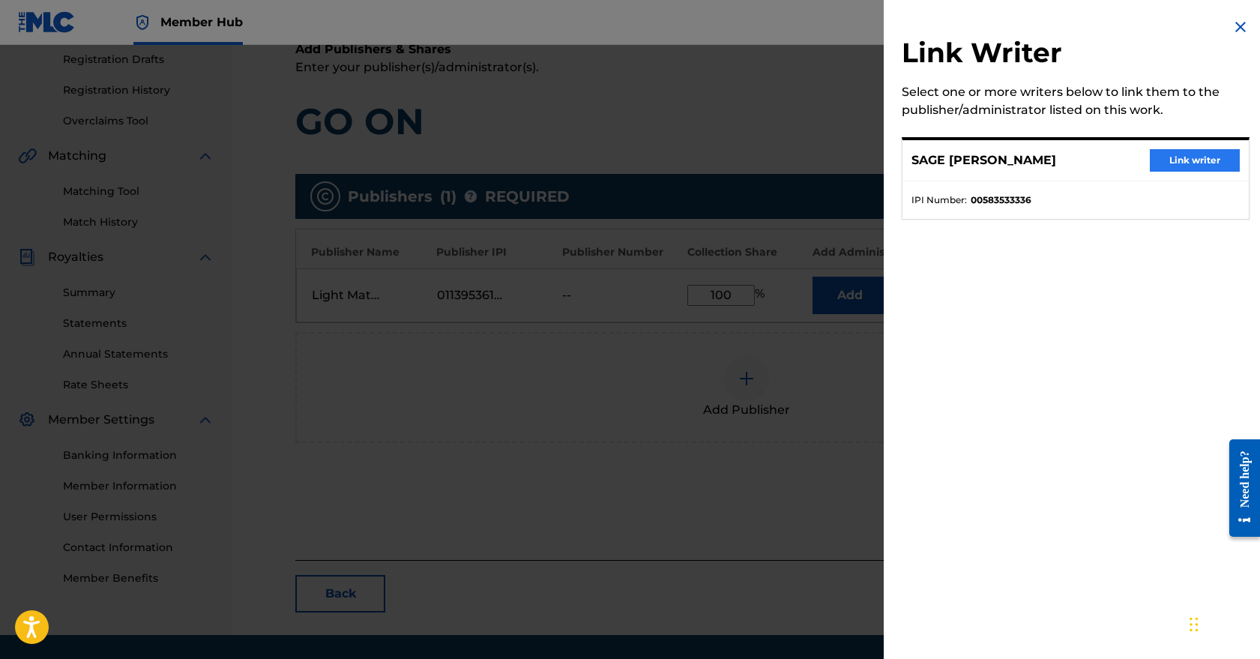
click at [1183, 163] on button "Link writer" at bounding box center [1195, 160] width 90 height 22
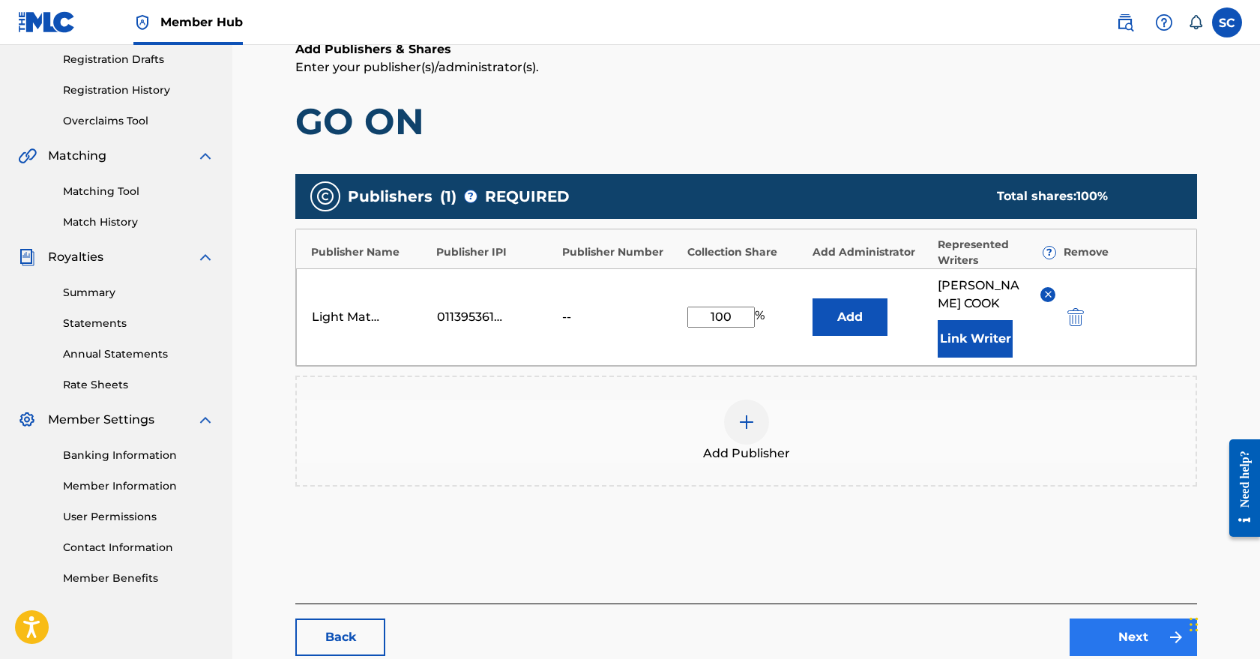
click at [1133, 642] on link "Next" at bounding box center [1133, 637] width 127 height 37
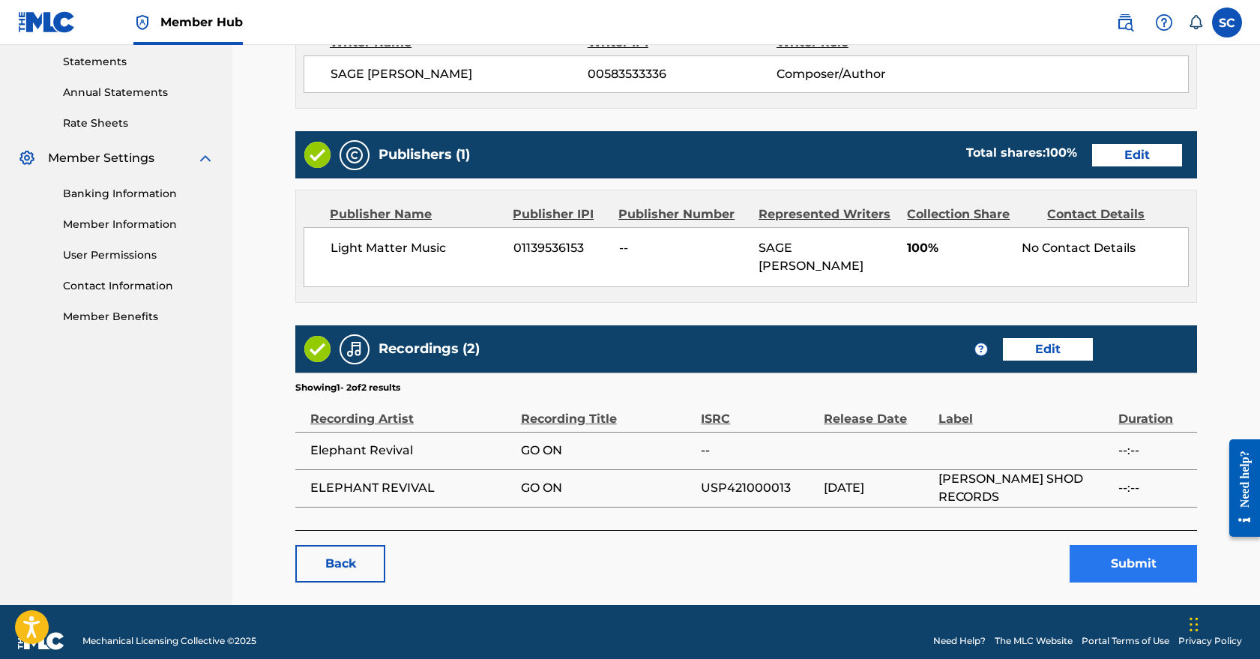
scroll to position [514, 0]
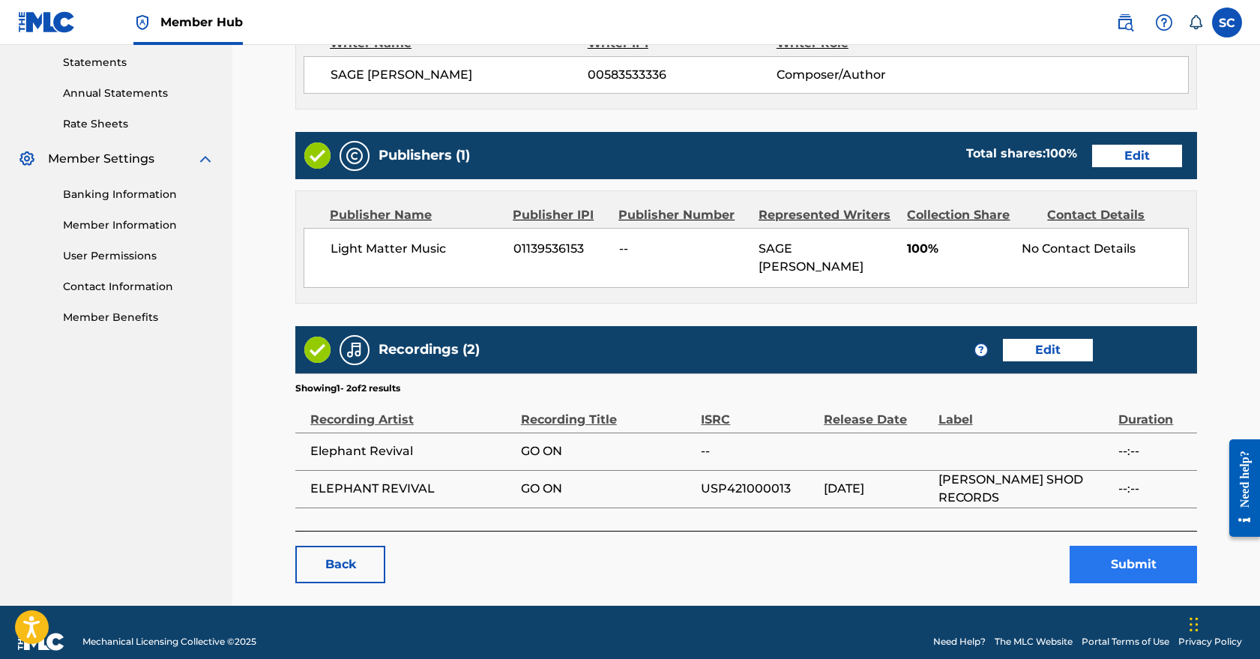
click at [1128, 546] on button "Submit" at bounding box center [1133, 564] width 127 height 37
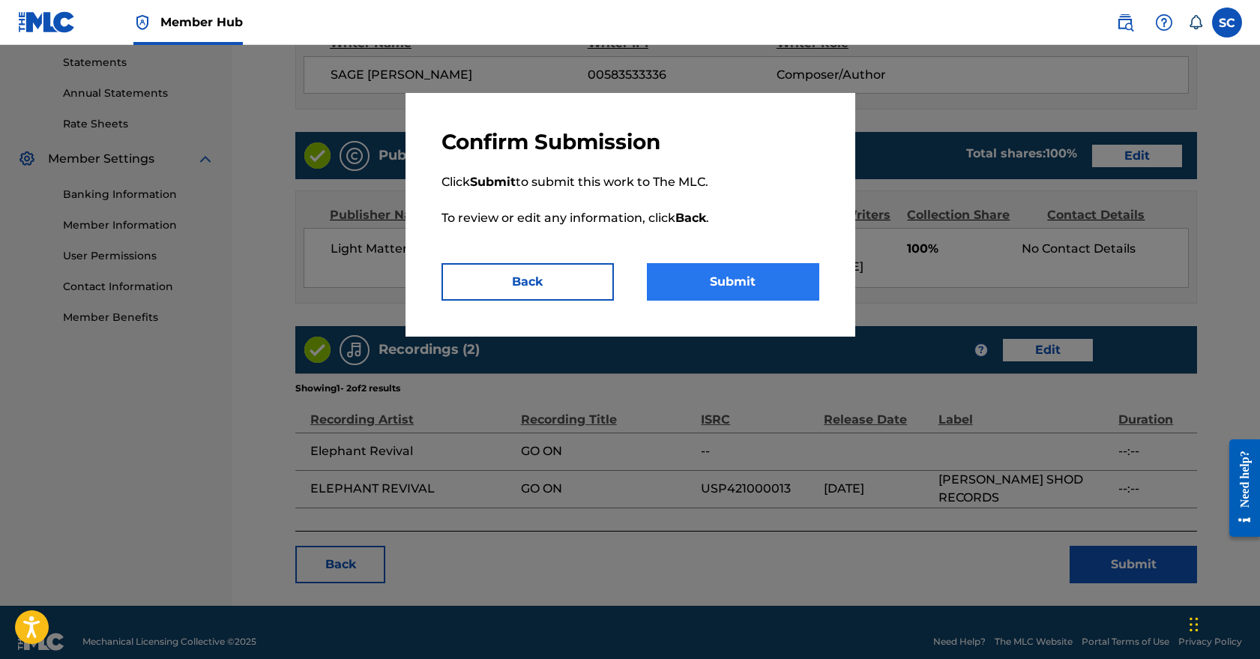
click at [703, 273] on button "Submit" at bounding box center [733, 281] width 172 height 37
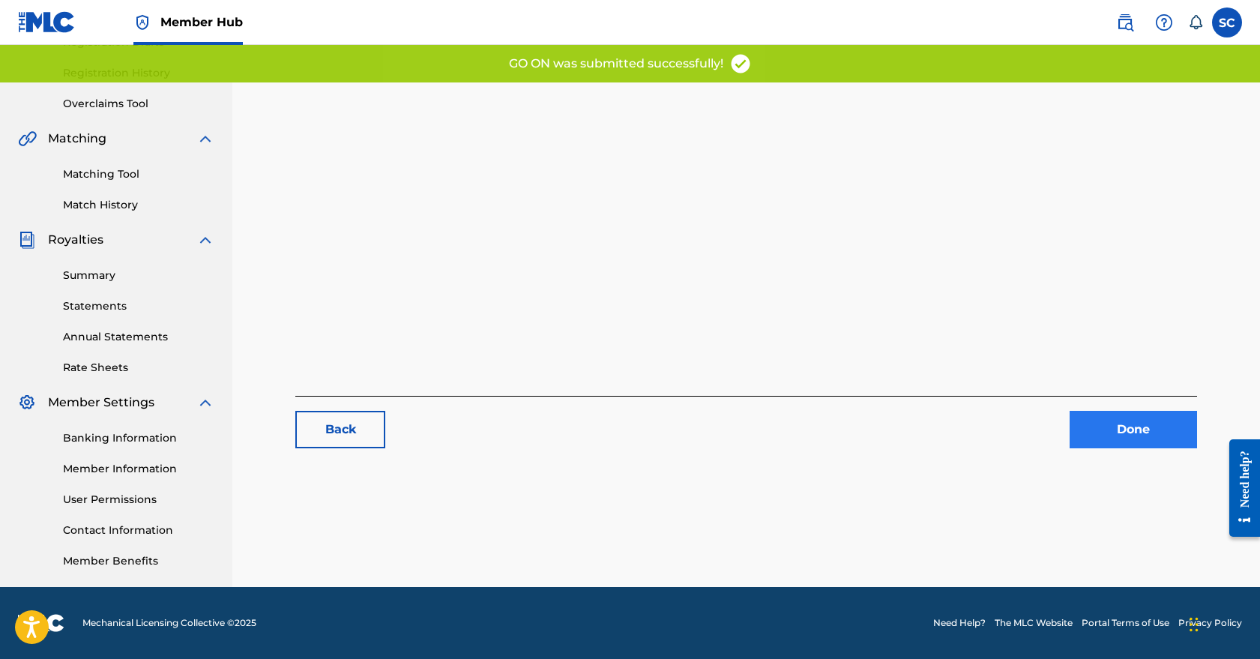
scroll to position [271, 0]
click at [1117, 433] on link "Done" at bounding box center [1133, 429] width 127 height 37
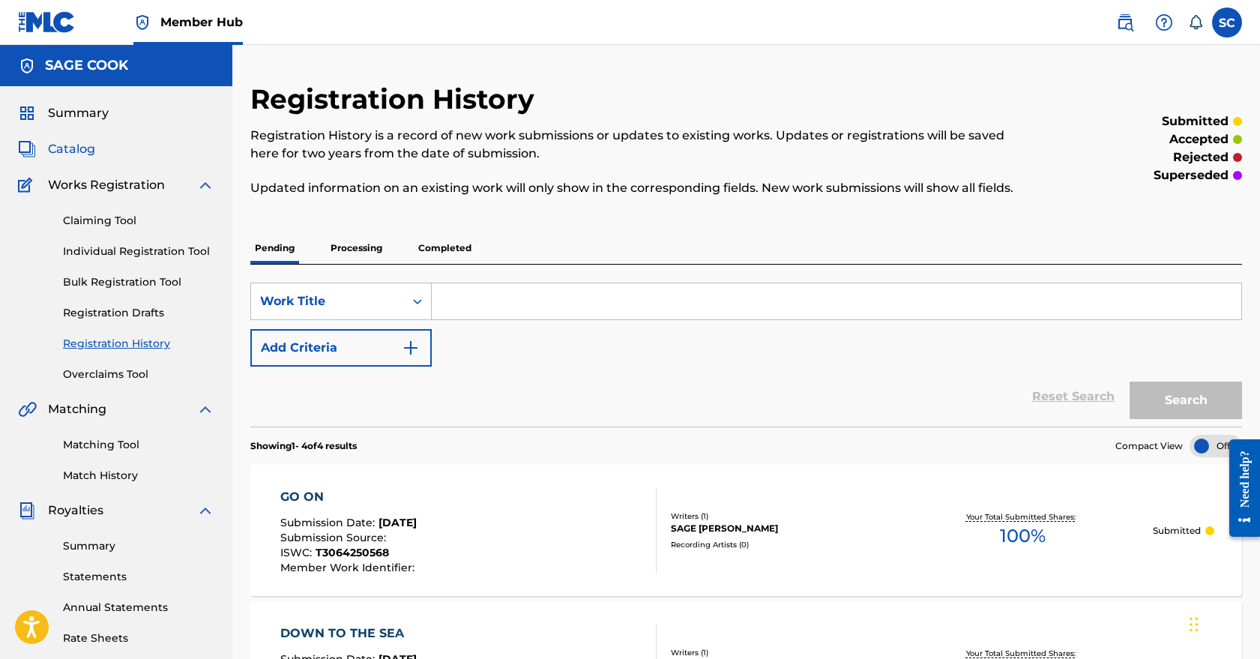
click at [77, 150] on span "Catalog" at bounding box center [71, 149] width 47 height 18
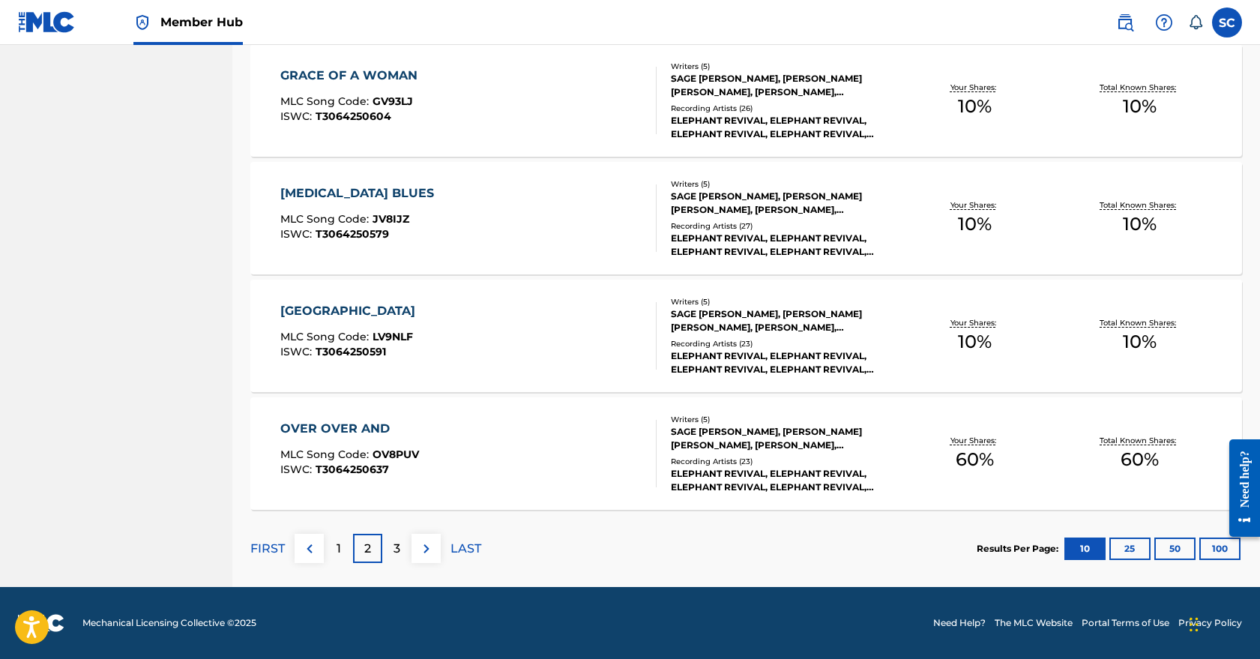
scroll to position [1057, 0]
click at [394, 550] on p "3" at bounding box center [397, 549] width 7 height 18
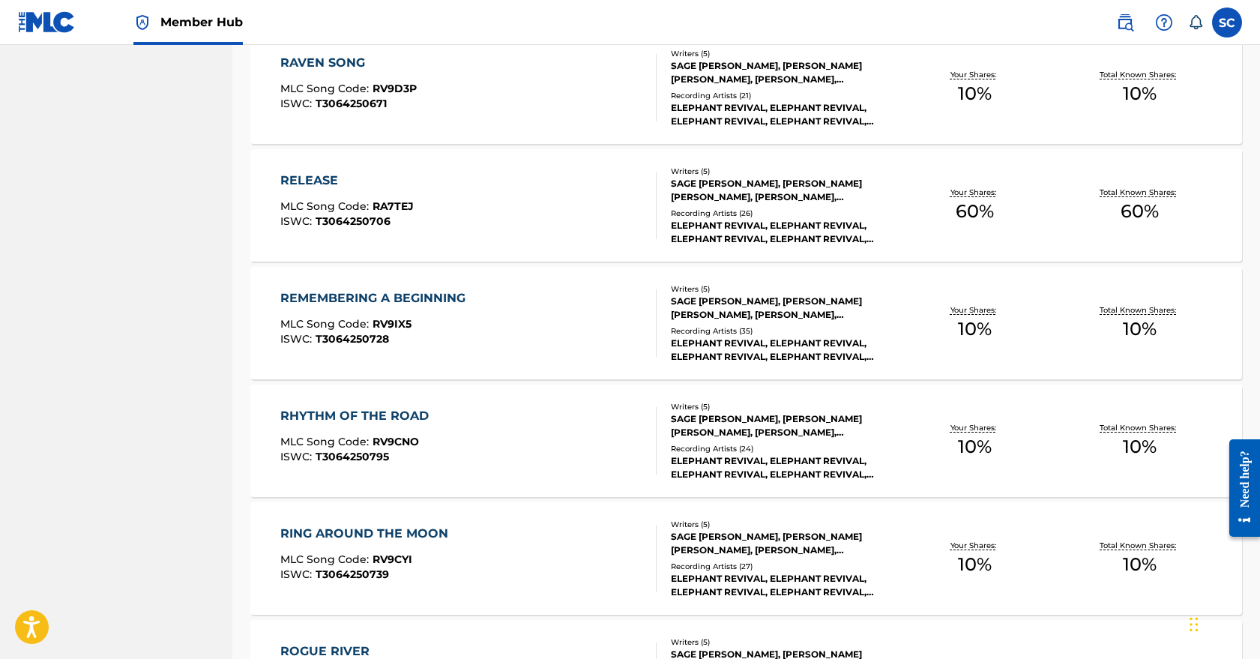
scroll to position [841, 0]
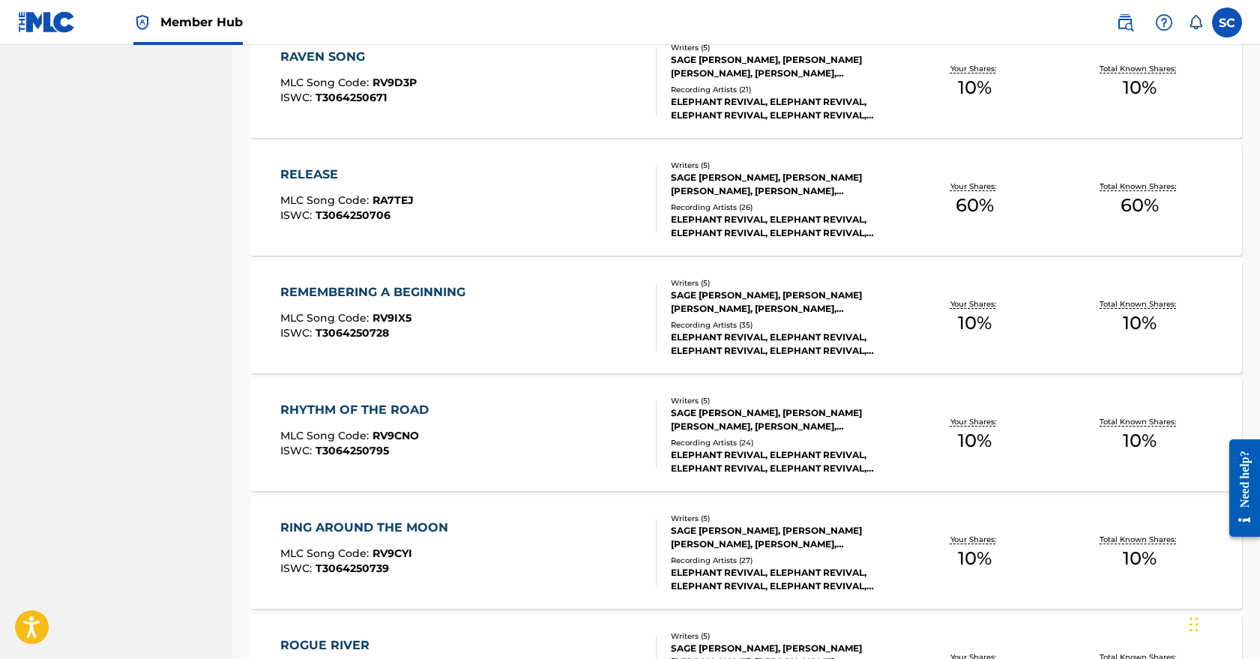
click at [544, 193] on div "RELEASE MLC Song Code : RA7TEJ ISWC : T3064250706" at bounding box center [468, 199] width 377 height 67
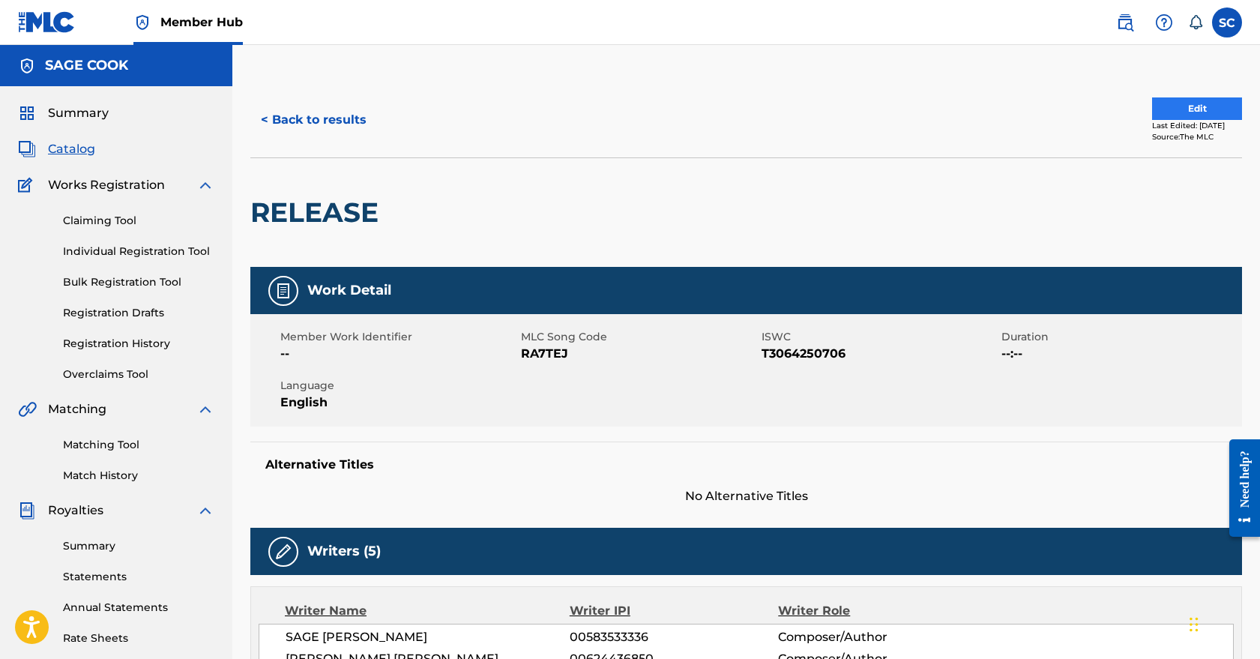
click at [1194, 109] on button "Edit" at bounding box center [1197, 108] width 90 height 22
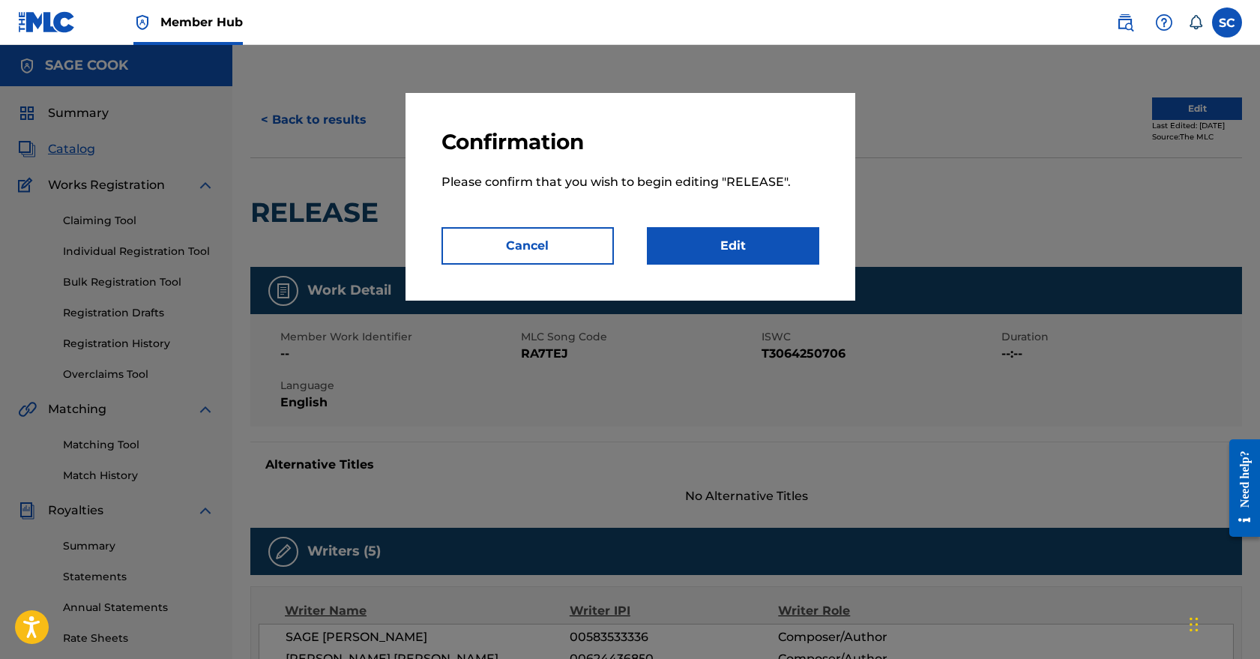
click at [869, 376] on div at bounding box center [630, 374] width 1260 height 659
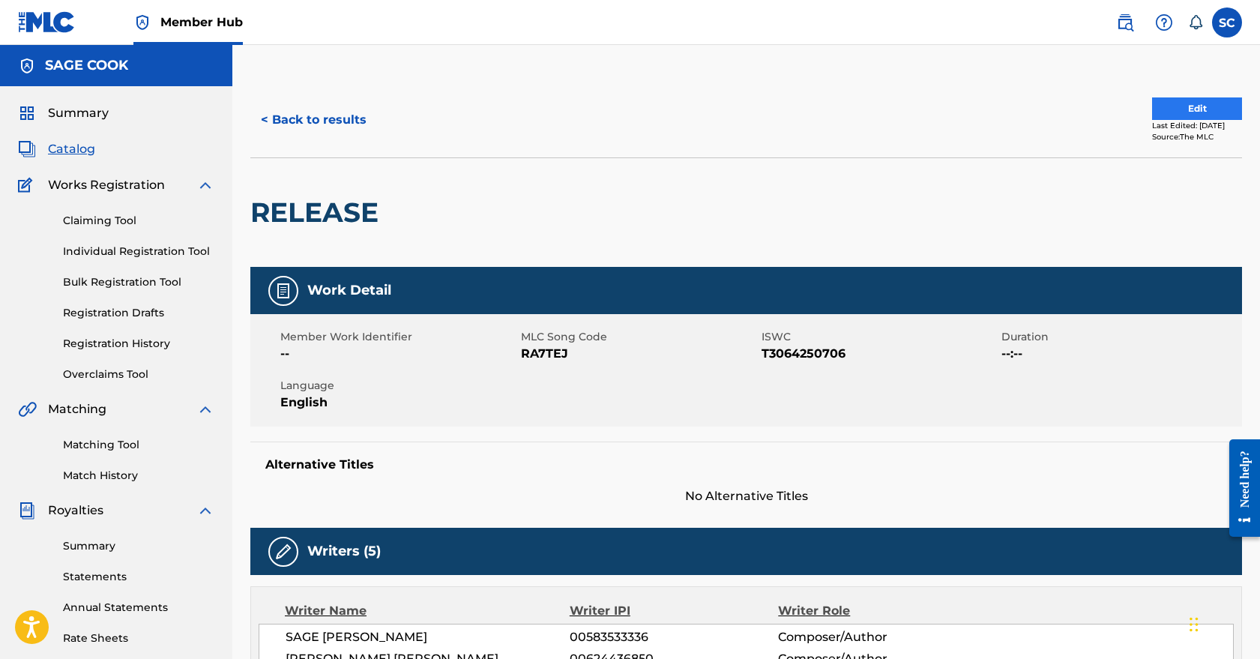
click at [1183, 111] on button "Edit" at bounding box center [1197, 108] width 90 height 22
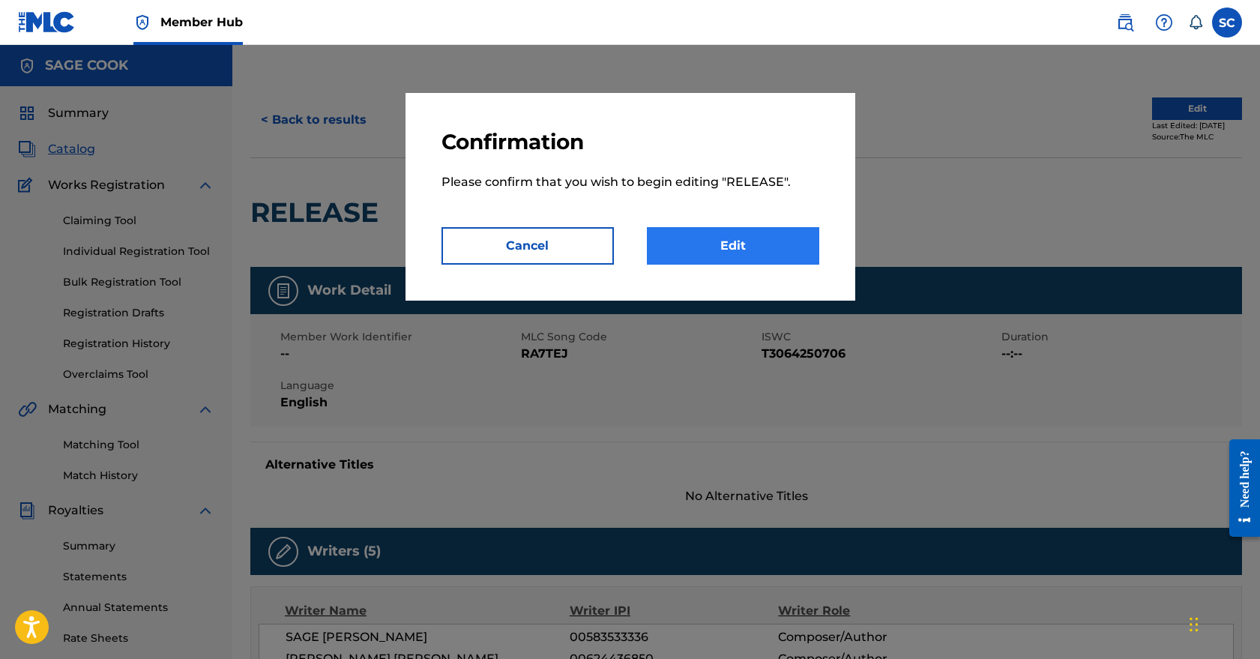
click at [754, 250] on link "Edit" at bounding box center [733, 245] width 172 height 37
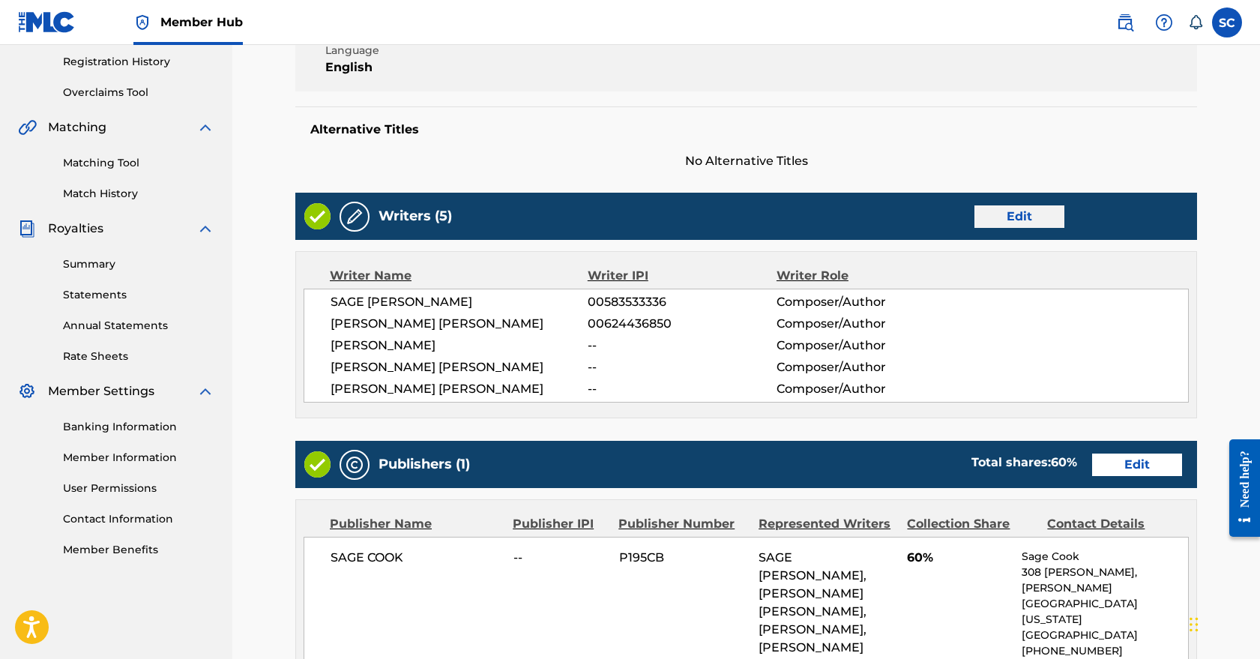
scroll to position [283, 0]
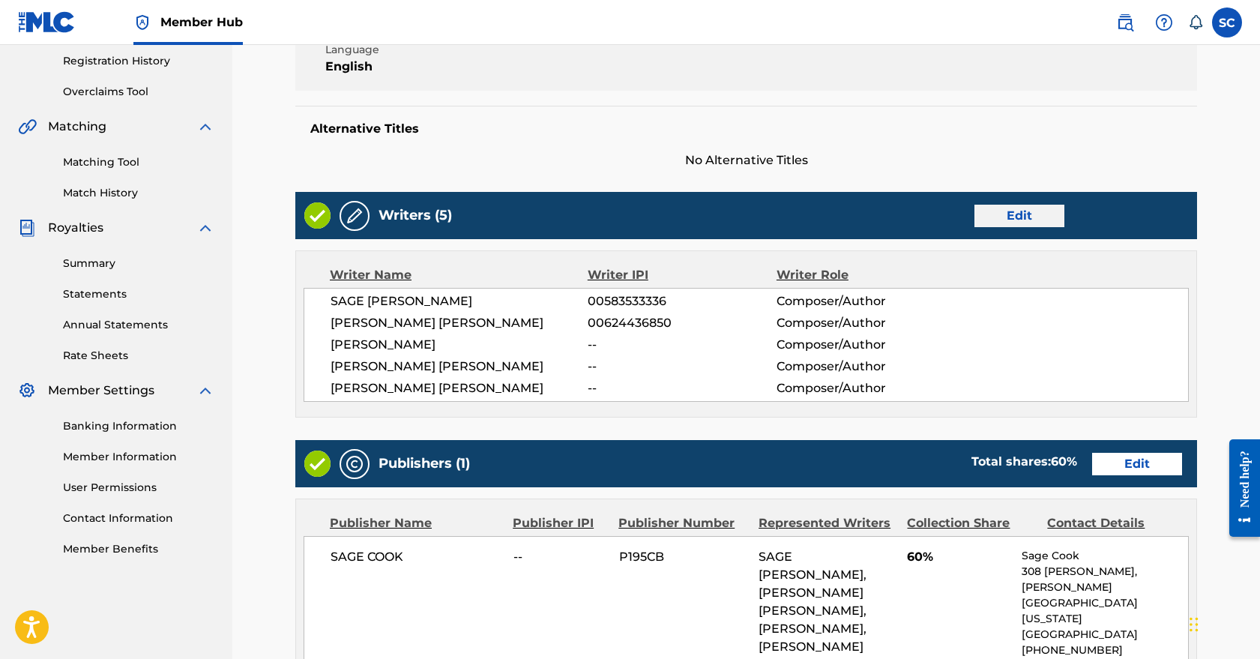
click at [1021, 212] on link "Edit" at bounding box center [1020, 216] width 90 height 22
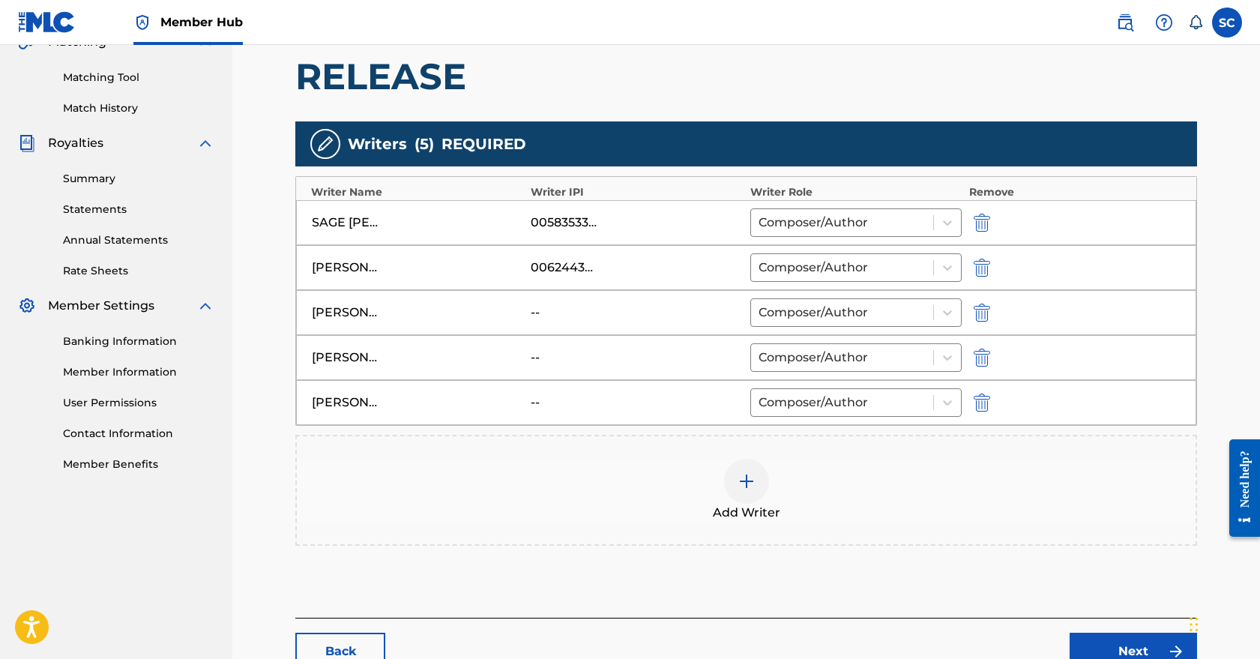
scroll to position [368, 1]
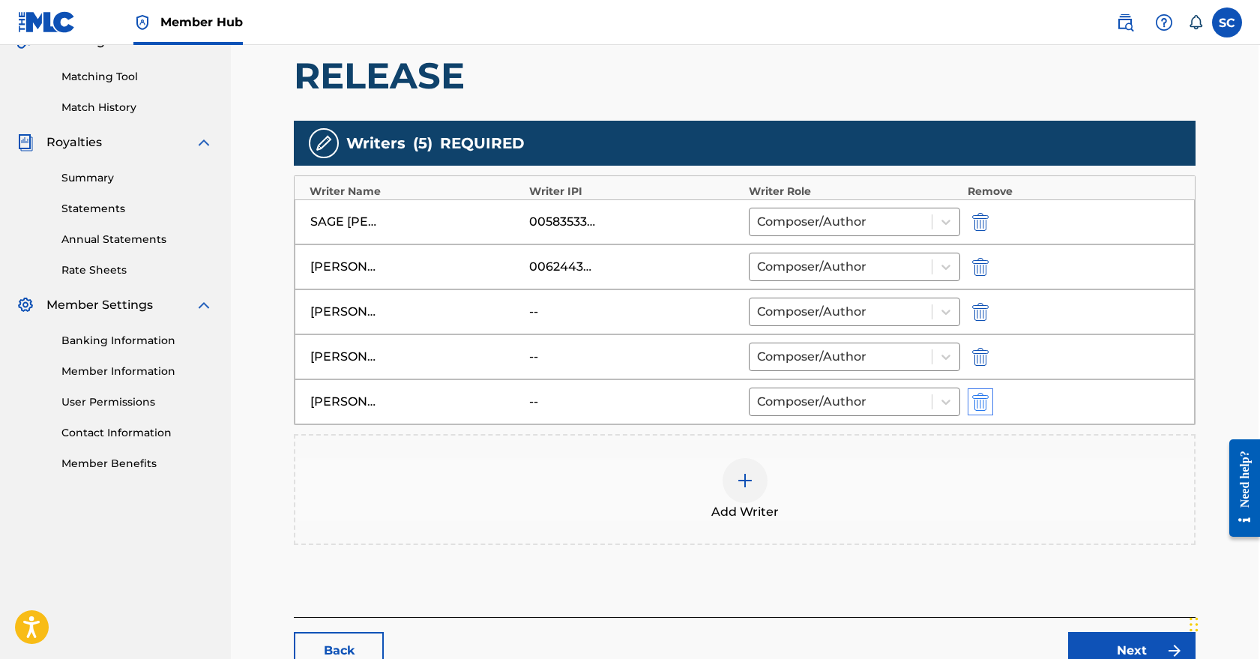
click at [983, 401] on img "submit" at bounding box center [981, 402] width 16 height 18
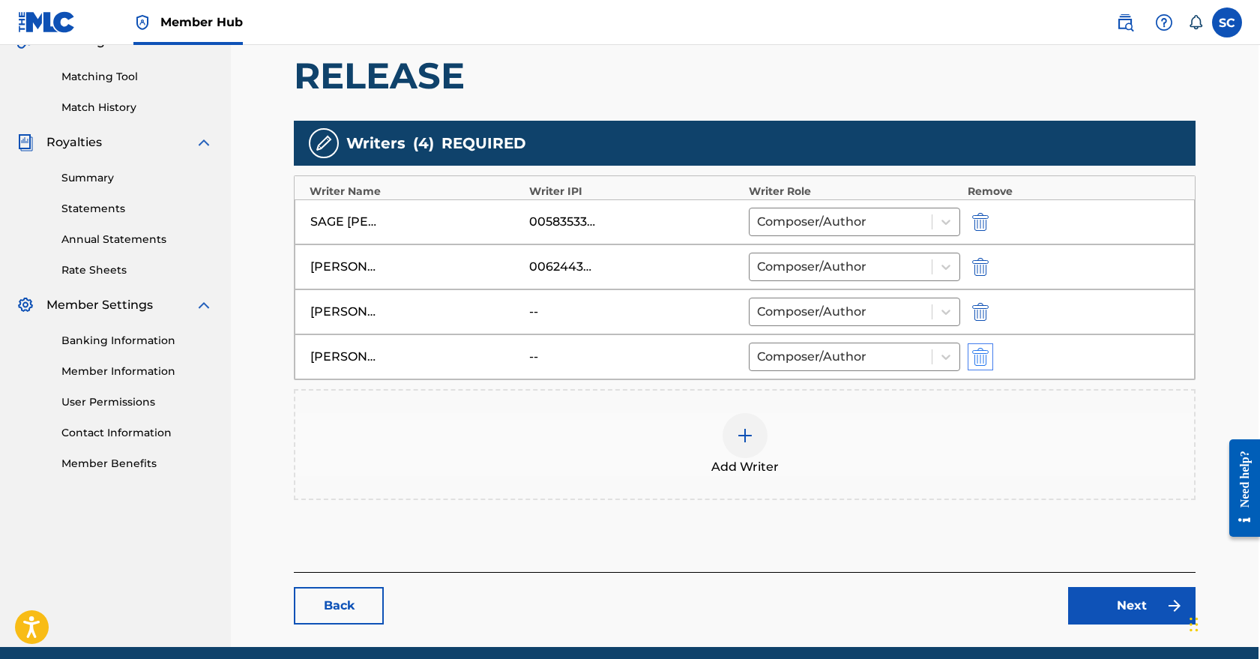
click at [976, 356] on img "submit" at bounding box center [981, 357] width 16 height 18
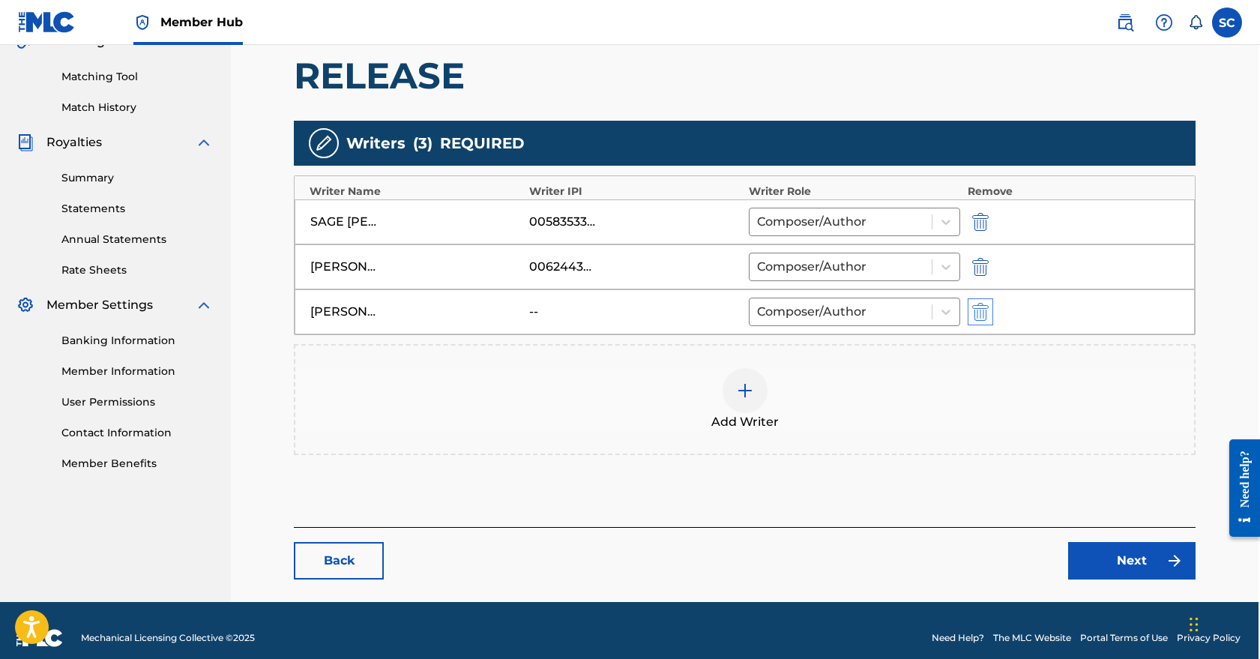
click at [978, 313] on img "submit" at bounding box center [981, 312] width 16 height 18
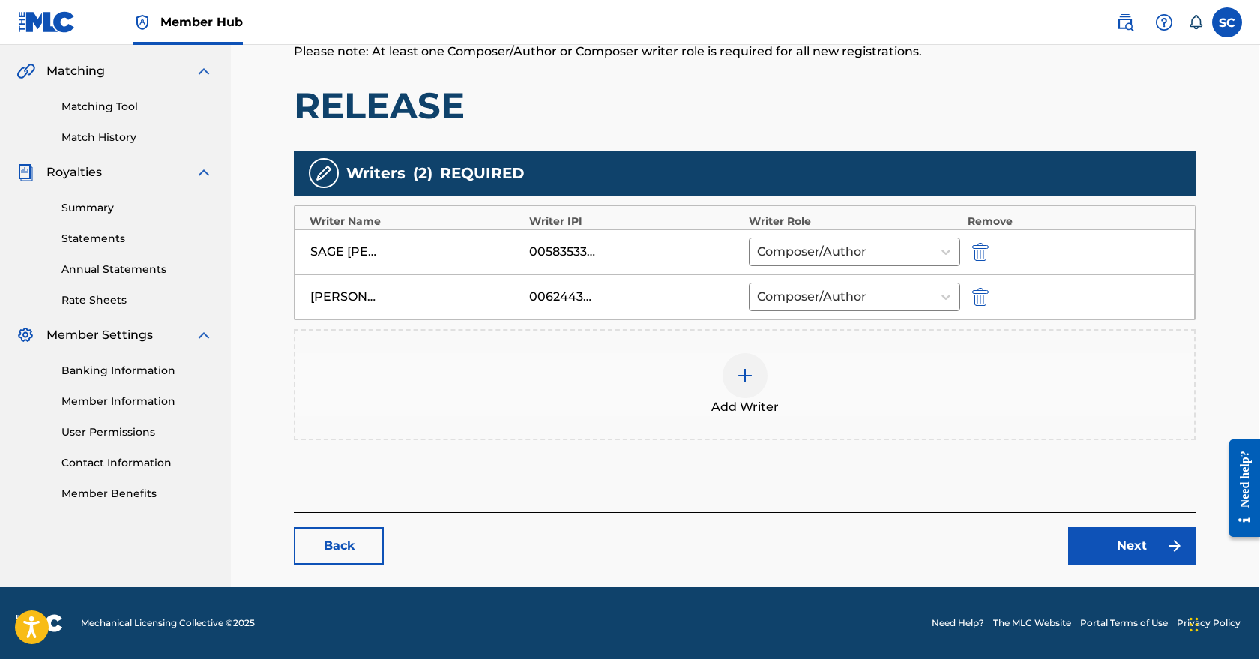
scroll to position [338, 1]
click at [979, 296] on img "submit" at bounding box center [981, 297] width 16 height 18
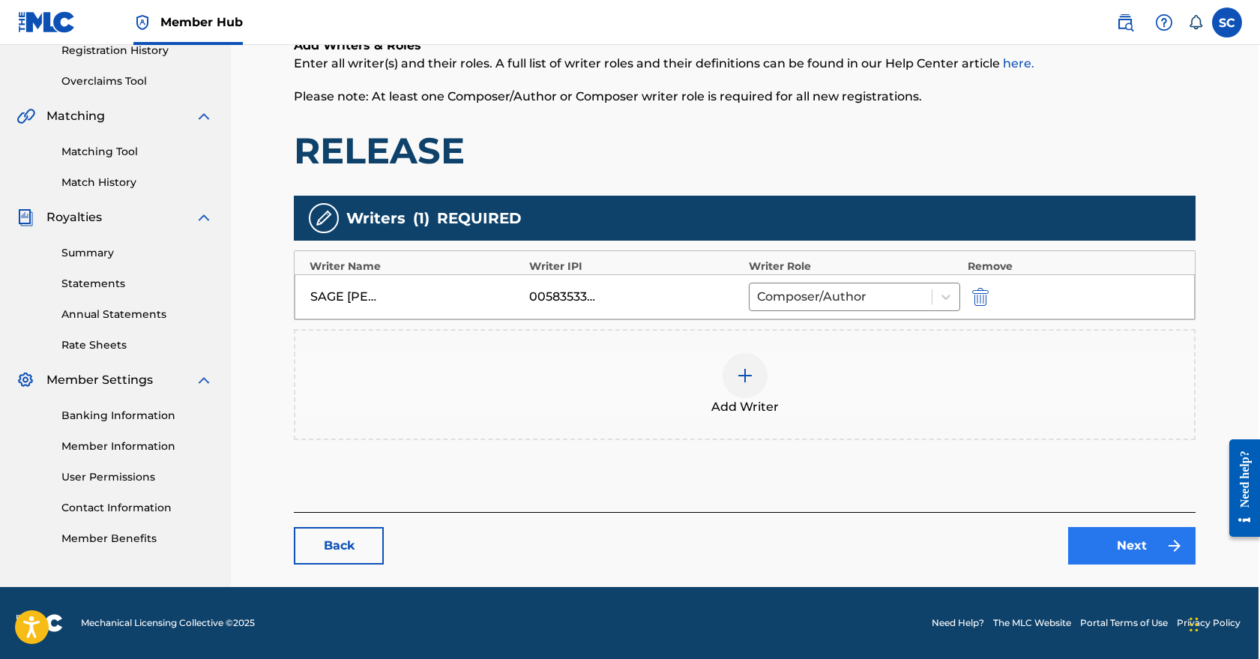
click at [1123, 550] on link "Next" at bounding box center [1132, 545] width 127 height 37
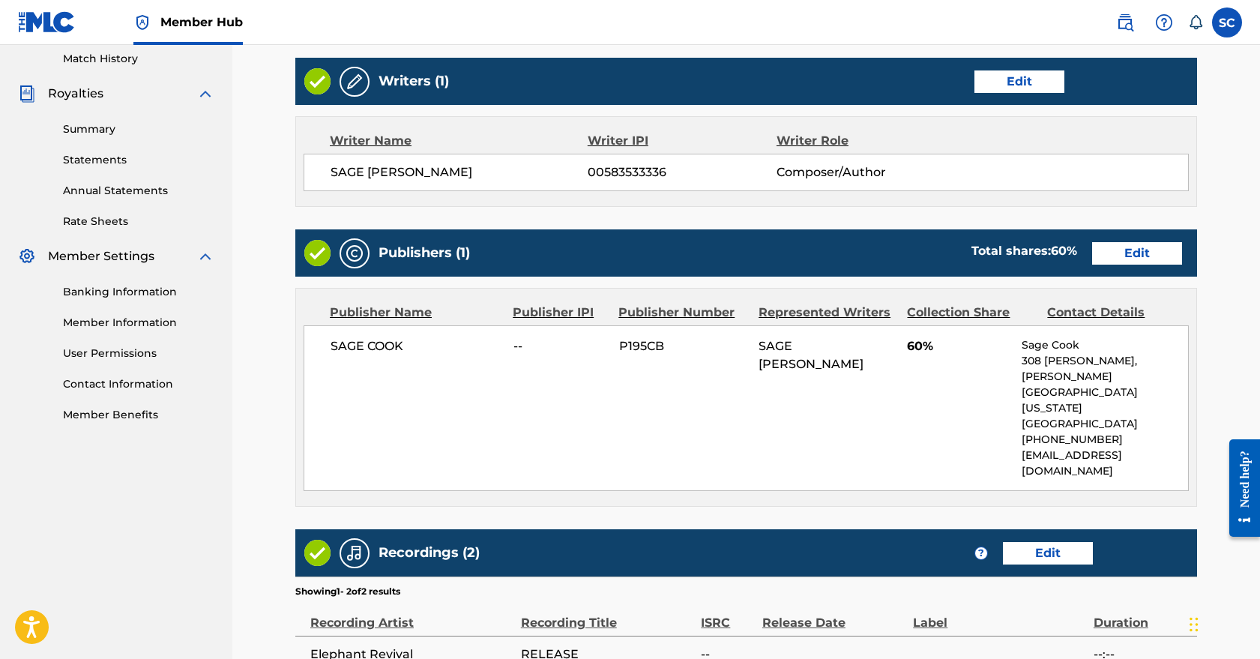
scroll to position [478, 0]
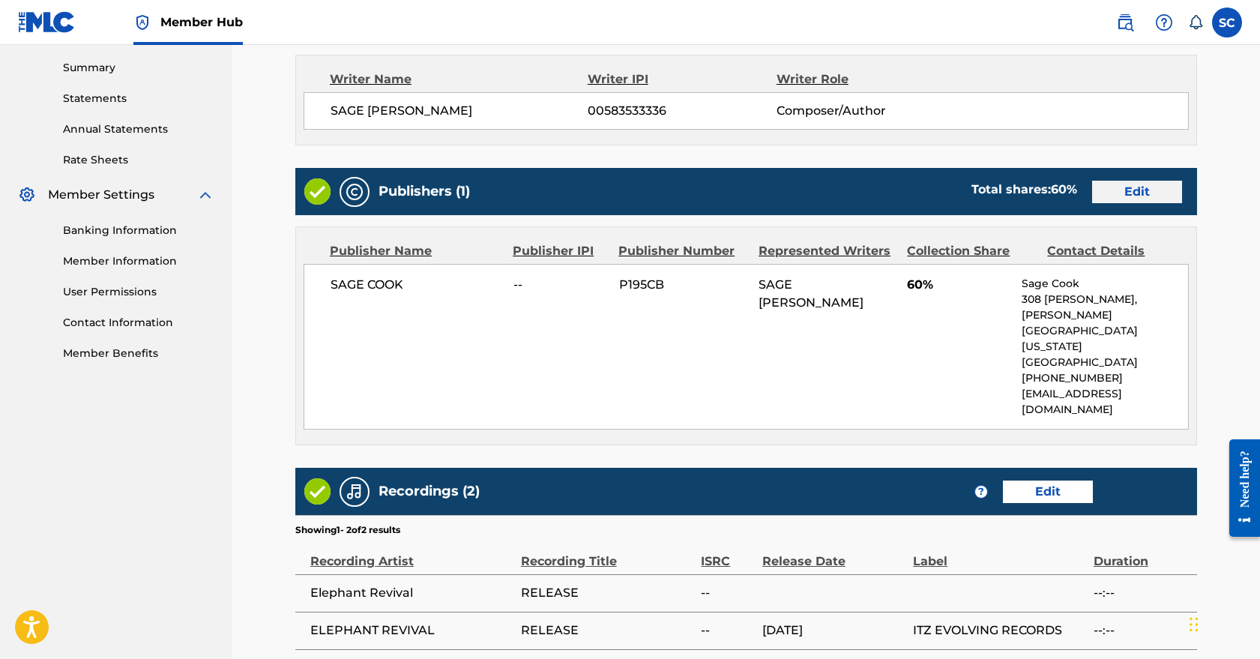
click at [1140, 191] on link "Edit" at bounding box center [1138, 192] width 90 height 22
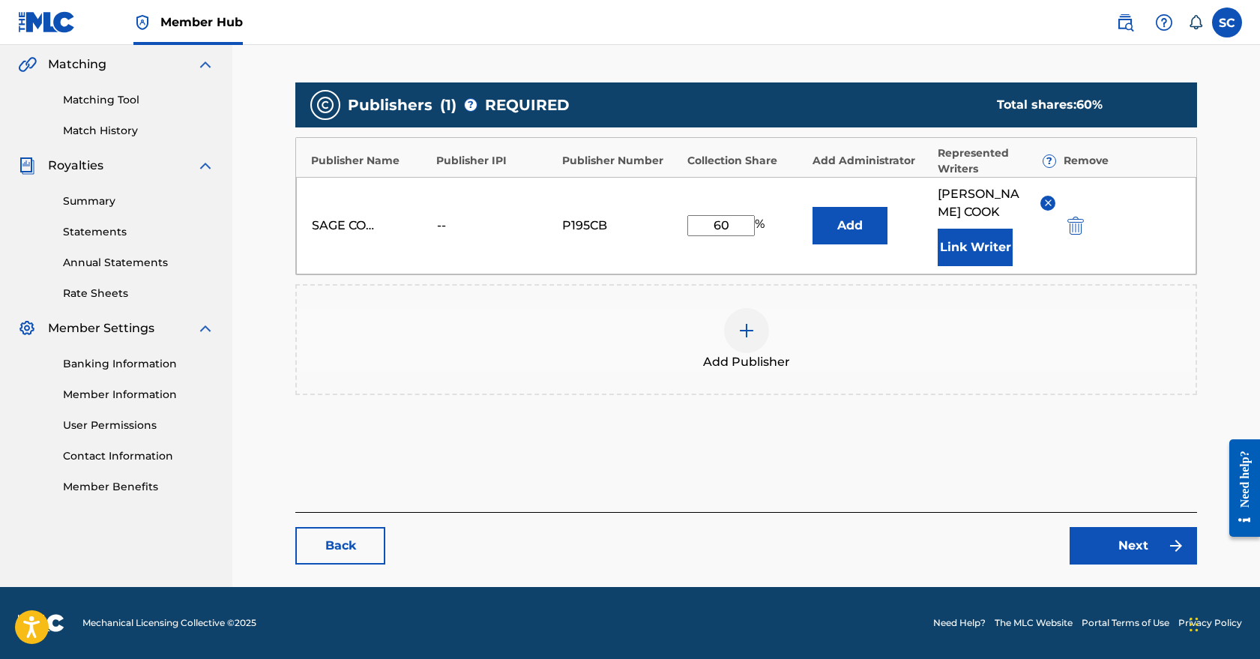
scroll to position [345, 0]
click at [1077, 226] on img "submit" at bounding box center [1076, 226] width 16 height 18
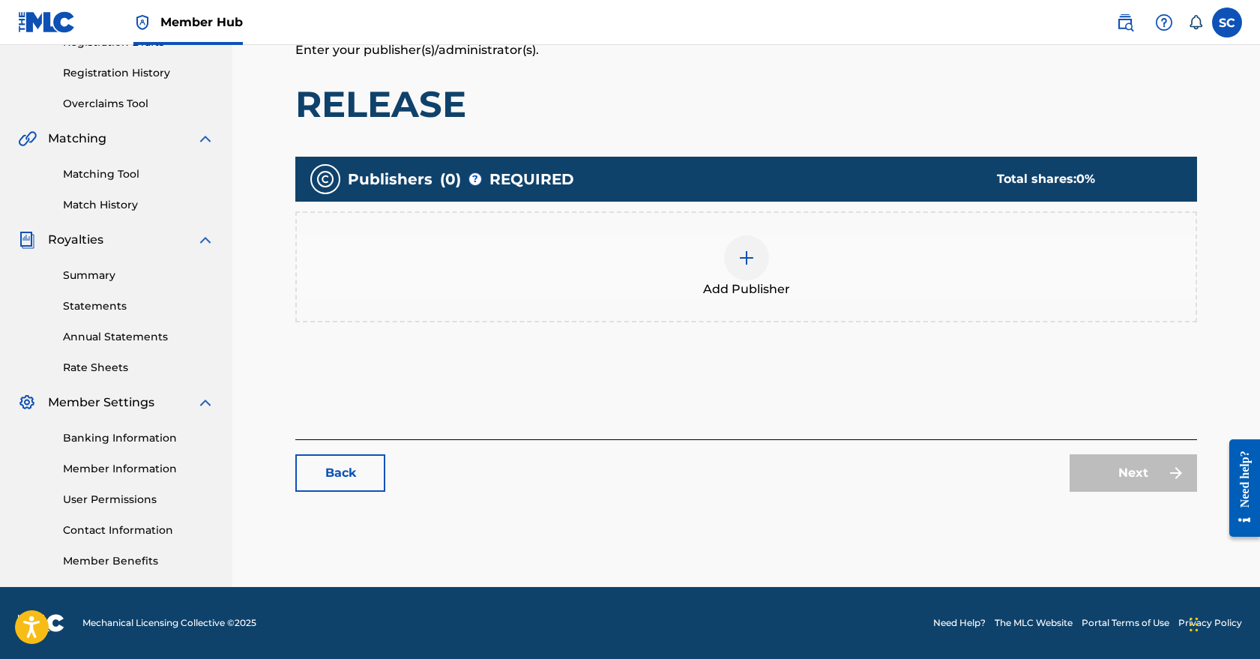
click at [756, 272] on div at bounding box center [746, 257] width 45 height 45
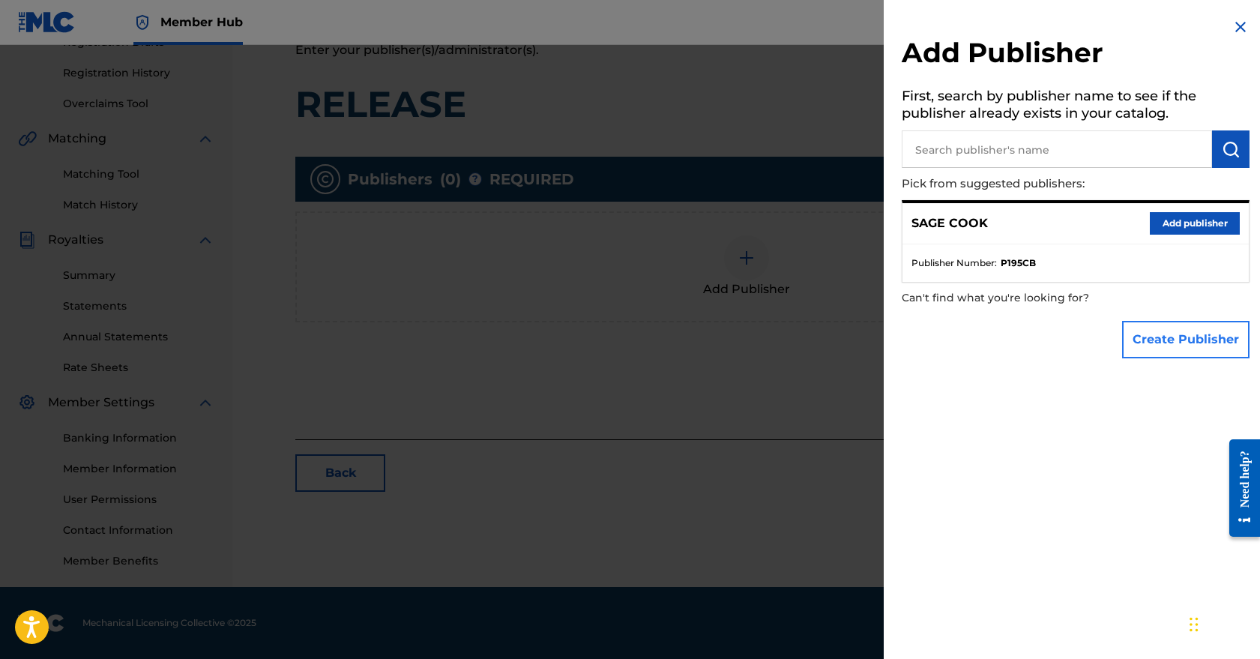
click at [1188, 343] on button "Create Publisher" at bounding box center [1186, 339] width 127 height 37
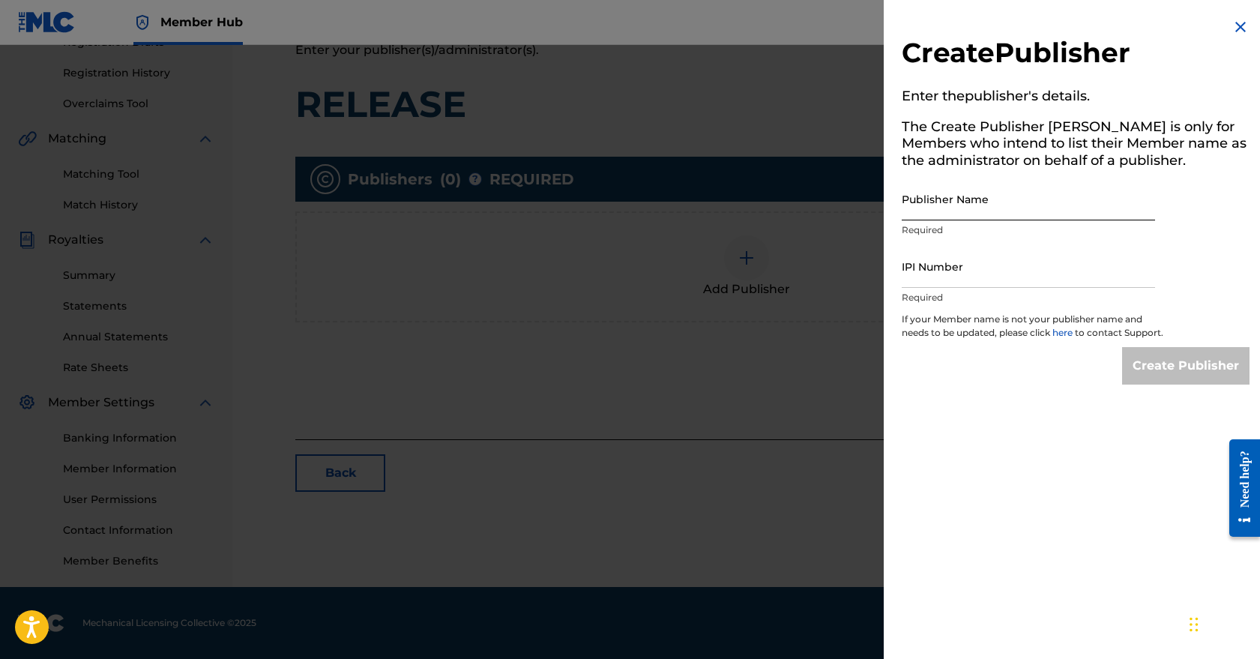
click at [937, 217] on input "Publisher Name" at bounding box center [1028, 199] width 253 height 43
type input "Light Matter Music"
click at [958, 266] on input "IPI Number" at bounding box center [1028, 266] width 253 height 43
paste input "01139536153"
type input "01139536153"
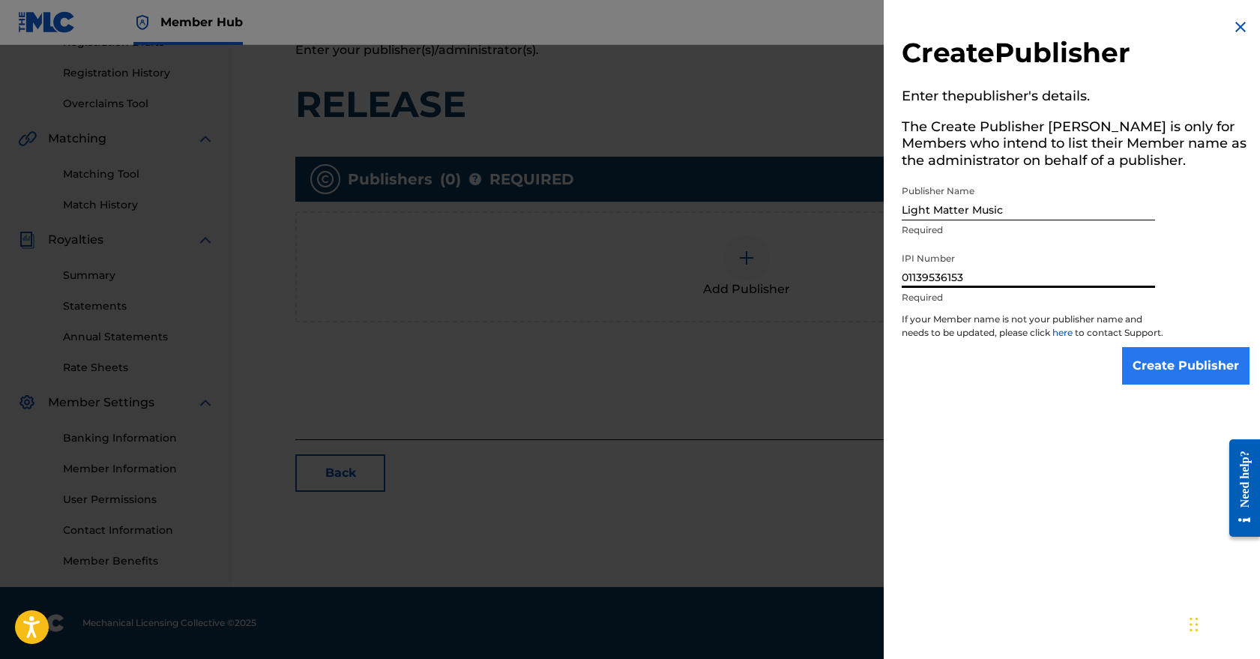
click at [1191, 374] on input "Create Publisher" at bounding box center [1186, 365] width 127 height 37
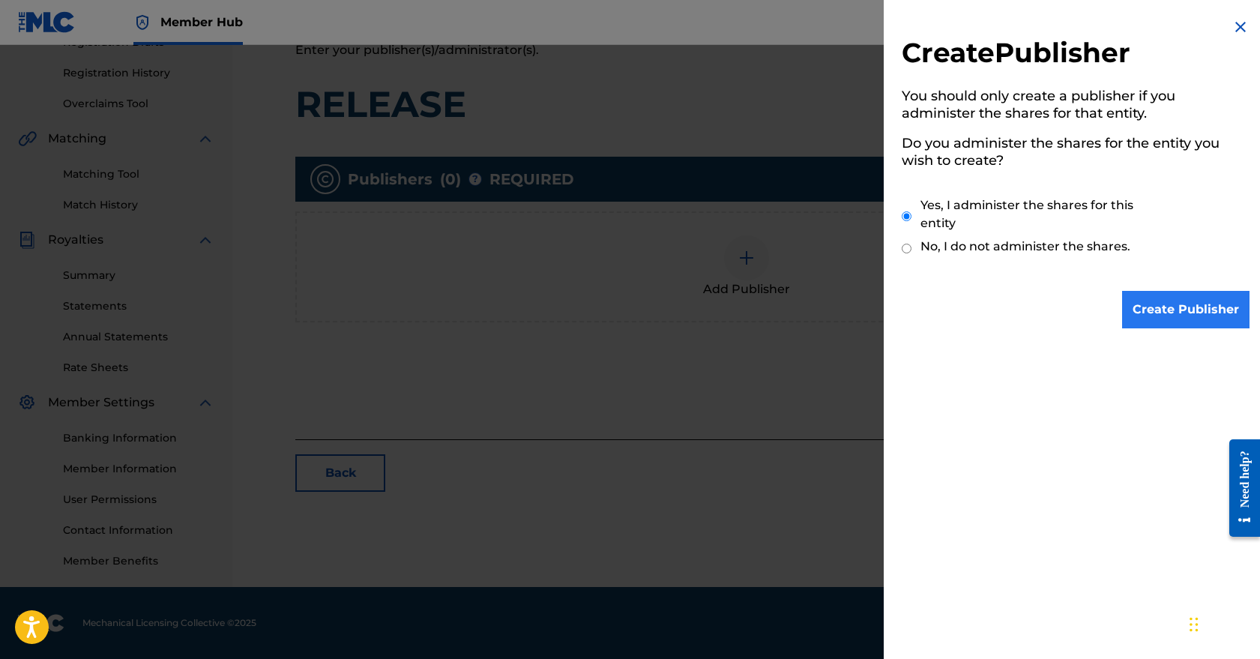
click at [1165, 323] on input "Create Publisher" at bounding box center [1186, 309] width 127 height 37
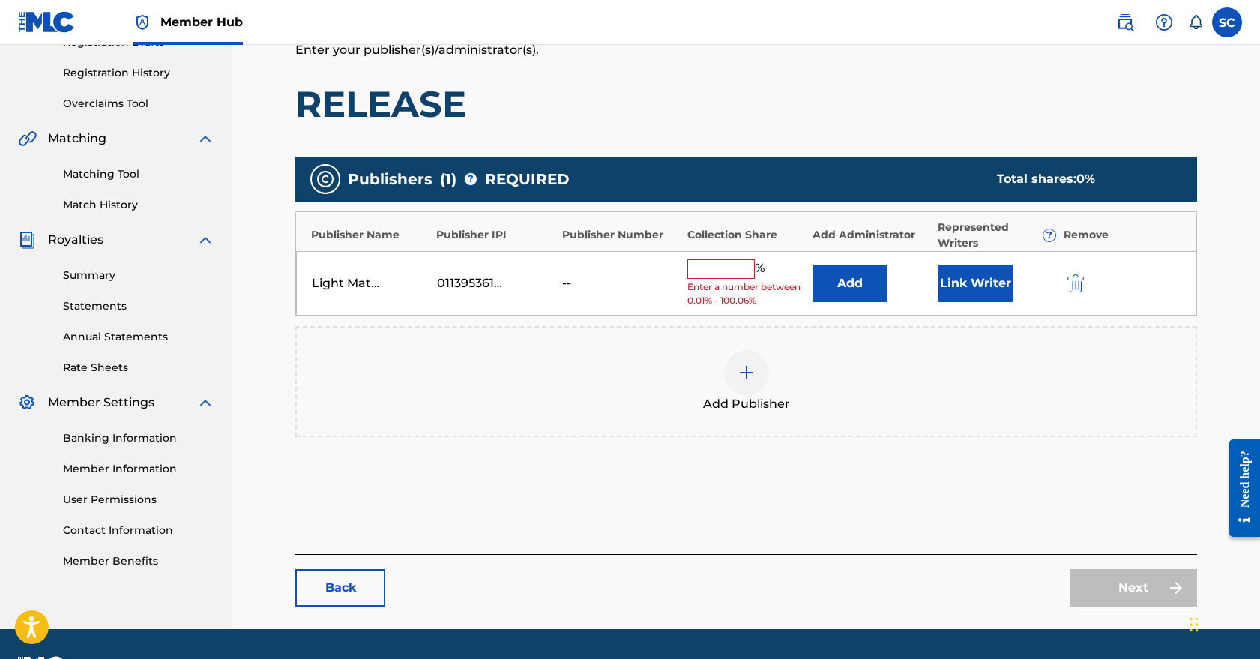
click at [726, 262] on input "text" at bounding box center [721, 268] width 67 height 19
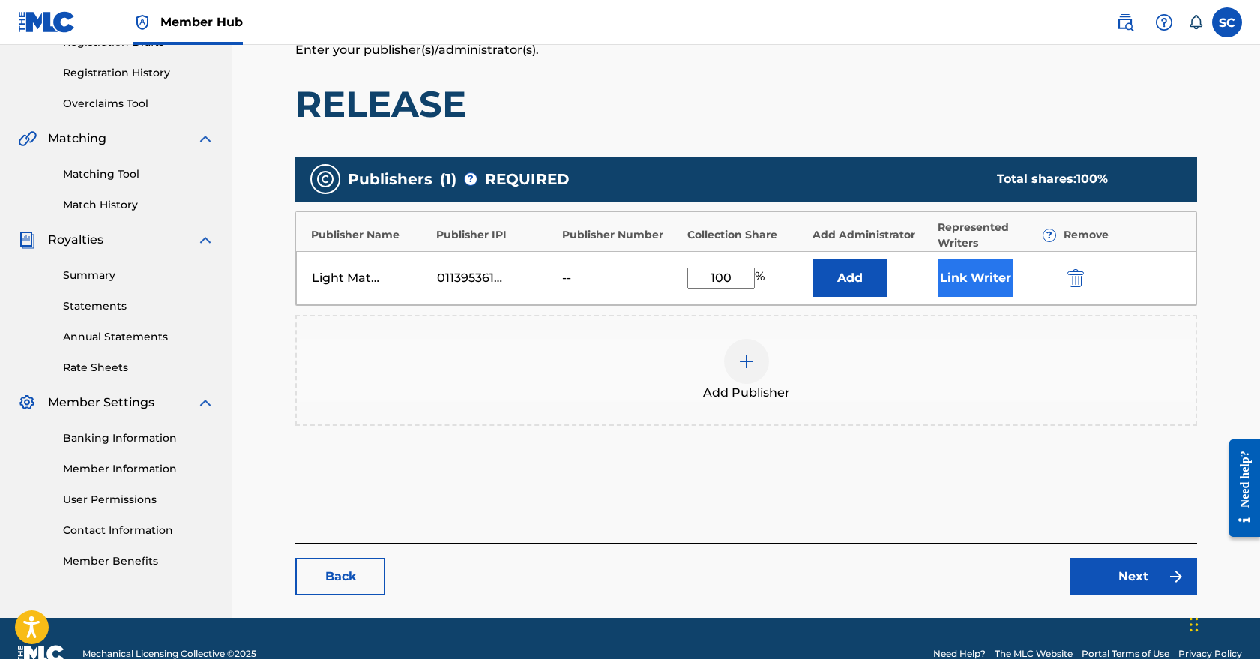
type input "100"
click at [993, 289] on button "Link Writer" at bounding box center [975, 277] width 75 height 37
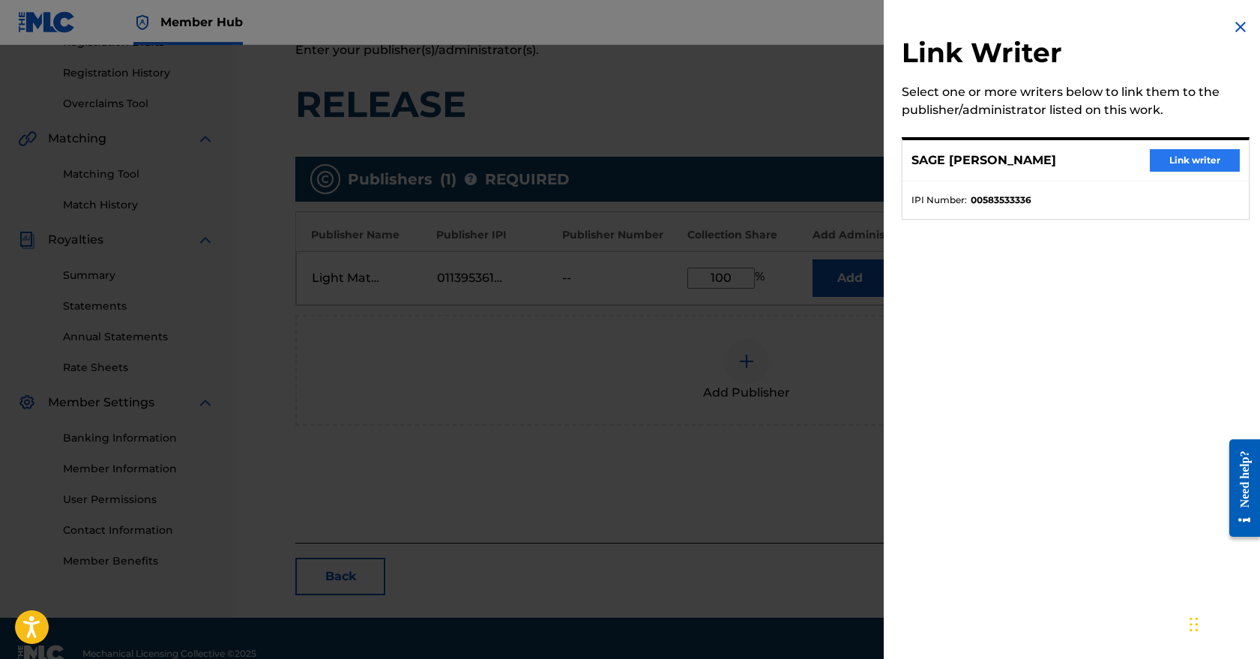
click at [1187, 166] on button "Link writer" at bounding box center [1195, 160] width 90 height 22
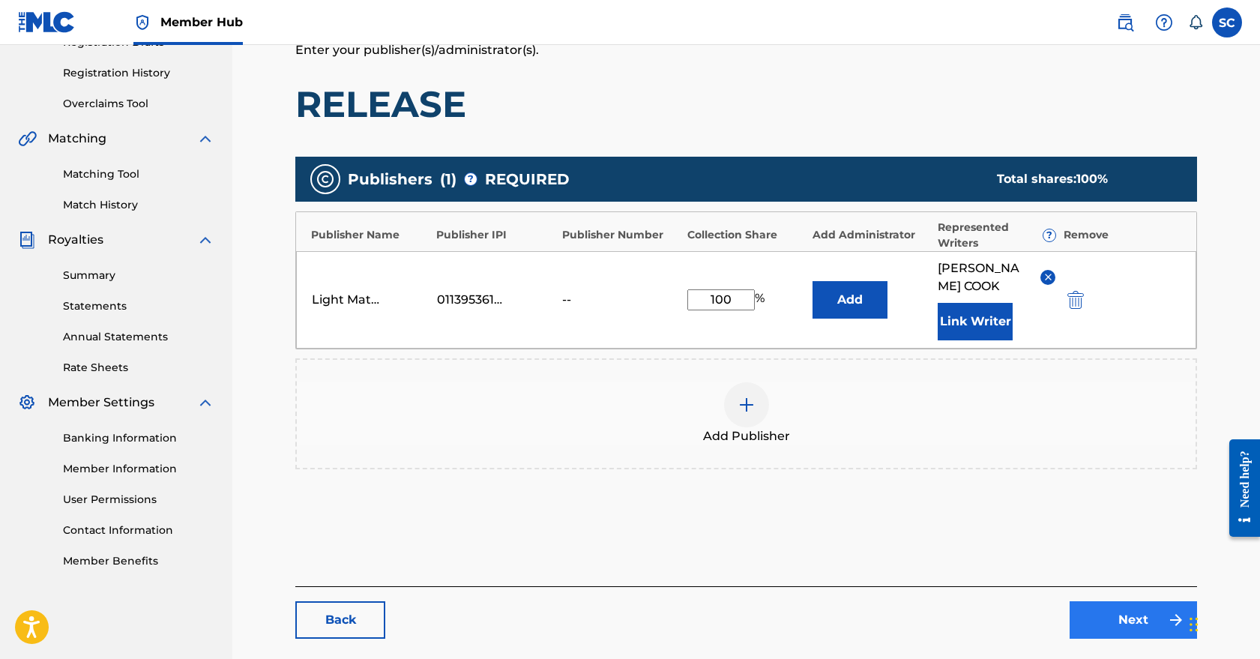
click at [1131, 617] on link "Next" at bounding box center [1133, 619] width 127 height 37
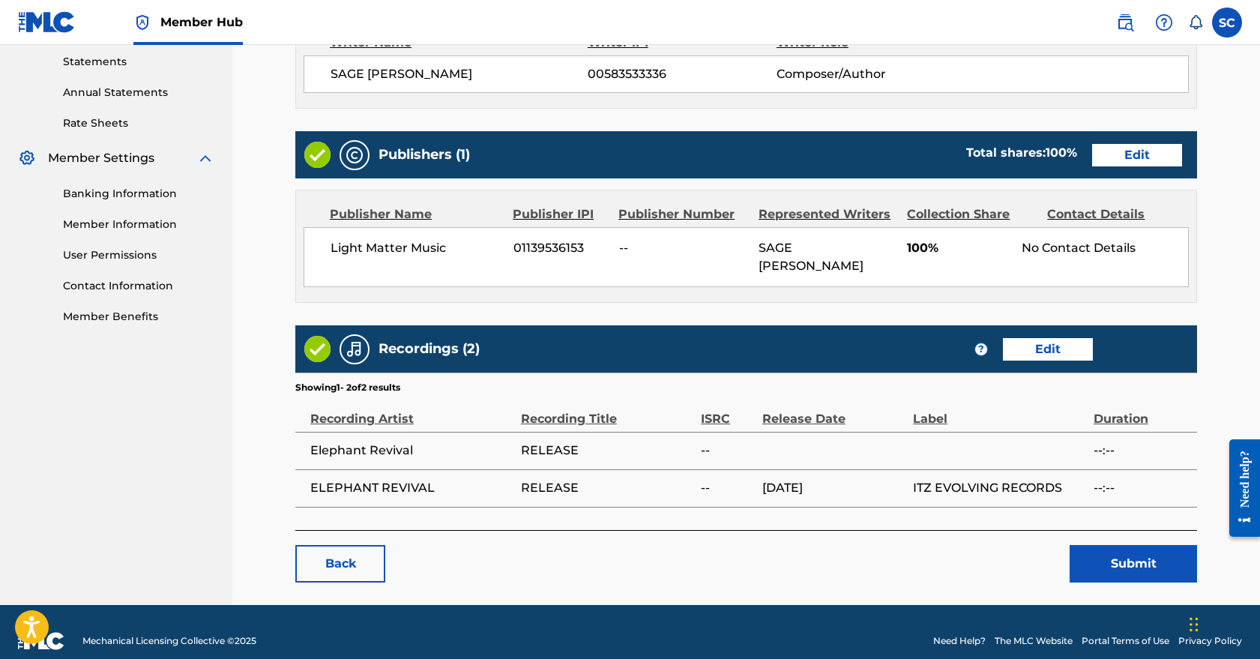
scroll to position [514, 0]
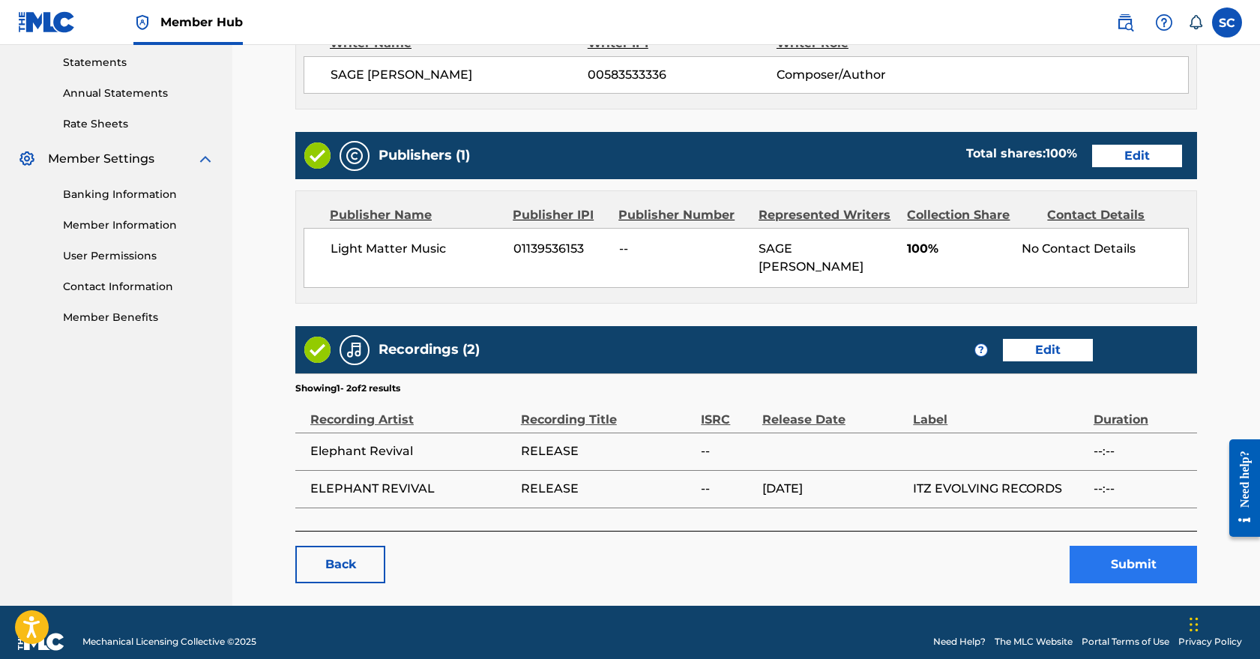
click at [1130, 546] on button "Submit" at bounding box center [1133, 564] width 127 height 37
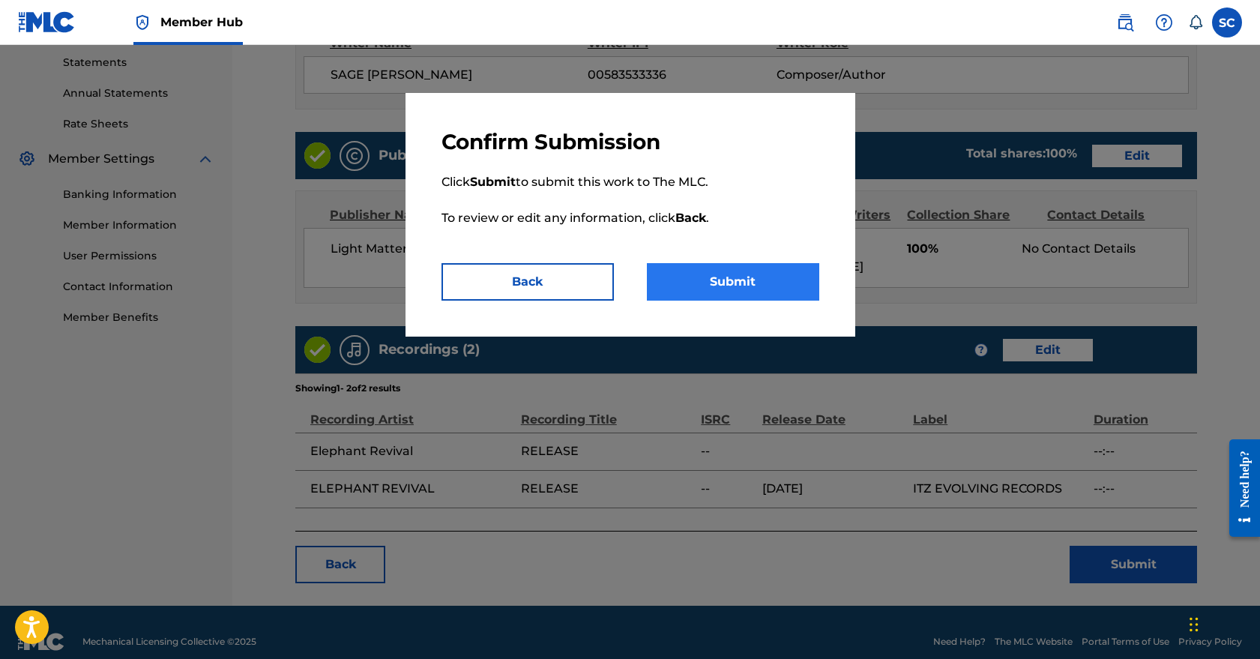
click at [733, 284] on button "Submit" at bounding box center [733, 281] width 172 height 37
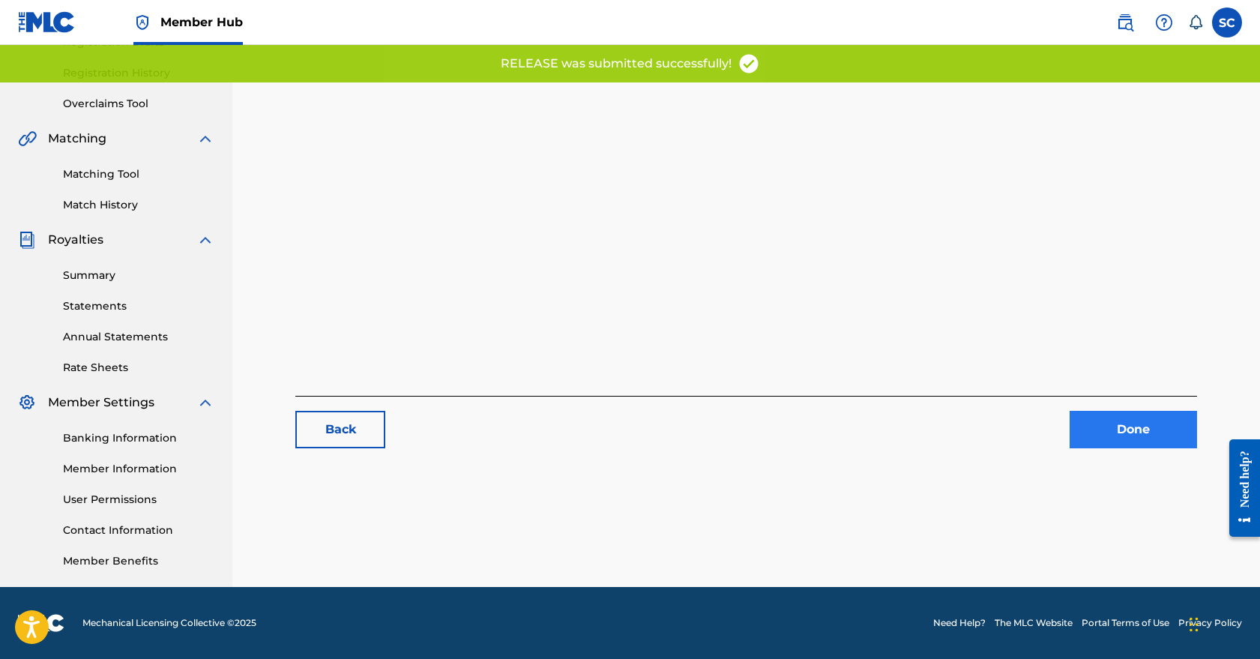
scroll to position [271, 0]
click at [1093, 426] on link "Done" at bounding box center [1133, 429] width 127 height 37
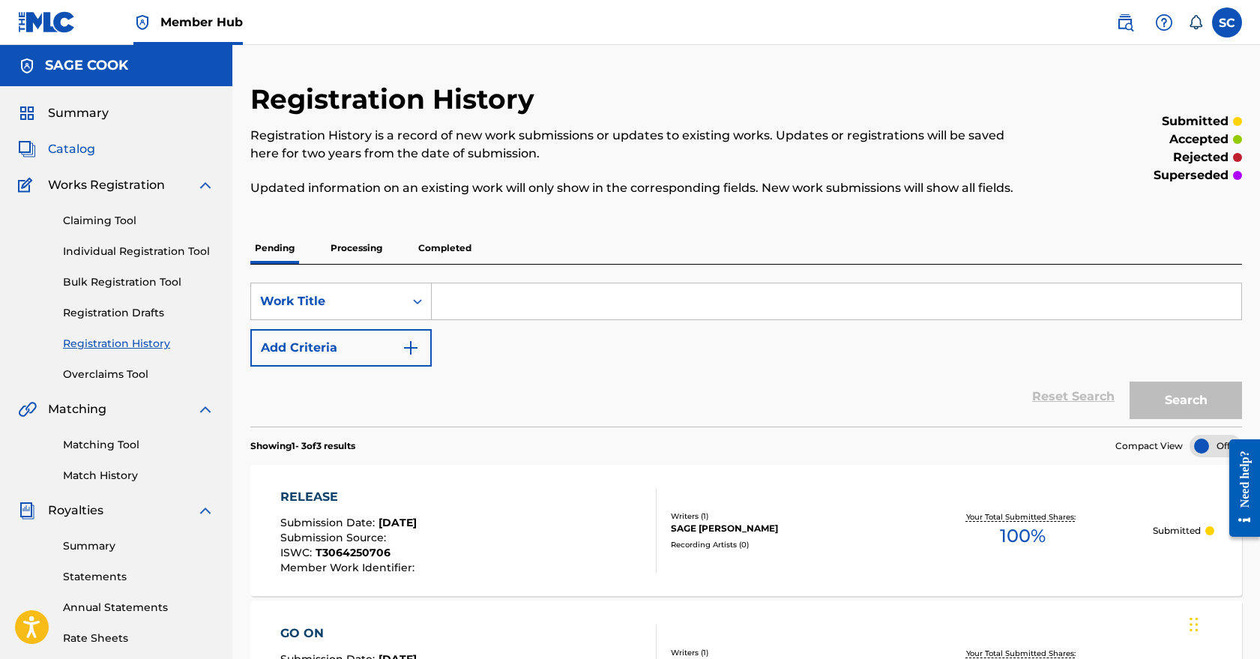
click at [73, 151] on span "Catalog" at bounding box center [71, 149] width 47 height 18
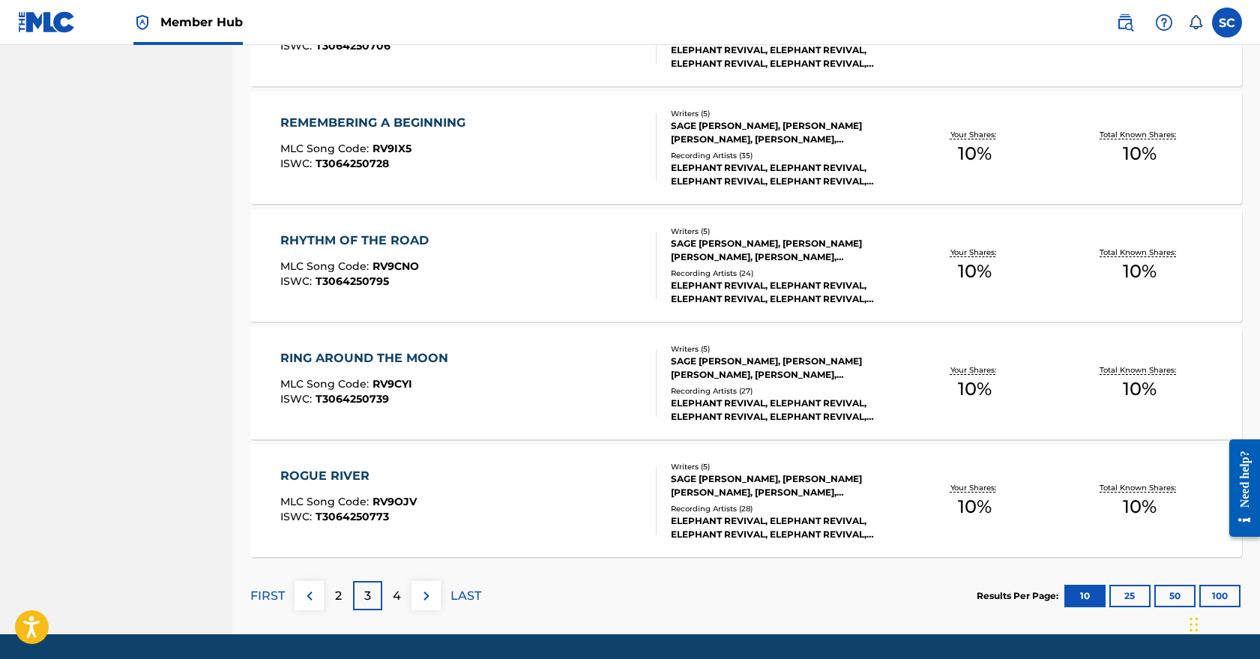
scroll to position [1024, 0]
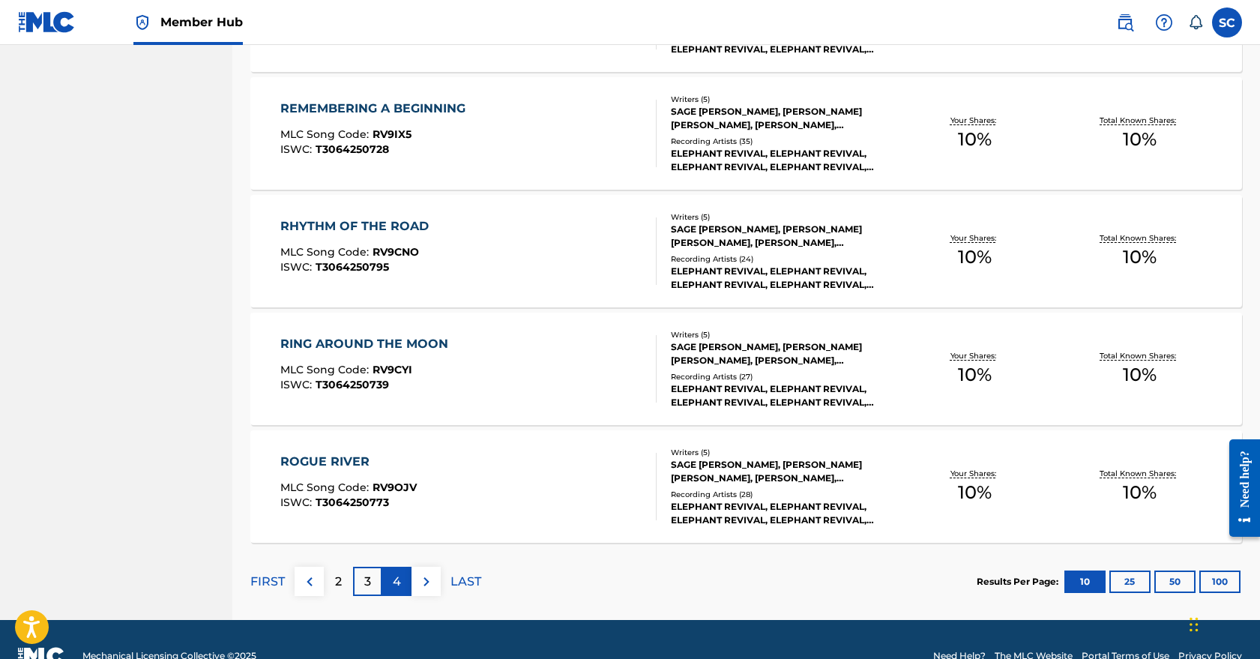
click at [397, 588] on p "4" at bounding box center [397, 582] width 8 height 18
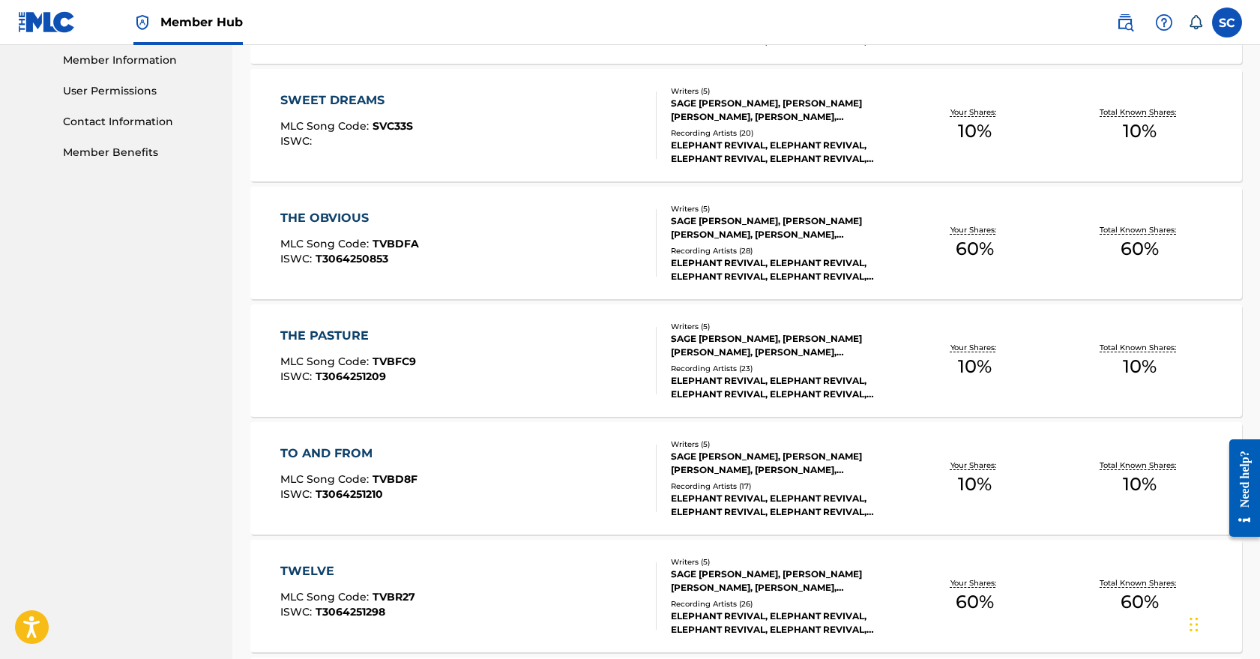
scroll to position [679, 0]
click at [544, 247] on div "THE OBVIOUS MLC Song Code : TVBDFA ISWC : T3064250853" at bounding box center [468, 242] width 377 height 67
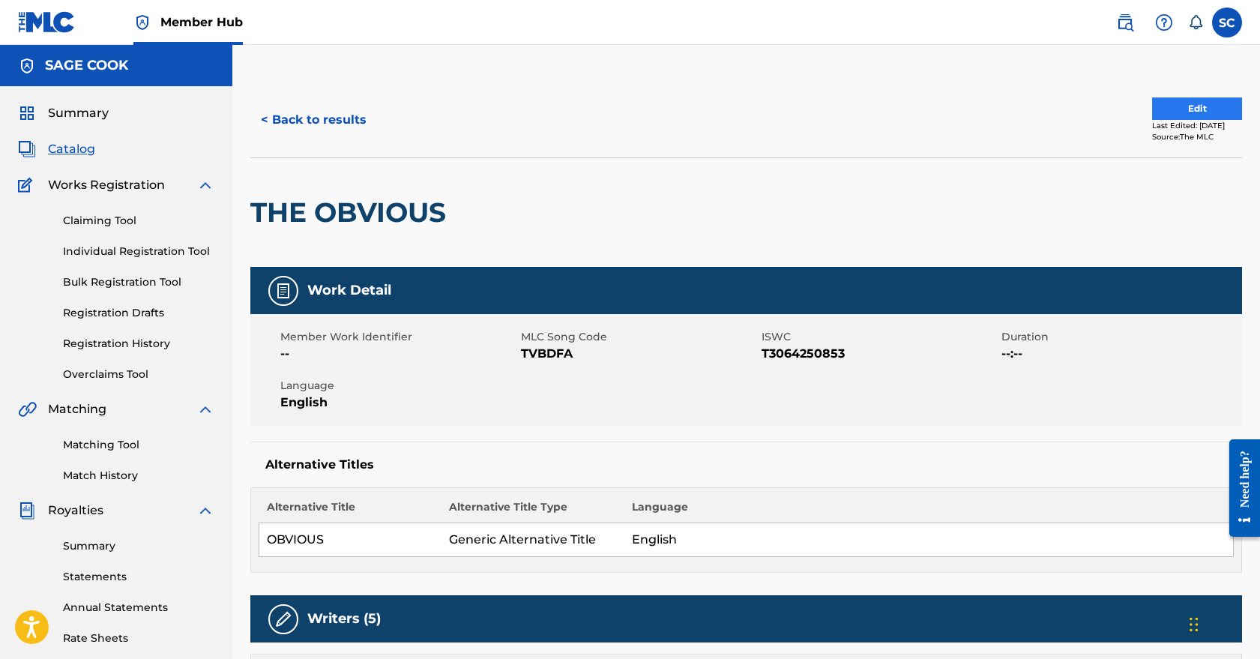
click at [1185, 100] on button "Edit" at bounding box center [1197, 108] width 90 height 22
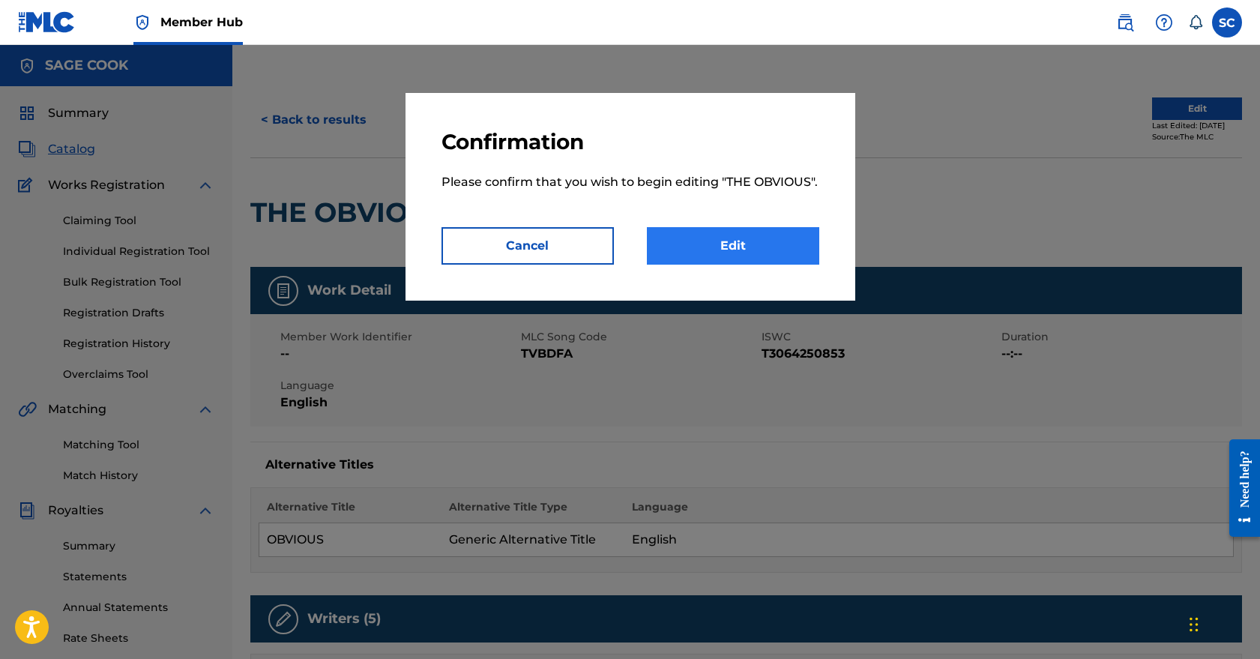
click at [732, 245] on link "Edit" at bounding box center [733, 245] width 172 height 37
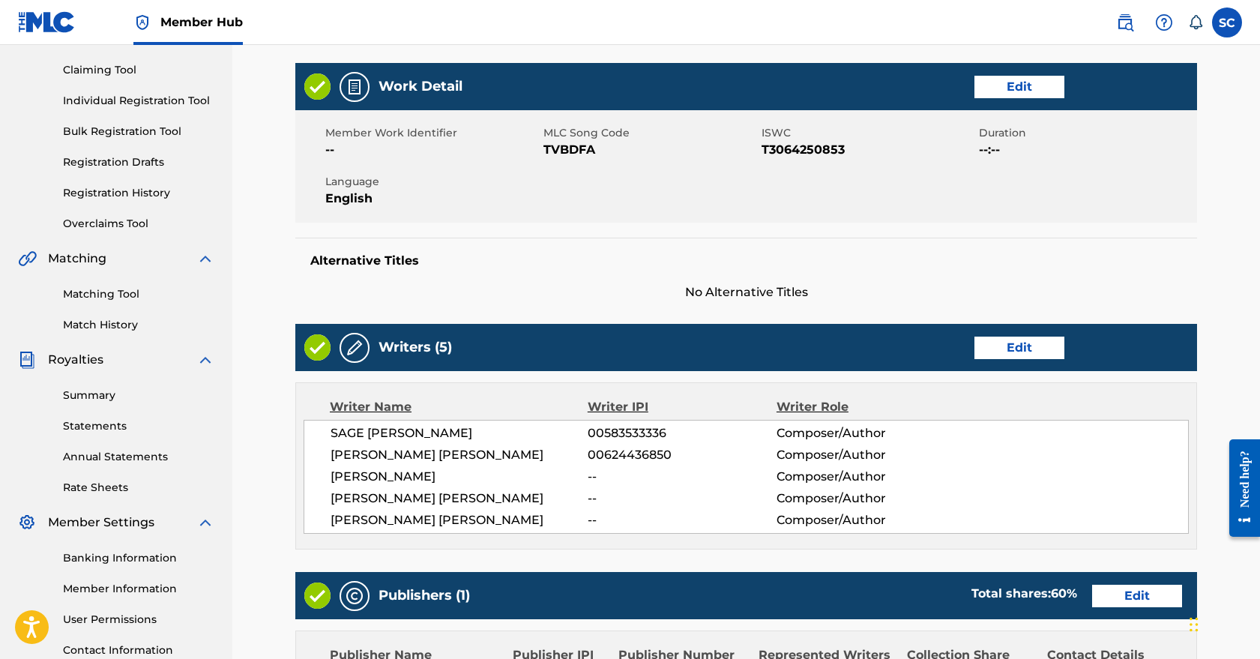
scroll to position [191, 0]
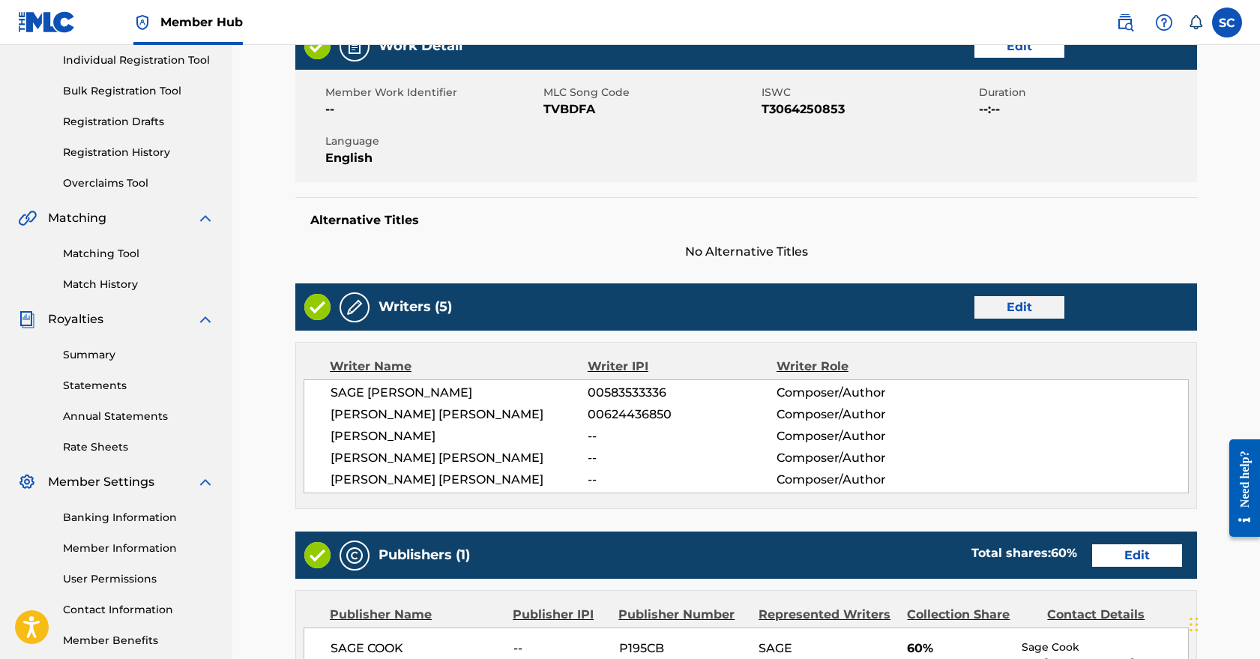
click at [1033, 303] on link "Edit" at bounding box center [1020, 307] width 90 height 22
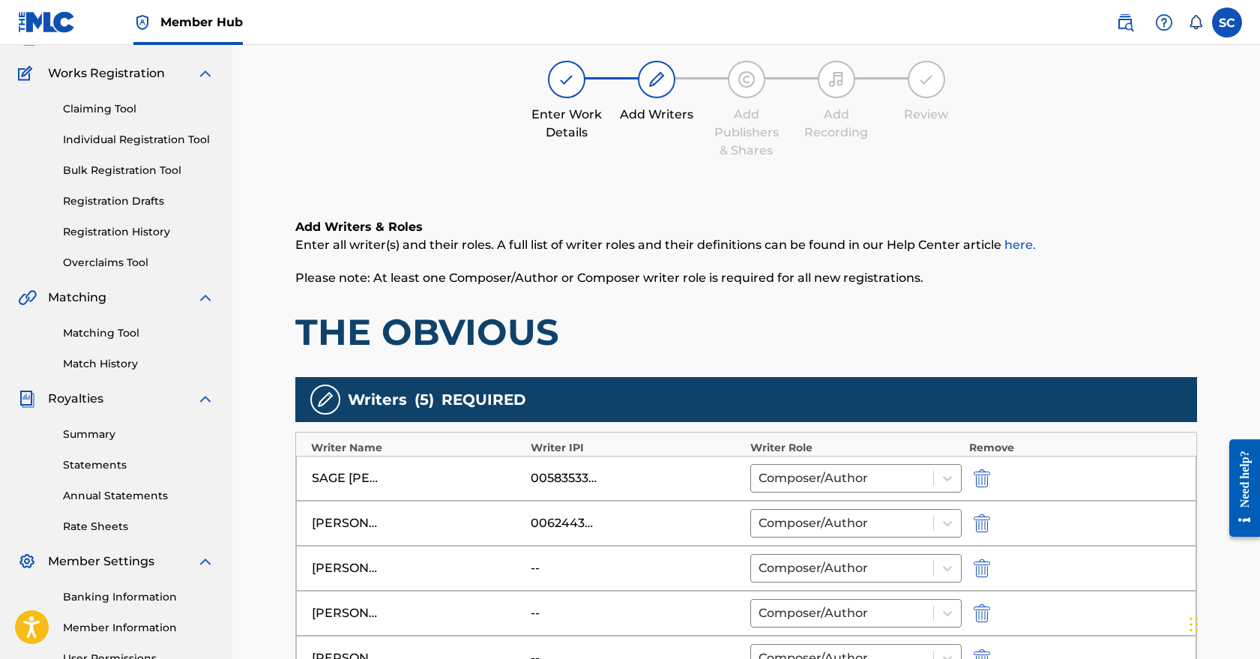
scroll to position [172, 0]
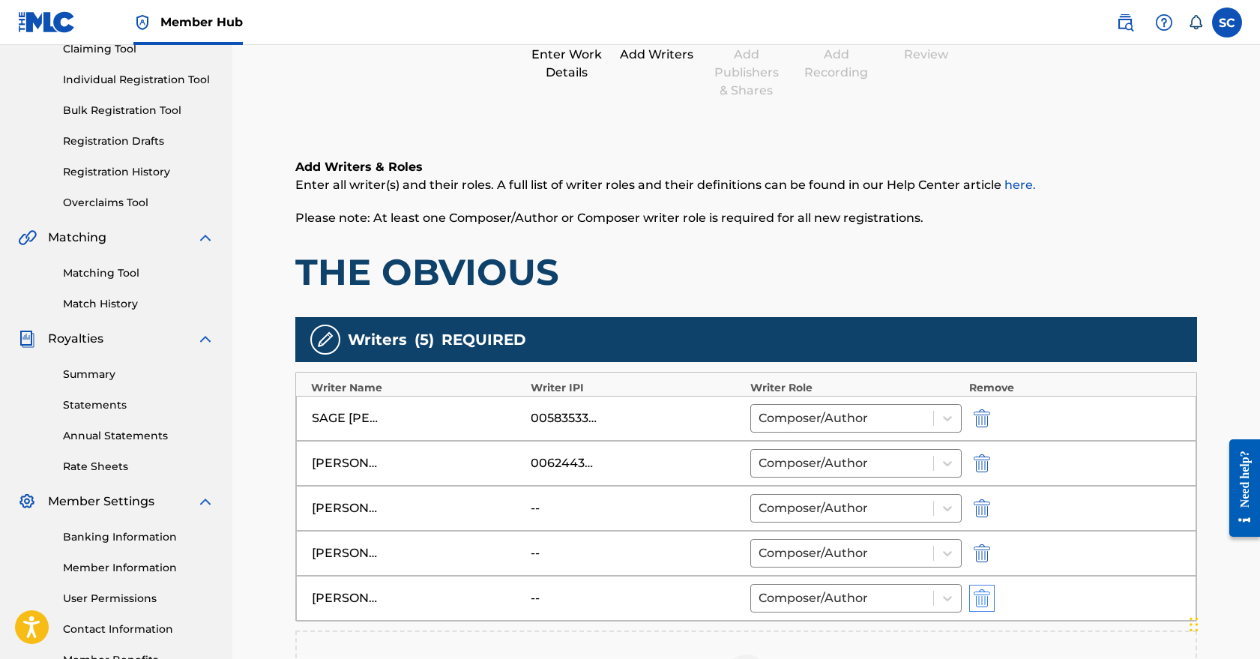
click at [988, 603] on img "submit" at bounding box center [982, 598] width 16 height 18
click at [983, 553] on img "submit" at bounding box center [982, 553] width 16 height 18
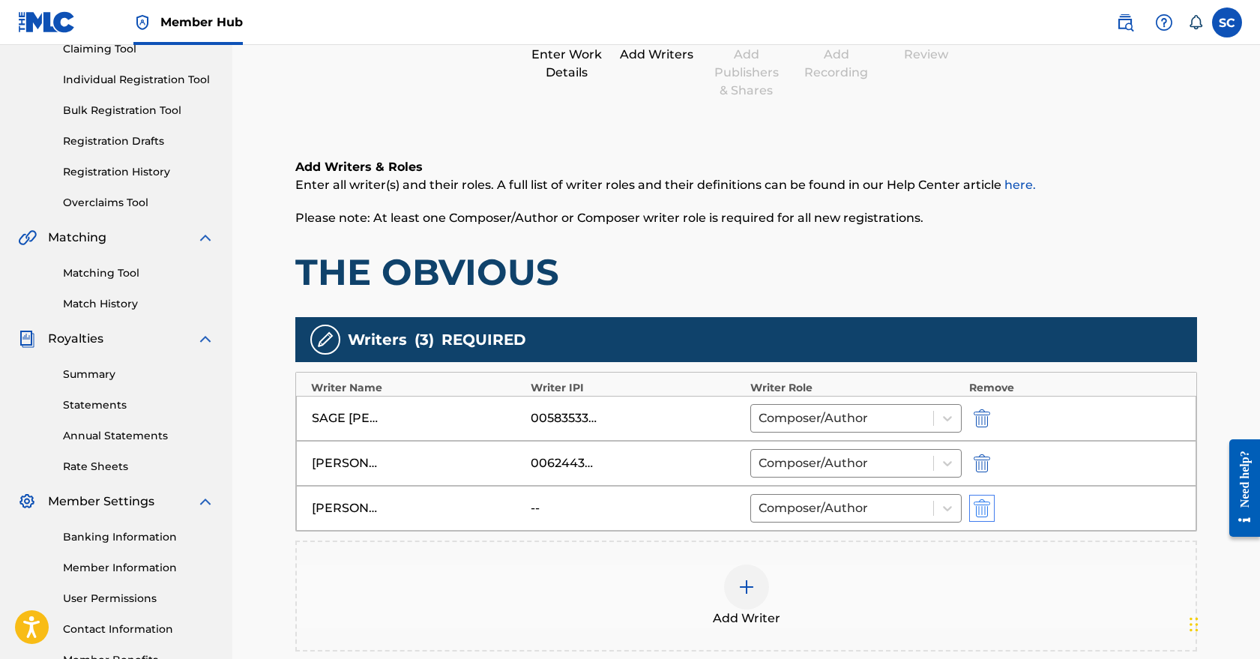
click at [980, 504] on img "submit" at bounding box center [982, 508] width 16 height 18
click at [977, 454] on img "submit" at bounding box center [982, 463] width 16 height 18
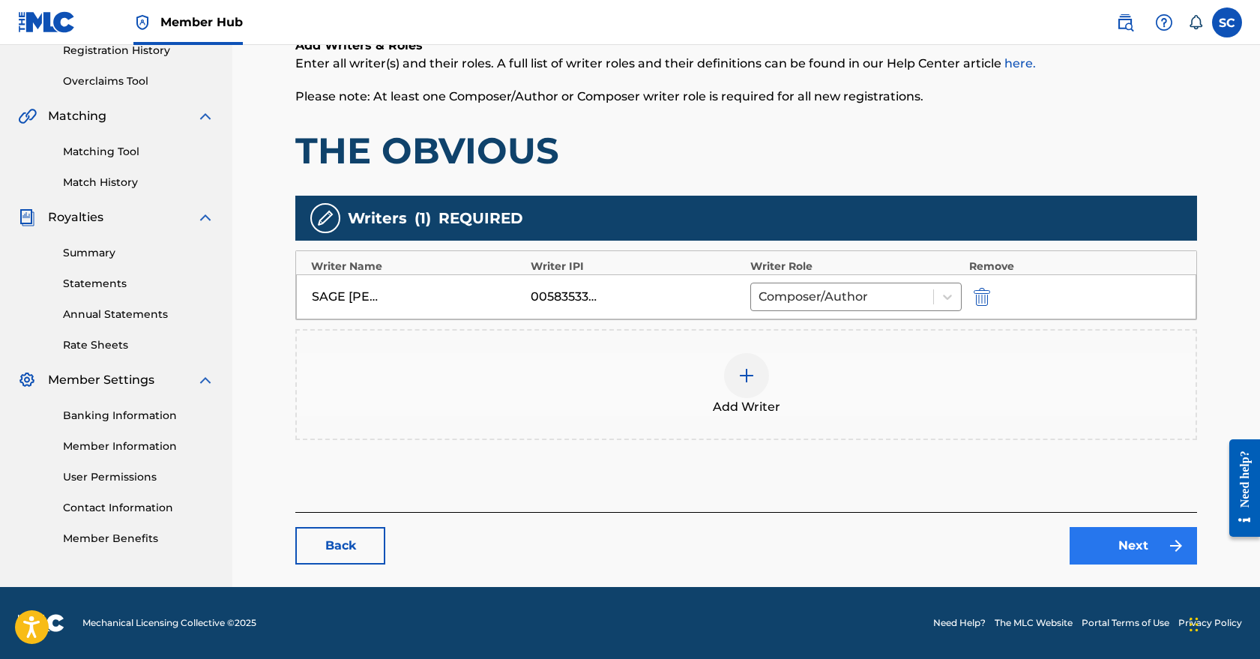
scroll to position [293, 0]
click at [1119, 542] on link "Next" at bounding box center [1133, 545] width 127 height 37
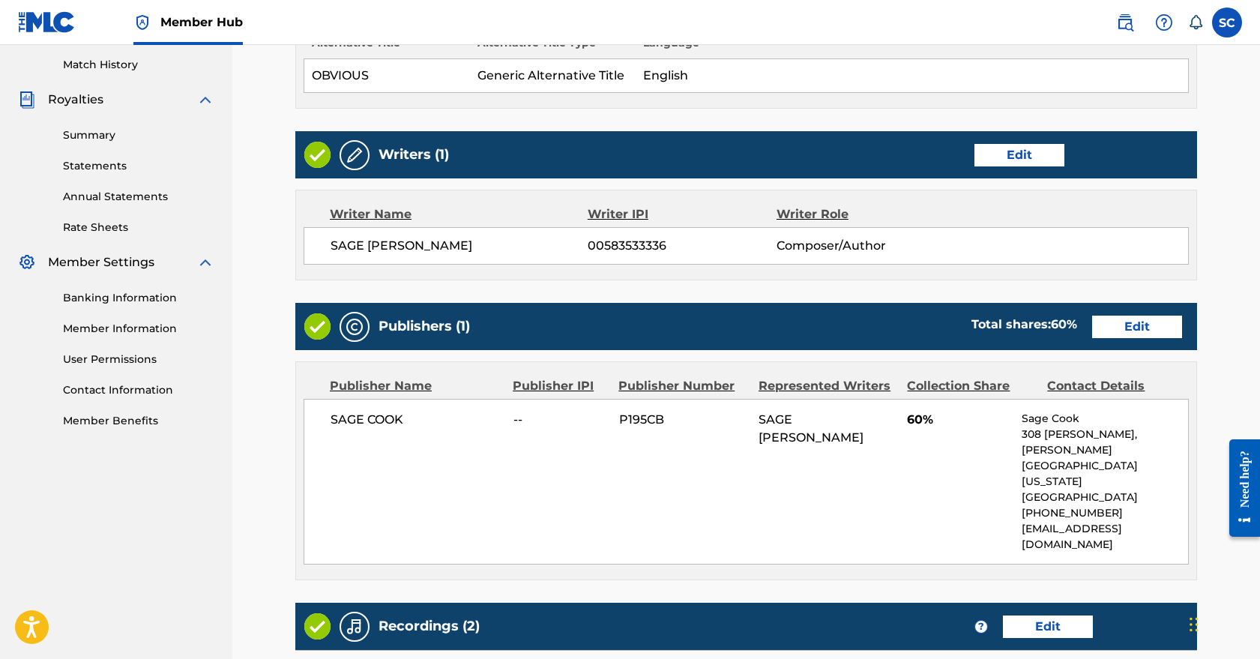
scroll to position [424, 0]
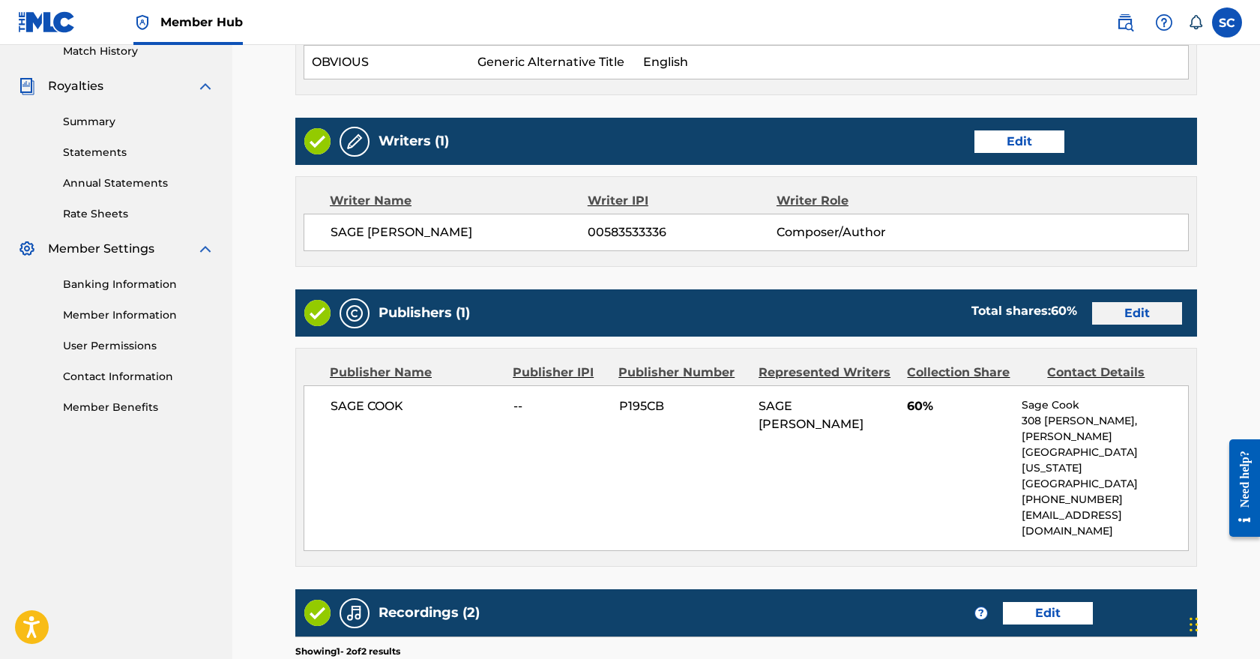
click at [1146, 314] on link "Edit" at bounding box center [1138, 313] width 90 height 22
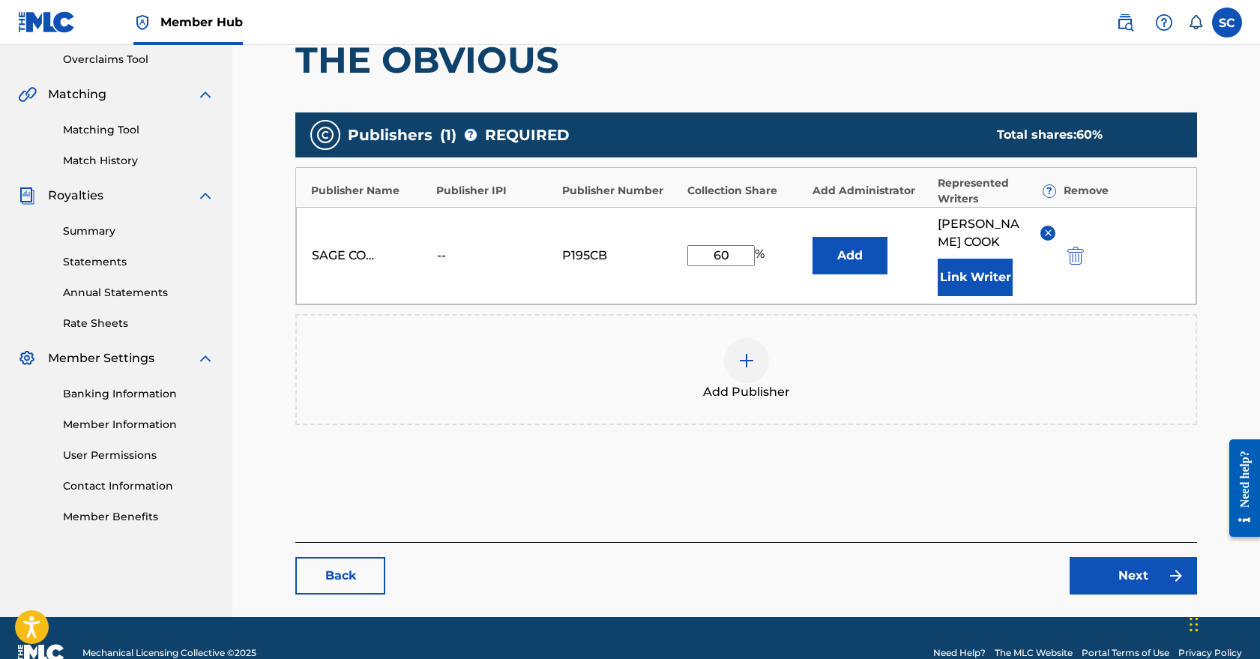
scroll to position [328, 0]
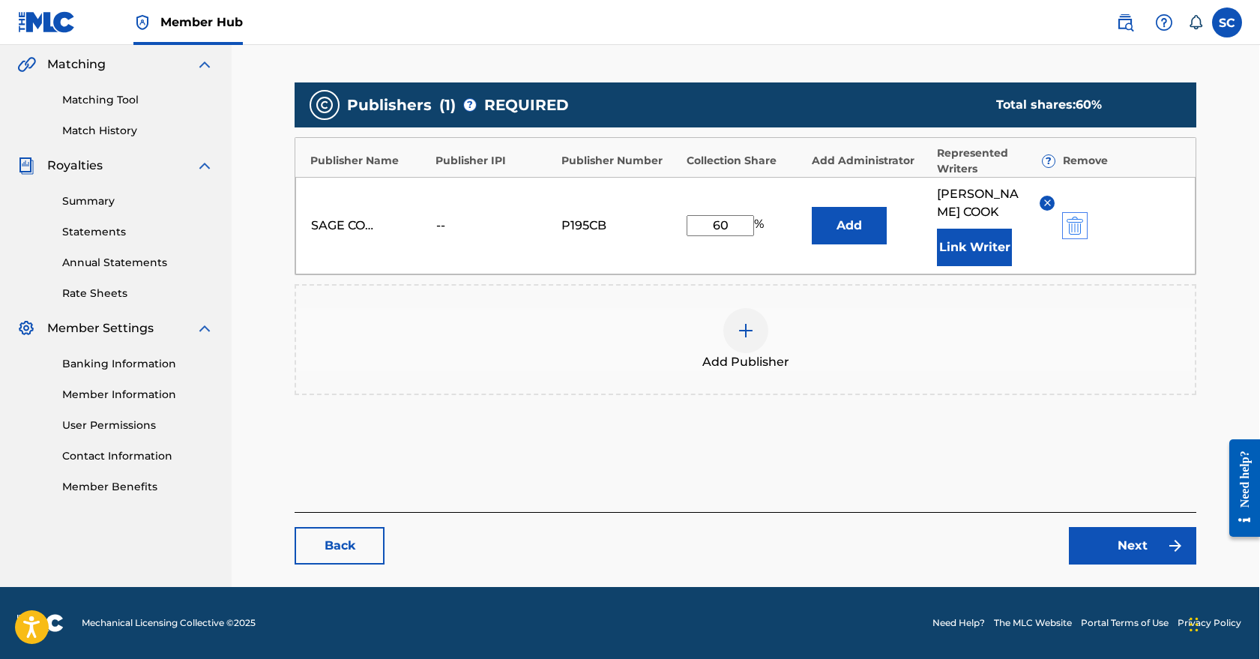
click at [1083, 226] on img "submit" at bounding box center [1075, 226] width 16 height 18
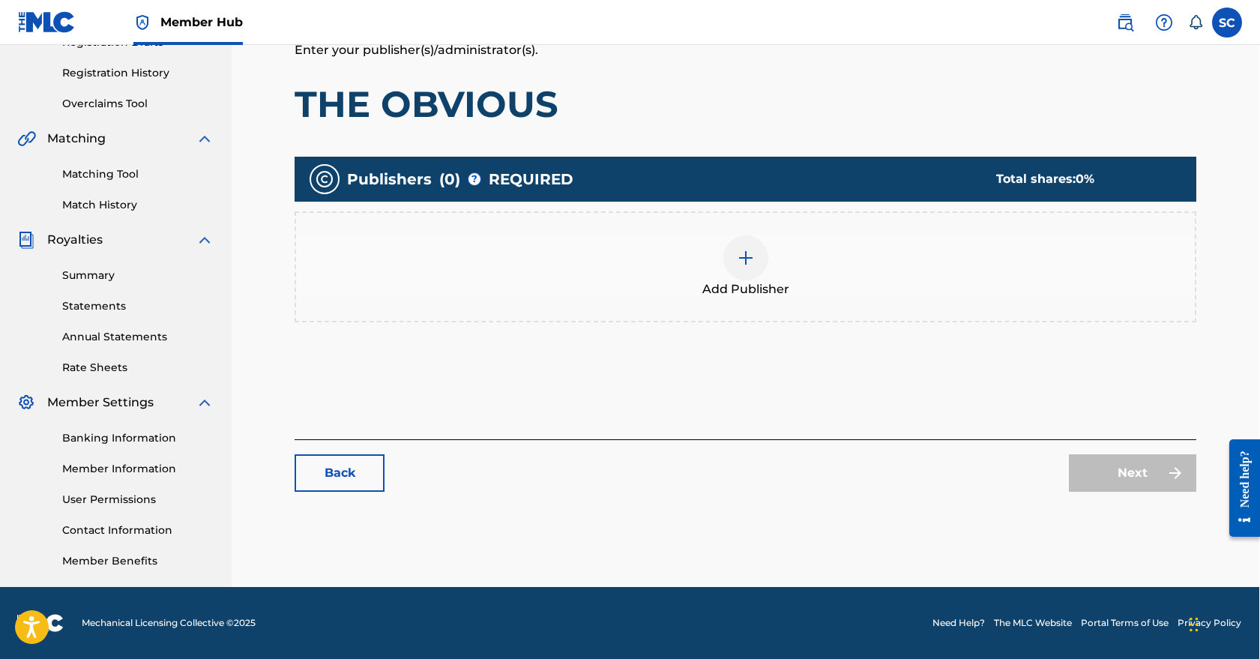
click at [745, 259] on img at bounding box center [746, 258] width 18 height 18
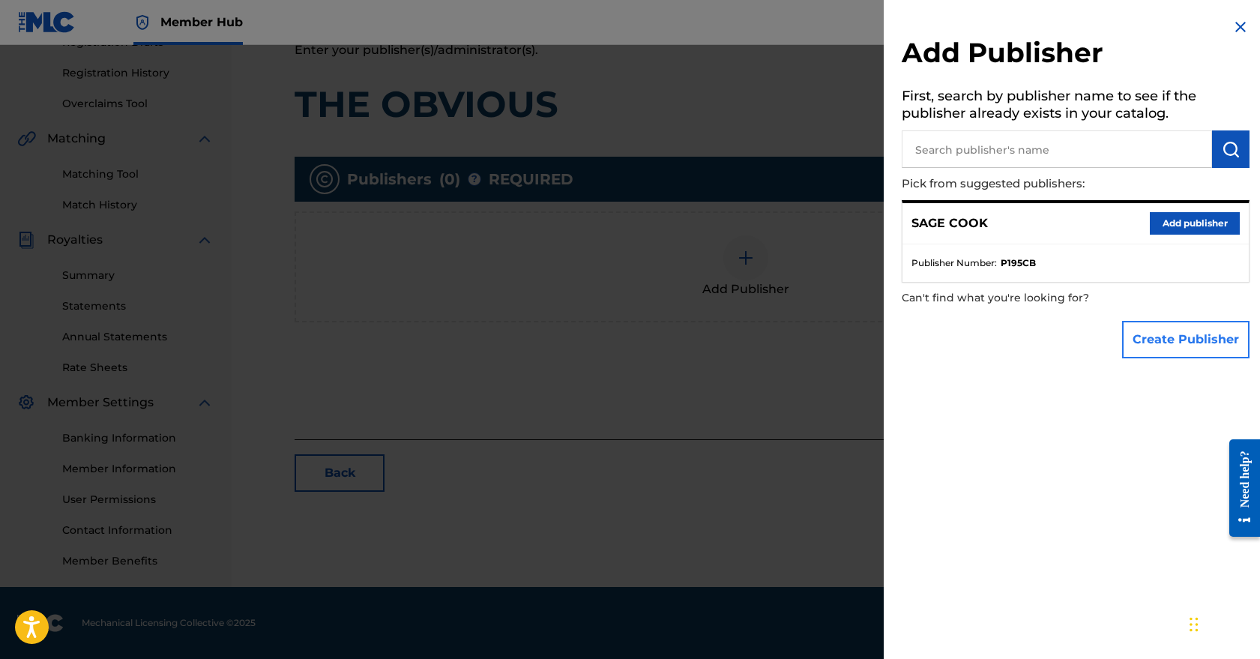
click at [1153, 339] on button "Create Publisher" at bounding box center [1186, 339] width 127 height 37
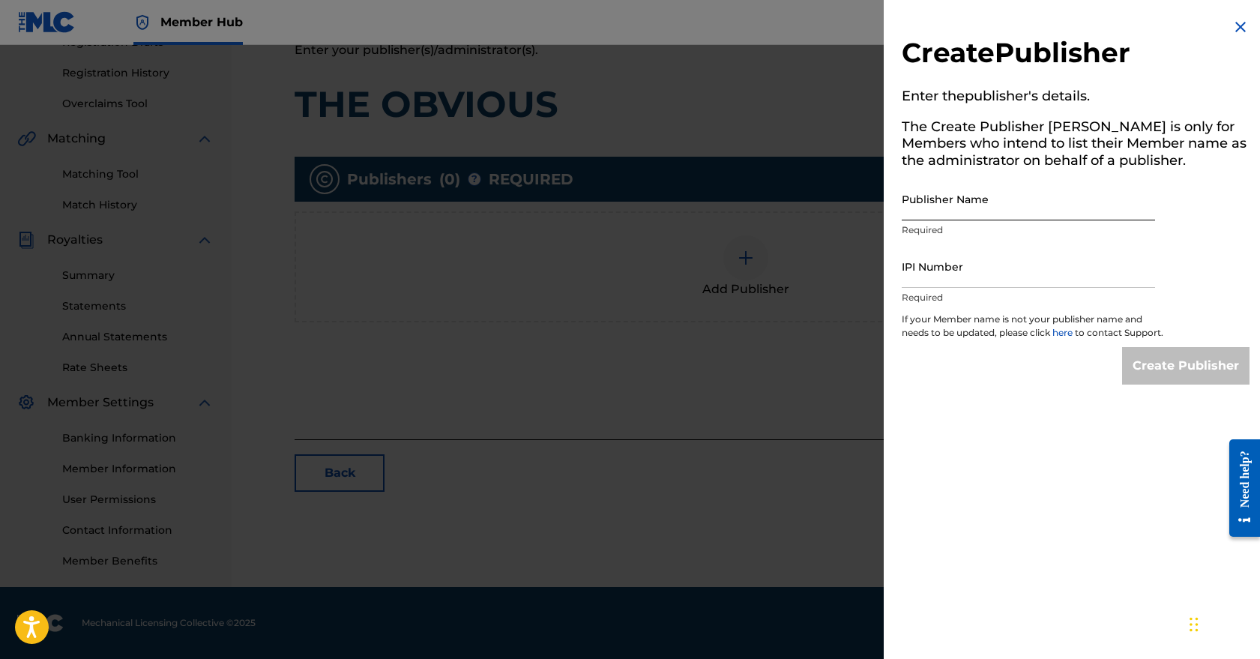
click at [922, 210] on input "Publisher Name" at bounding box center [1028, 199] width 253 height 43
type input "Light Matter Music"
click at [1048, 273] on input "IPI Number" at bounding box center [1028, 266] width 253 height 43
paste input "01139536153"
type input "01139536153"
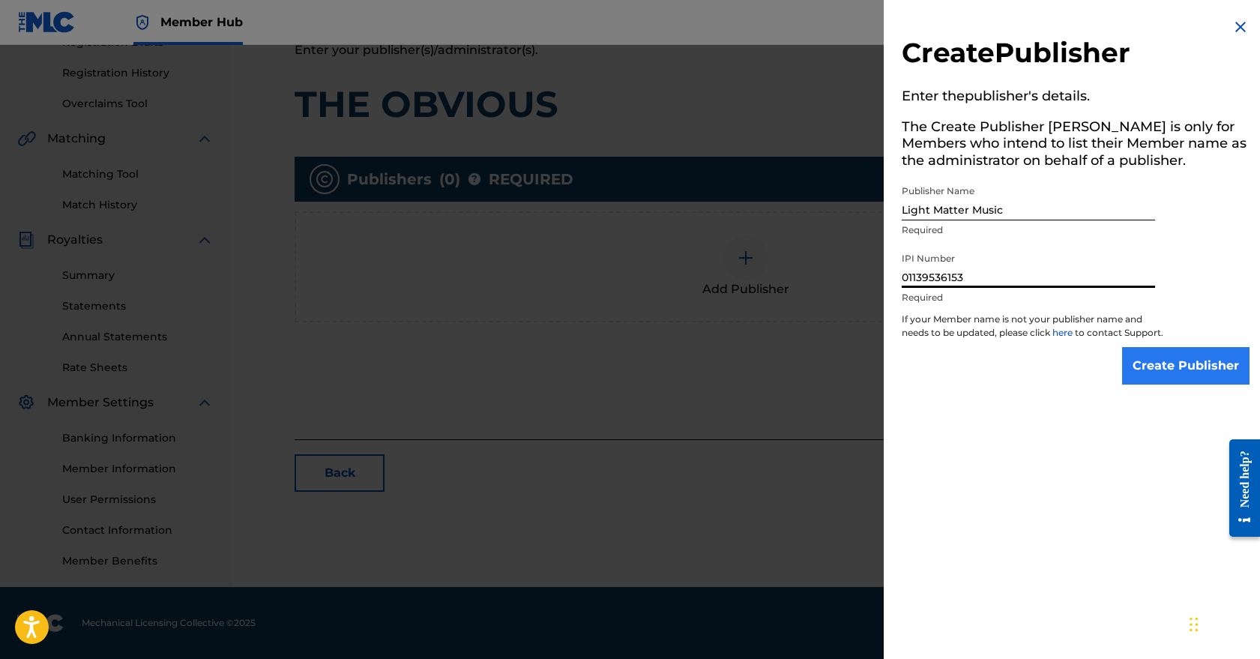
click at [1182, 374] on input "Create Publisher" at bounding box center [1186, 365] width 127 height 37
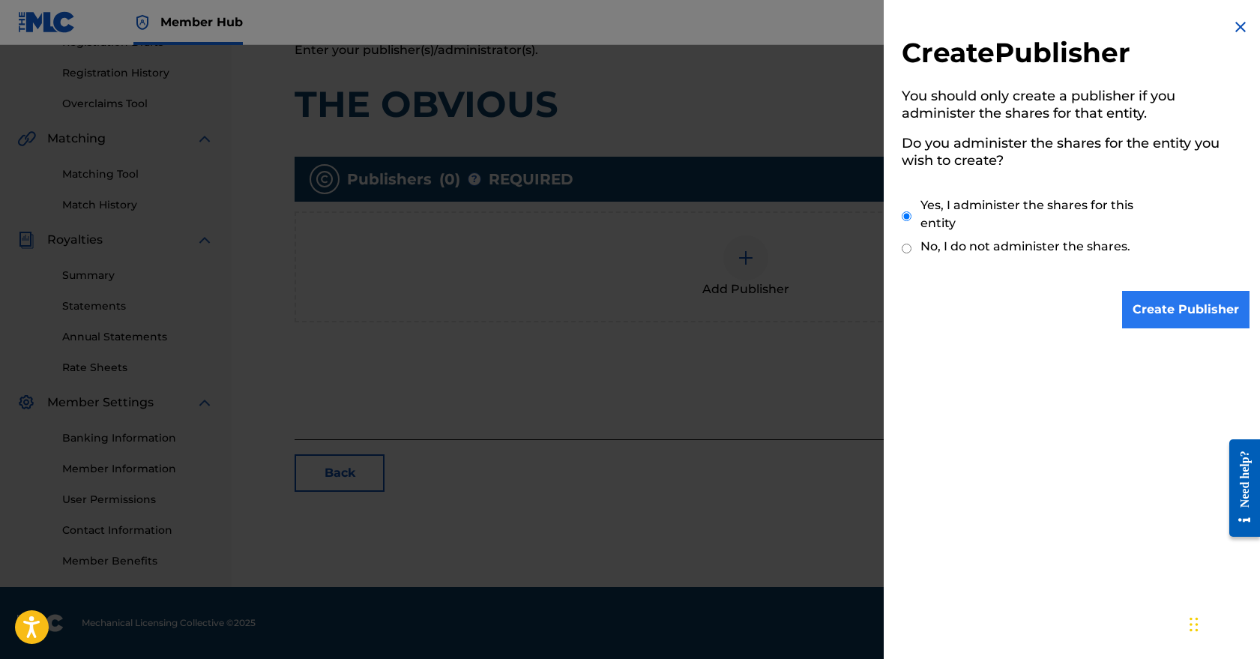
click at [1194, 307] on input "Create Publisher" at bounding box center [1186, 309] width 127 height 37
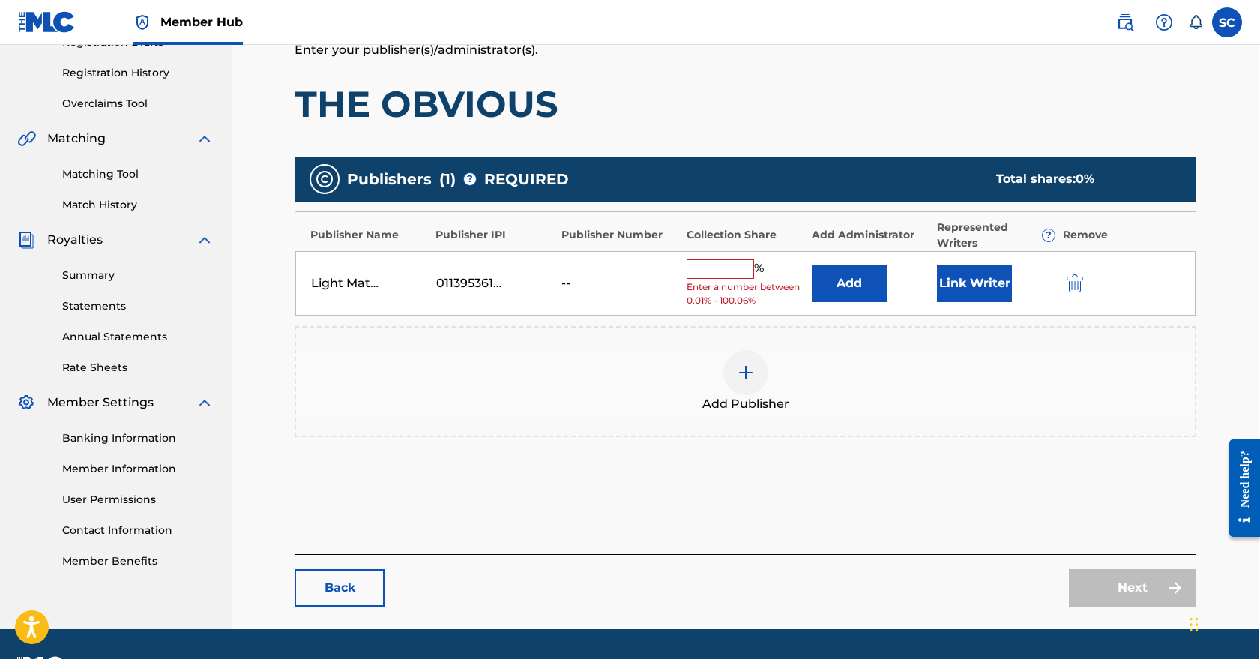
click at [727, 268] on input "text" at bounding box center [720, 268] width 67 height 19
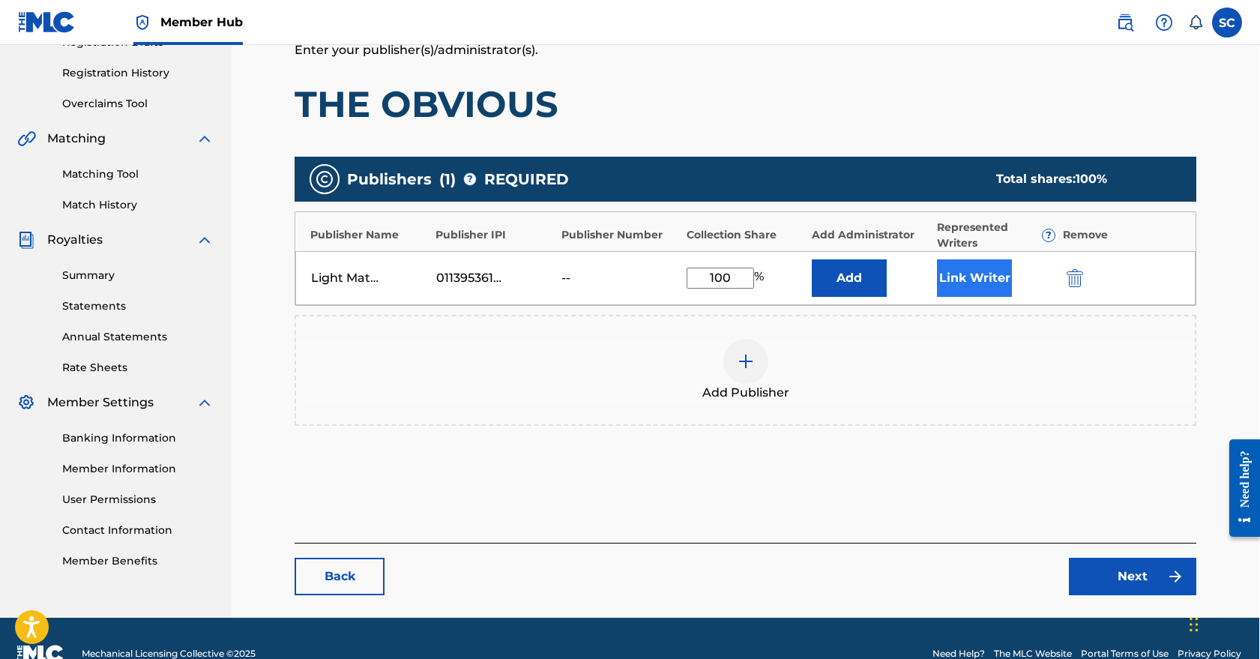
type input "100"
click at [979, 282] on button "Link Writer" at bounding box center [974, 277] width 75 height 37
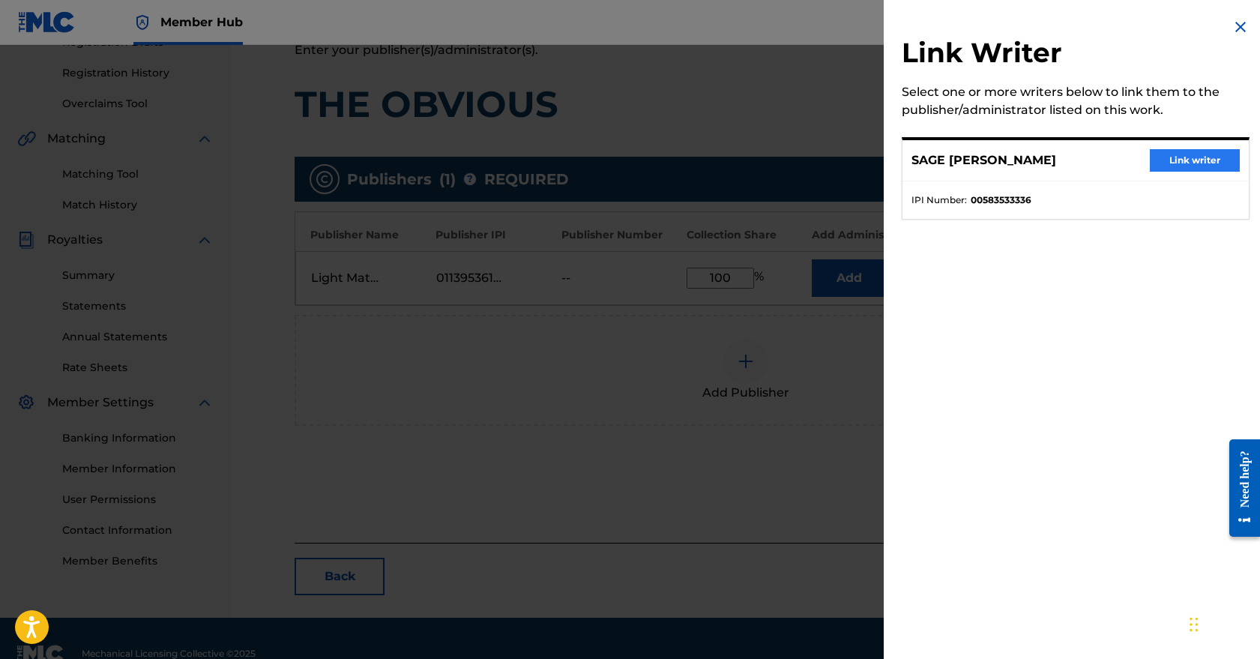
click at [1186, 161] on button "Link writer" at bounding box center [1195, 160] width 90 height 22
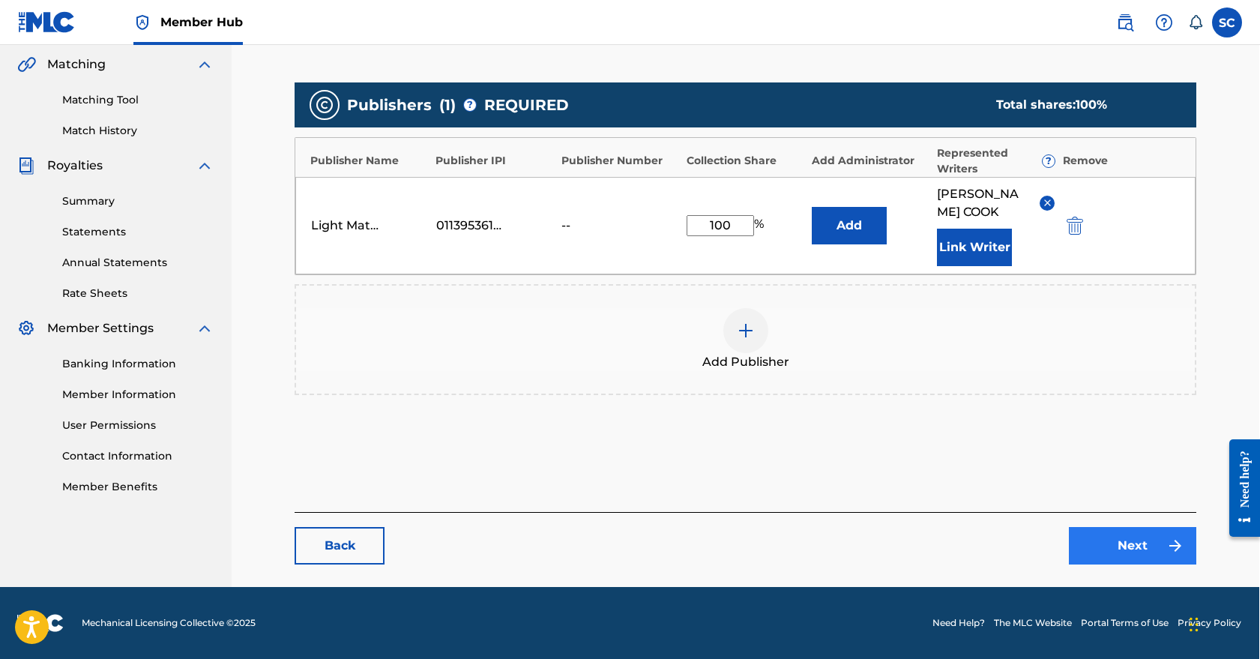
click at [1135, 550] on link "Next" at bounding box center [1132, 545] width 127 height 37
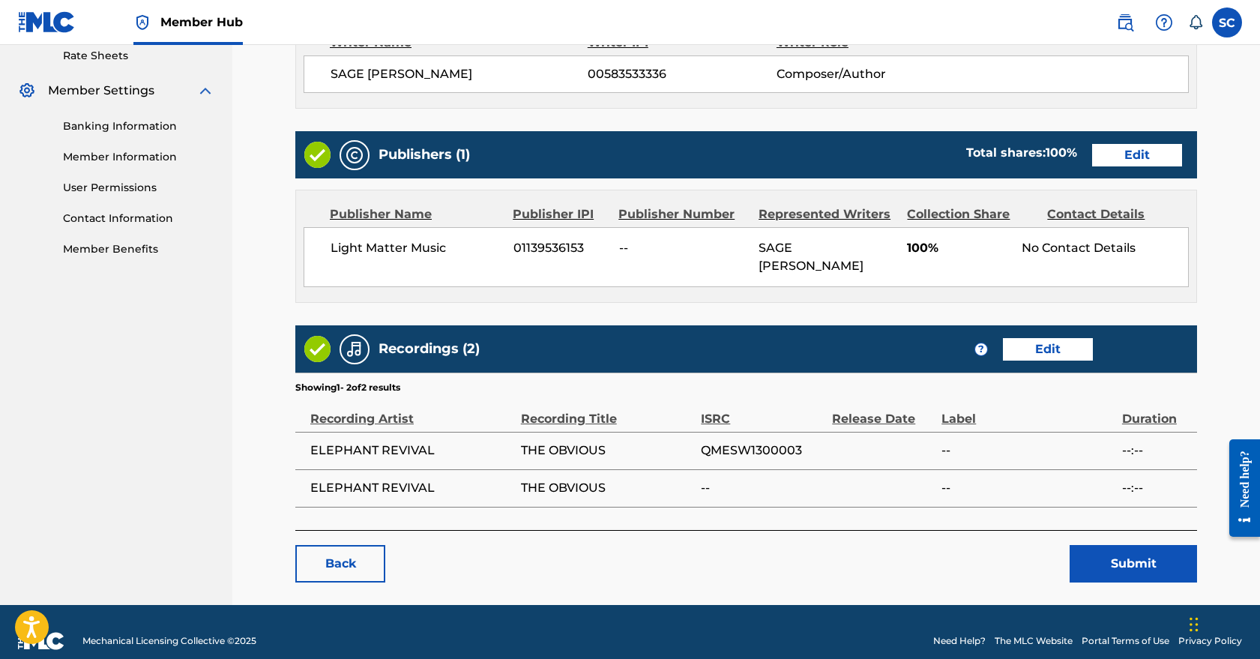
scroll to position [582, 0]
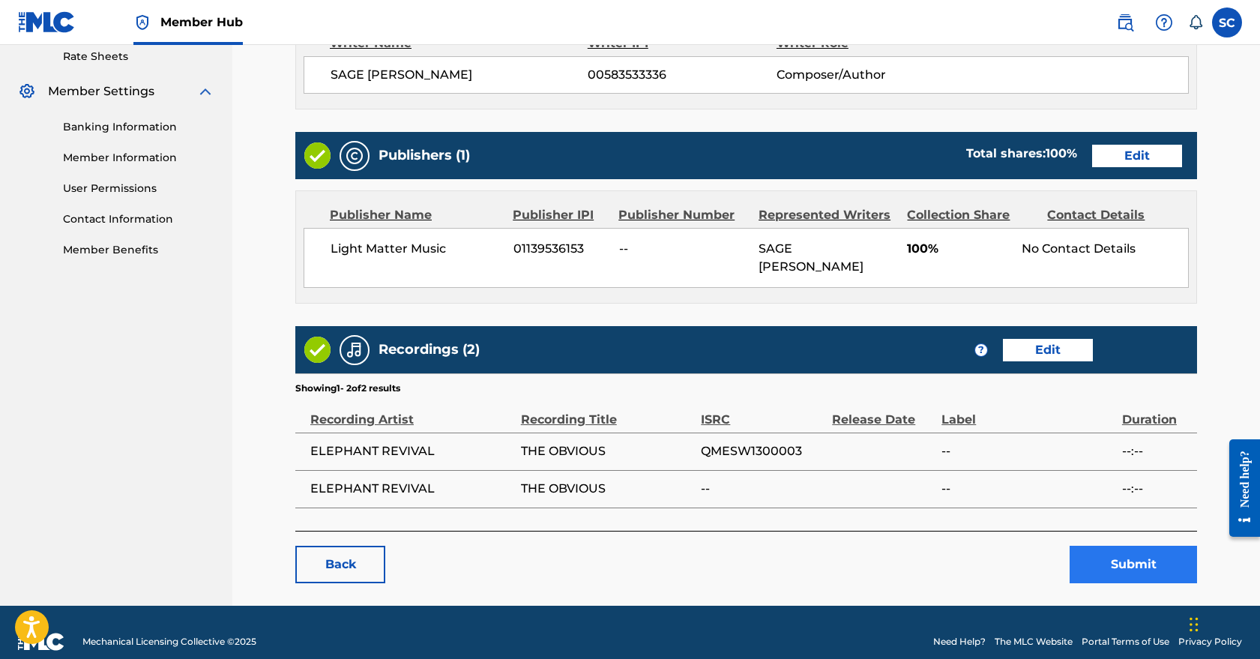
click at [1142, 546] on button "Submit" at bounding box center [1133, 564] width 127 height 37
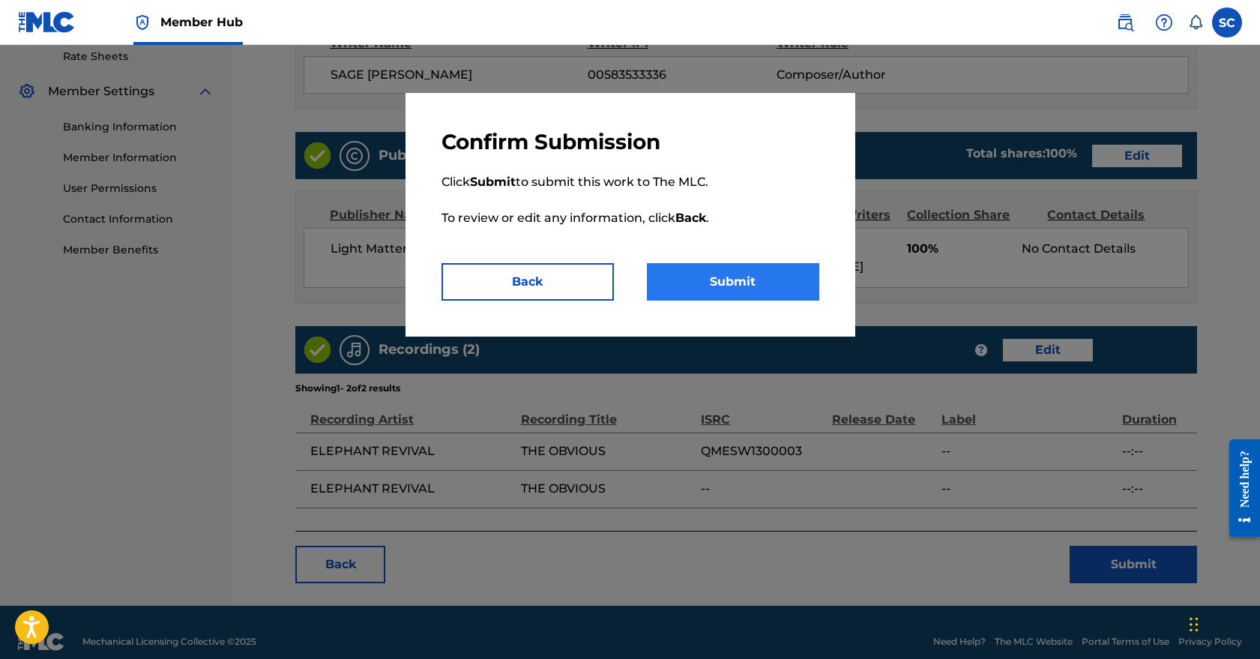
click at [720, 286] on button "Submit" at bounding box center [733, 281] width 172 height 37
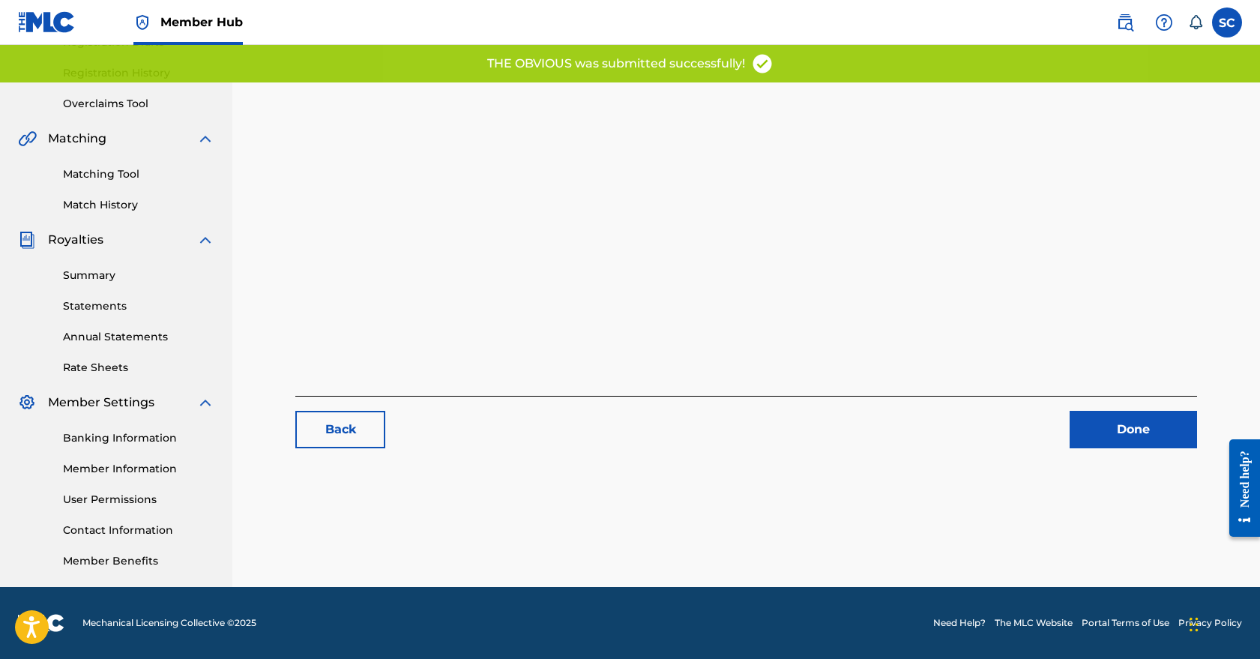
scroll to position [271, 0]
click at [1132, 430] on link "Done" at bounding box center [1133, 429] width 127 height 37
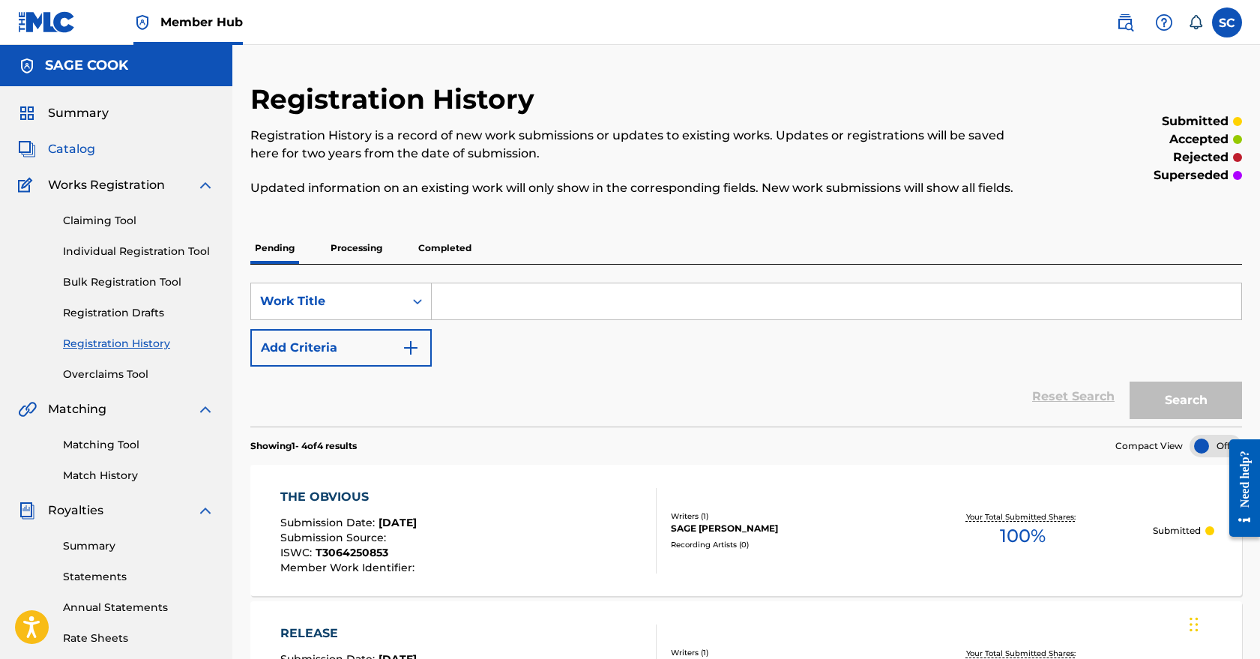
click at [75, 147] on span "Catalog" at bounding box center [71, 149] width 47 height 18
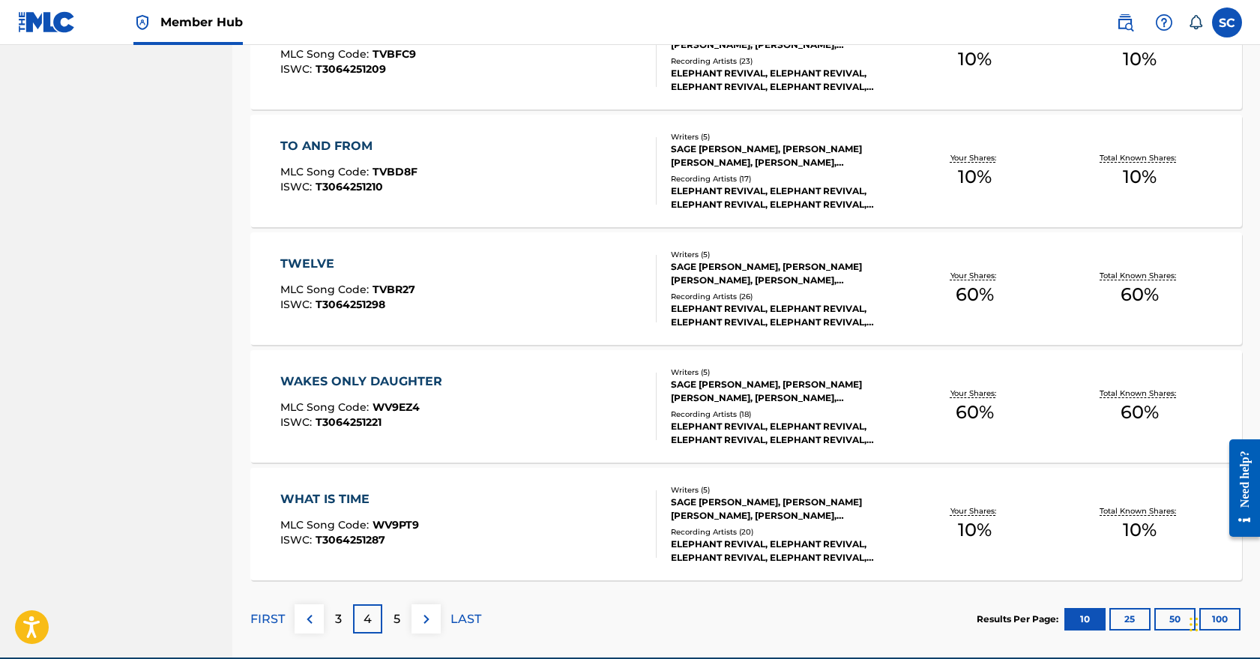
scroll to position [992, 0]
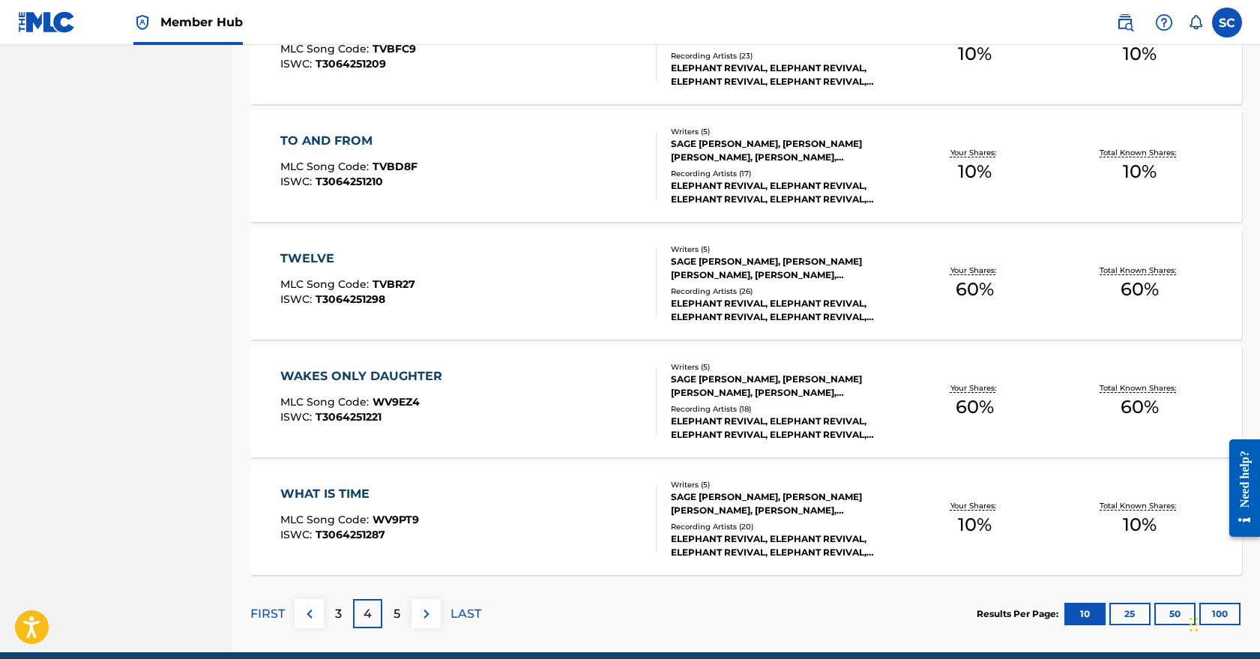
click at [517, 289] on div "TWELVE MLC Song Code : TVBR27 ISWC : T3064251298" at bounding box center [468, 283] width 377 height 67
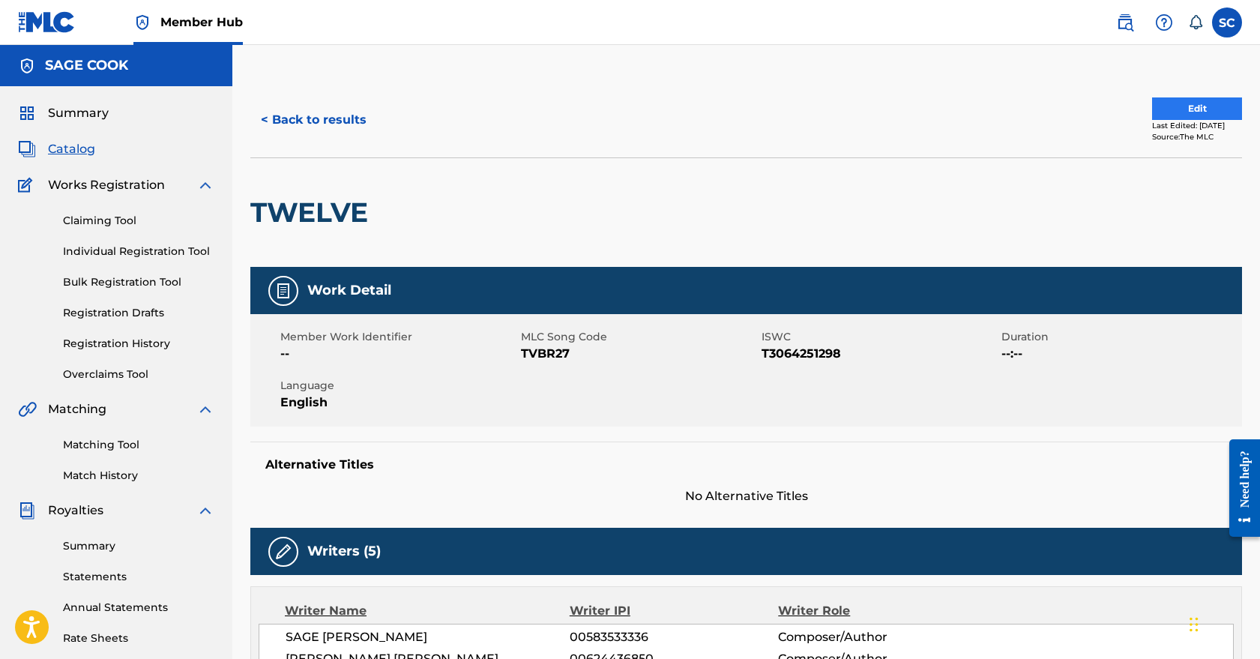
click at [1197, 106] on button "Edit" at bounding box center [1197, 108] width 90 height 22
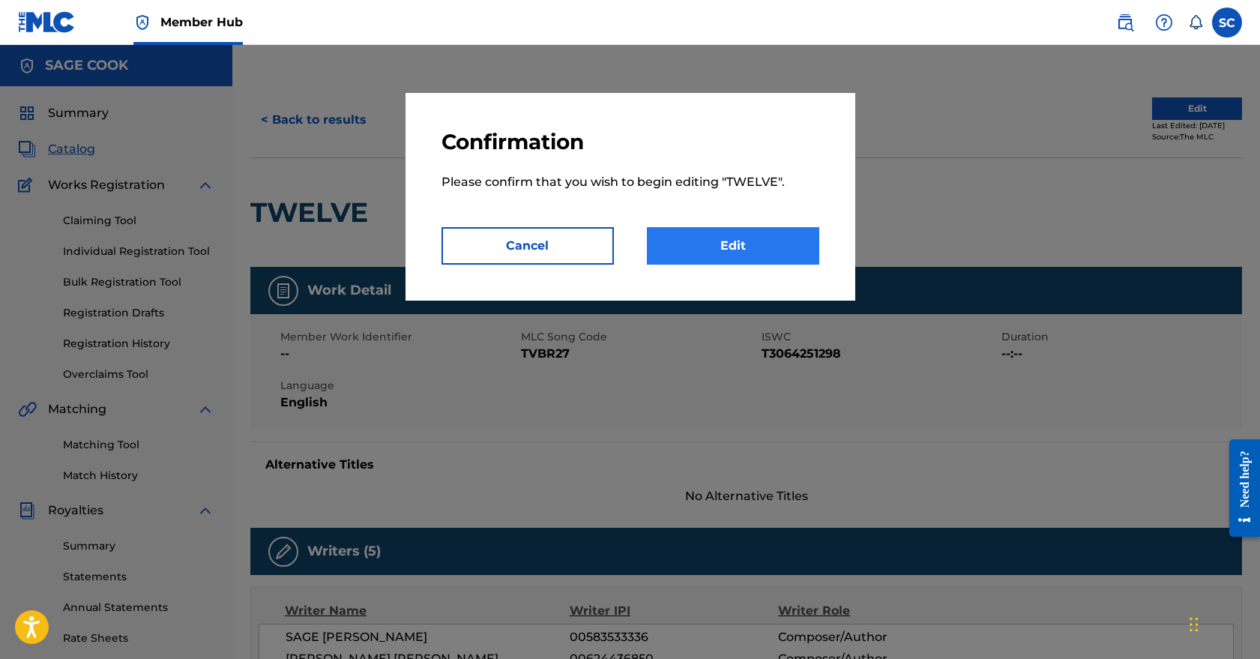
click at [742, 244] on link "Edit" at bounding box center [733, 245] width 172 height 37
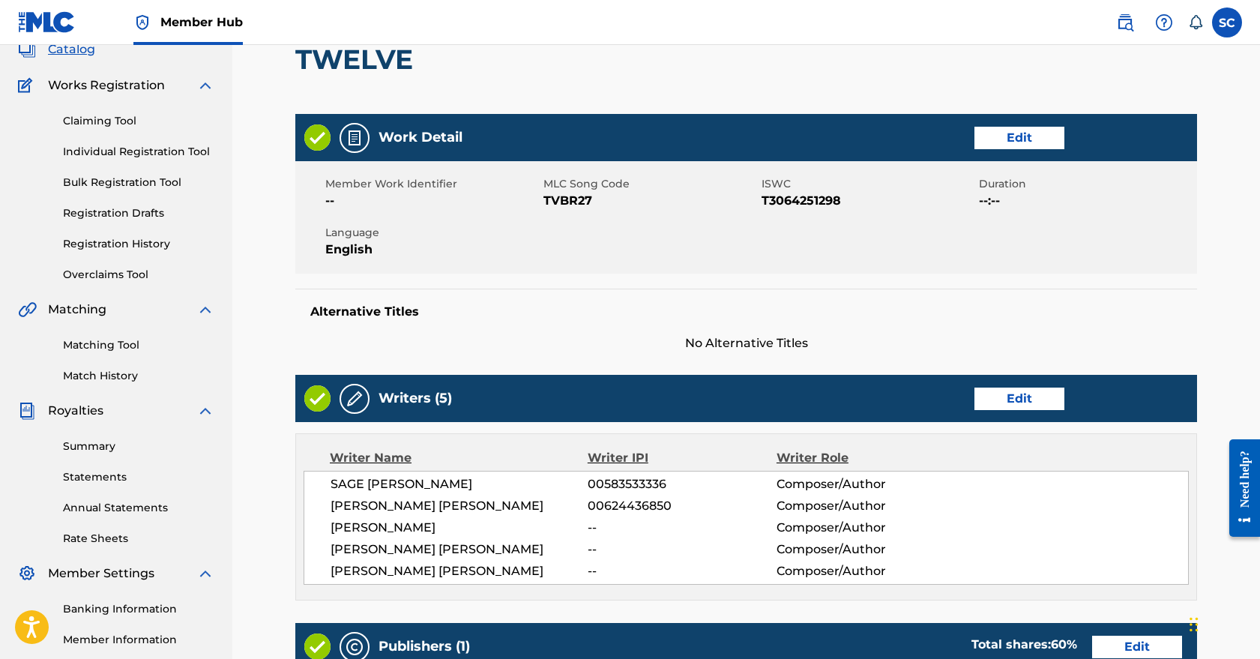
scroll to position [103, 0]
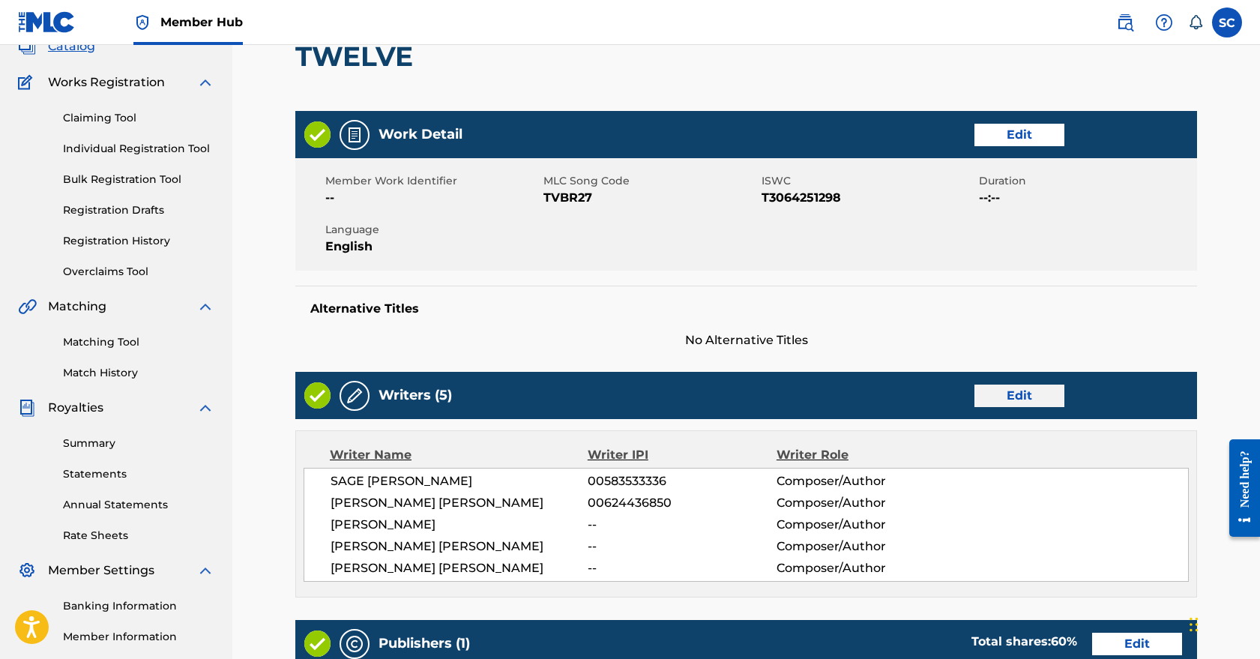
click at [1033, 385] on link "Edit" at bounding box center [1020, 396] width 90 height 22
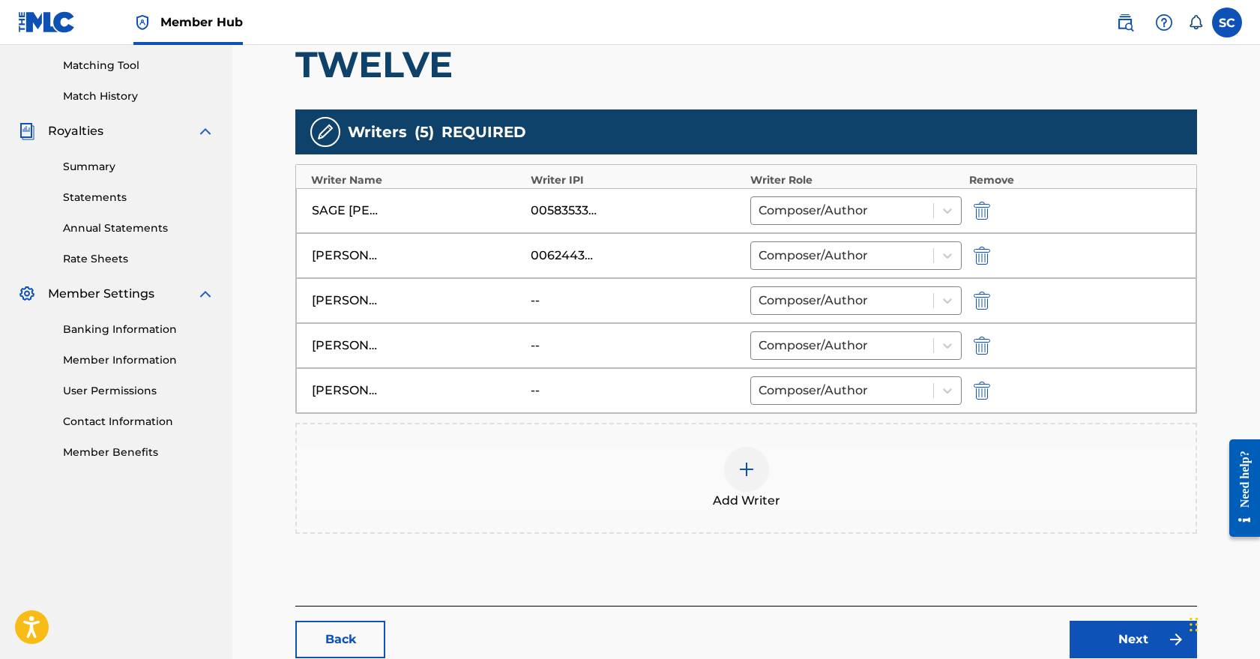
scroll to position [386, 0]
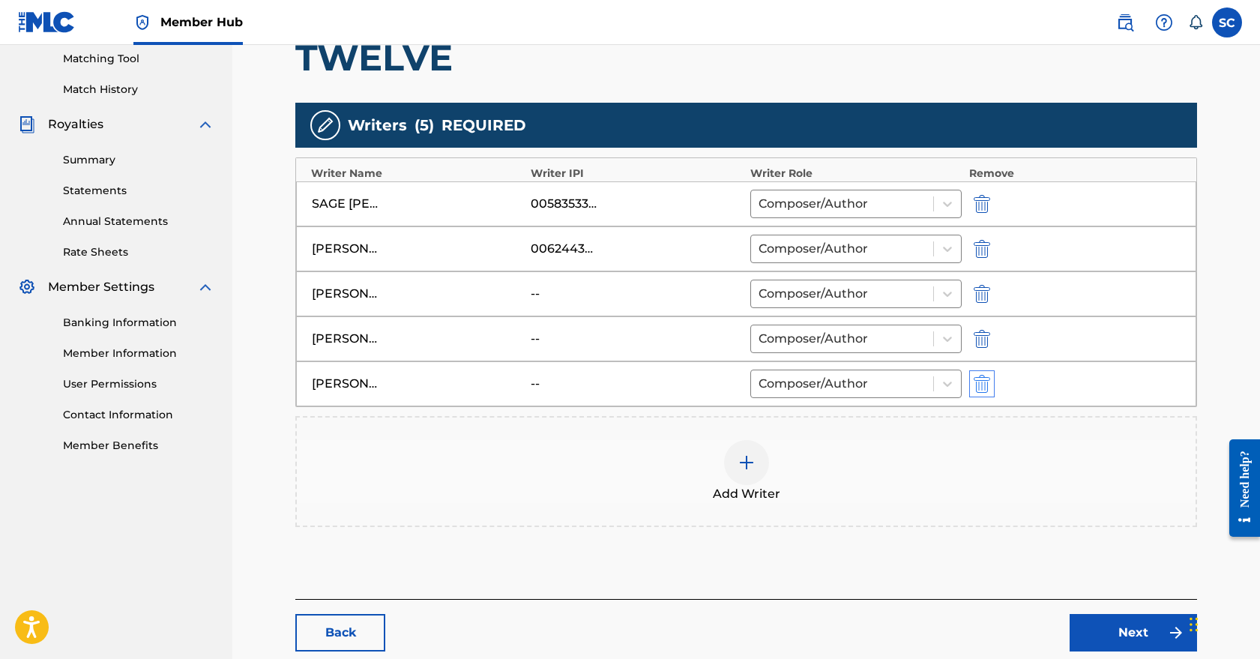
click at [987, 385] on img "submit" at bounding box center [982, 384] width 16 height 18
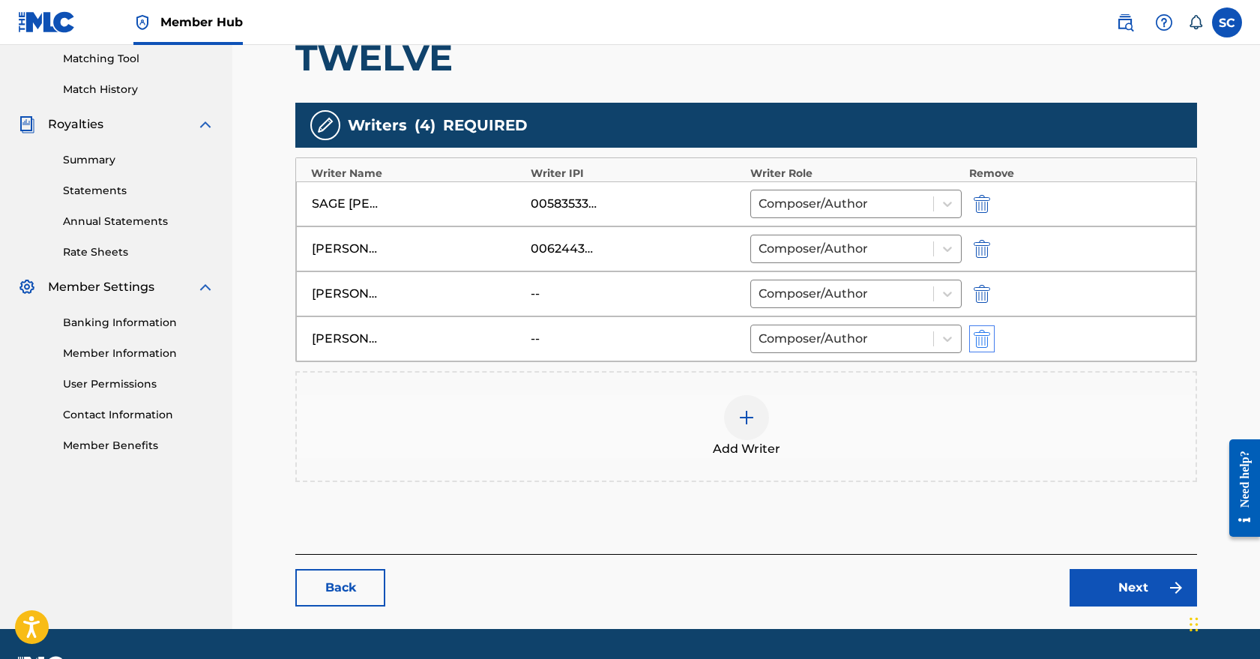
click at [979, 347] on img "submit" at bounding box center [982, 339] width 16 height 18
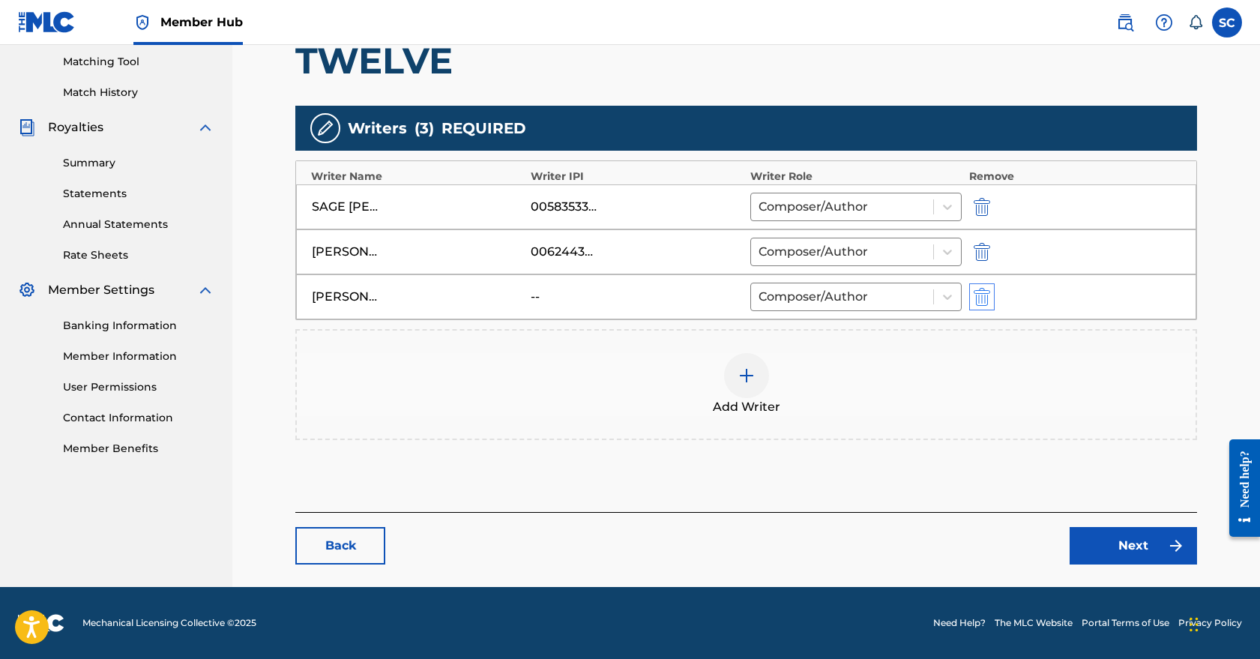
click at [982, 302] on img "submit" at bounding box center [982, 297] width 16 height 18
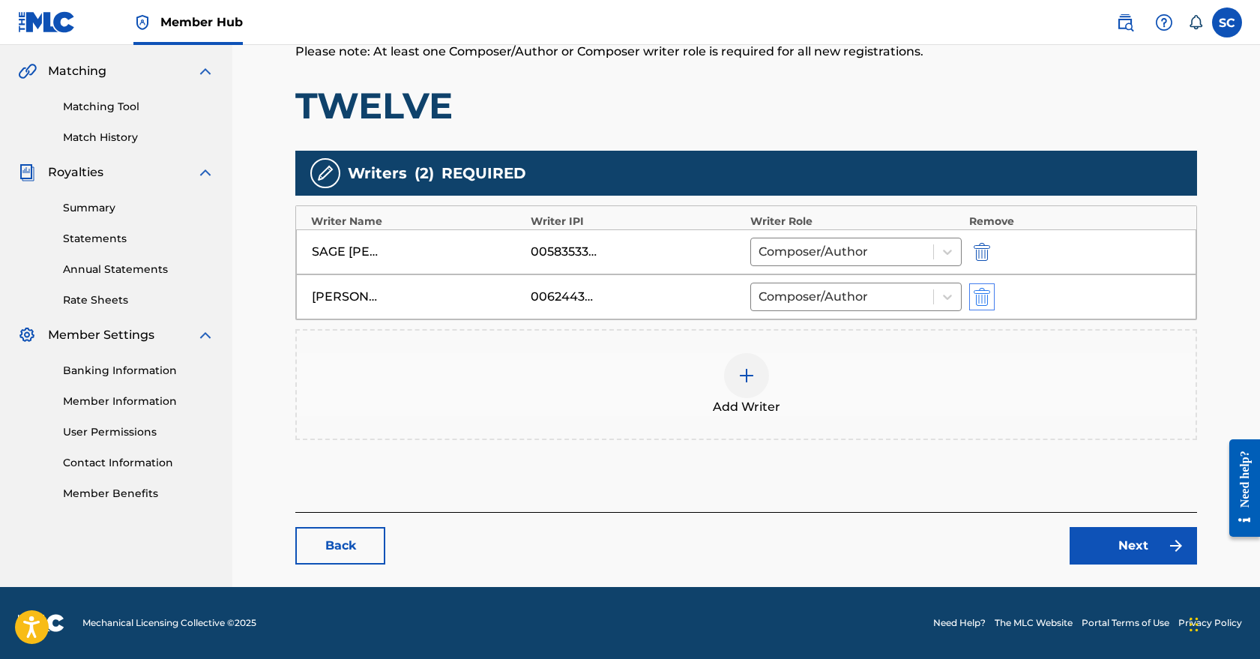
click at [980, 293] on img "submit" at bounding box center [982, 297] width 16 height 18
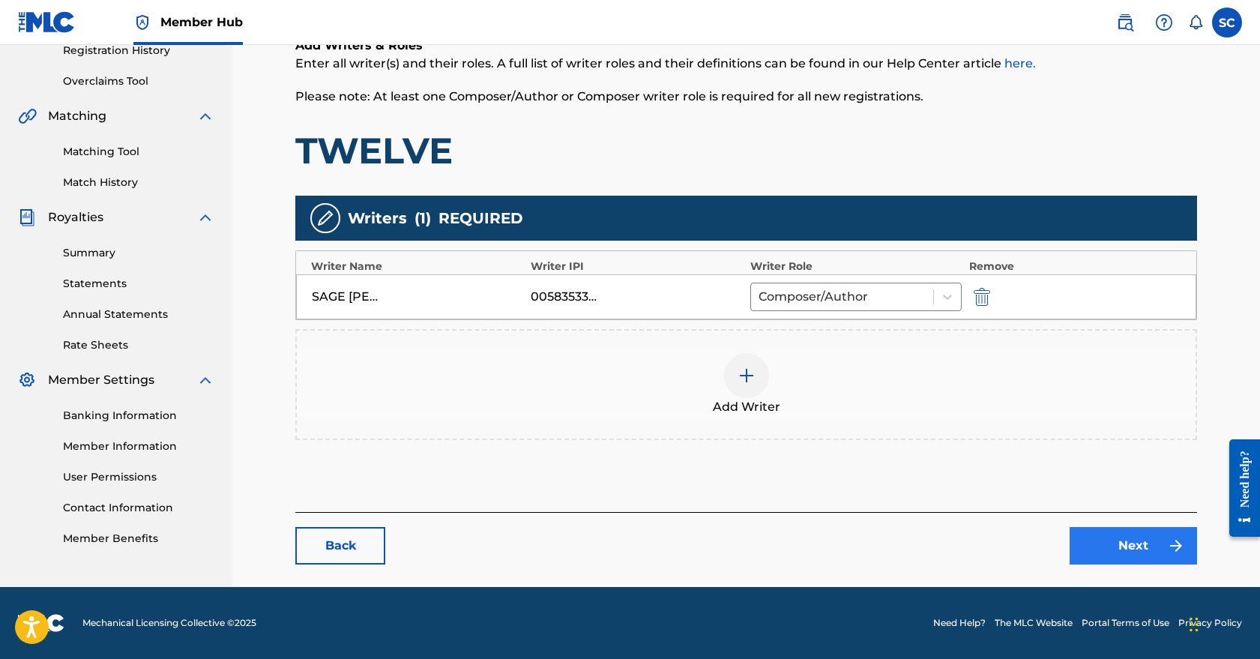
click at [1128, 541] on link "Next" at bounding box center [1133, 545] width 127 height 37
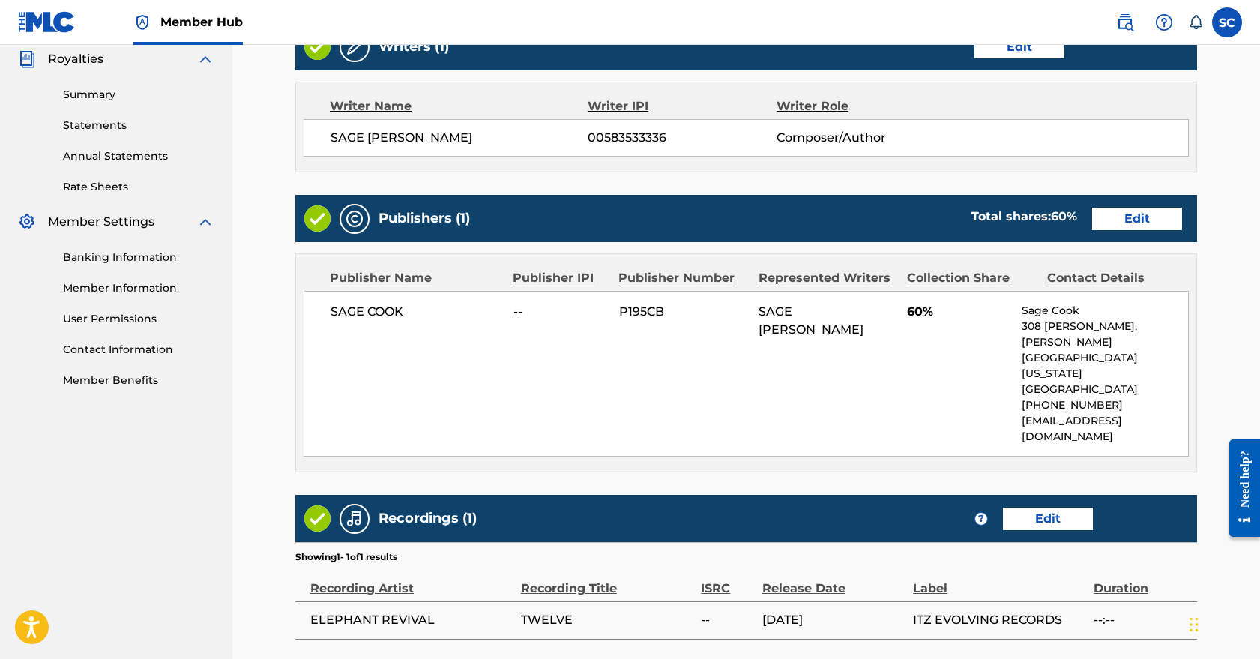
scroll to position [450, 0]
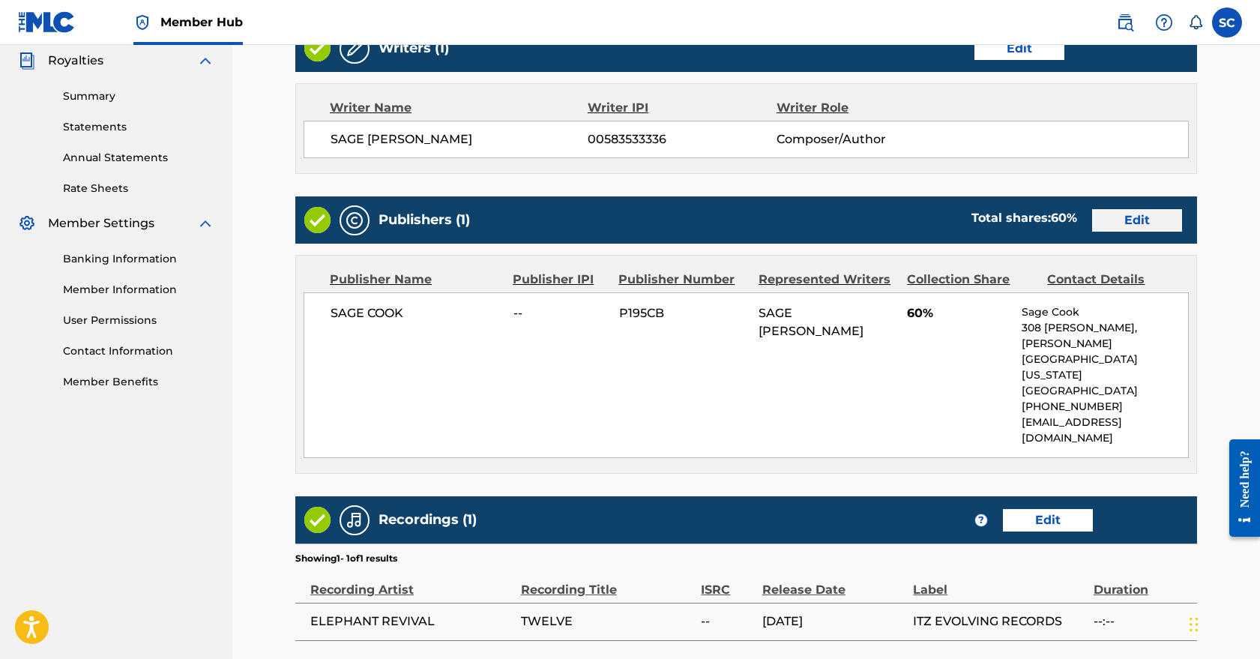
click at [1147, 214] on link "Edit" at bounding box center [1138, 220] width 90 height 22
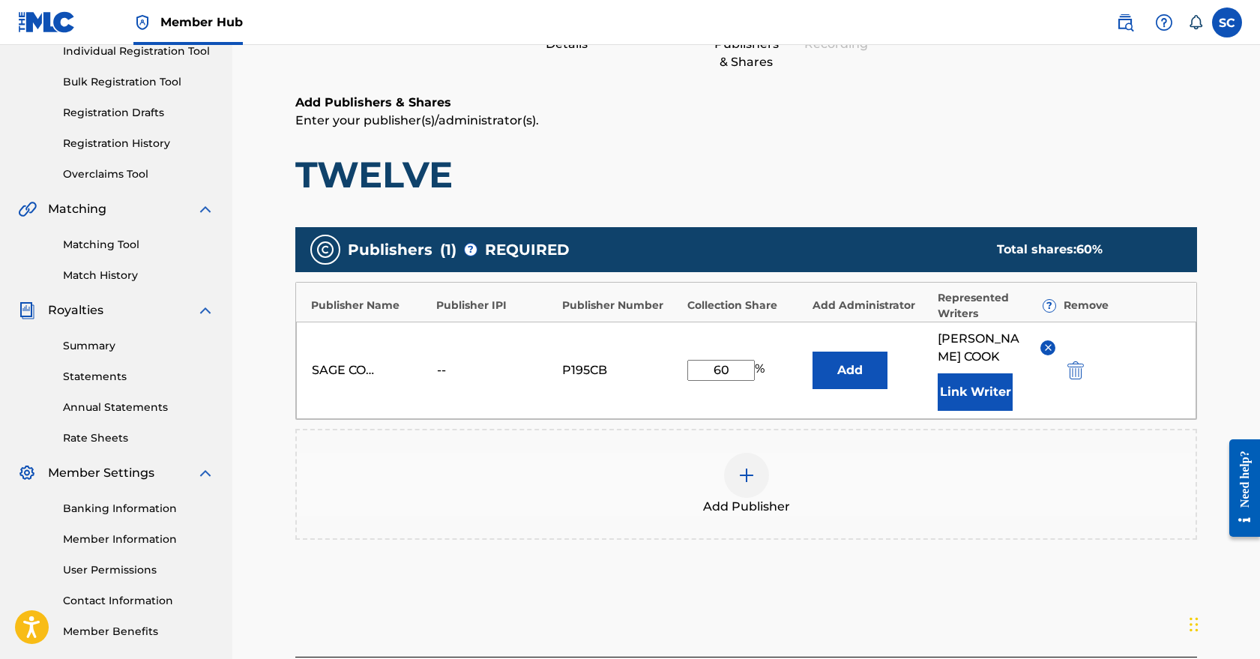
scroll to position [274, 0]
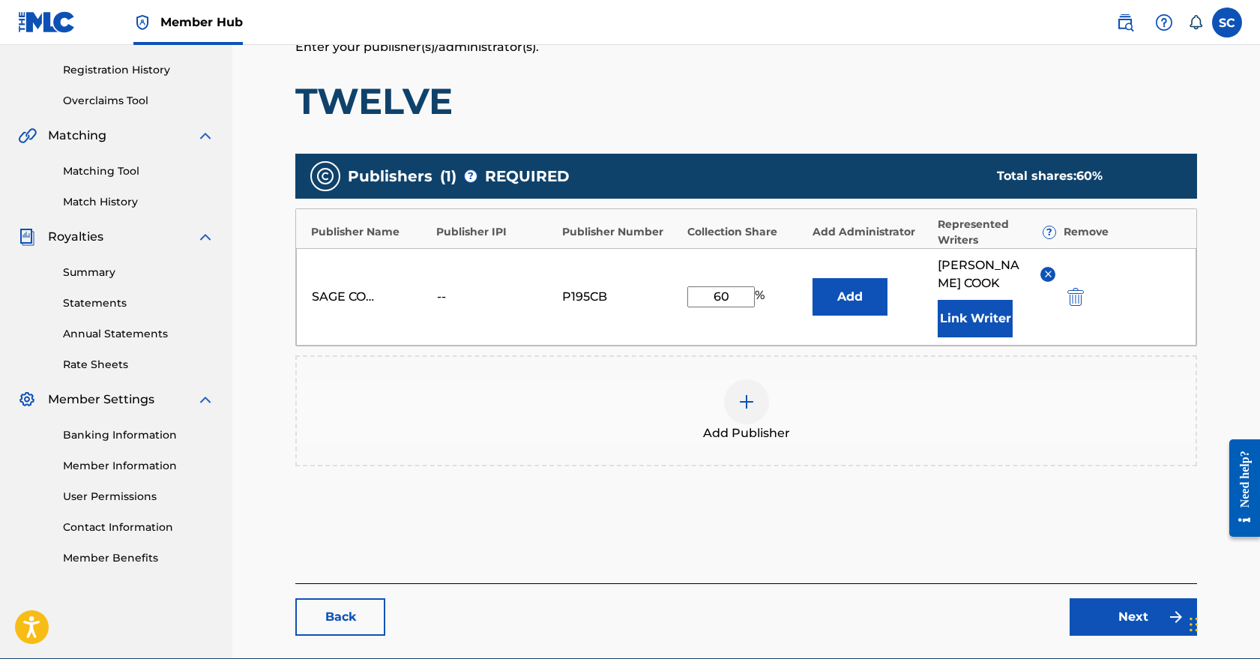
click at [1078, 307] on div "SAGE COOK -- P195CB 60 % Add SAGE THOMAS COOK Link Writer" at bounding box center [746, 296] width 901 height 97
click at [1075, 295] on img "submit" at bounding box center [1076, 297] width 16 height 18
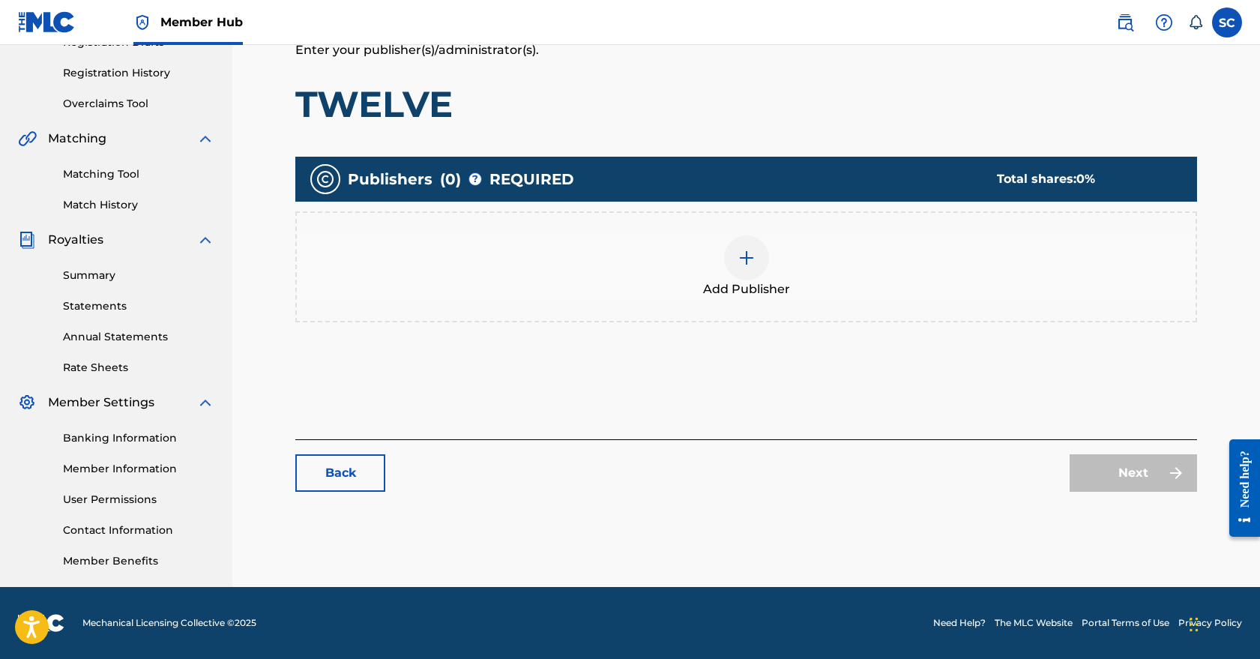
click at [742, 261] on img at bounding box center [747, 258] width 18 height 18
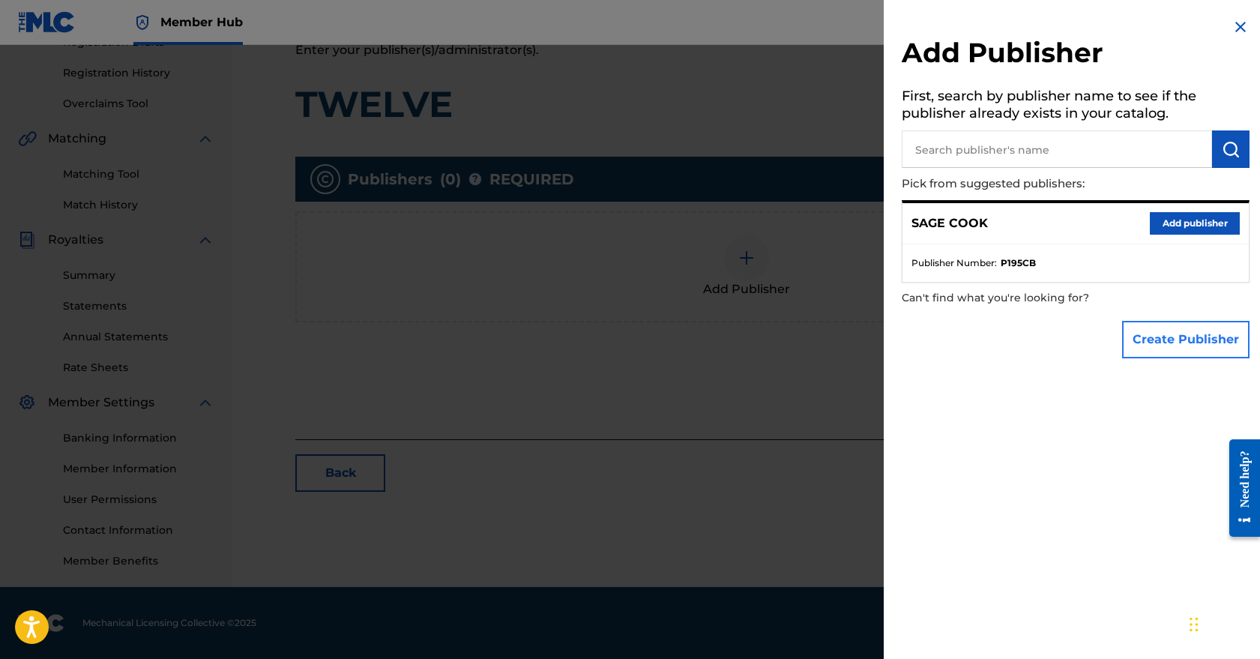
click at [1165, 331] on button "Create Publisher" at bounding box center [1186, 339] width 127 height 37
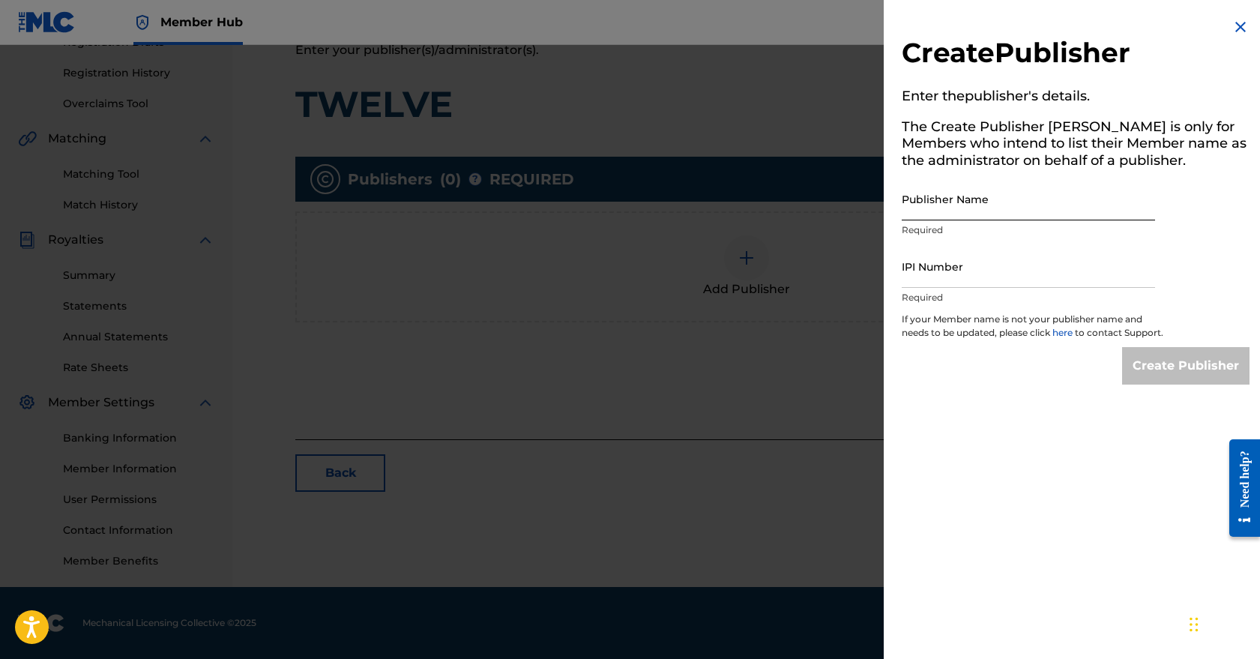
click at [963, 202] on input "Publisher Name" at bounding box center [1028, 199] width 253 height 43
type input "Light Matter Music"
click at [993, 280] on input "IPI Number" at bounding box center [1028, 266] width 253 height 43
paste input "01139536153"
type input "01139536153"
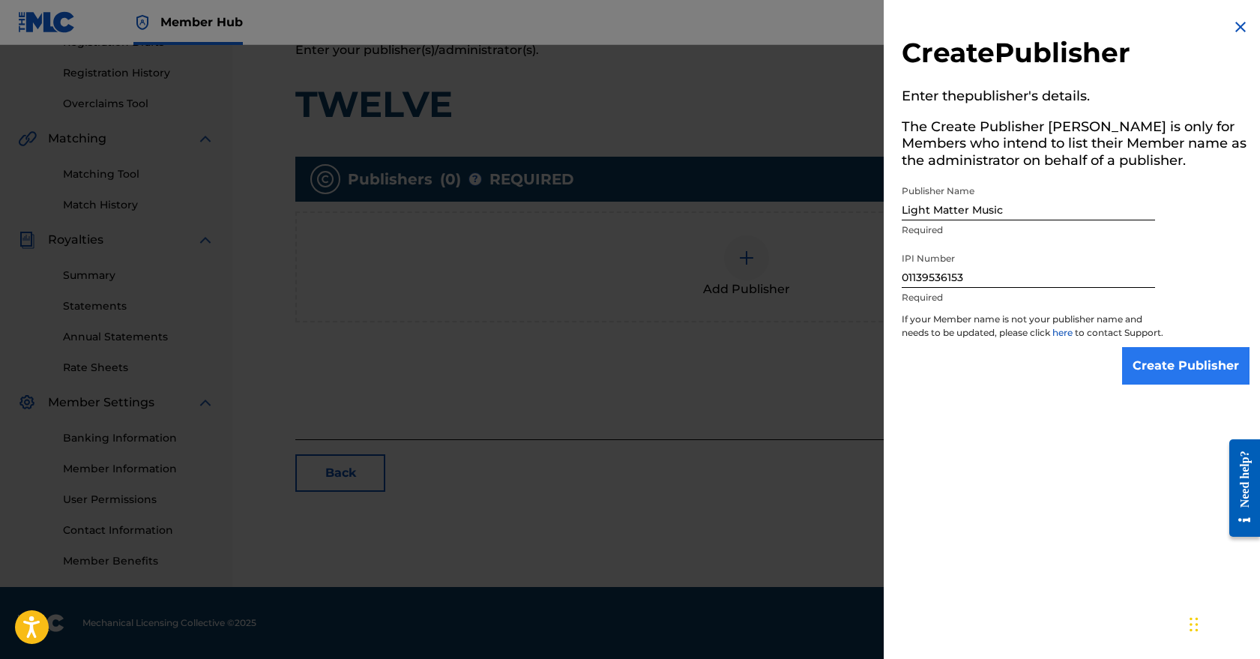
click at [1186, 379] on input "Create Publisher" at bounding box center [1186, 365] width 127 height 37
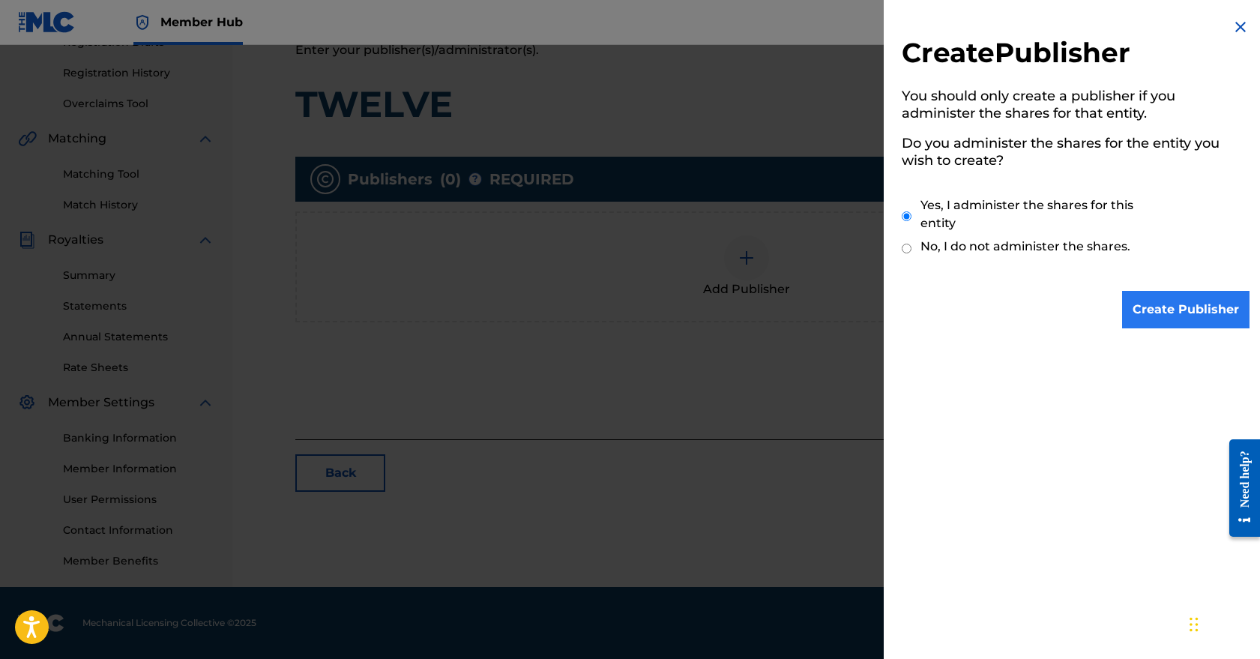
click at [1203, 320] on input "Create Publisher" at bounding box center [1186, 309] width 127 height 37
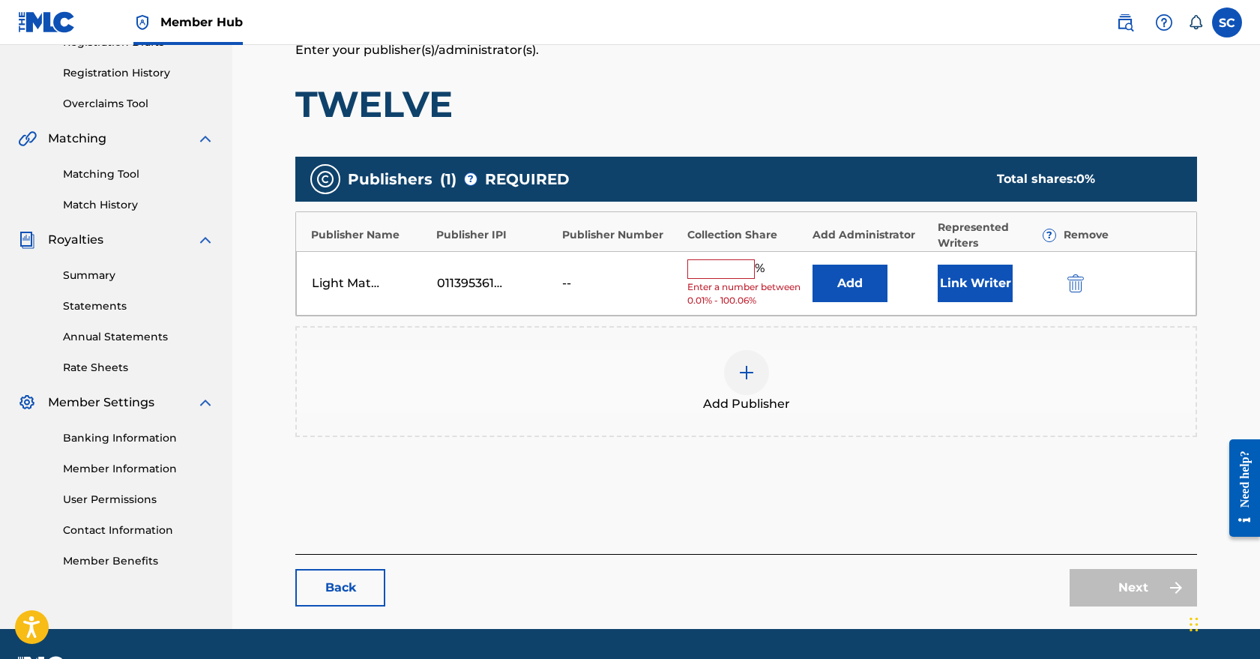
click at [732, 262] on input "text" at bounding box center [721, 268] width 67 height 19
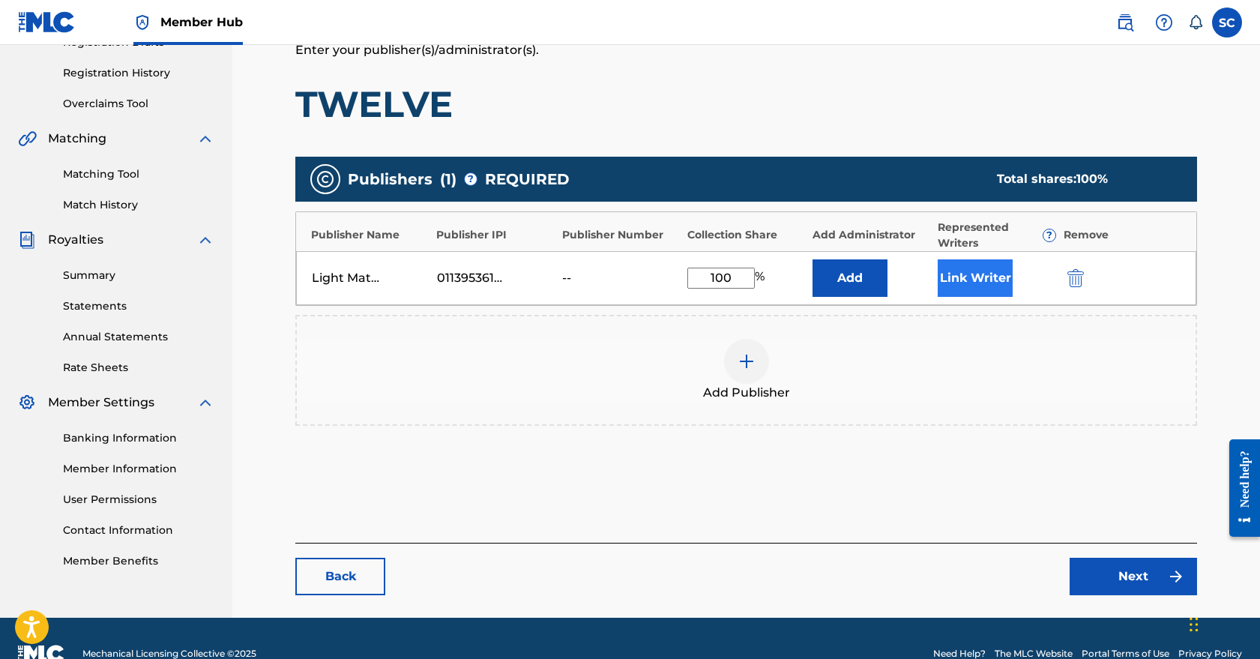
type input "100"
click at [968, 283] on button "Link Writer" at bounding box center [975, 277] width 75 height 37
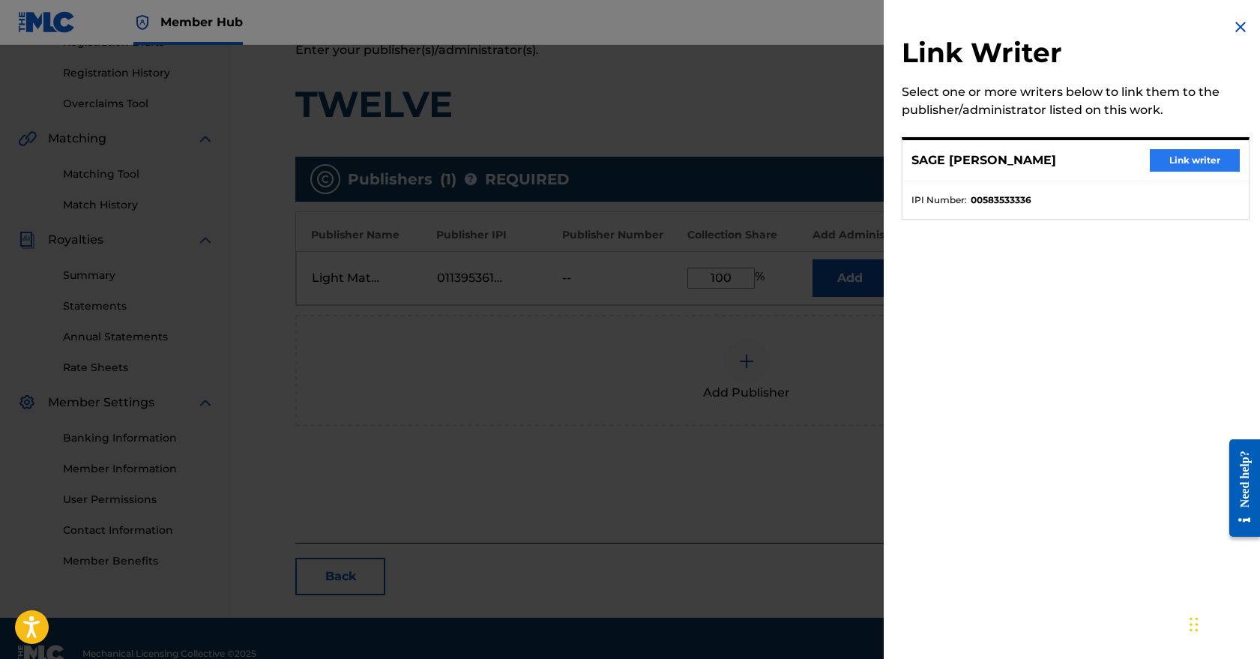
click at [1185, 162] on button "Link writer" at bounding box center [1195, 160] width 90 height 22
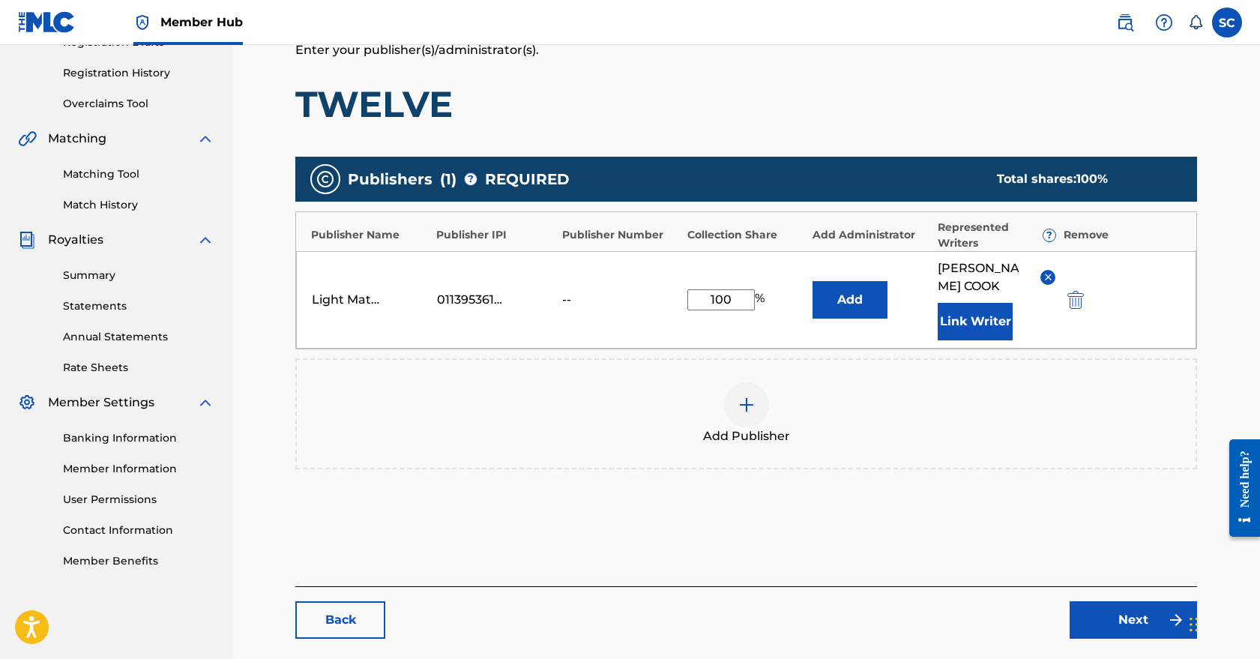
scroll to position [291, 0]
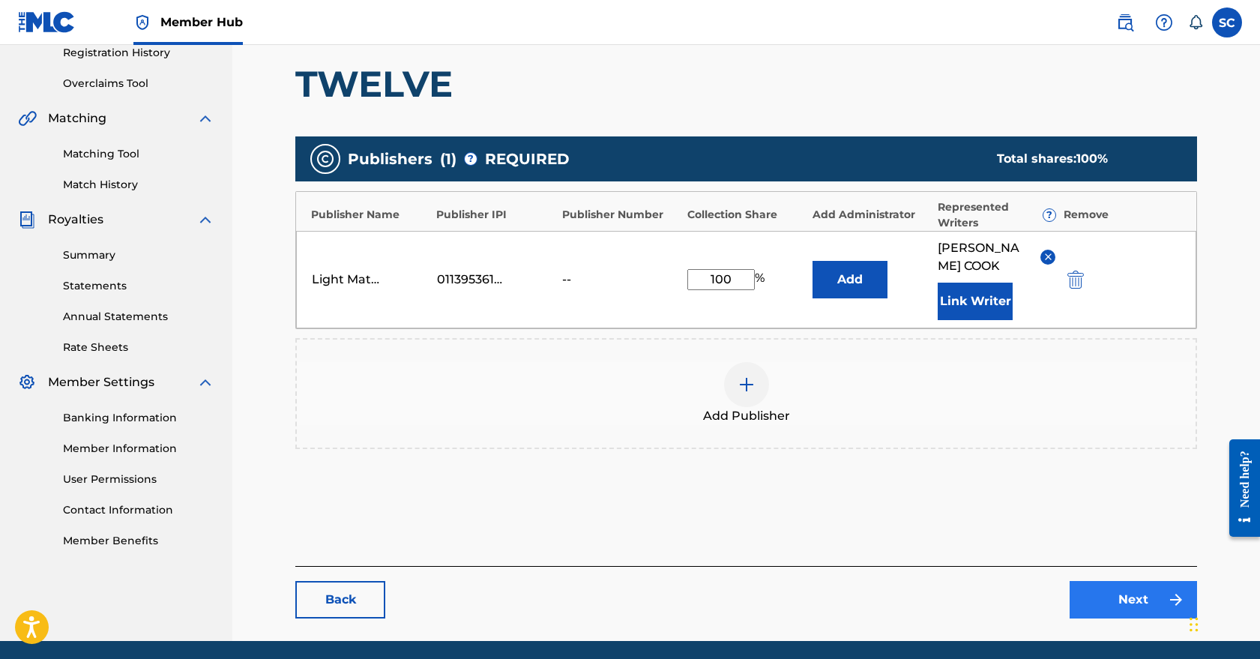
click at [1128, 604] on link "Next" at bounding box center [1133, 599] width 127 height 37
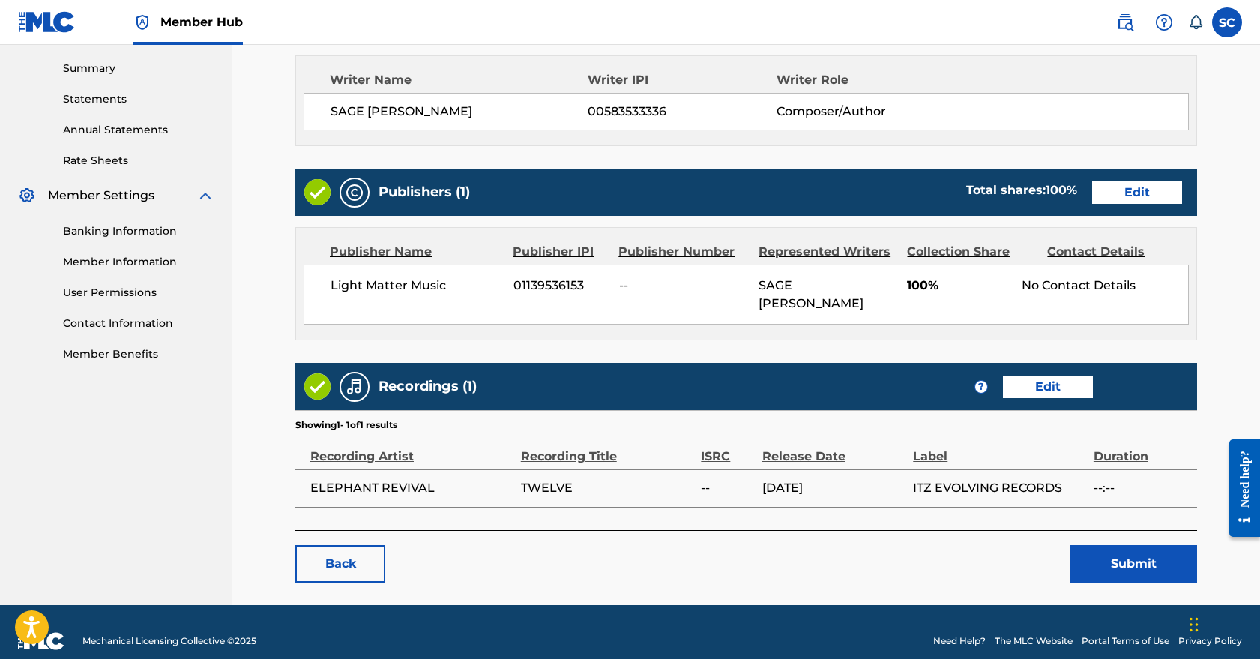
scroll to position [477, 0]
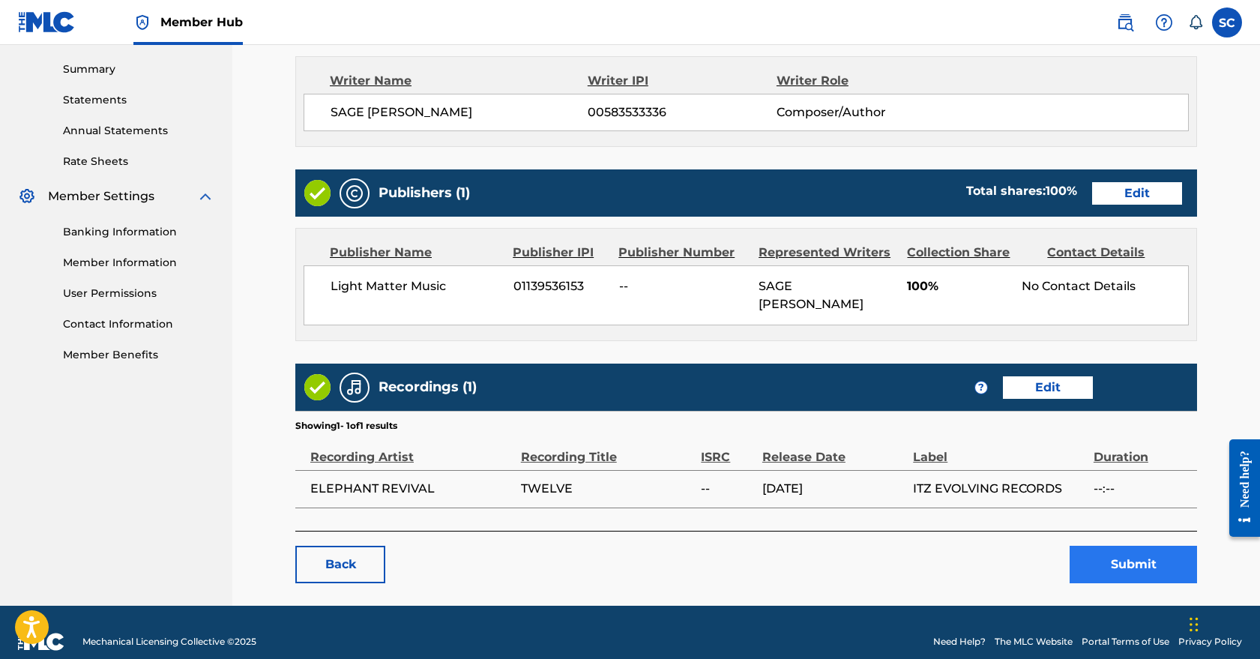
click at [1134, 546] on button "Submit" at bounding box center [1133, 564] width 127 height 37
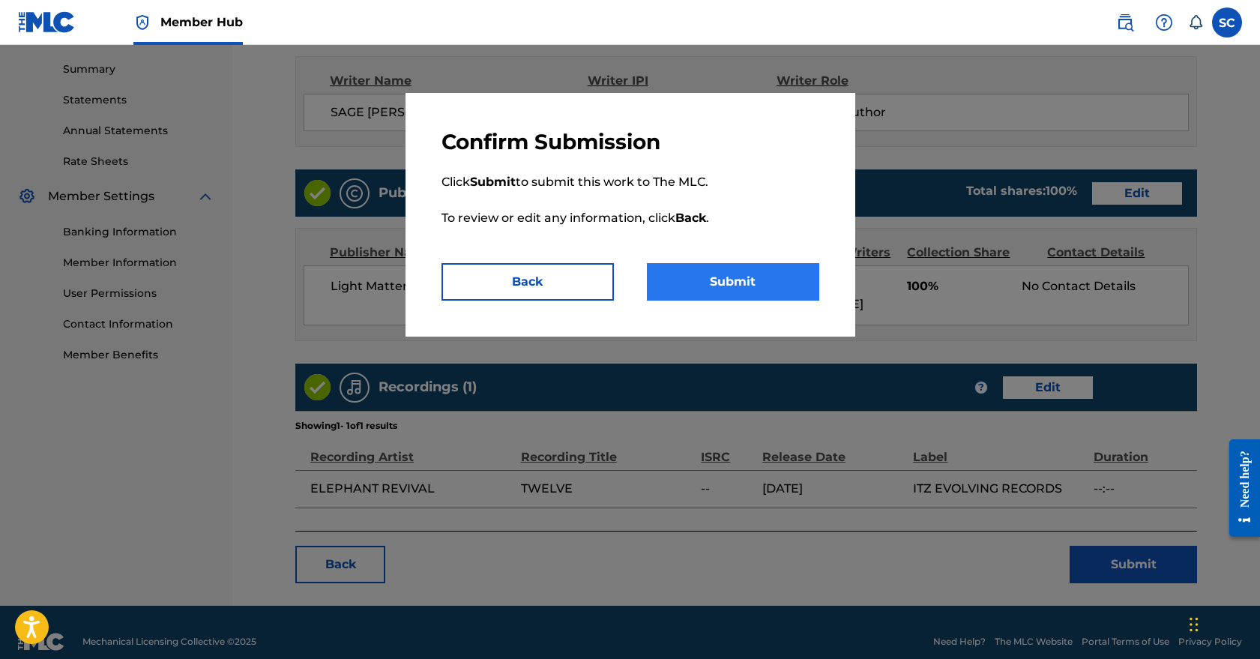
click at [741, 289] on button "Submit" at bounding box center [733, 281] width 172 height 37
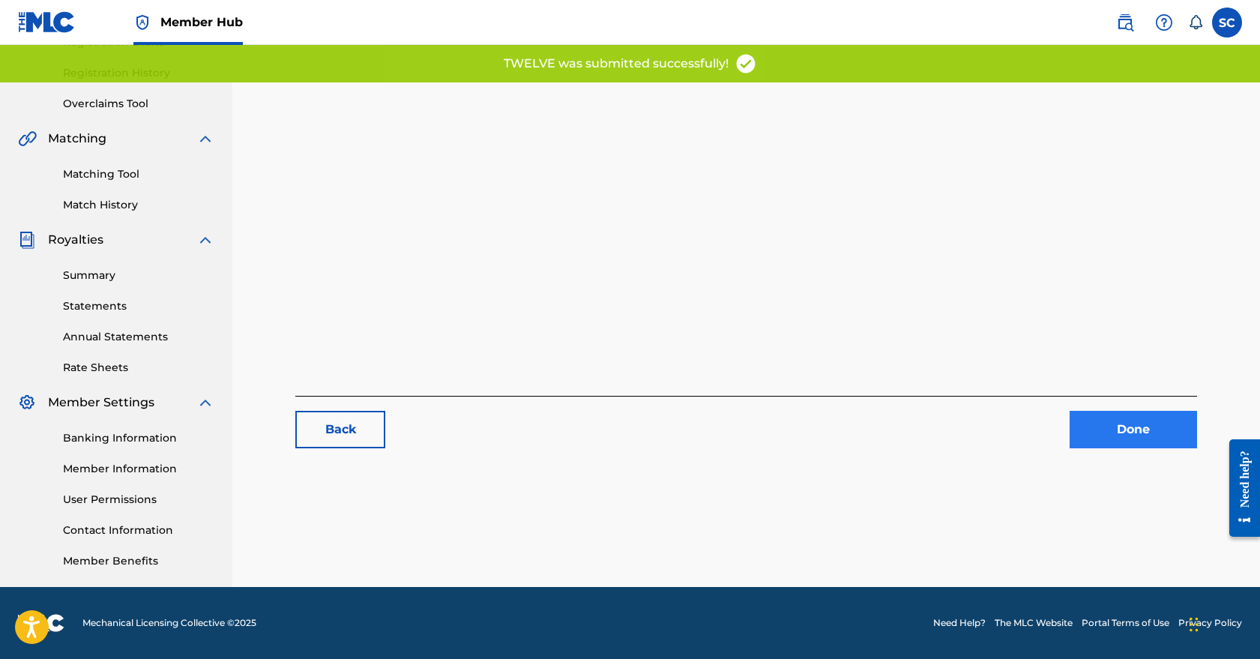
scroll to position [271, 0]
click at [1135, 430] on link "Done" at bounding box center [1133, 429] width 127 height 37
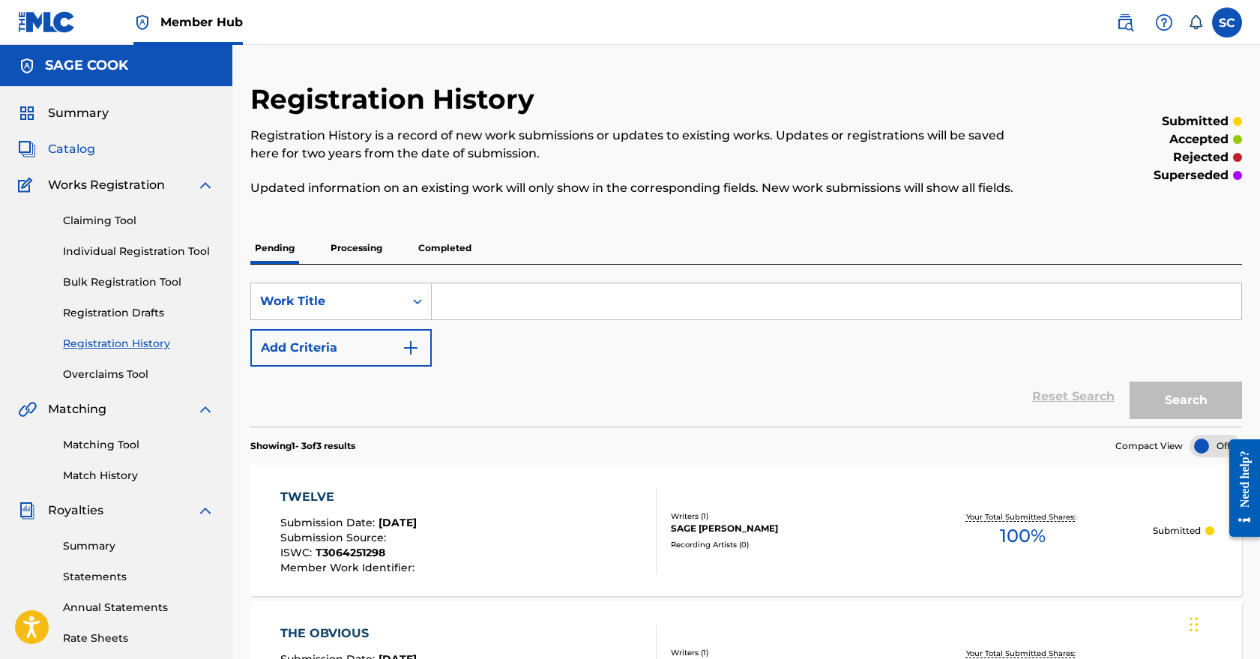
click at [66, 148] on span "Catalog" at bounding box center [71, 149] width 47 height 18
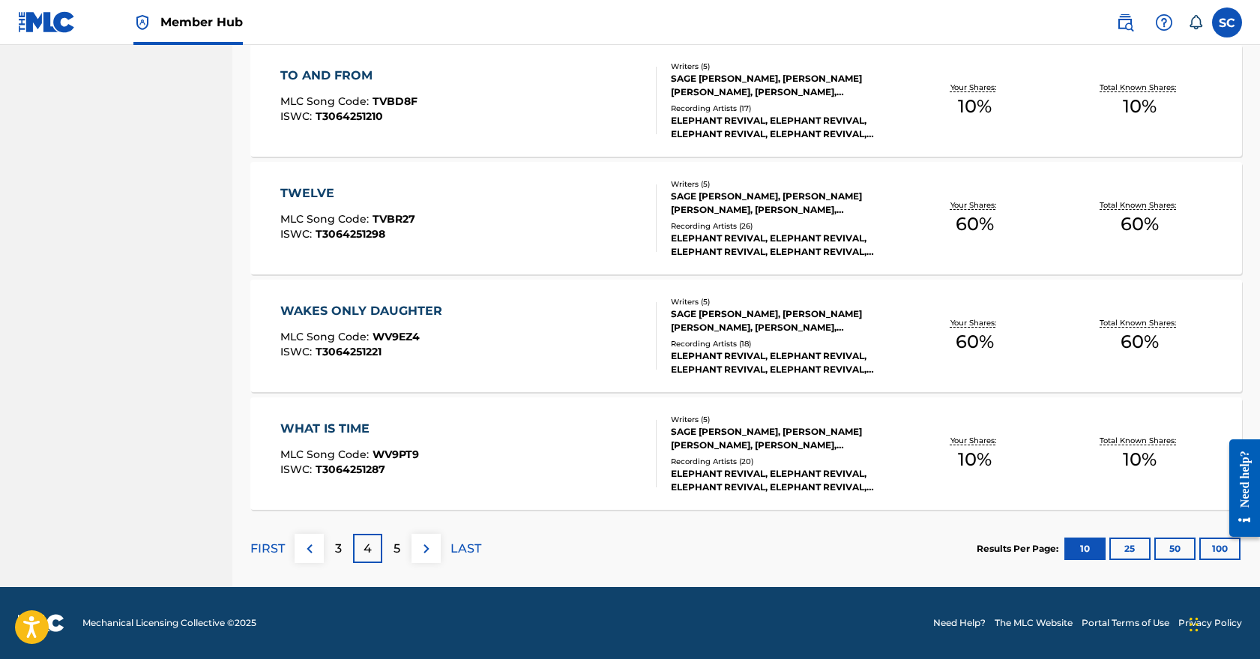
scroll to position [1057, 0]
click at [551, 326] on div "WAKES ONLY DAUGHTER MLC Song Code : WV9EZ4 ISWC : T3064251221" at bounding box center [468, 335] width 377 height 67
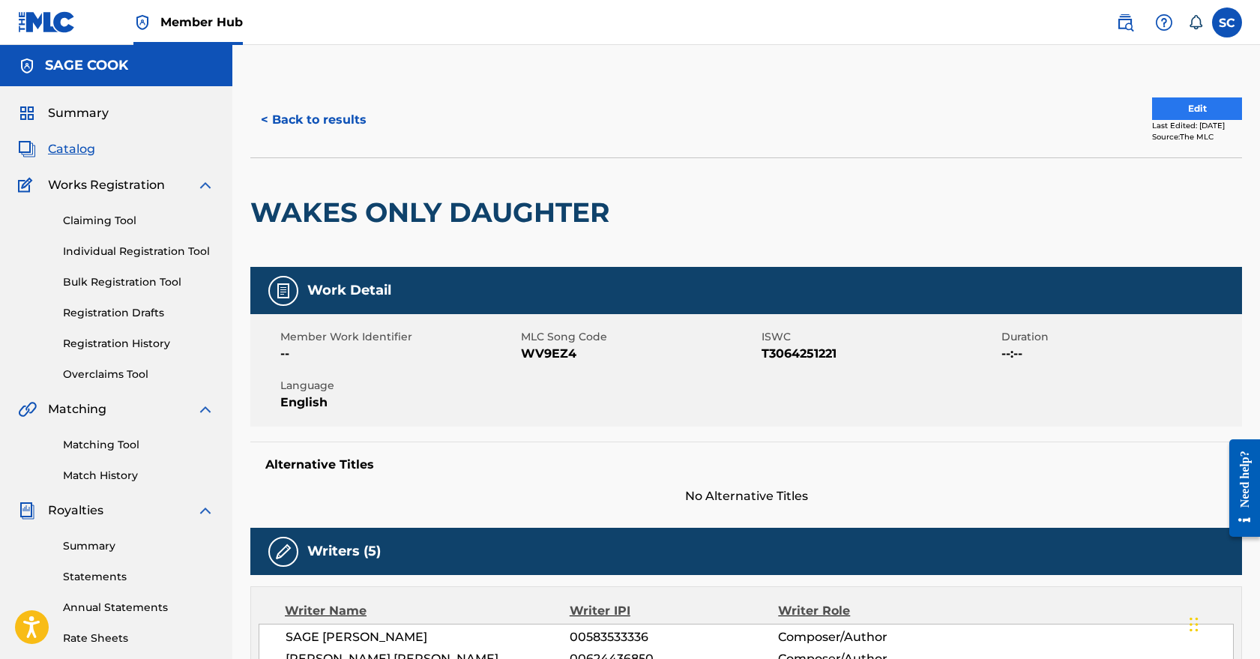
click at [1191, 107] on button "Edit" at bounding box center [1197, 108] width 90 height 22
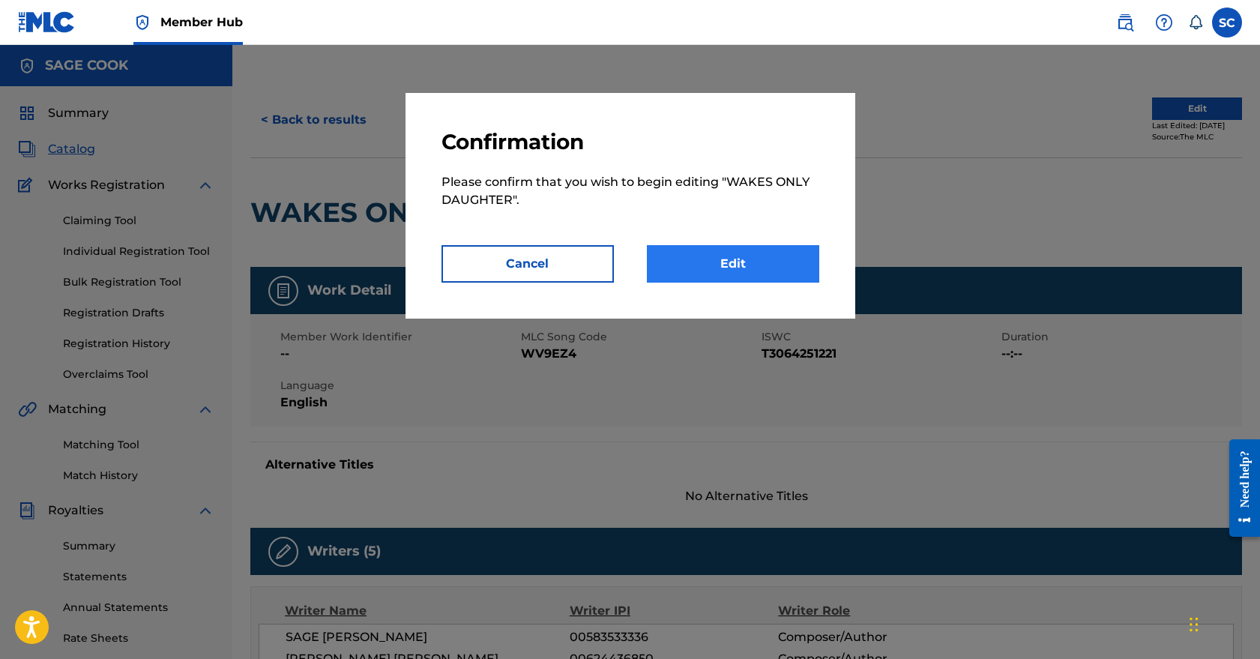
click at [713, 262] on link "Edit" at bounding box center [733, 263] width 172 height 37
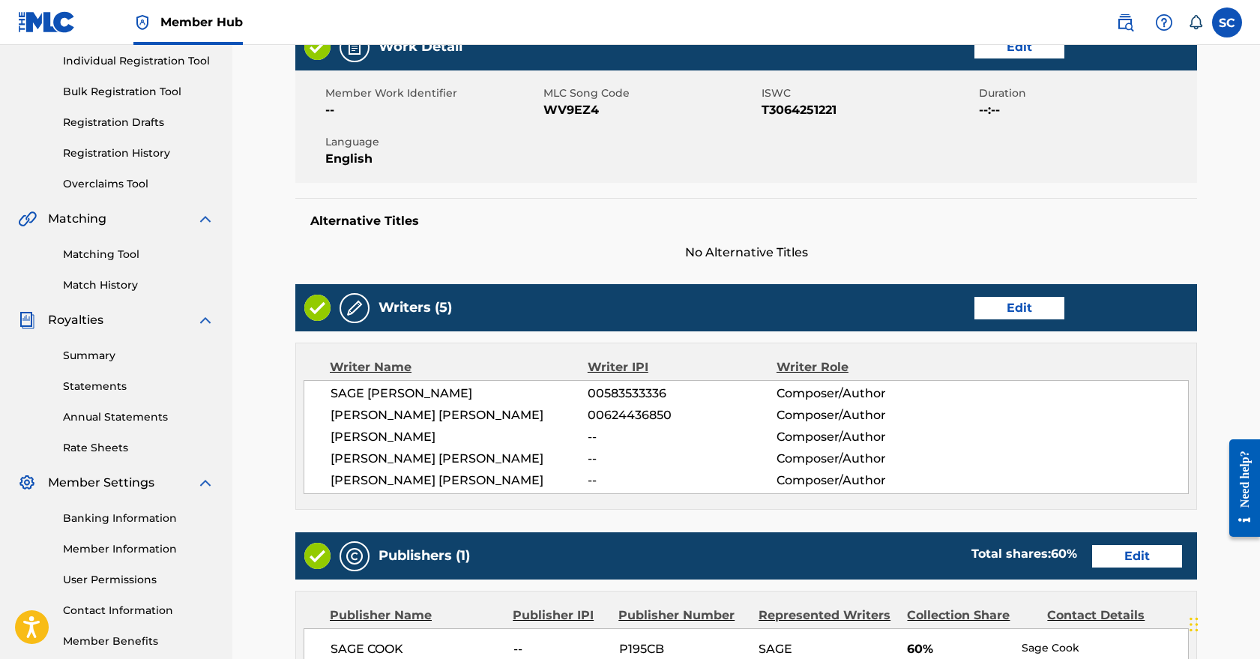
scroll to position [285, 0]
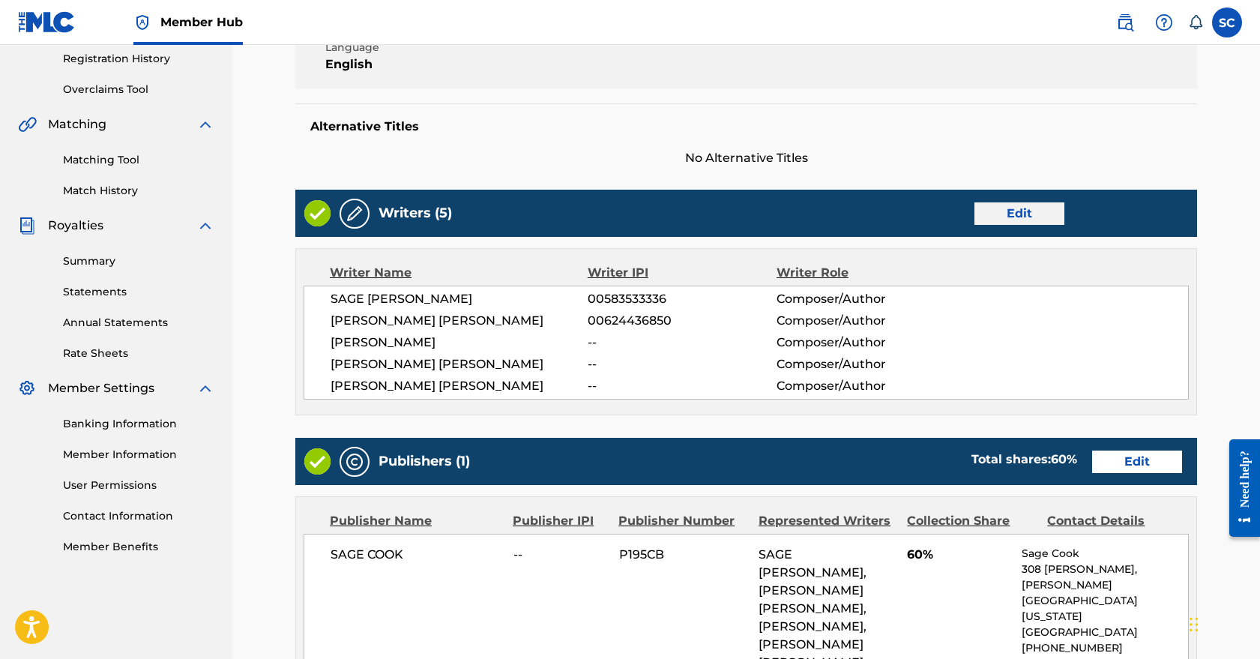
click at [1036, 206] on link "Edit" at bounding box center [1020, 213] width 90 height 22
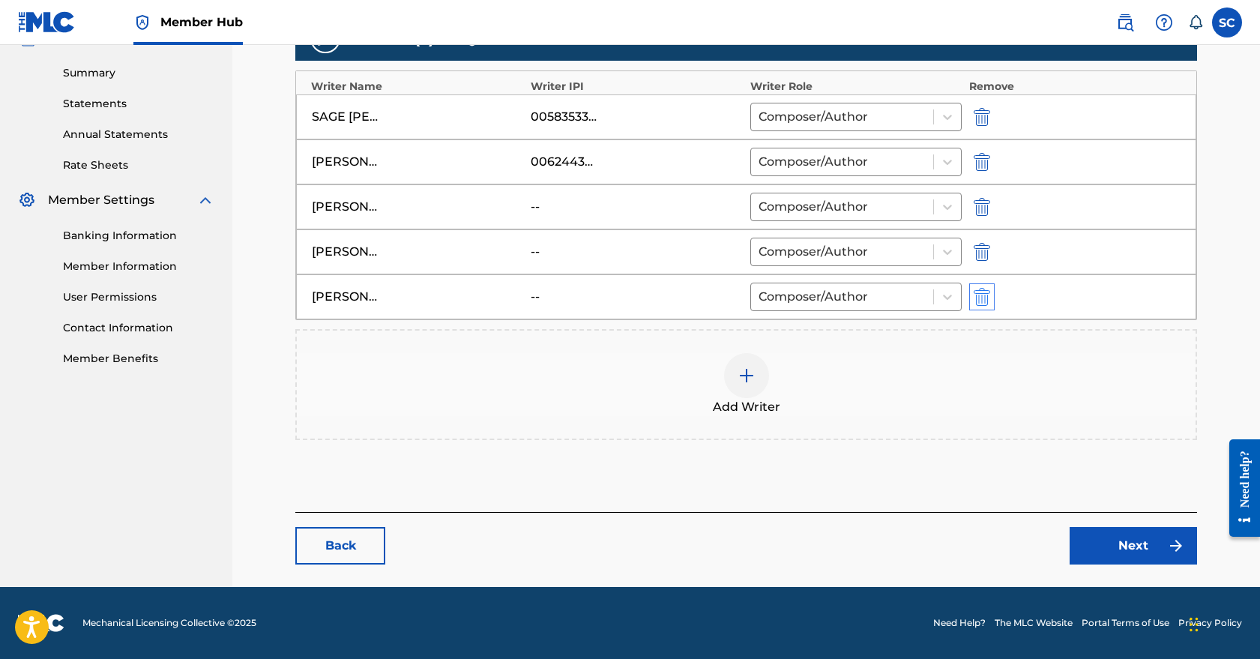
click at [984, 293] on img "submit" at bounding box center [982, 297] width 16 height 18
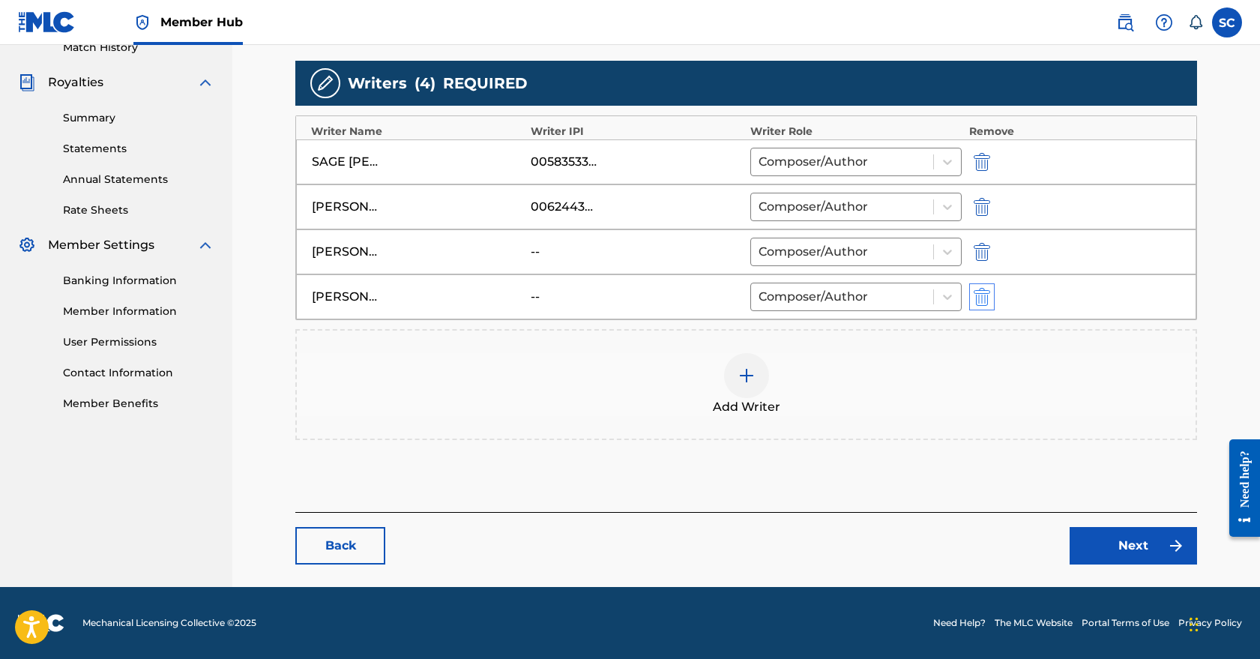
click at [982, 298] on img "submit" at bounding box center [982, 297] width 16 height 18
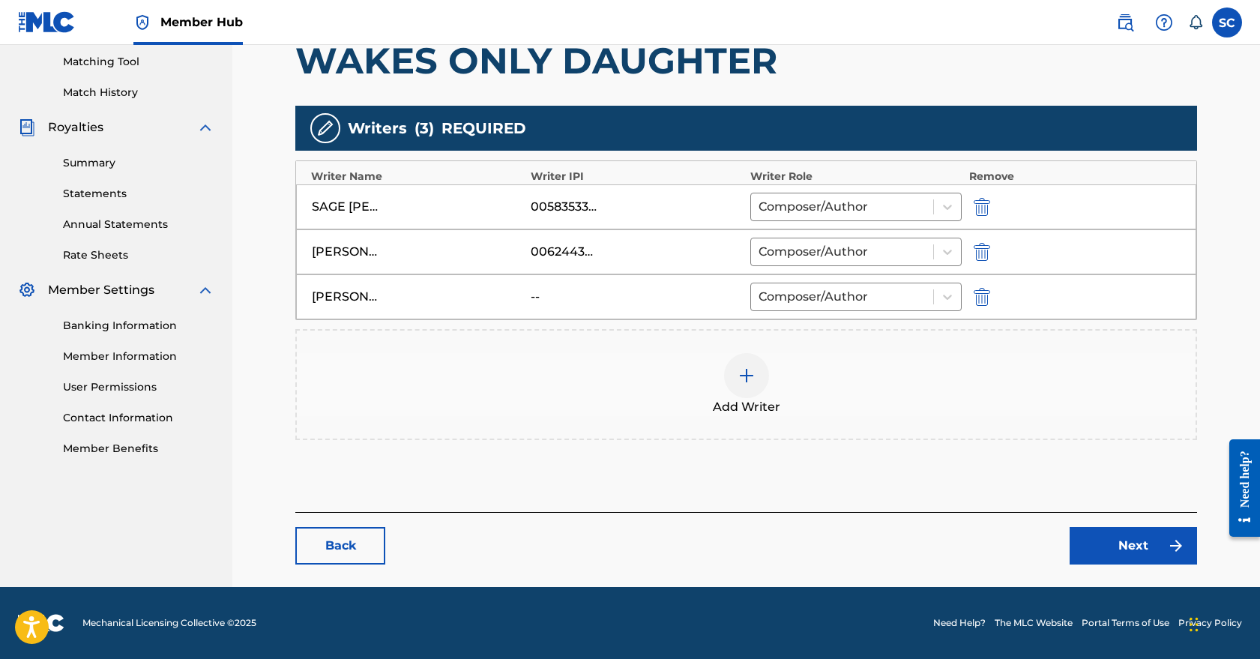
click at [983, 286] on div "[PERSON_NAME] -- Composer/Author" at bounding box center [746, 296] width 901 height 45
click at [982, 295] on img "submit" at bounding box center [982, 297] width 16 height 18
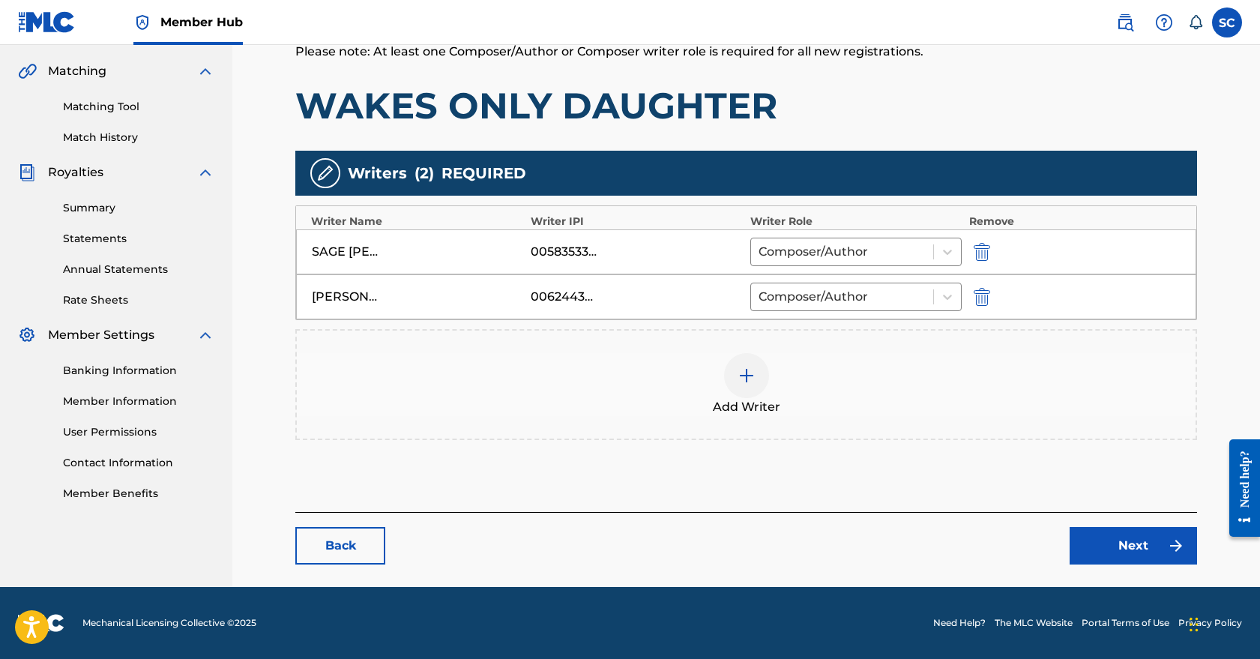
scroll to position [338, 0]
click at [985, 293] on img "submit" at bounding box center [982, 297] width 16 height 18
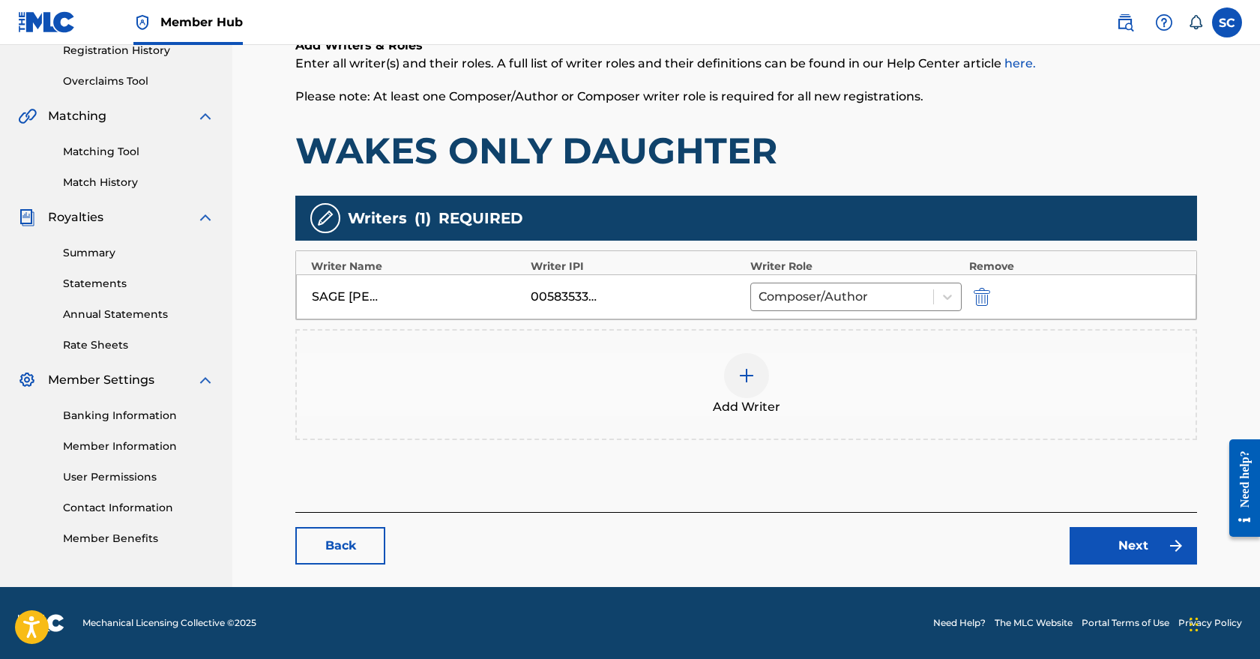
scroll to position [293, 0]
click at [1134, 550] on link "Next" at bounding box center [1133, 545] width 127 height 37
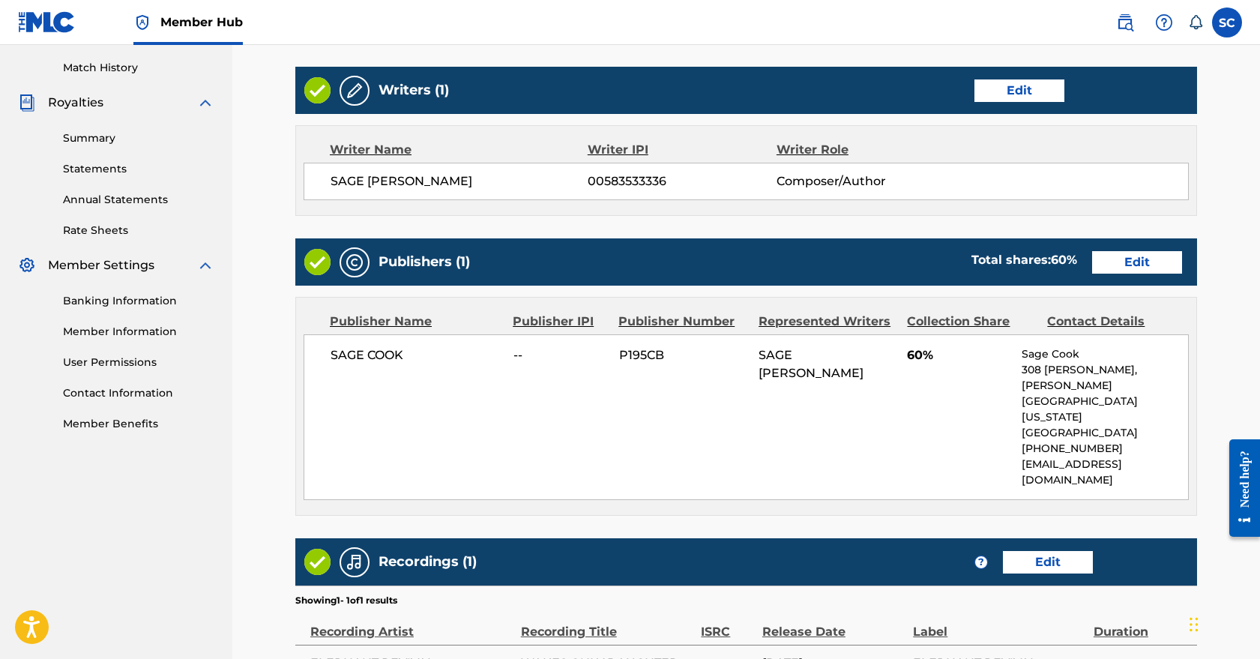
scroll to position [426, 0]
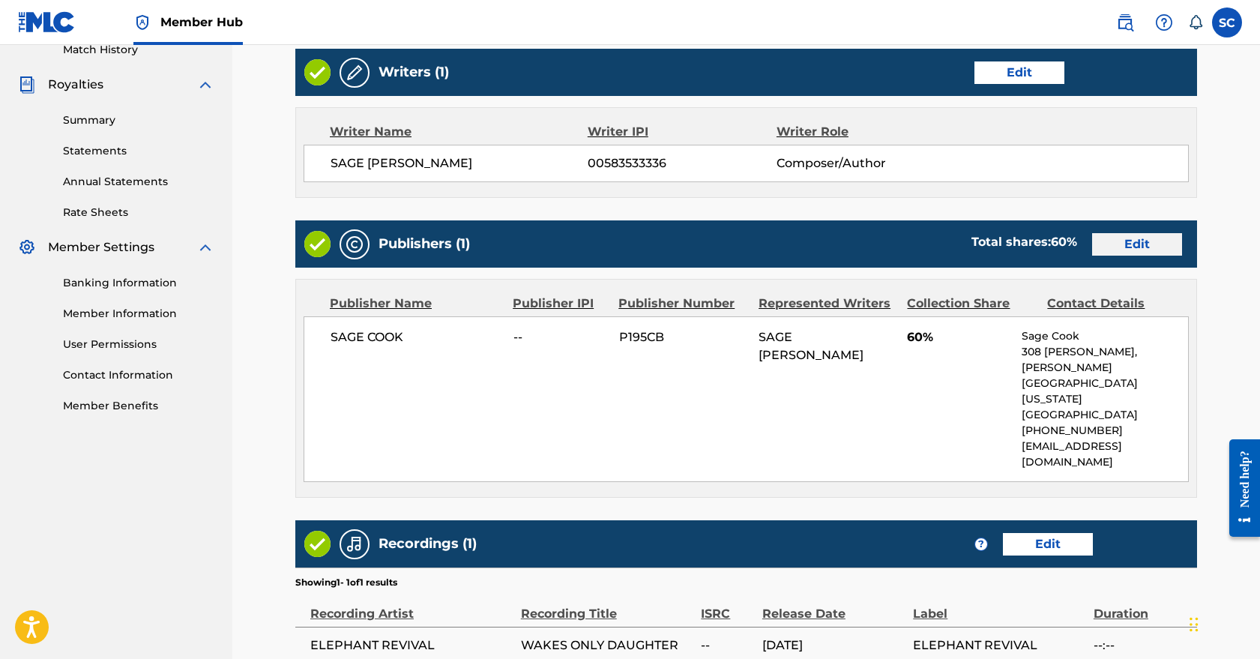
click at [1143, 240] on link "Edit" at bounding box center [1138, 244] width 90 height 22
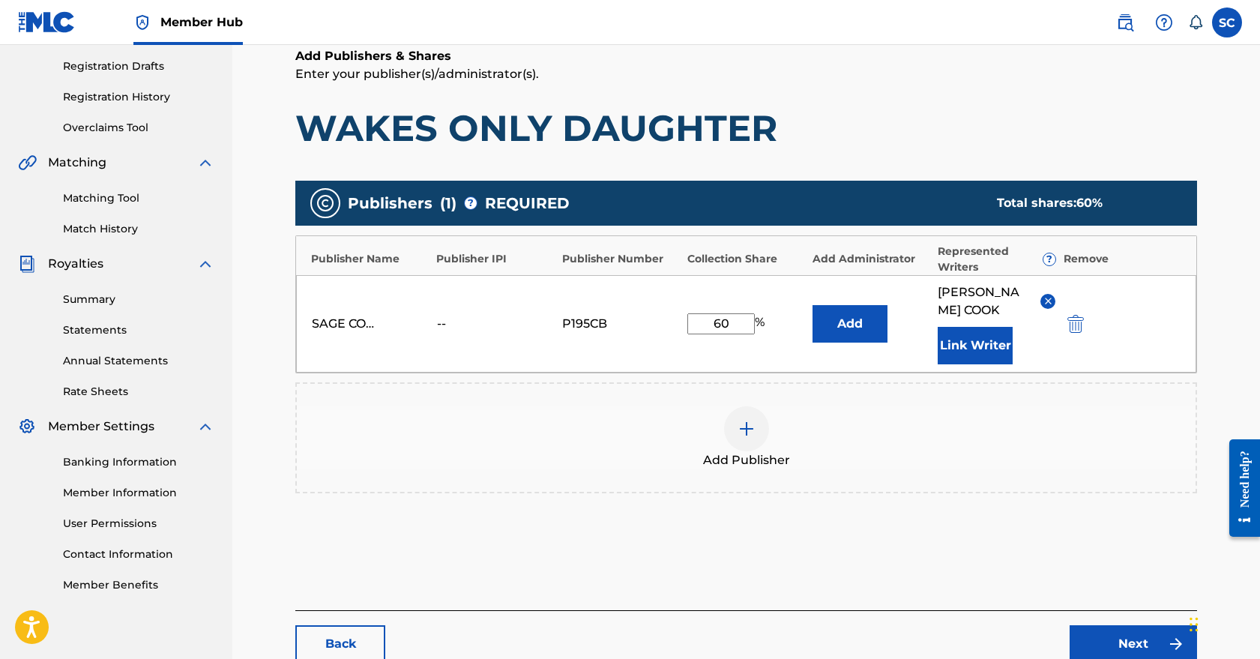
scroll to position [191, 0]
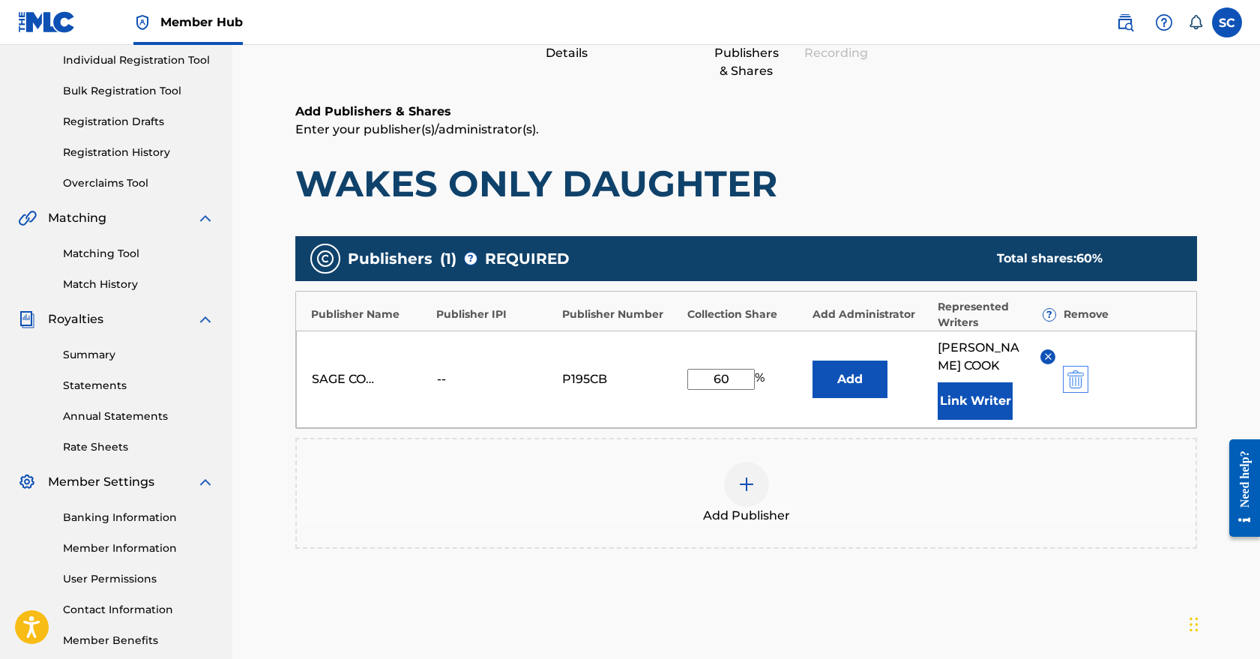
click at [1075, 378] on img "submit" at bounding box center [1076, 379] width 16 height 18
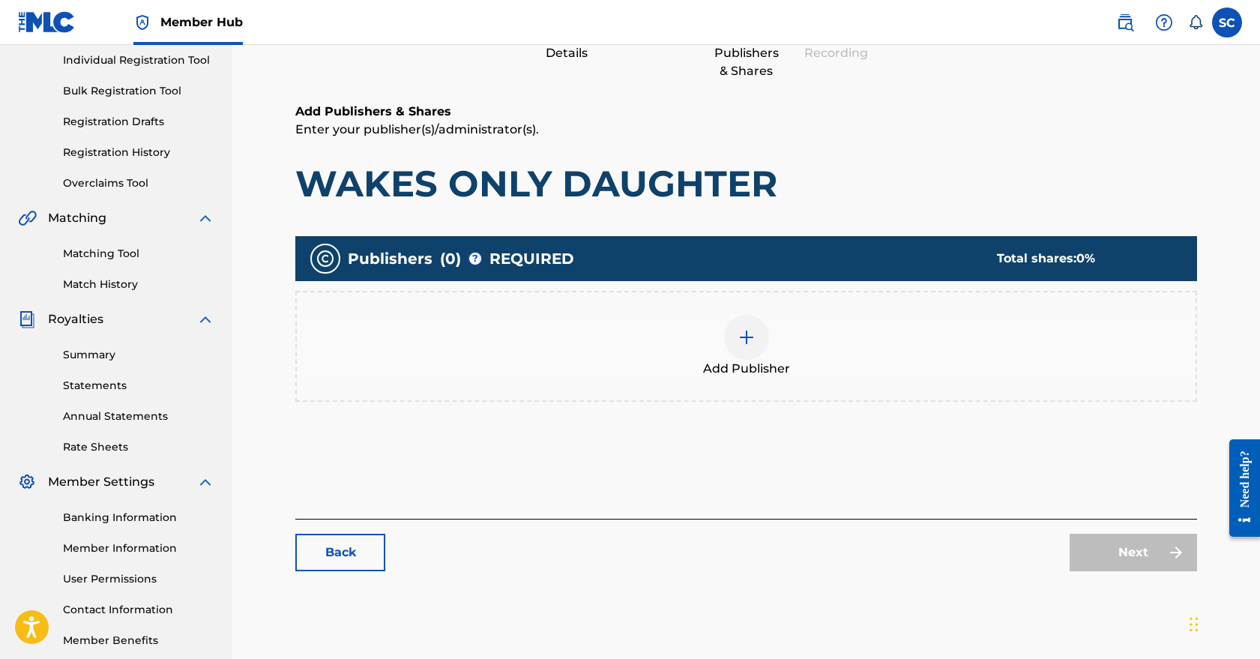
click at [742, 337] on img at bounding box center [747, 337] width 18 height 18
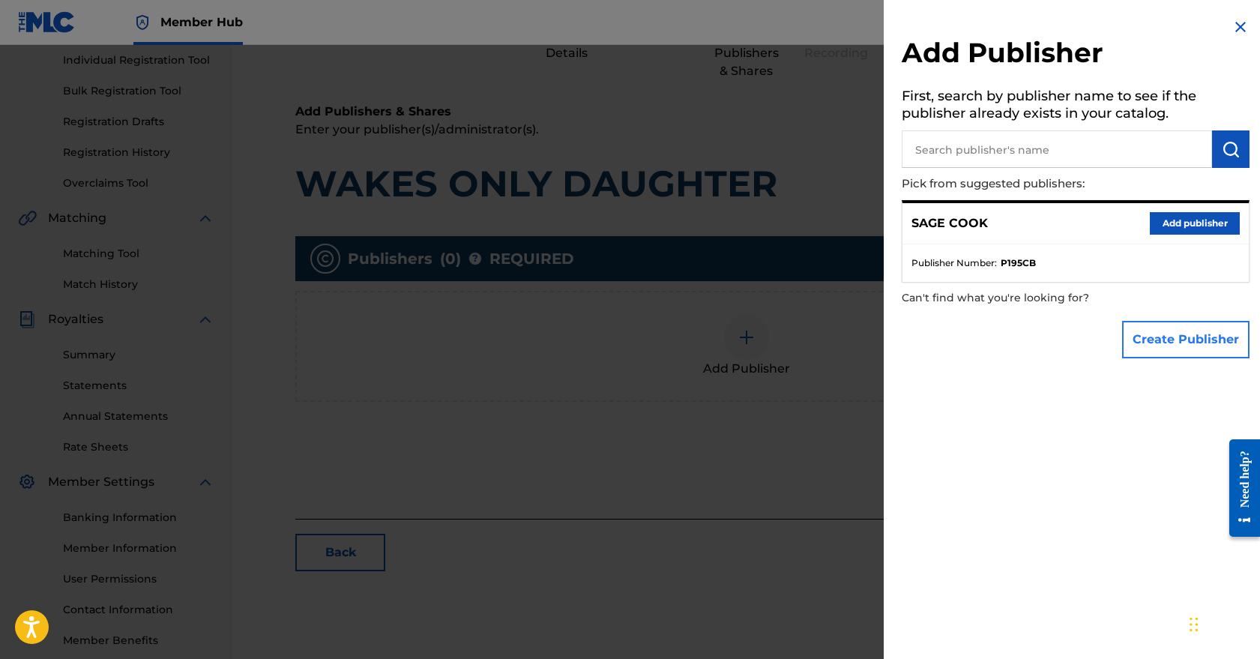
click at [1163, 343] on button "Create Publisher" at bounding box center [1186, 339] width 127 height 37
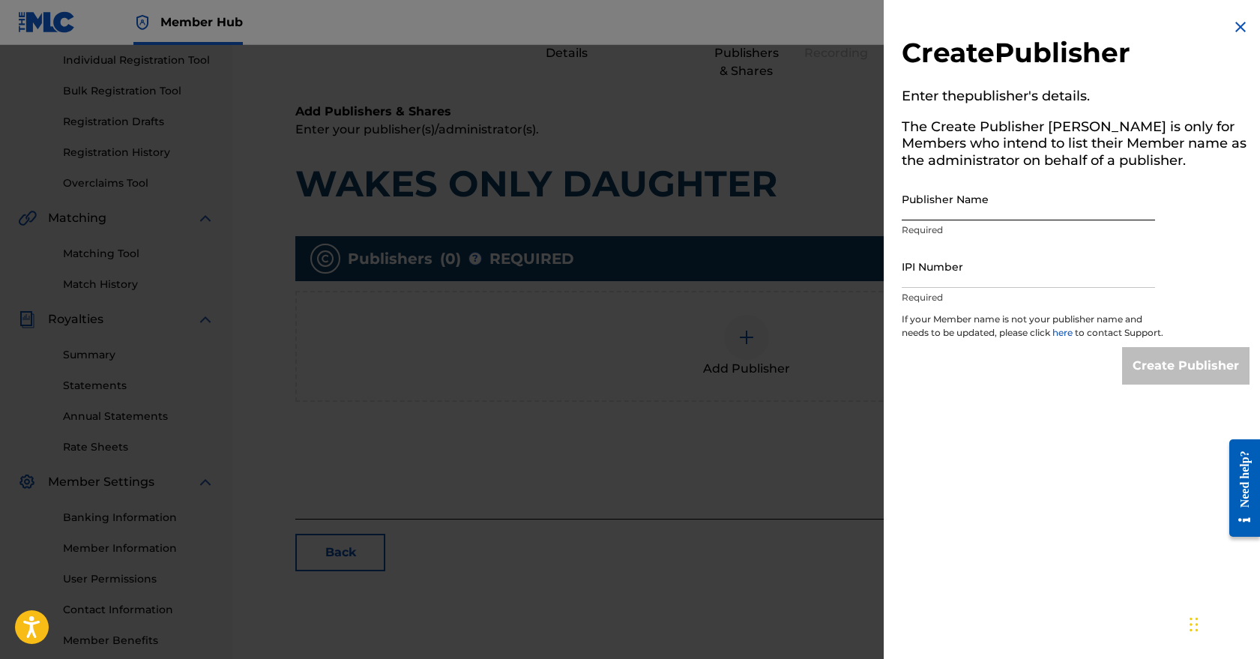
click at [969, 208] on input "Publisher Name" at bounding box center [1028, 199] width 253 height 43
type input "Light Matter Music"
click at [1003, 277] on input "IPI Number" at bounding box center [1028, 266] width 253 height 43
paste input "01139536153"
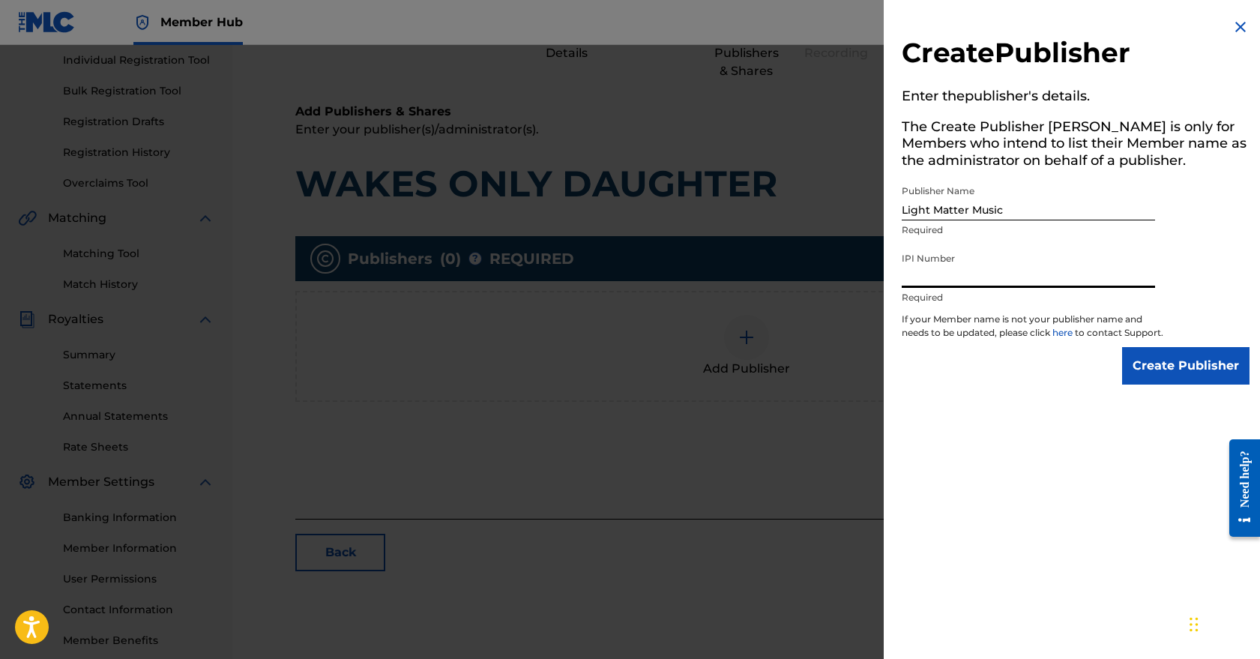
type input "01139536153"
click at [1175, 379] on input "Create Publisher" at bounding box center [1186, 365] width 127 height 37
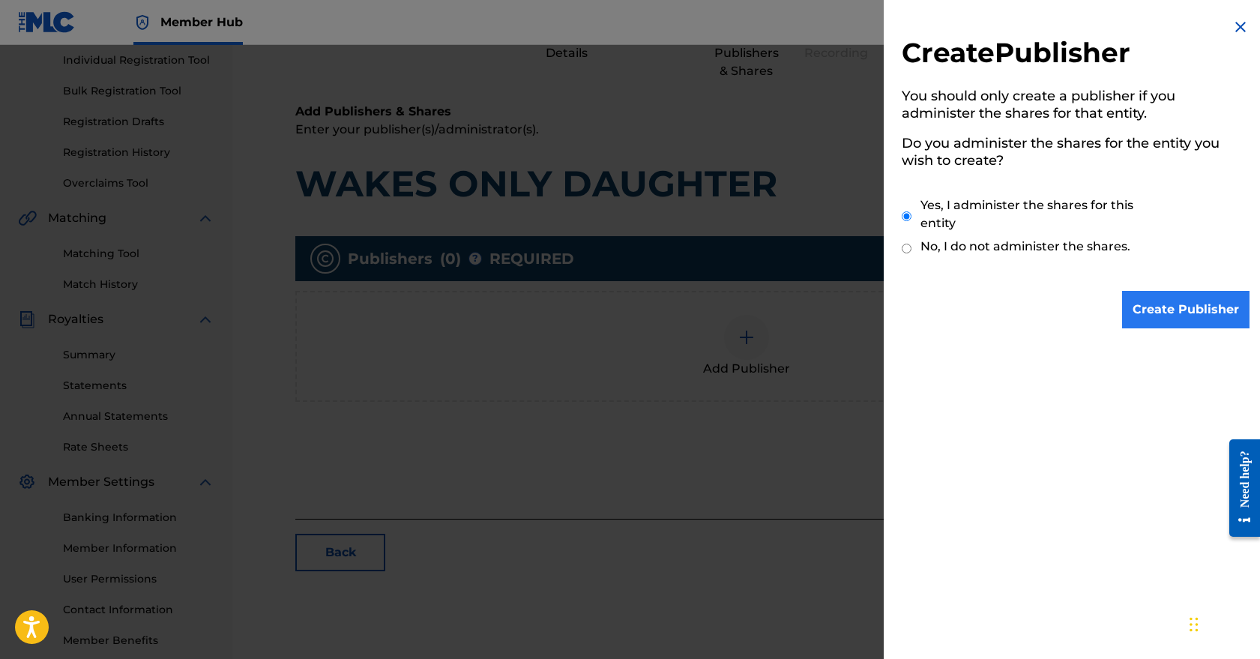
click at [1199, 320] on input "Create Publisher" at bounding box center [1186, 309] width 127 height 37
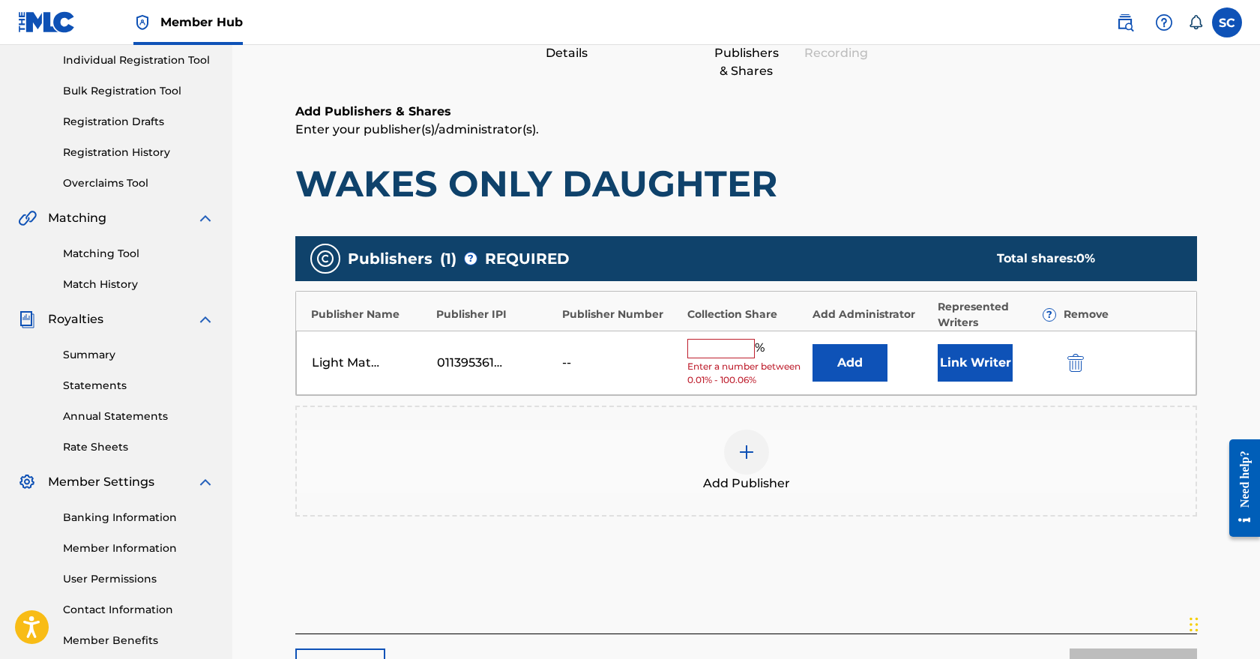
click at [709, 353] on input "text" at bounding box center [721, 348] width 67 height 19
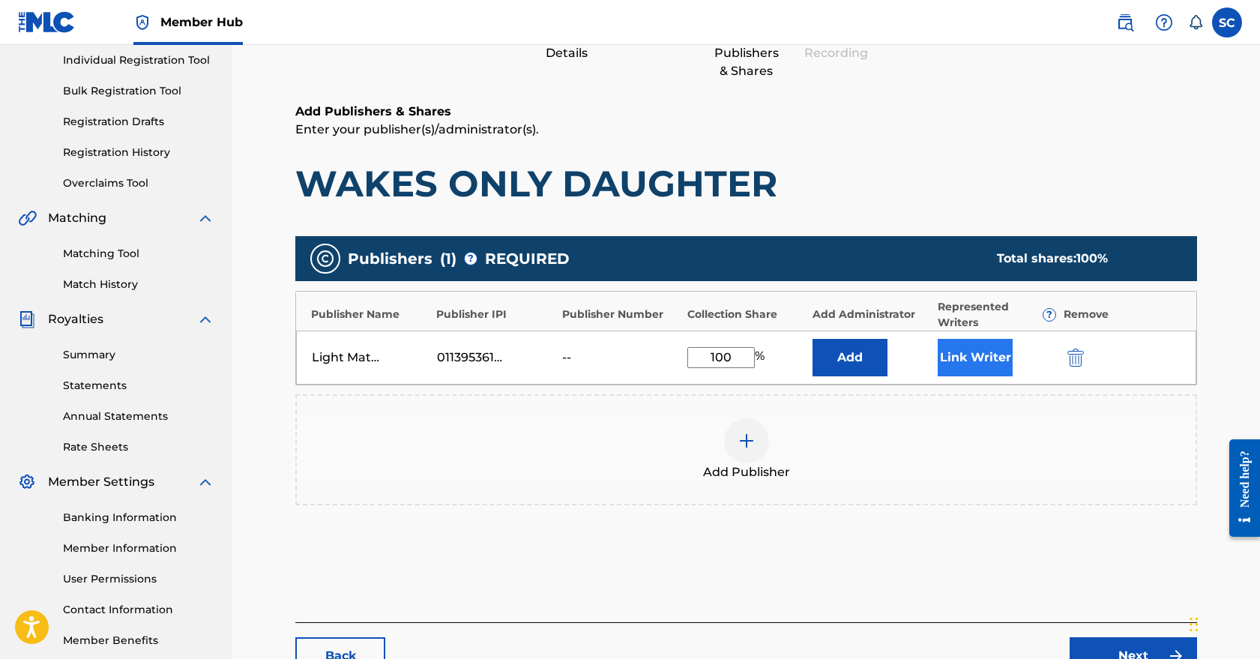
type input "100"
click at [985, 361] on button "Link Writer" at bounding box center [975, 357] width 75 height 37
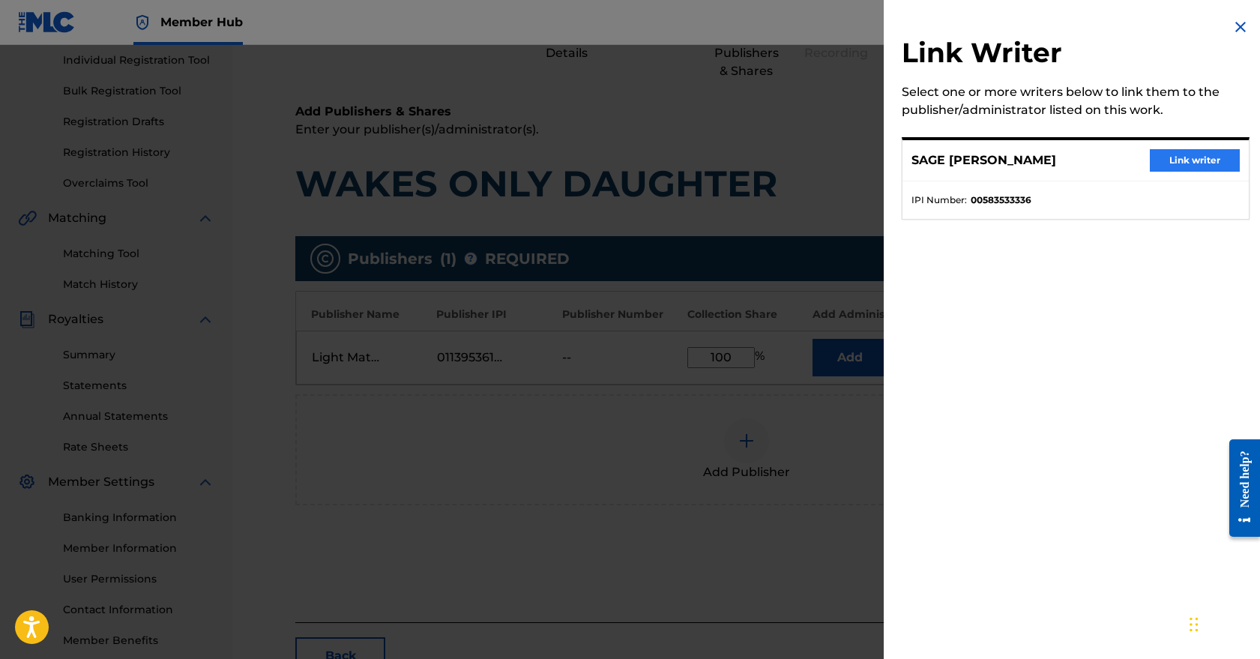
click at [1190, 165] on button "Link writer" at bounding box center [1195, 160] width 90 height 22
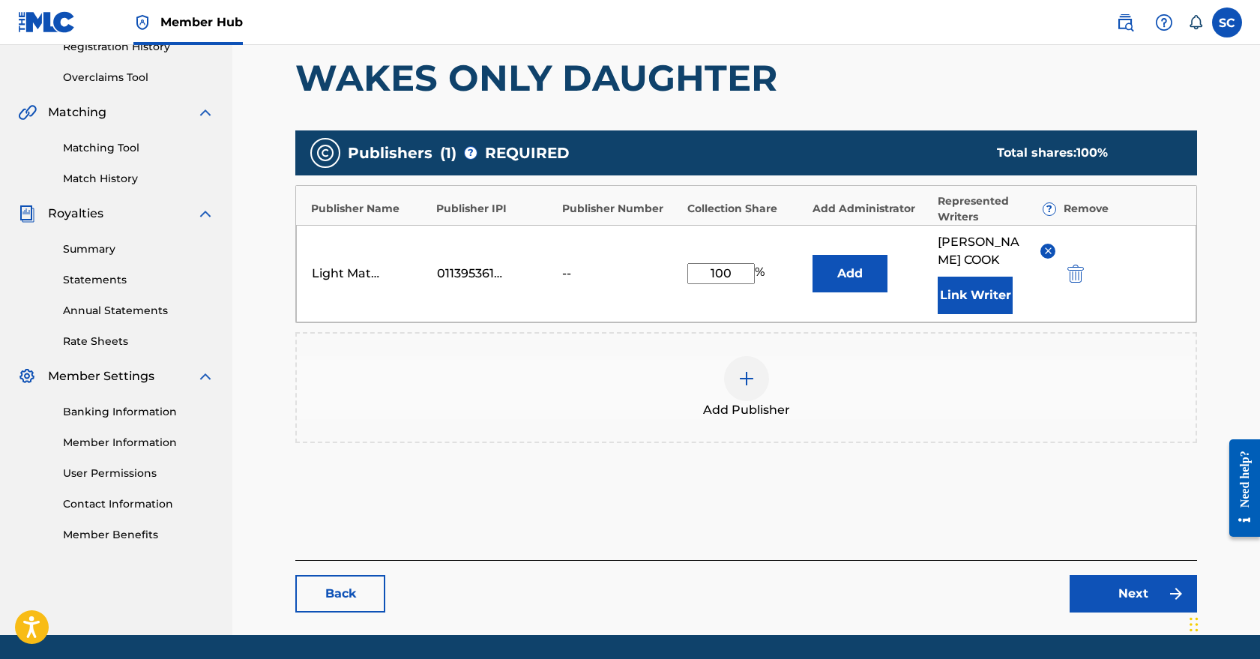
scroll to position [336, 0]
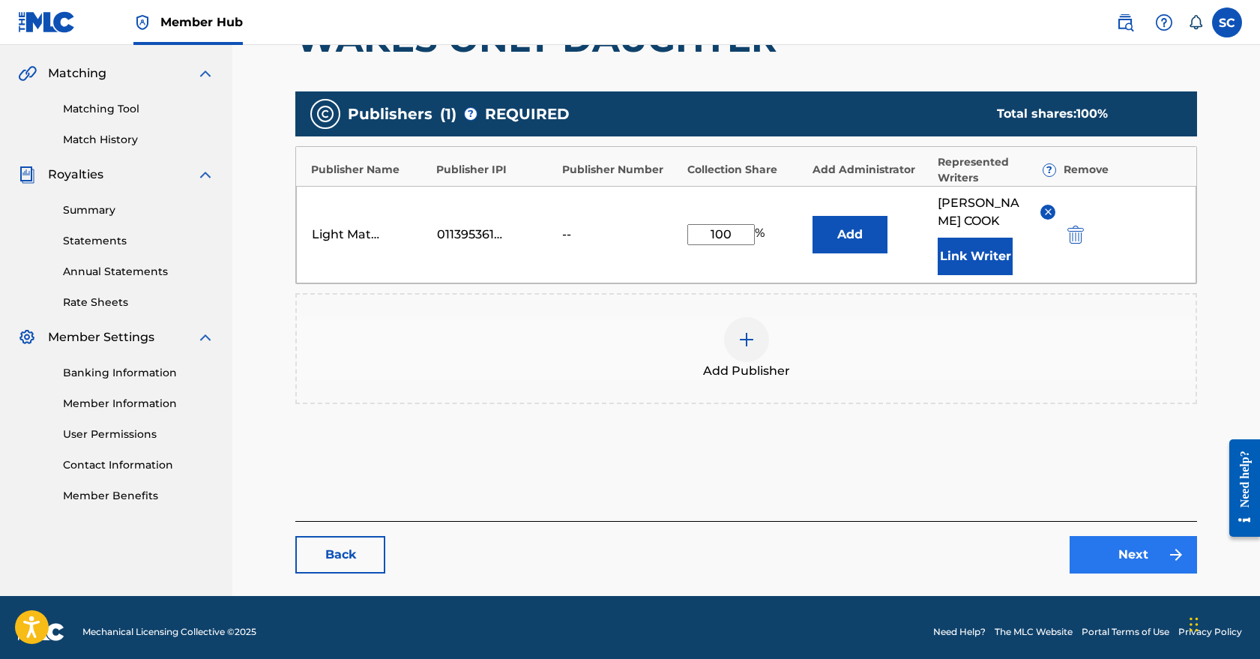
click at [1114, 557] on link "Next" at bounding box center [1133, 554] width 127 height 37
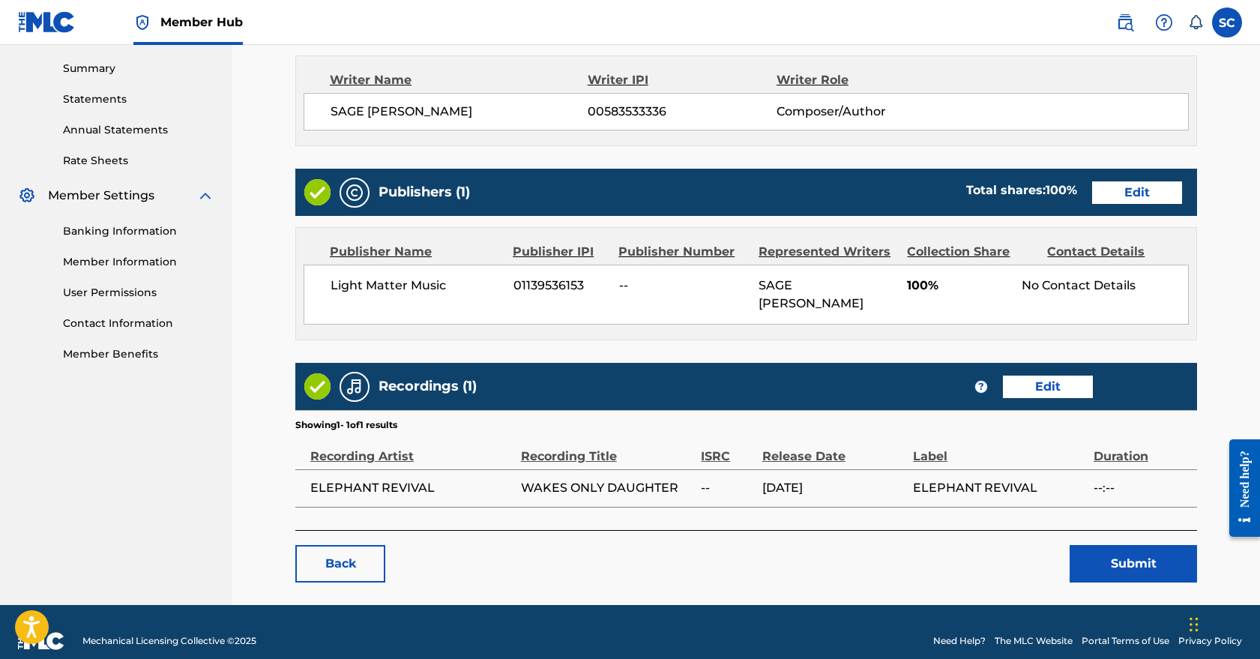
scroll to position [477, 0]
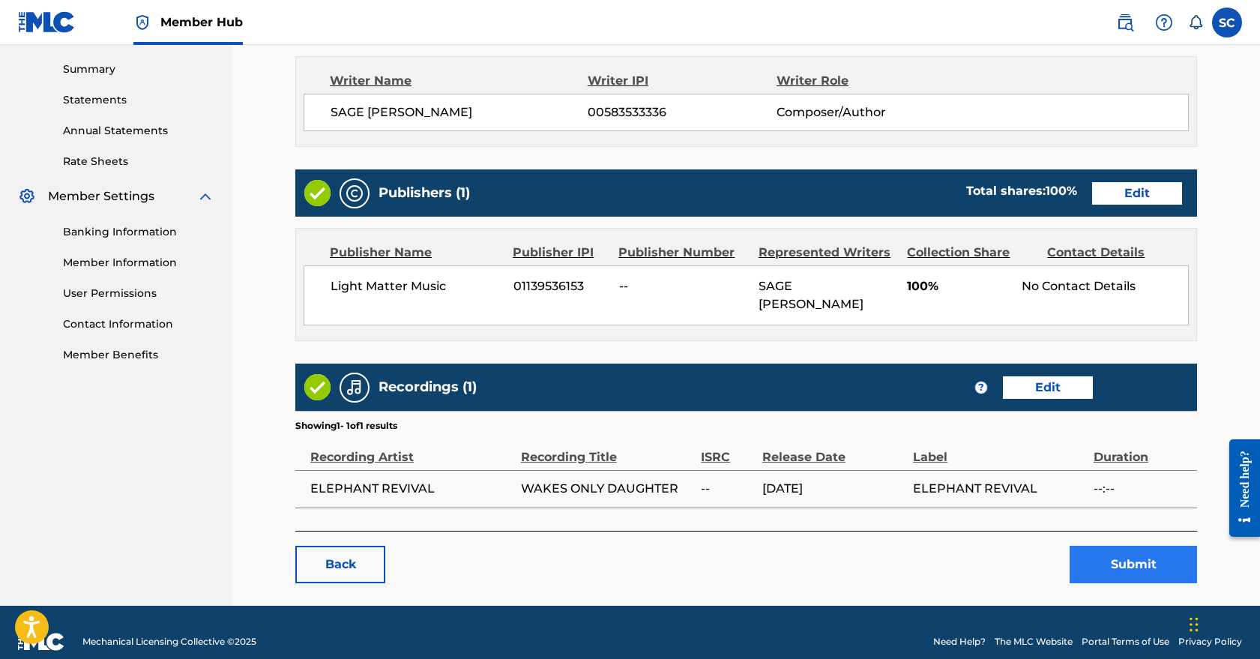
click at [1135, 546] on button "Submit" at bounding box center [1133, 564] width 127 height 37
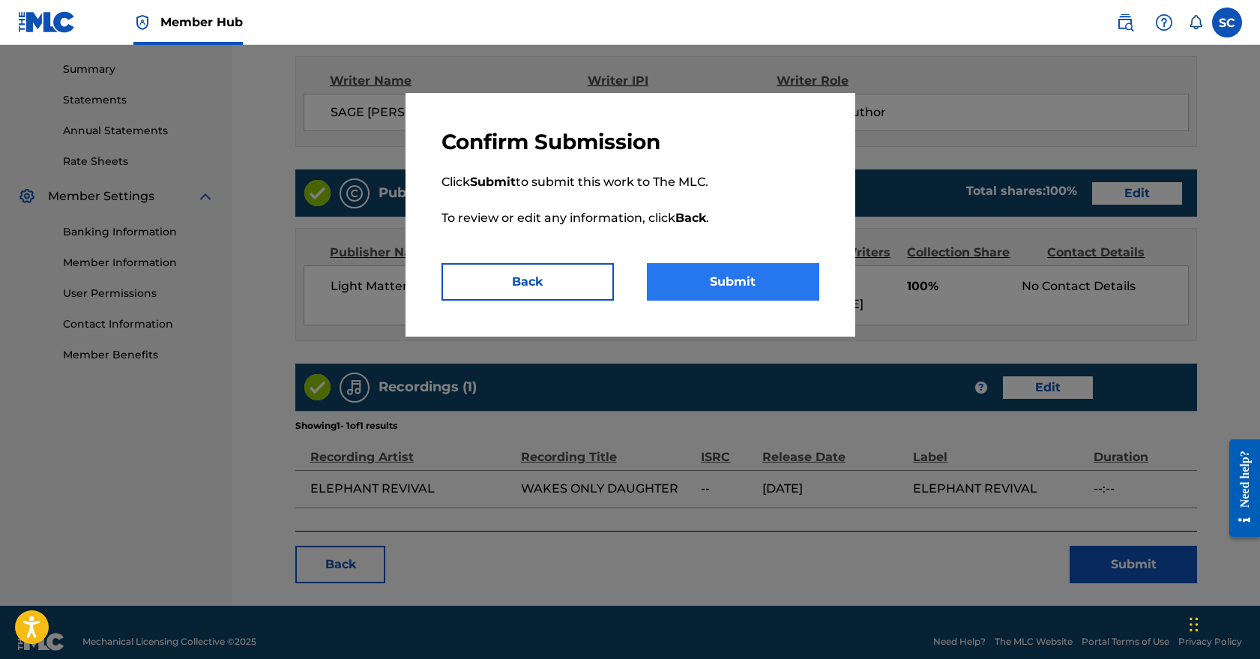
click at [744, 286] on button "Submit" at bounding box center [733, 281] width 172 height 37
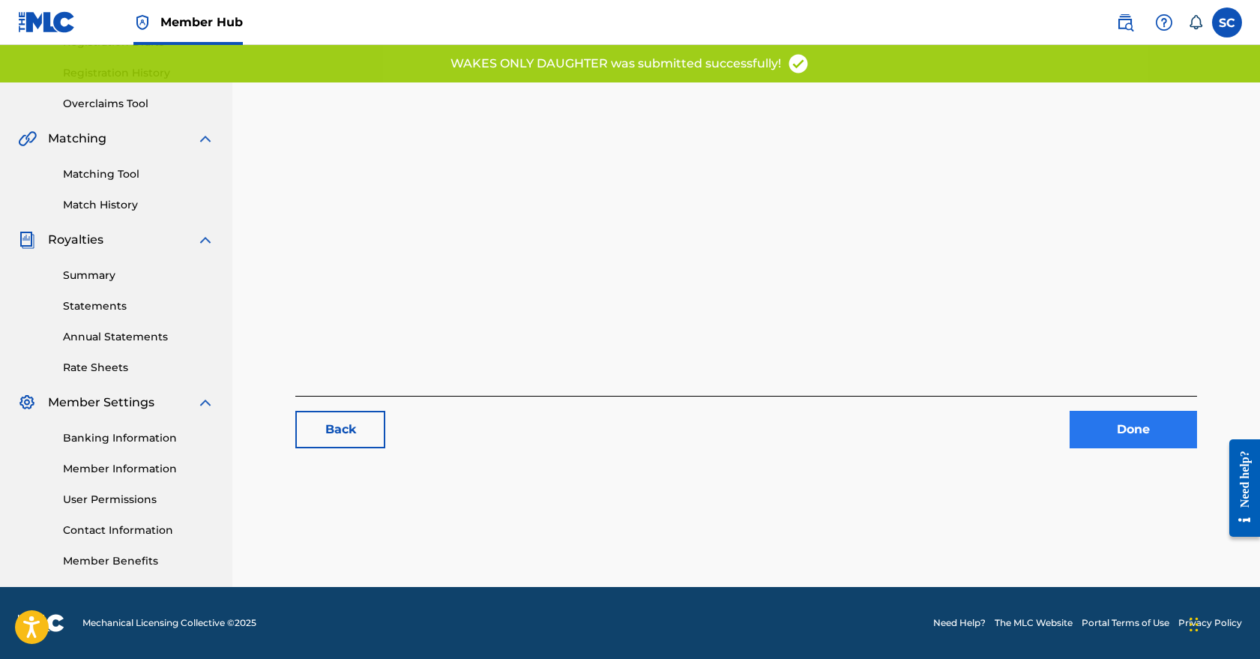
scroll to position [271, 0]
click at [1138, 429] on link "Done" at bounding box center [1133, 429] width 127 height 37
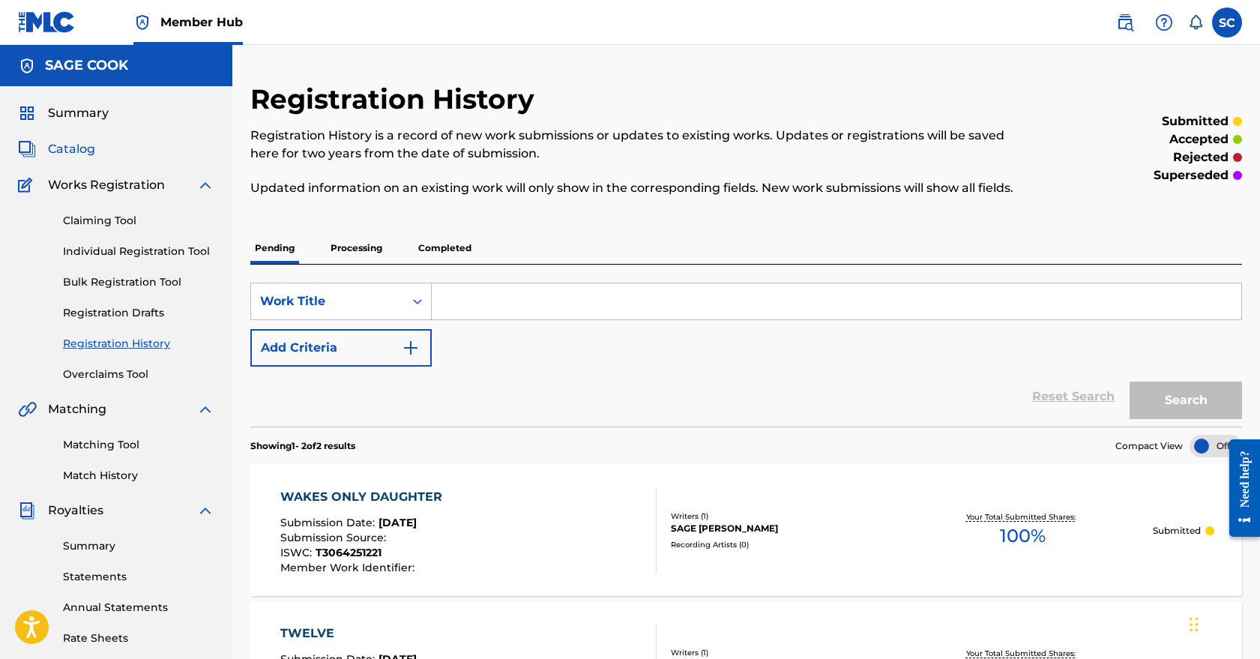
click at [83, 155] on span "Catalog" at bounding box center [71, 149] width 47 height 18
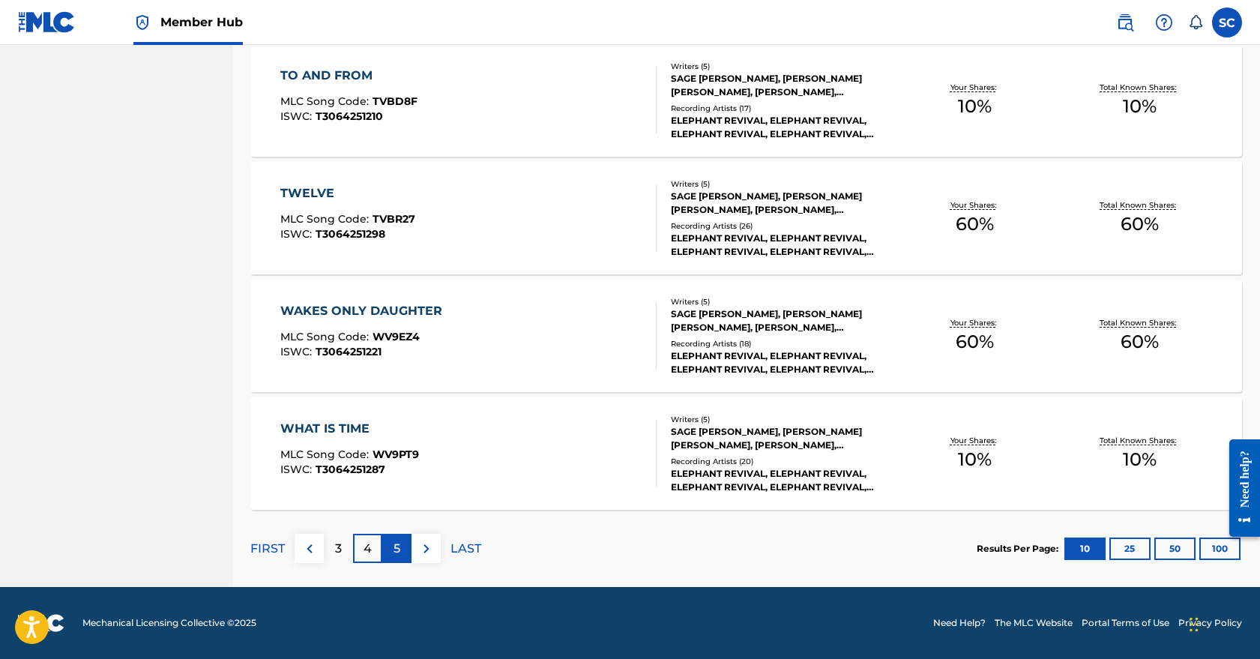
click at [395, 550] on p "5" at bounding box center [397, 549] width 7 height 18
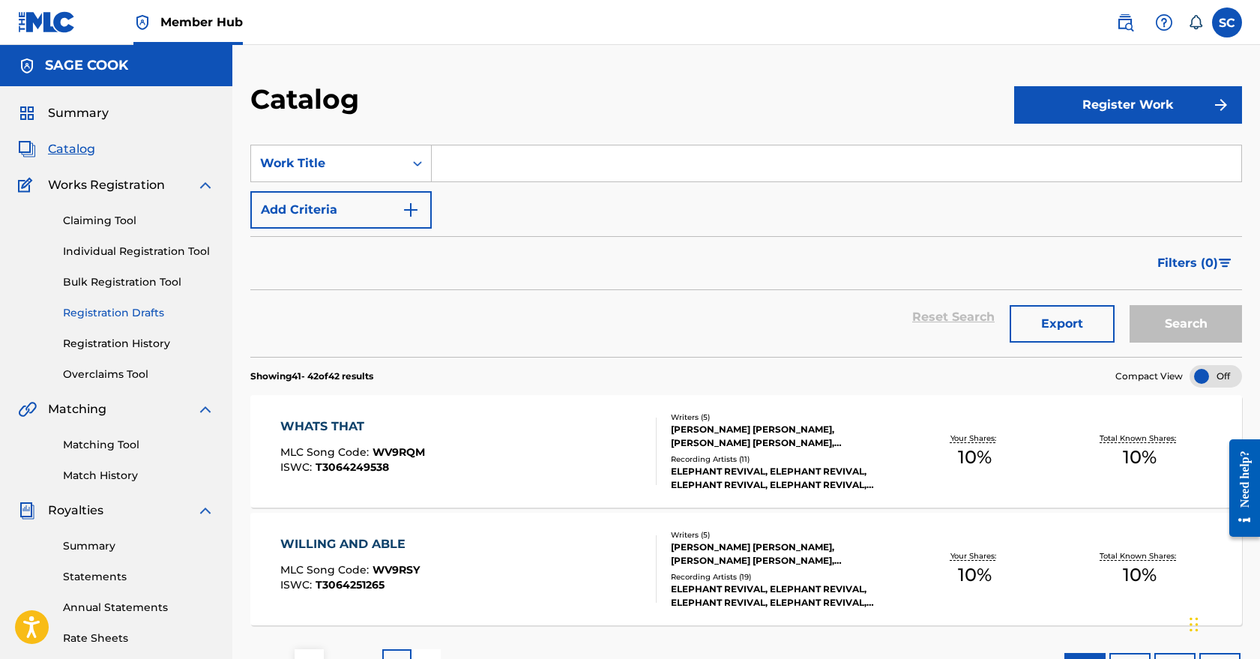
click at [112, 318] on link "Registration Drafts" at bounding box center [138, 313] width 151 height 16
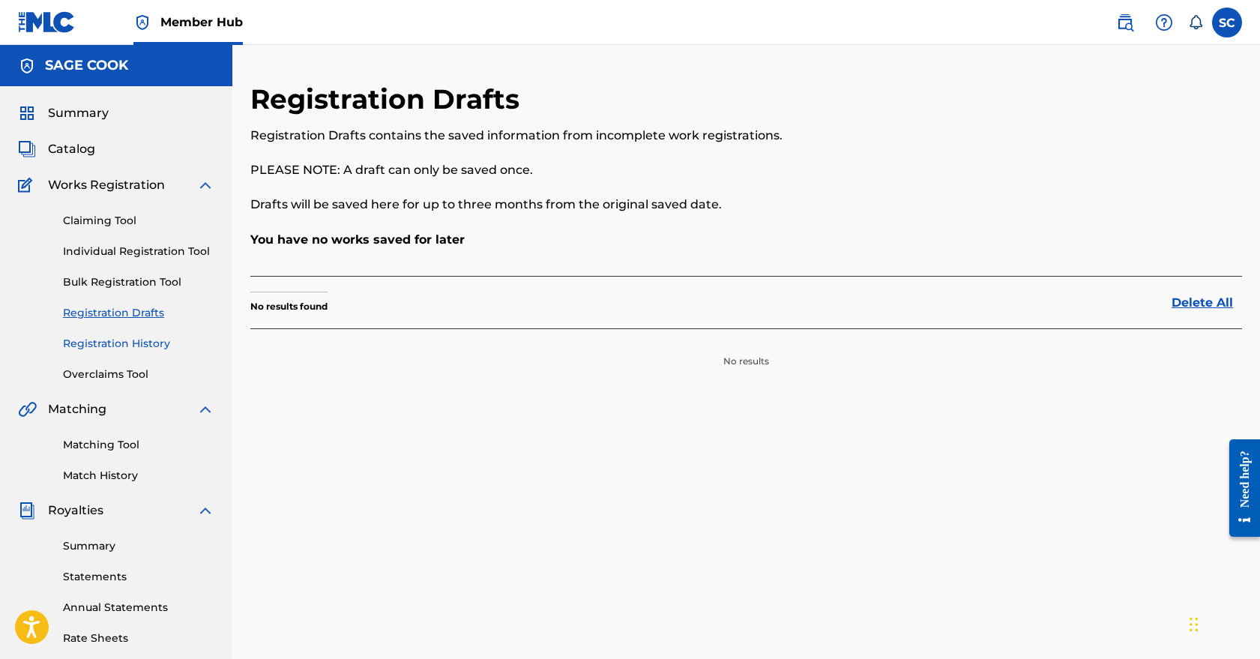
click at [109, 346] on link "Registration History" at bounding box center [138, 344] width 151 height 16
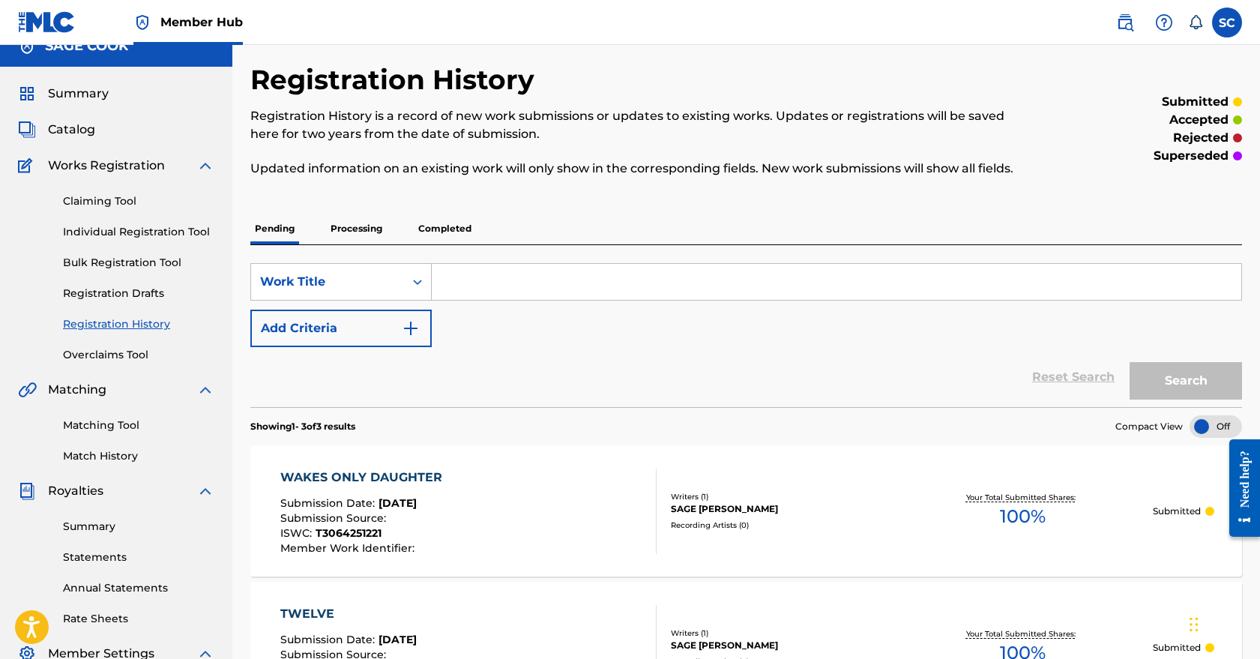
scroll to position [18, 0]
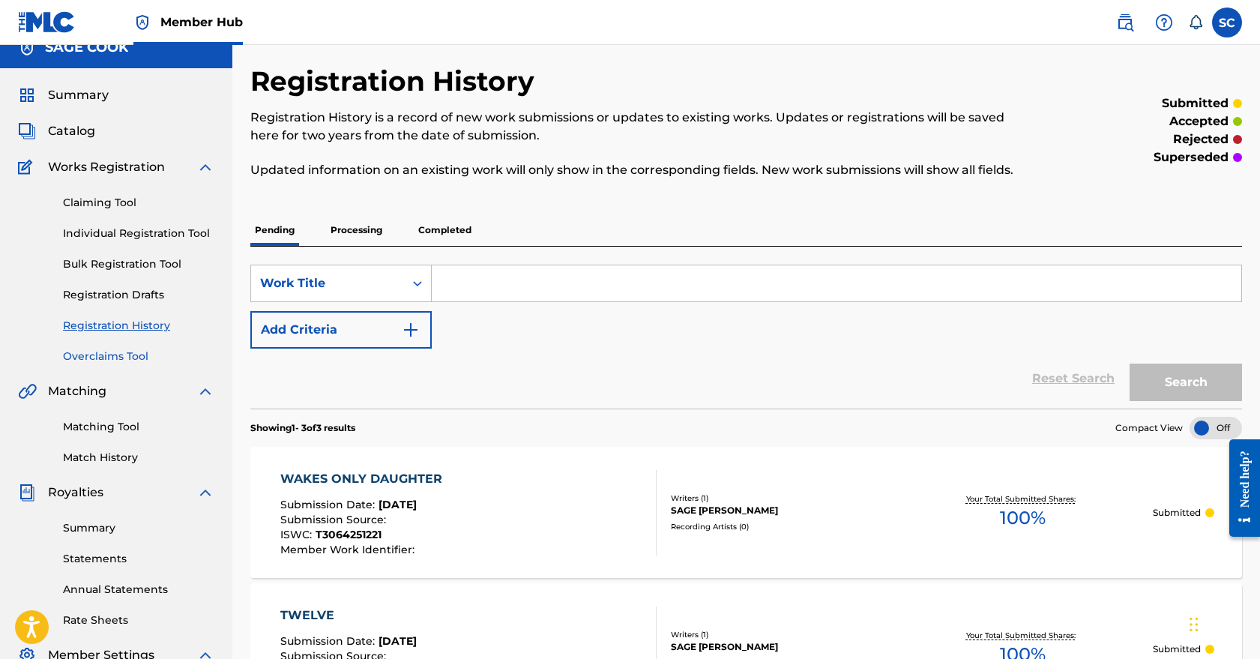
click at [115, 352] on link "Overclaims Tool" at bounding box center [138, 357] width 151 height 16
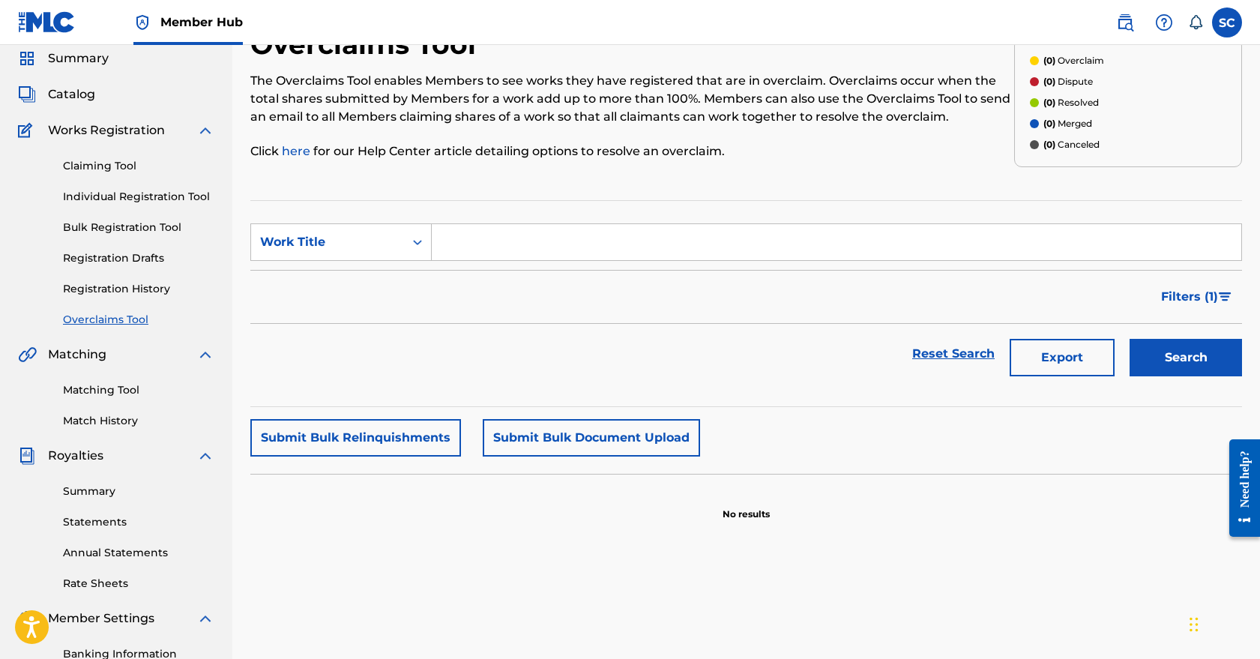
scroll to position [56, 0]
click at [412, 241] on icon "Search Form" at bounding box center [417, 240] width 15 height 15
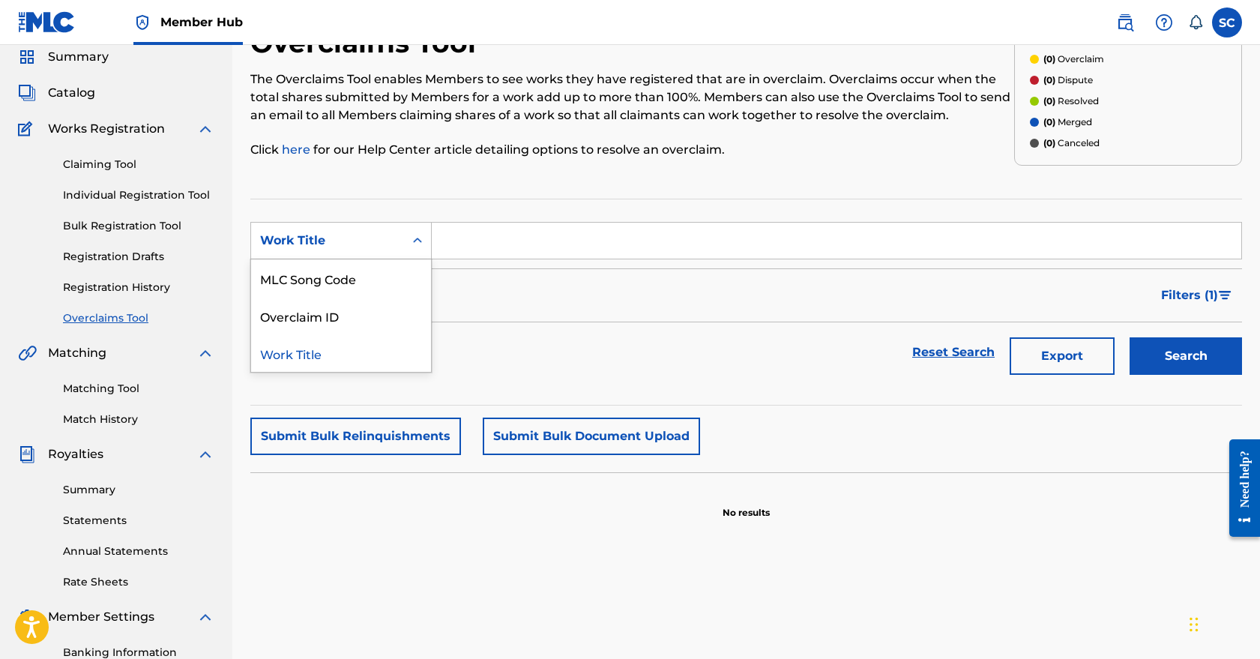
click at [558, 345] on div "Reset Search Export Search" at bounding box center [746, 352] width 992 height 60
click at [633, 233] on input "Search Form" at bounding box center [837, 241] width 810 height 36
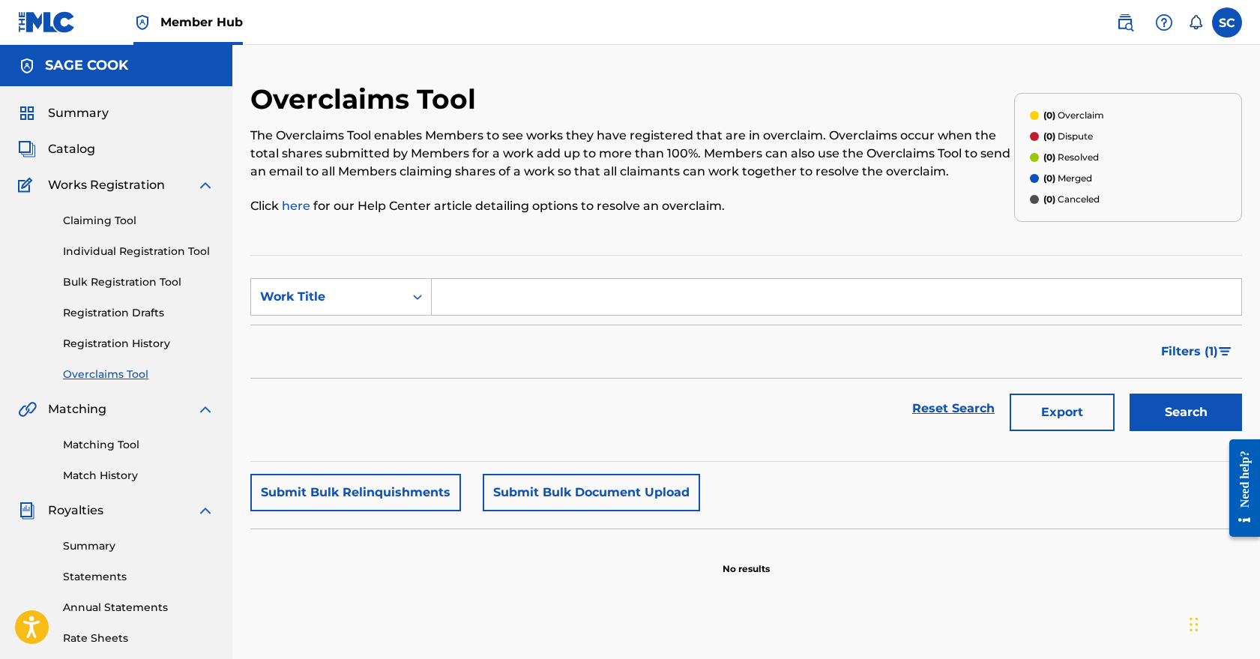
scroll to position [0, 0]
click at [93, 149] on span "Catalog" at bounding box center [71, 149] width 47 height 18
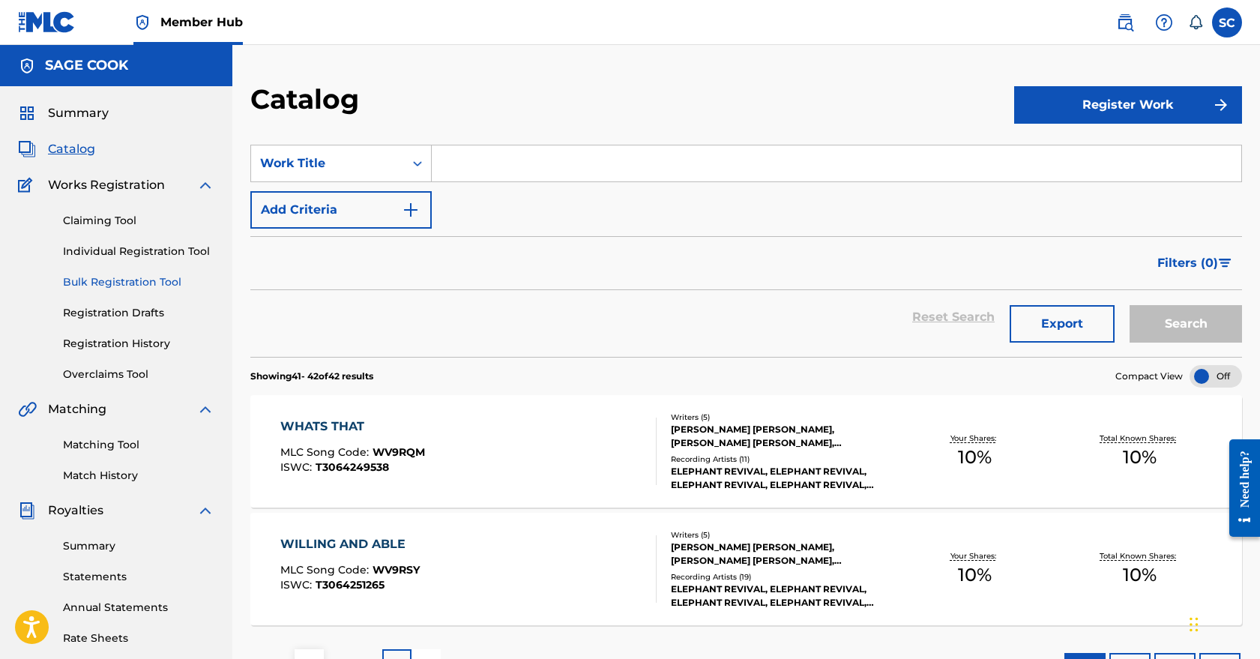
click at [125, 283] on link "Bulk Registration Tool" at bounding box center [138, 282] width 151 height 16
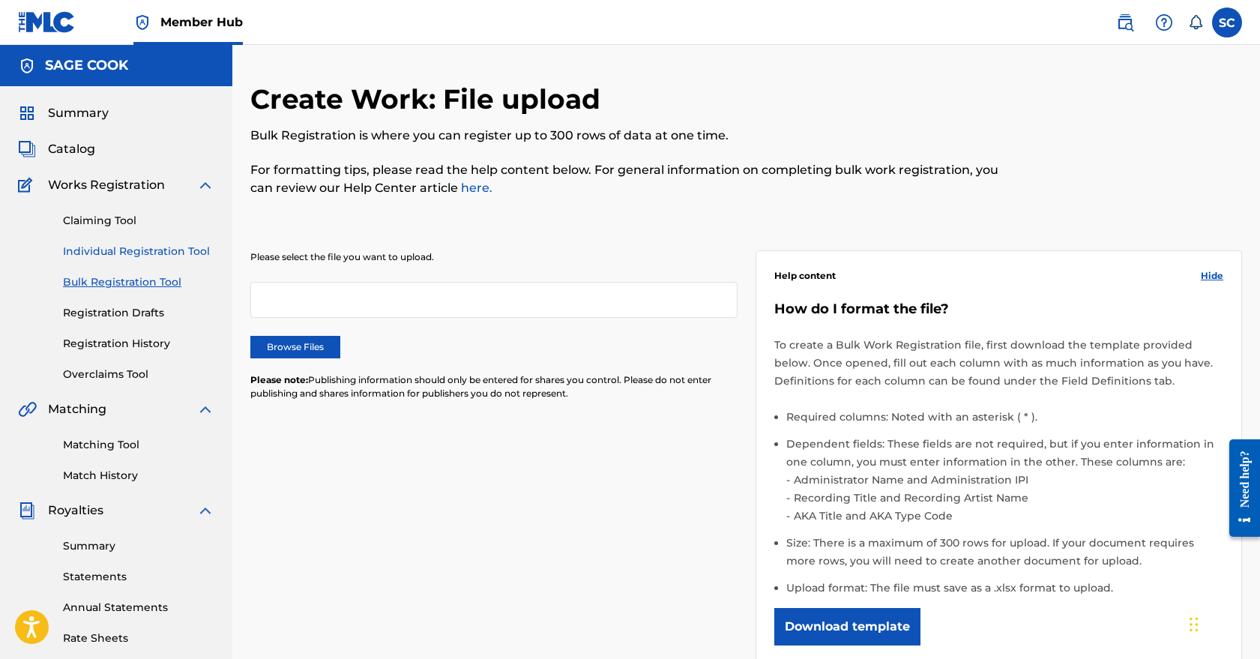
click at [112, 254] on link "Individual Registration Tool" at bounding box center [138, 252] width 151 height 16
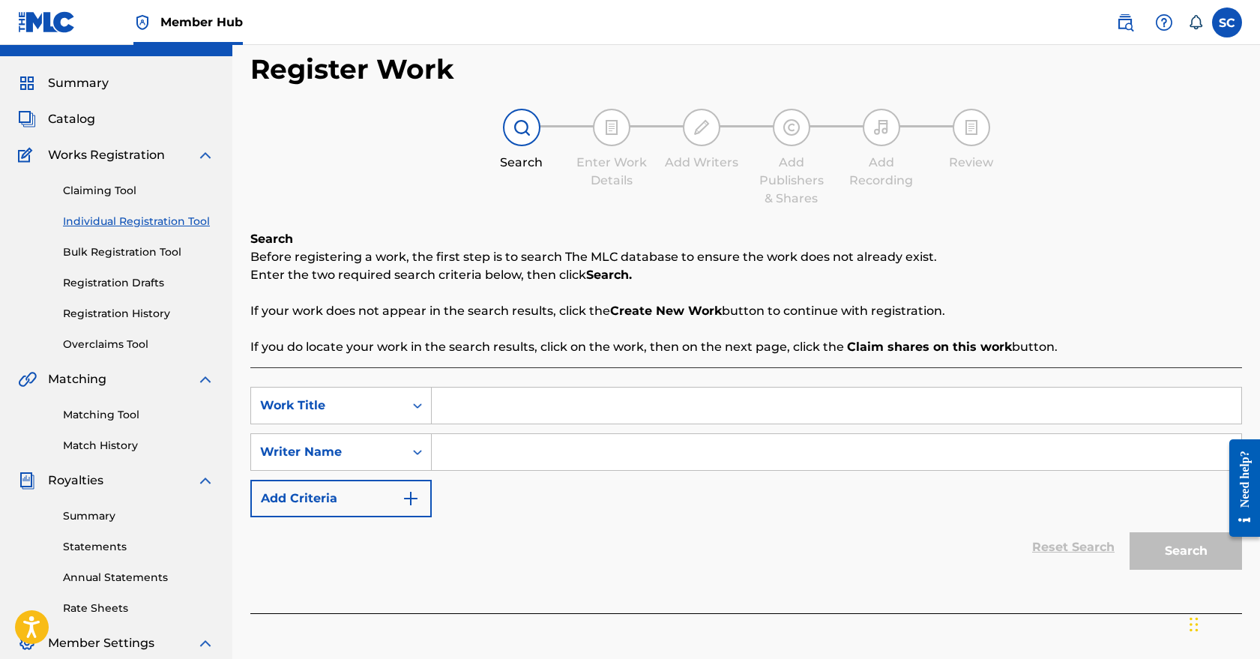
scroll to position [40, 0]
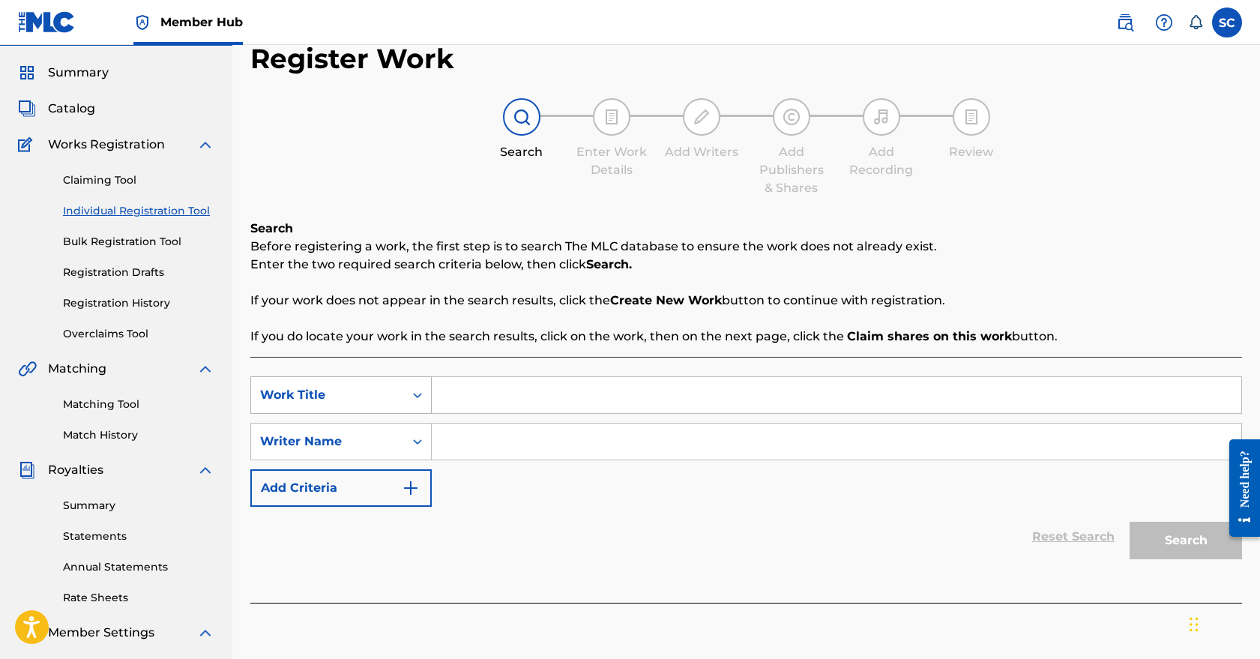
click at [411, 402] on icon "Search Form" at bounding box center [417, 395] width 15 height 15
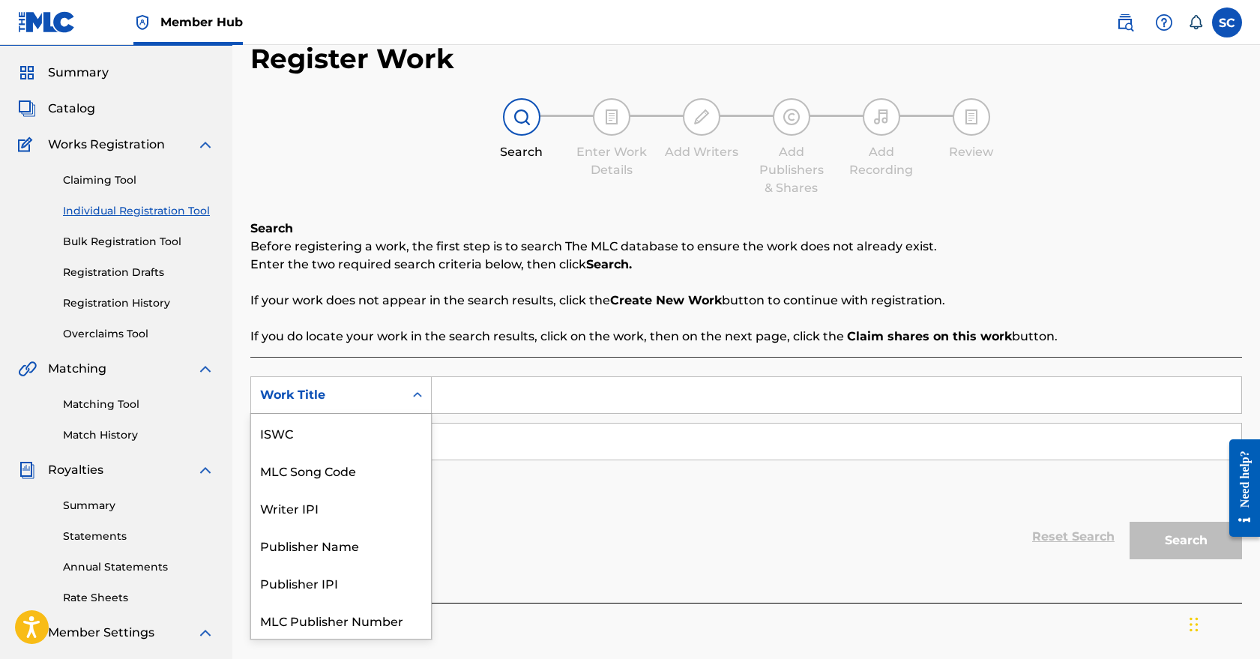
scroll to position [37, 0]
click at [478, 391] on input "Search Form" at bounding box center [837, 395] width 810 height 36
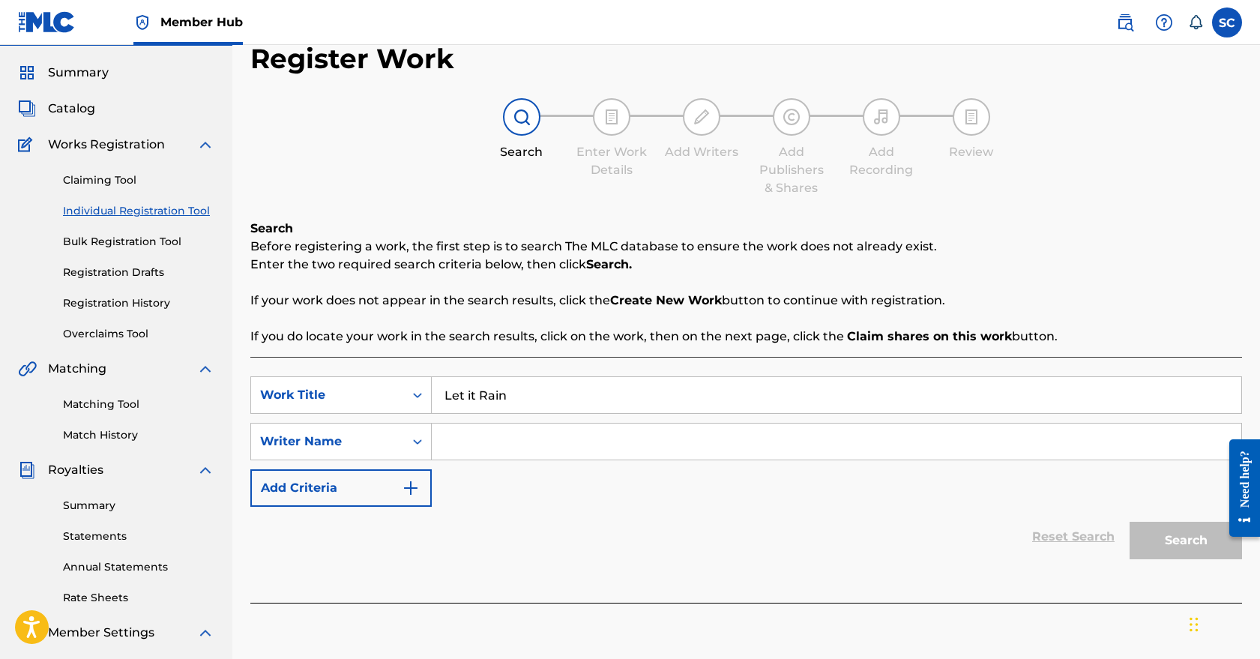
type input "Let it Rain"
click at [686, 457] on input "Search Form" at bounding box center [837, 442] width 810 height 36
type input "[PERSON_NAME]"
click at [1177, 538] on button "Search" at bounding box center [1186, 540] width 112 height 37
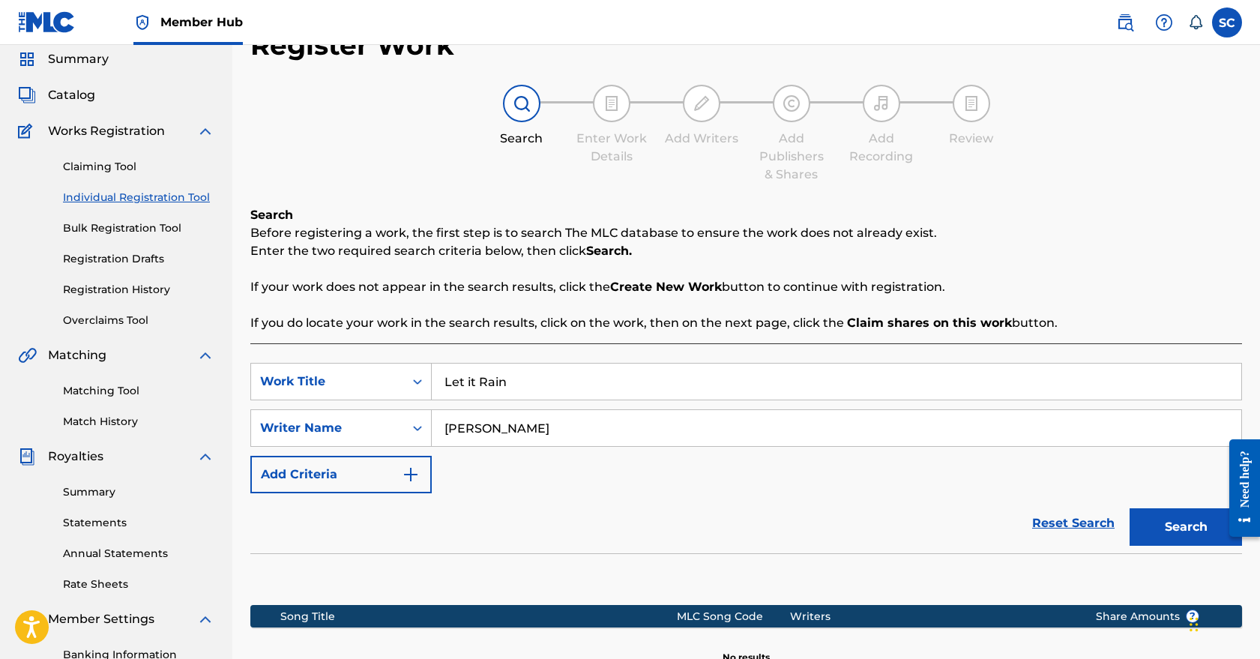
scroll to position [59, 0]
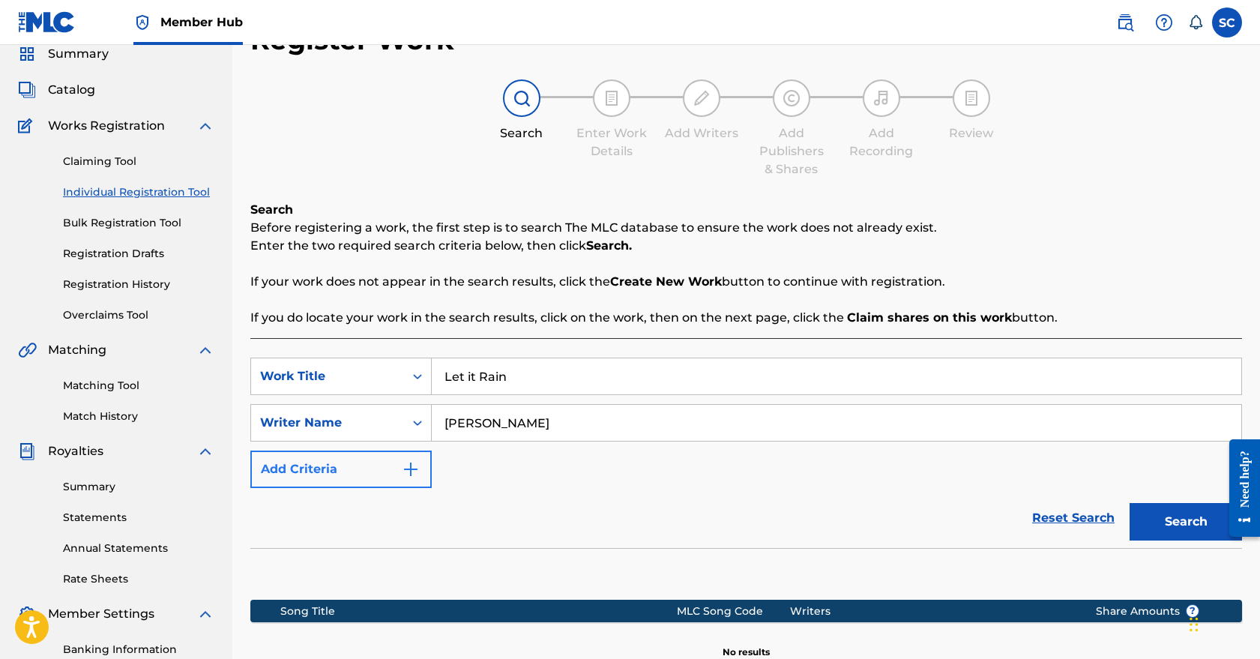
click at [413, 472] on img "Search Form" at bounding box center [411, 469] width 18 height 18
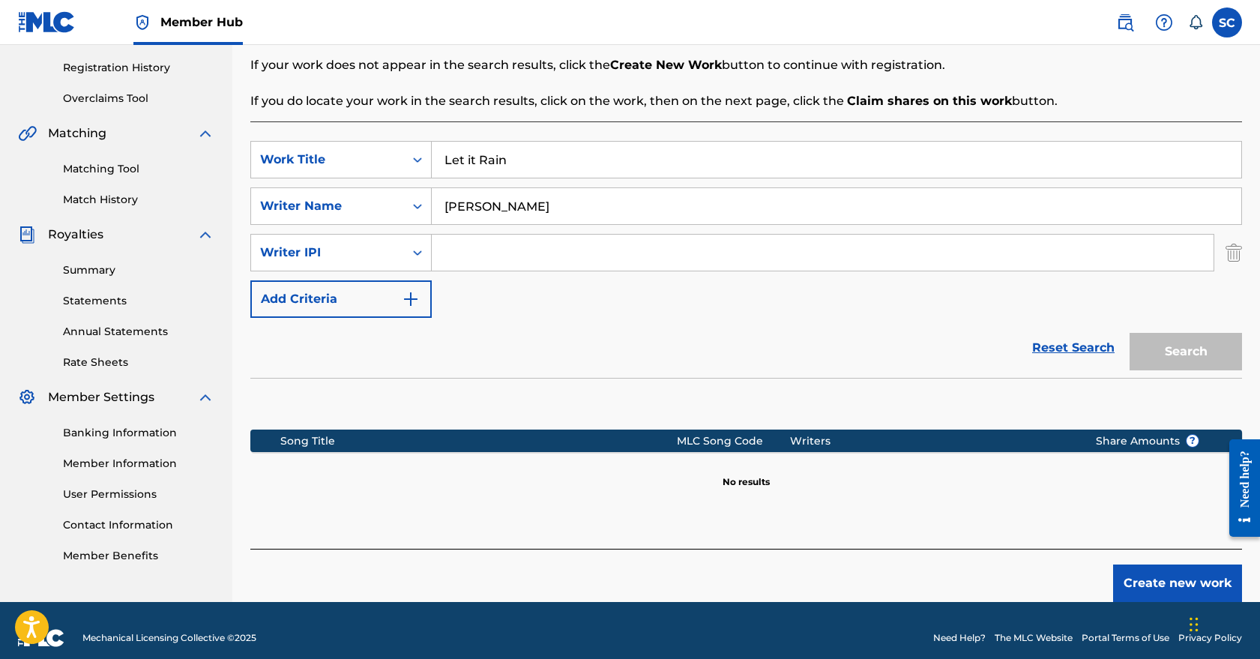
scroll to position [118, 0]
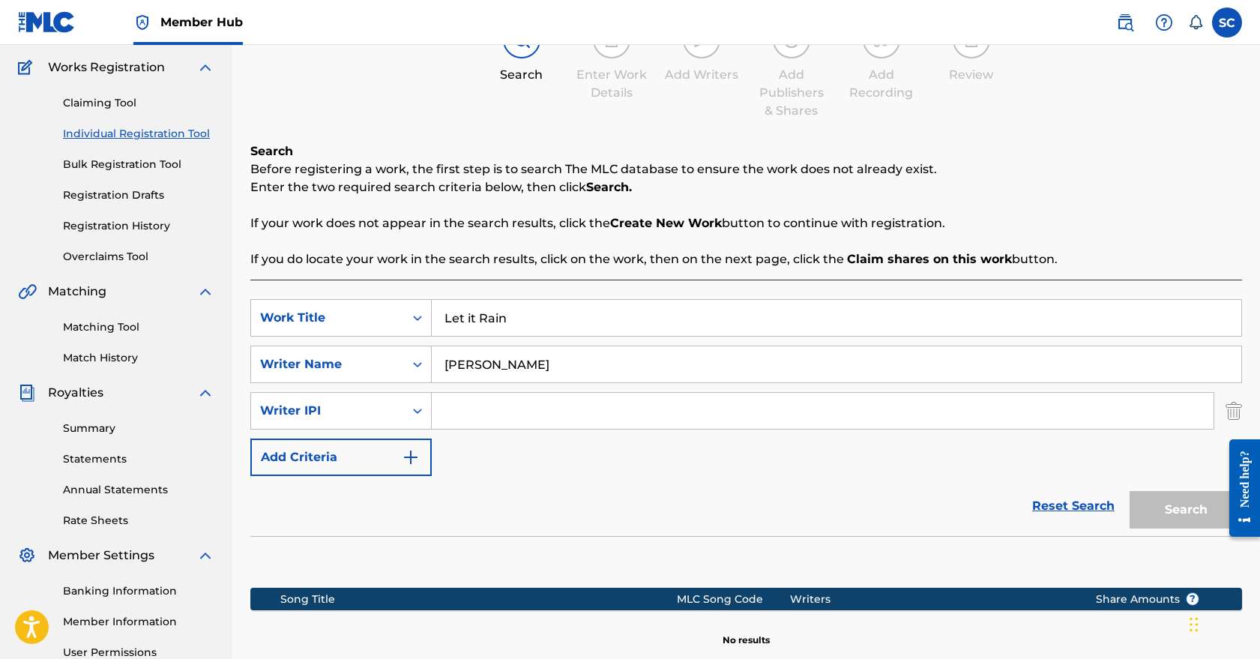
click at [469, 417] on input "Search Form" at bounding box center [823, 411] width 782 height 36
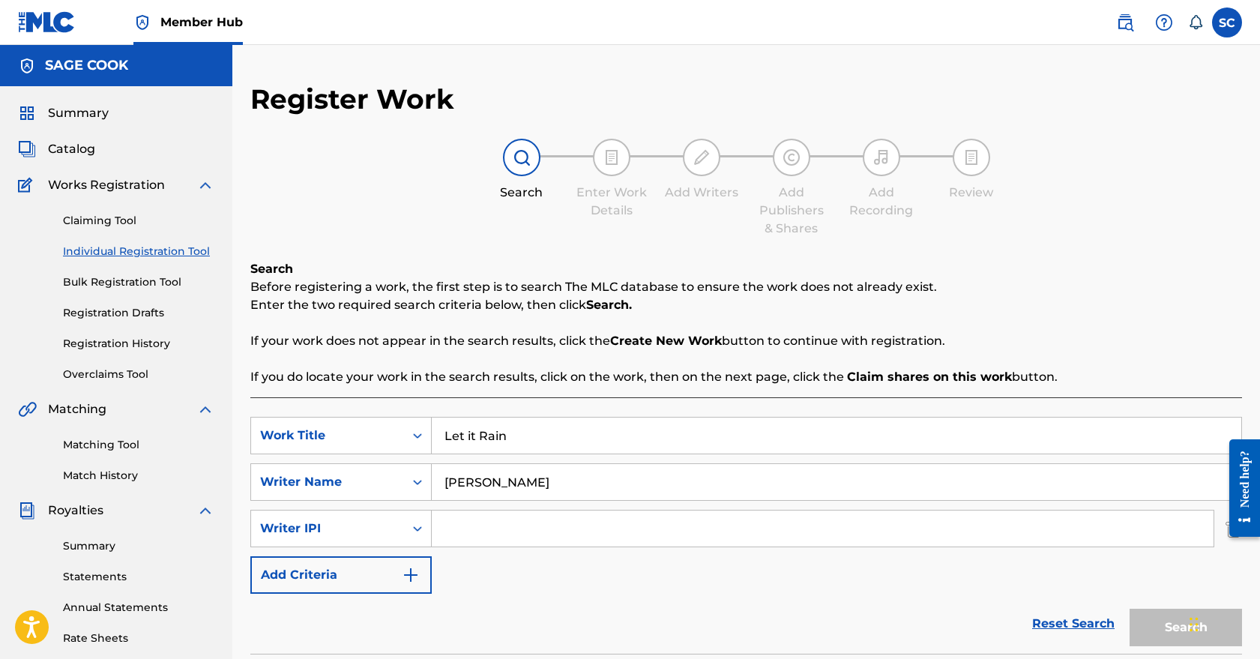
scroll to position [0, 0]
click at [126, 220] on link "Claiming Tool" at bounding box center [138, 221] width 151 height 16
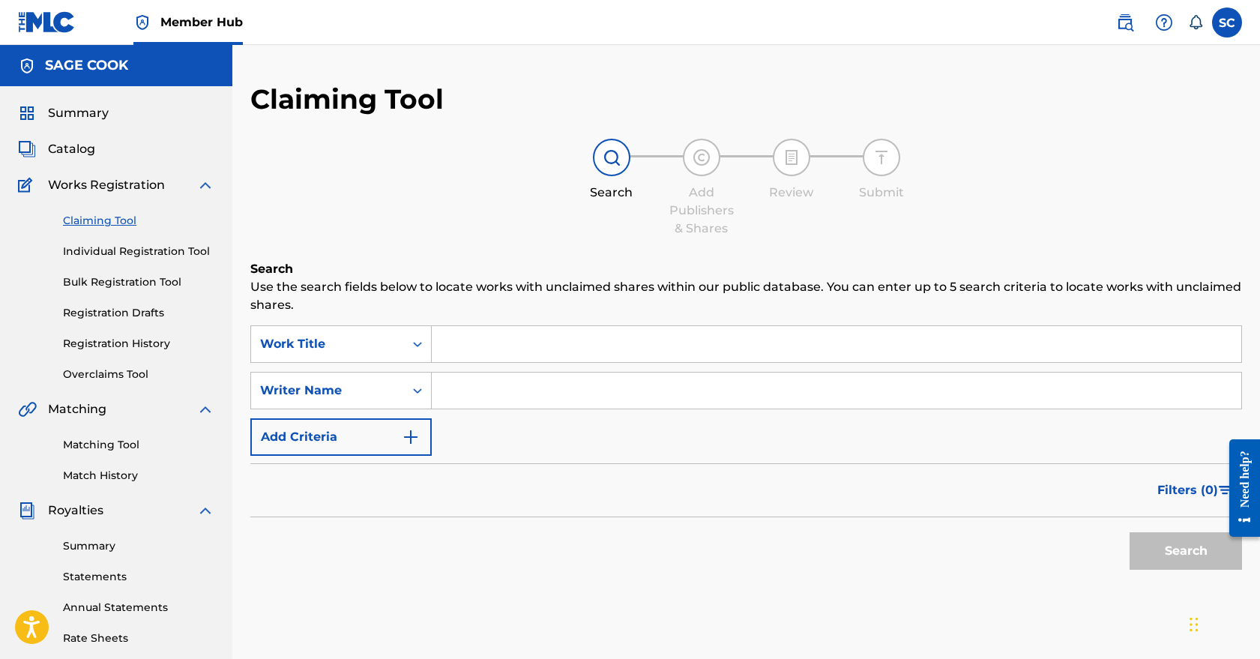
click at [605, 360] on input "Search Form" at bounding box center [837, 344] width 810 height 36
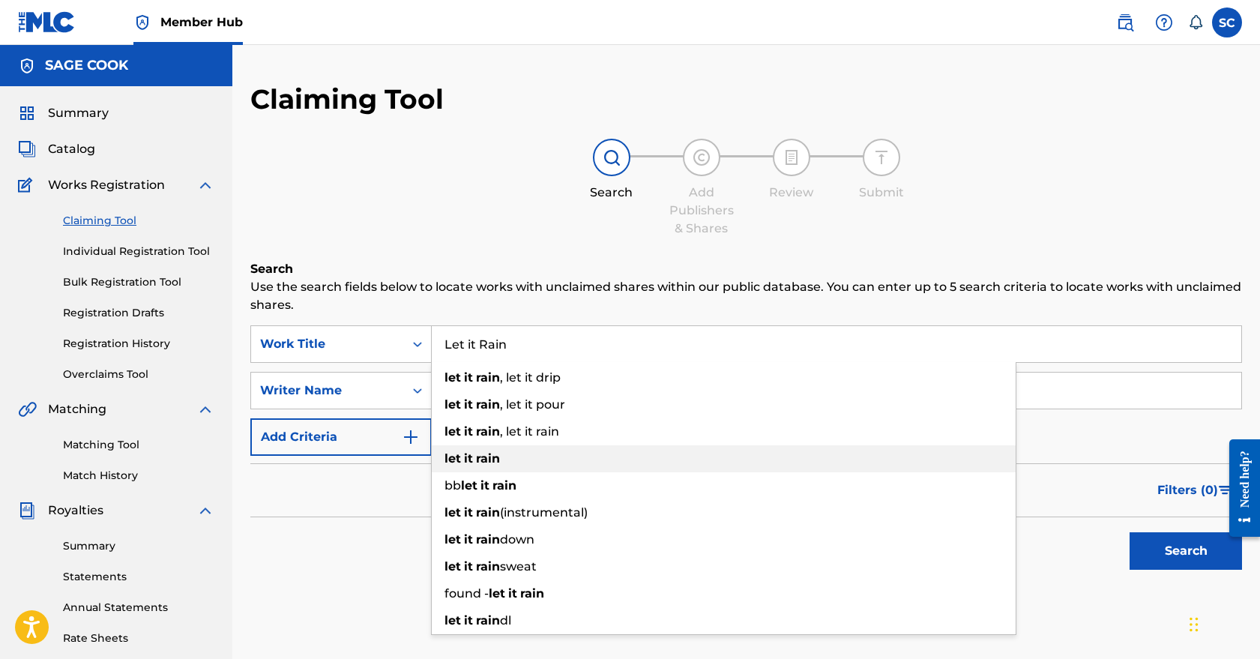
click at [561, 464] on div "let it rain" at bounding box center [724, 458] width 584 height 27
type input "let it rain"
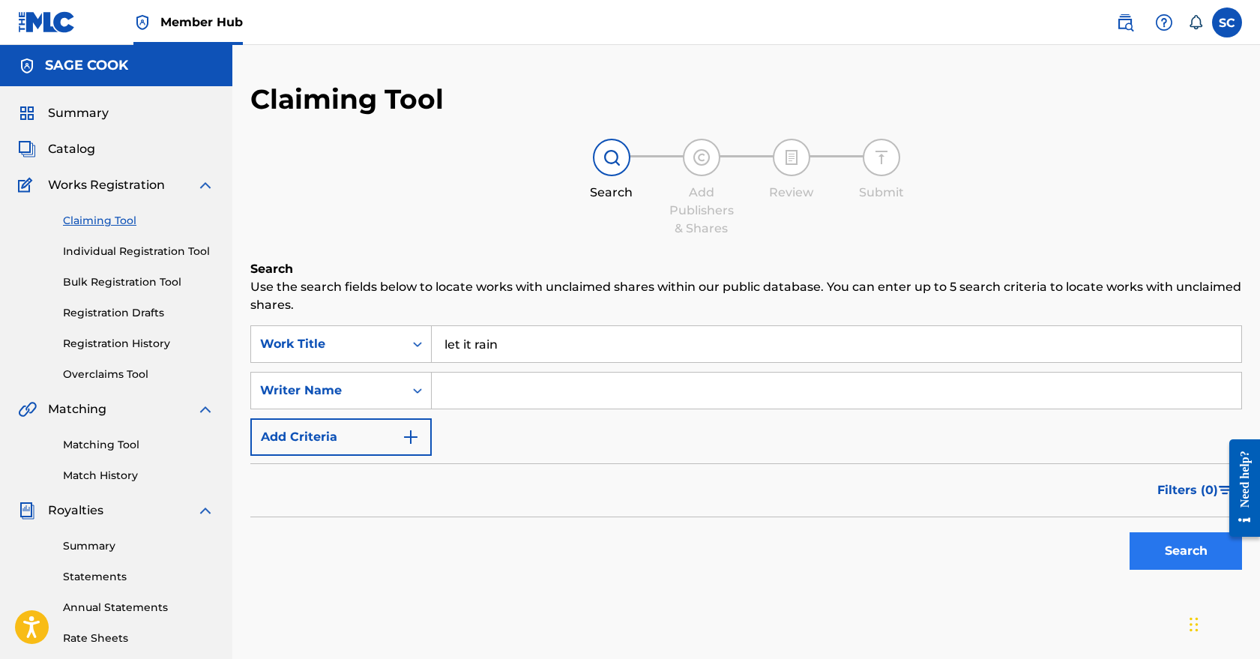
click at [1164, 555] on button "Search" at bounding box center [1186, 550] width 112 height 37
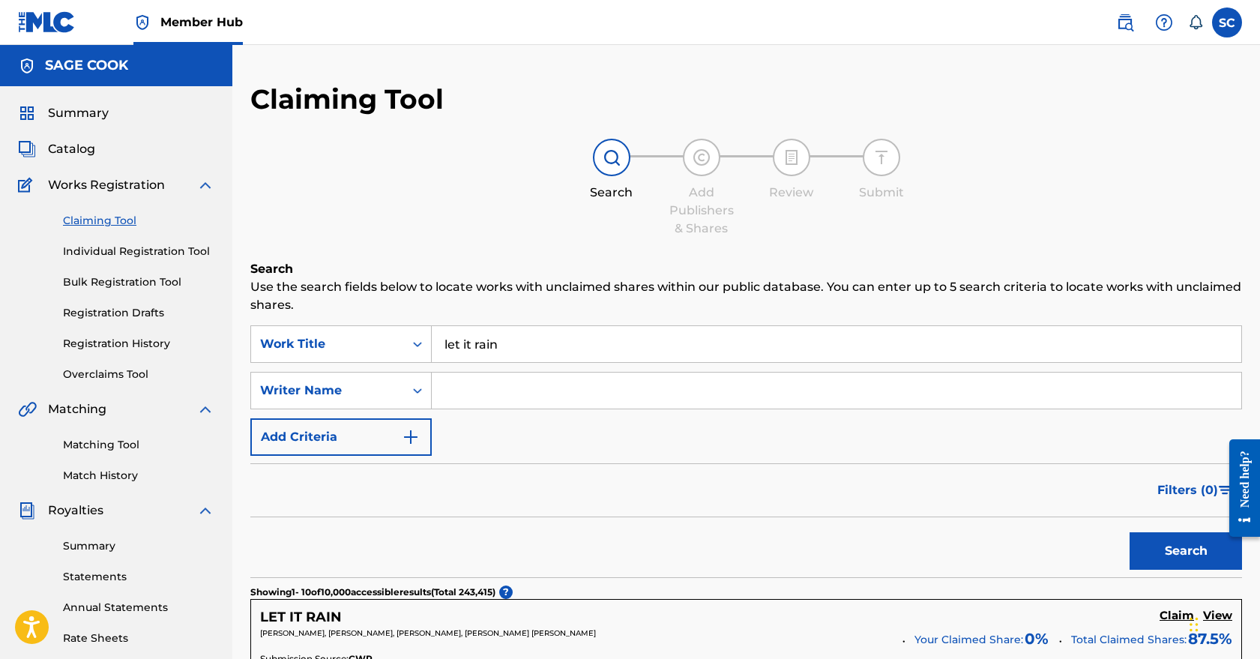
click at [563, 393] on input "Search Form" at bounding box center [837, 391] width 810 height 36
type input "Sage"
click at [1204, 554] on button "Search" at bounding box center [1186, 550] width 112 height 37
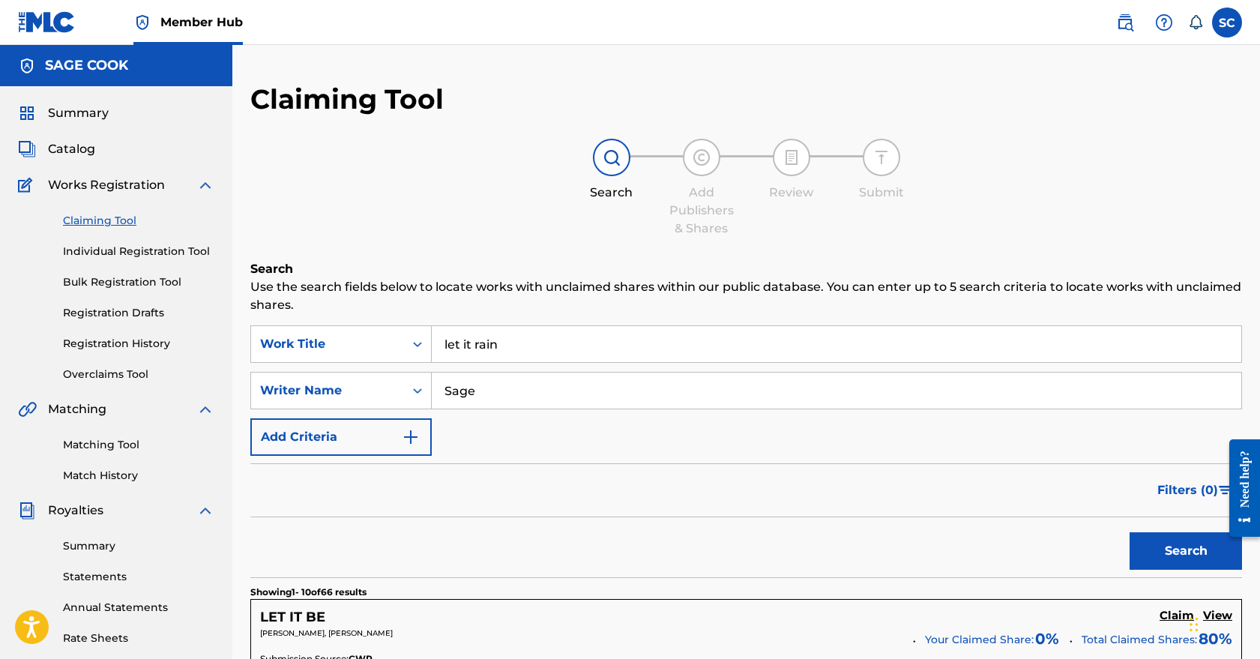
click at [691, 156] on div at bounding box center [701, 157] width 37 height 37
click at [137, 250] on link "Individual Registration Tool" at bounding box center [138, 252] width 151 height 16
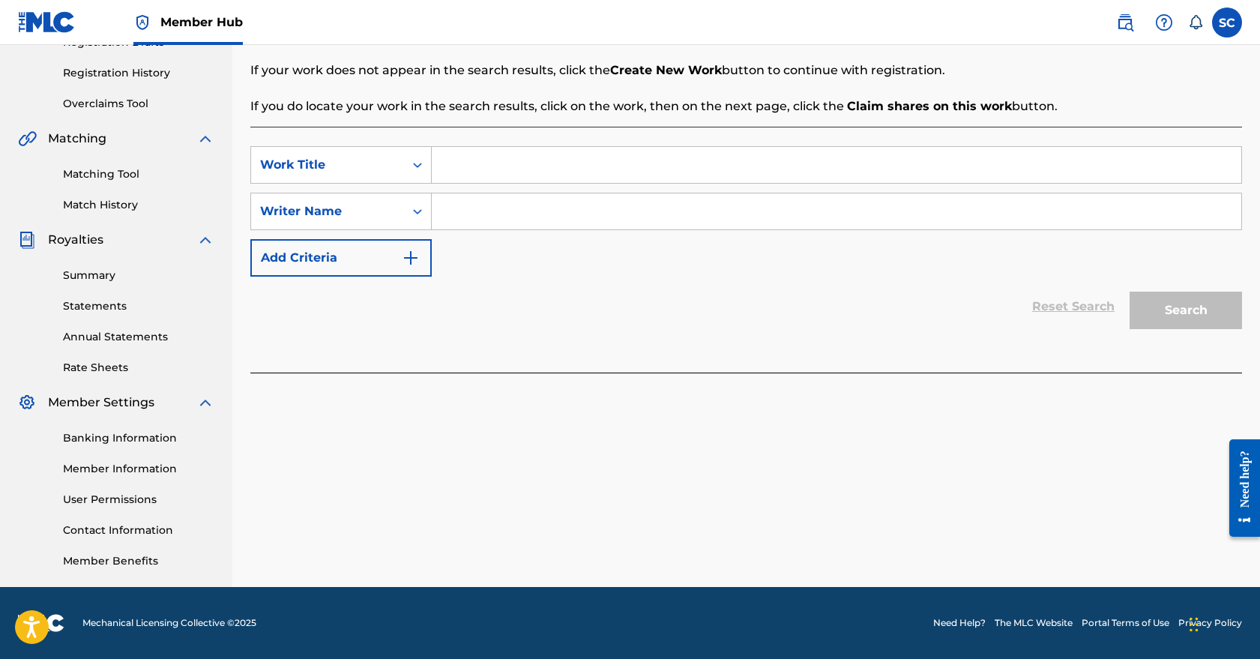
scroll to position [271, 0]
click at [745, 345] on div "SearchWithCriteria70ac76b7-6de3-4edb-bede-dfc50c682cb7 Work Title SearchWithCri…" at bounding box center [746, 250] width 992 height 246
click at [855, 175] on input "Search Form" at bounding box center [837, 165] width 810 height 36
type input "Love Undoubtedly Underlies Everything"
click at [799, 205] on input "Search Form" at bounding box center [837, 211] width 810 height 36
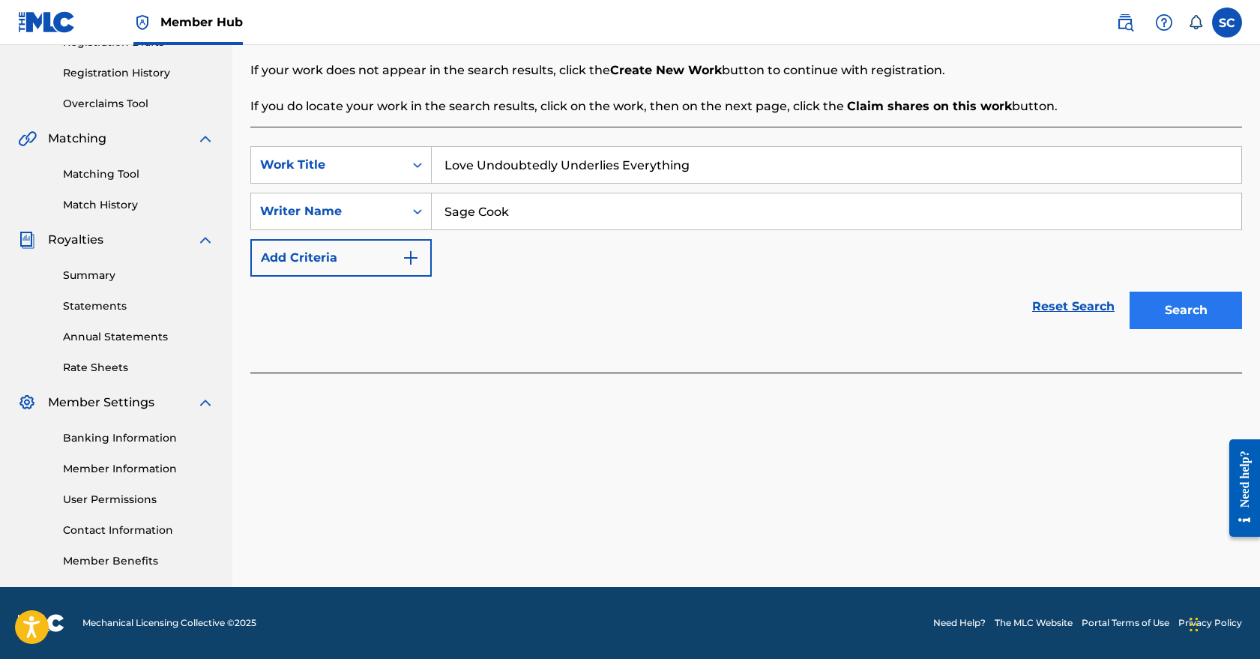
type input "Sage Cook"
click at [1196, 316] on button "Search" at bounding box center [1186, 310] width 112 height 37
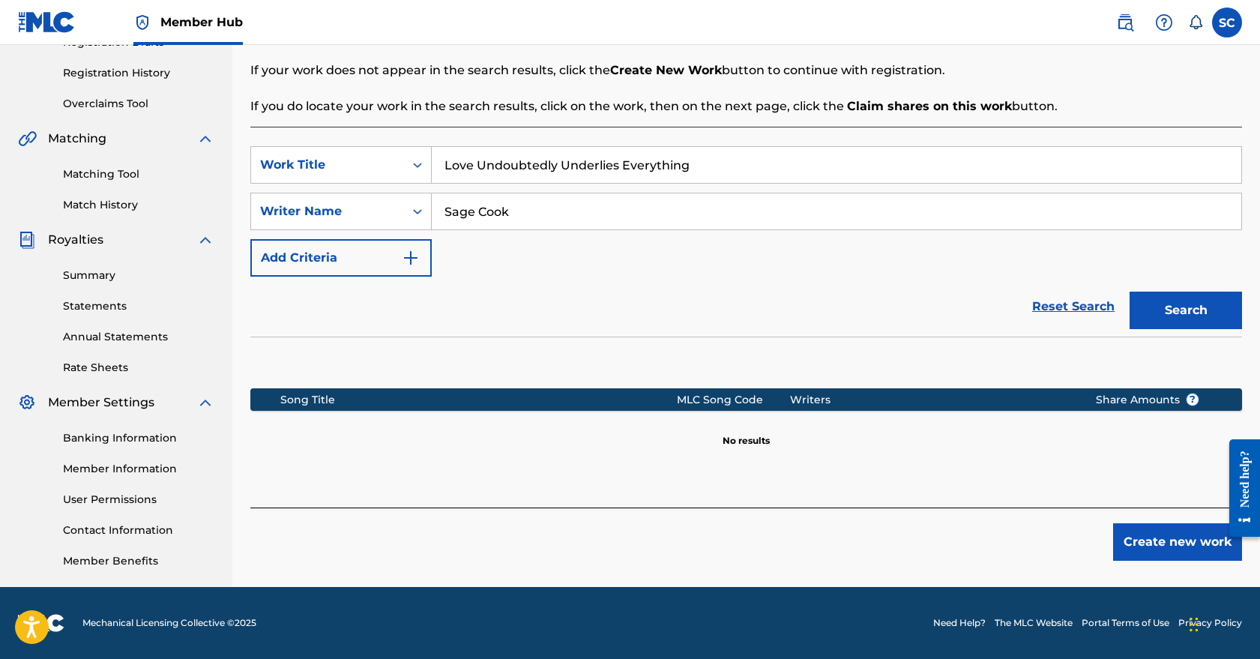
click at [647, 160] on input "Love Undoubtedly Underlies Everything" at bounding box center [837, 165] width 810 height 36
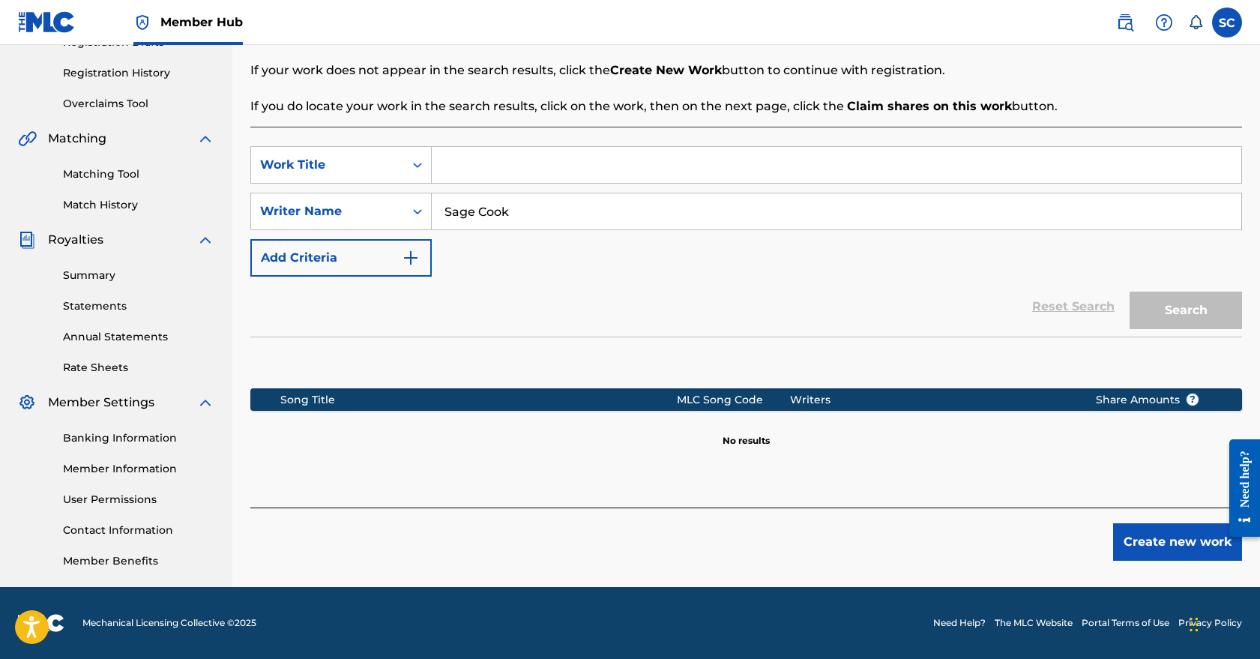
click at [479, 169] on input "Search Form" at bounding box center [837, 165] width 810 height 36
type input "Go"
click at [1186, 310] on button "Search" at bounding box center [1186, 310] width 112 height 37
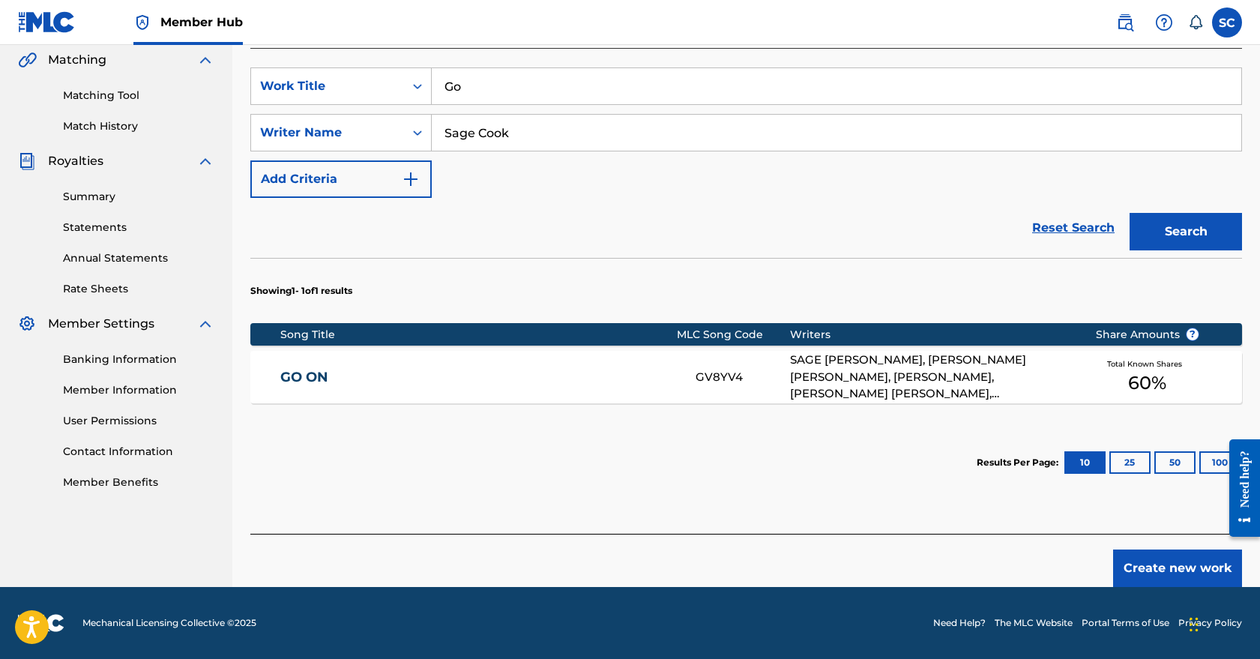
scroll to position [349, 0]
click at [1170, 563] on button "Create new work" at bounding box center [1178, 568] width 129 height 37
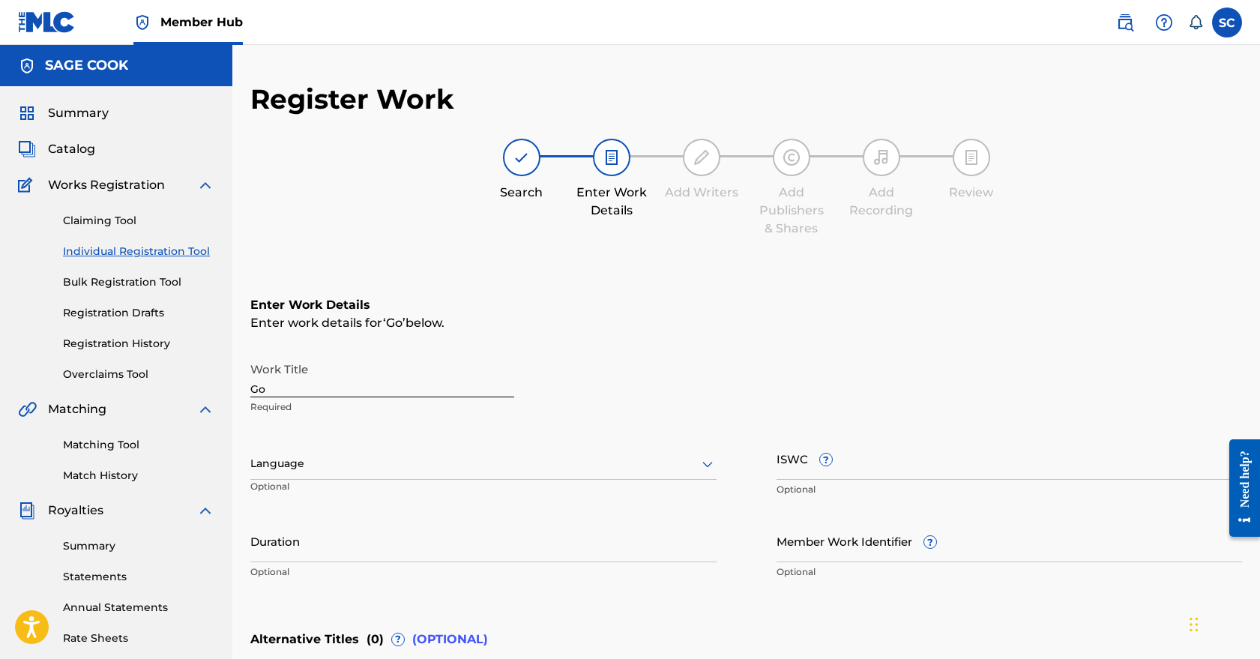
scroll to position [55, 0]
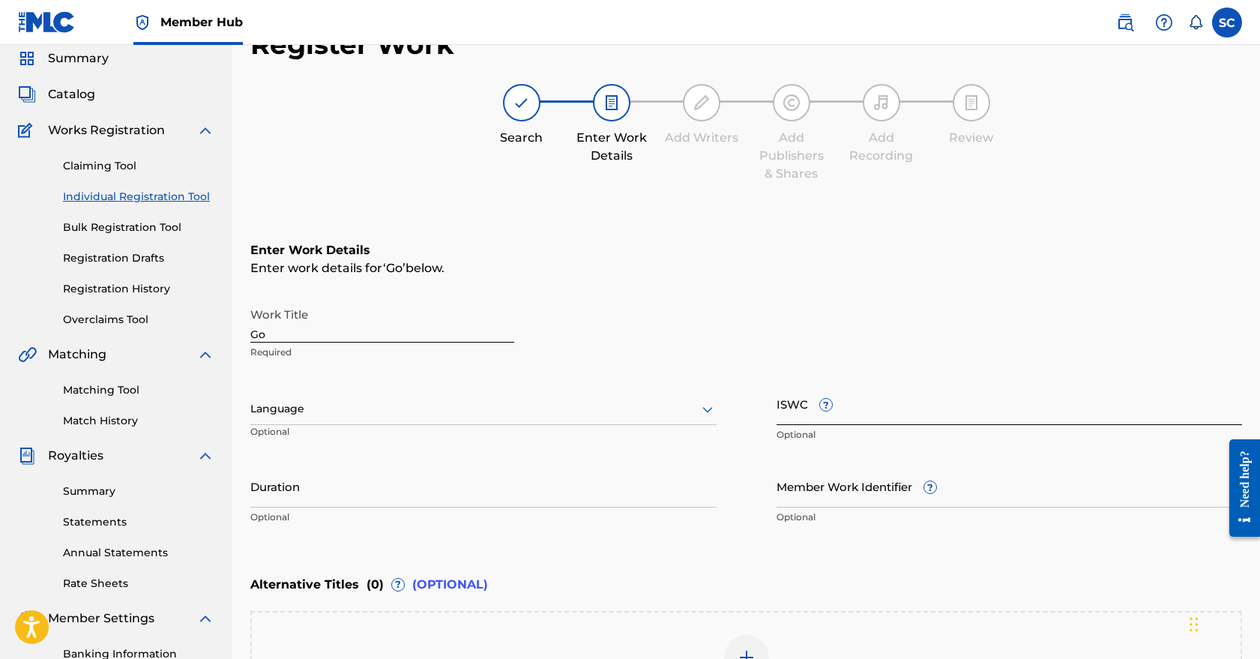
click at [797, 409] on input "ISWC ?" at bounding box center [1010, 403] width 466 height 43
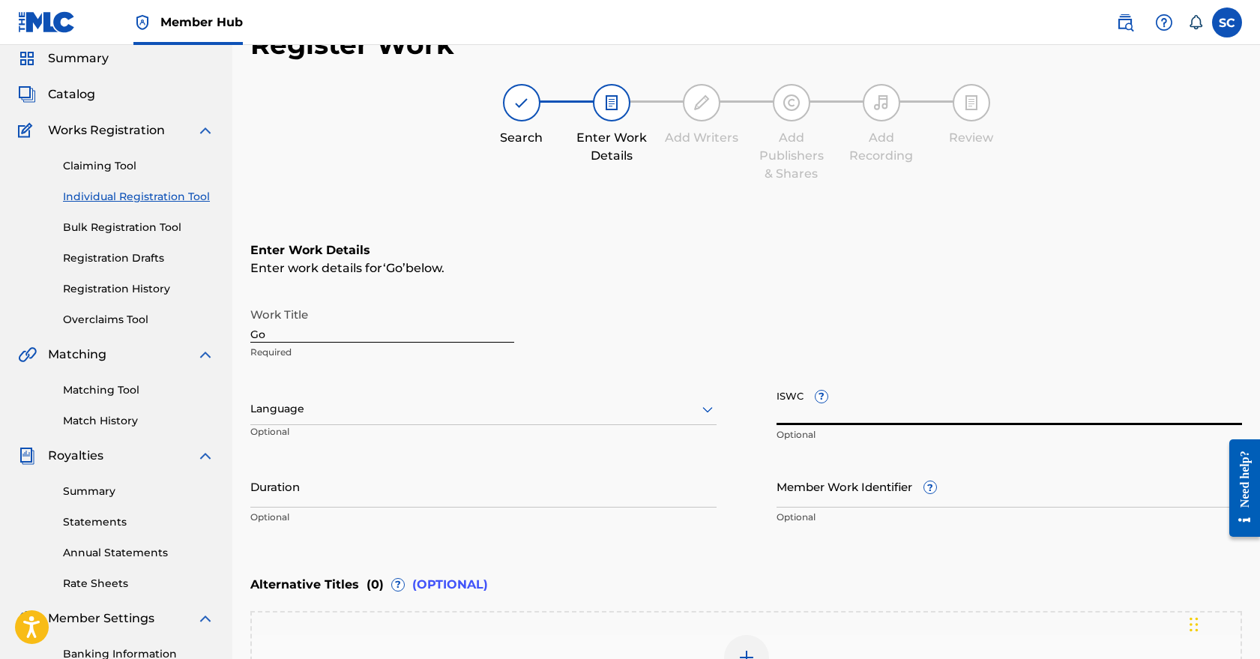
scroll to position [34, 0]
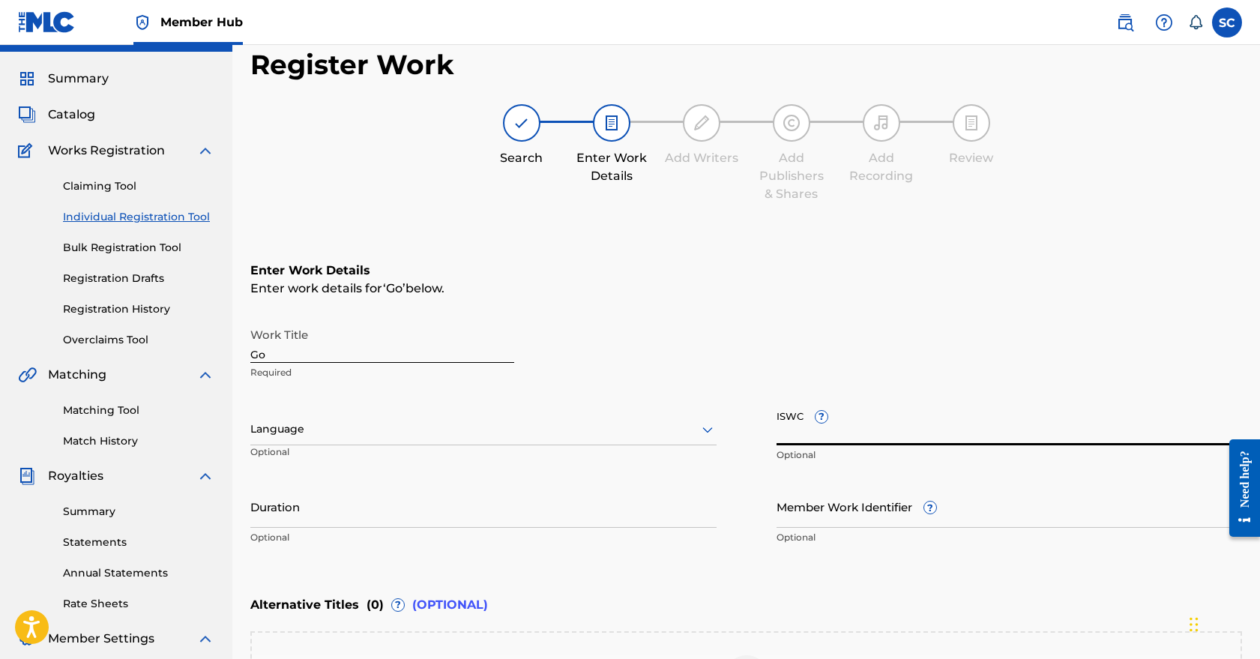
click at [403, 355] on input "Go" at bounding box center [382, 341] width 264 height 43
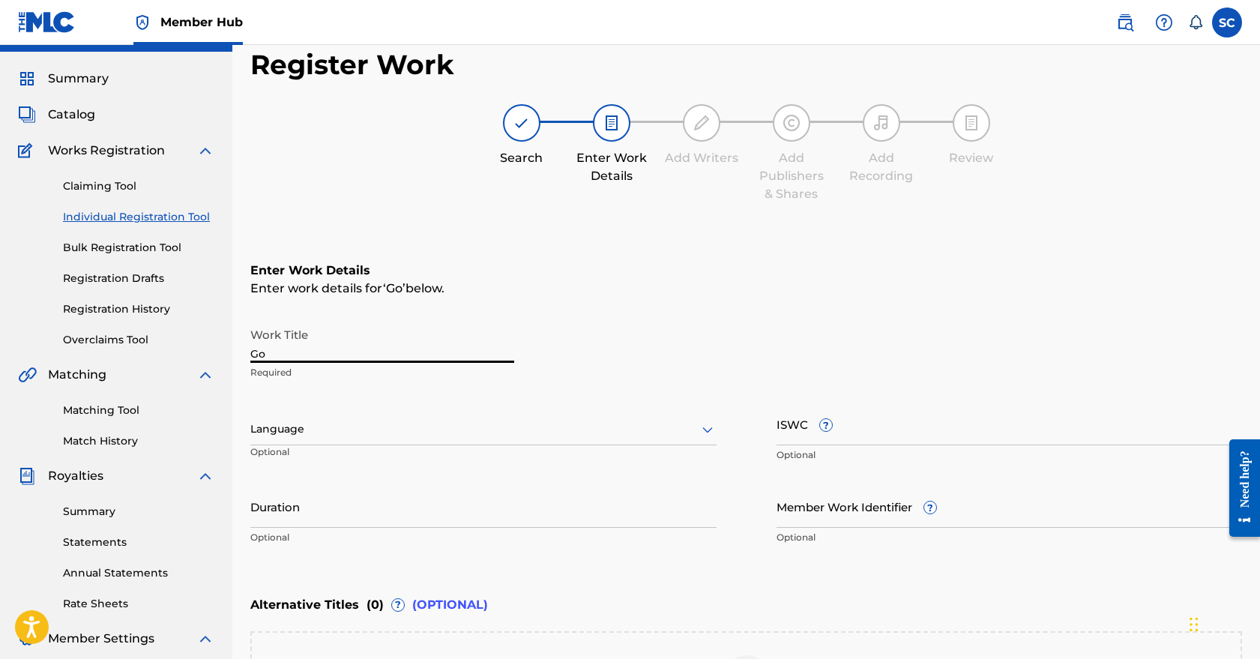
click at [403, 355] on input "Go" at bounding box center [382, 341] width 264 height 43
type input "Theresa"
click at [891, 433] on input "ISWC ?" at bounding box center [1010, 424] width 466 height 43
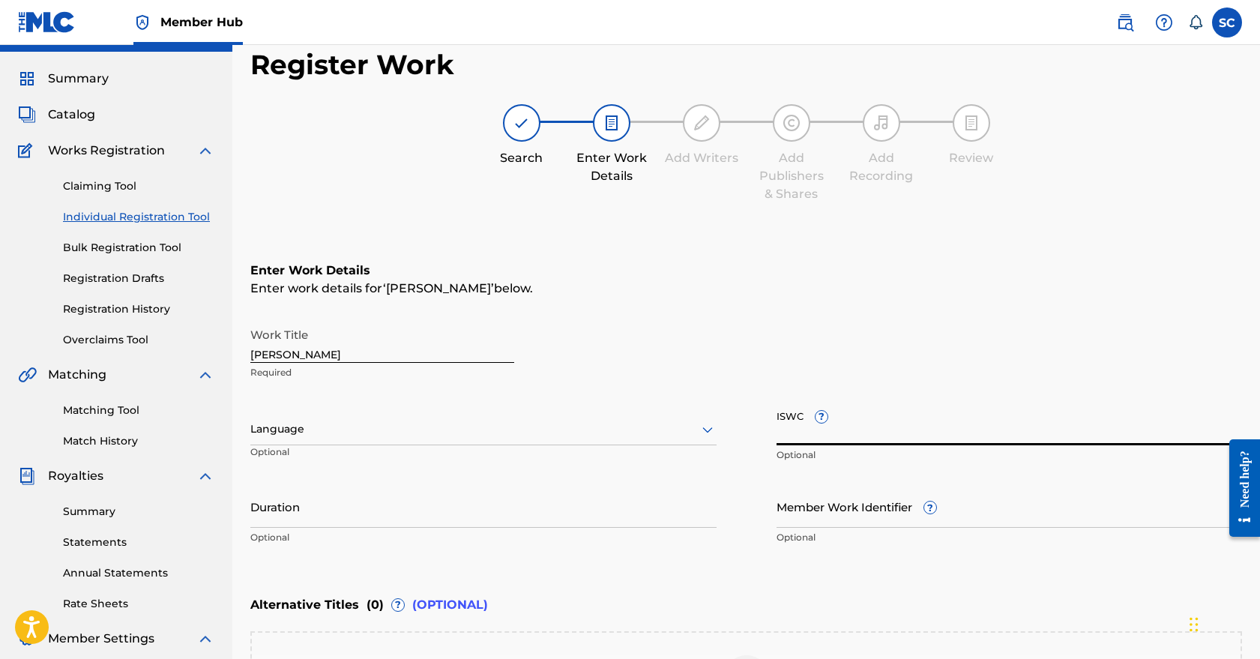
paste input "T-330.318.982-0"
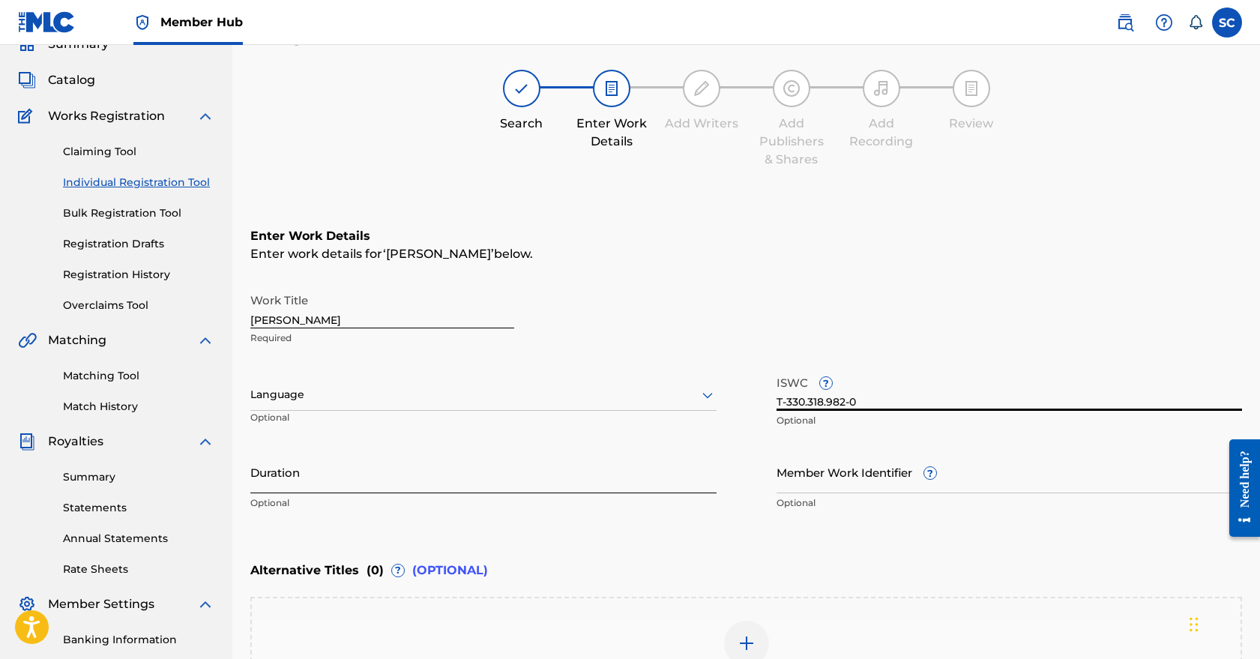
scroll to position [96, 0]
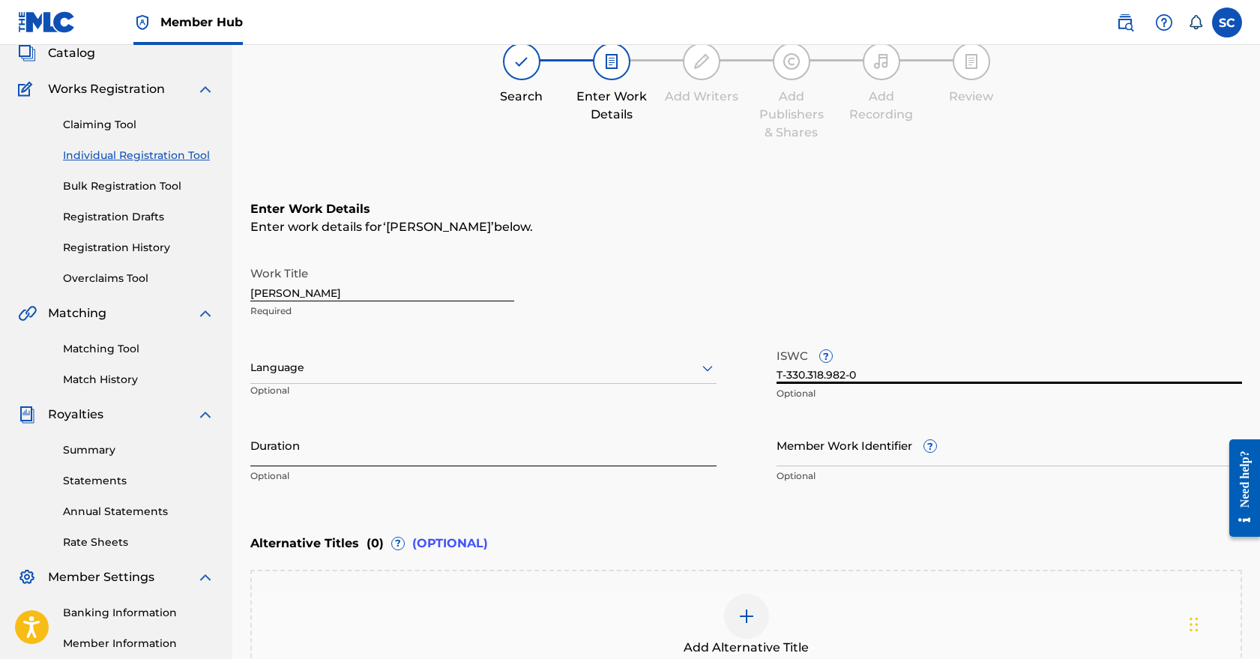
type input "T-330.318.982-0"
click at [492, 442] on input "Duration" at bounding box center [483, 445] width 466 height 43
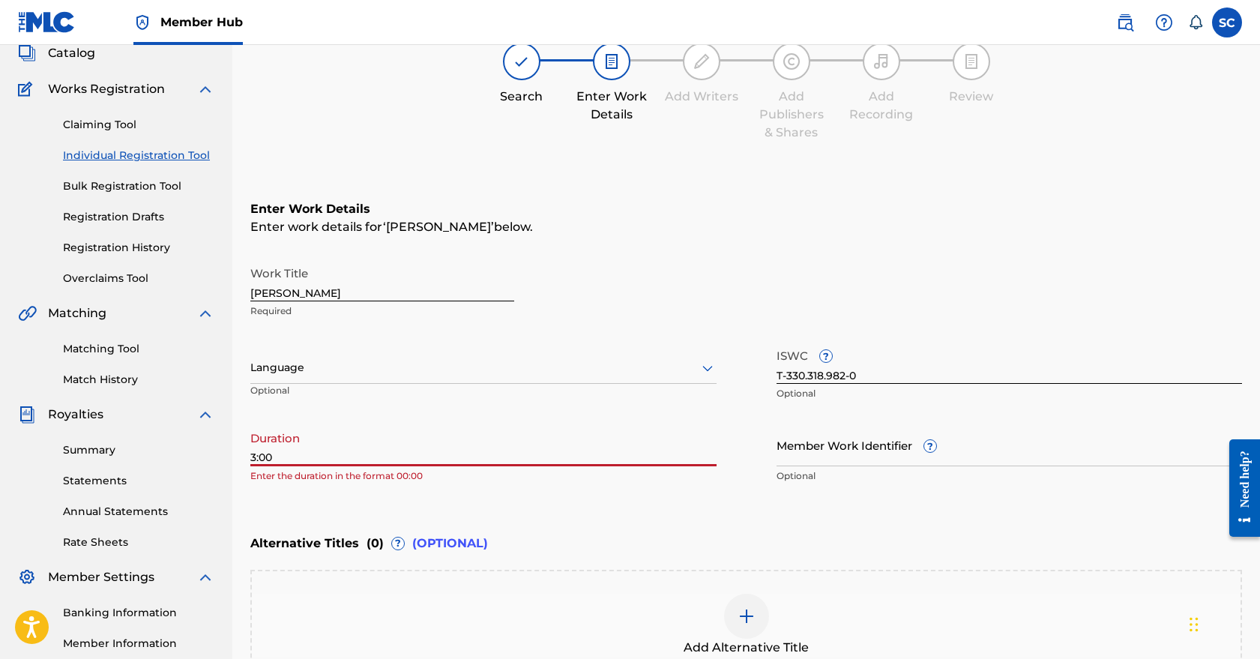
click at [251, 457] on input "3:00" at bounding box center [483, 445] width 466 height 43
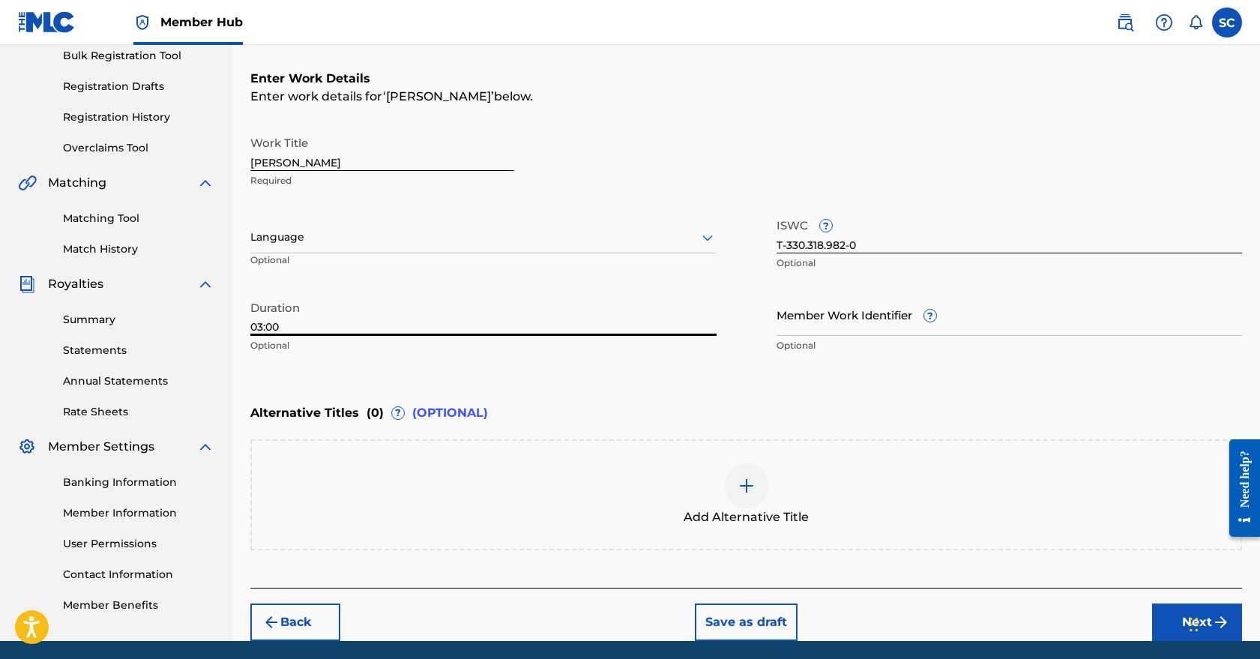
scroll to position [250, 0]
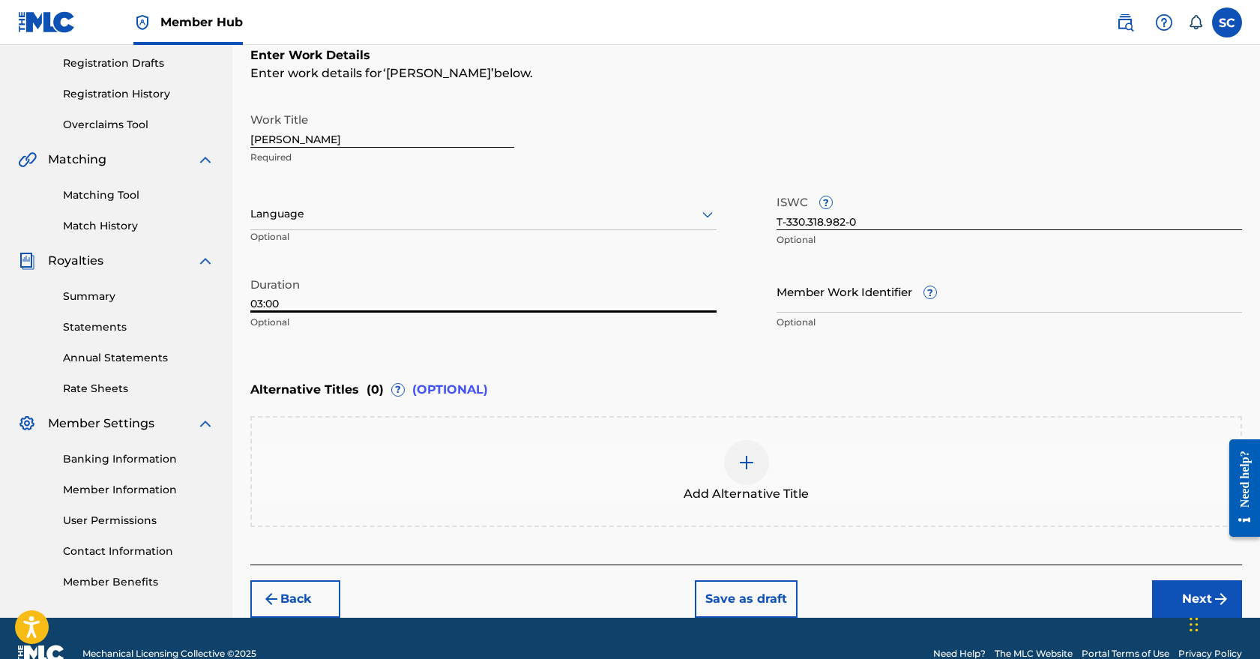
type input "03:00"
click at [639, 432] on div "Add Alternative Title" at bounding box center [746, 471] width 992 height 111
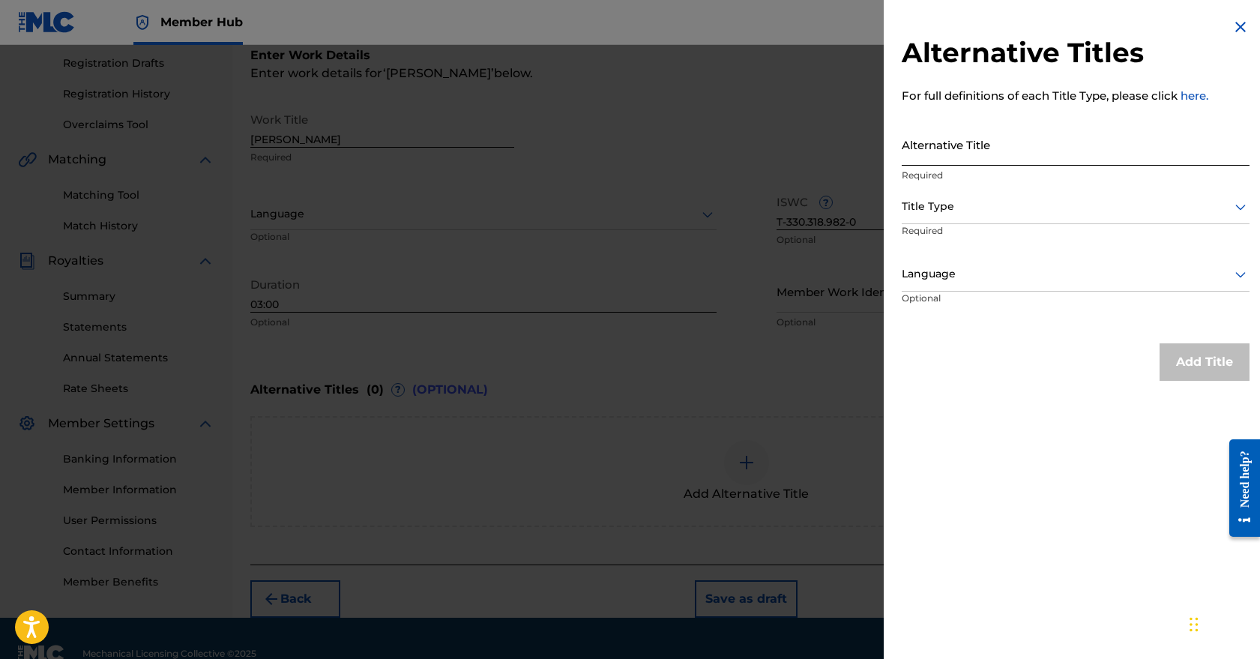
click at [1000, 157] on input "Alternative Title" at bounding box center [1076, 144] width 348 height 43
type input "Theresa's Song"
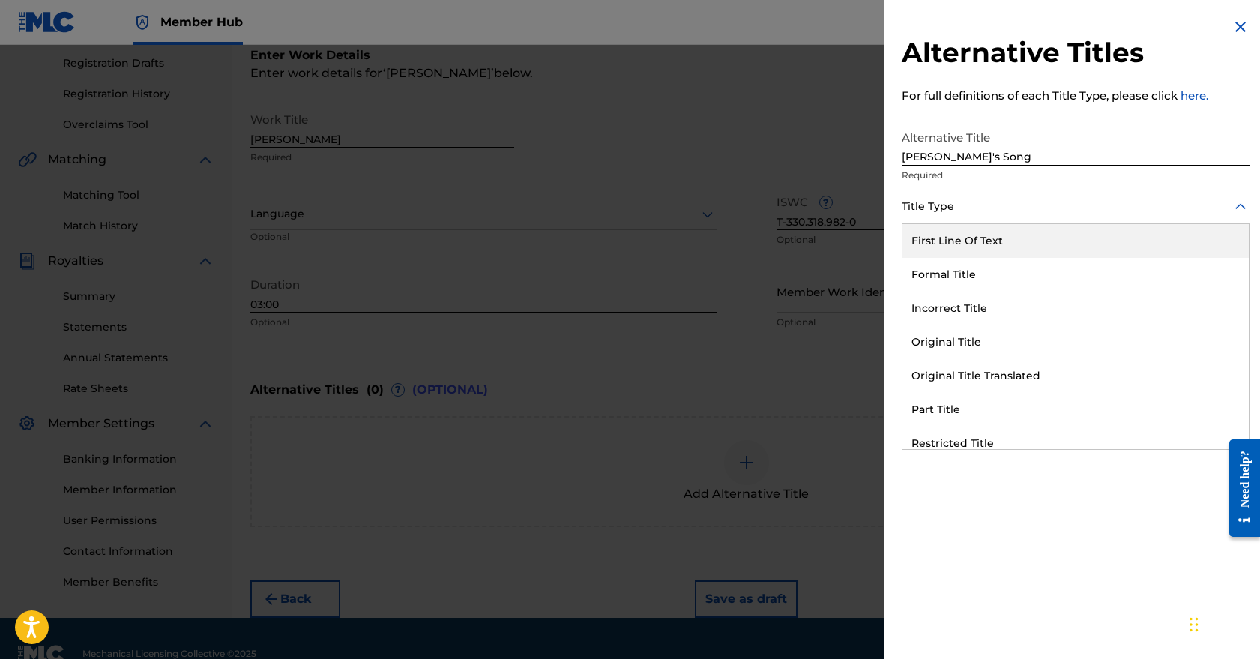
click at [1039, 206] on div at bounding box center [1076, 206] width 348 height 19
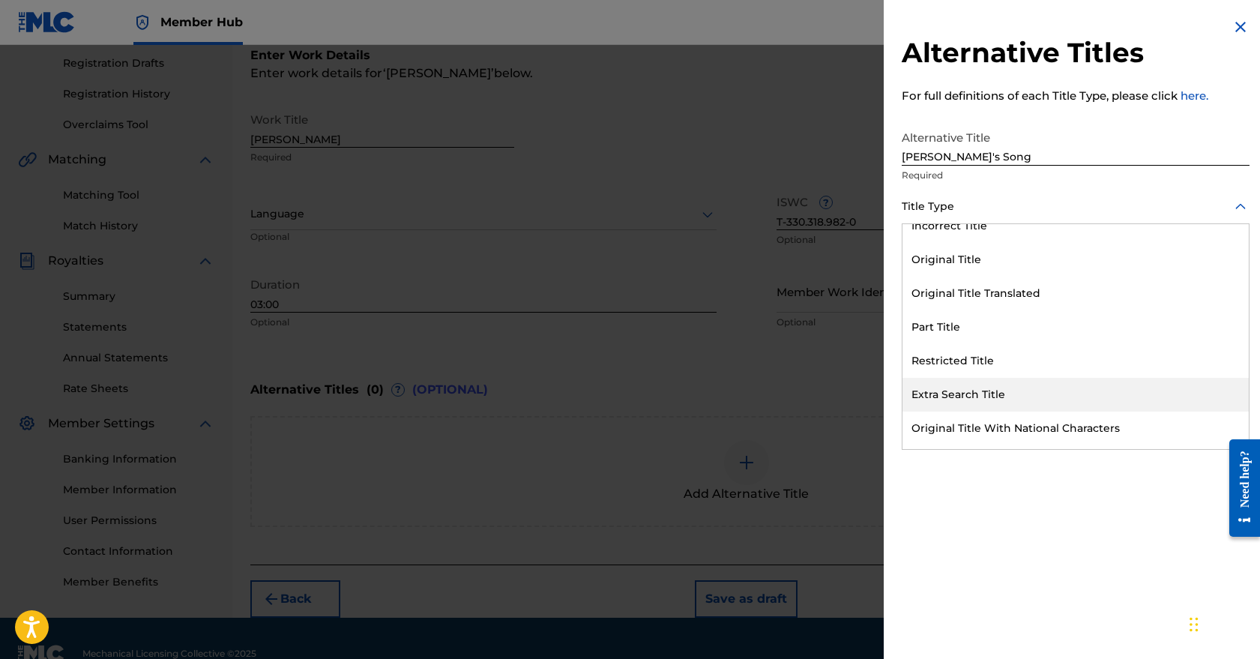
scroll to position [31, 0]
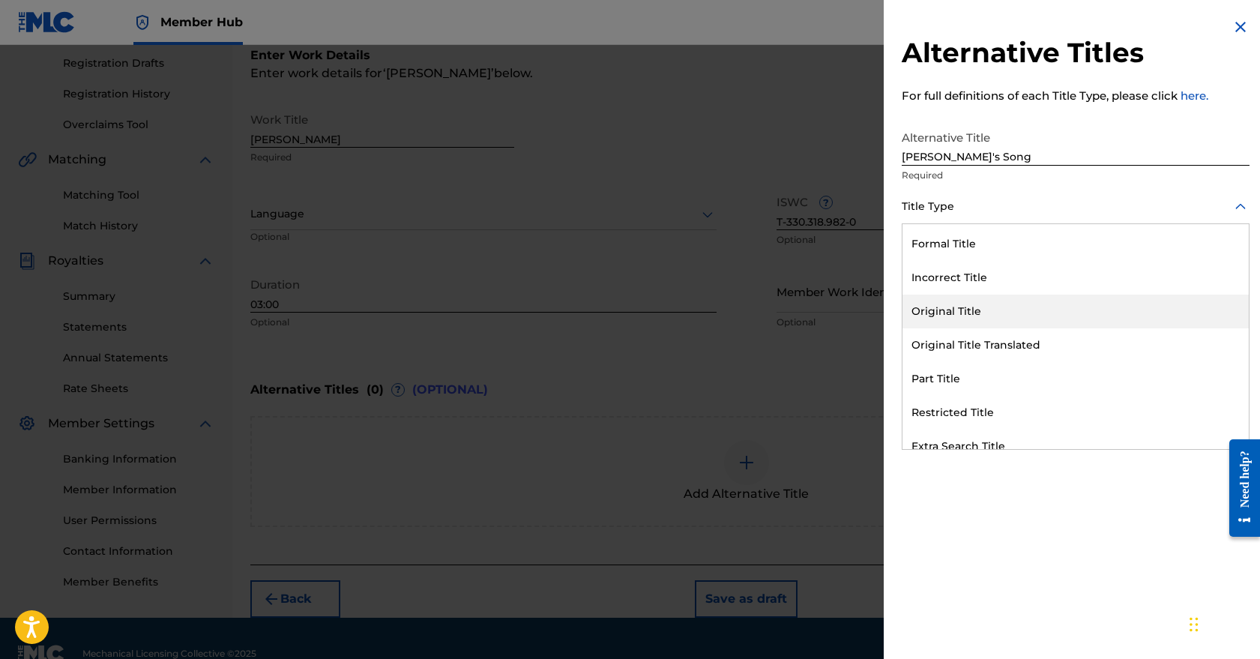
click at [994, 311] on div "Original Title" at bounding box center [1076, 312] width 346 height 34
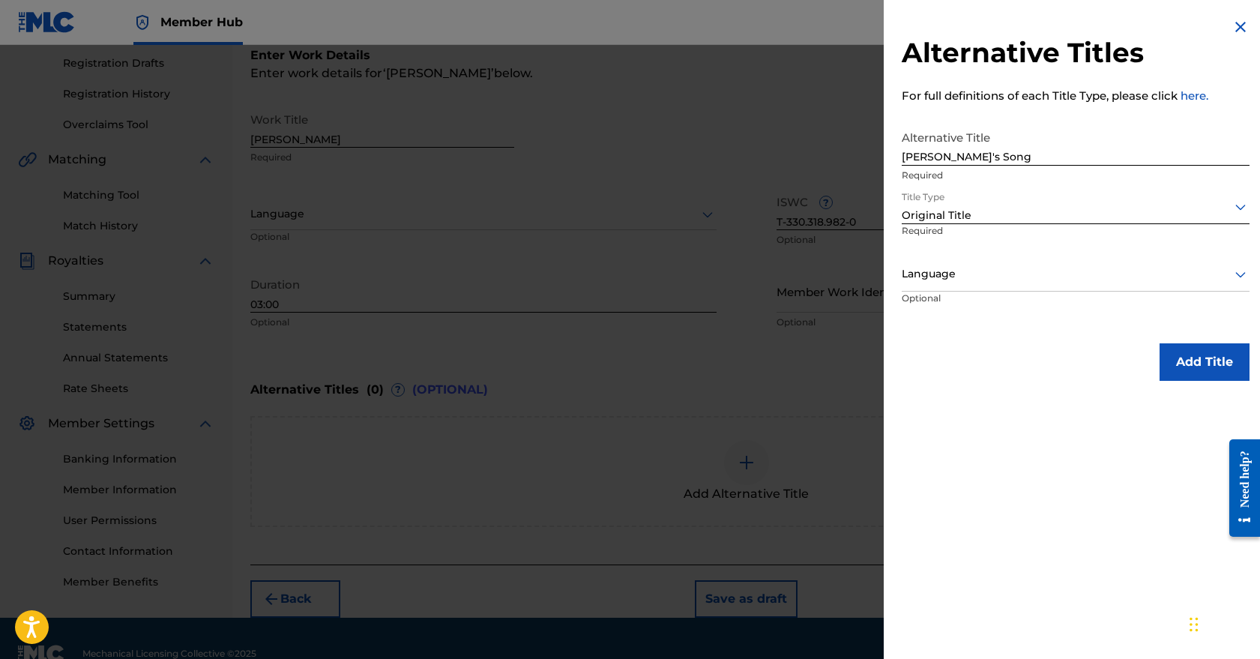
click at [1236, 277] on icon at bounding box center [1241, 274] width 18 height 18
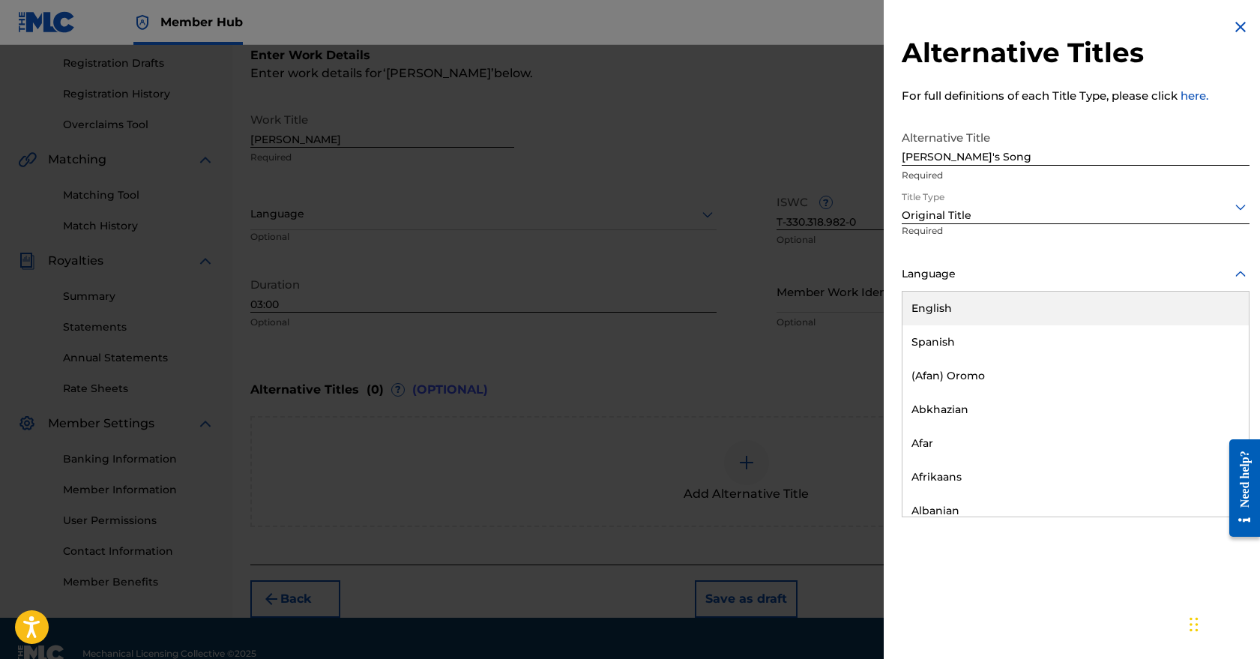
click at [1143, 306] on div "English" at bounding box center [1076, 309] width 346 height 34
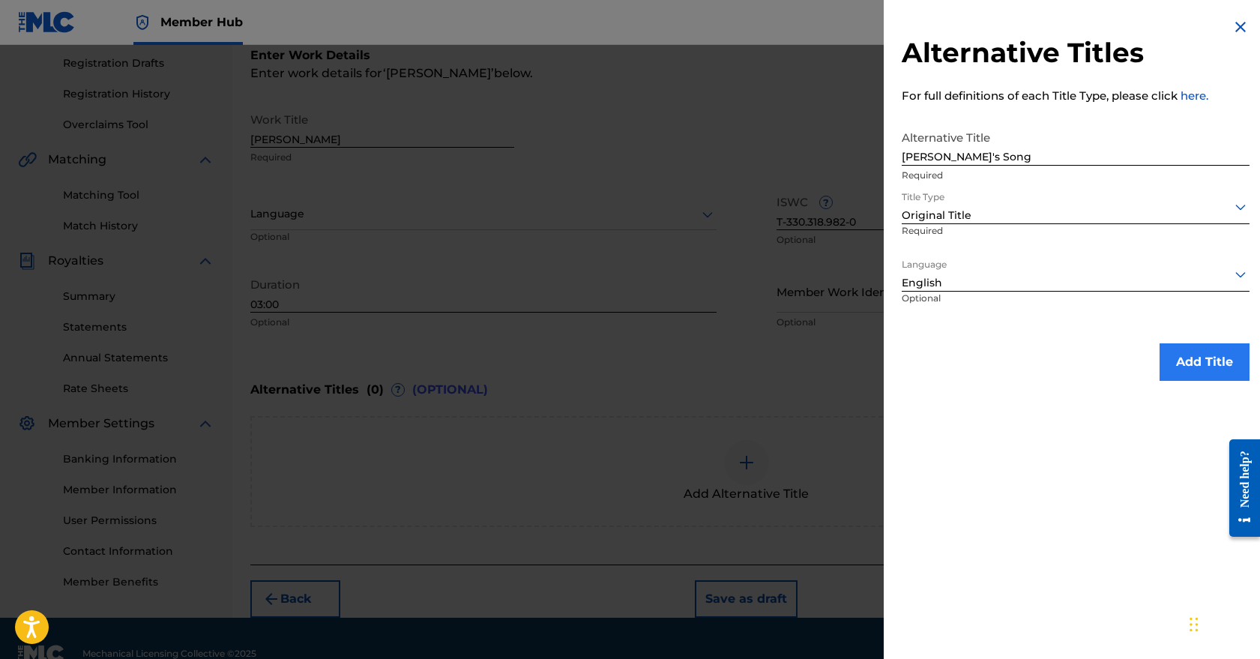
click at [1192, 358] on button "Add Title" at bounding box center [1205, 361] width 90 height 37
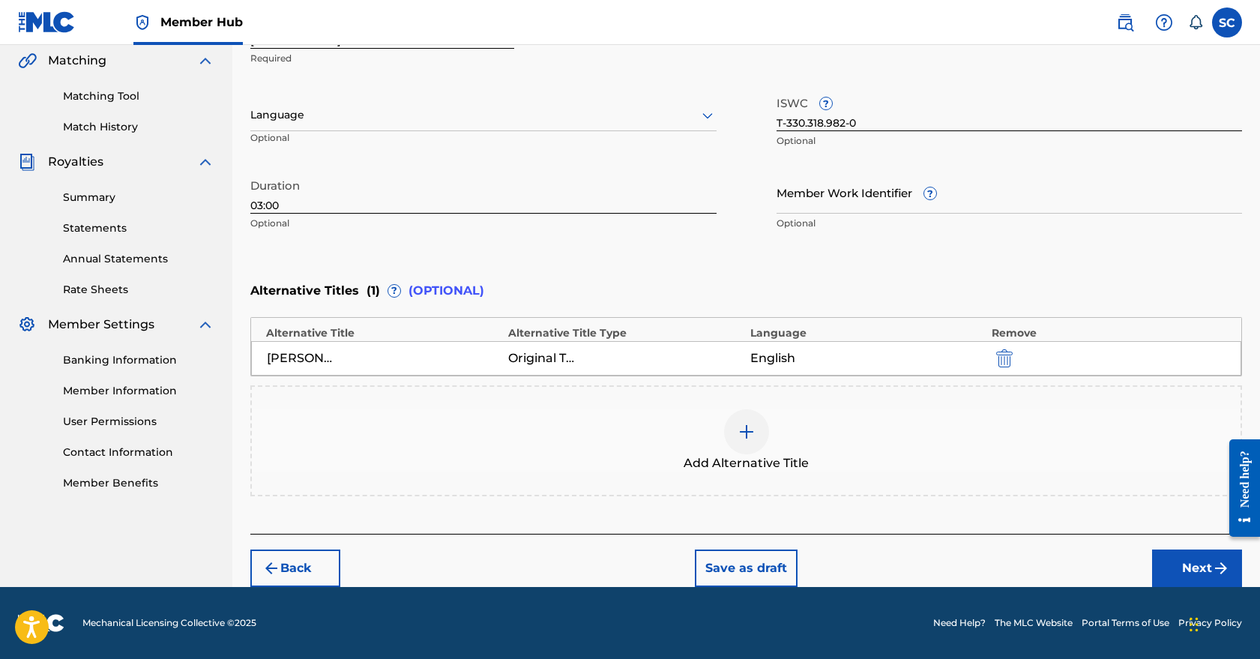
scroll to position [348, 0]
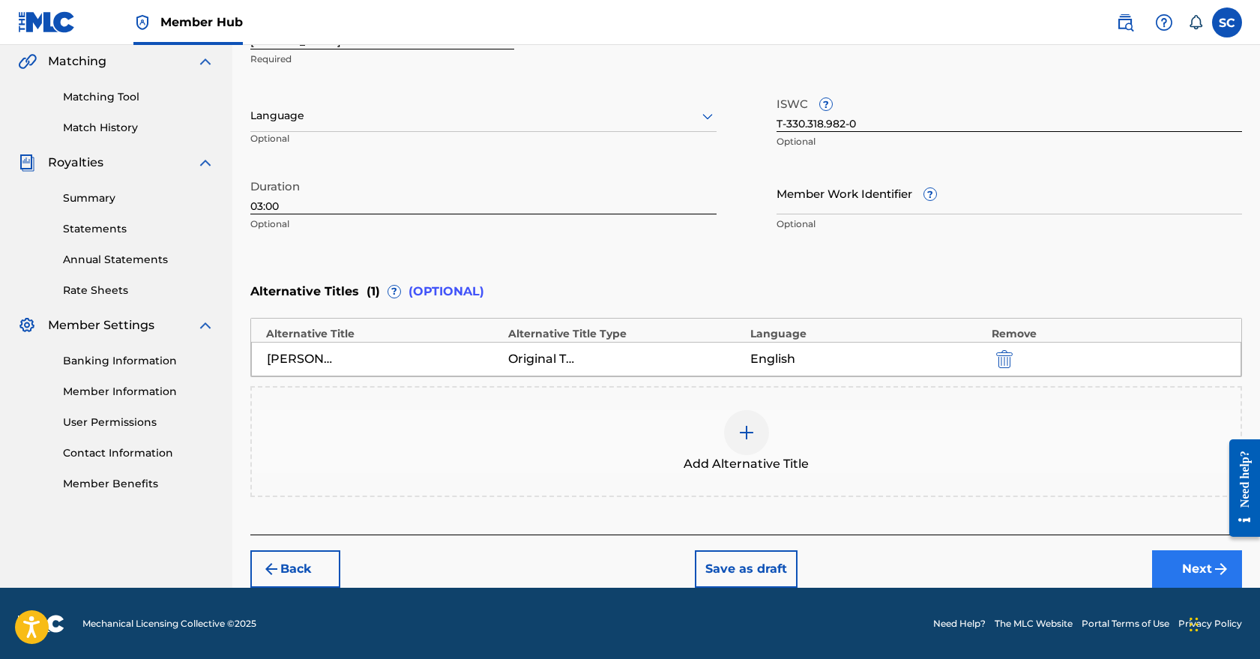
click at [1214, 567] on img "submit" at bounding box center [1221, 569] width 18 height 18
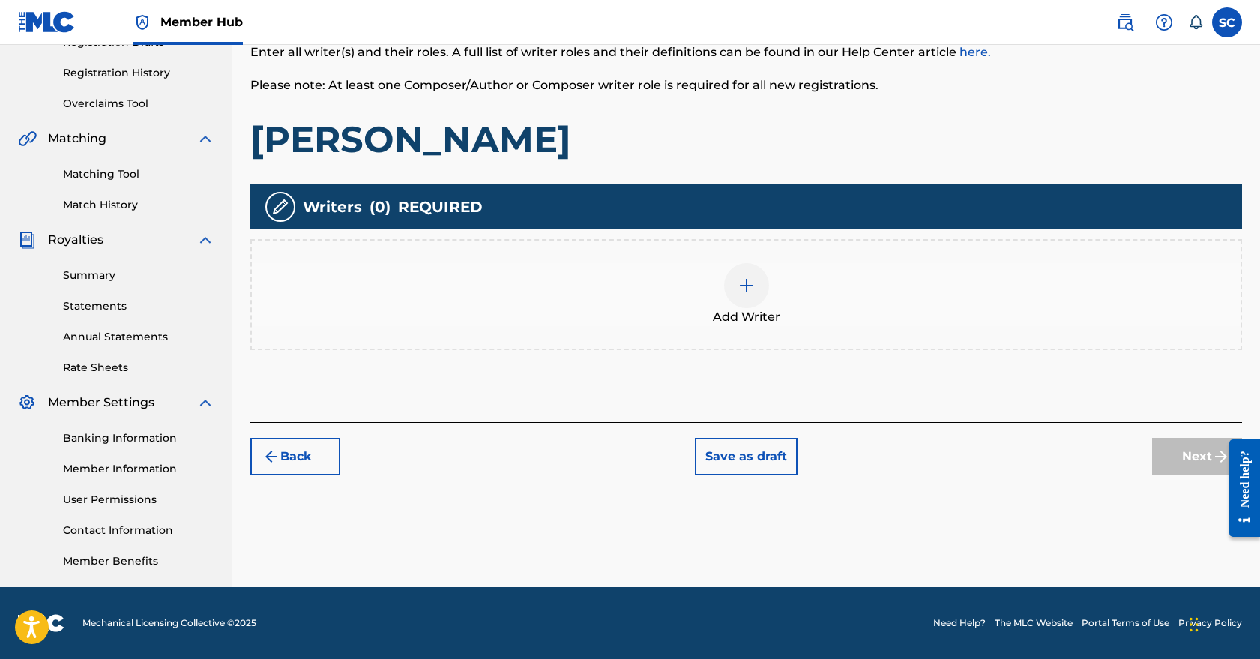
scroll to position [271, 0]
click at [758, 284] on div at bounding box center [746, 285] width 45 height 45
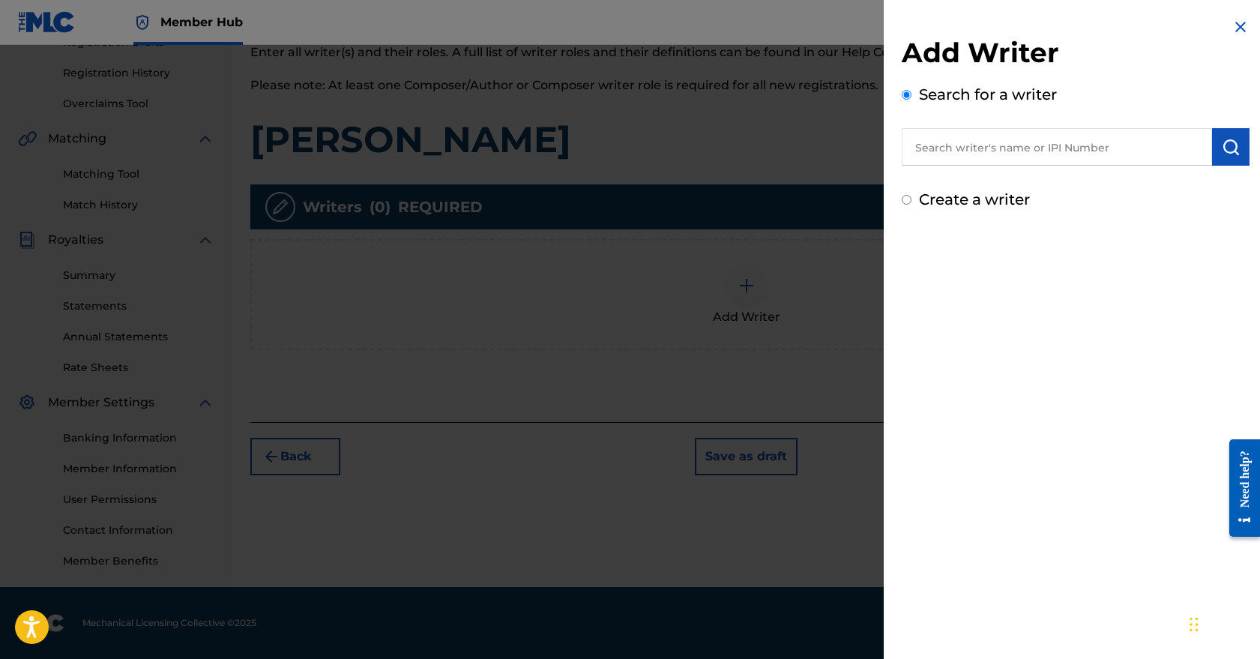
click at [1004, 149] on input "text" at bounding box center [1057, 146] width 310 height 37
type input "[PERSON_NAME]"
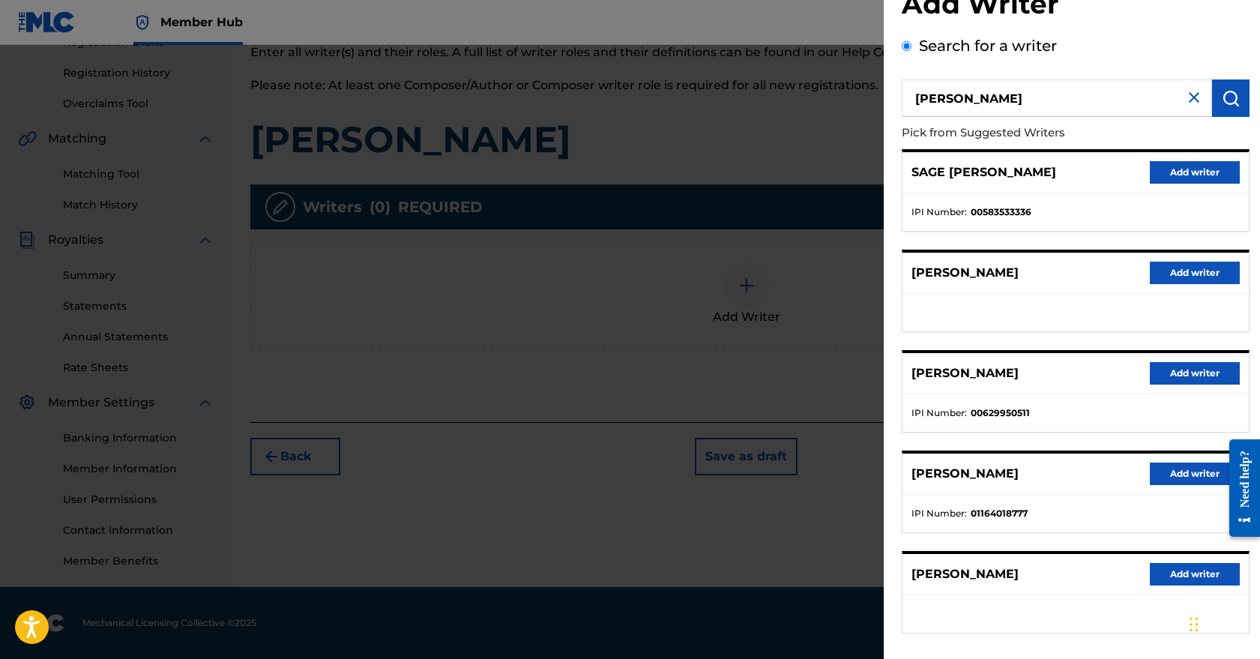
scroll to position [36, 0]
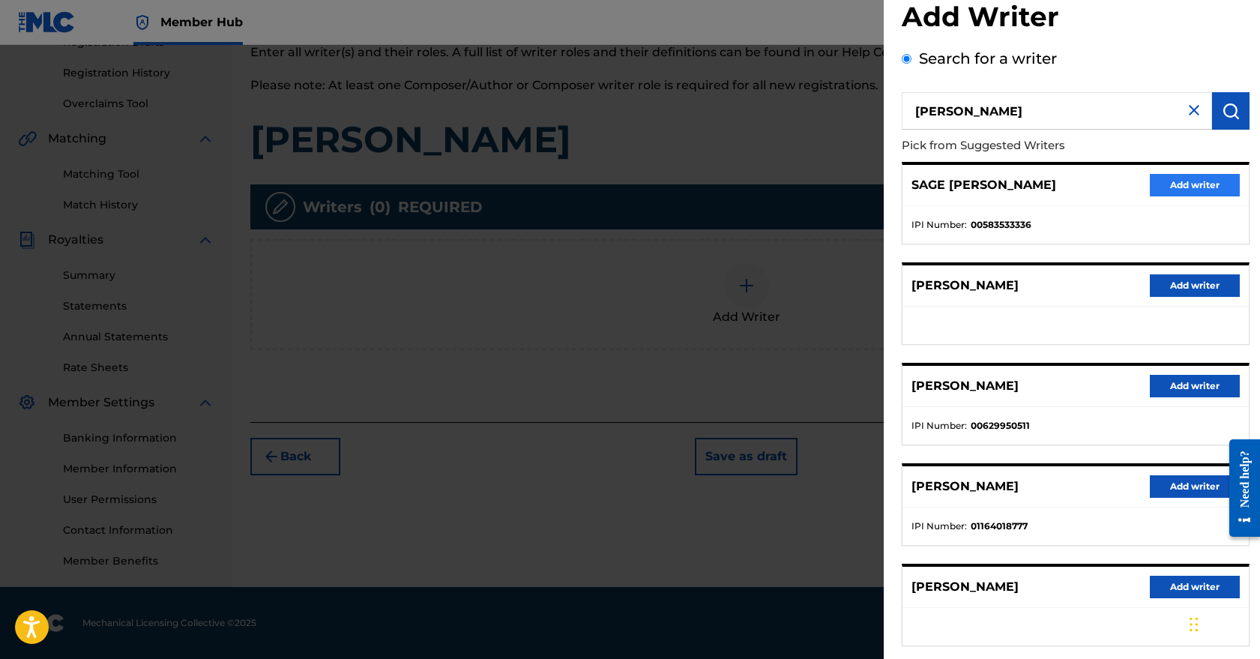
click at [1184, 182] on button "Add writer" at bounding box center [1195, 185] width 90 height 22
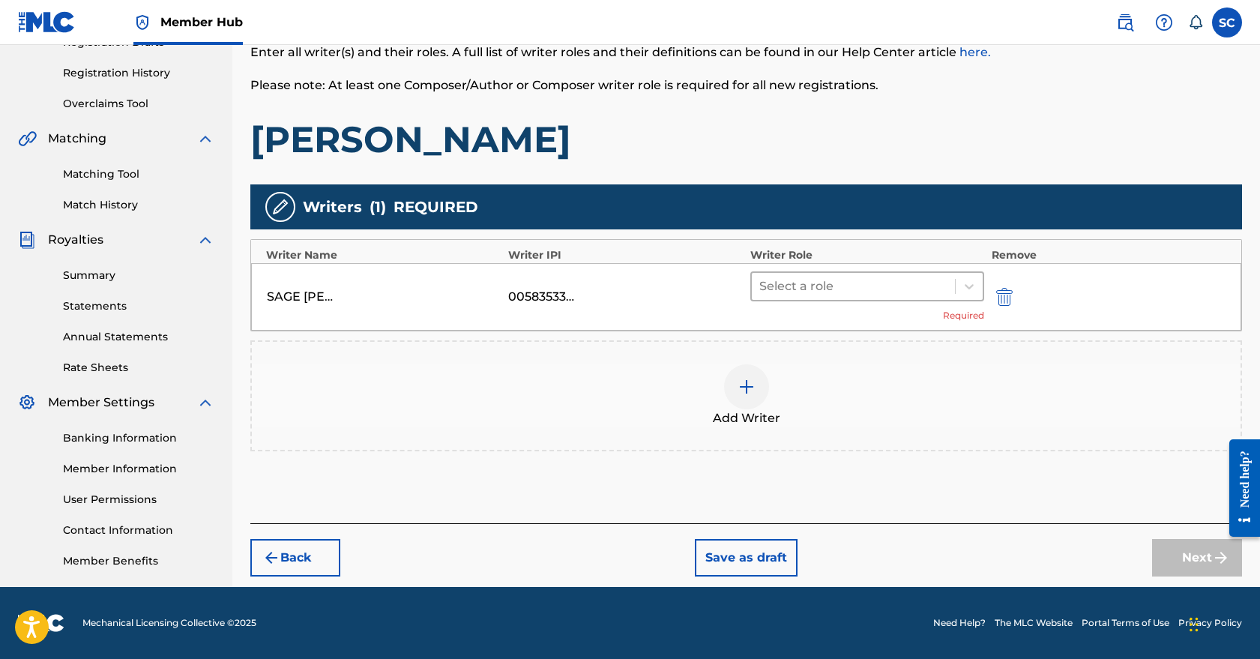
click at [877, 286] on div at bounding box center [854, 286] width 188 height 21
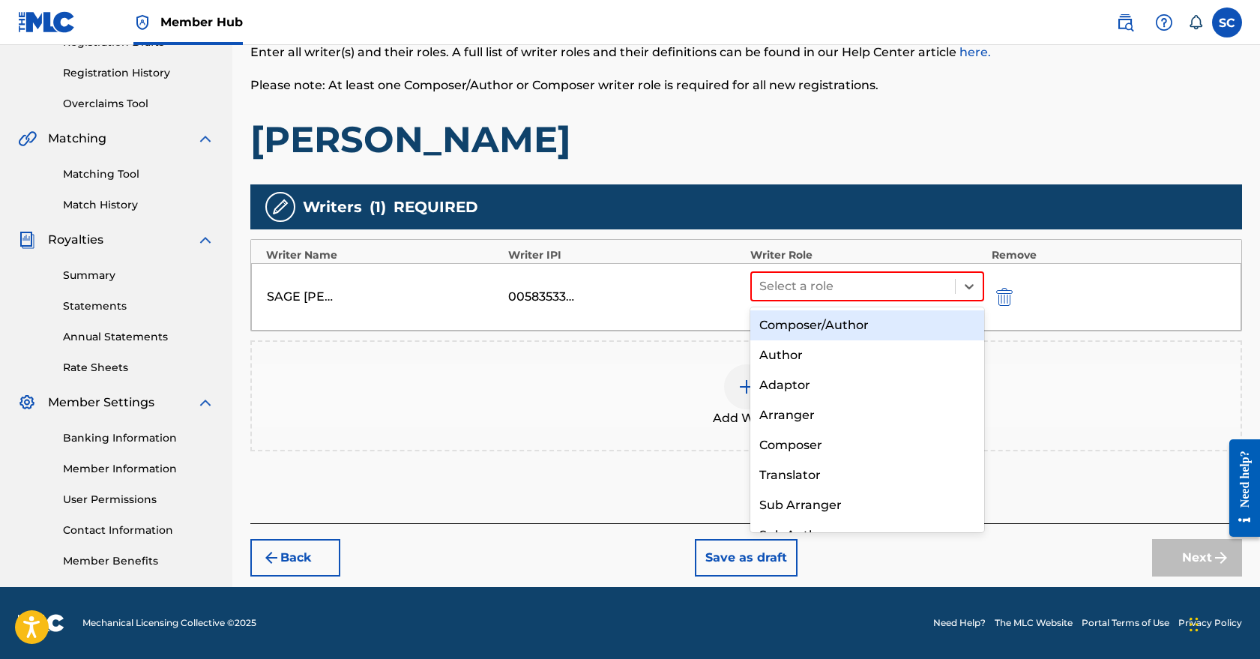
click at [857, 328] on div "Composer/Author" at bounding box center [868, 325] width 234 height 30
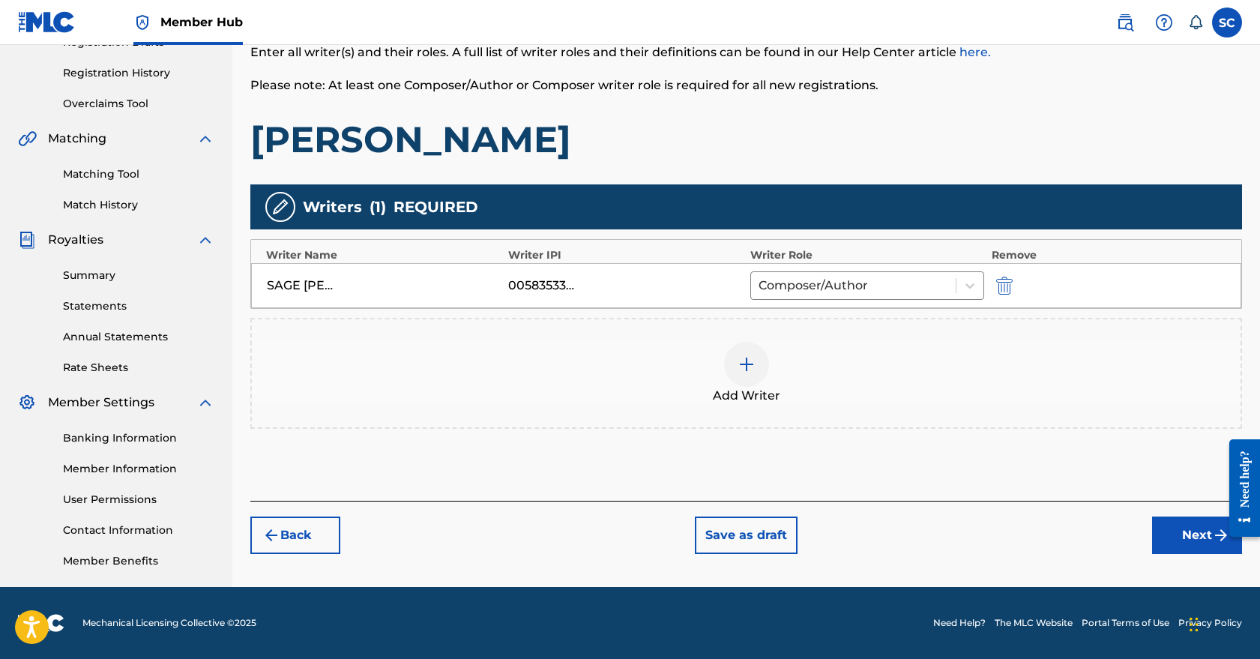
scroll to position [271, 0]
click at [1181, 540] on button "Next" at bounding box center [1197, 535] width 90 height 37
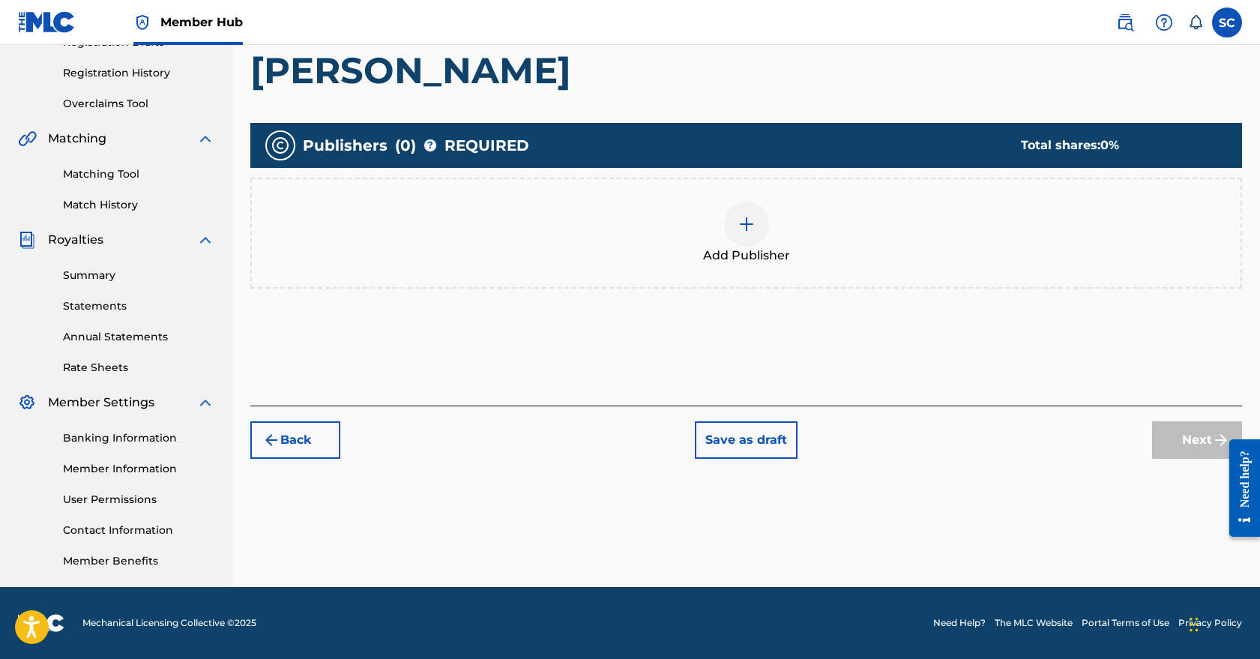
scroll to position [67, 0]
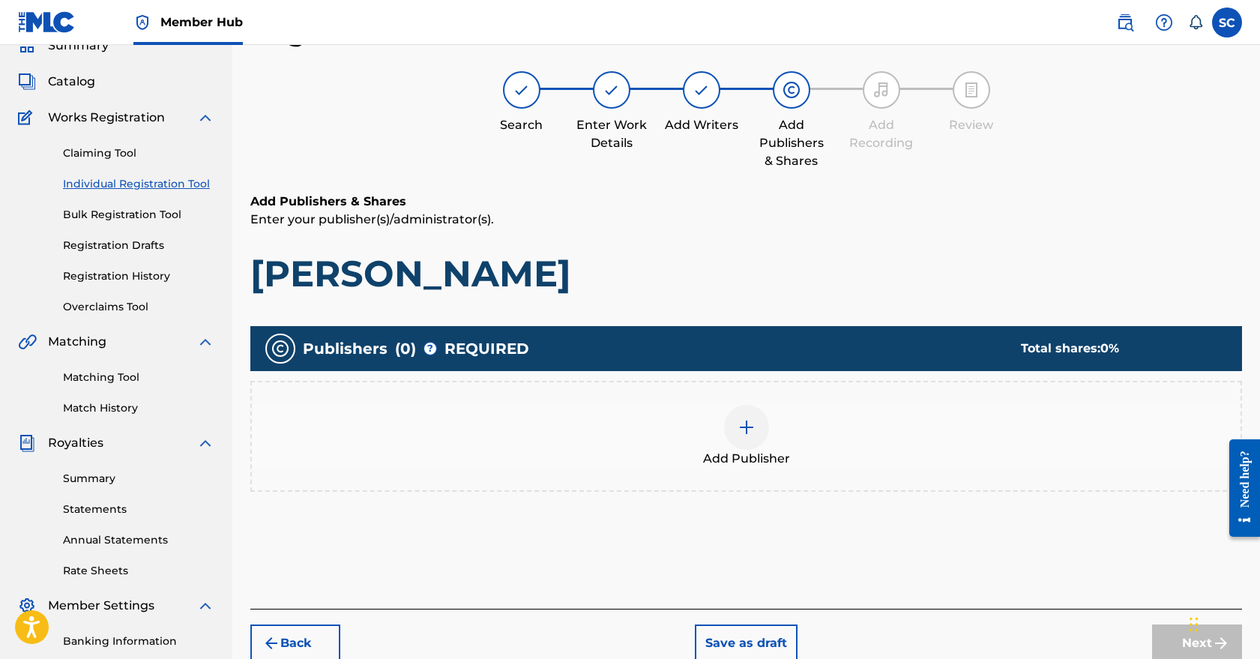
click at [749, 427] on img at bounding box center [747, 427] width 18 height 18
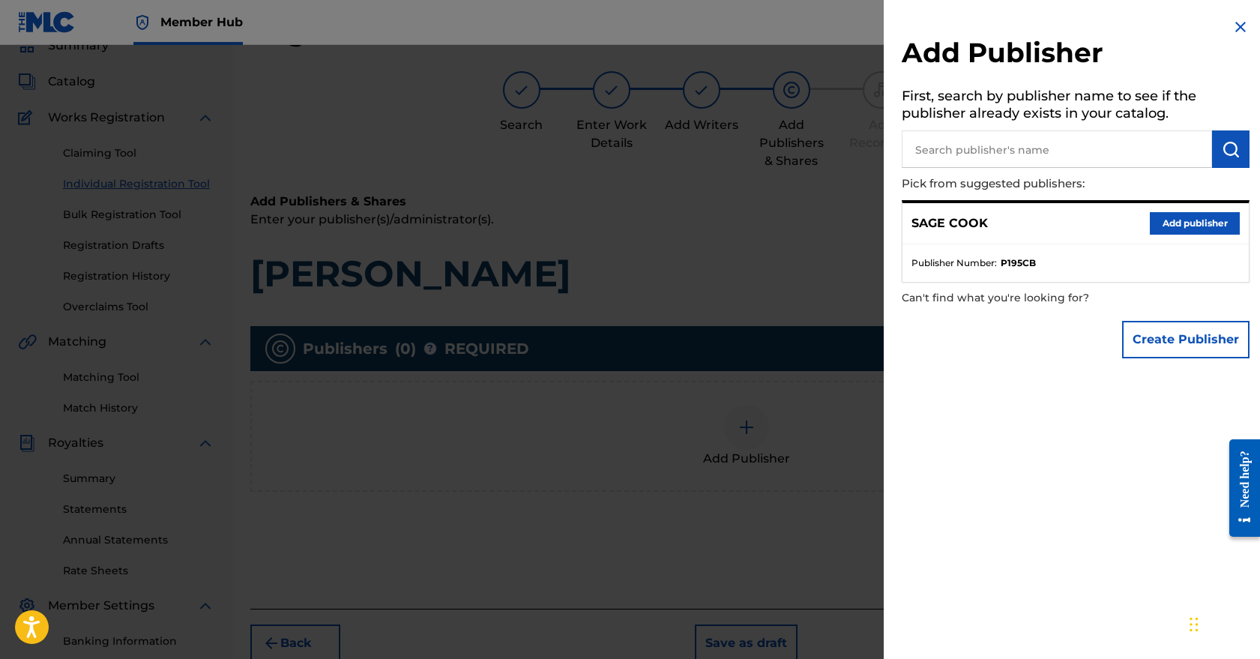
click at [1018, 154] on input "text" at bounding box center [1057, 148] width 310 height 37
type input "Light Matter music"
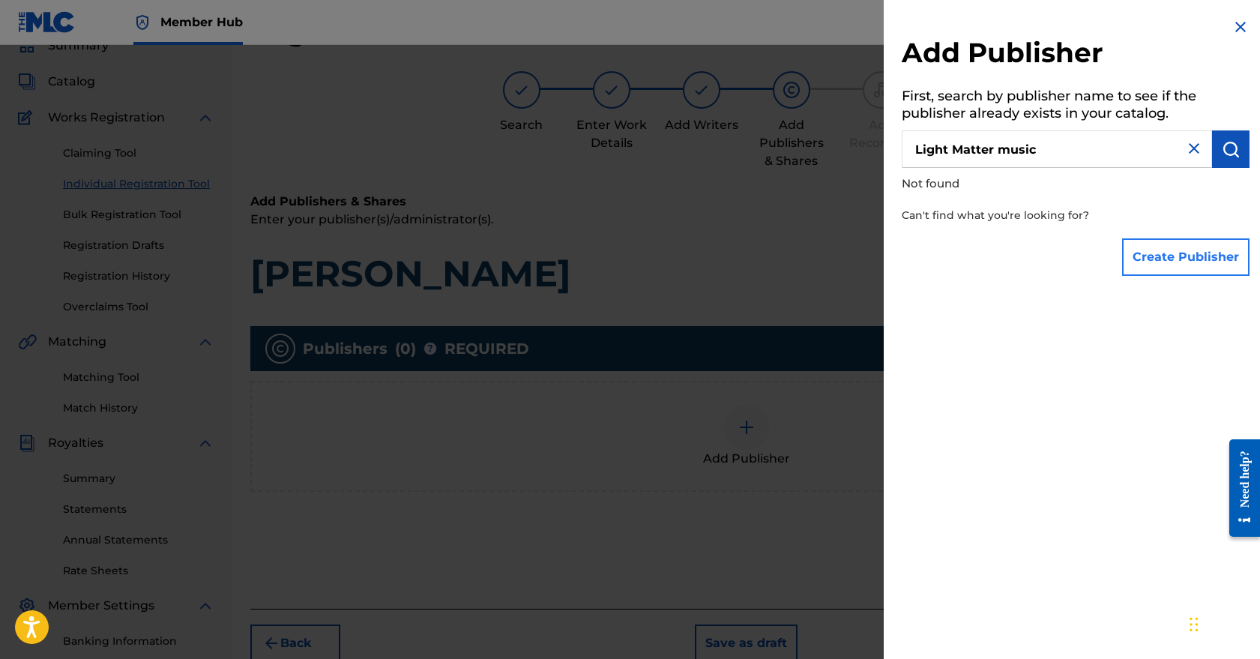
click at [1191, 256] on button "Create Publisher" at bounding box center [1186, 256] width 127 height 37
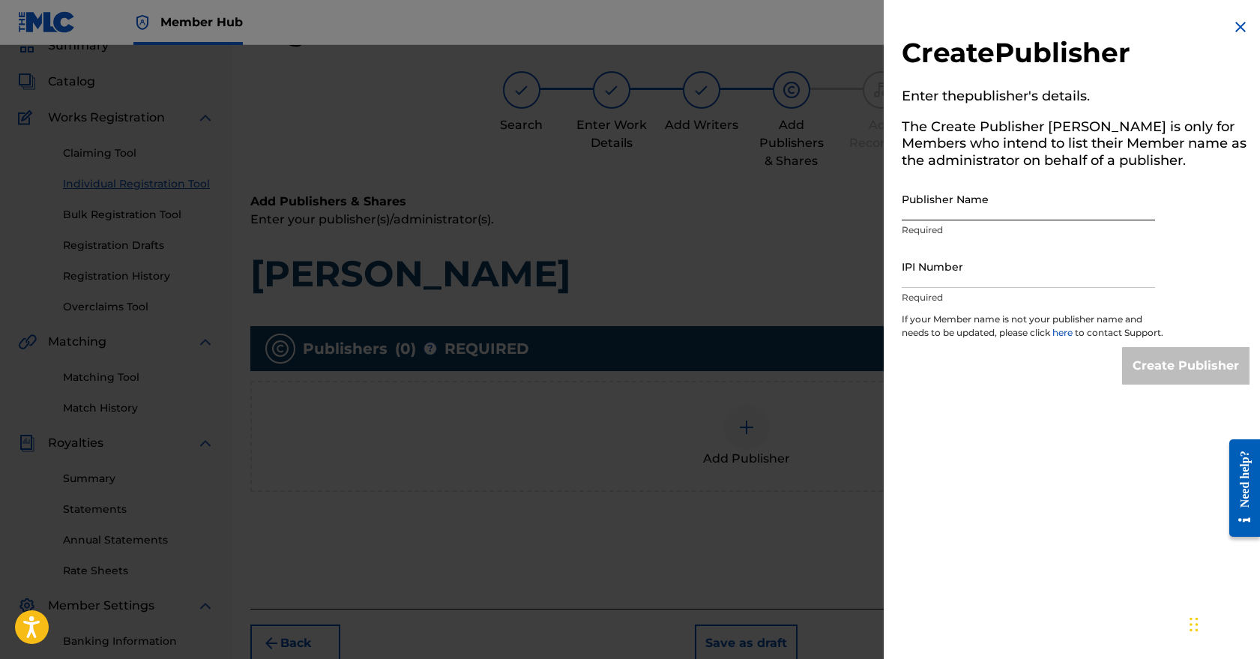
click at [1018, 208] on input "Publisher Name" at bounding box center [1028, 199] width 253 height 43
type input "K"
type input "Light Matter Music"
click at [1064, 281] on input "IPI Number" at bounding box center [1028, 266] width 253 height 43
paste input "01139536153"
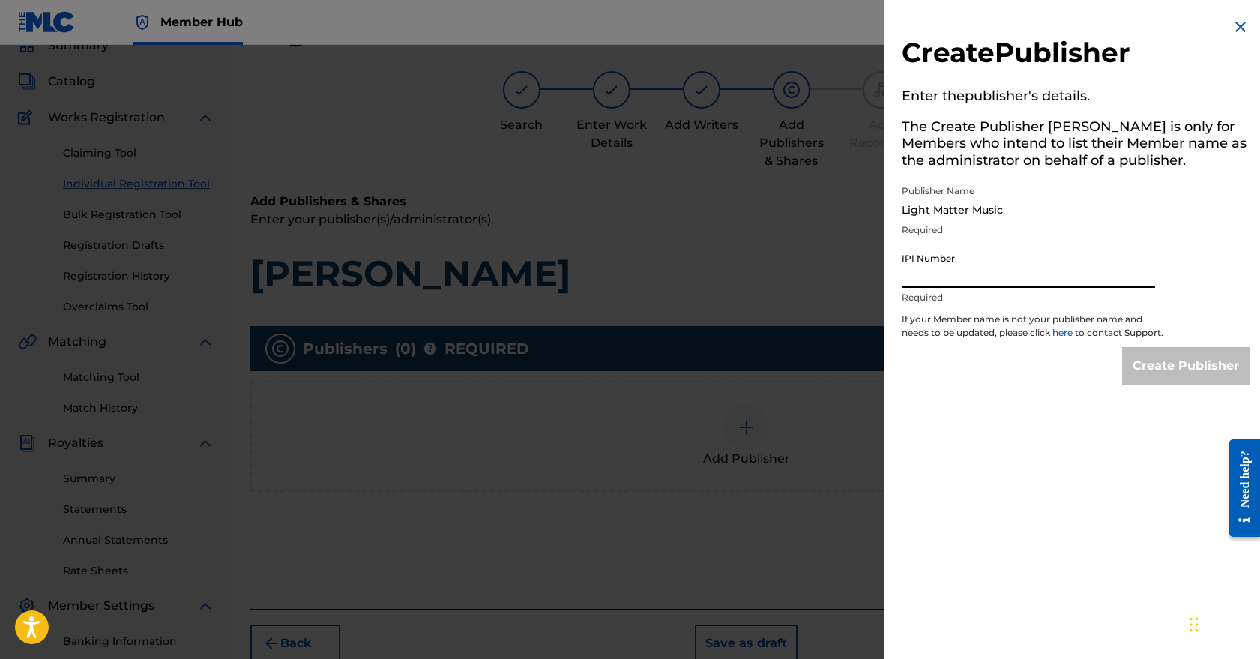
type input "01139536153"
click at [1168, 378] on input "Create Publisher" at bounding box center [1186, 365] width 127 height 37
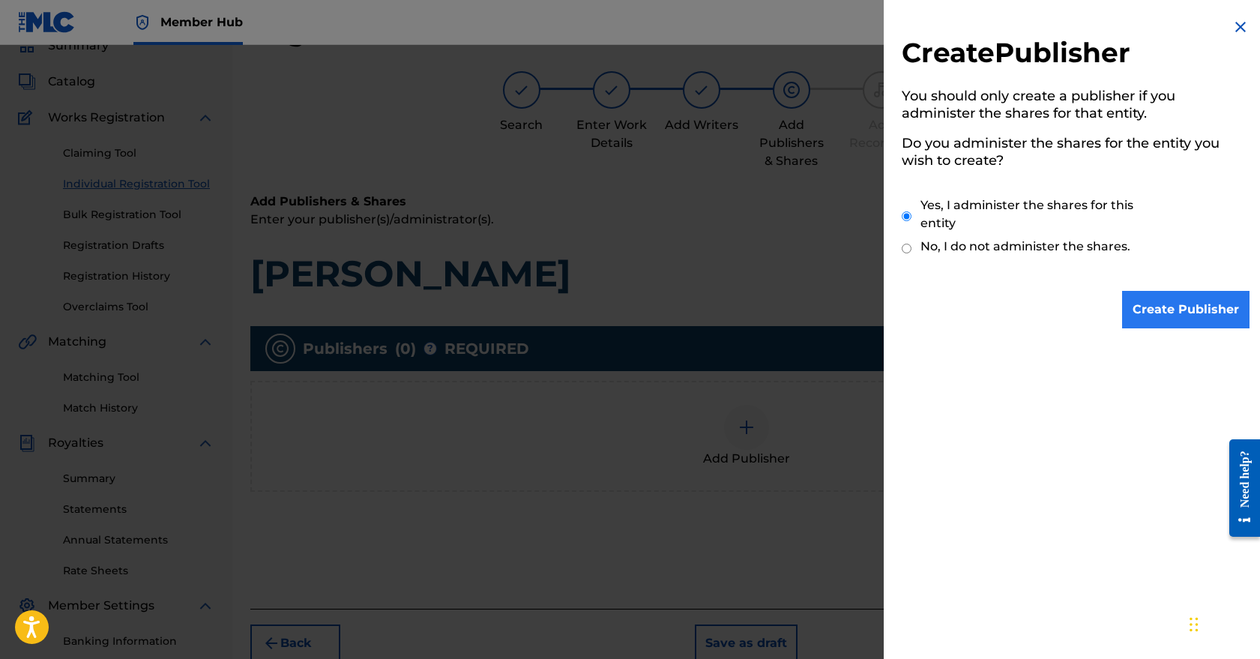
click at [1183, 298] on input "Create Publisher" at bounding box center [1186, 309] width 127 height 37
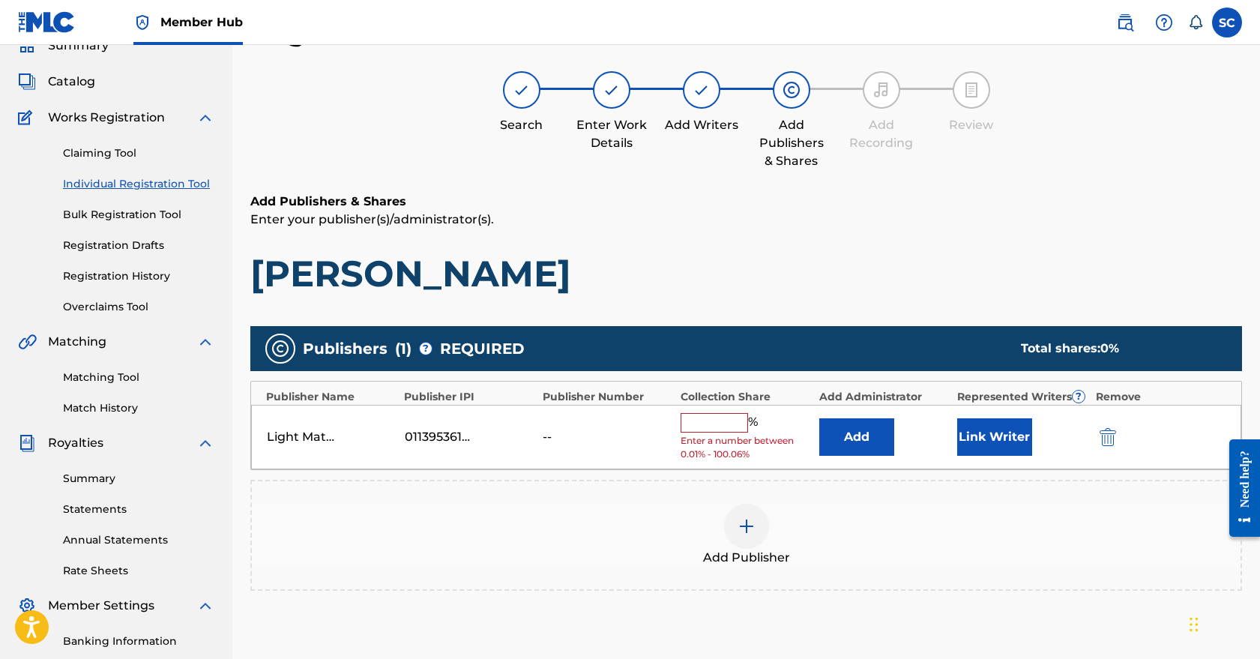
click at [712, 425] on input "text" at bounding box center [714, 422] width 67 height 19
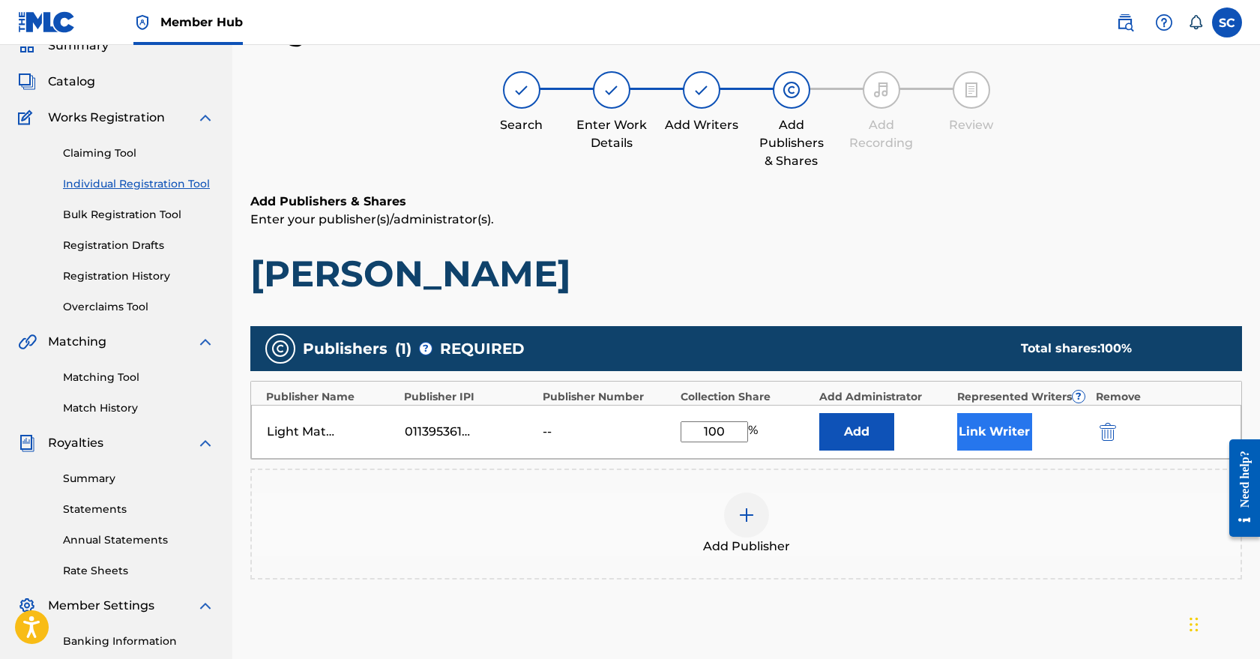
type input "100"
click at [1010, 432] on button "Link Writer" at bounding box center [995, 431] width 75 height 37
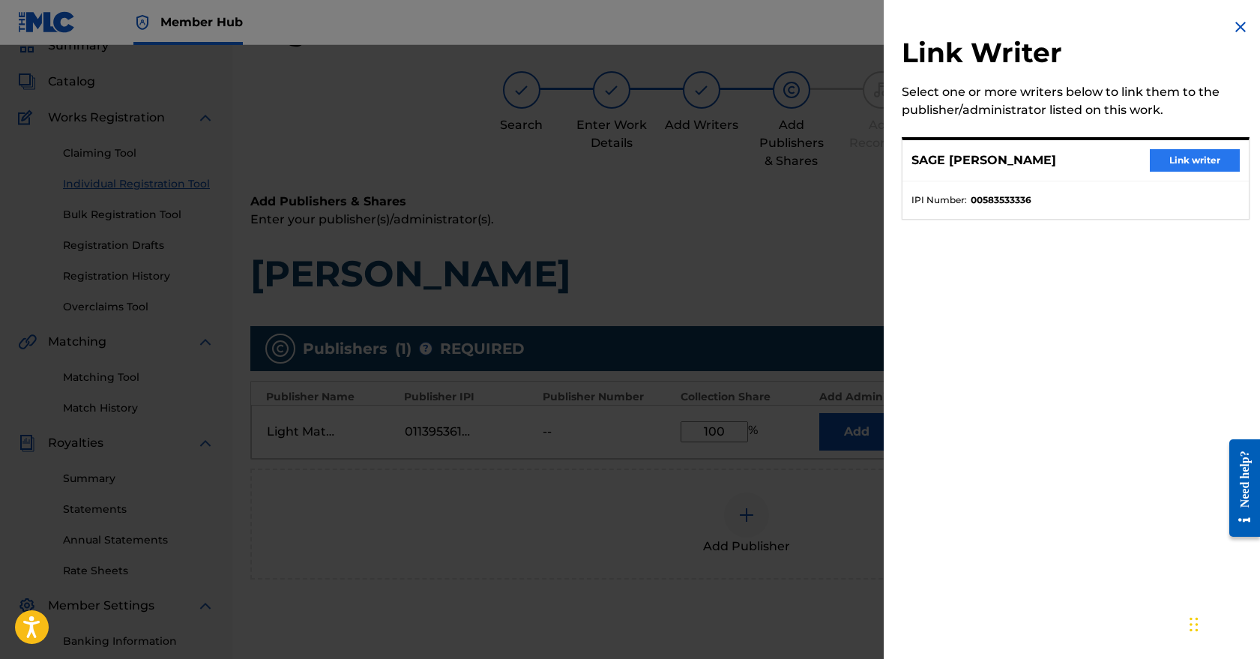
click at [1189, 157] on button "Link writer" at bounding box center [1195, 160] width 90 height 22
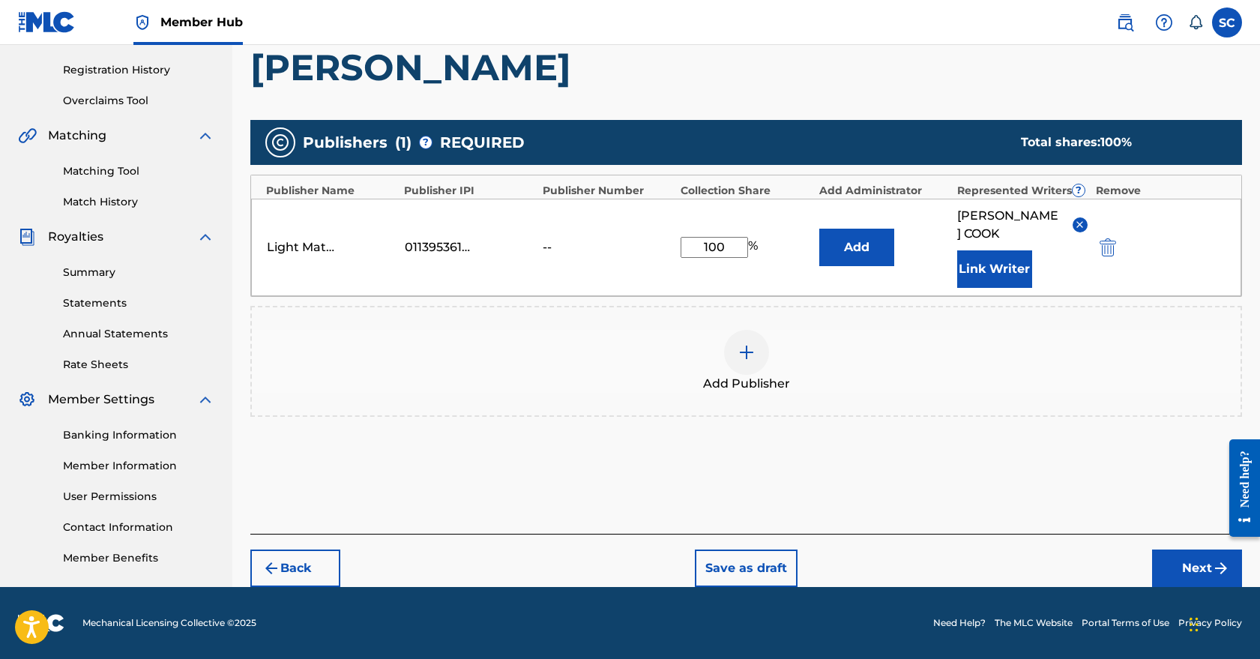
scroll to position [274, 0]
click at [1188, 573] on button "Next" at bounding box center [1197, 568] width 90 height 37
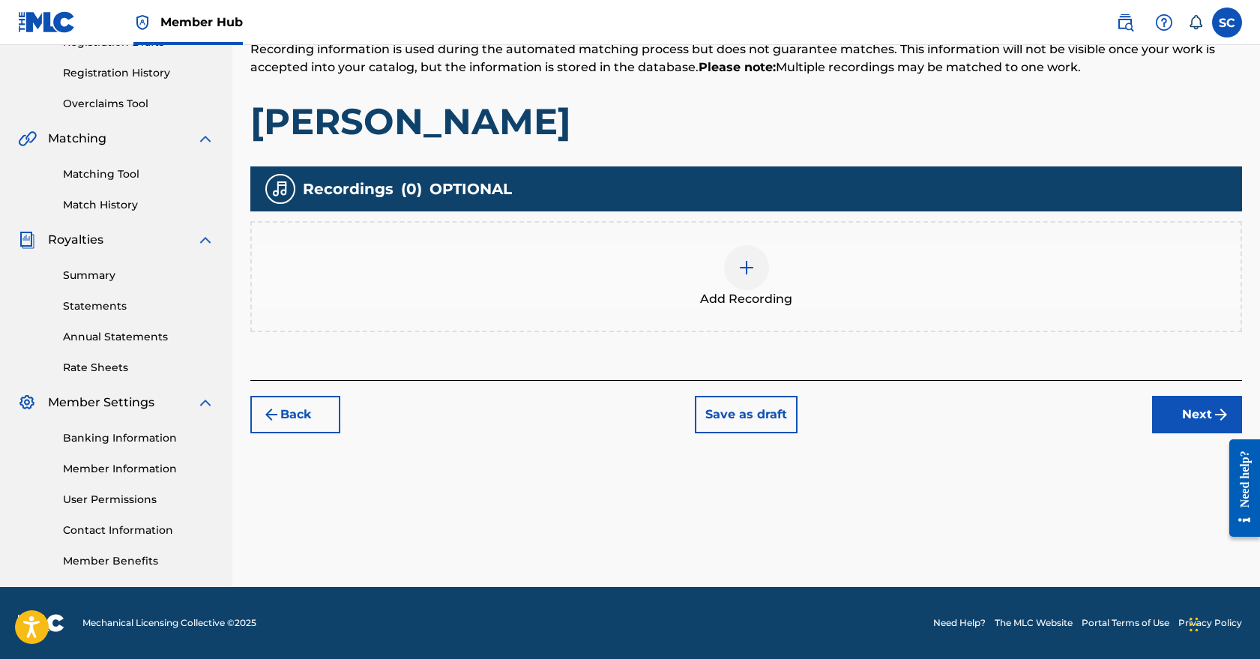
scroll to position [271, 0]
click at [745, 275] on img at bounding box center [747, 268] width 18 height 18
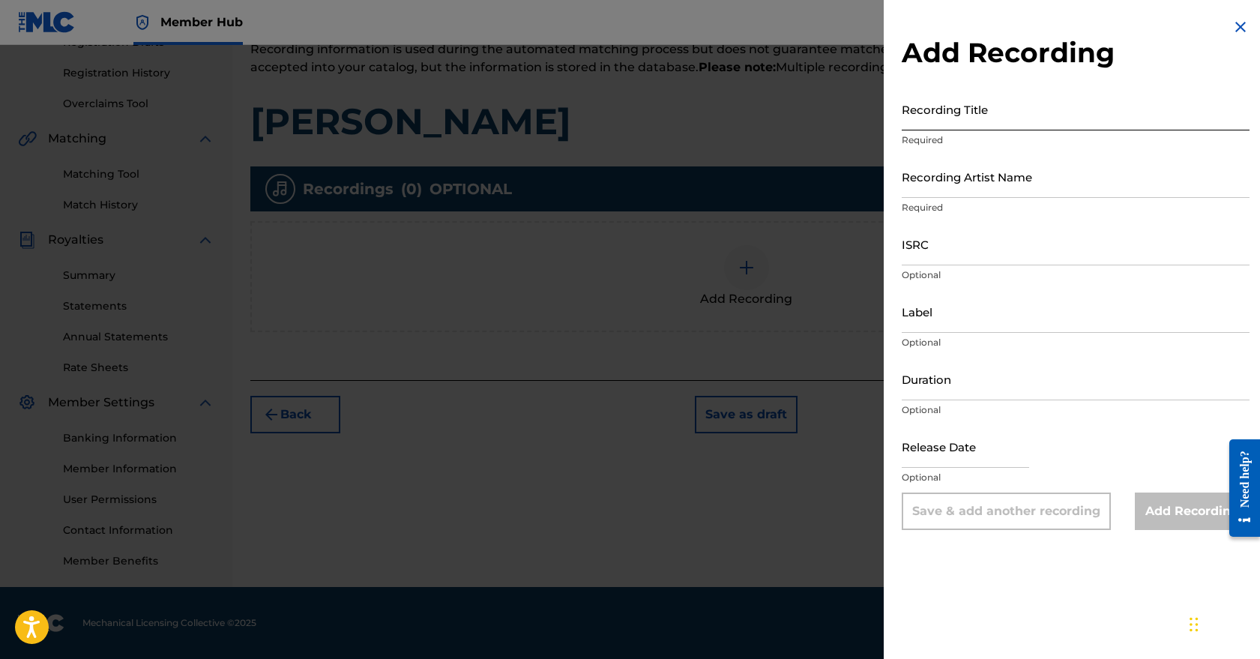
click at [964, 121] on input "Recording Title" at bounding box center [1076, 109] width 348 height 43
type input "Theresa"
click at [1000, 190] on input "Recording Artist Name" at bounding box center [1076, 176] width 348 height 43
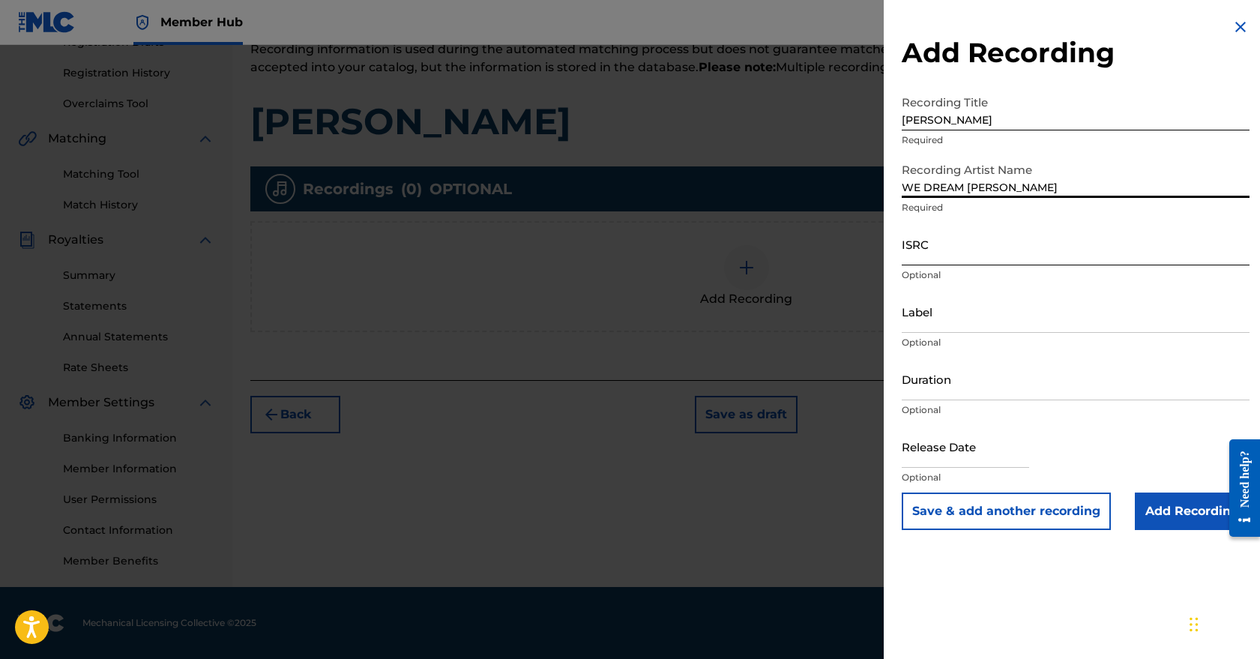
type input "WE DREAM DAWN"
click at [1005, 254] on input "ISRC" at bounding box center [1076, 244] width 348 height 43
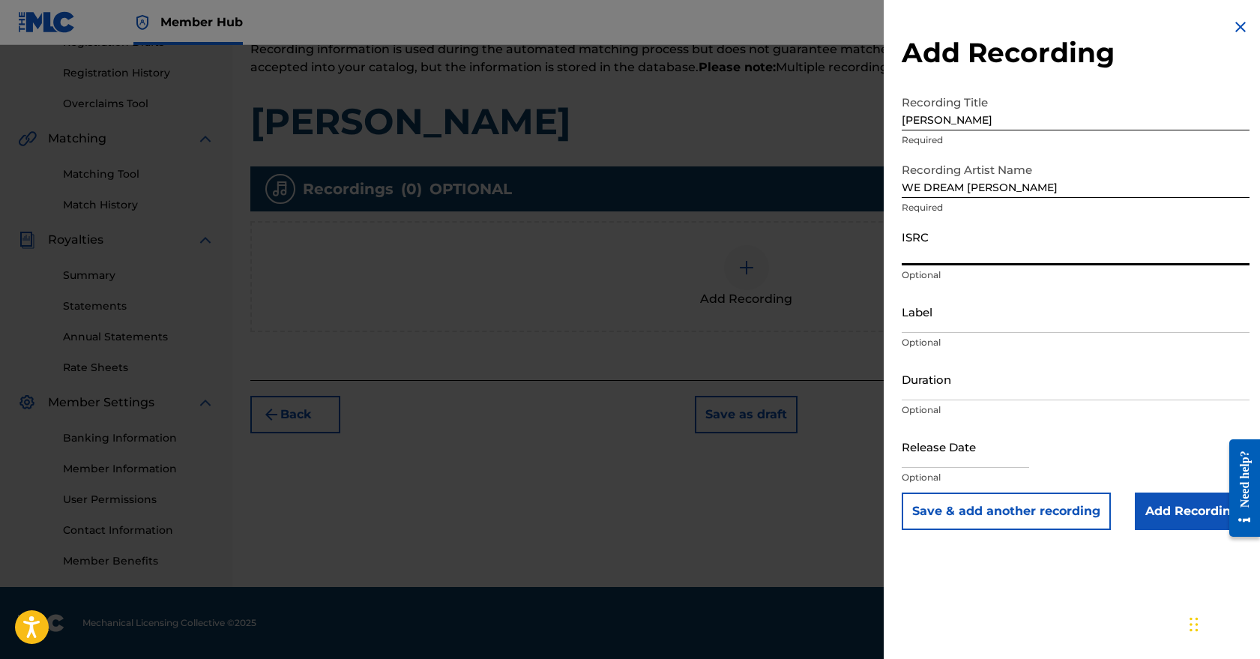
paste input "QZJLG2400002"
type input "QZJLG2400002"
click at [977, 323] on input "Label" at bounding box center [1076, 311] width 348 height 43
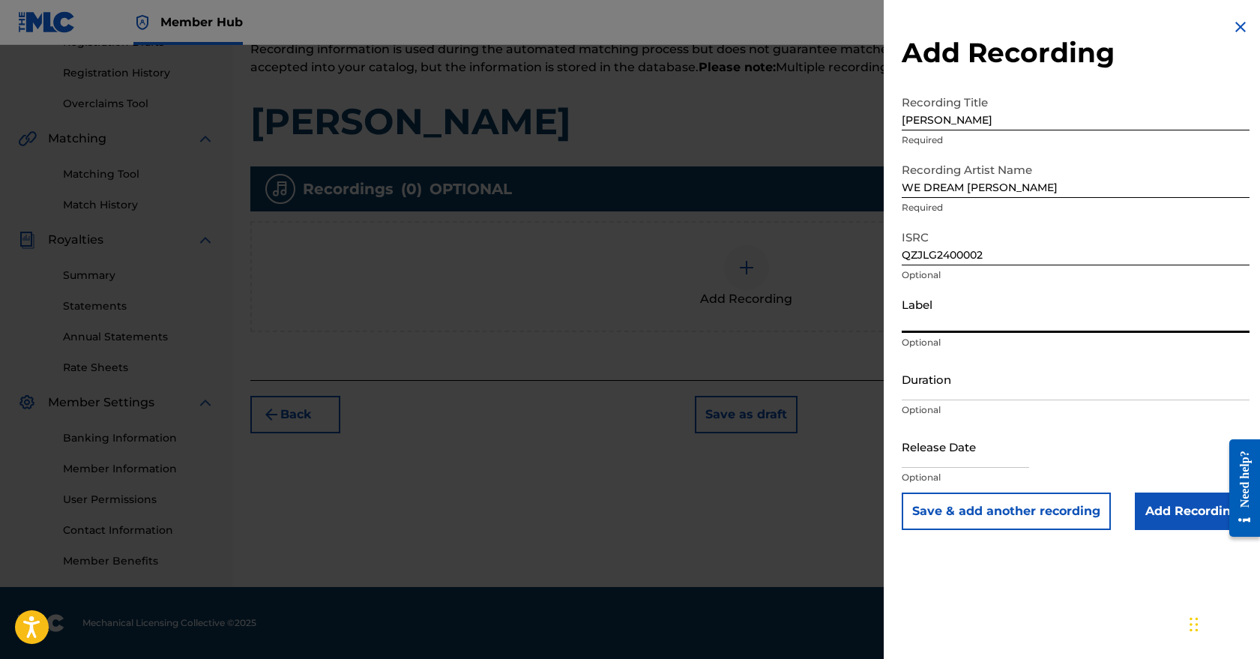
type input "M"
type input "MATRKA"
click at [1022, 396] on input "Duration" at bounding box center [1076, 379] width 348 height 43
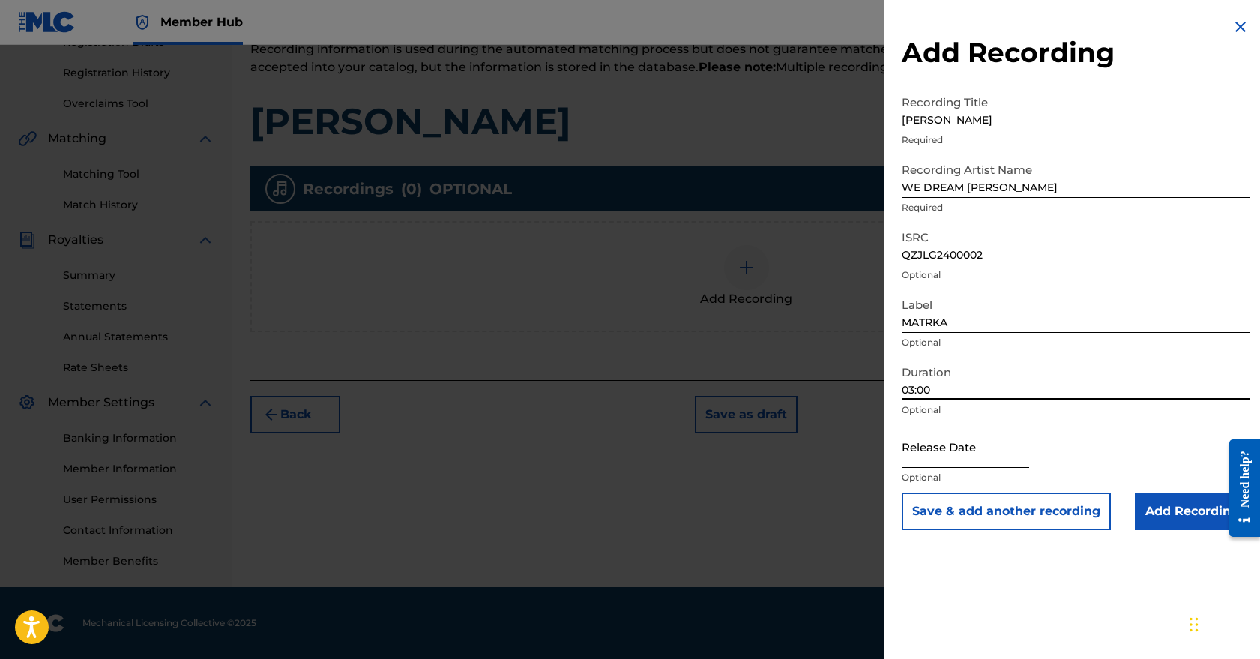
type input "03:00"
click at [947, 460] on input "text" at bounding box center [965, 446] width 127 height 43
select select "8"
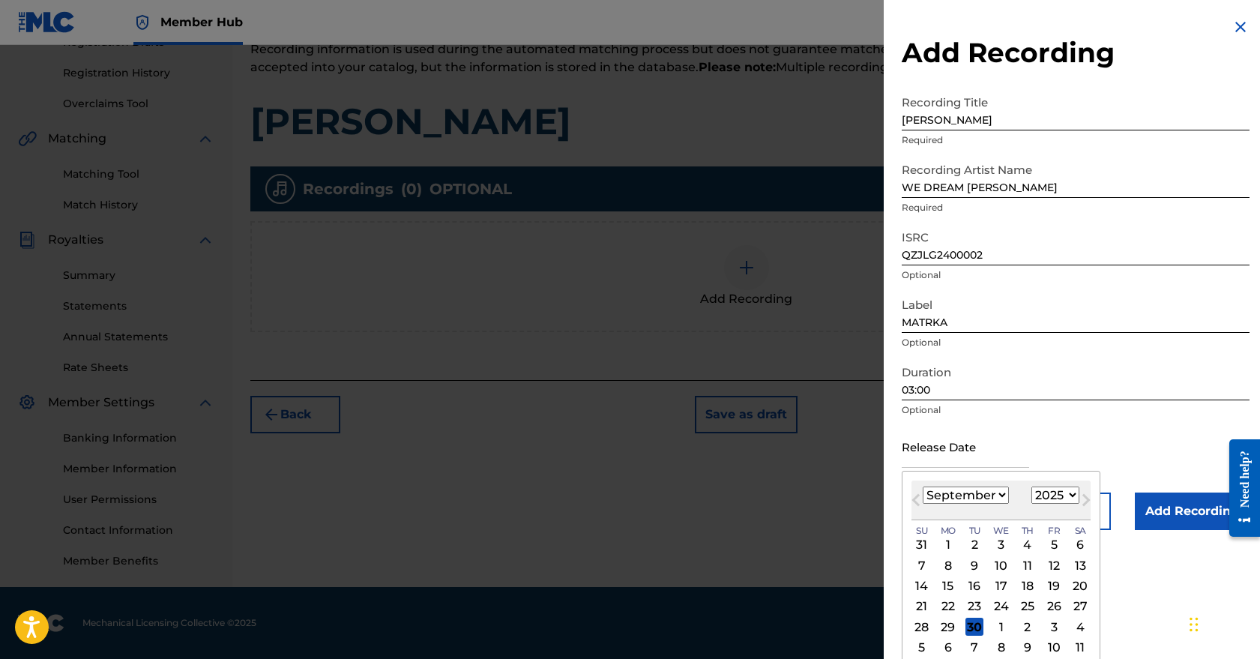
click at [1060, 496] on select "1899 1900 1901 1902 1903 1904 1905 1906 1907 1908 1909 1910 1911 1912 1913 1914…" at bounding box center [1056, 495] width 48 height 17
select select "2024"
select select "4"
click at [1045, 541] on div "3" at bounding box center [1054, 545] width 18 height 18
type input "May 3 2024"
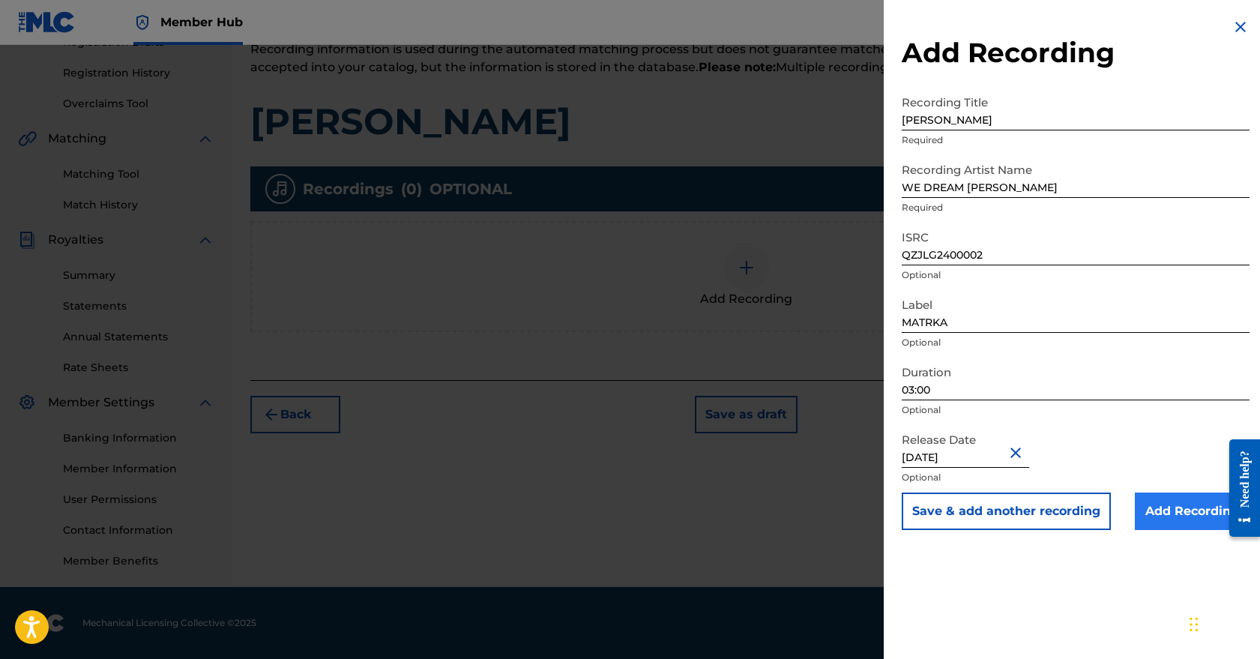
click at [1195, 506] on input "Add Recording" at bounding box center [1192, 511] width 115 height 37
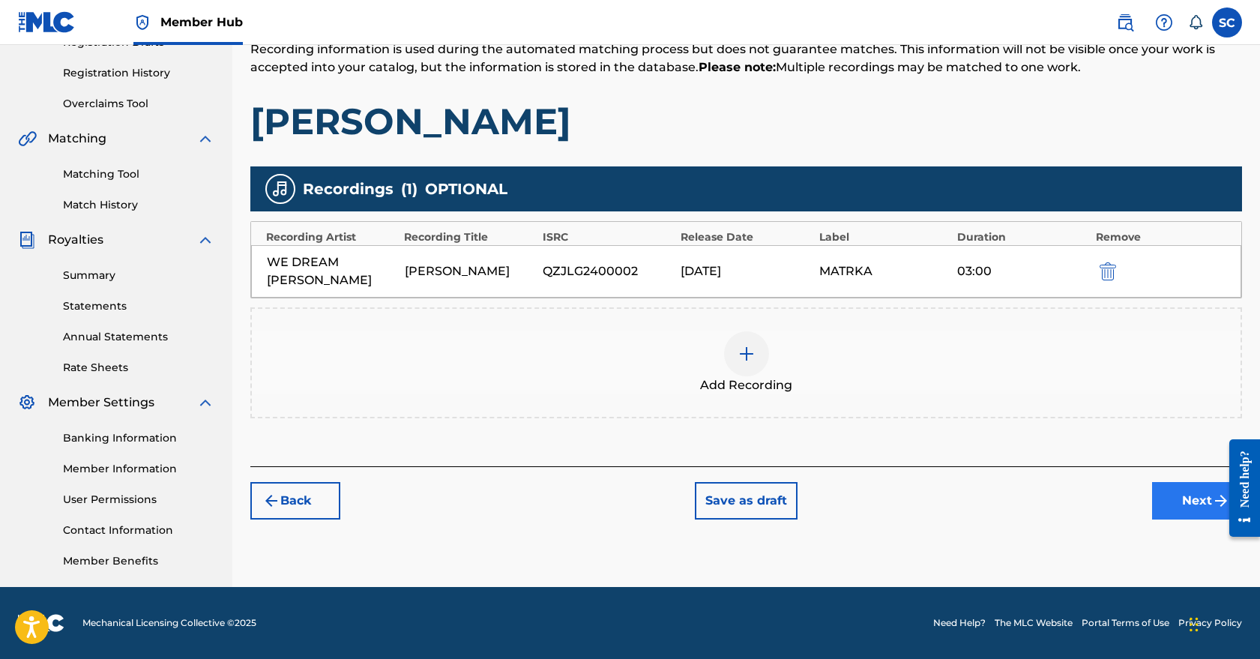
click at [1170, 482] on button "Next" at bounding box center [1197, 500] width 90 height 37
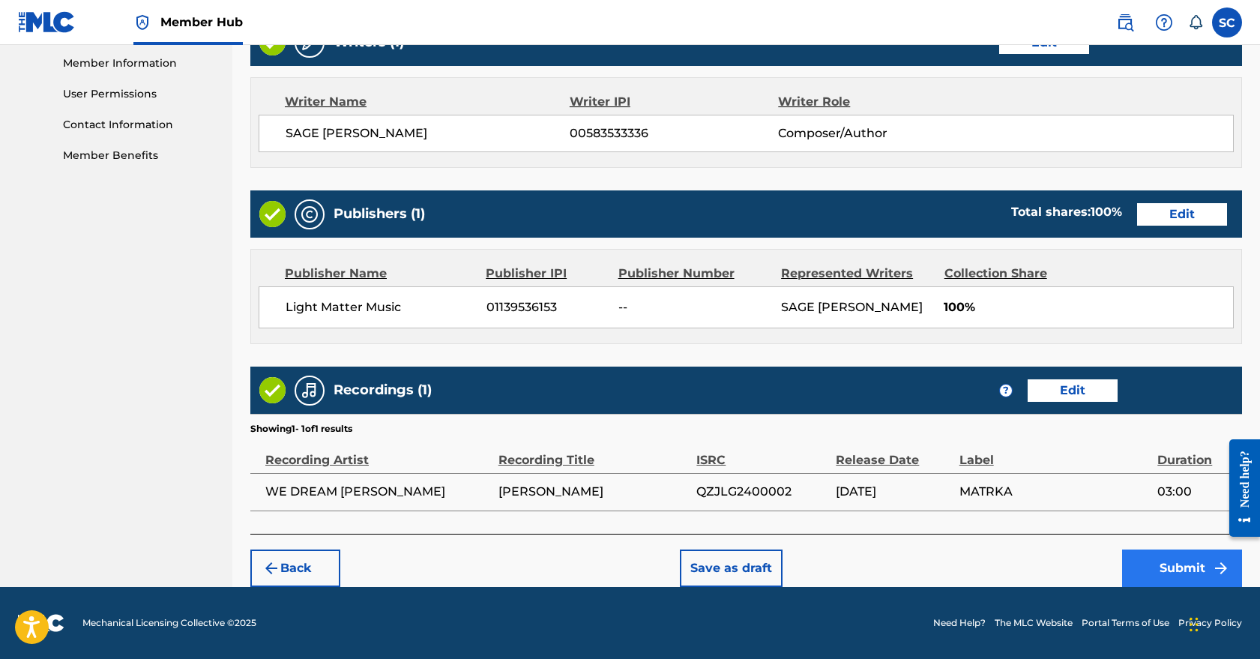
scroll to position [676, 0]
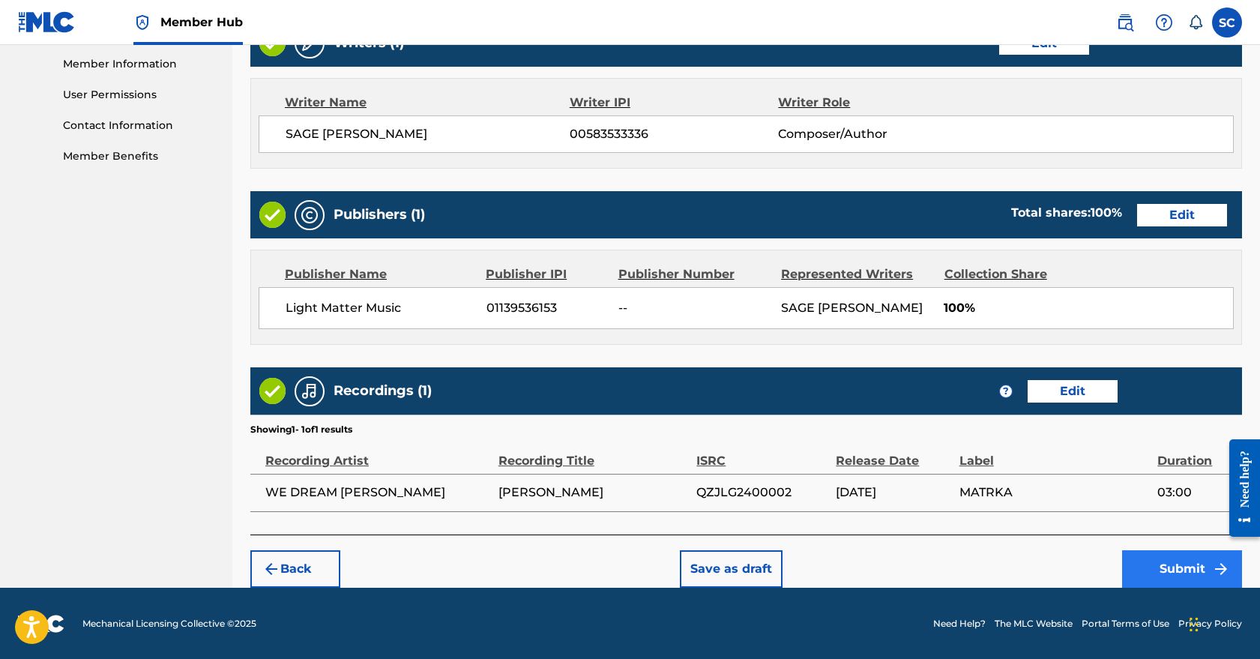
click at [1168, 564] on button "Submit" at bounding box center [1183, 568] width 120 height 37
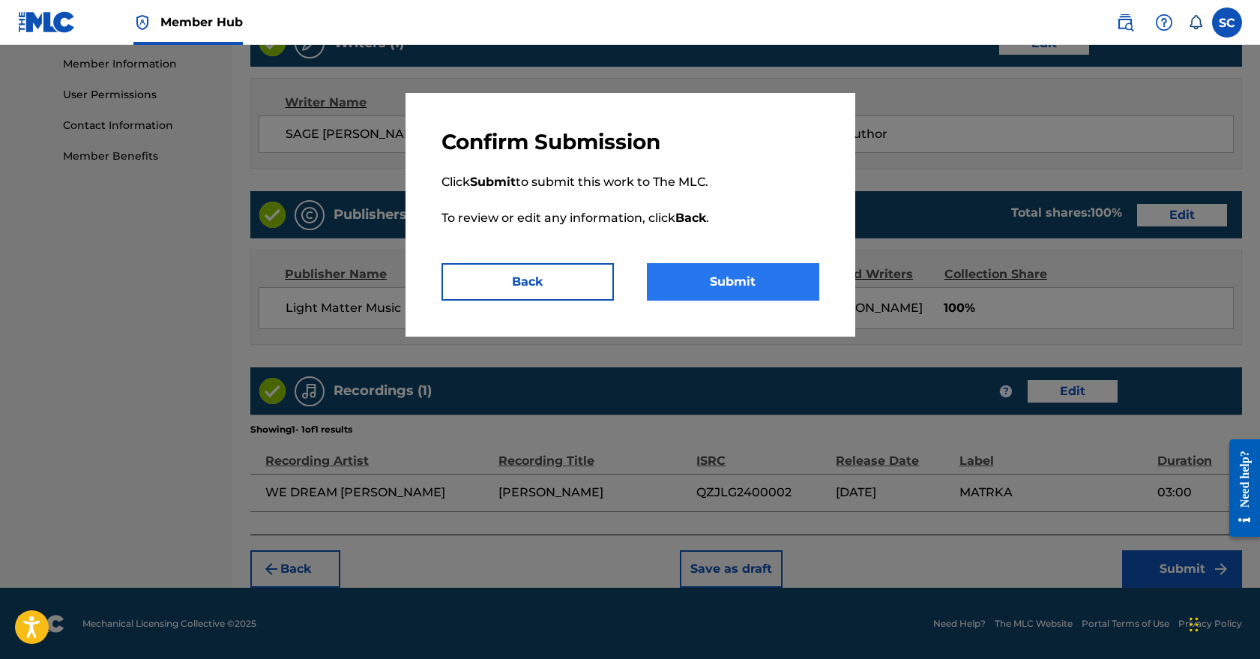
click at [751, 292] on button "Submit" at bounding box center [733, 281] width 172 height 37
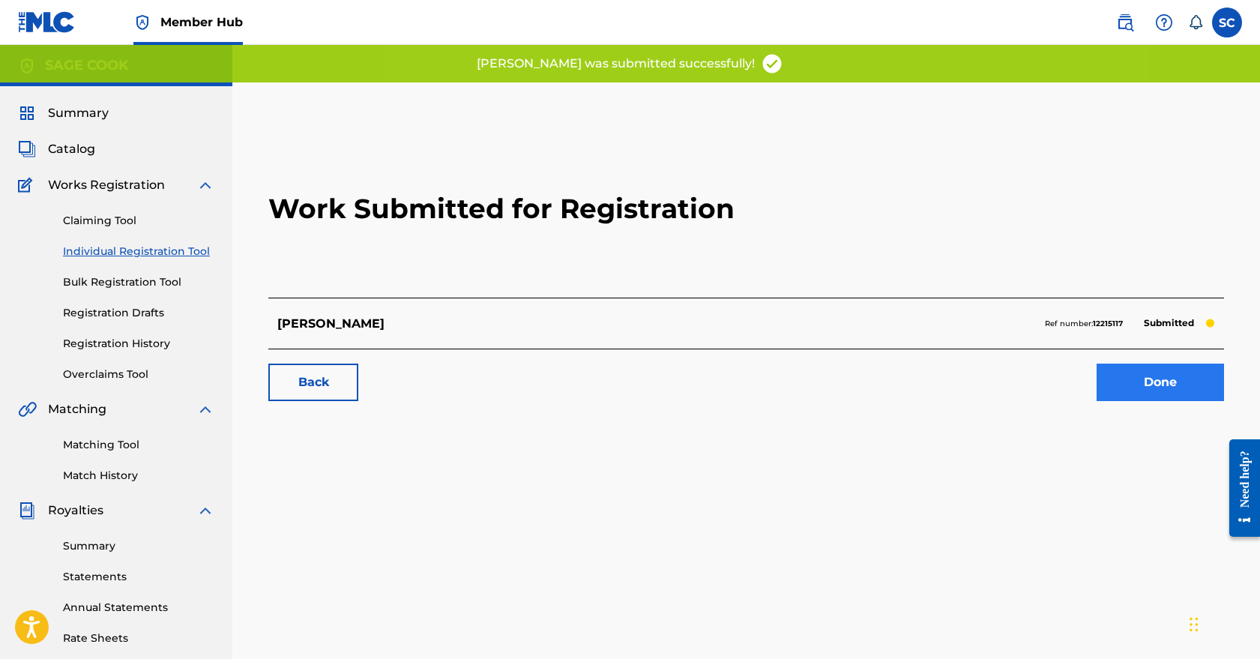
click at [1166, 382] on link "Done" at bounding box center [1160, 382] width 127 height 37
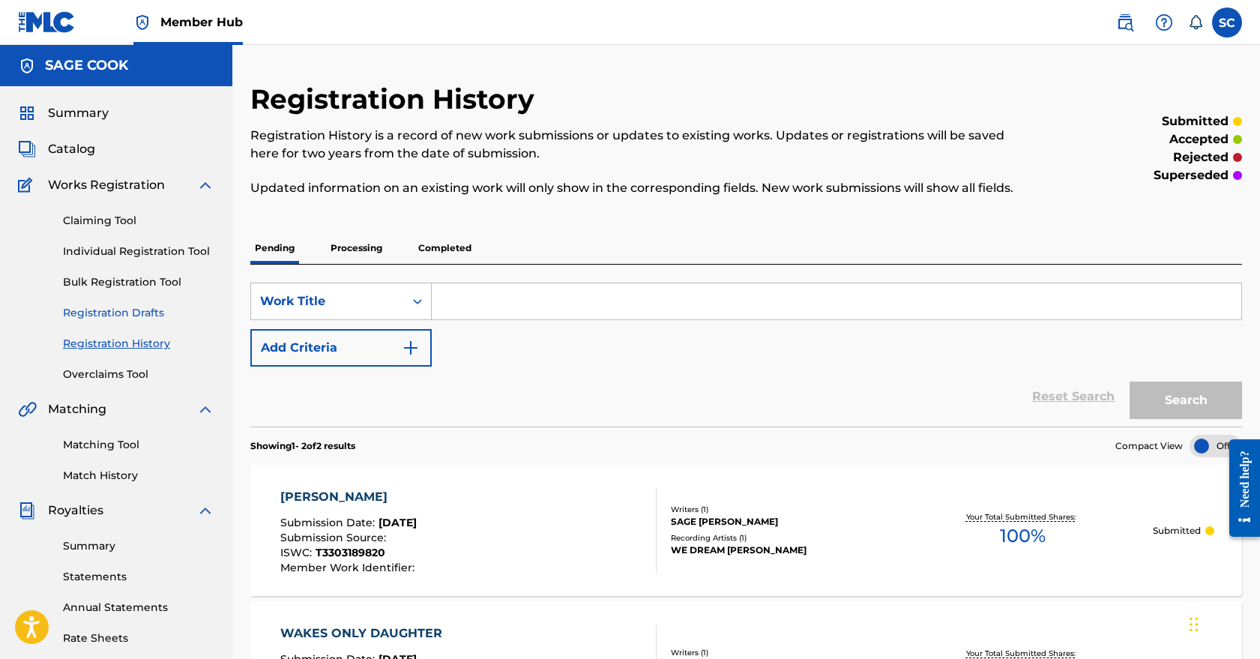
click at [117, 313] on link "Registration Drafts" at bounding box center [138, 313] width 151 height 16
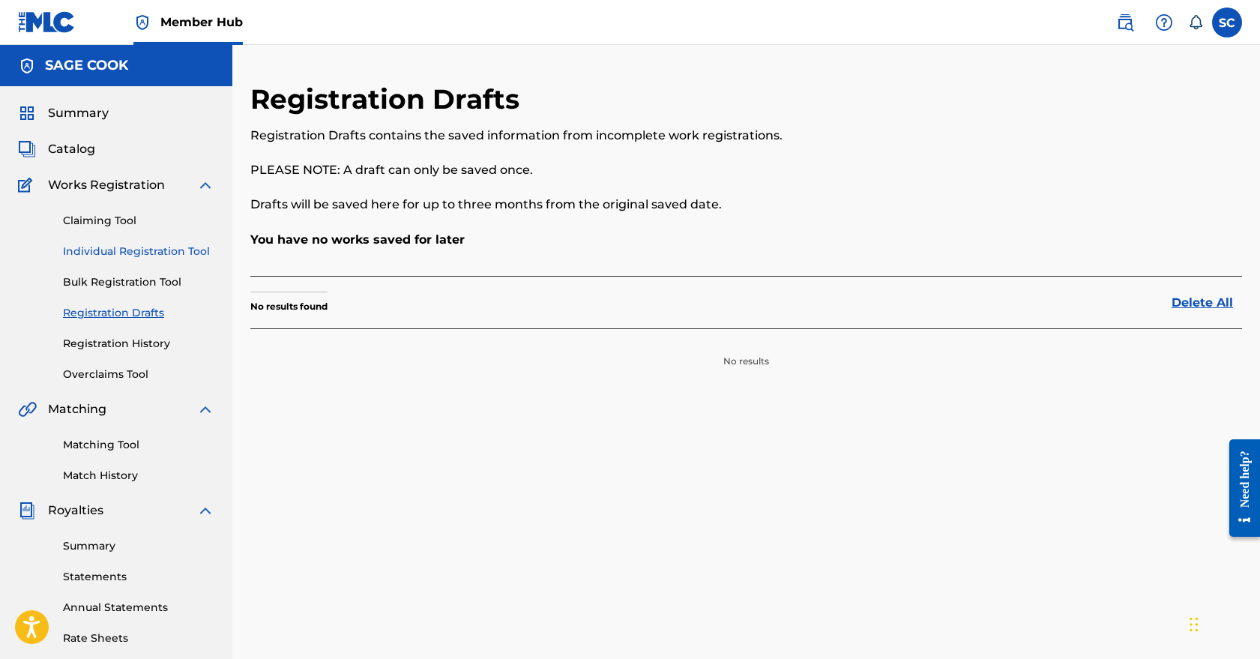
click at [124, 251] on link "Individual Registration Tool" at bounding box center [138, 252] width 151 height 16
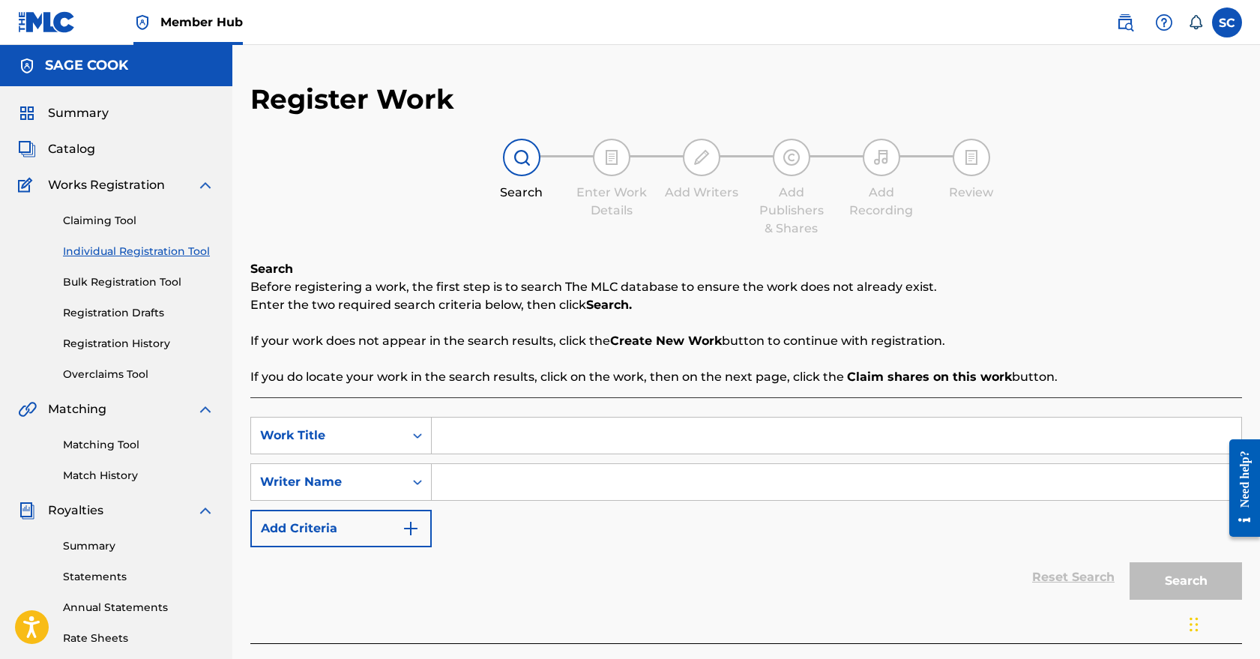
click at [574, 438] on input "Search Form" at bounding box center [837, 436] width 810 height 36
